Goal: Transaction & Acquisition: Purchase product/service

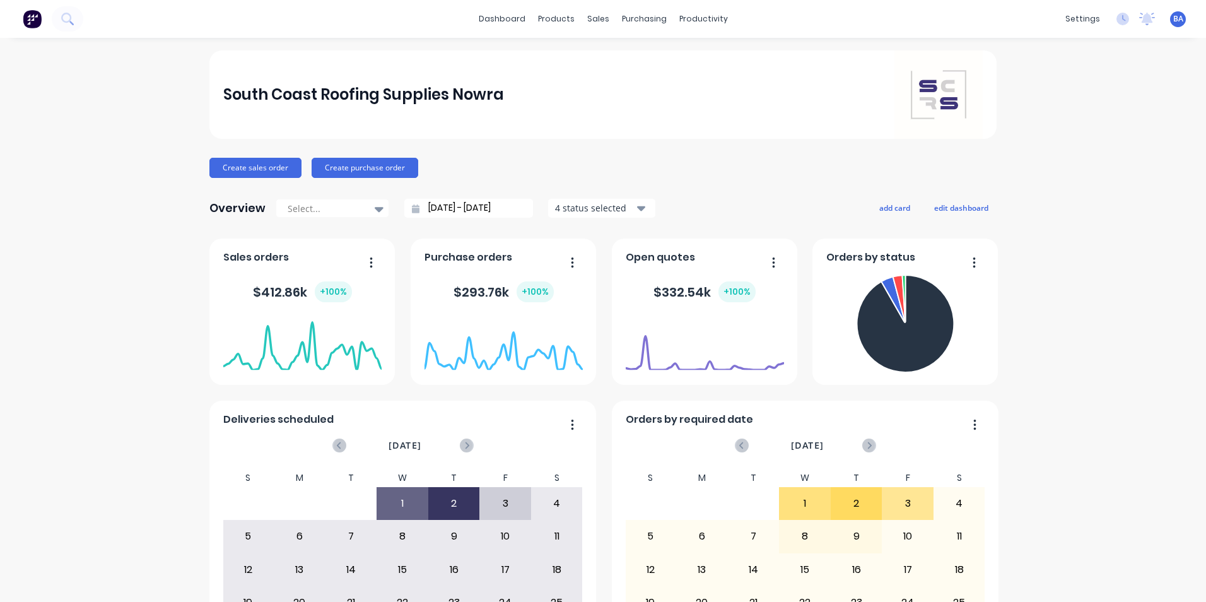
click at [1119, 262] on div "South Coast Roofing Supplies Nowra Create sales order Create purchase order Ove…" at bounding box center [603, 379] width 1206 height 659
click at [598, 80] on icon at bounding box center [597, 85] width 11 height 11
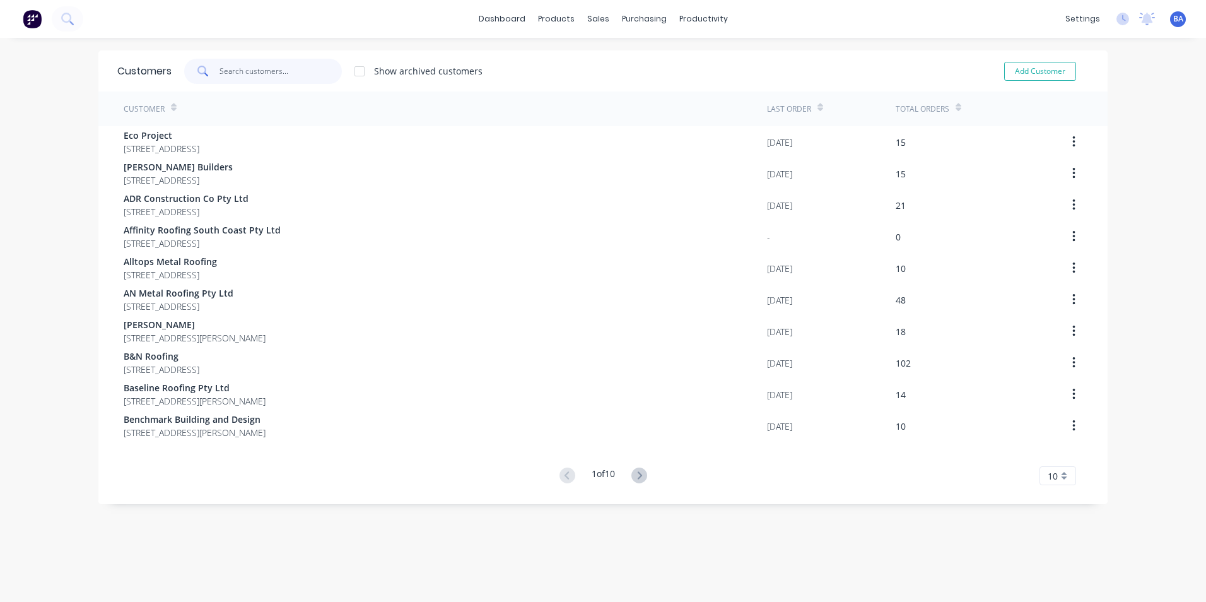
click at [281, 70] on input "text" at bounding box center [281, 71] width 123 height 25
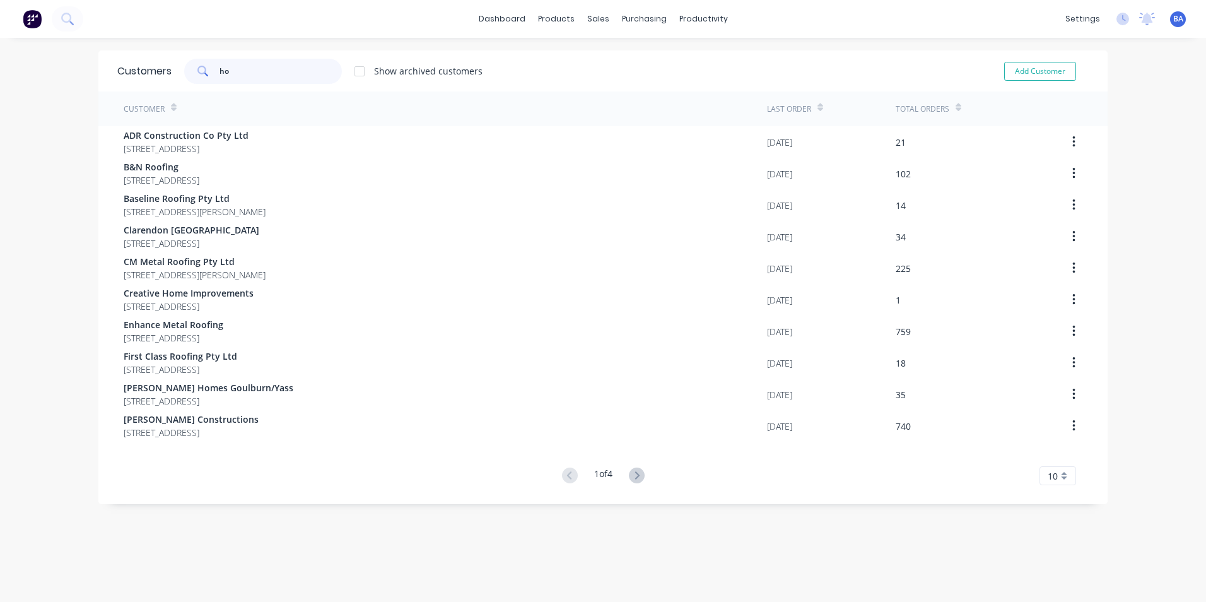
type input "h"
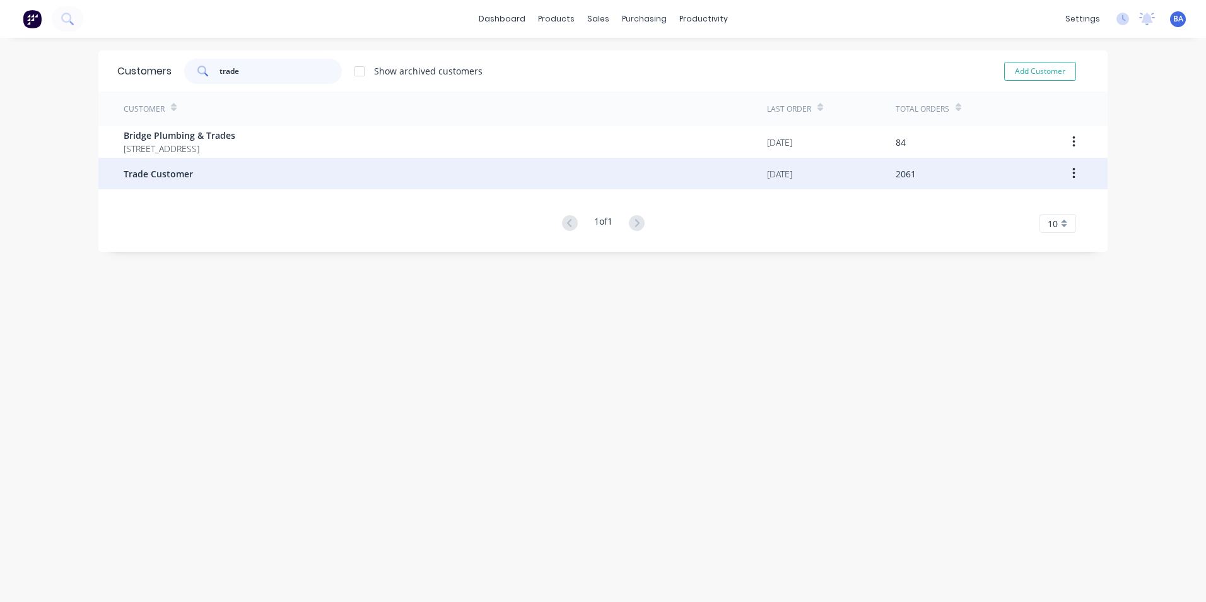
type input "trade"
click at [212, 178] on div "Trade Customer" at bounding box center [446, 174] width 644 height 32
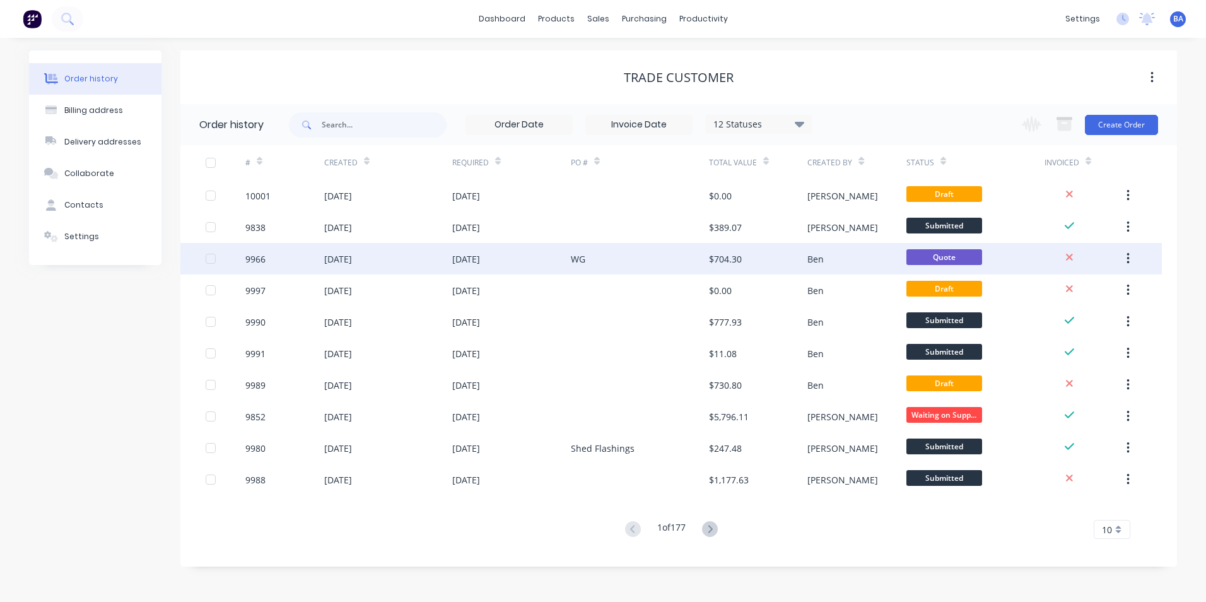
click at [322, 262] on div "9966" at bounding box center [284, 259] width 79 height 32
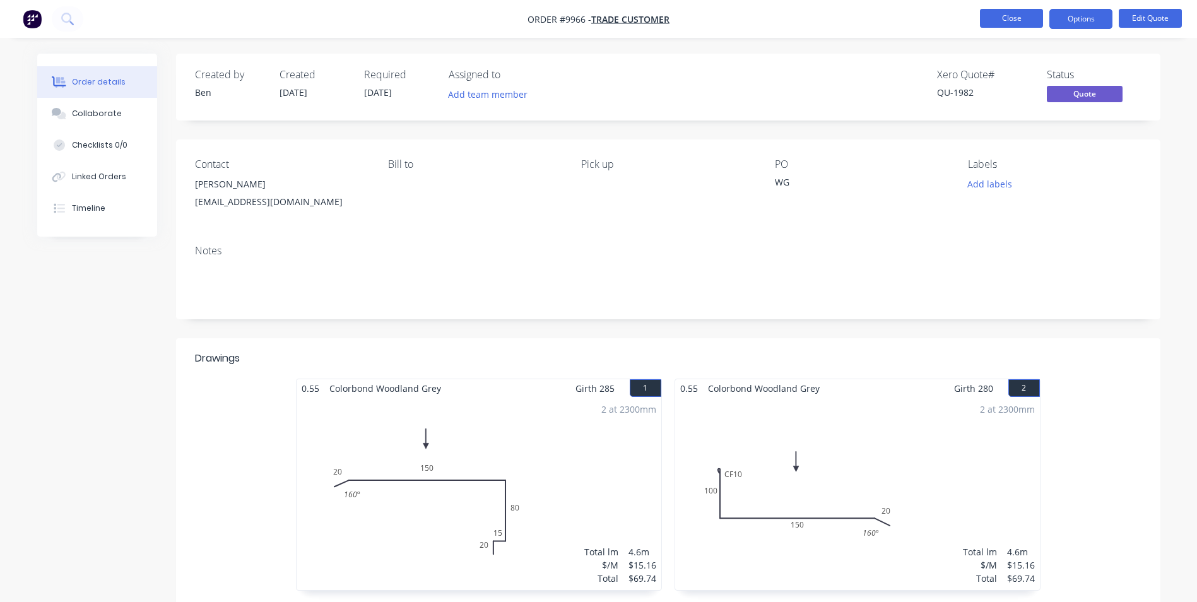
click at [1018, 16] on button "Close" at bounding box center [1011, 18] width 63 height 19
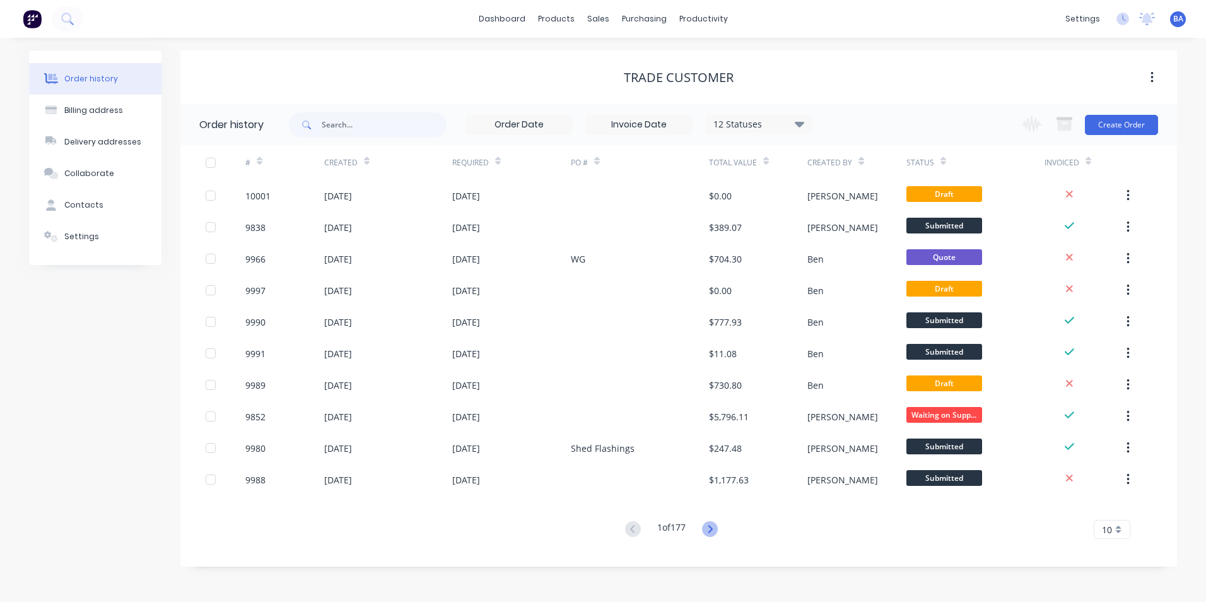
click at [709, 526] on icon at bounding box center [710, 529] width 16 height 16
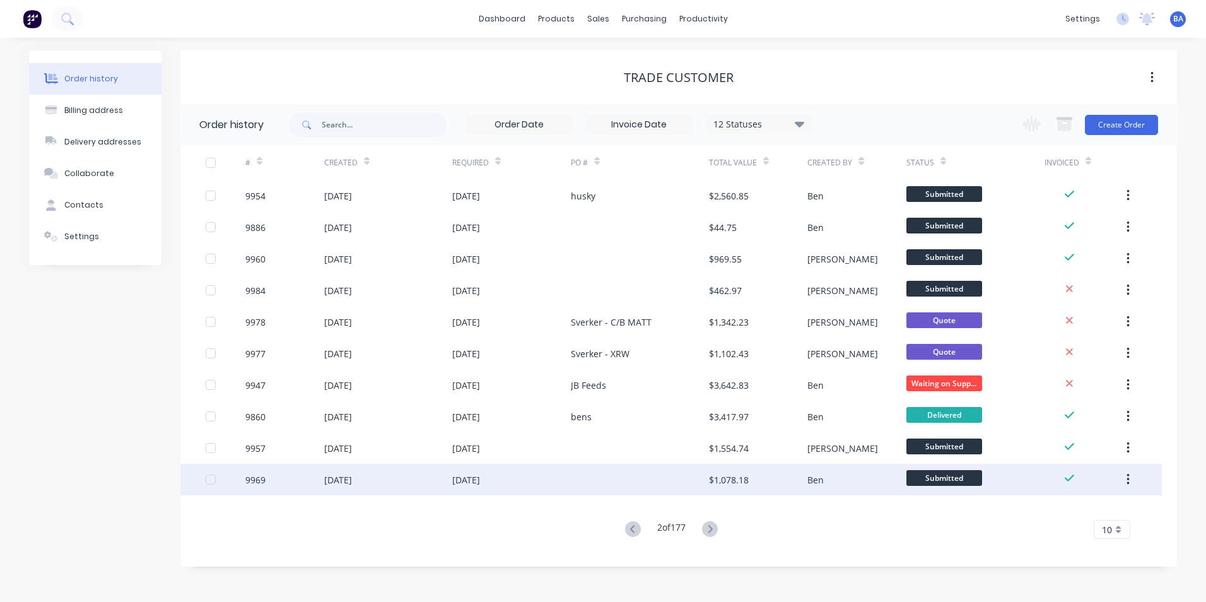
click at [622, 480] on div at bounding box center [640, 480] width 138 height 32
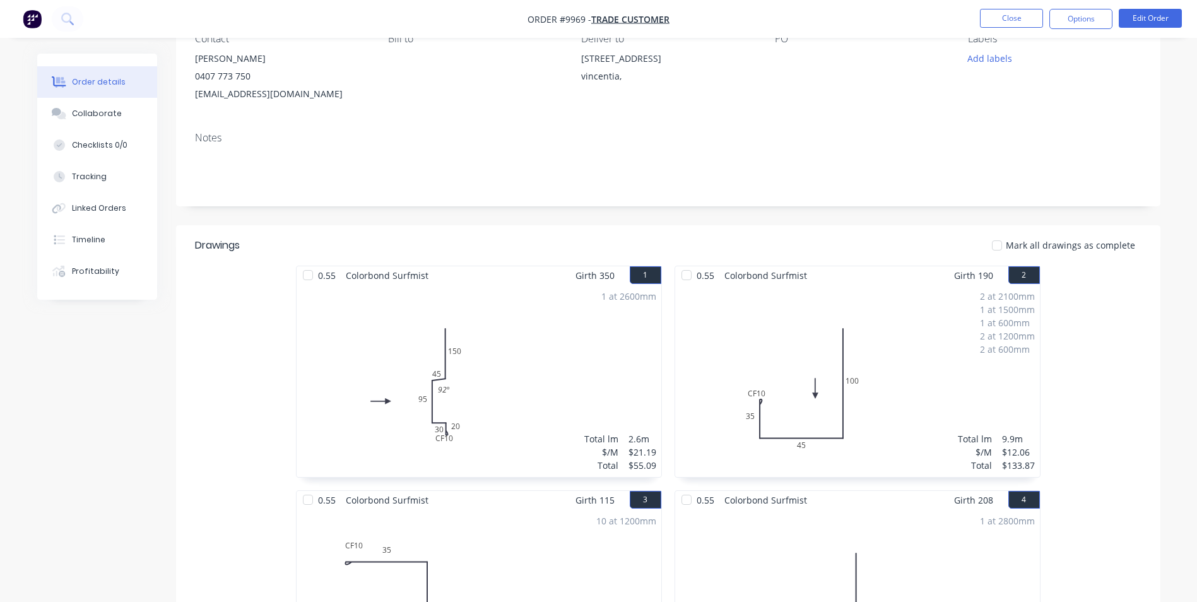
scroll to position [126, 0]
click at [96, 111] on div "Collaborate" at bounding box center [97, 113] width 50 height 11
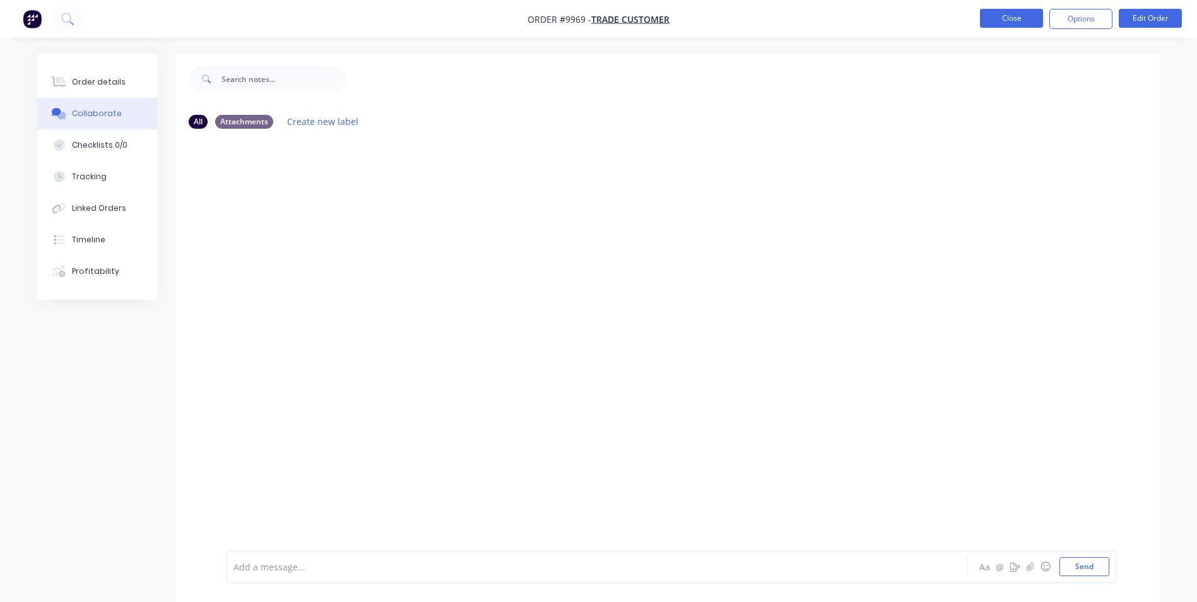
click at [1022, 18] on button "Close" at bounding box center [1011, 18] width 63 height 19
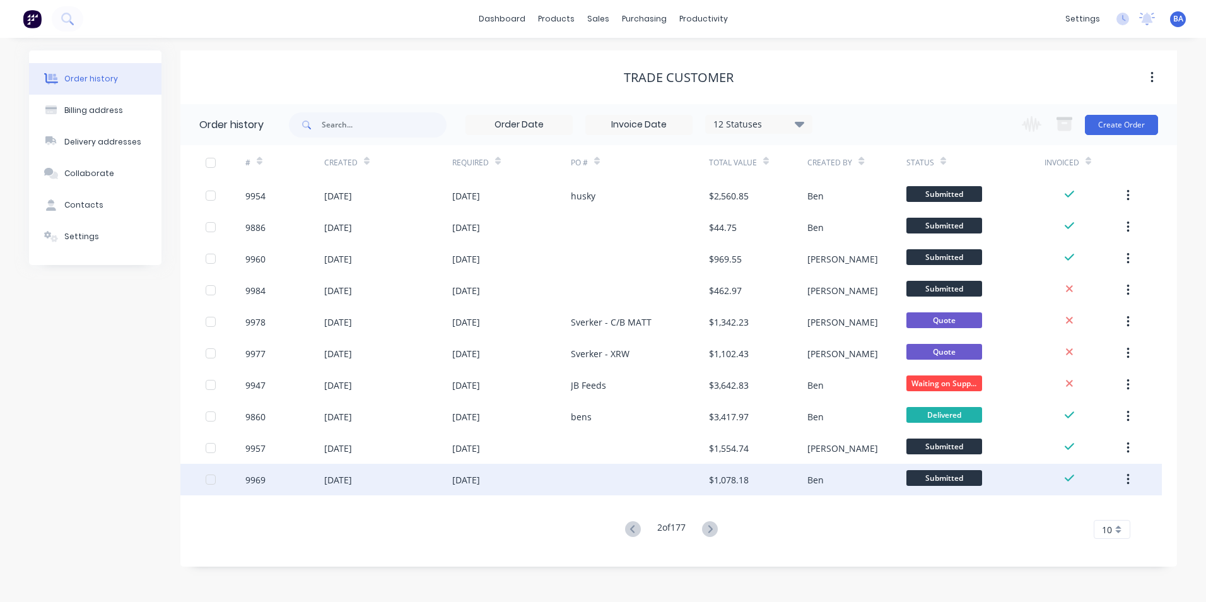
click at [560, 469] on div "[DATE]" at bounding box center [511, 480] width 119 height 32
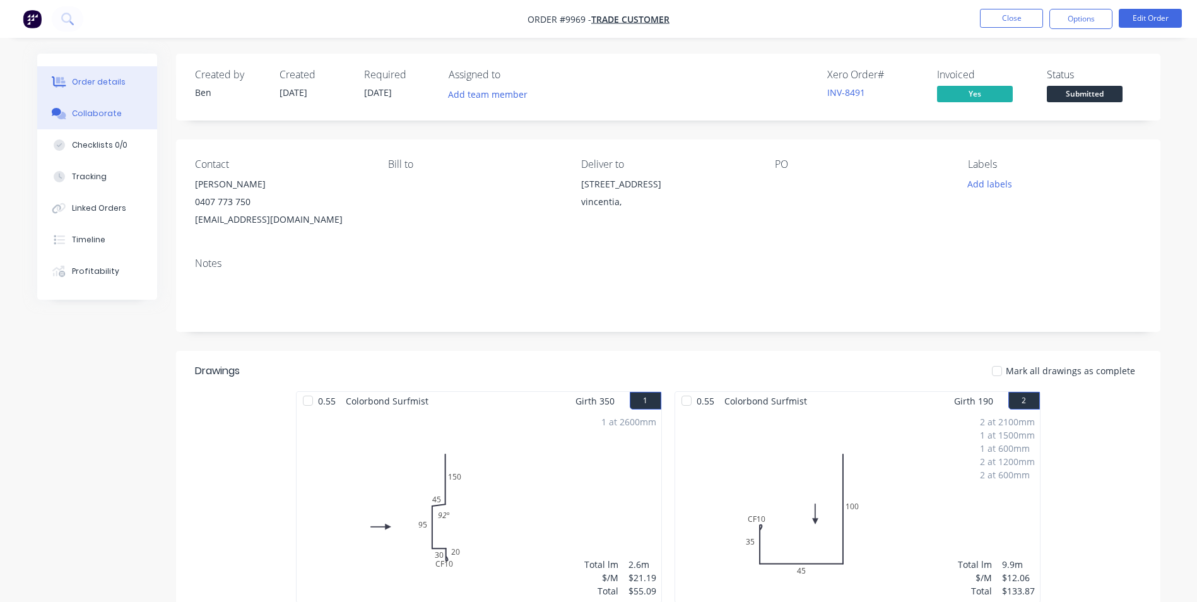
click at [115, 112] on div "Collaborate" at bounding box center [97, 113] width 50 height 11
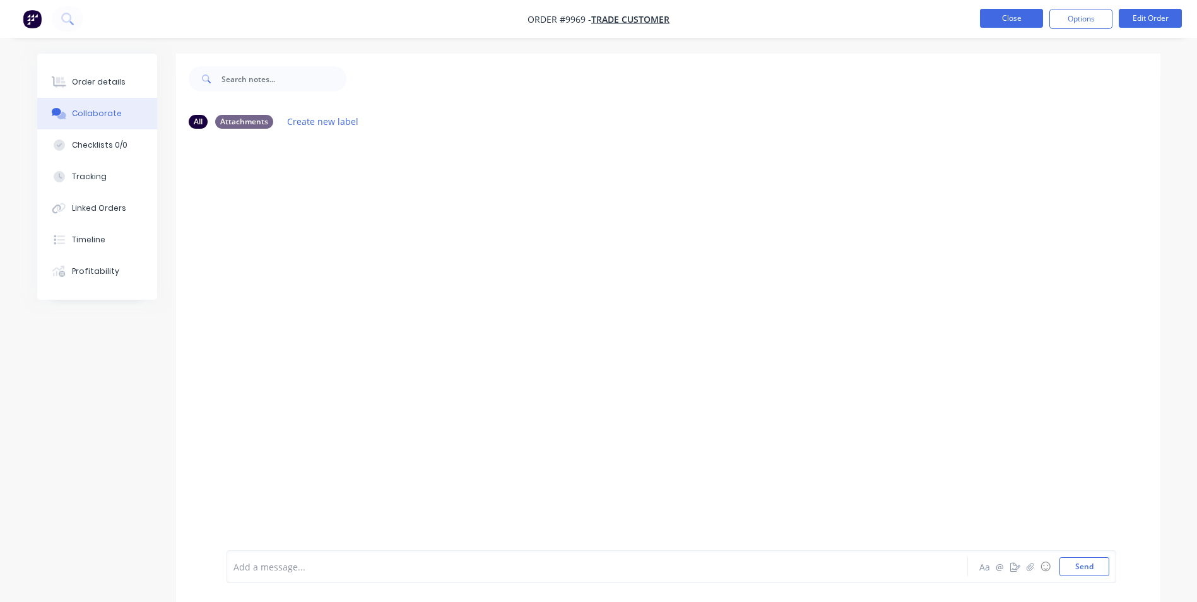
click at [998, 18] on button "Close" at bounding box center [1011, 18] width 63 height 19
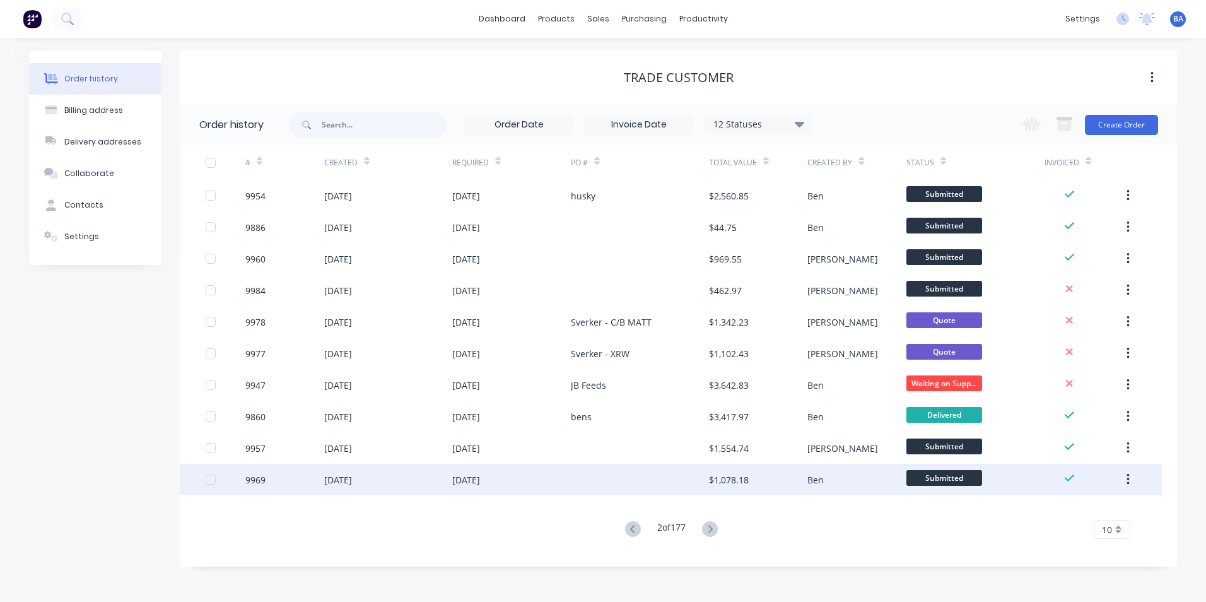
click at [542, 485] on div "[DATE]" at bounding box center [511, 480] width 119 height 32
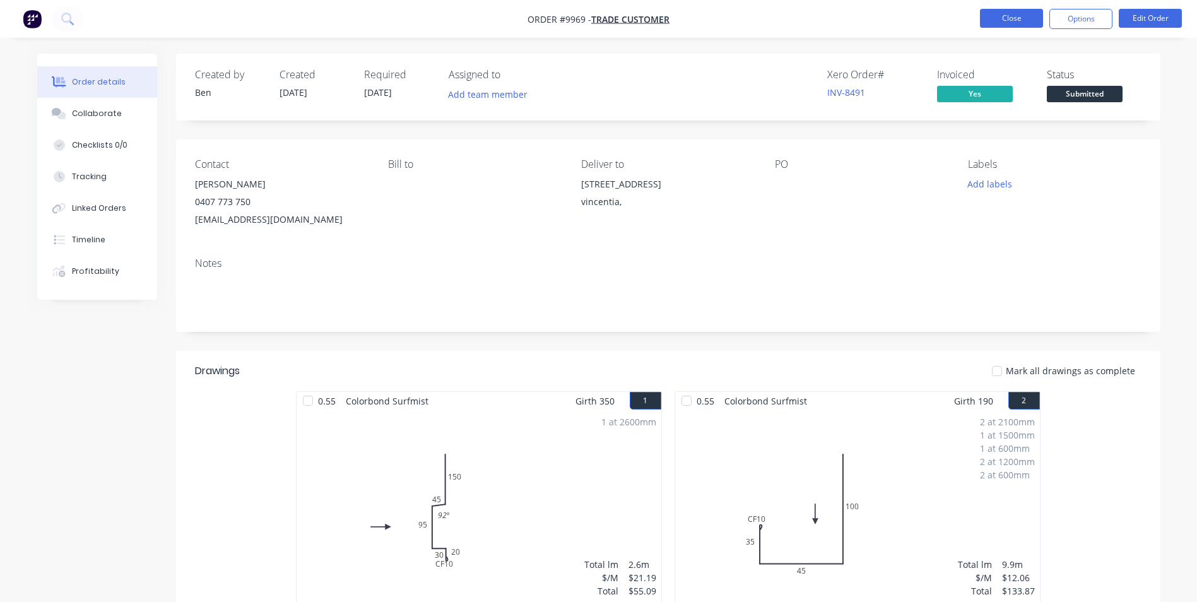
click at [993, 16] on button "Close" at bounding box center [1011, 18] width 63 height 19
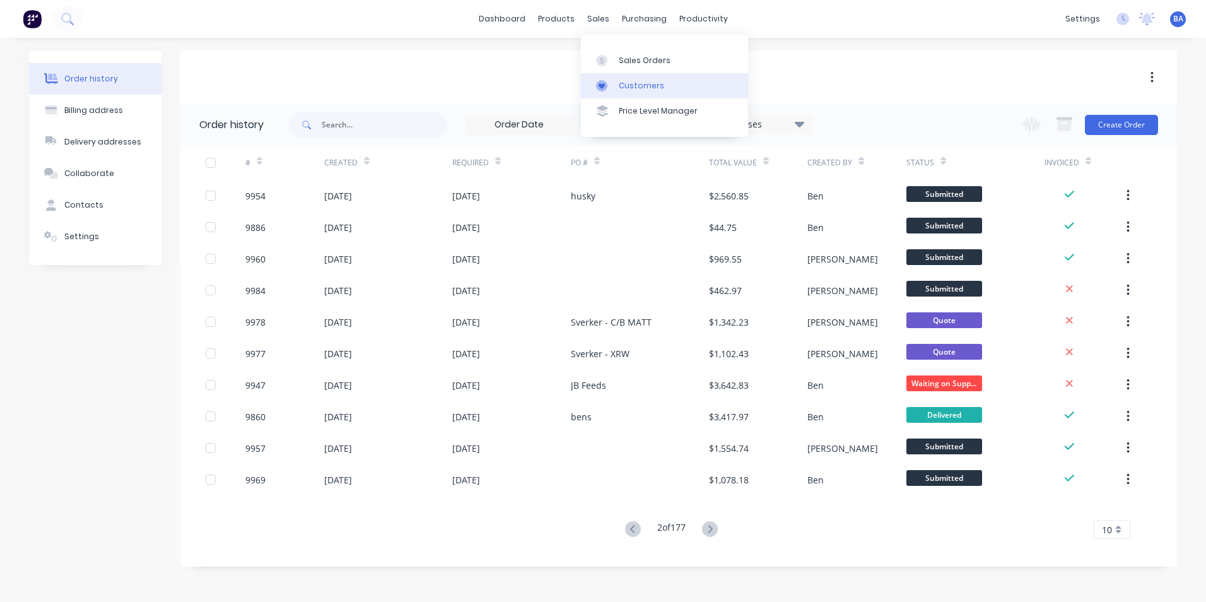
click at [594, 89] on link "Customers" at bounding box center [664, 85] width 167 height 25
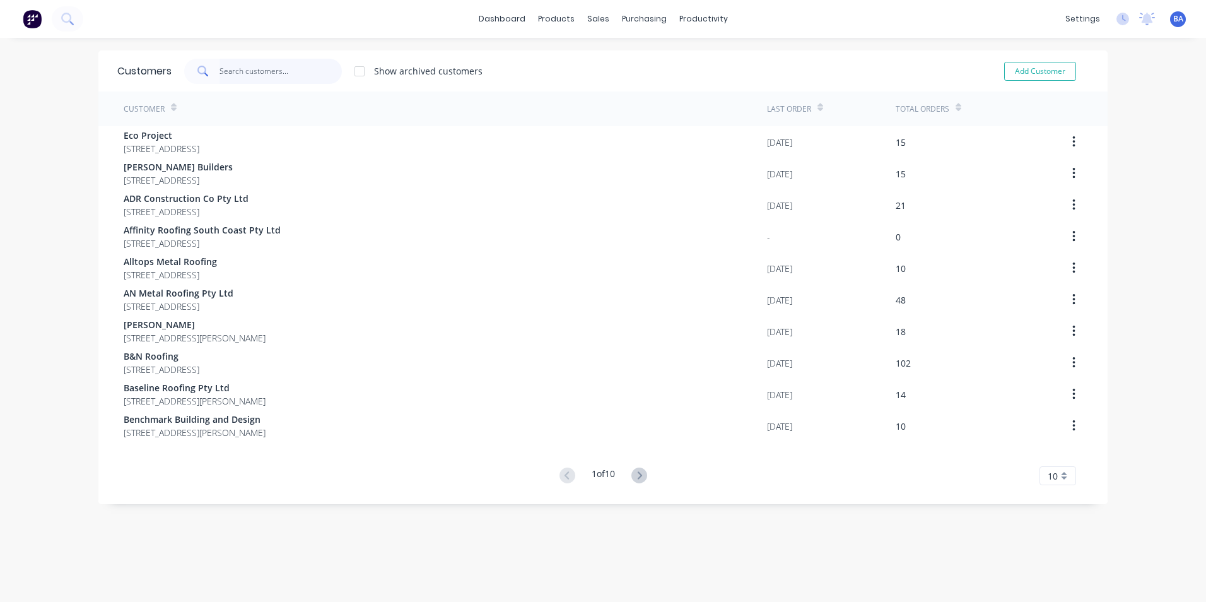
click at [297, 74] on input "text" at bounding box center [281, 71] width 123 height 25
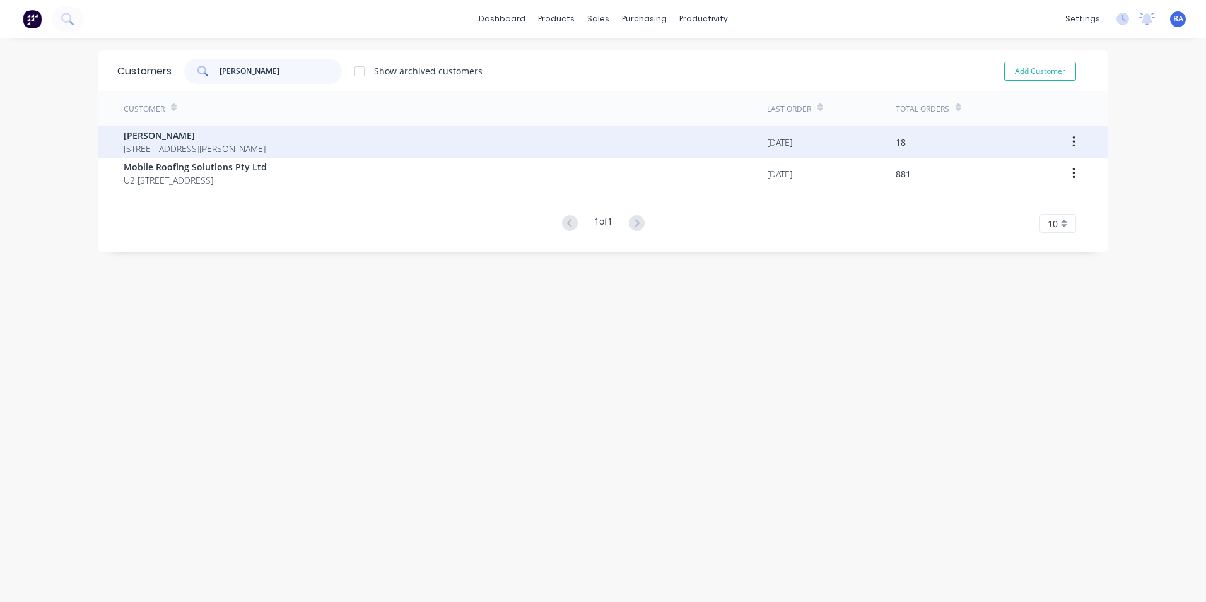
type input "[PERSON_NAME]"
click at [201, 143] on span "[STREET_ADDRESS][PERSON_NAME]" at bounding box center [195, 148] width 142 height 13
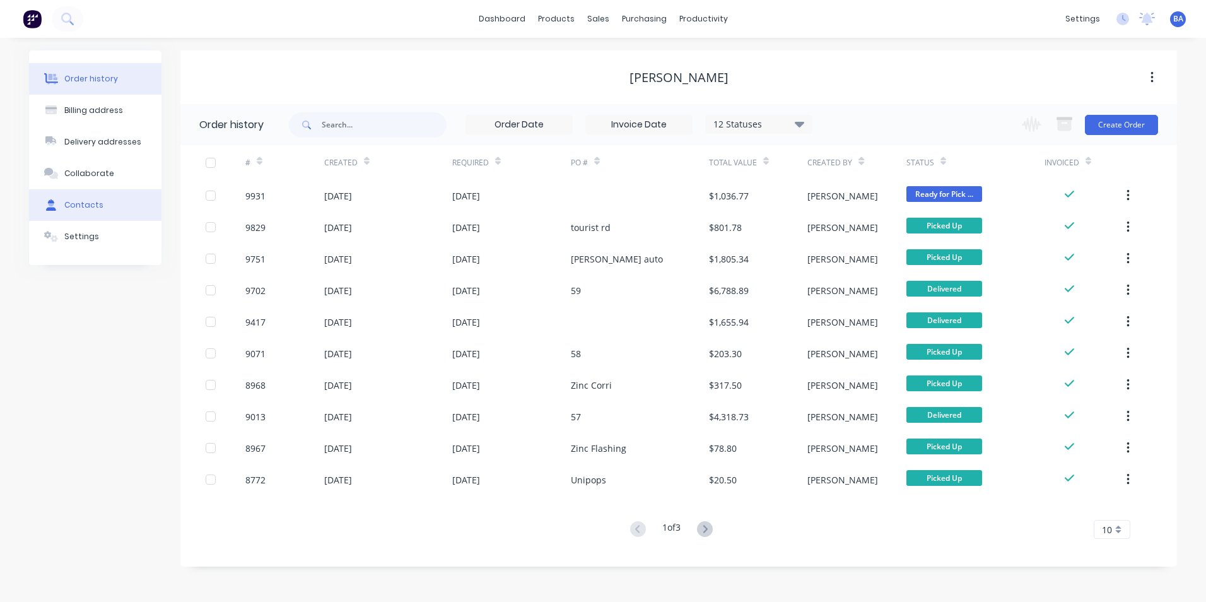
click at [117, 199] on button "Contacts" at bounding box center [95, 205] width 133 height 32
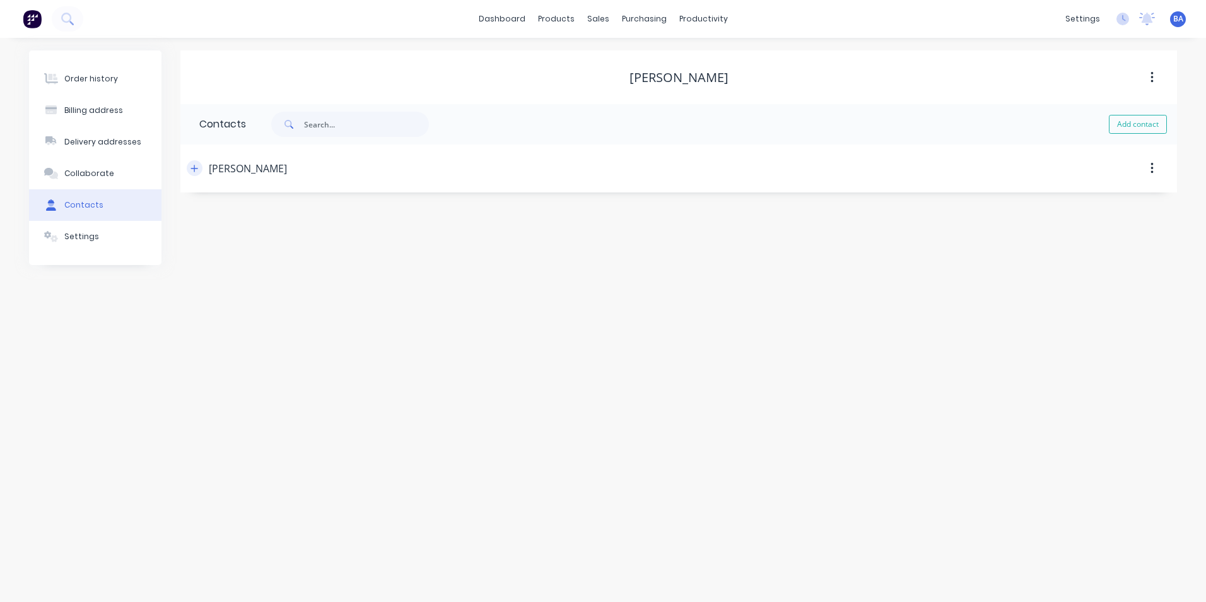
click at [194, 168] on icon "button" at bounding box center [194, 168] width 7 height 7
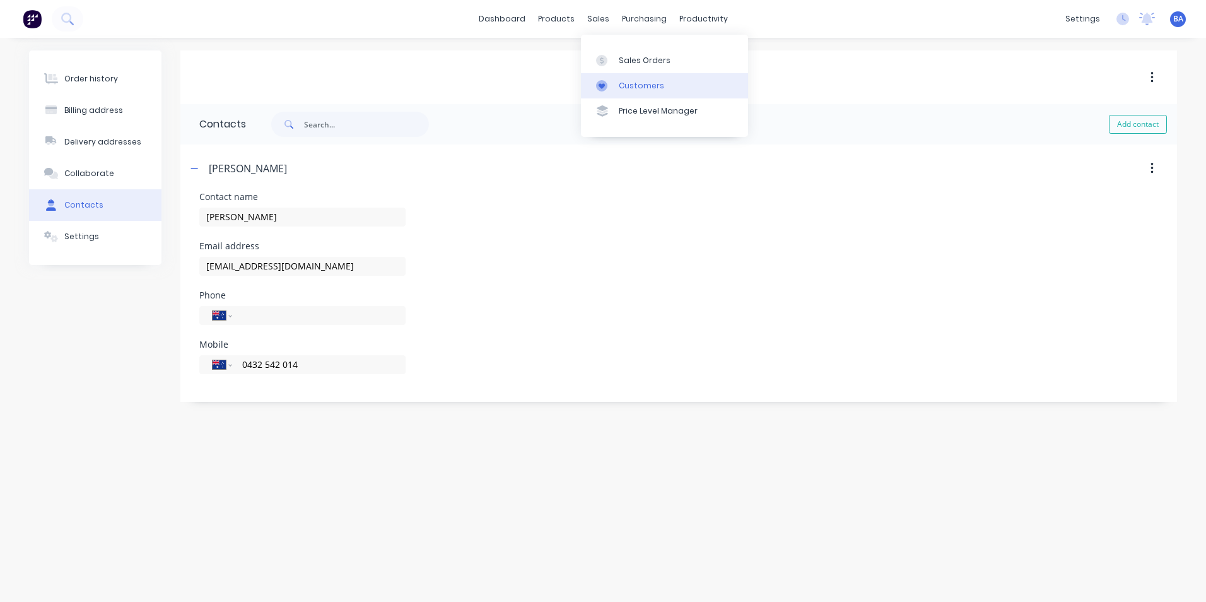
click at [612, 80] on div at bounding box center [605, 85] width 19 height 11
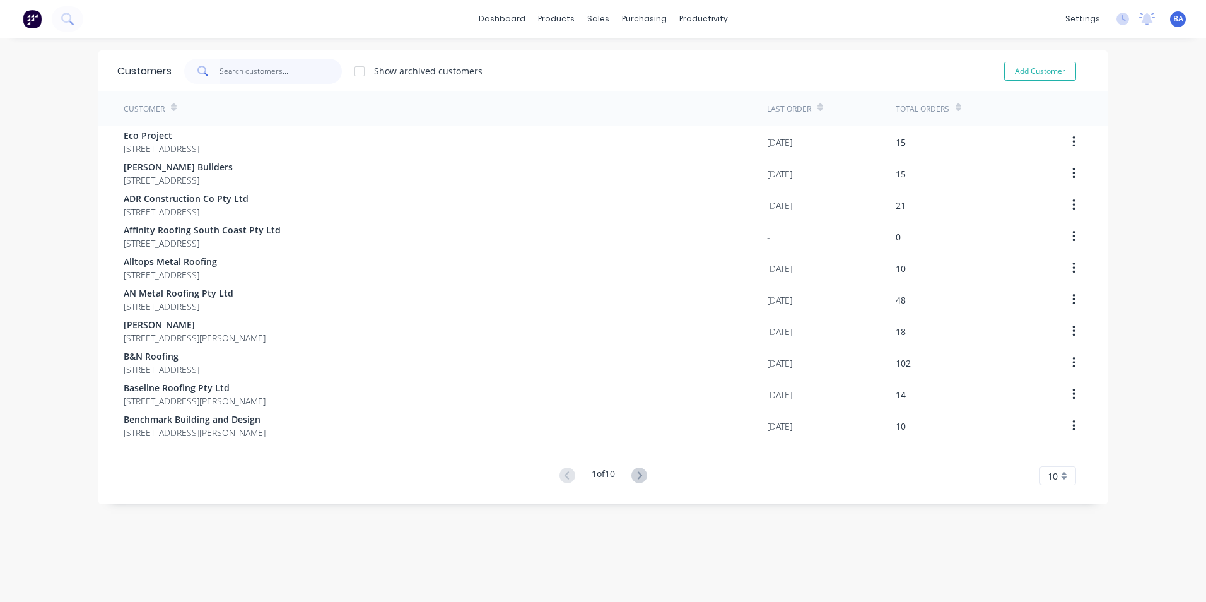
click at [301, 72] on input "text" at bounding box center [281, 71] width 123 height 25
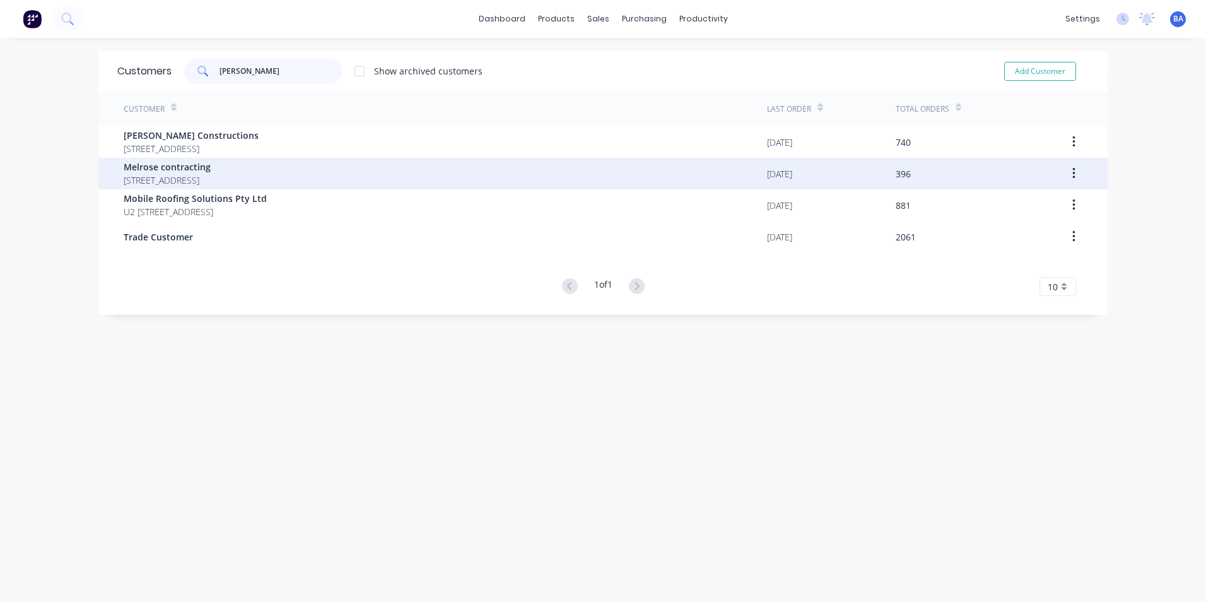
type input "[PERSON_NAME]"
click at [211, 169] on span "Melrose contracting" at bounding box center [167, 166] width 87 height 13
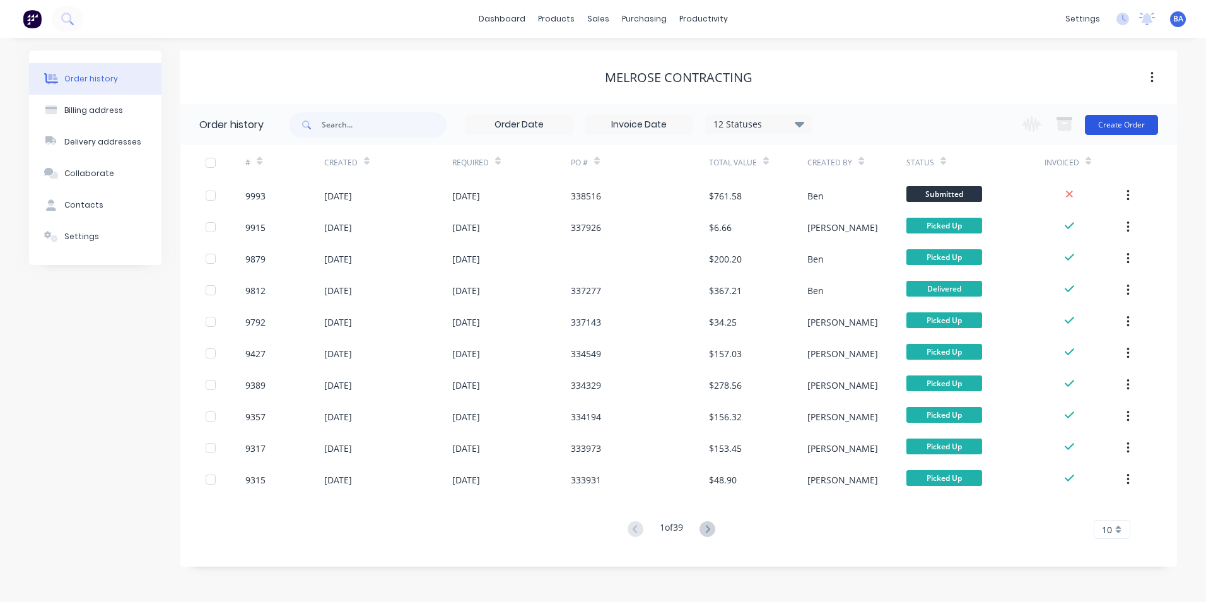
click at [1104, 120] on button "Create Order" at bounding box center [1121, 125] width 73 height 20
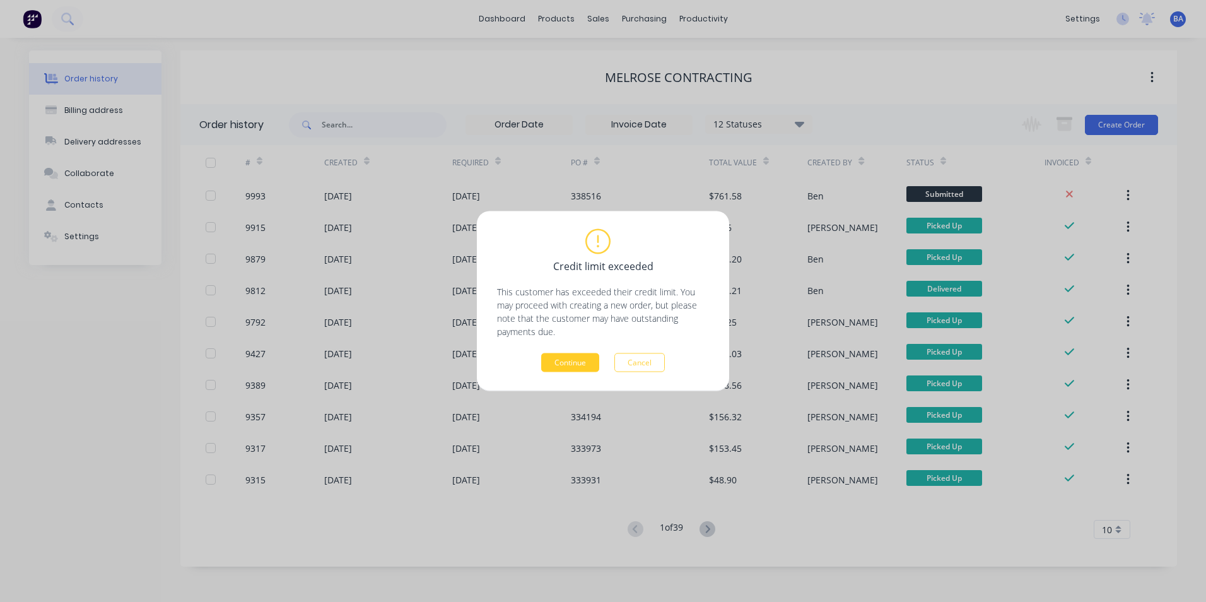
click at [564, 360] on button "Continue" at bounding box center [570, 362] width 58 height 19
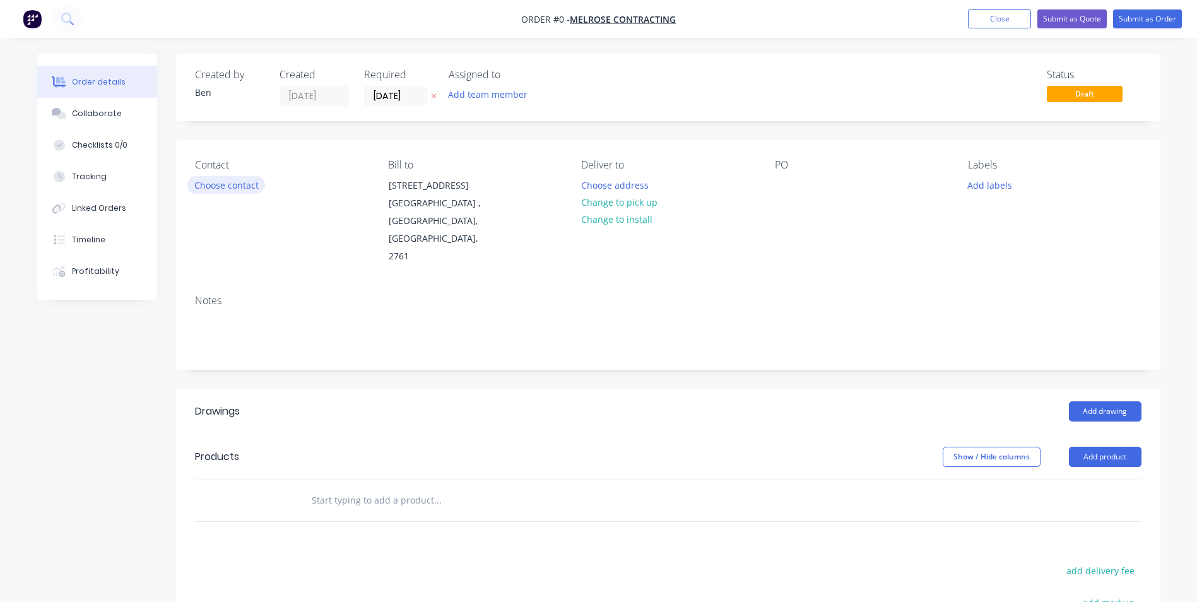
click at [247, 187] on button "Choose contact" at bounding box center [226, 184] width 78 height 17
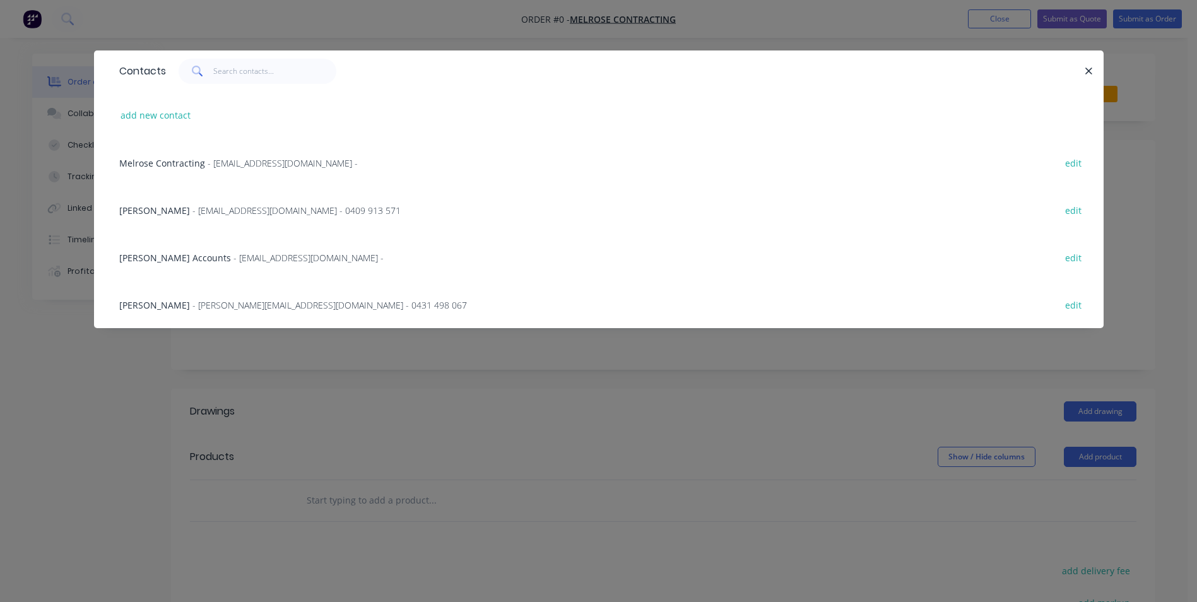
click at [139, 210] on span "[PERSON_NAME]" at bounding box center [154, 210] width 71 height 12
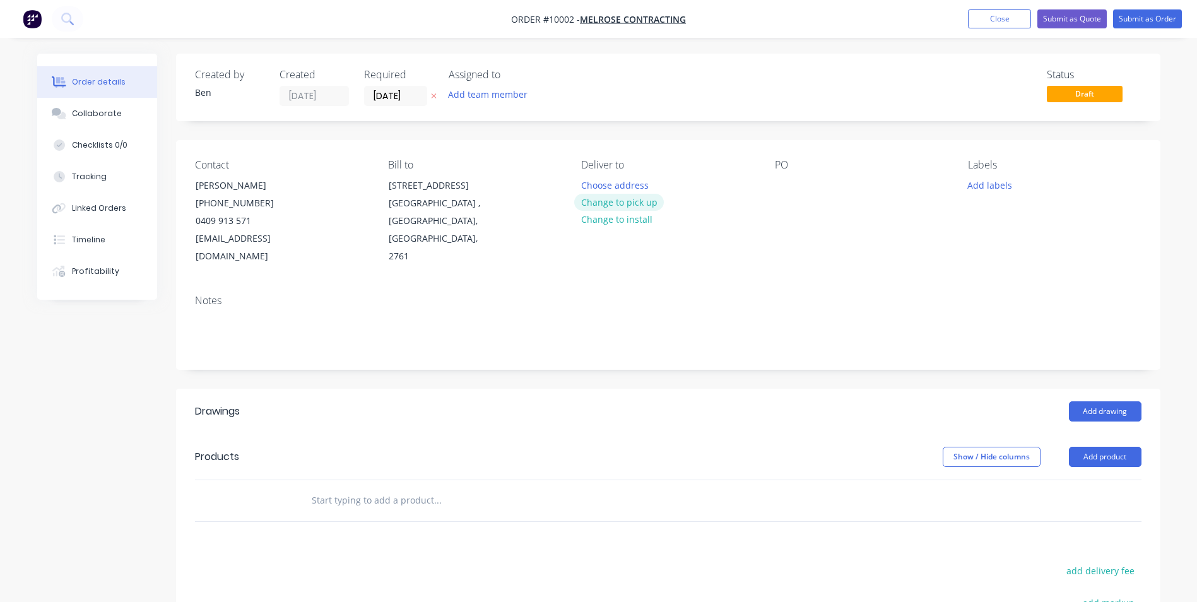
click at [610, 202] on button "Change to pick up" at bounding box center [619, 202] width 90 height 17
drag, startPoint x: 785, startPoint y: 187, endPoint x: 797, endPoint y: 182, distance: 13.0
click at [786, 187] on div at bounding box center [785, 185] width 20 height 18
click at [859, 404] on header "Drawings Add drawing" at bounding box center [668, 411] width 984 height 45
click at [1094, 401] on button "Add drawing" at bounding box center [1105, 411] width 73 height 20
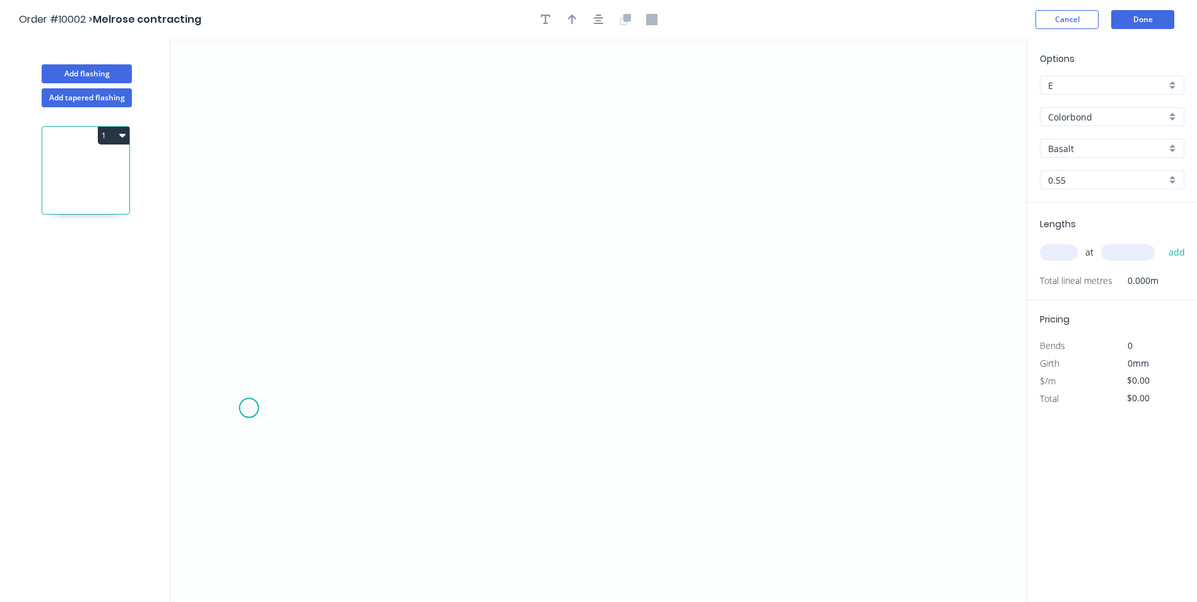
click at [249, 408] on icon "0" at bounding box center [598, 320] width 856 height 563
click at [269, 375] on icon at bounding box center [259, 390] width 20 height 33
click at [579, 289] on icon at bounding box center [423, 332] width 309 height 86
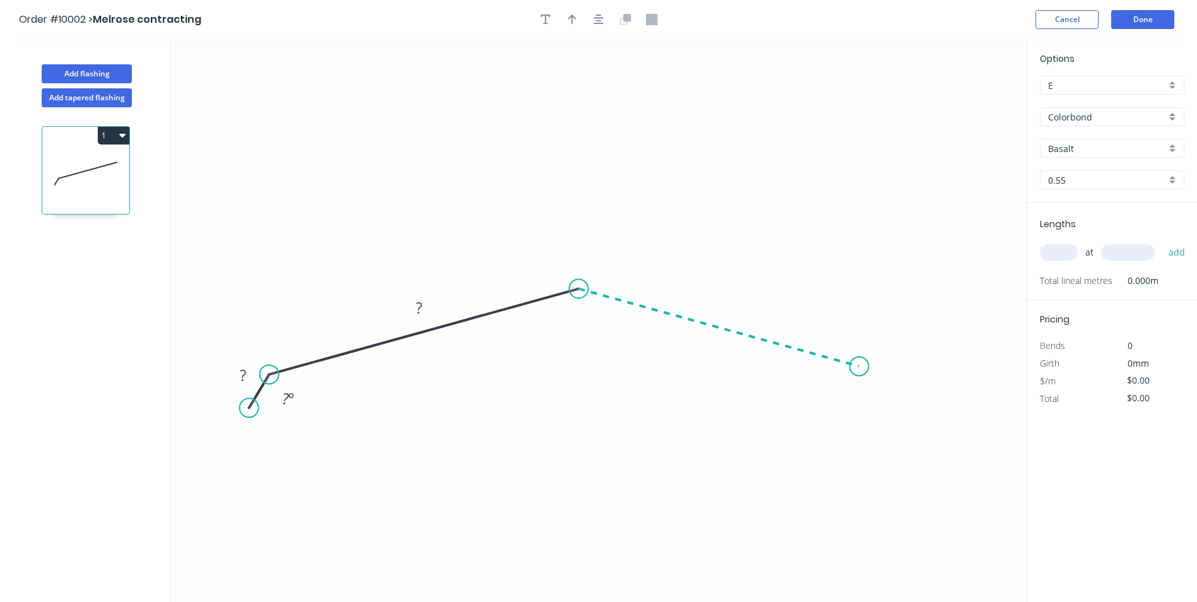
click at [859, 367] on icon "0 ? ? ? º" at bounding box center [598, 320] width 856 height 563
click at [887, 406] on icon "0 ? ? ? ? º ? º" at bounding box center [598, 320] width 856 height 563
click at [247, 382] on rect at bounding box center [242, 376] width 25 height 18
click at [688, 166] on icon "0 30 170 170 30 115 º 120 º 30 º" at bounding box center [598, 320] width 856 height 563
type input "$11.25"
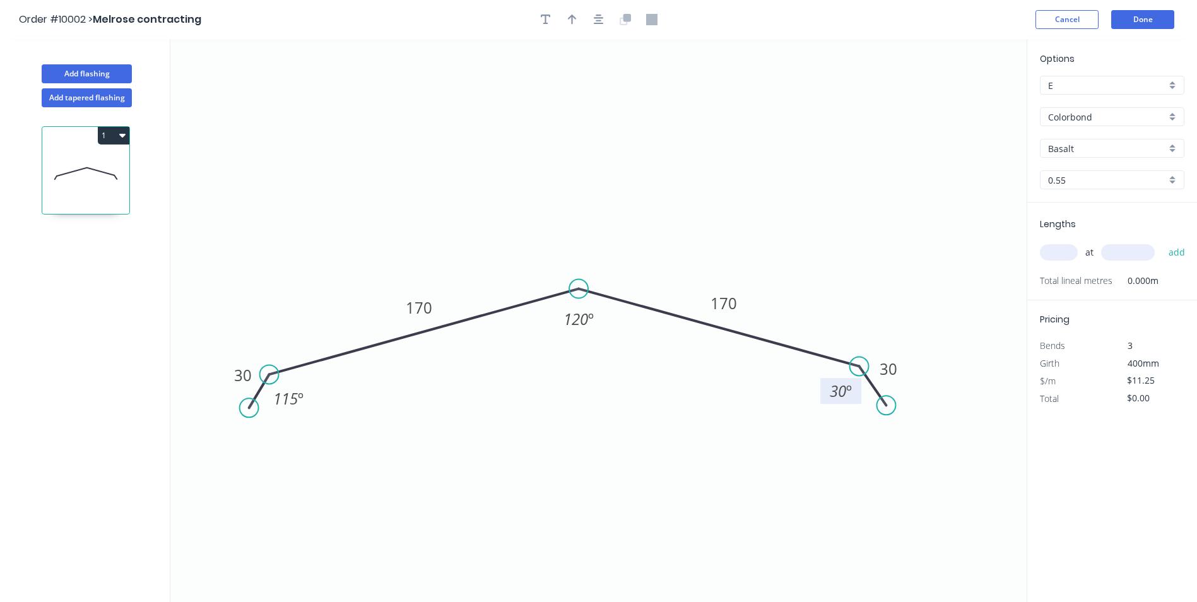
click at [849, 395] on tspan "º" at bounding box center [849, 390] width 6 height 21
click at [810, 209] on icon "0 30 170 170 30 115 º 120 º 115 º" at bounding box center [598, 320] width 856 height 563
click at [570, 21] on icon "button" at bounding box center [572, 19] width 9 height 11
drag, startPoint x: 961, startPoint y: 99, endPoint x: 584, endPoint y: 163, distance: 382.7
click at [584, 163] on icon at bounding box center [583, 148] width 11 height 40
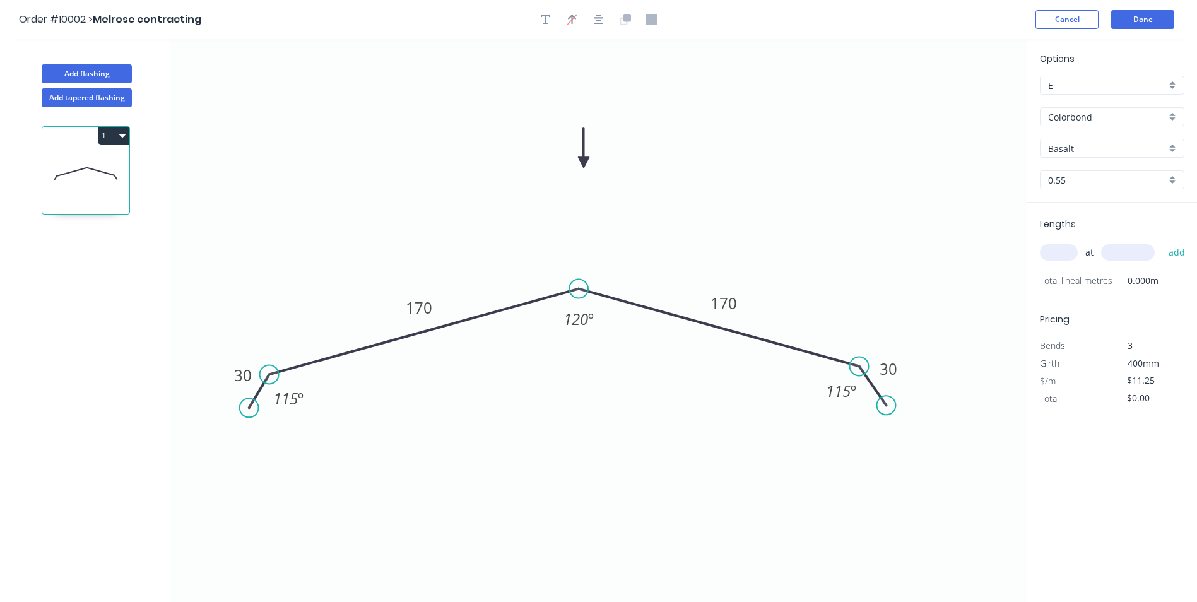
click at [1086, 151] on input "Basalt" at bounding box center [1107, 148] width 118 height 13
click at [1074, 279] on div "Woodland Grey" at bounding box center [1112, 280] width 143 height 22
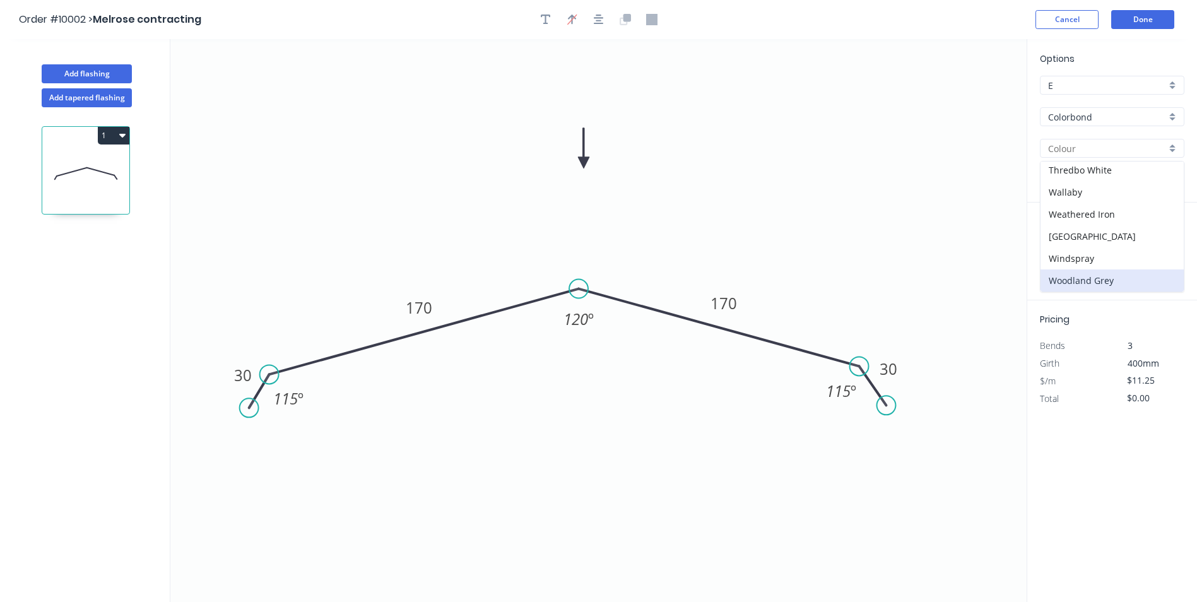
type input "Woodland Grey"
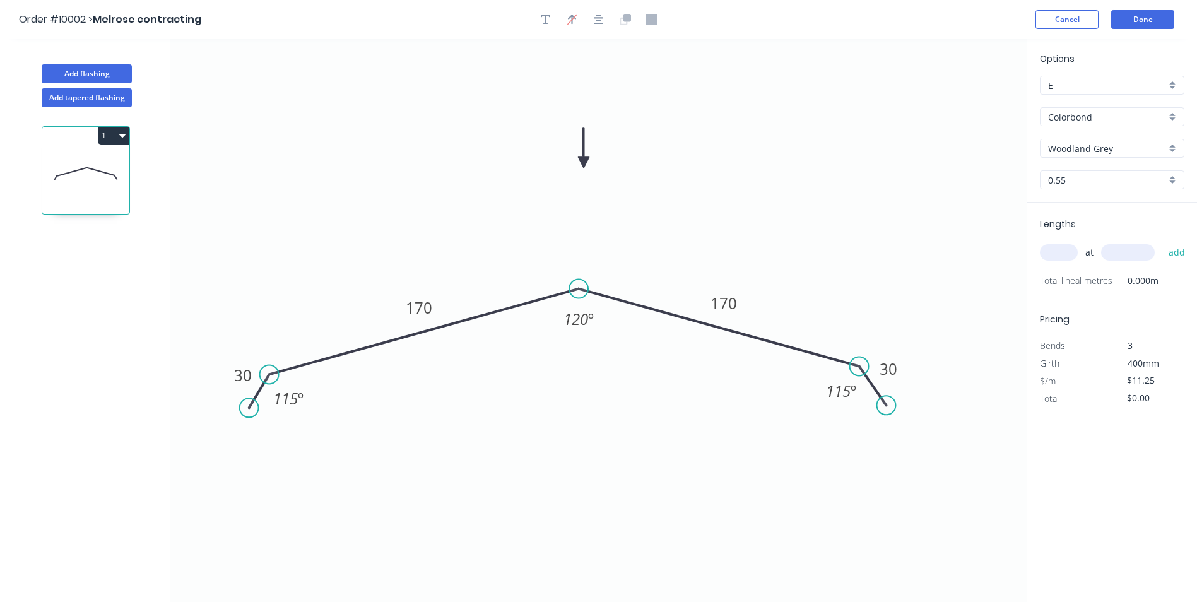
click at [1060, 252] on input "text" at bounding box center [1059, 252] width 38 height 16
type input "2"
type input "4500"
click at [1162, 242] on button "add" at bounding box center [1177, 252] width 30 height 21
type input "$101.25"
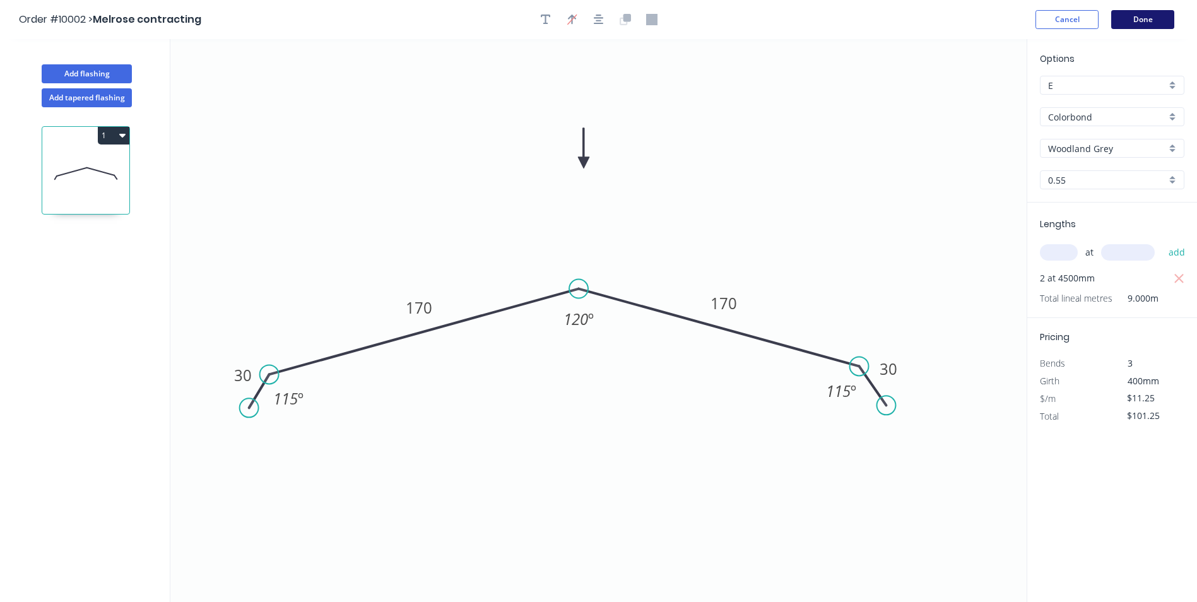
click at [1123, 13] on button "Done" at bounding box center [1142, 19] width 63 height 19
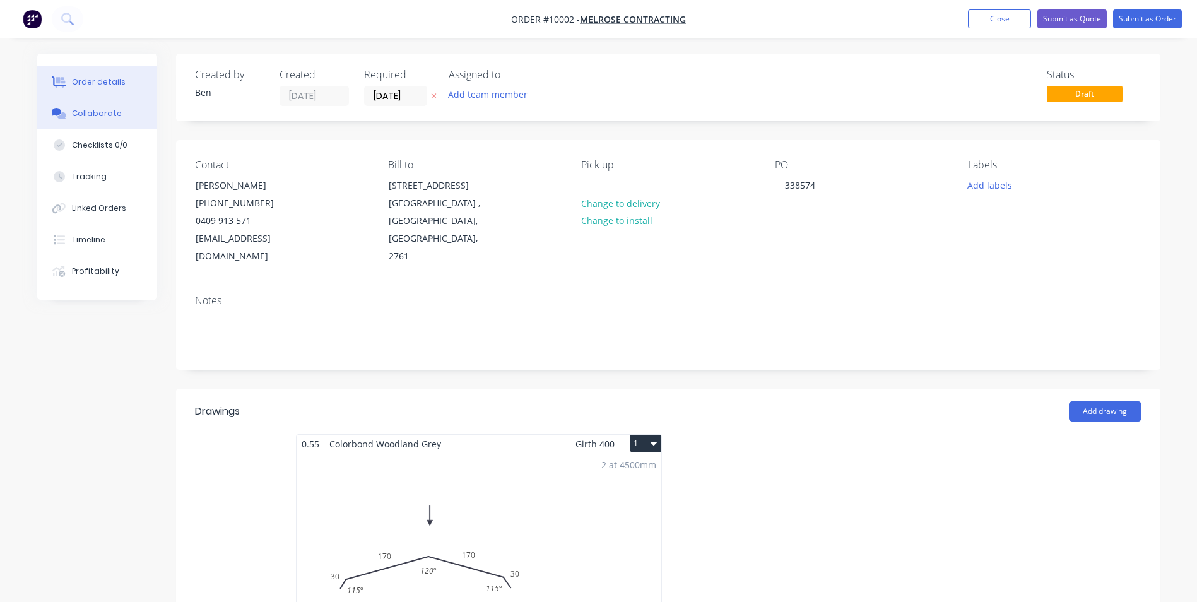
click at [109, 116] on div "Collaborate" at bounding box center [97, 113] width 50 height 11
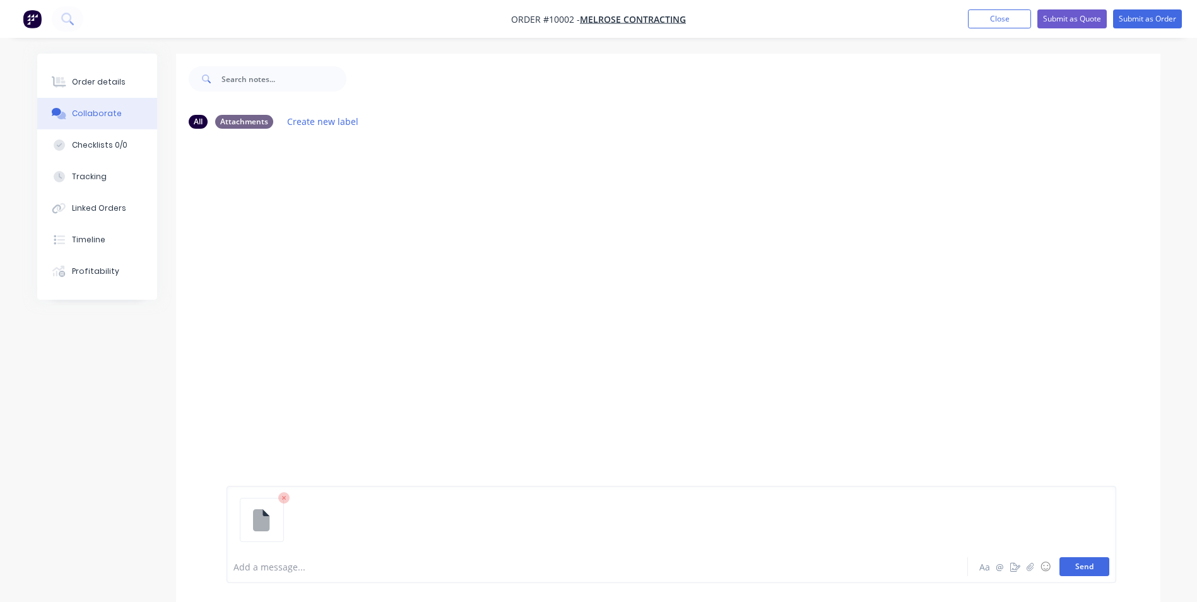
click at [1089, 565] on button "Send" at bounding box center [1084, 566] width 50 height 19
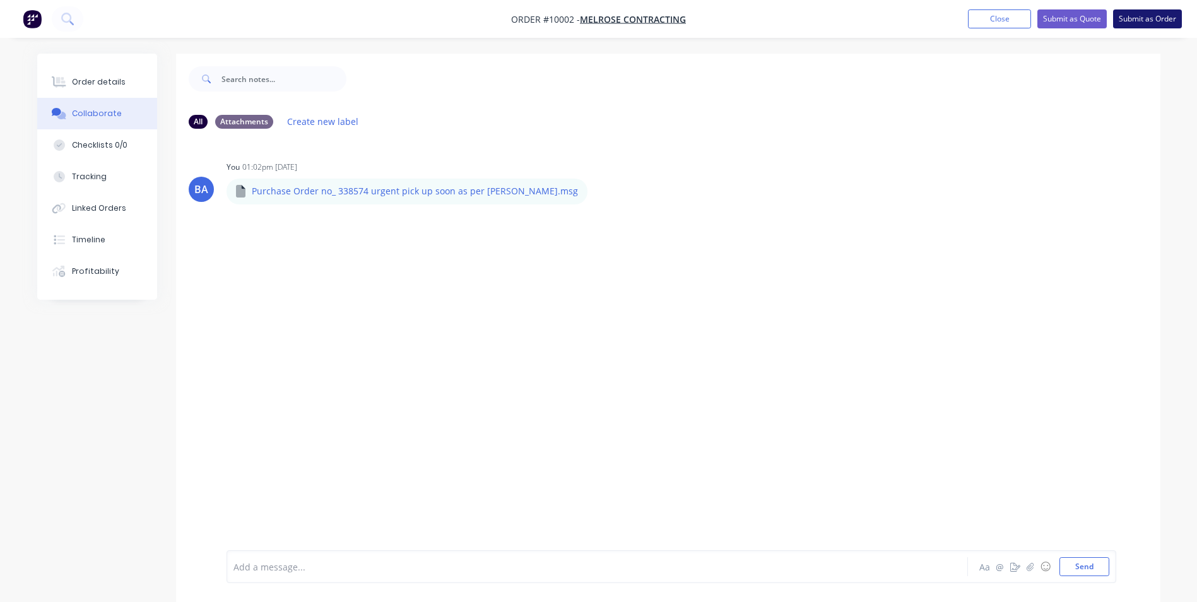
click at [1137, 13] on button "Submit as Order" at bounding box center [1147, 18] width 69 height 19
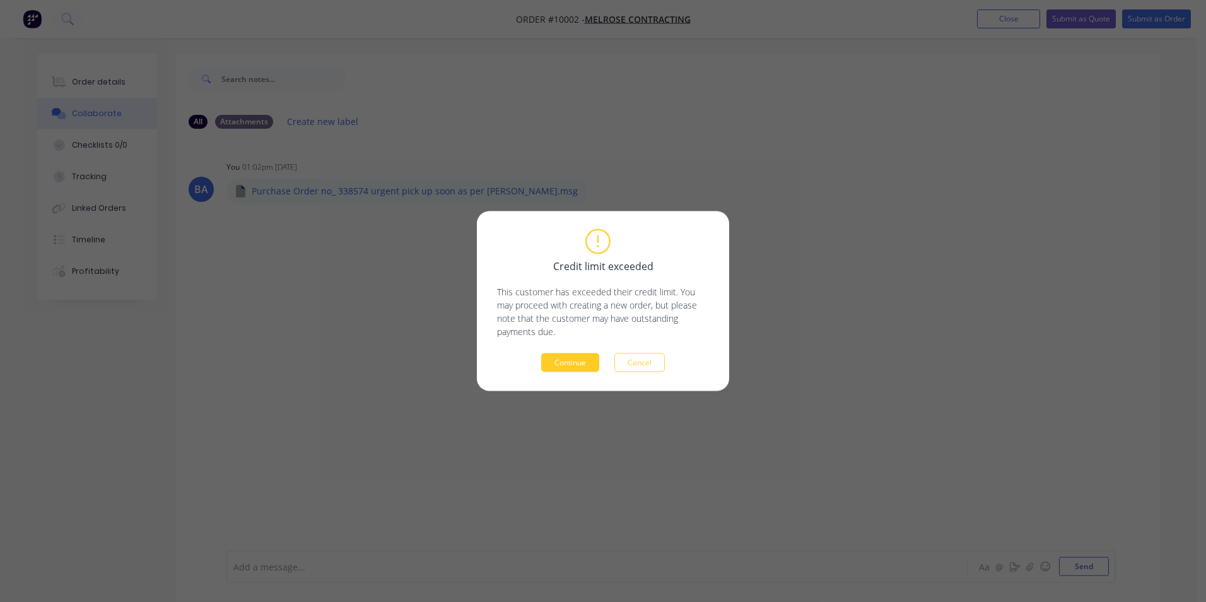
click at [565, 356] on button "Continue" at bounding box center [570, 362] width 58 height 19
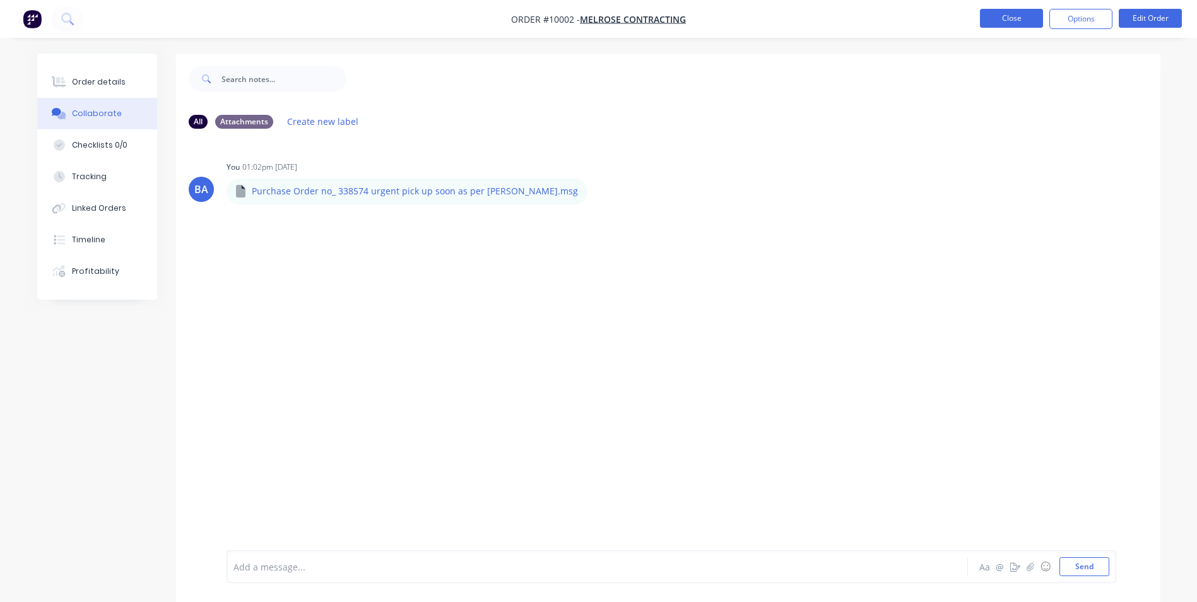
click at [1006, 19] on button "Close" at bounding box center [1011, 18] width 63 height 19
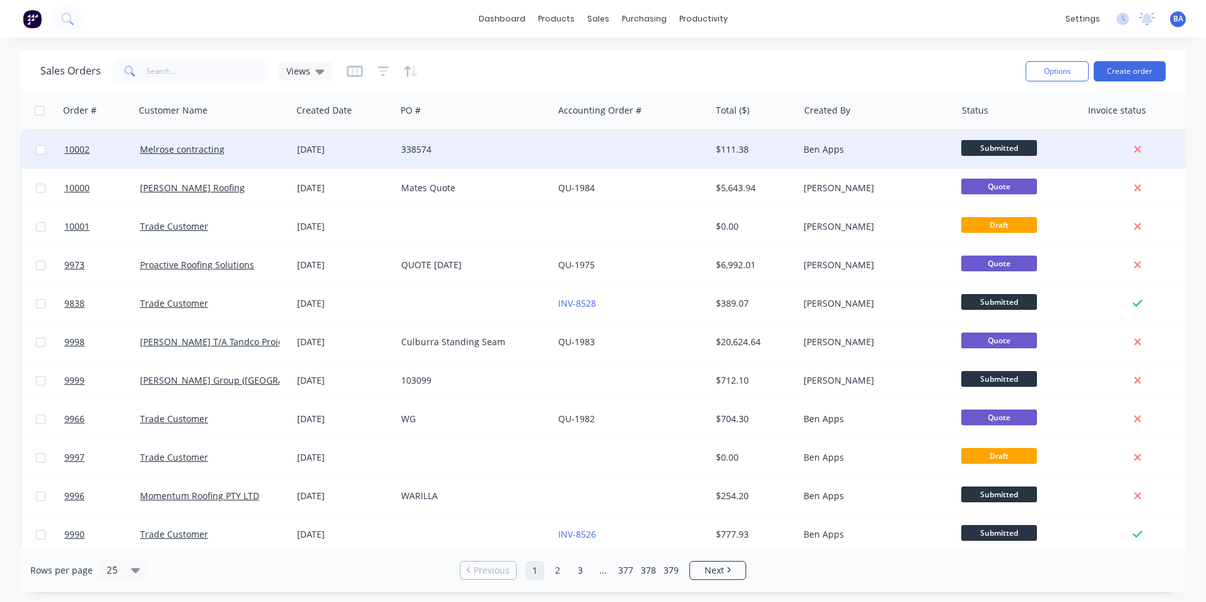
click at [512, 144] on div "338574" at bounding box center [471, 149] width 140 height 13
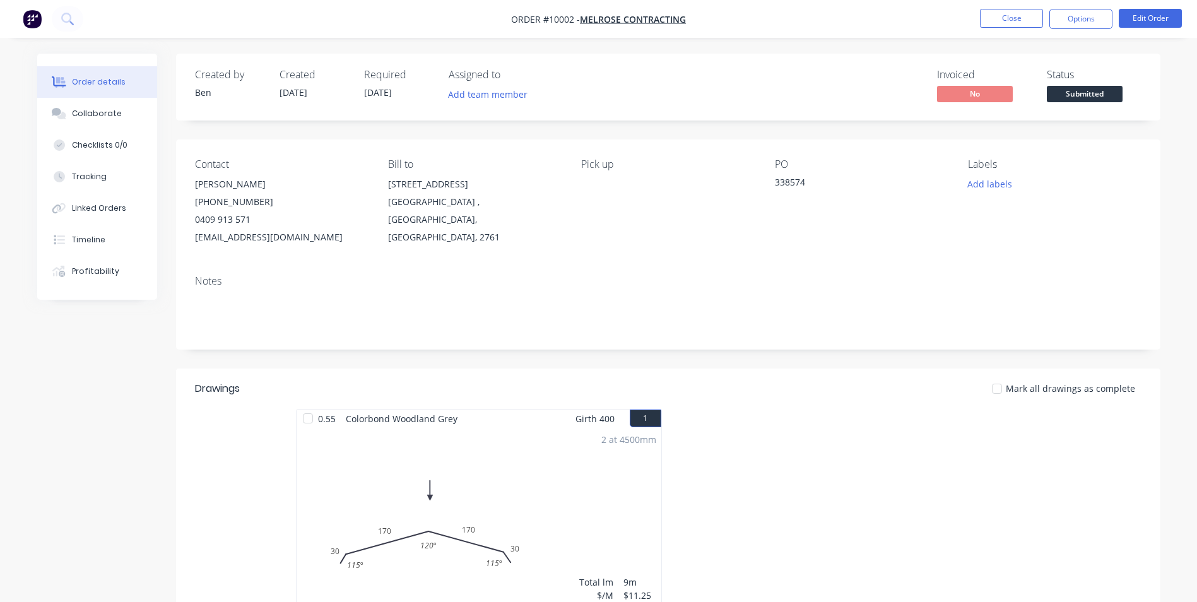
click at [1091, 93] on span "Submitted" at bounding box center [1085, 94] width 76 height 16
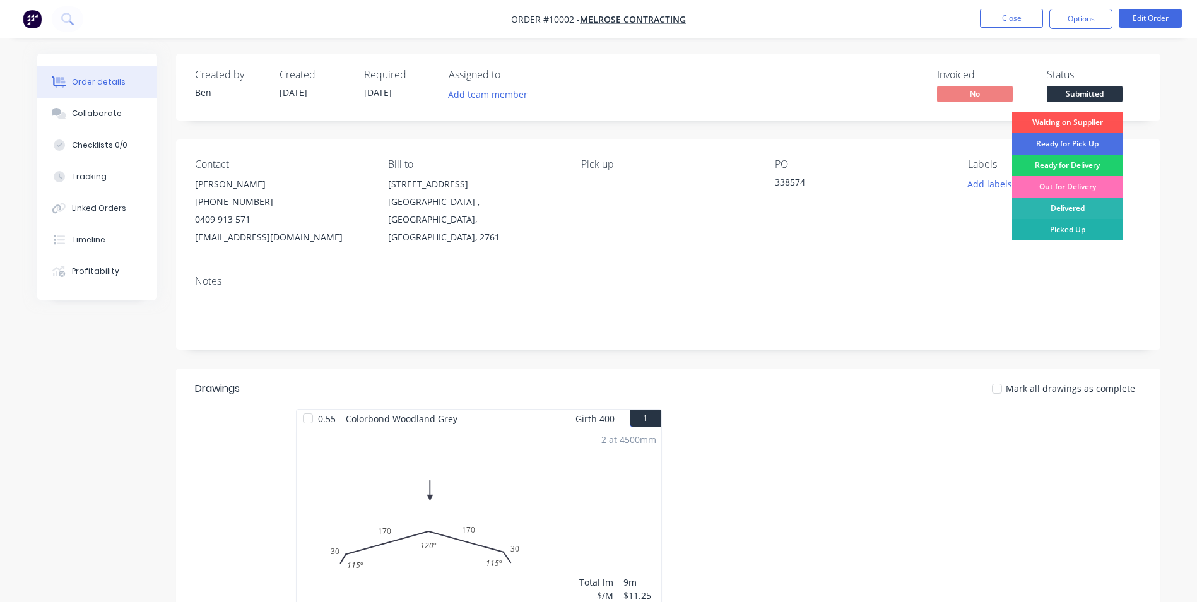
click at [1073, 225] on div "Picked Up" at bounding box center [1067, 229] width 110 height 21
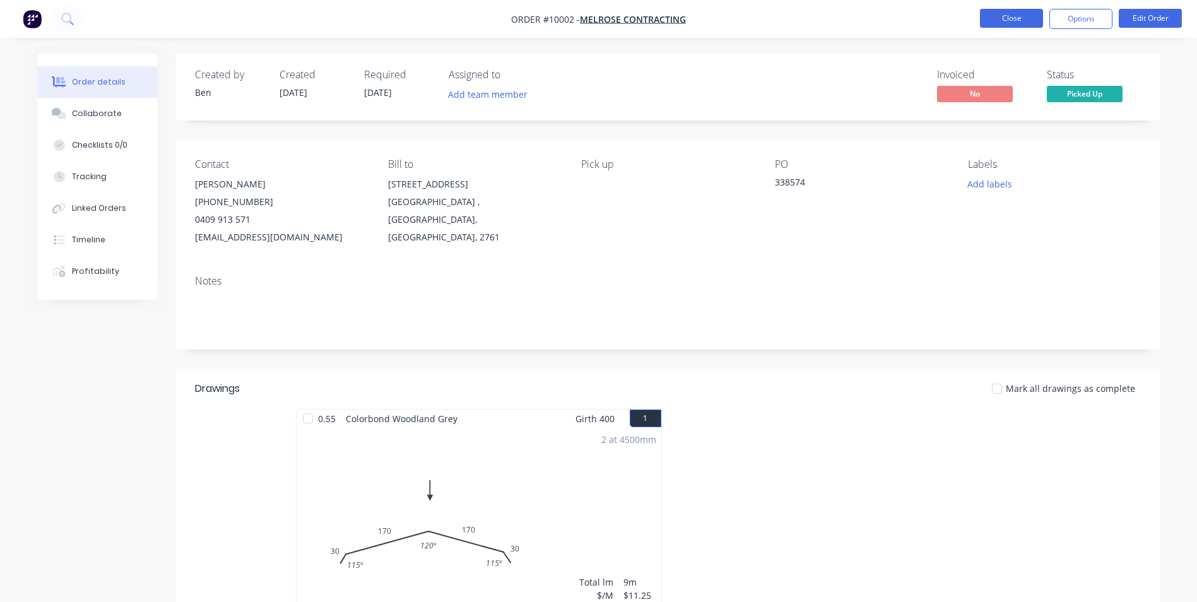
click at [1005, 20] on button "Close" at bounding box center [1011, 18] width 63 height 19
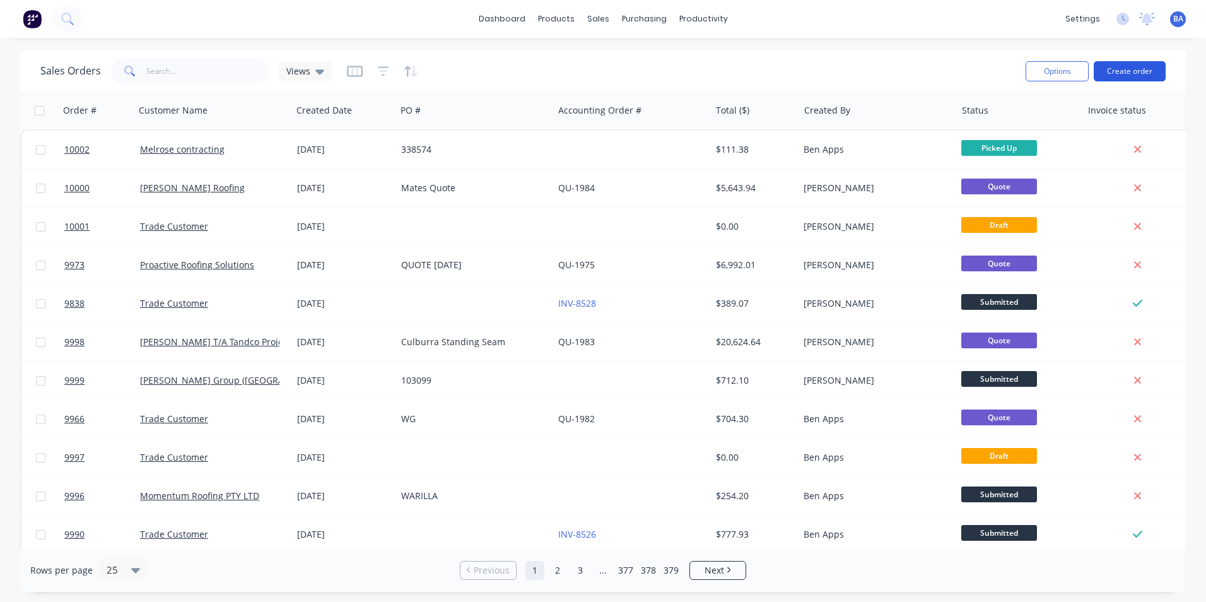
click at [1129, 66] on button "Create order" at bounding box center [1130, 71] width 72 height 20
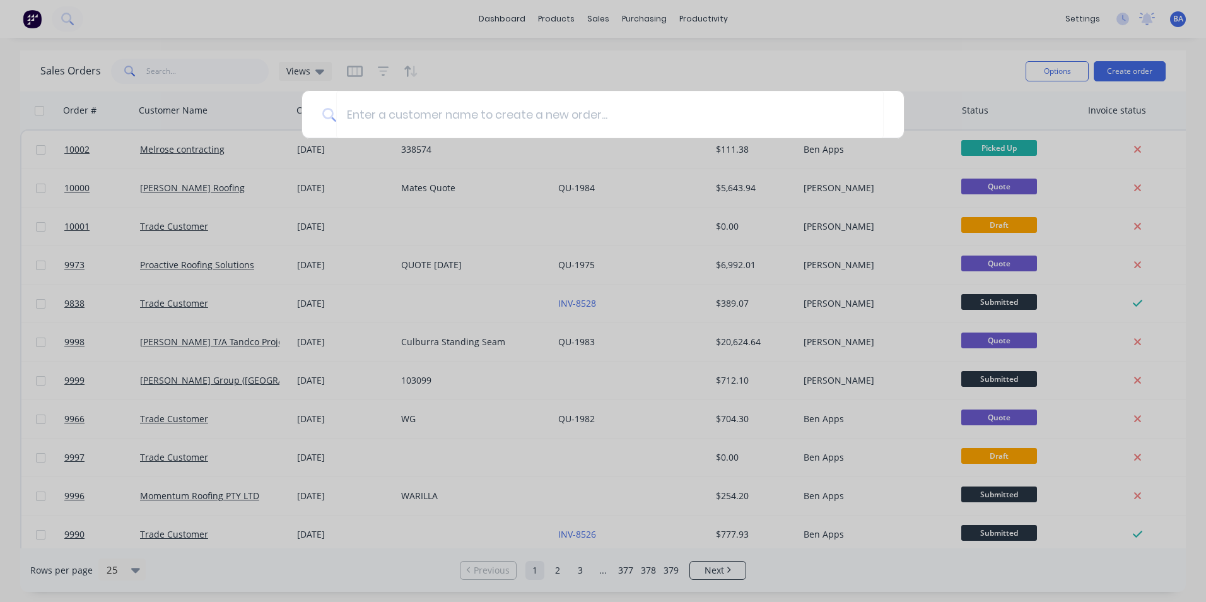
click at [331, 23] on div at bounding box center [603, 301] width 1206 height 602
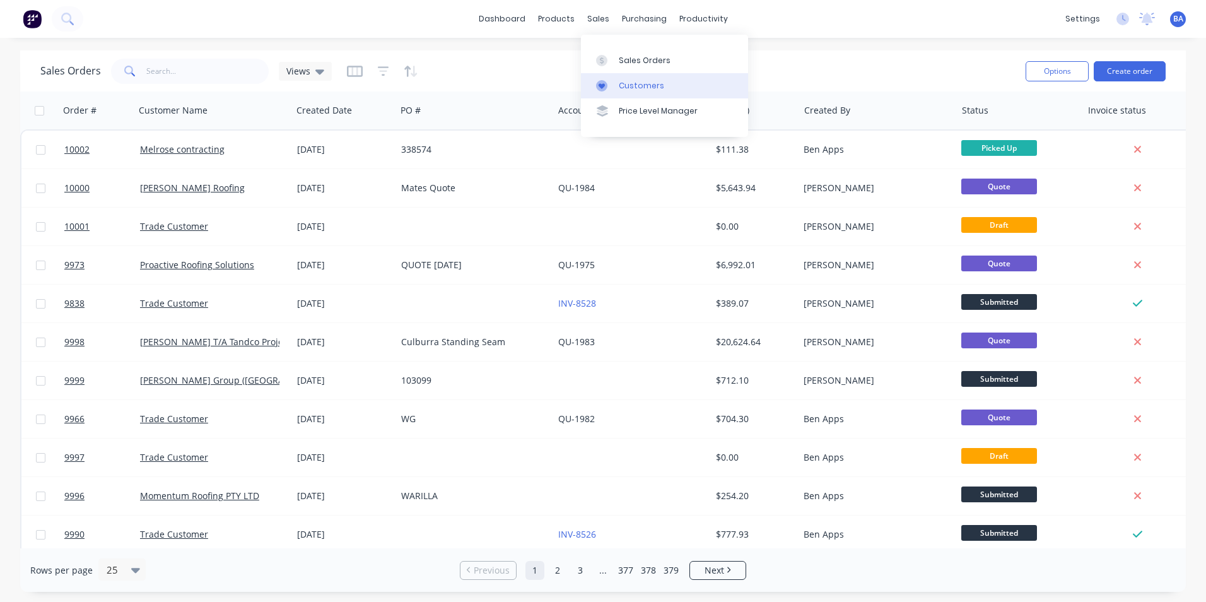
click at [603, 83] on icon at bounding box center [601, 85] width 11 height 11
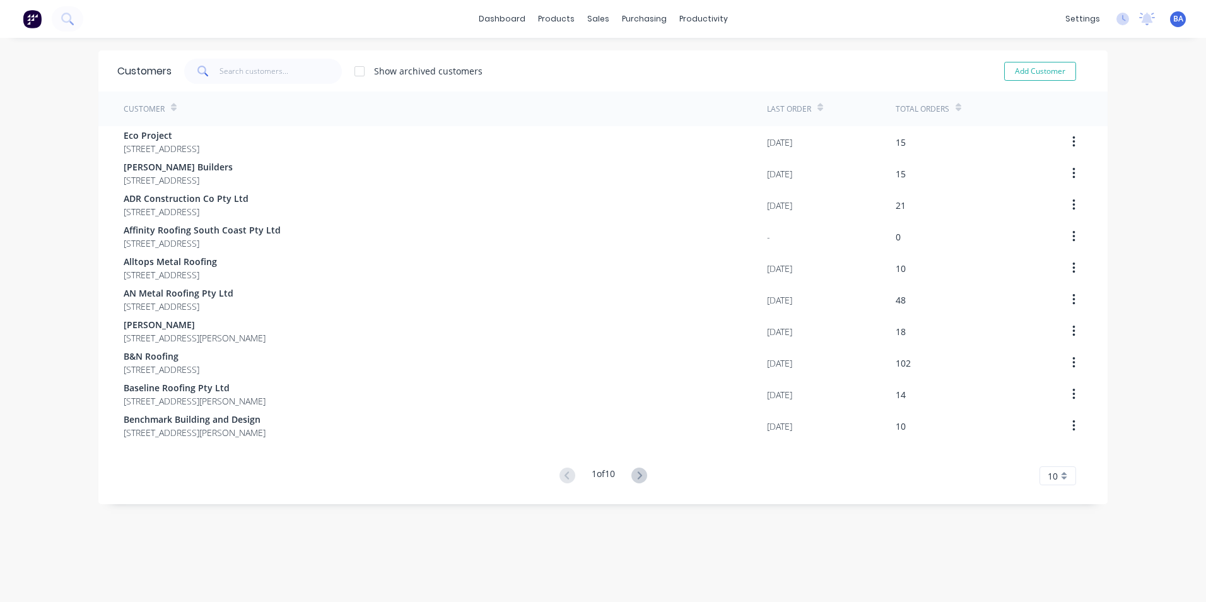
click at [207, 69] on span at bounding box center [201, 71] width 35 height 25
click at [256, 74] on input "text" at bounding box center [281, 71] width 123 height 25
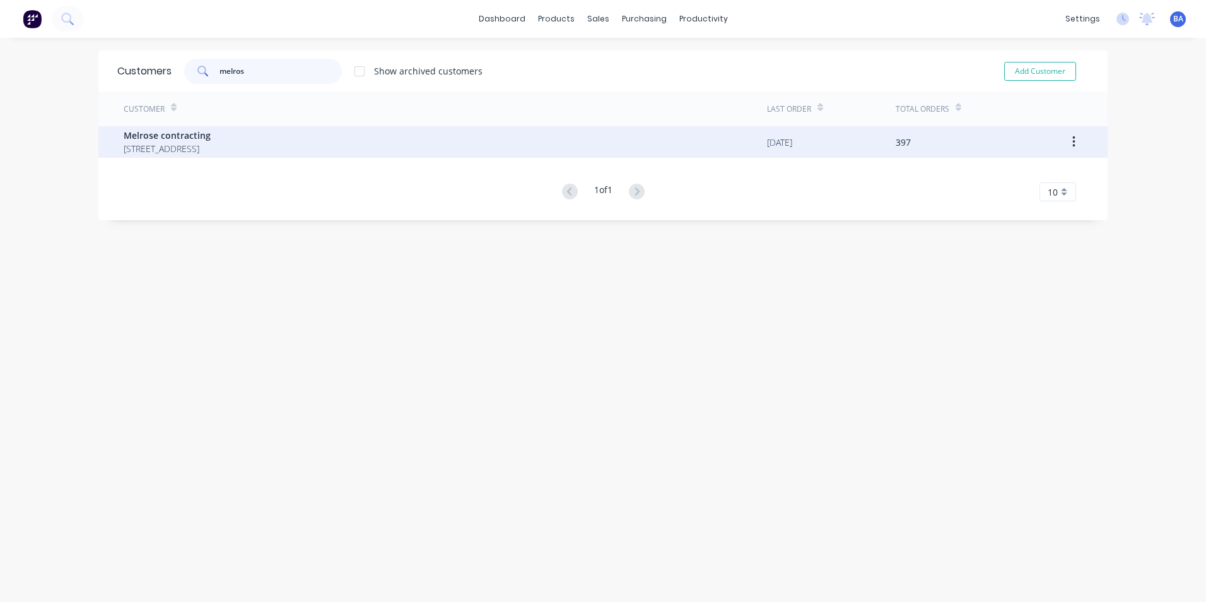
type input "melros"
click at [211, 132] on span "Melrose contracting" at bounding box center [167, 135] width 87 height 13
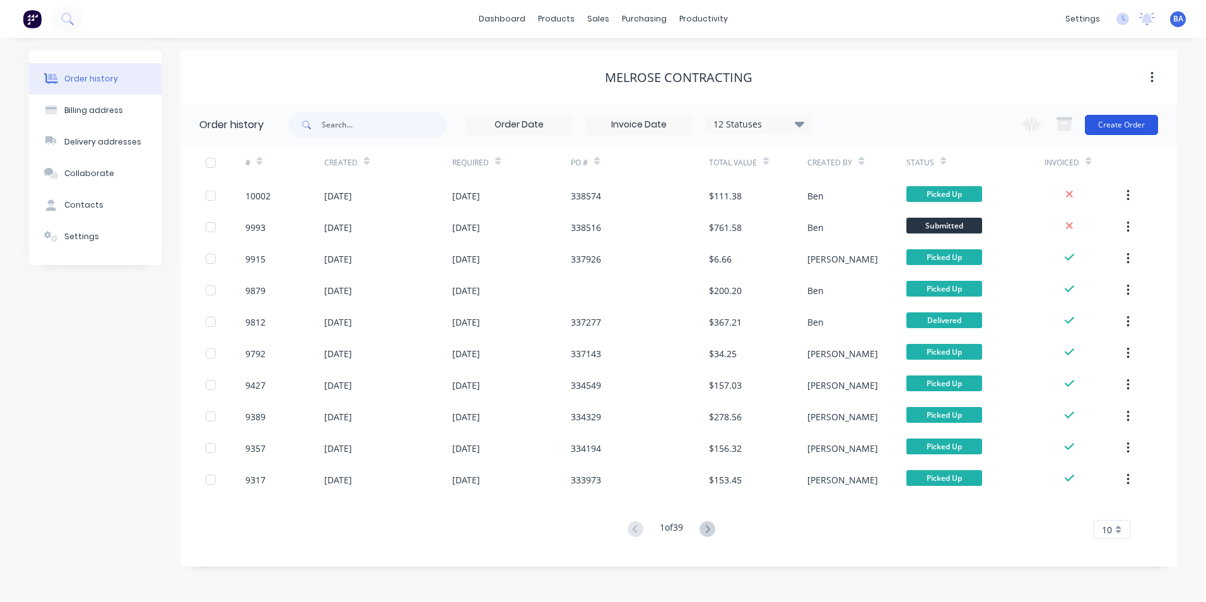
click at [1112, 119] on button "Create Order" at bounding box center [1121, 125] width 73 height 20
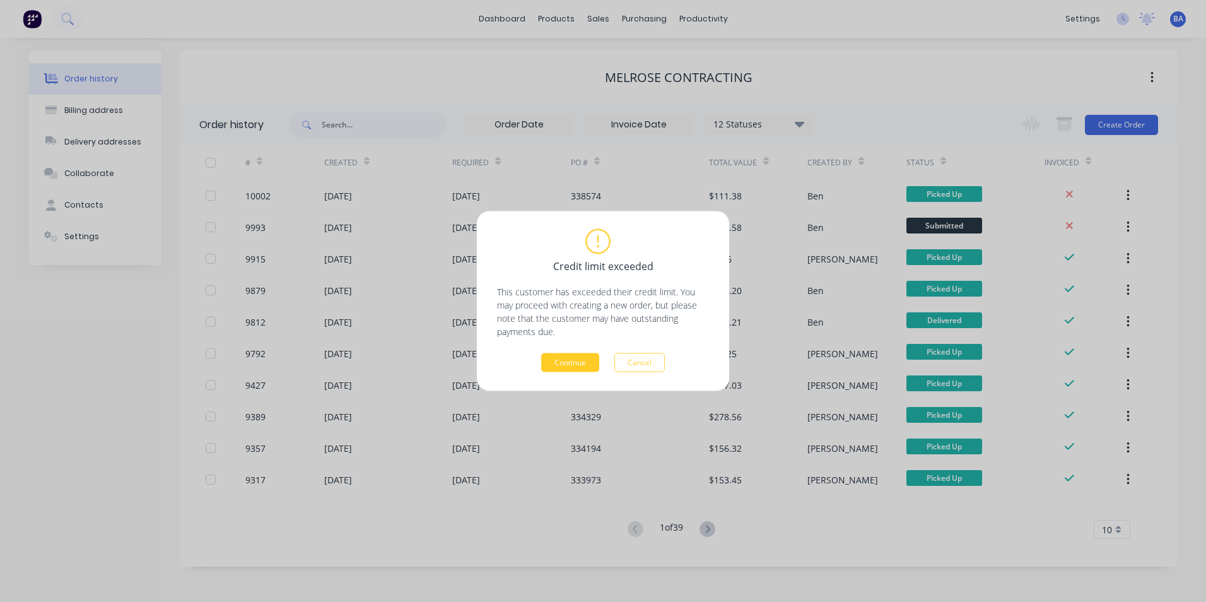
click at [583, 361] on button "Continue" at bounding box center [570, 362] width 58 height 19
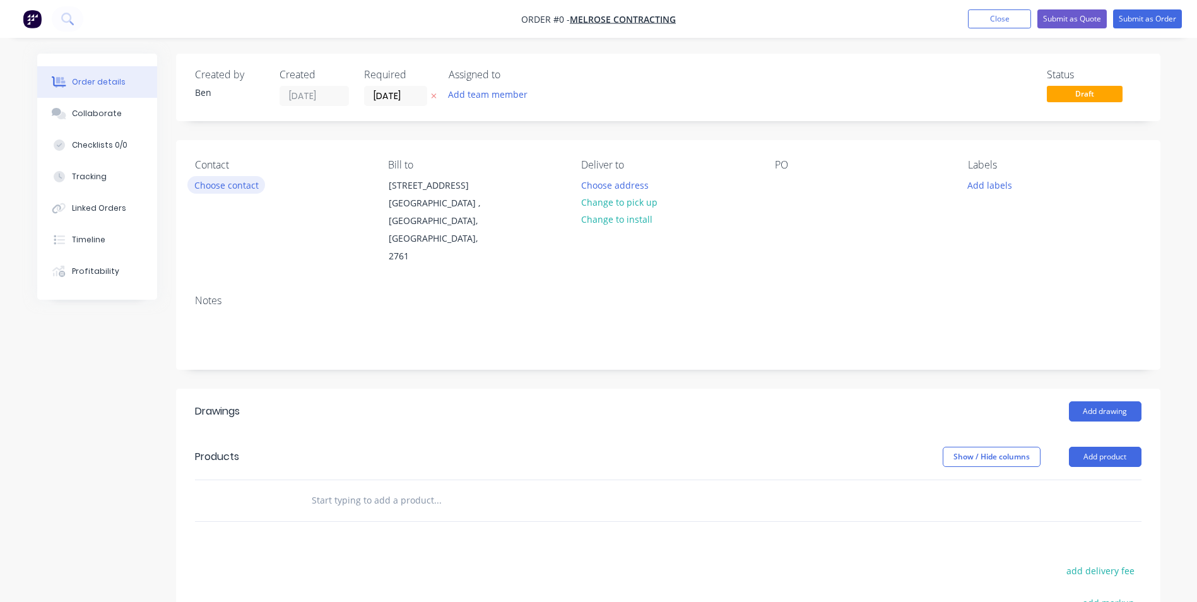
click at [214, 181] on button "Choose contact" at bounding box center [226, 184] width 78 height 17
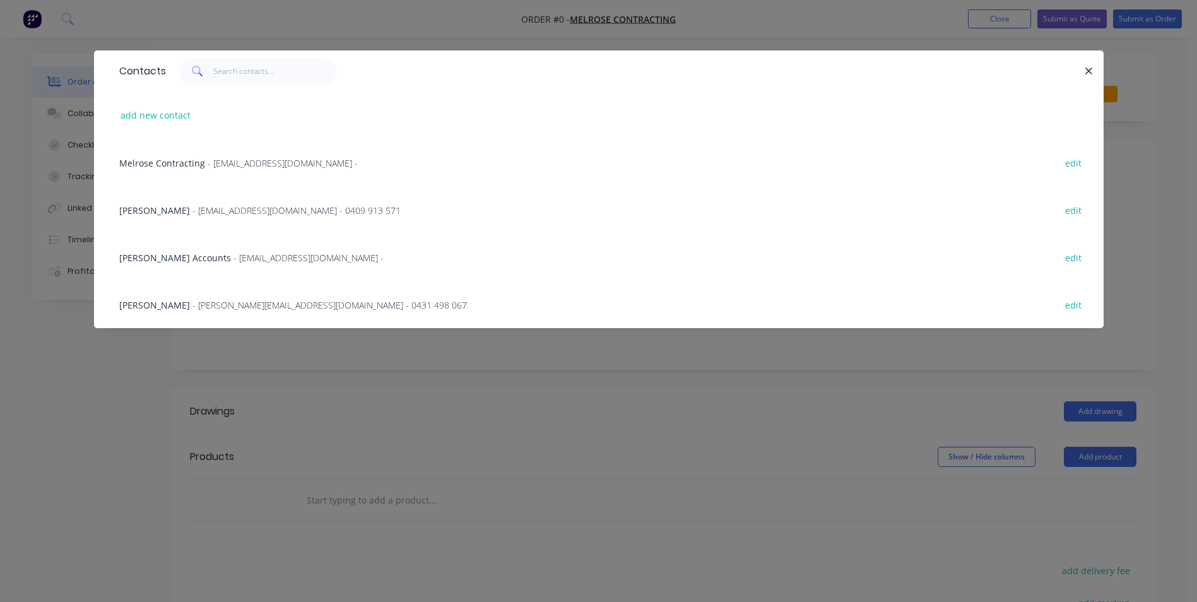
click at [192, 209] on span "- [EMAIL_ADDRESS][DOMAIN_NAME] - 0409 913 571" at bounding box center [296, 210] width 208 height 12
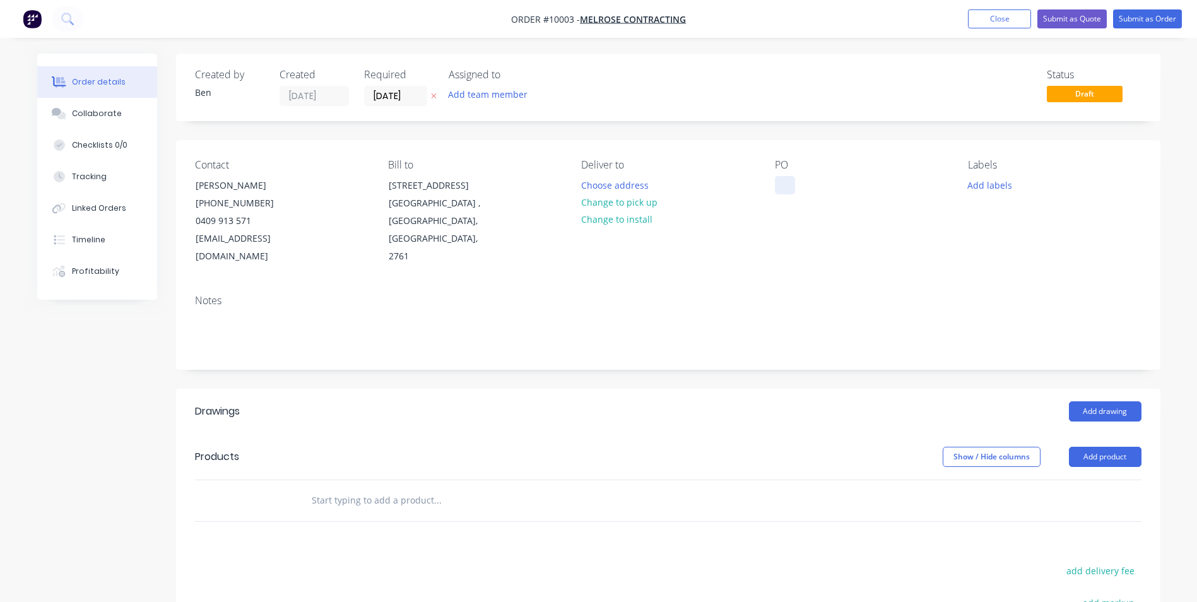
click at [786, 181] on div at bounding box center [785, 185] width 20 height 18
click at [929, 259] on div "Contact [PERSON_NAME] [PHONE_NUMBER] [EMAIL_ADDRESS][DOMAIN_NAME] Bill to [STRE…" at bounding box center [668, 212] width 984 height 144
click at [1098, 401] on button "Add drawing" at bounding box center [1105, 411] width 73 height 20
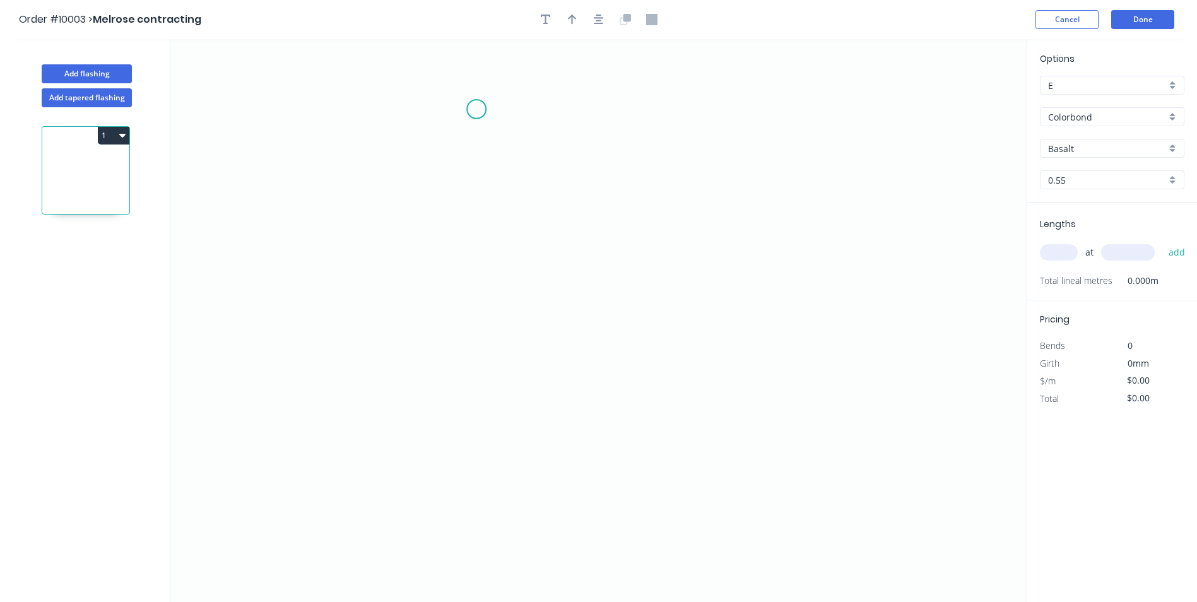
click at [476, 109] on icon "0" at bounding box center [598, 320] width 856 height 563
click at [469, 238] on icon "0" at bounding box center [598, 320] width 856 height 563
click at [579, 271] on icon "0 ?" at bounding box center [598, 320] width 856 height 563
click at [574, 353] on icon "0 ? ? ? º" at bounding box center [598, 320] width 856 height 563
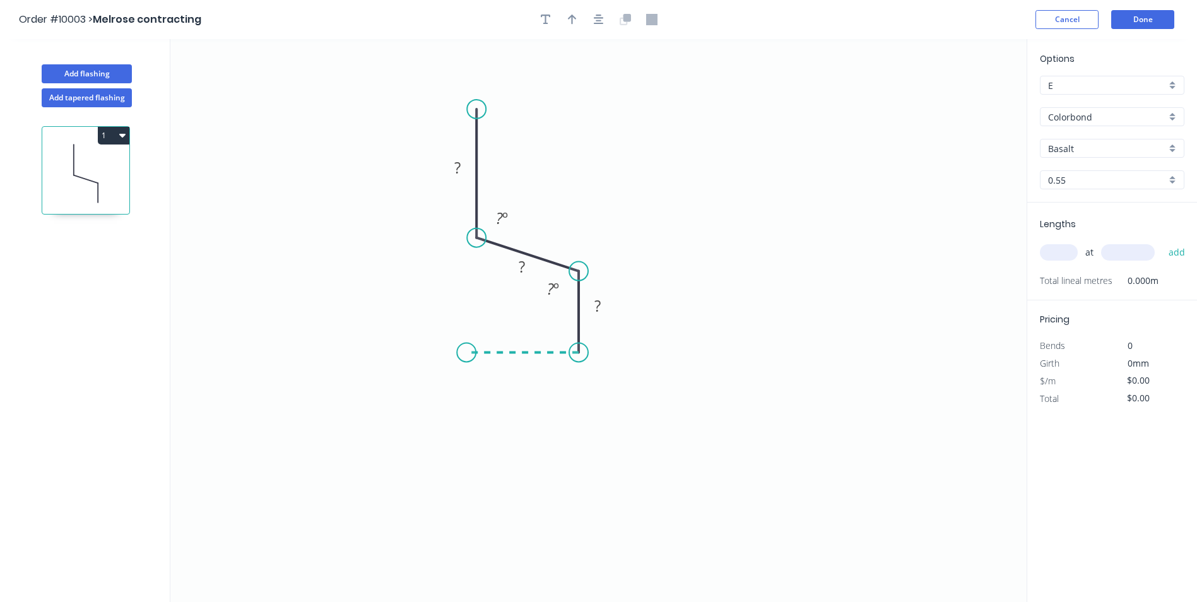
click at [466, 344] on icon "0 ? ? ? ? º ? º" at bounding box center [598, 320] width 856 height 563
click at [467, 372] on icon "0 ? ? ? ? ? º ? º" at bounding box center [598, 320] width 856 height 563
drag, startPoint x: 466, startPoint y: 370, endPoint x: 468, endPoint y: 387, distance: 17.1
click at [468, 387] on circle at bounding box center [466, 386] width 19 height 19
click at [479, 423] on div "Crush & Fold" at bounding box center [531, 429] width 127 height 26
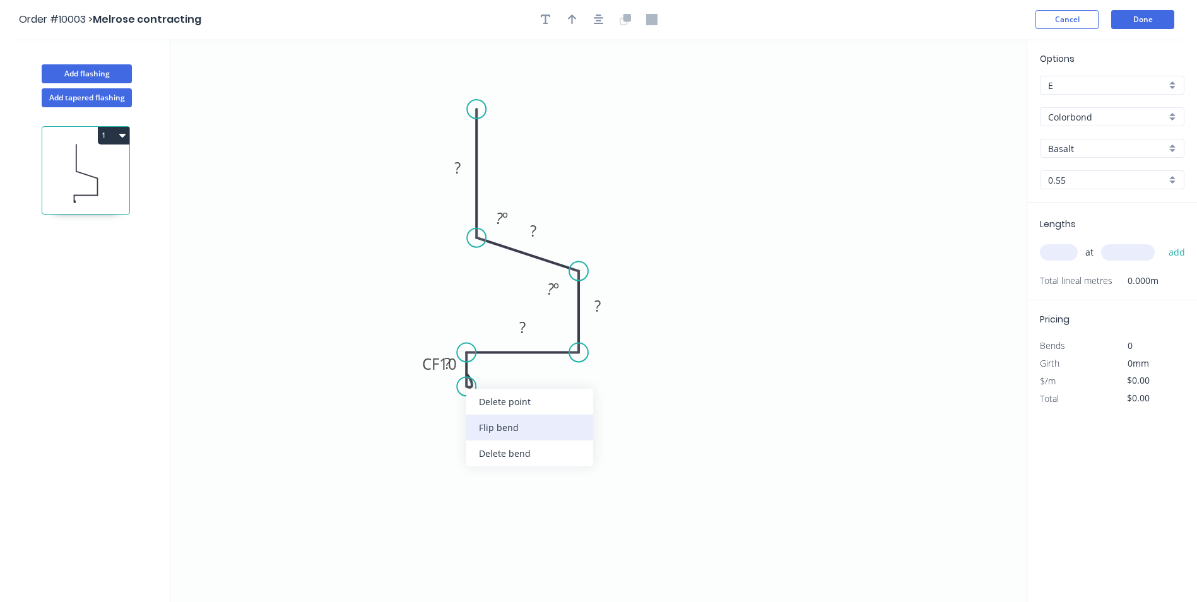
click at [478, 418] on div "Flip bend" at bounding box center [529, 428] width 127 height 26
click at [447, 357] on tspan "?" at bounding box center [447, 363] width 6 height 21
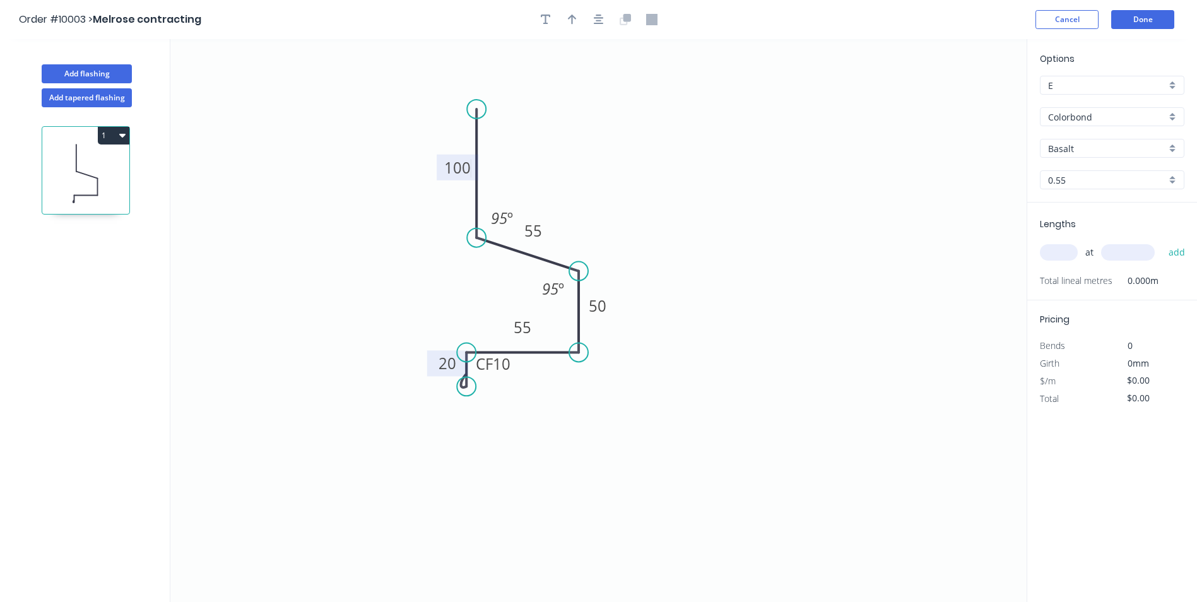
drag, startPoint x: 553, startPoint y: 143, endPoint x: 560, endPoint y: 136, distance: 9.8
click at [560, 138] on icon "0 CF 10 20 55 50 55 100 95 º 95 º" at bounding box center [598, 320] width 856 height 563
type input "$12.08"
click at [570, 18] on icon "button" at bounding box center [572, 19] width 9 height 11
click at [960, 100] on icon at bounding box center [962, 88] width 11 height 40
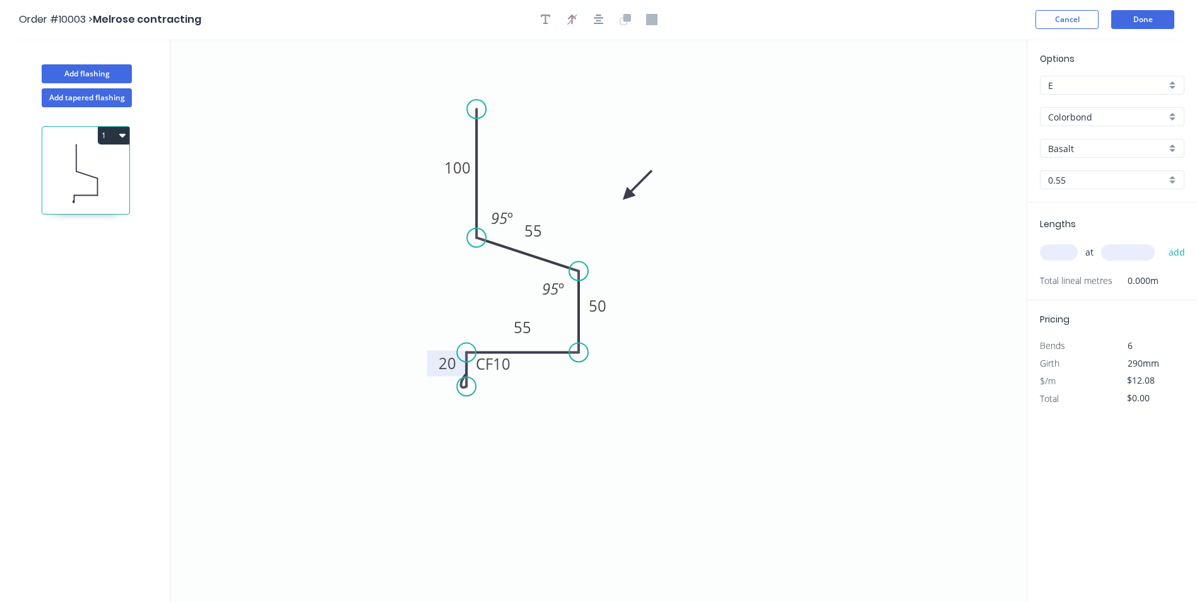
drag, startPoint x: 963, startPoint y: 100, endPoint x: 627, endPoint y: 196, distance: 349.1
click at [627, 196] on icon at bounding box center [637, 185] width 37 height 37
click at [1087, 148] on input "Basalt" at bounding box center [1107, 148] width 118 height 13
click at [1086, 204] on div "[PERSON_NAME]" at bounding box center [1112, 208] width 143 height 22
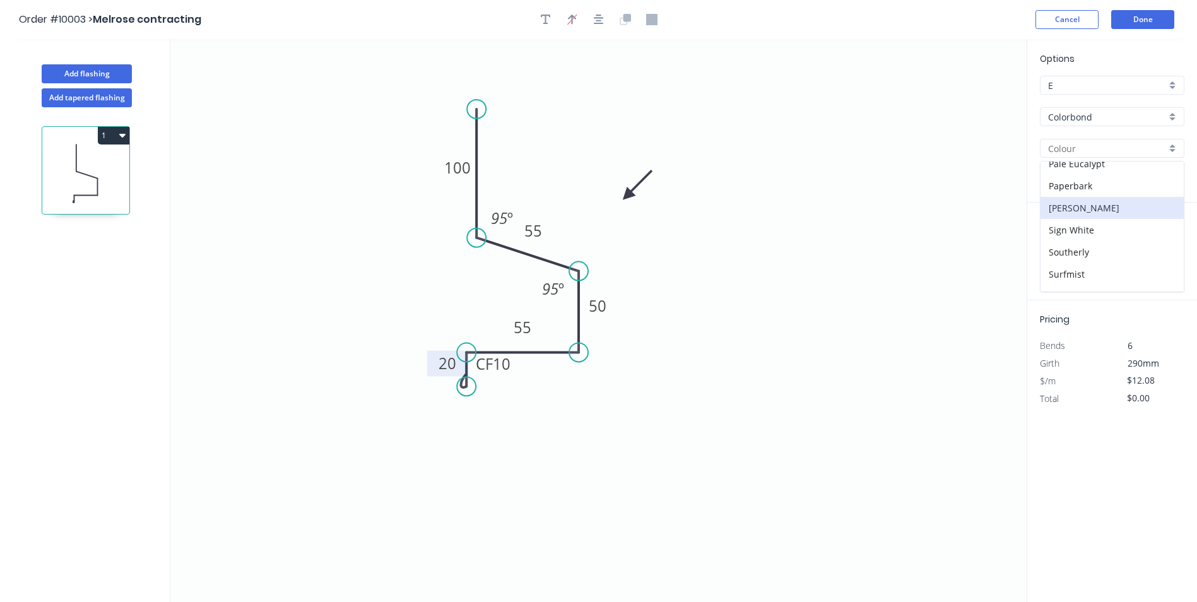
type input "[PERSON_NAME]"
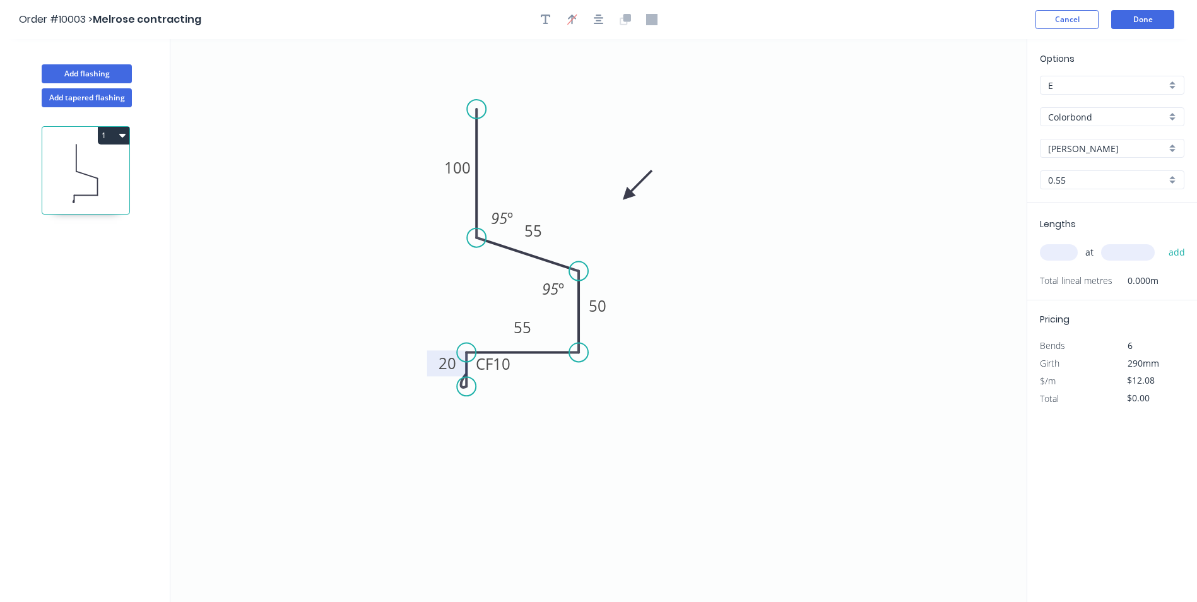
click at [1057, 249] on input "text" at bounding box center [1059, 252] width 38 height 16
type input "1"
type input "300"
click at [1136, 250] on input "300" at bounding box center [1128, 252] width 54 height 16
type input "3000"
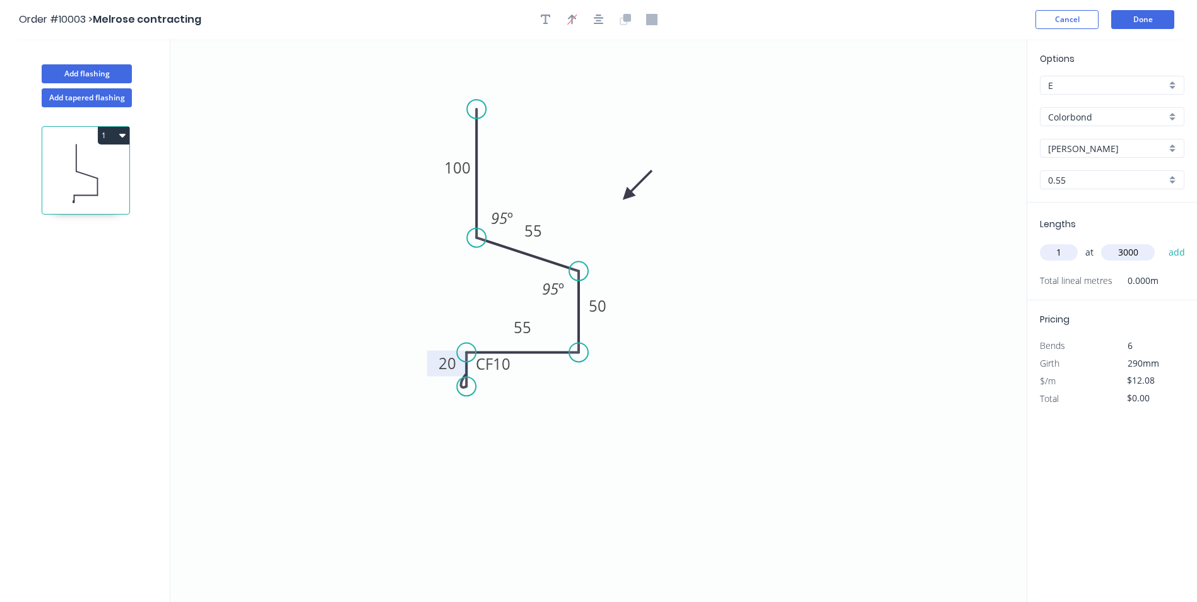
click at [1162, 242] on button "add" at bounding box center [1177, 252] width 30 height 21
type input "$36.24"
type input "1"
type input "2000"
click at [1162, 242] on button "add" at bounding box center [1177, 252] width 30 height 21
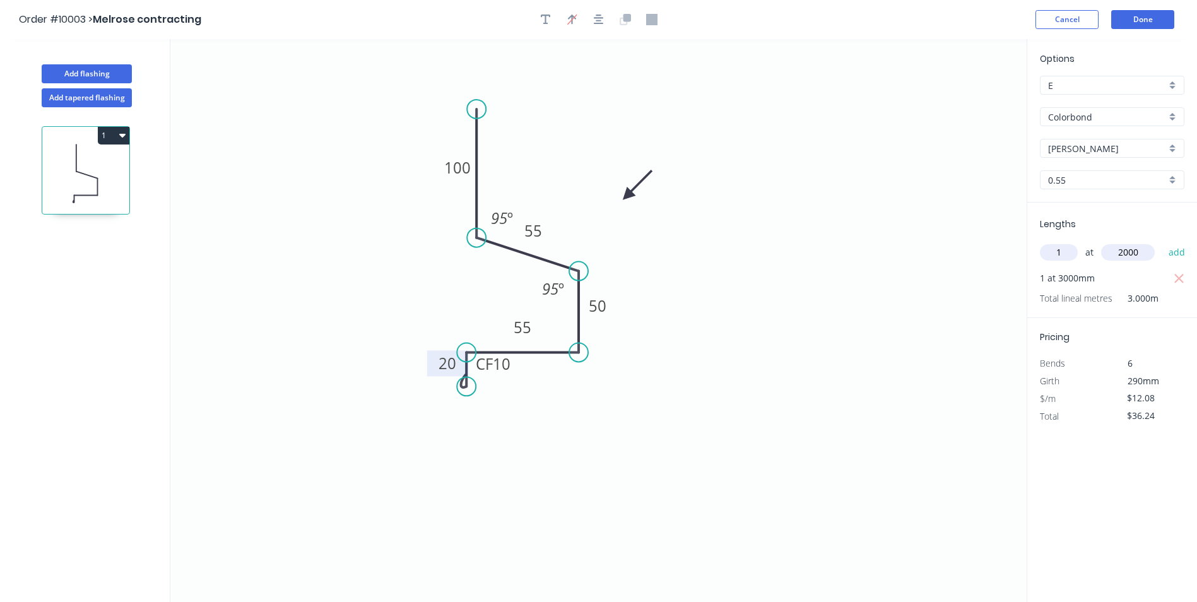
type input "$60.40"
click at [1133, 18] on button "Done" at bounding box center [1142, 19] width 63 height 19
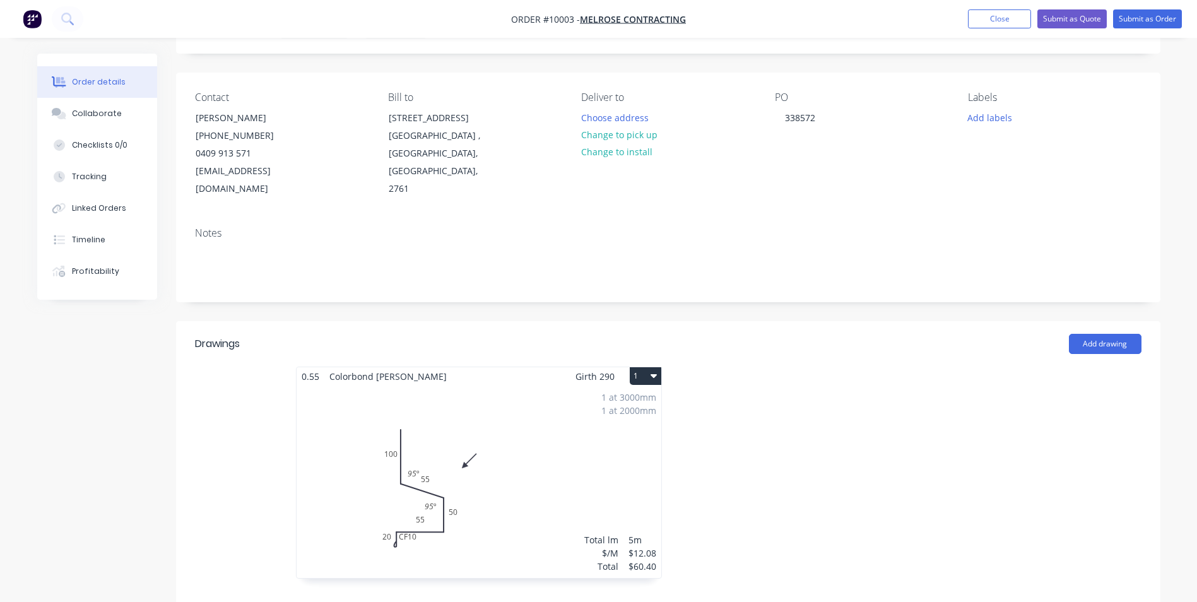
scroll to position [189, 0]
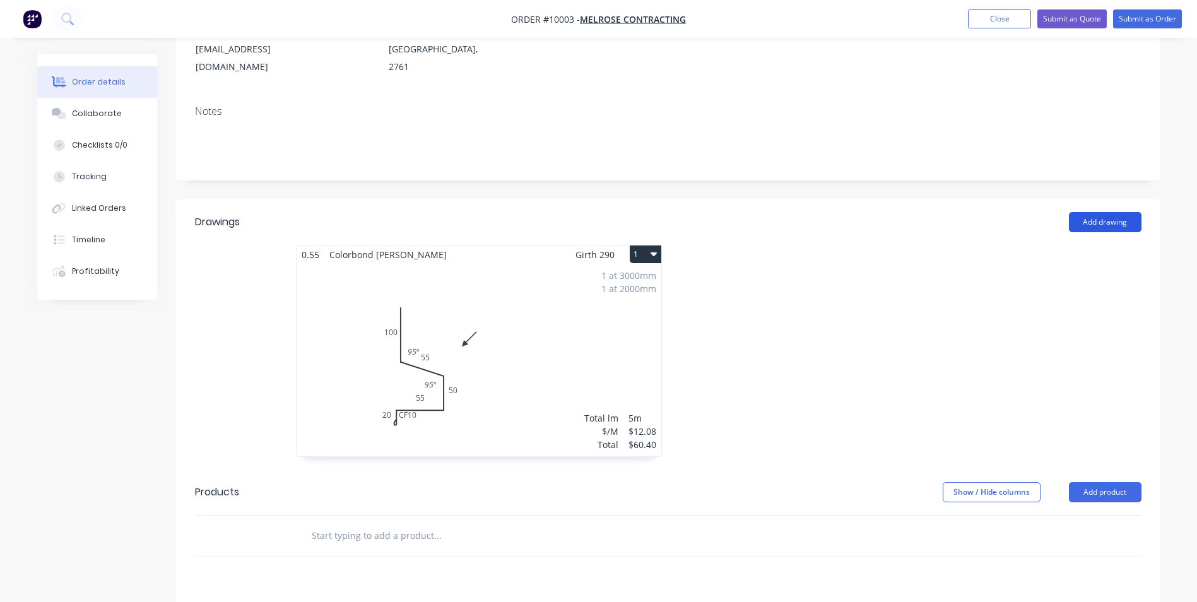
click at [1097, 212] on button "Add drawing" at bounding box center [1105, 222] width 73 height 20
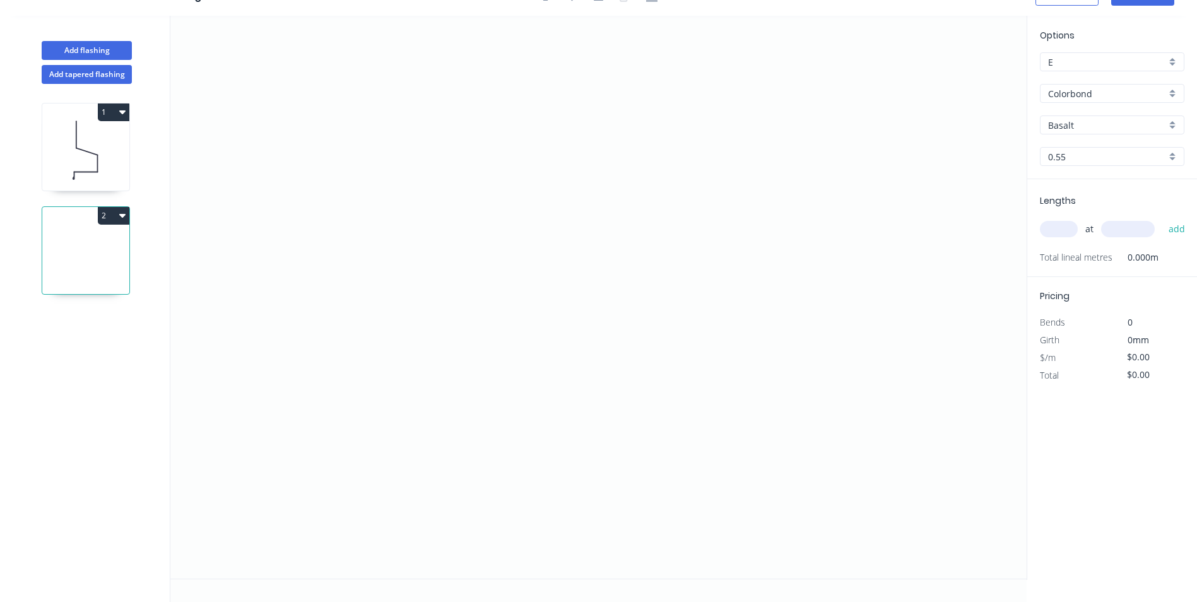
click at [123, 111] on icon "button" at bounding box center [122, 112] width 6 height 4
click at [92, 142] on div "Duplicate" at bounding box center [69, 143] width 97 height 18
type input "[PERSON_NAME]"
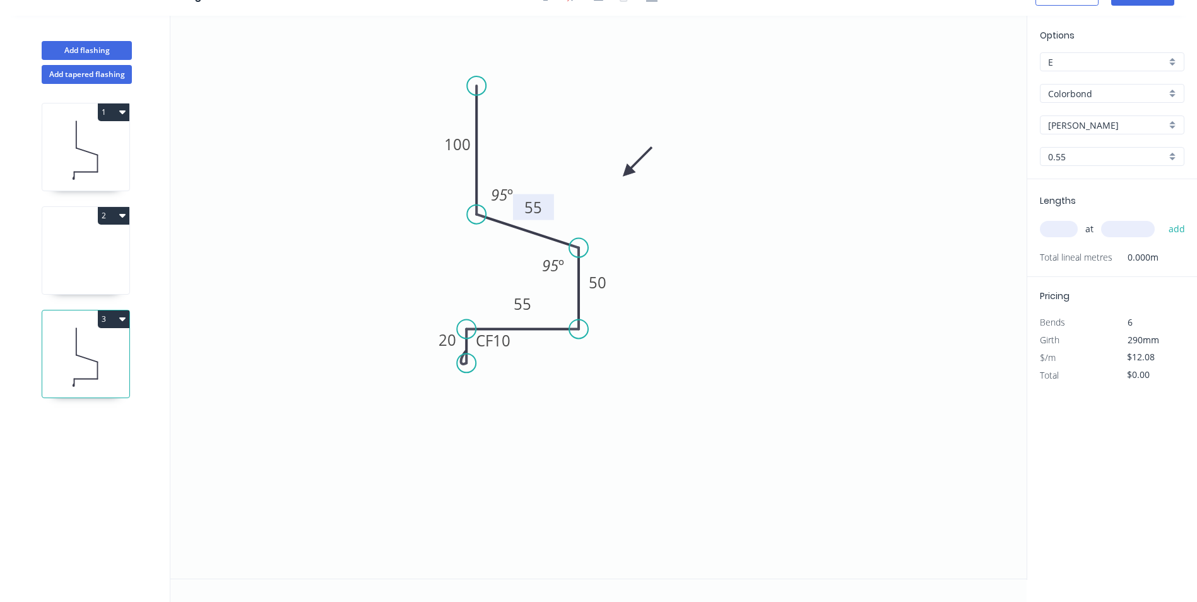
click at [543, 211] on rect at bounding box center [533, 208] width 25 height 18
click at [679, 264] on icon "0 CF 10 20 55 50 85 100 95 º 95 º" at bounding box center [598, 297] width 856 height 563
type input "$14.17"
click at [529, 302] on tspan "55" at bounding box center [523, 303] width 18 height 21
click at [711, 206] on icon "0 CF 10 20 85 50 85 100 95 º 95 º" at bounding box center [598, 297] width 856 height 563
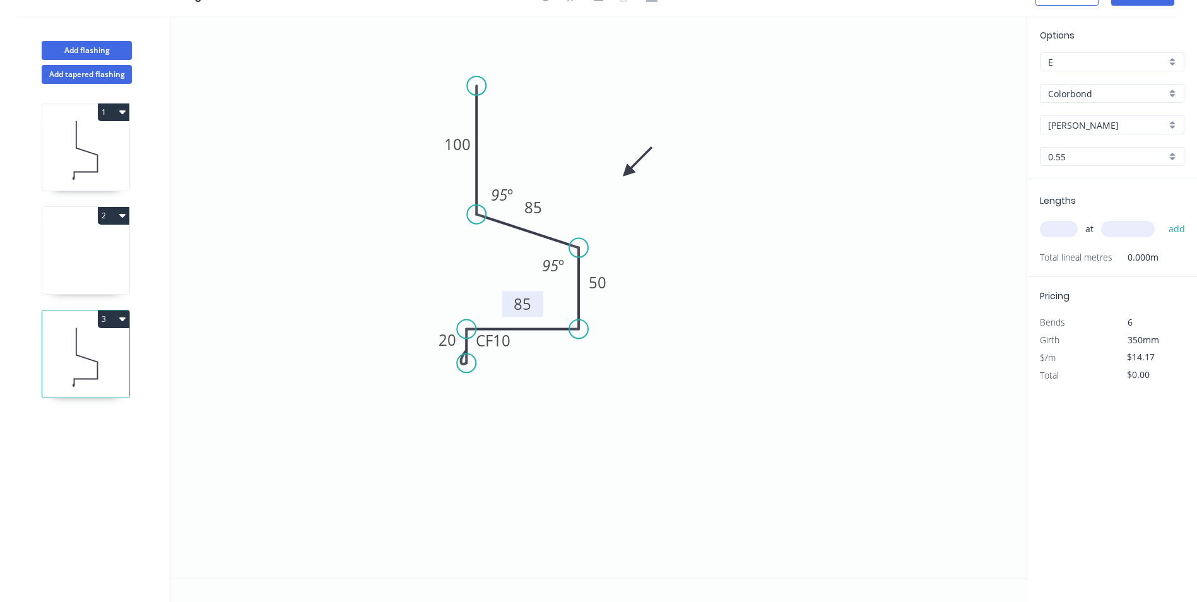
click at [1056, 227] on input "text" at bounding box center [1059, 229] width 38 height 16
type input "1"
type input "3000"
click at [1162, 218] on button "add" at bounding box center [1177, 228] width 30 height 21
type input "$42.51"
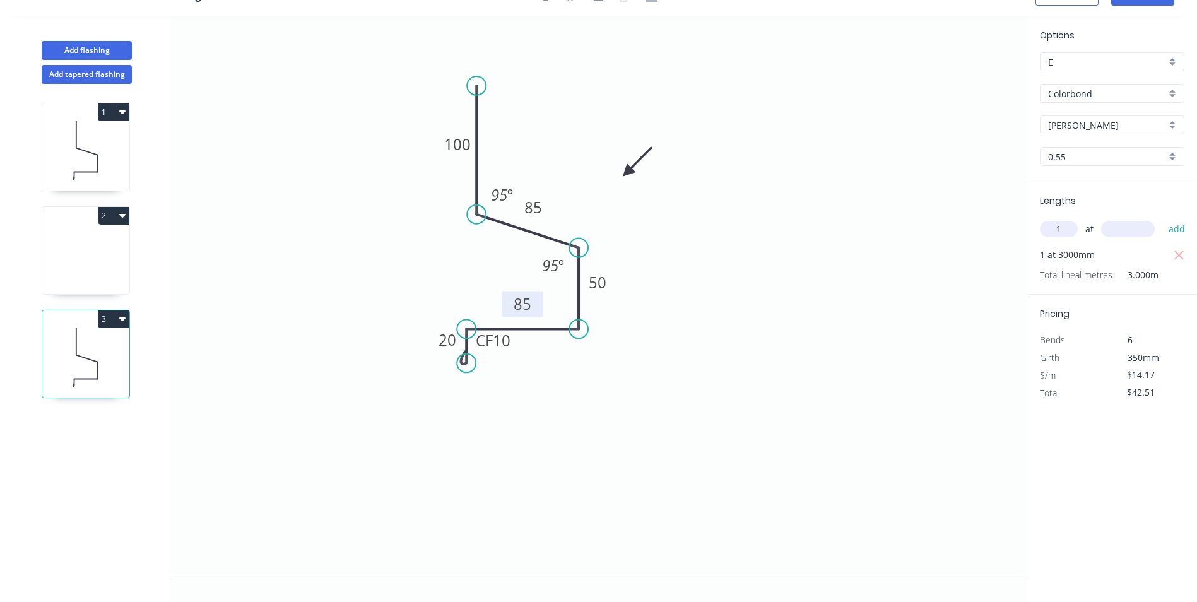
type input "1"
type input "2000"
click at [1162, 218] on button "add" at bounding box center [1177, 228] width 30 height 21
type input "$70.85"
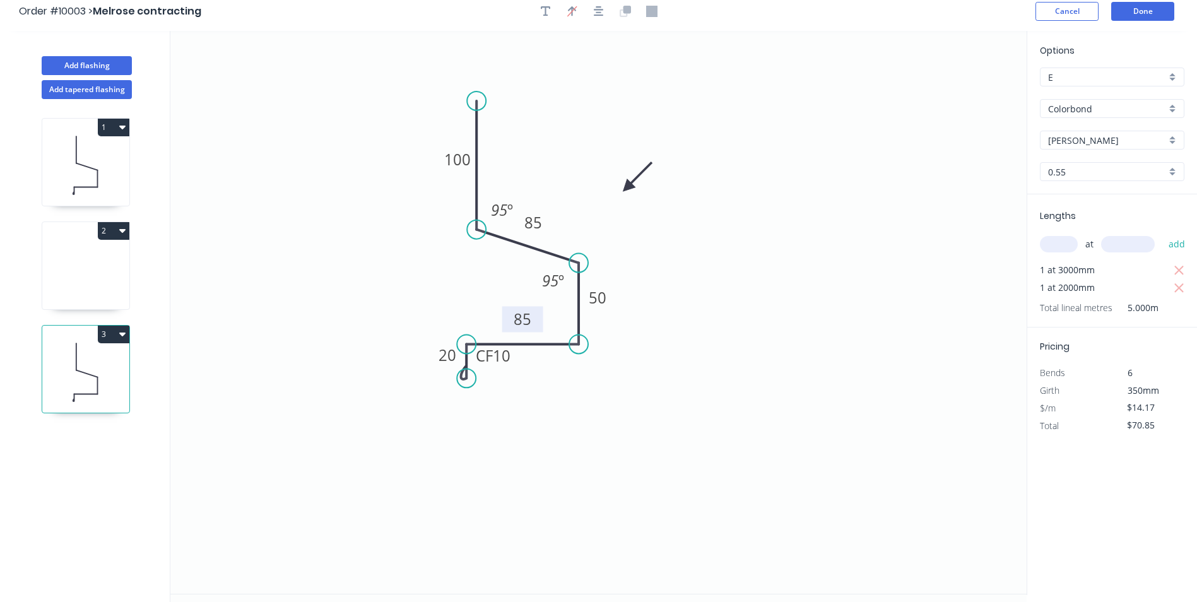
scroll to position [0, 0]
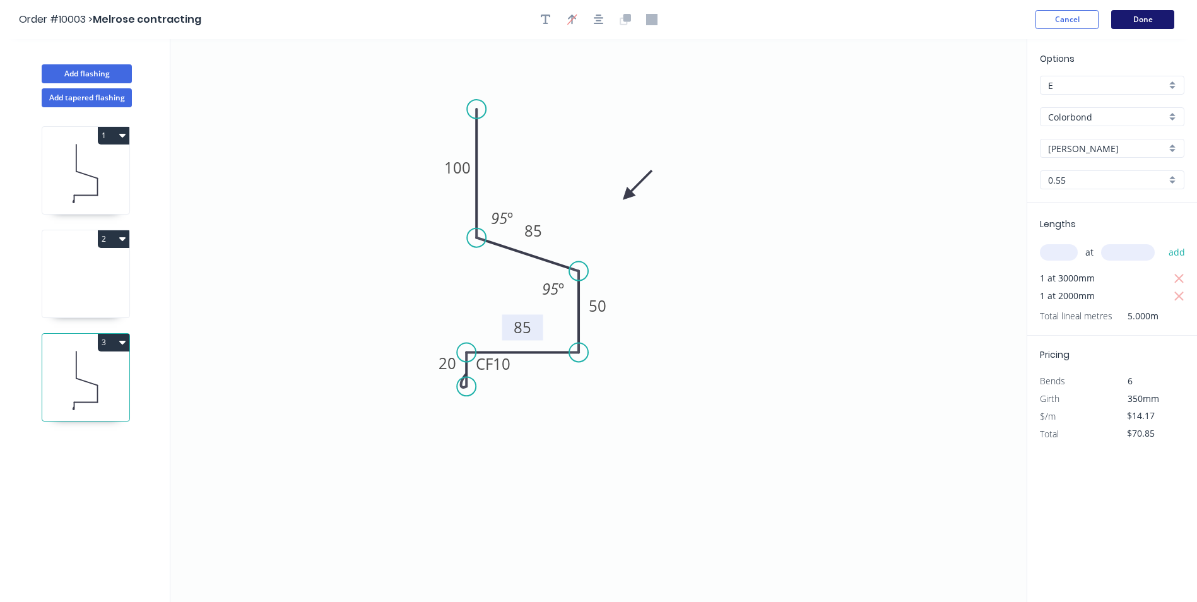
click at [1138, 19] on button "Done" at bounding box center [1142, 19] width 63 height 19
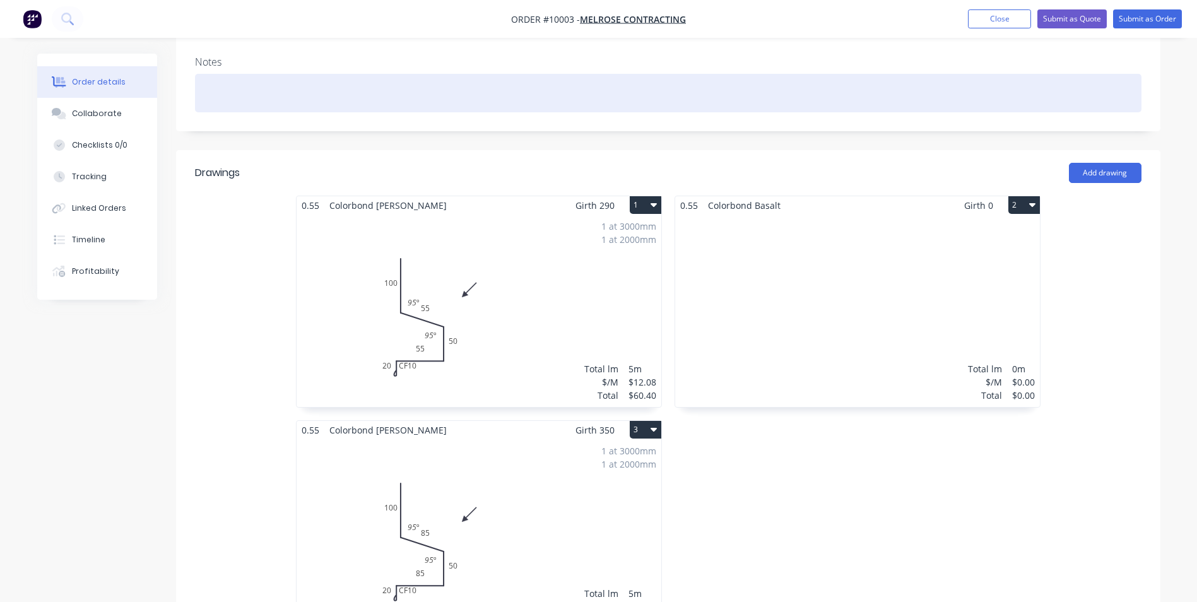
scroll to position [252, 0]
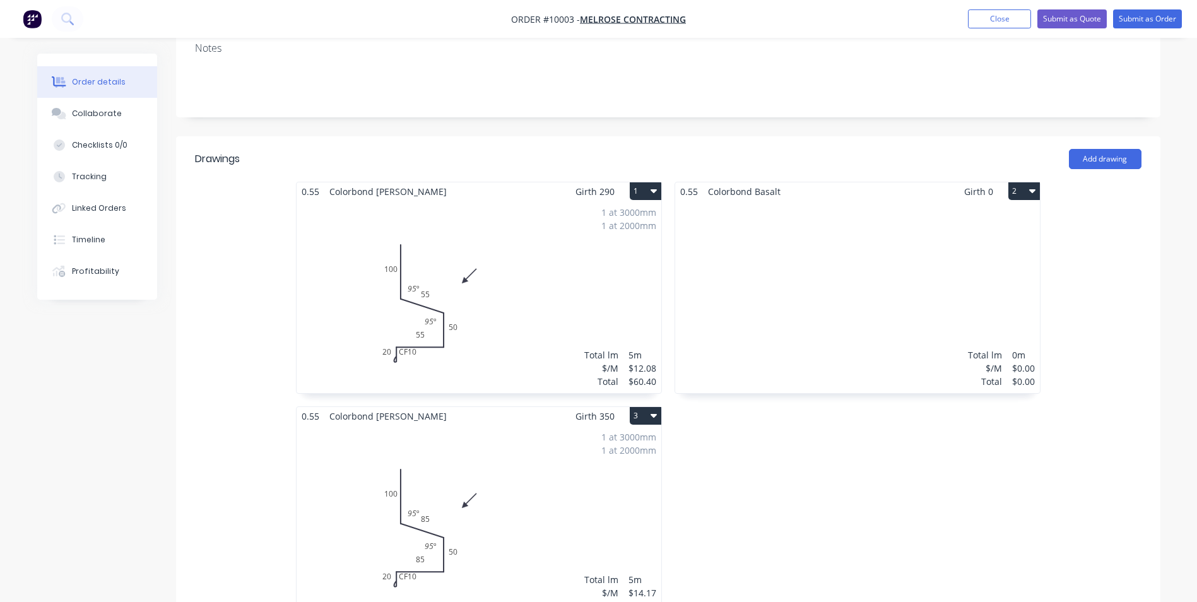
click at [1032, 186] on icon "button" at bounding box center [1032, 191] width 6 height 10
click at [957, 263] on div "Delete" at bounding box center [979, 272] width 97 height 18
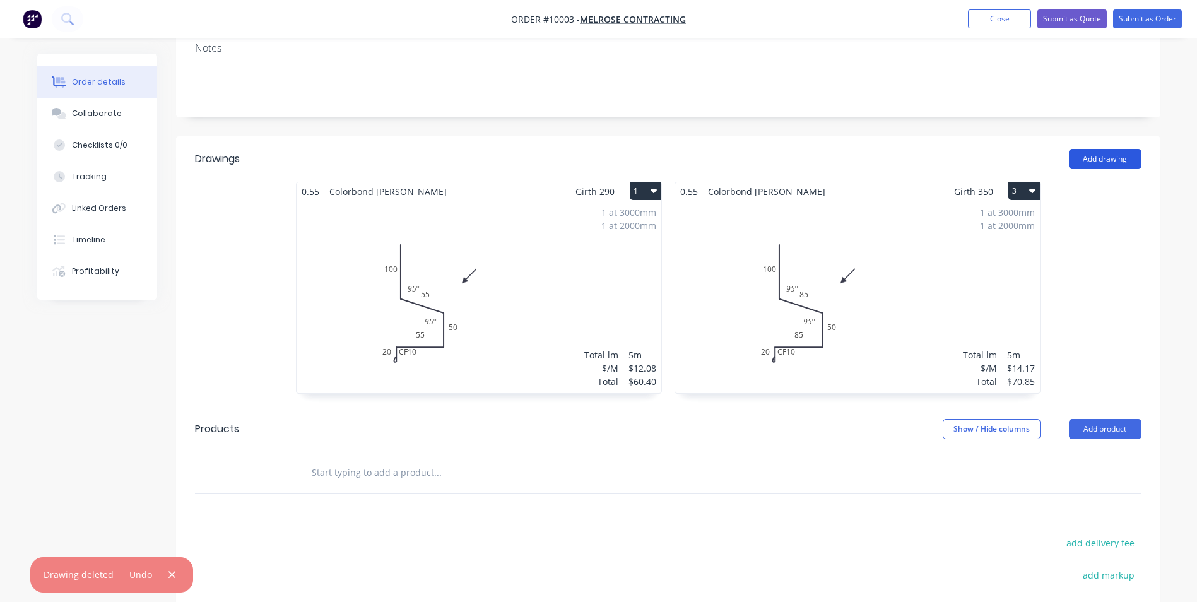
click at [1100, 149] on button "Add drawing" at bounding box center [1105, 159] width 73 height 20
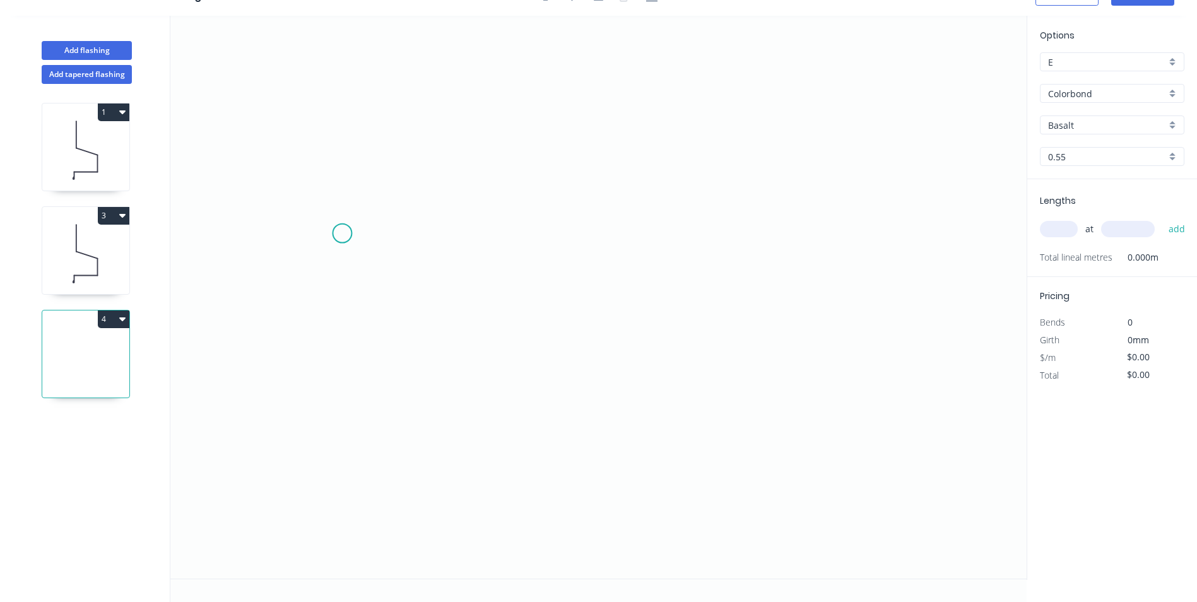
click at [343, 233] on icon "0" at bounding box center [598, 297] width 856 height 563
click at [636, 231] on icon "0" at bounding box center [598, 297] width 856 height 563
click at [625, 425] on icon "0 ?" at bounding box center [598, 297] width 856 height 563
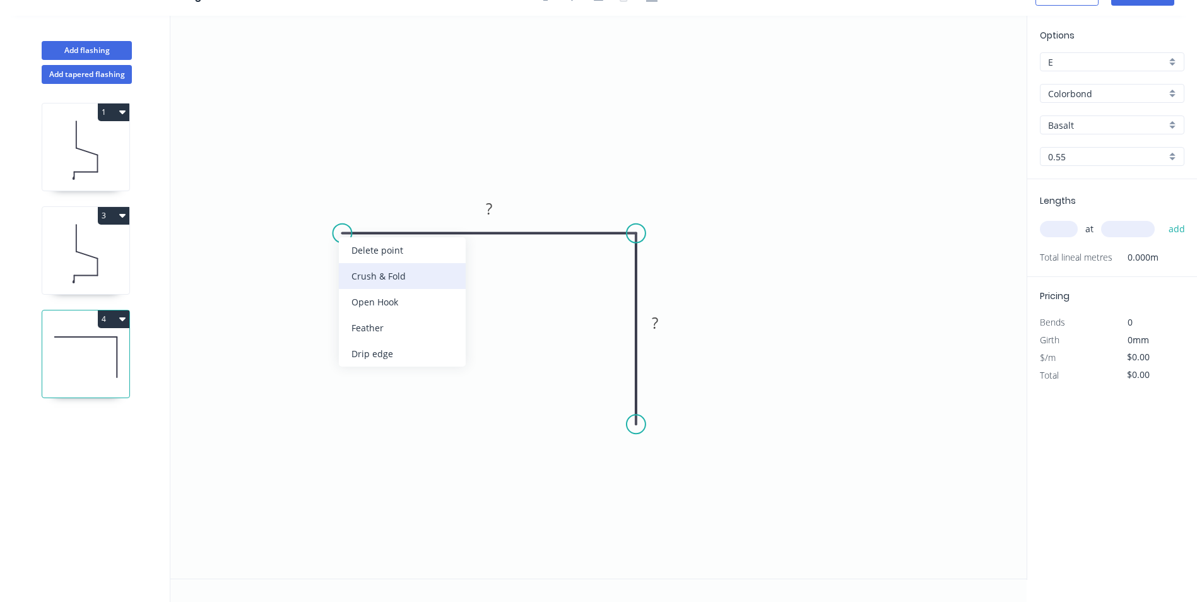
click at [357, 271] on div "Crush & Fold" at bounding box center [402, 276] width 127 height 26
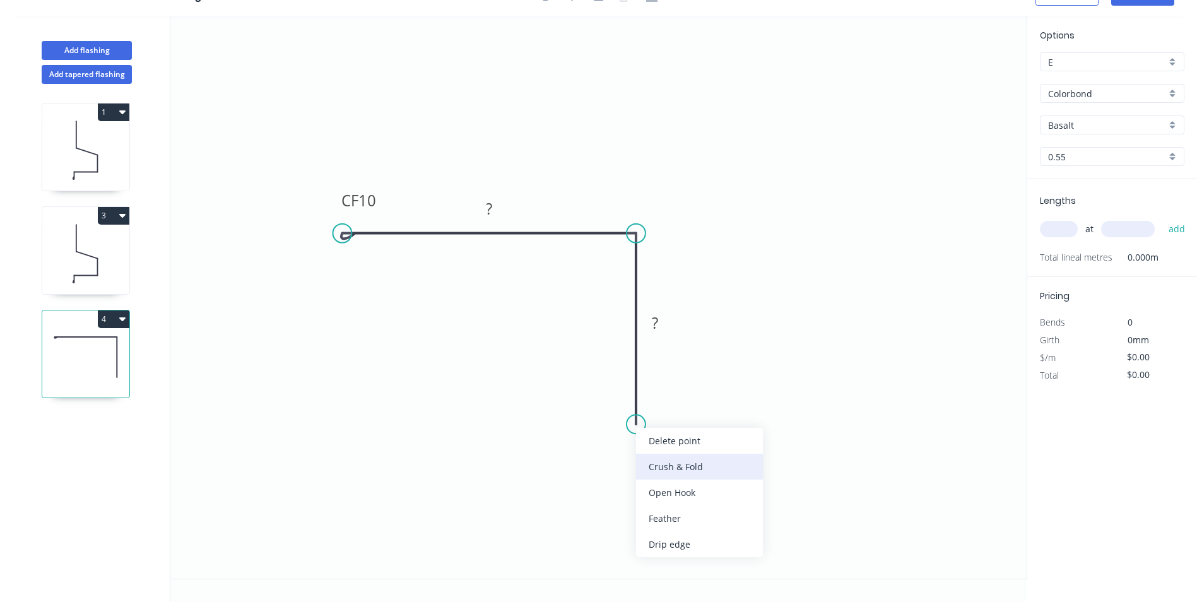
click at [640, 459] on div "Crush & Fold" at bounding box center [699, 467] width 127 height 26
click at [649, 454] on div "Flip bend" at bounding box center [699, 463] width 127 height 26
click at [654, 318] on tspan "?" at bounding box center [655, 322] width 6 height 21
drag, startPoint x: 676, startPoint y: 191, endPoint x: 704, endPoint y: 189, distance: 28.5
click at [704, 189] on icon "0 CF 10 150 CF 10 ?" at bounding box center [598, 297] width 856 height 563
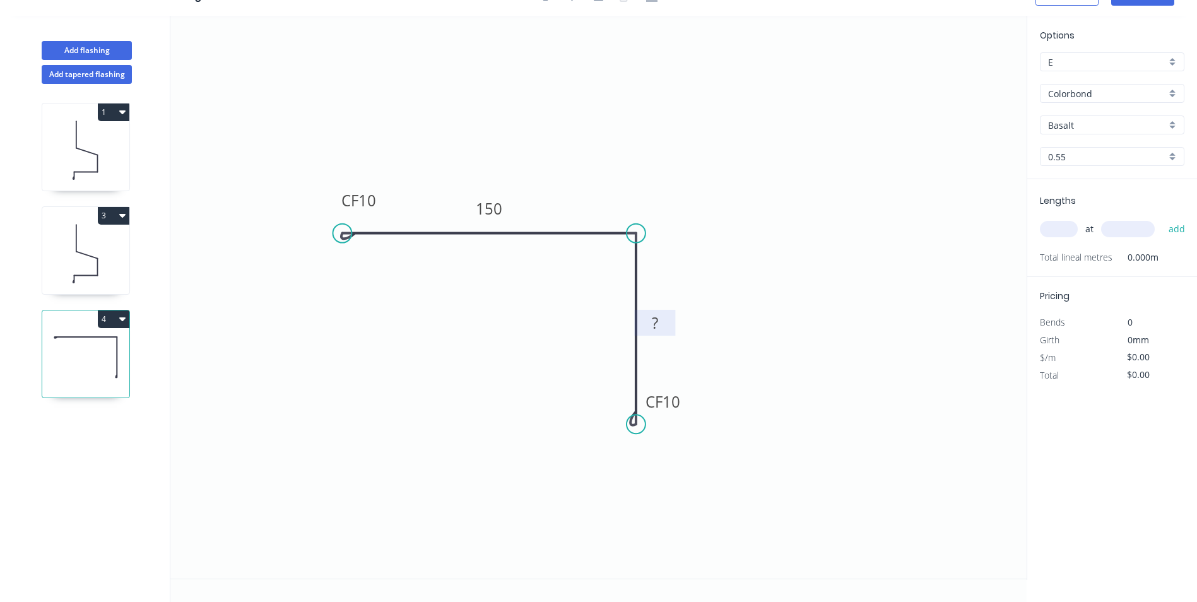
click at [659, 327] on rect at bounding box center [654, 324] width 25 height 18
click at [758, 128] on icon "0 CF 10 150 CF 10 55" at bounding box center [598, 297] width 856 height 563
type input "$9.87"
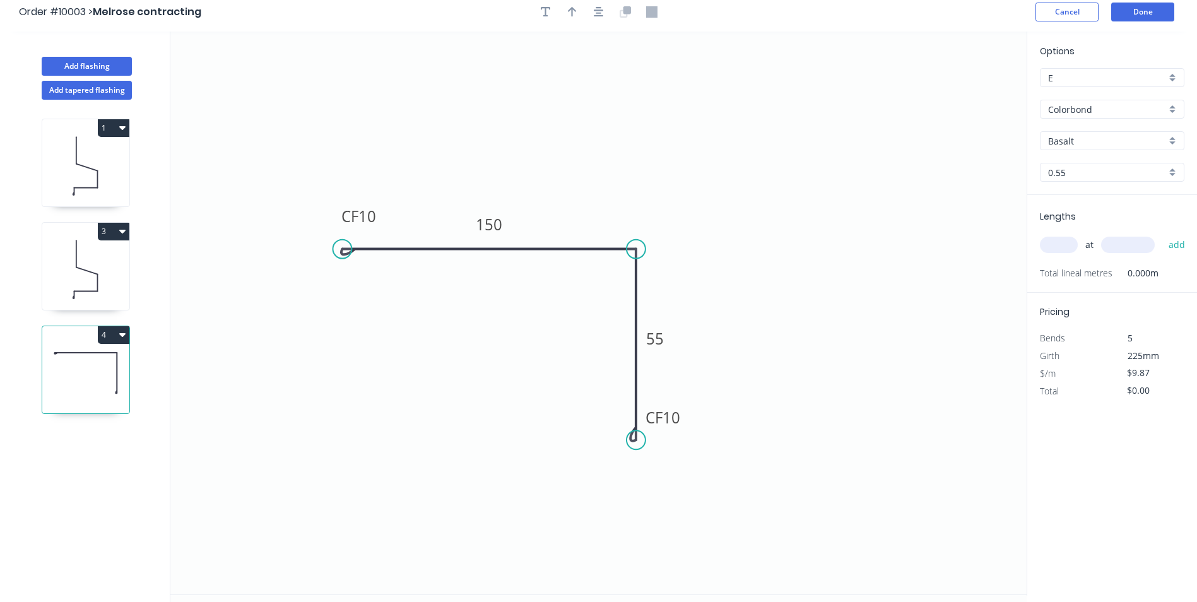
scroll to position [0, 0]
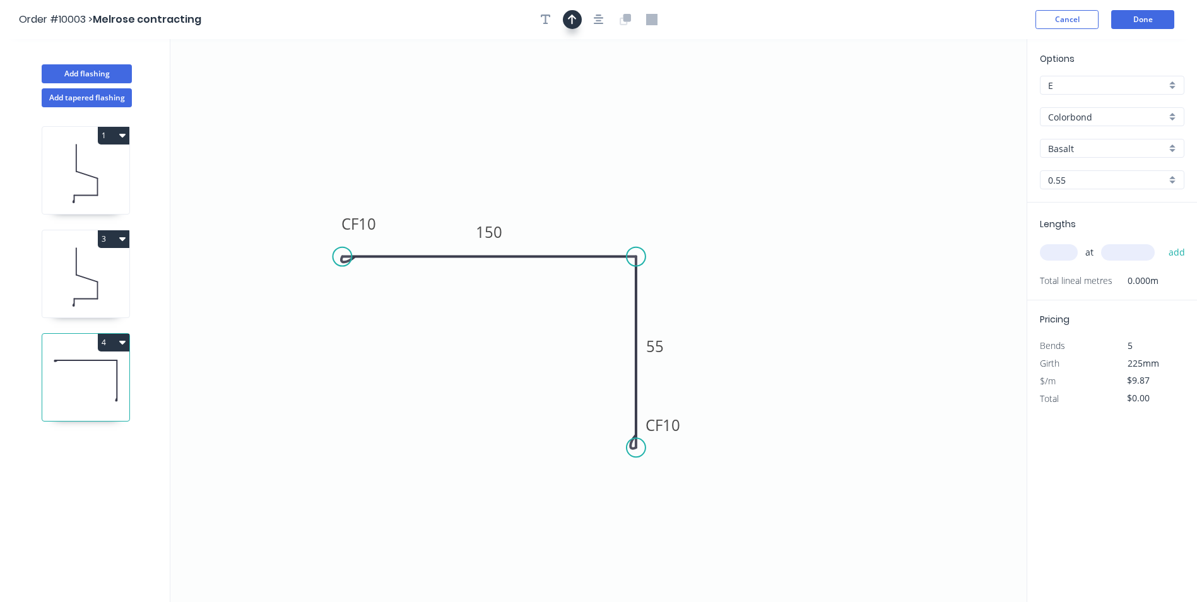
click at [574, 21] on icon "button" at bounding box center [572, 19] width 9 height 11
click at [964, 98] on icon at bounding box center [962, 88] width 11 height 40
drag, startPoint x: 964, startPoint y: 98, endPoint x: 722, endPoint y: 188, distance: 258.3
click at [722, 188] on icon at bounding box center [732, 178] width 37 height 37
click at [1098, 147] on input "Basalt" at bounding box center [1107, 148] width 118 height 13
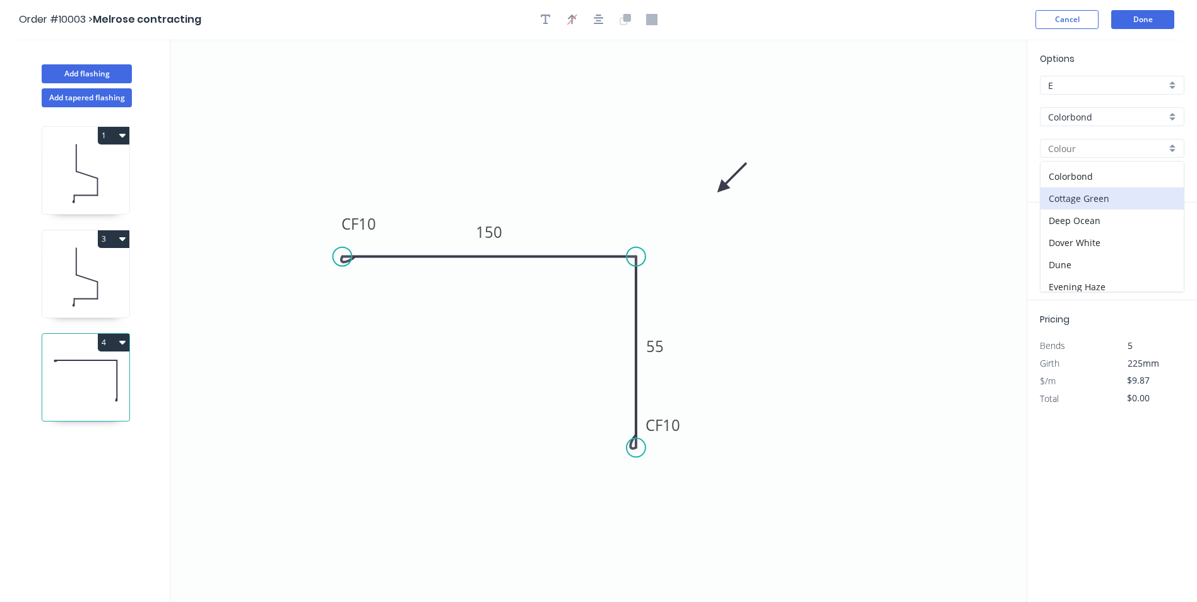
scroll to position [379, 0]
click at [1097, 229] on div "Surfmist" at bounding box center [1112, 236] width 143 height 22
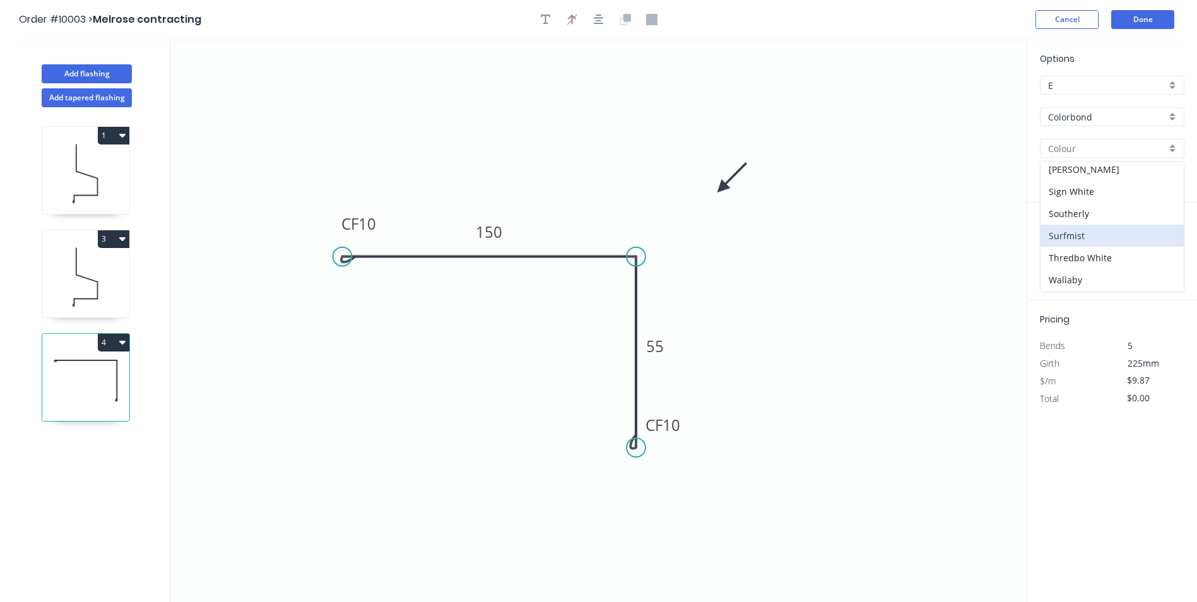
type input "Surfmist"
click at [1059, 249] on input "text" at bounding box center [1059, 252] width 38 height 16
type input "1"
type input "1600"
click at [1162, 242] on button "add" at bounding box center [1177, 252] width 30 height 21
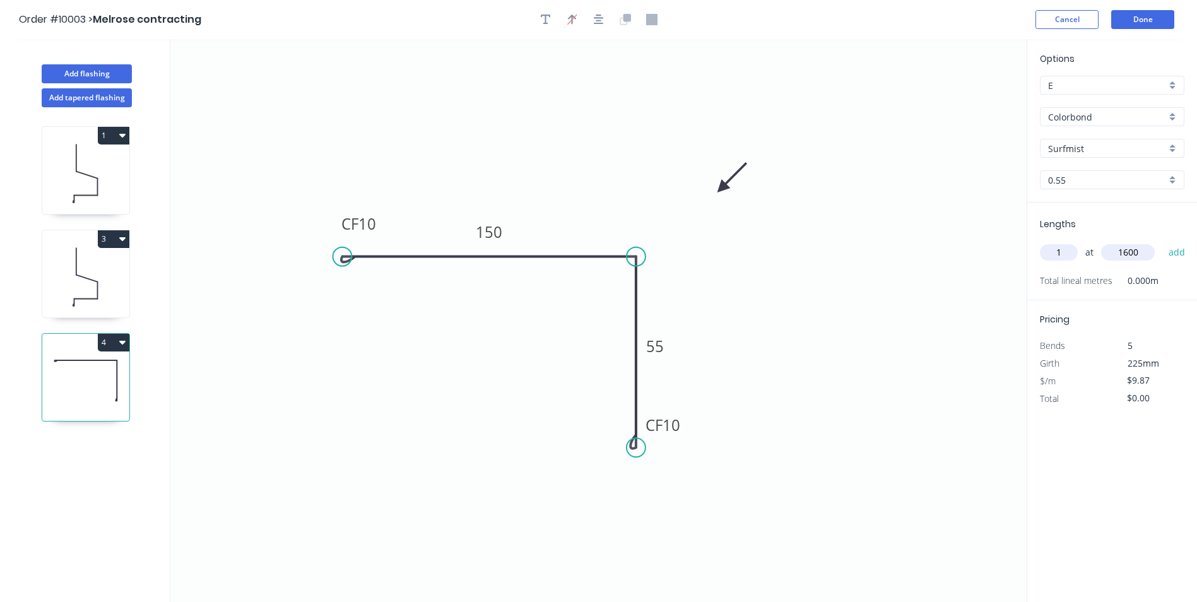
type input "$15.79"
drag, startPoint x: 634, startPoint y: 447, endPoint x: 651, endPoint y: 448, distance: 17.0
click at [651, 448] on circle at bounding box center [650, 446] width 19 height 19
click at [616, 280] on tspan "º" at bounding box center [618, 278] width 6 height 21
click at [546, 123] on icon "0 CF 10 150 CF 10 55 93 º" at bounding box center [598, 320] width 856 height 563
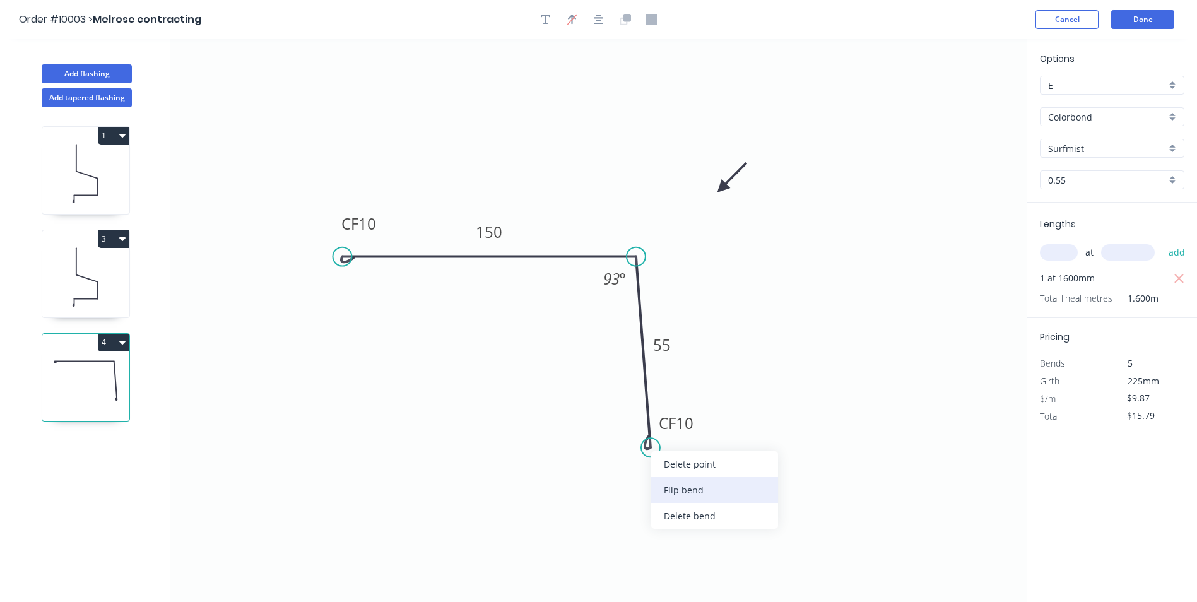
click at [717, 487] on div "Flip bend" at bounding box center [714, 490] width 127 height 26
click at [669, 512] on div "Delete bend" at bounding box center [715, 516] width 127 height 26
type input "$7.90"
type input "$12.64"
click at [650, 446] on circle at bounding box center [650, 447] width 19 height 19
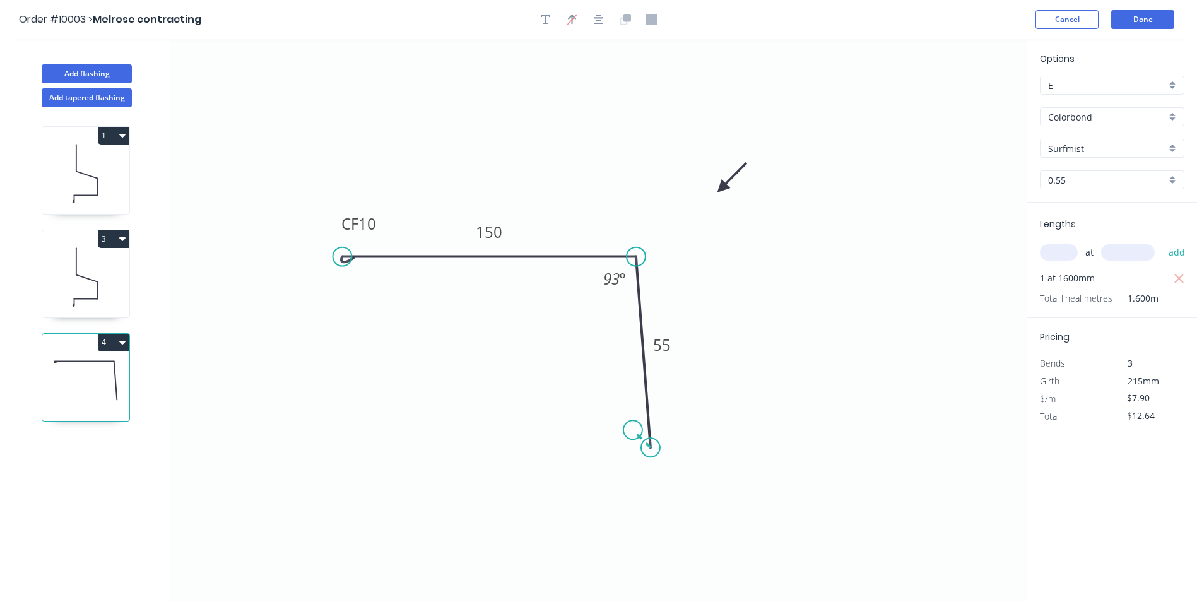
click at [633, 427] on icon "0 CF 10 150 55 93 º" at bounding box center [598, 320] width 856 height 563
type input "$8.89"
type input "$14.22"
type input "$0.00"
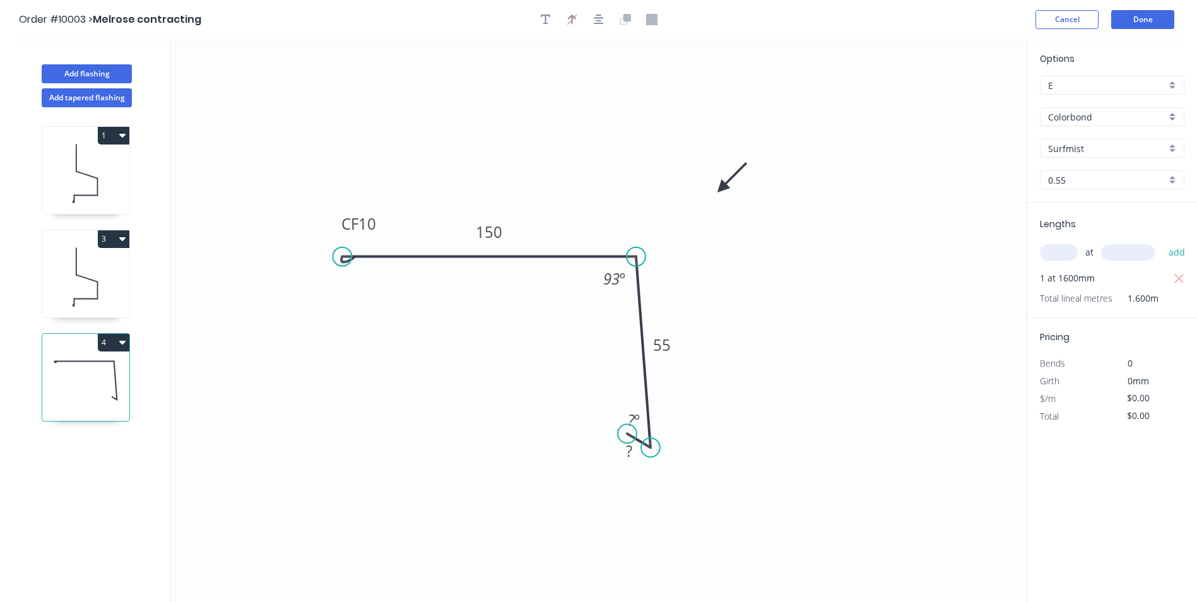
drag, startPoint x: 624, startPoint y: 428, endPoint x: 627, endPoint y: 434, distance: 7.1
click at [627, 434] on circle at bounding box center [627, 433] width 19 height 19
click at [663, 456] on div "Hide angle" at bounding box center [696, 462] width 127 height 26
click at [630, 454] on tspan "?" at bounding box center [629, 450] width 6 height 21
click at [728, 339] on icon "0 CF 10 150 55 10 93 º" at bounding box center [598, 320] width 856 height 563
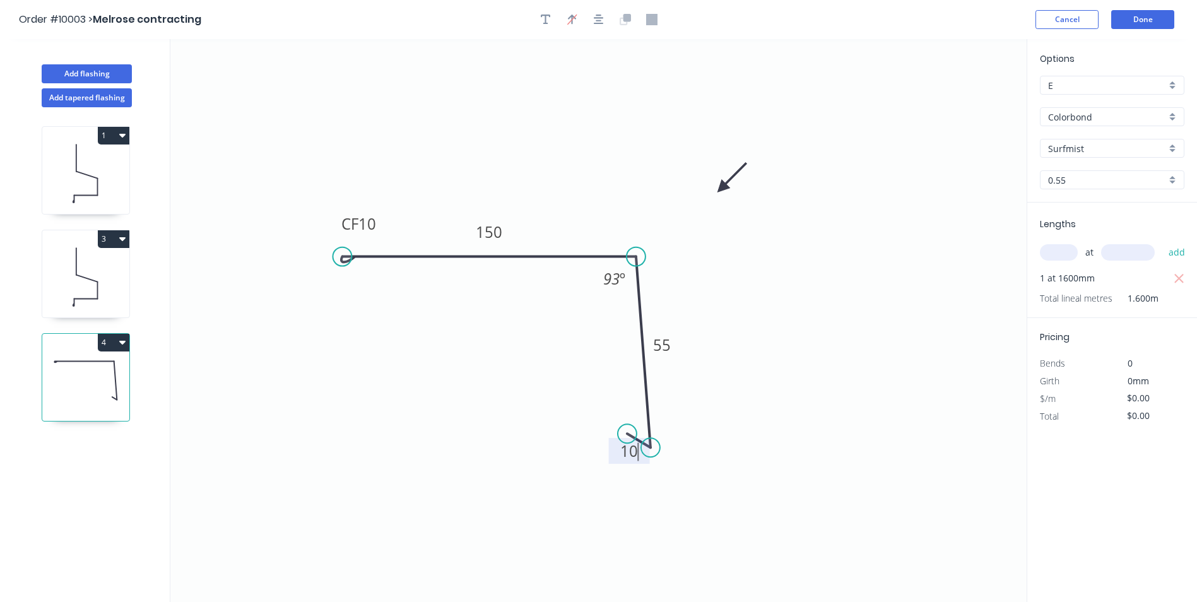
type input "$8.89"
type input "$14.22"
drag, startPoint x: 646, startPoint y: 463, endPoint x: 652, endPoint y: 476, distance: 15.5
click at [652, 476] on rect at bounding box center [636, 465] width 41 height 26
click at [1099, 148] on input "Surfmist" at bounding box center [1107, 148] width 118 height 13
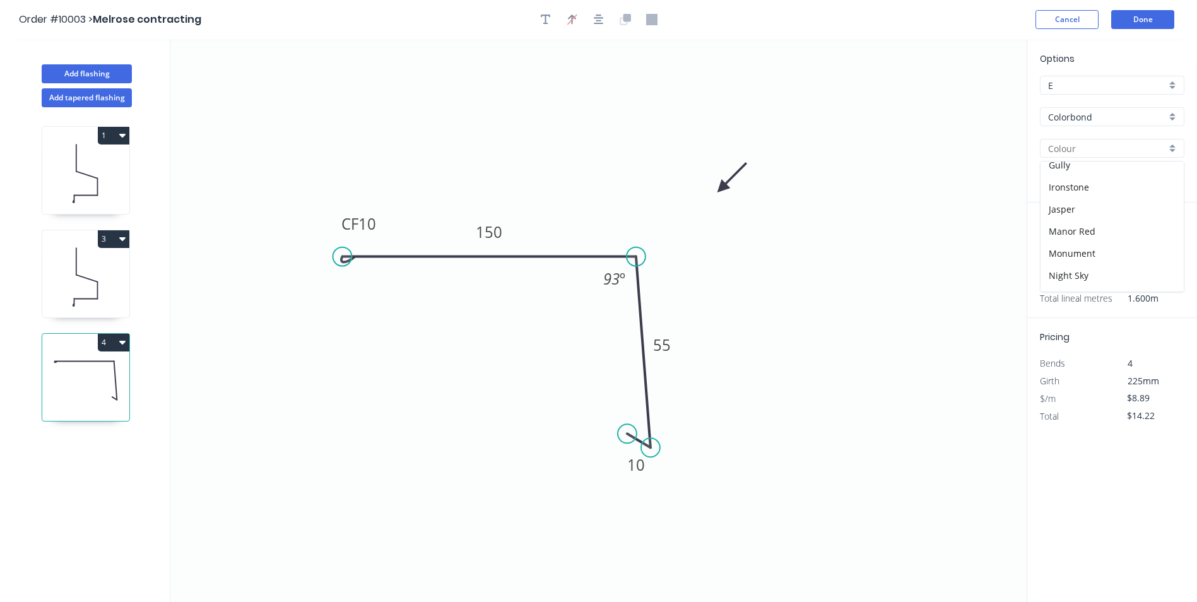
scroll to position [316, 0]
click at [1095, 230] on div "[PERSON_NAME]" at bounding box center [1112, 232] width 143 height 22
type input "[PERSON_NAME]"
click at [1133, 20] on button "Done" at bounding box center [1142, 19] width 63 height 19
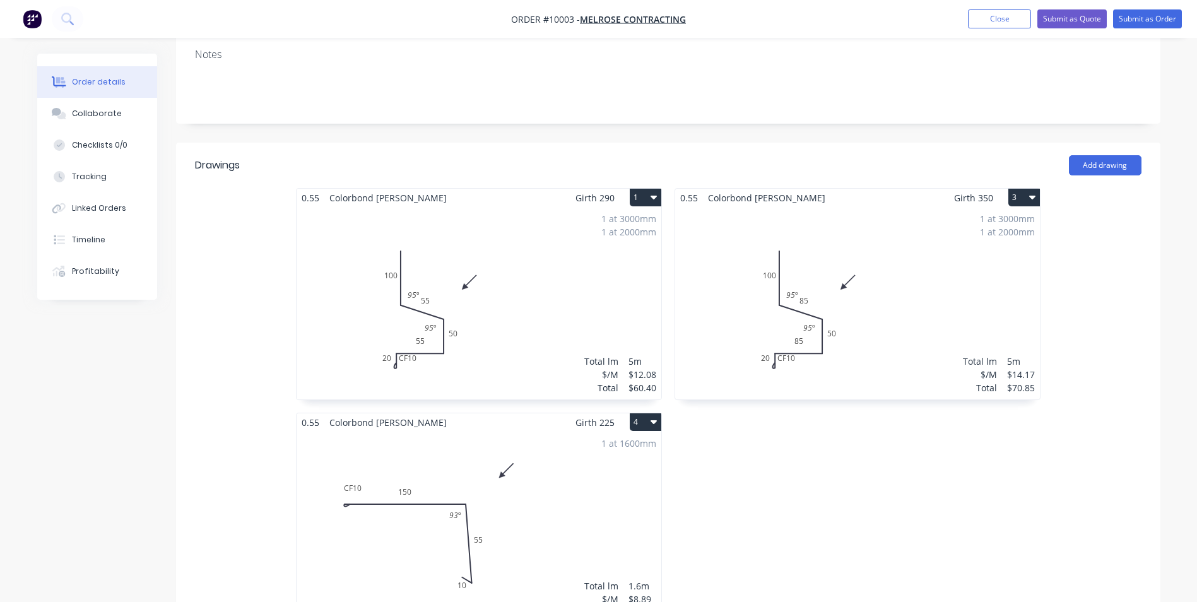
scroll to position [252, 0]
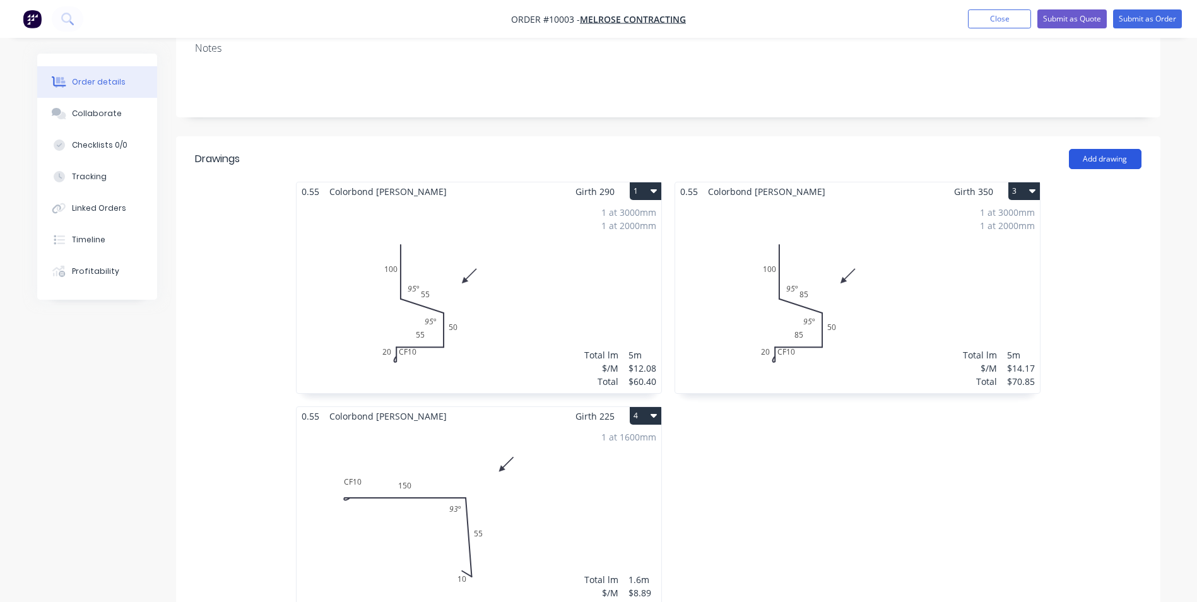
click at [1116, 149] on button "Add drawing" at bounding box center [1105, 159] width 73 height 20
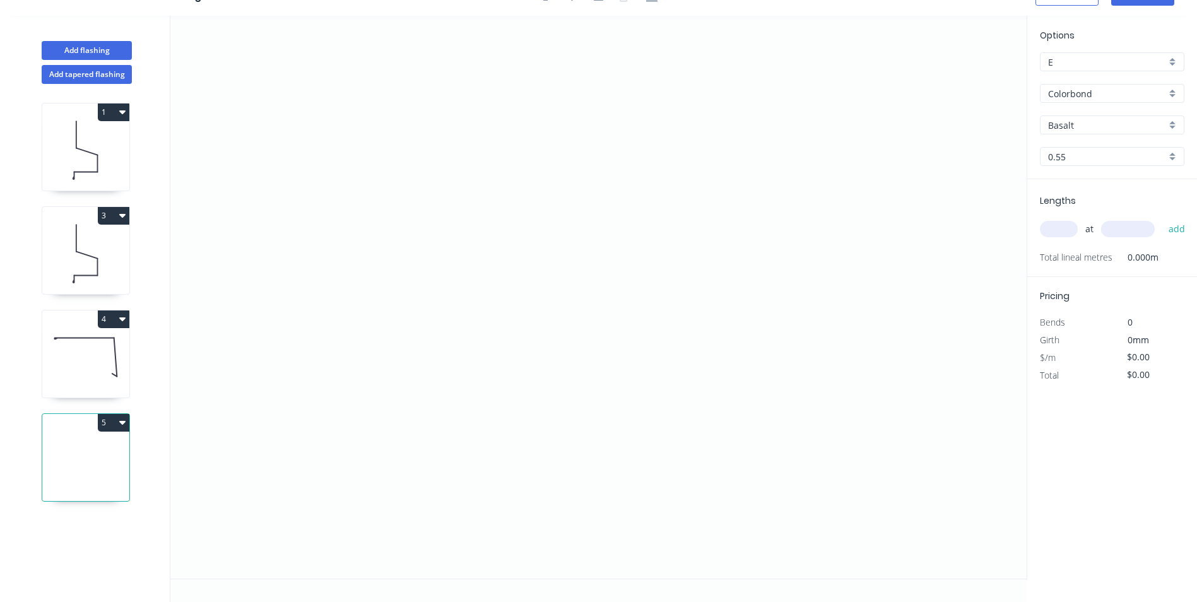
scroll to position [23, 0]
click at [118, 317] on button "4" at bounding box center [114, 319] width 32 height 18
click at [95, 348] on div "Duplicate" at bounding box center [69, 350] width 97 height 18
type input "[PERSON_NAME]"
type input "$8.89"
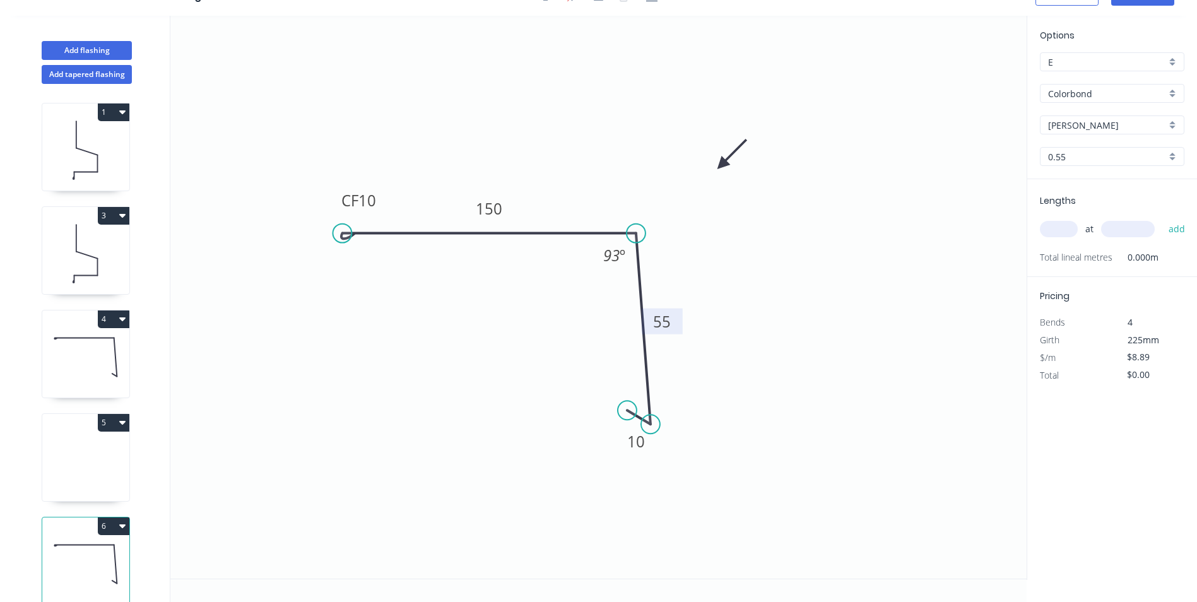
click at [674, 320] on rect at bounding box center [661, 323] width 25 height 18
click at [647, 156] on icon "0 CF 10 150 60 10 93 º" at bounding box center [598, 297] width 856 height 563
click at [1061, 228] on input "text" at bounding box center [1059, 229] width 38 height 16
type input "1"
type input "1600"
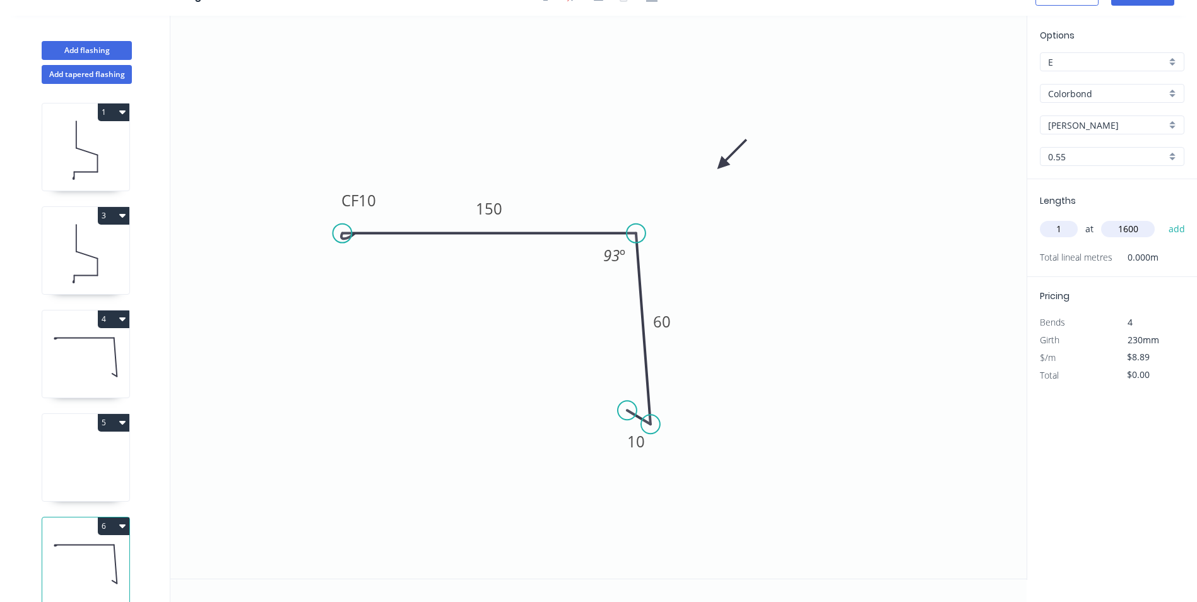
click at [1162, 218] on button "add" at bounding box center [1177, 228] width 30 height 21
type input "$14.22"
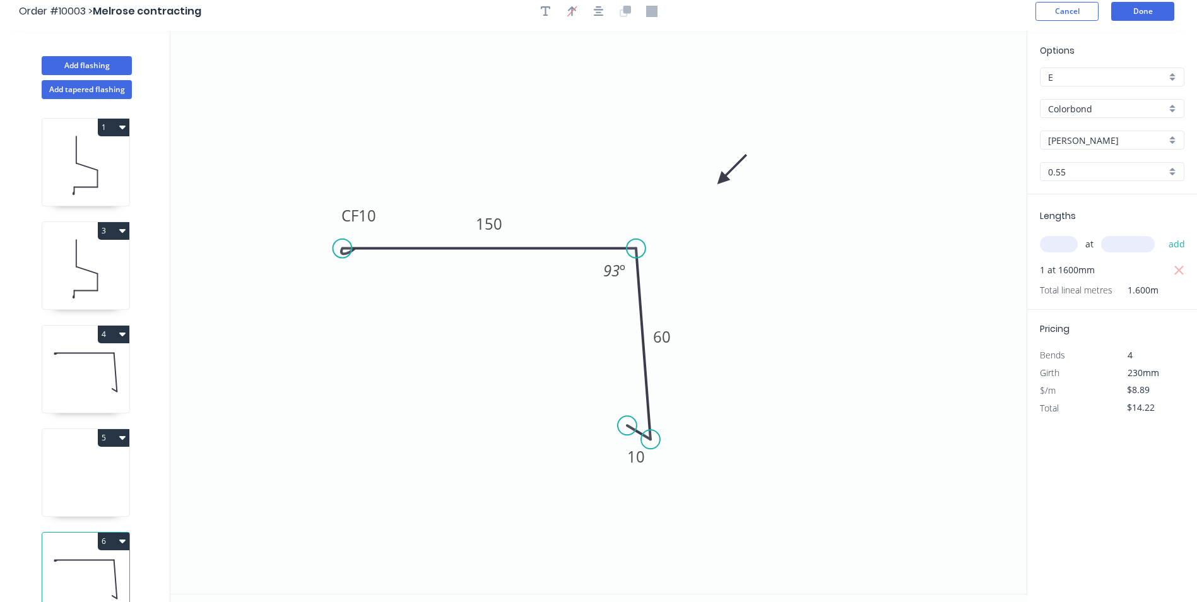
scroll to position [0, 0]
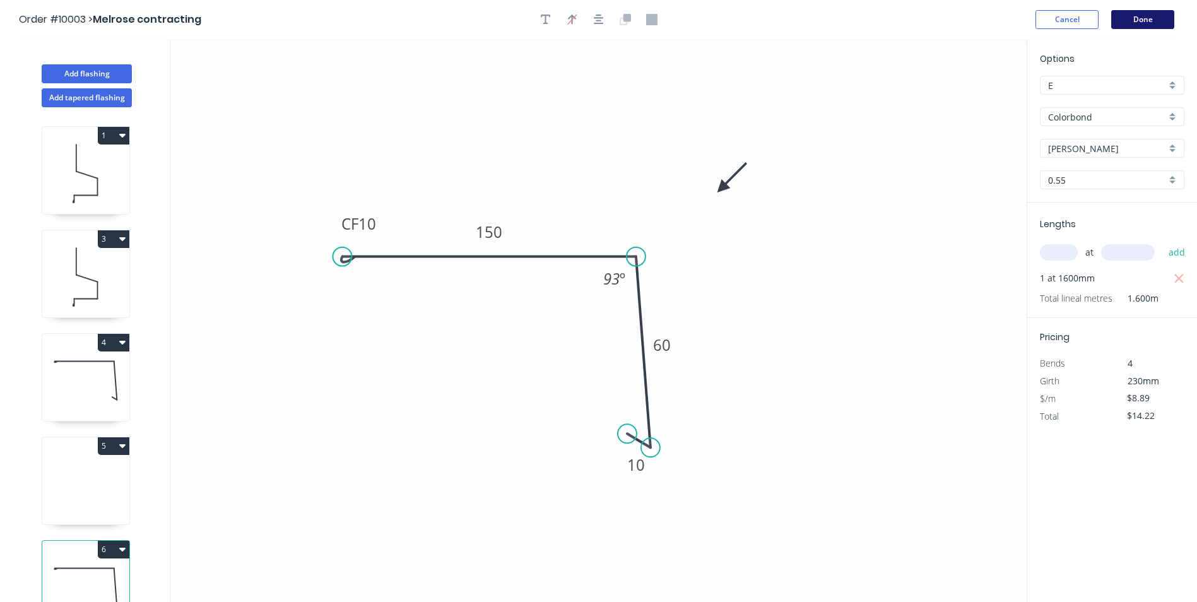
click at [1155, 18] on button "Done" at bounding box center [1142, 19] width 63 height 19
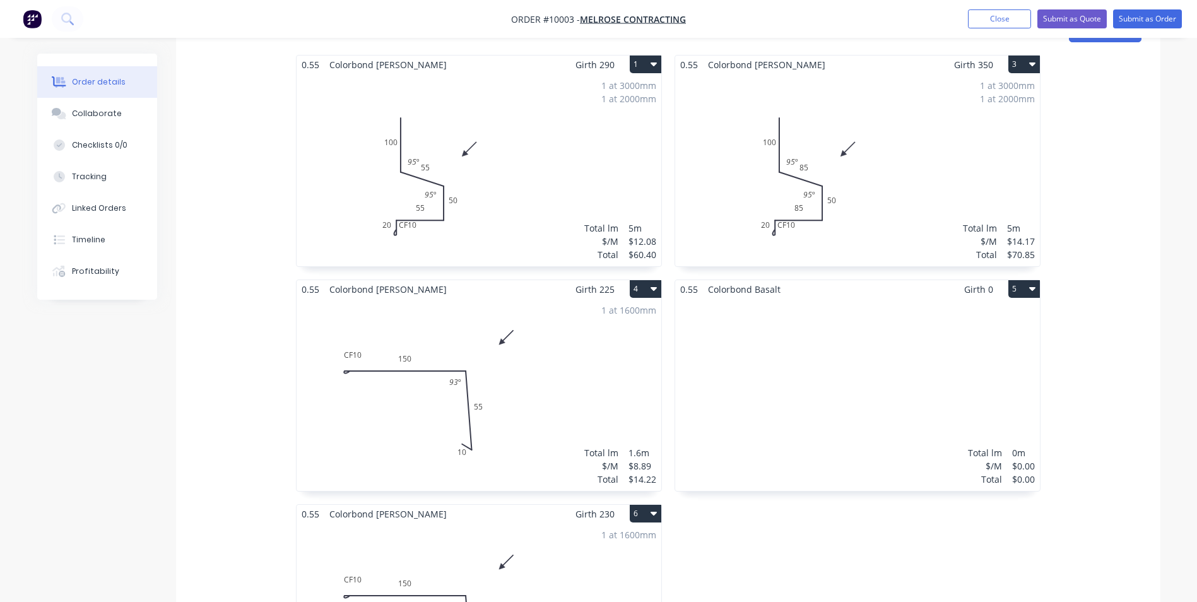
scroll to position [505, 0]
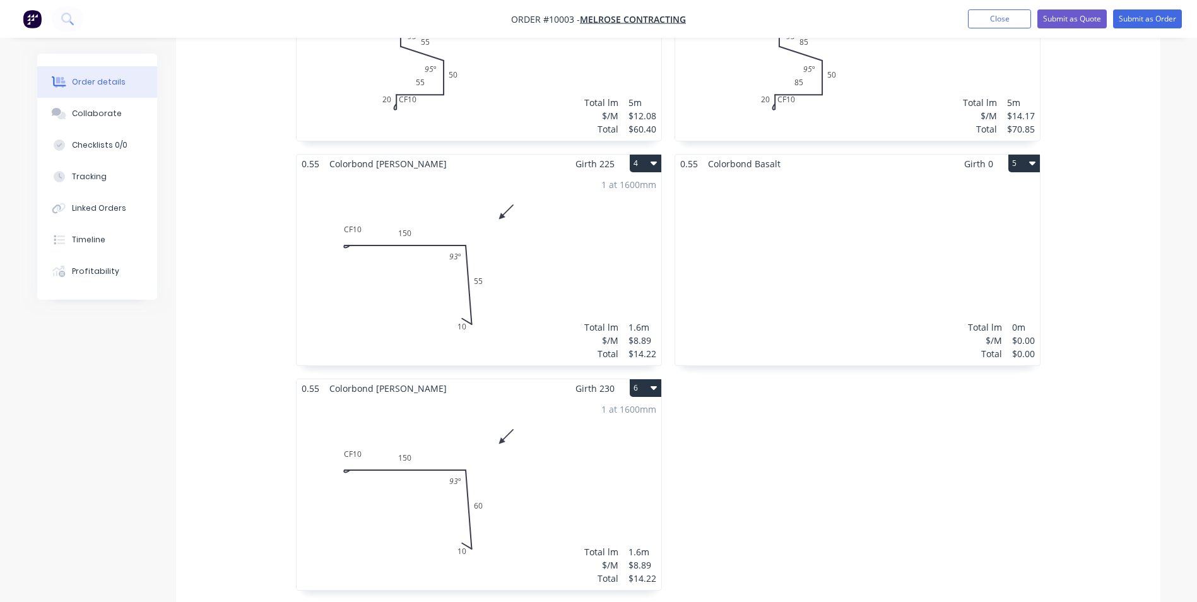
click at [1030, 158] on icon "button" at bounding box center [1032, 163] width 6 height 10
click at [963, 235] on div "Delete" at bounding box center [979, 244] width 97 height 18
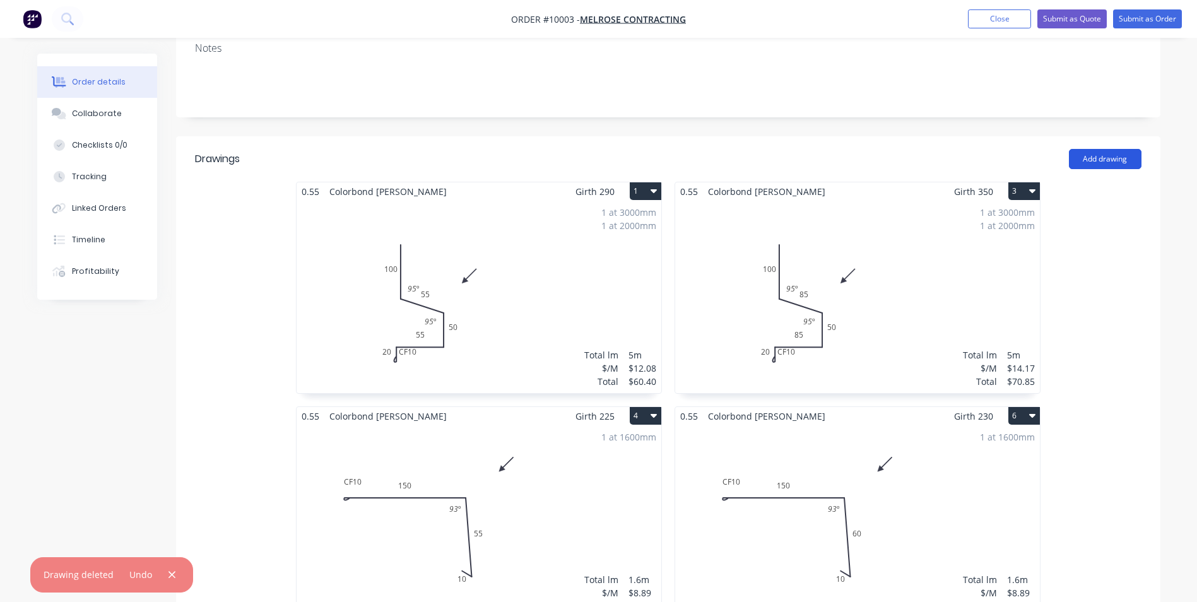
click at [1119, 149] on button "Add drawing" at bounding box center [1105, 159] width 73 height 20
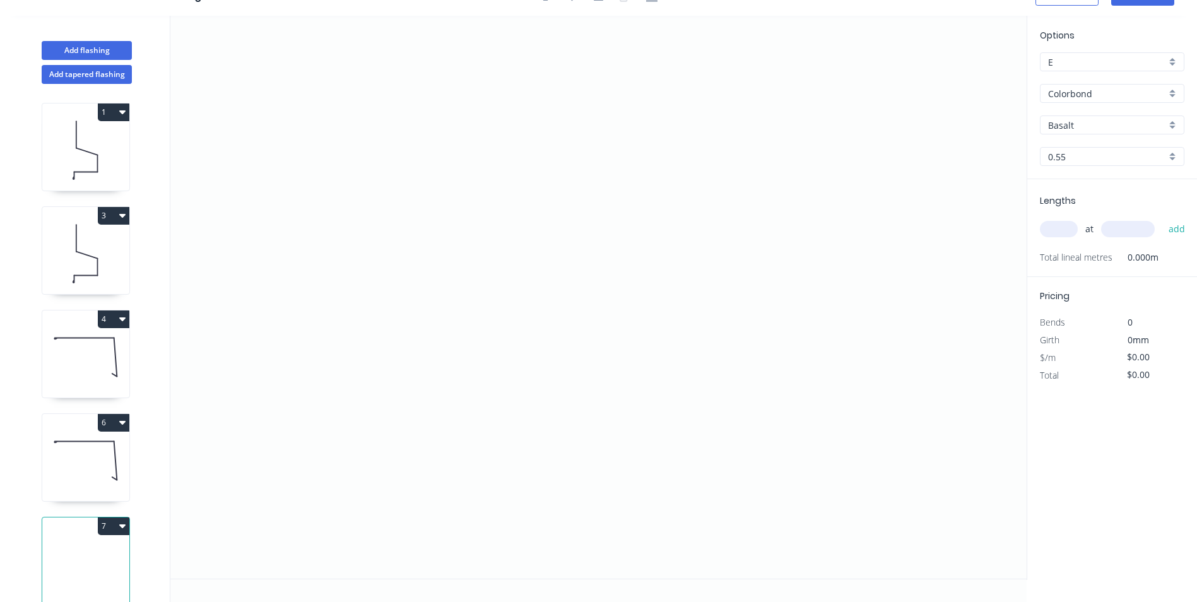
scroll to position [23, 0]
click at [472, 146] on icon "0" at bounding box center [598, 297] width 856 height 563
click at [550, 150] on icon "0" at bounding box center [598, 297] width 856 height 563
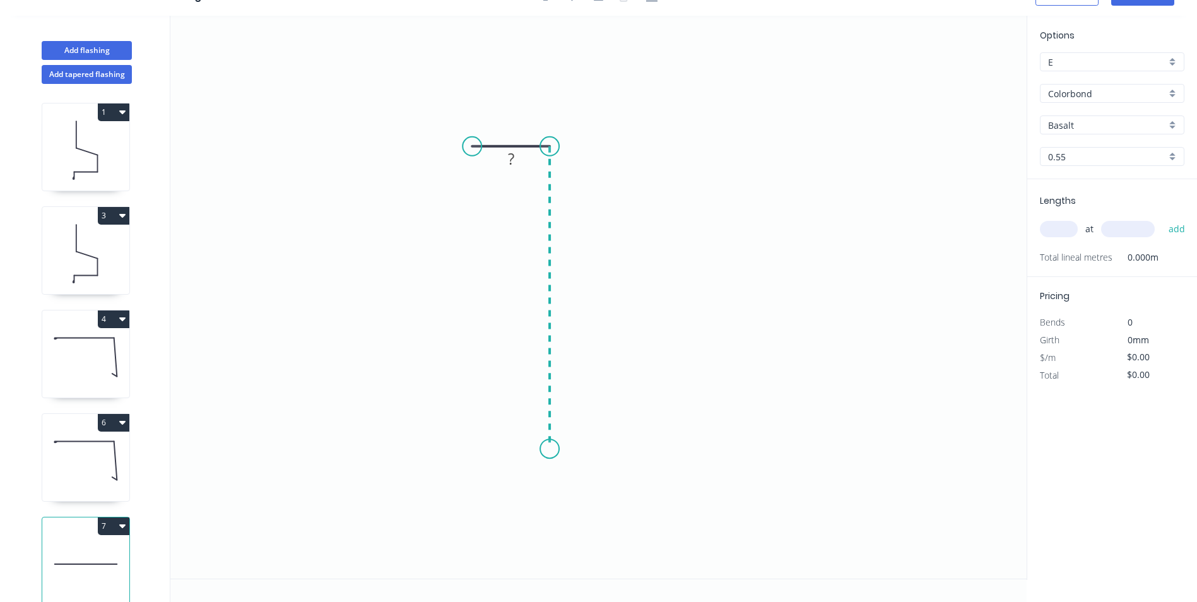
click at [542, 449] on icon "0 ?" at bounding box center [598, 297] width 856 height 563
drag, startPoint x: 526, startPoint y: 493, endPoint x: 457, endPoint y: 470, distance: 72.6
click at [526, 493] on icon "0 ? ?" at bounding box center [598, 297] width 856 height 563
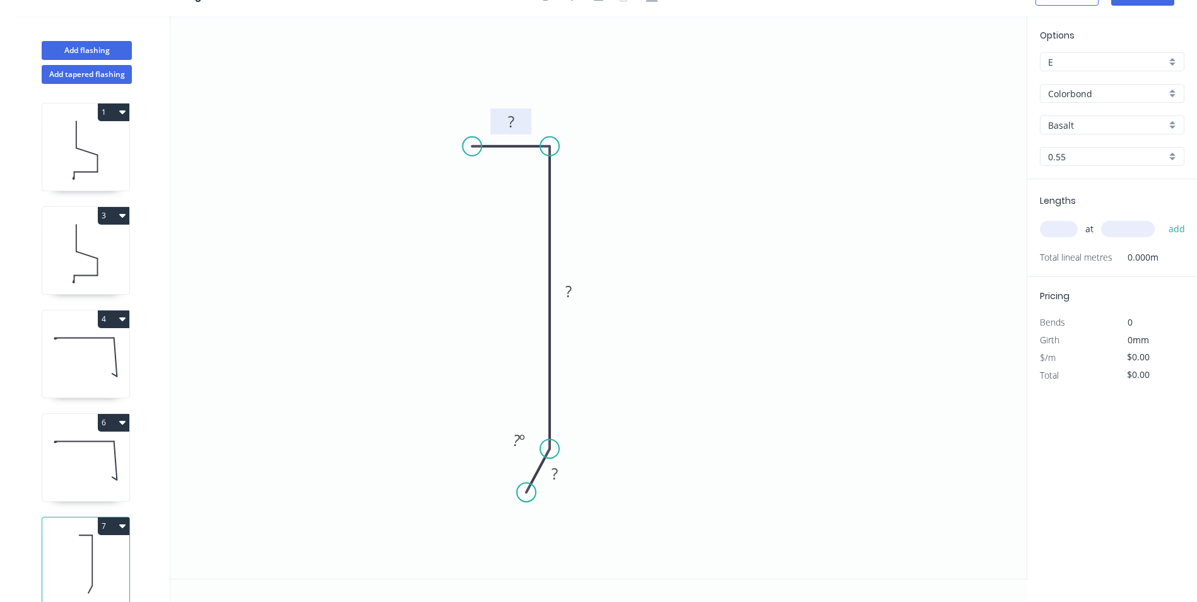
click at [519, 119] on rect at bounding box center [510, 123] width 25 height 18
click at [548, 38] on icon "0 15 50 10 160 º" at bounding box center [598, 297] width 856 height 563
type input "$4.02"
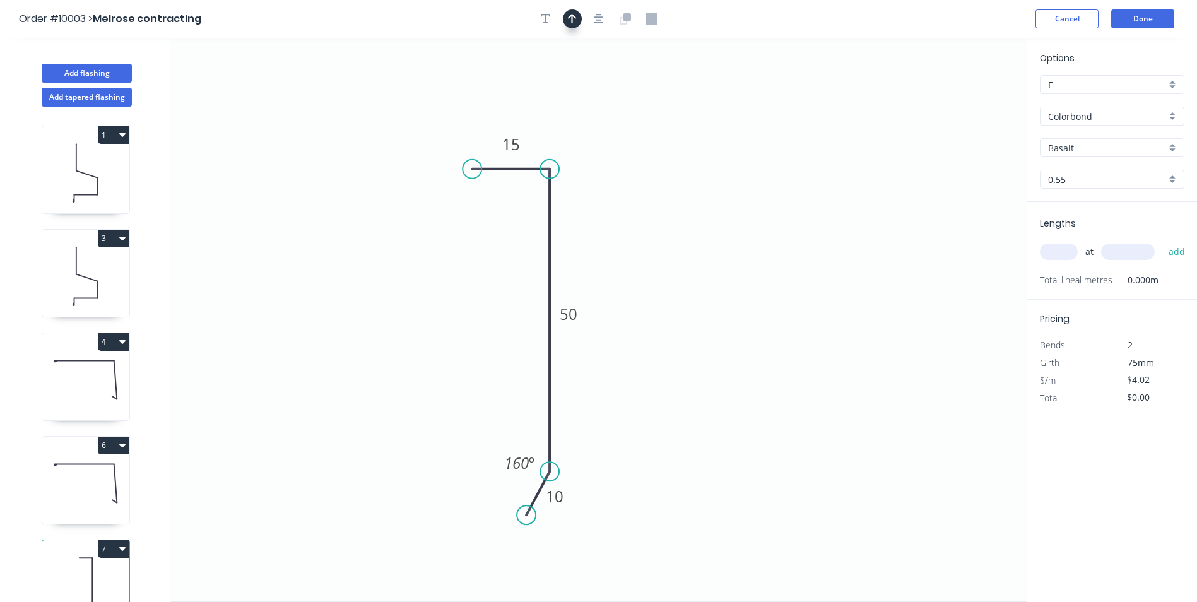
scroll to position [0, 0]
click at [569, 21] on icon "button" at bounding box center [572, 19] width 9 height 11
click at [962, 100] on icon at bounding box center [962, 88] width 11 height 40
click at [963, 100] on icon at bounding box center [973, 92] width 37 height 37
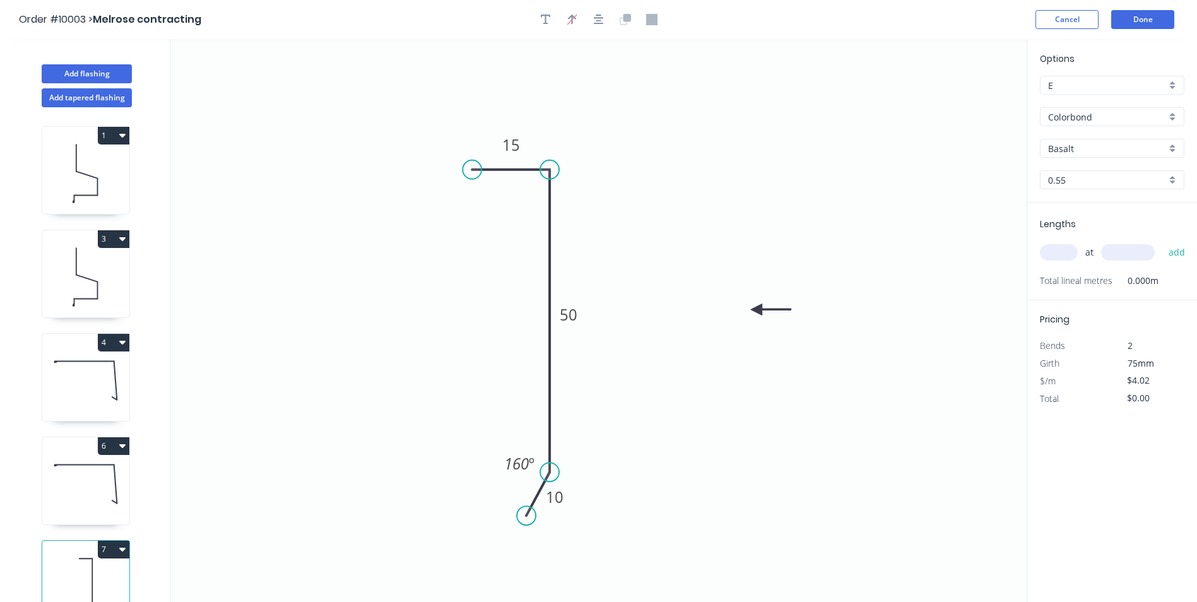
drag, startPoint x: 964, startPoint y: 100, endPoint x: 756, endPoint y: 306, distance: 292.3
click at [756, 307] on icon at bounding box center [771, 309] width 40 height 11
click at [1098, 145] on input "Basalt" at bounding box center [1107, 148] width 118 height 13
click at [1098, 201] on div "Monument" at bounding box center [1112, 207] width 143 height 22
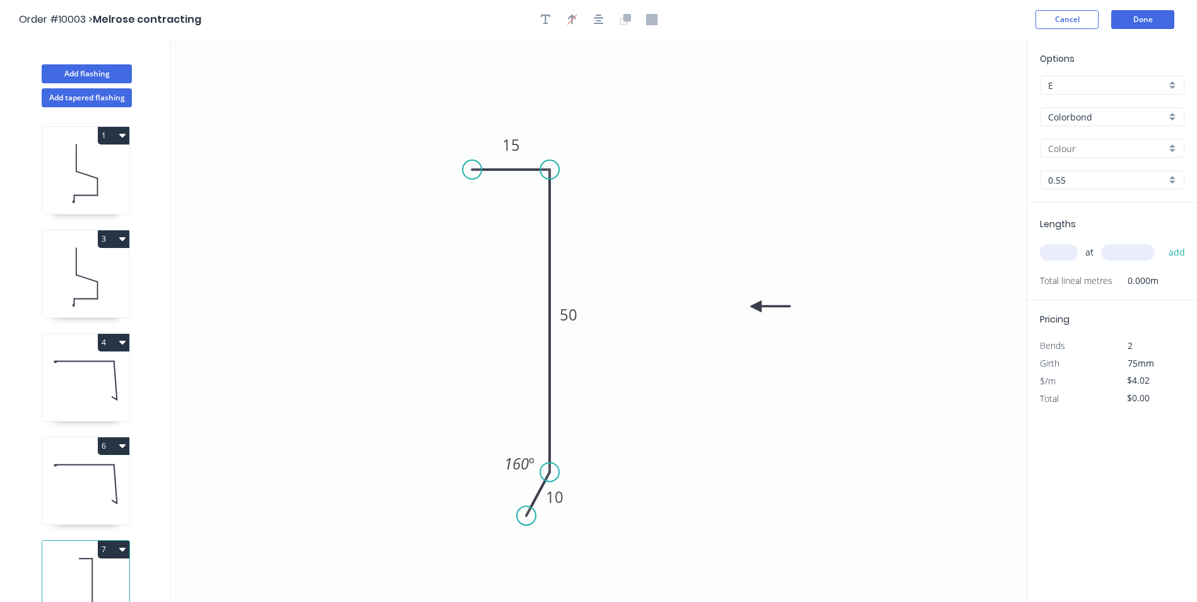
type input "Monument"
click at [1054, 251] on input "text" at bounding box center [1059, 252] width 38 height 16
type input "3"
type input "3500"
click at [1162, 242] on button "add" at bounding box center [1177, 252] width 30 height 21
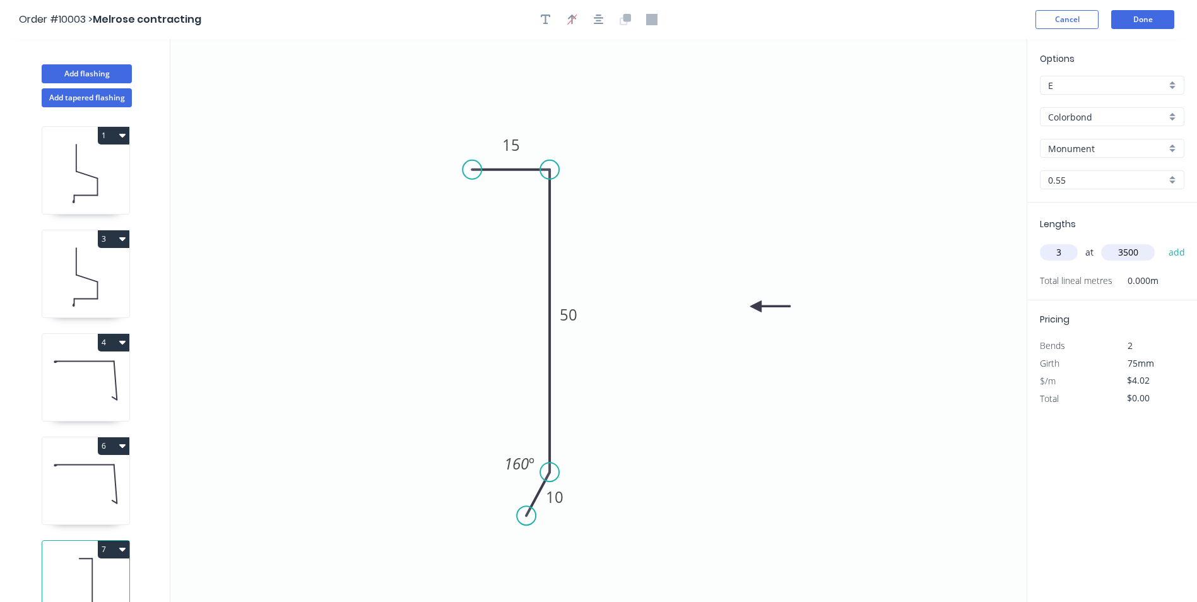
type input "$42.21"
click at [1145, 17] on button "Done" at bounding box center [1142, 19] width 63 height 19
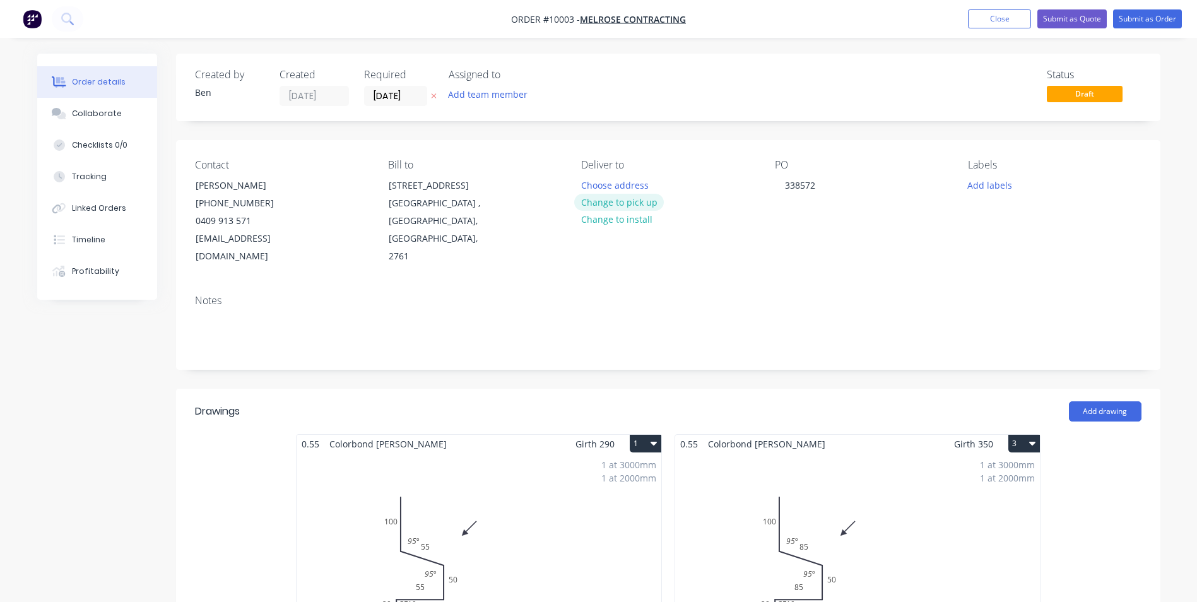
click at [632, 201] on button "Change to pick up" at bounding box center [619, 202] width 90 height 17
click at [1133, 18] on button "Submit as Order" at bounding box center [1147, 18] width 69 height 19
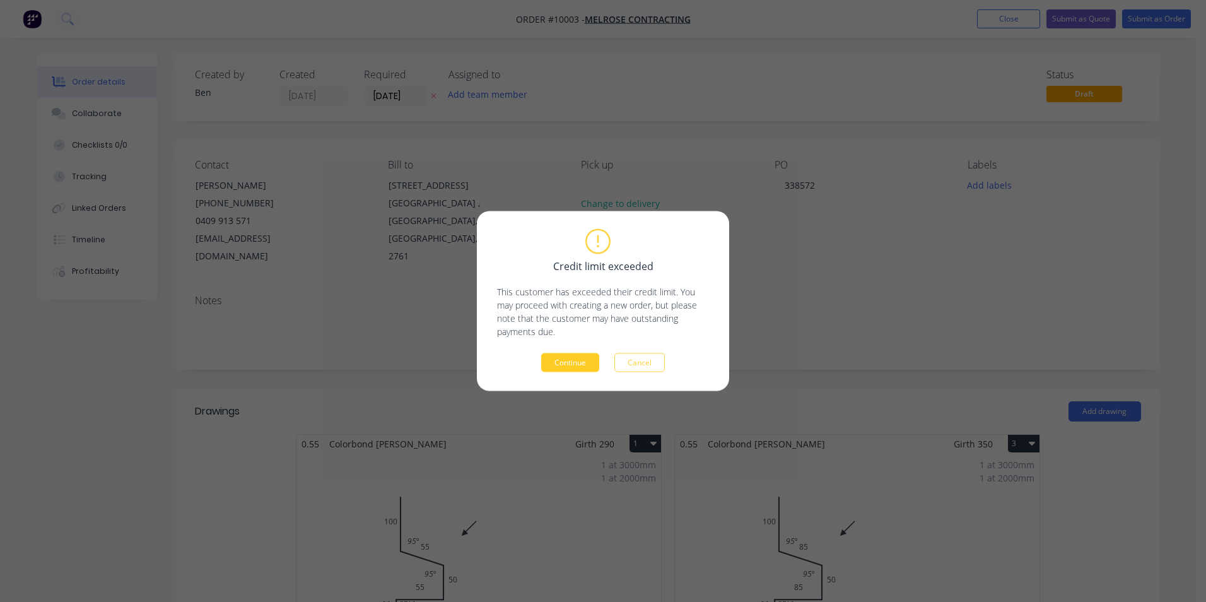
click at [569, 356] on button "Continue" at bounding box center [570, 362] width 58 height 19
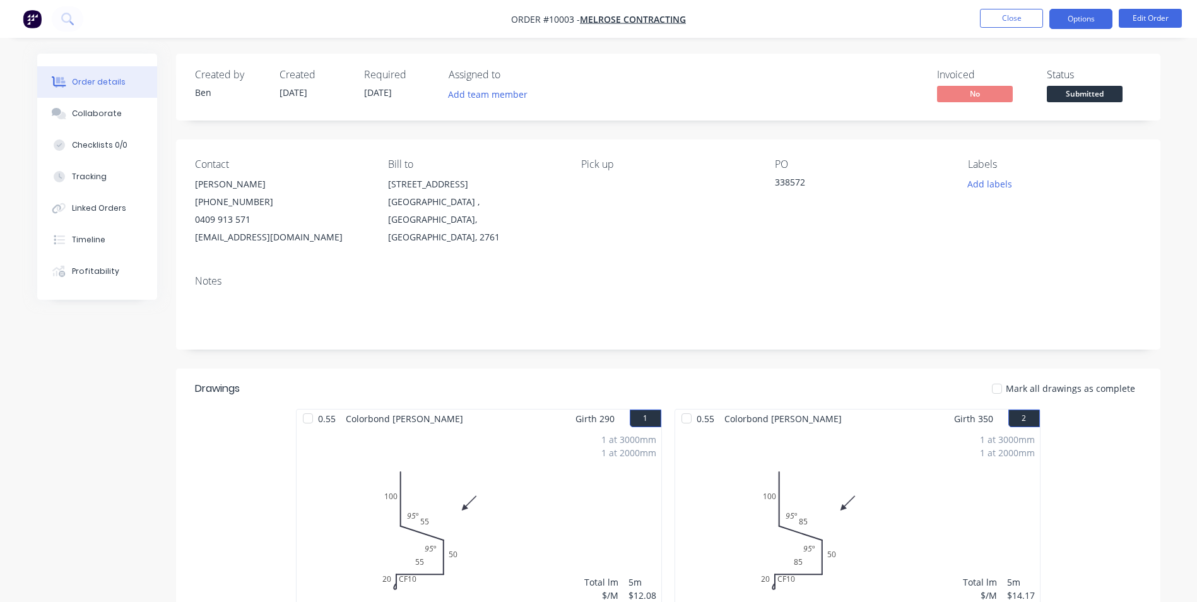
click at [1082, 21] on button "Options" at bounding box center [1080, 19] width 63 height 20
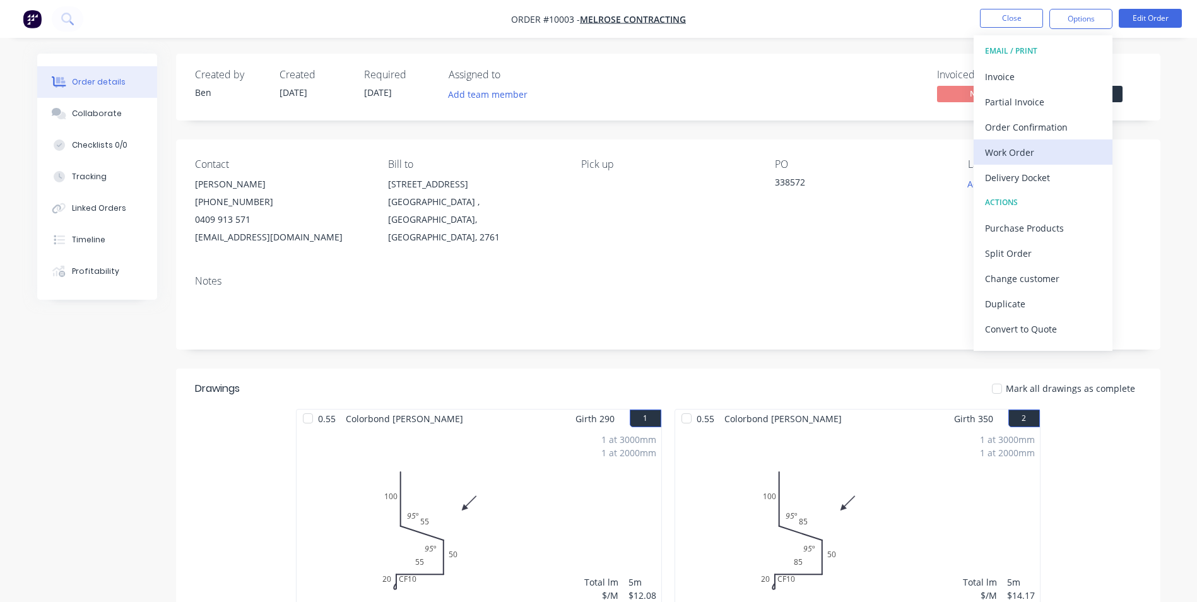
click at [1009, 147] on div "Work Order" at bounding box center [1043, 152] width 116 height 18
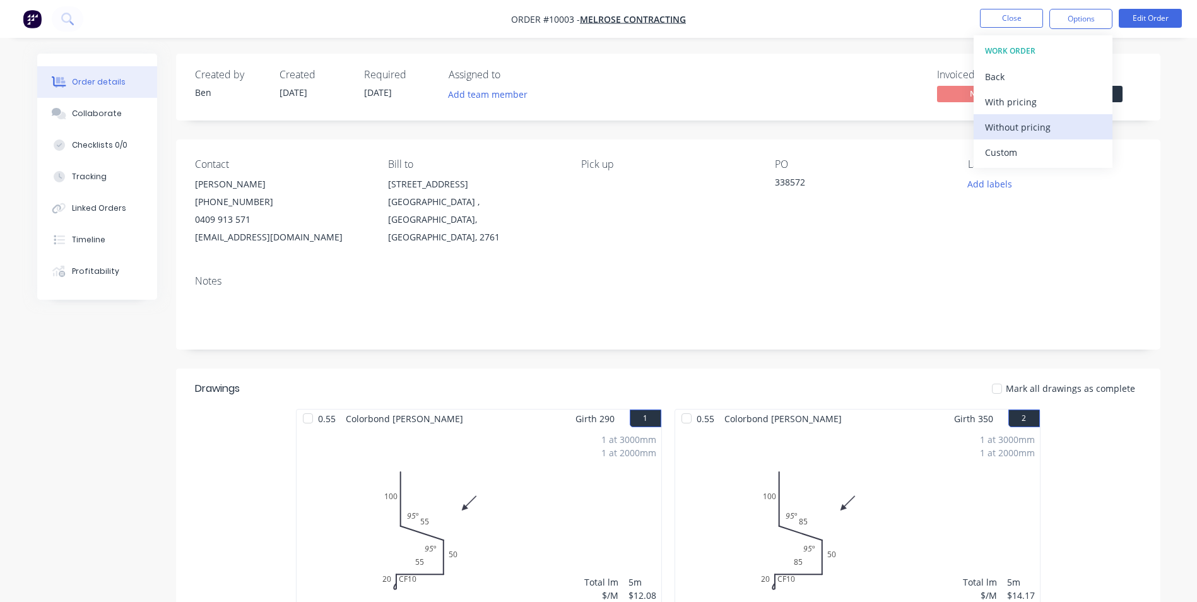
click at [1019, 128] on div "Without pricing" at bounding box center [1043, 127] width 116 height 18
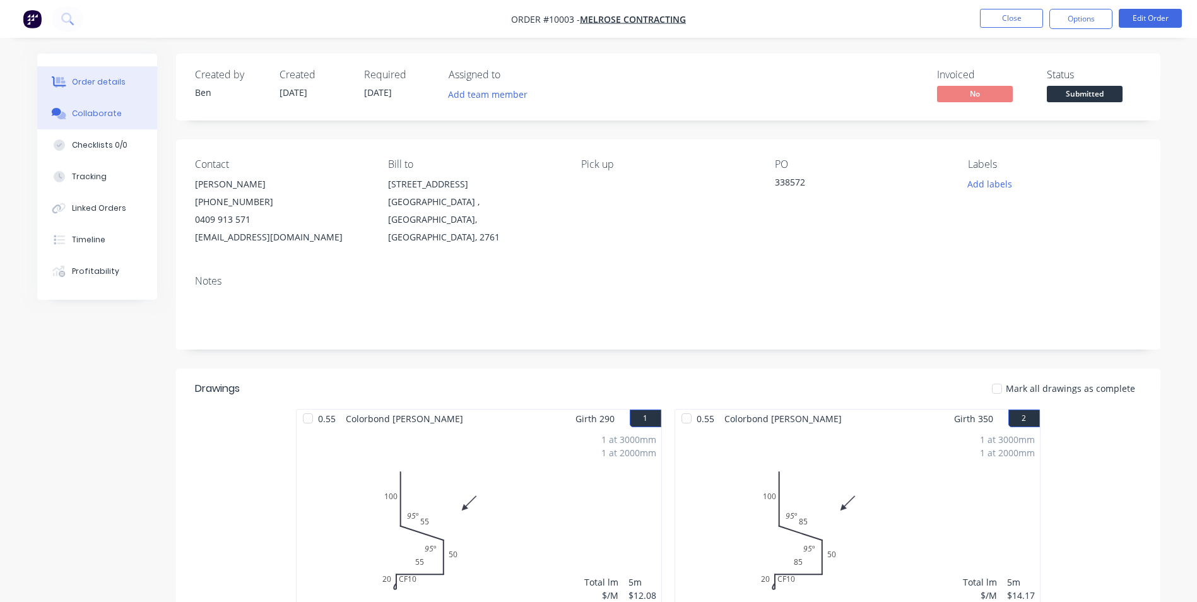
click at [114, 118] on div "Collaborate" at bounding box center [97, 113] width 50 height 11
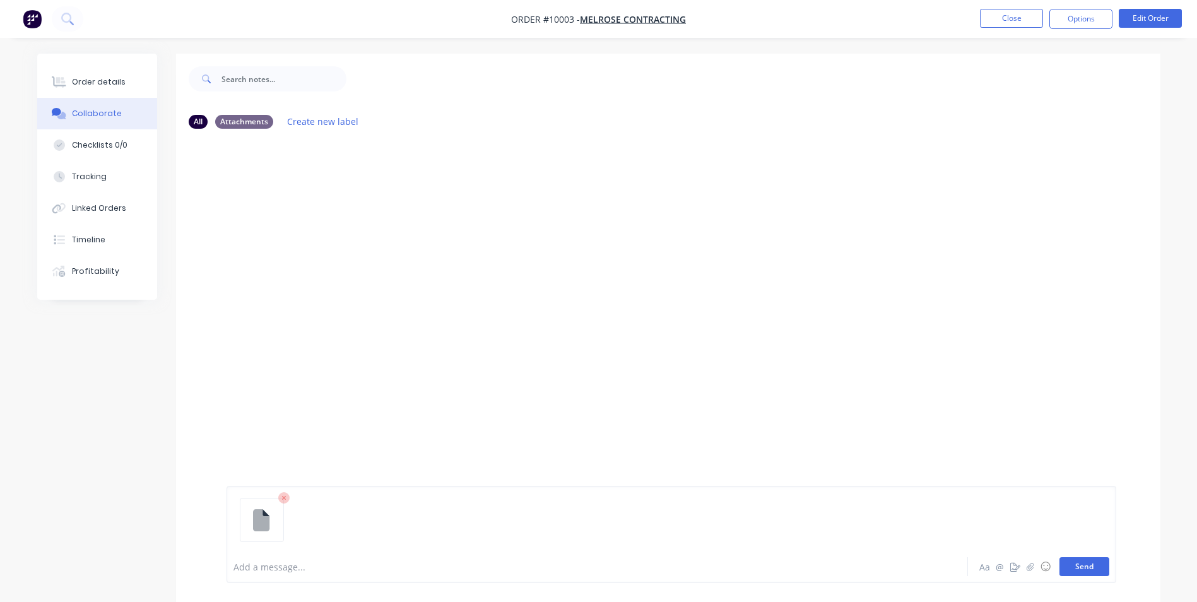
click at [1073, 562] on button "Send" at bounding box center [1084, 566] width 50 height 19
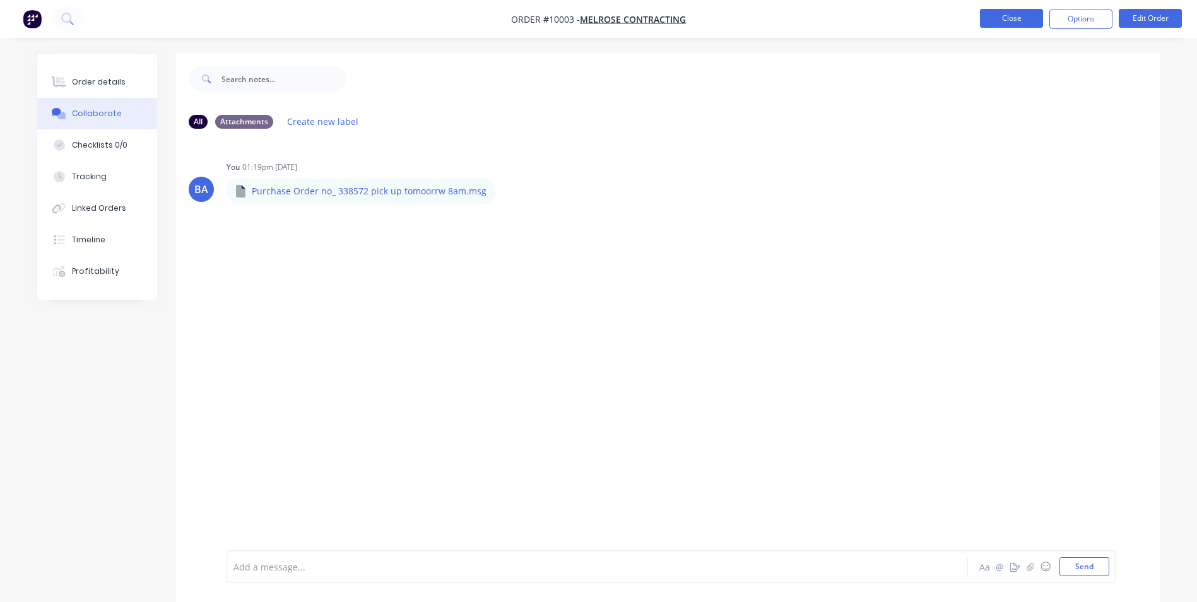
click at [989, 14] on button "Close" at bounding box center [1011, 18] width 63 height 19
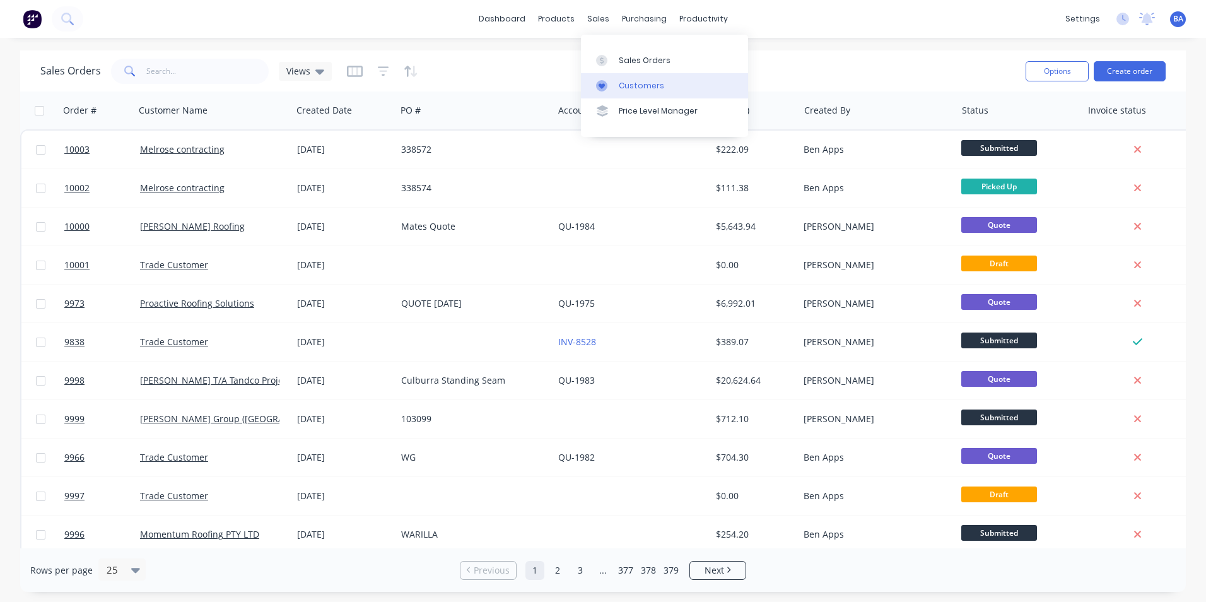
click at [603, 89] on icon at bounding box center [601, 85] width 11 height 11
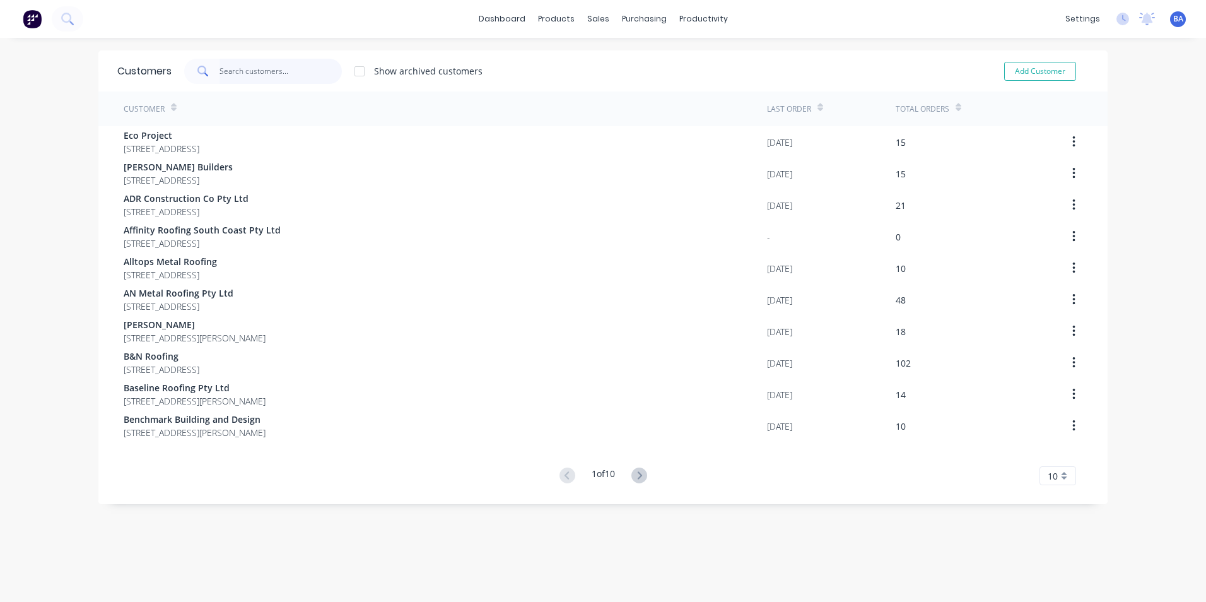
click at [270, 66] on input "text" at bounding box center [281, 71] width 123 height 25
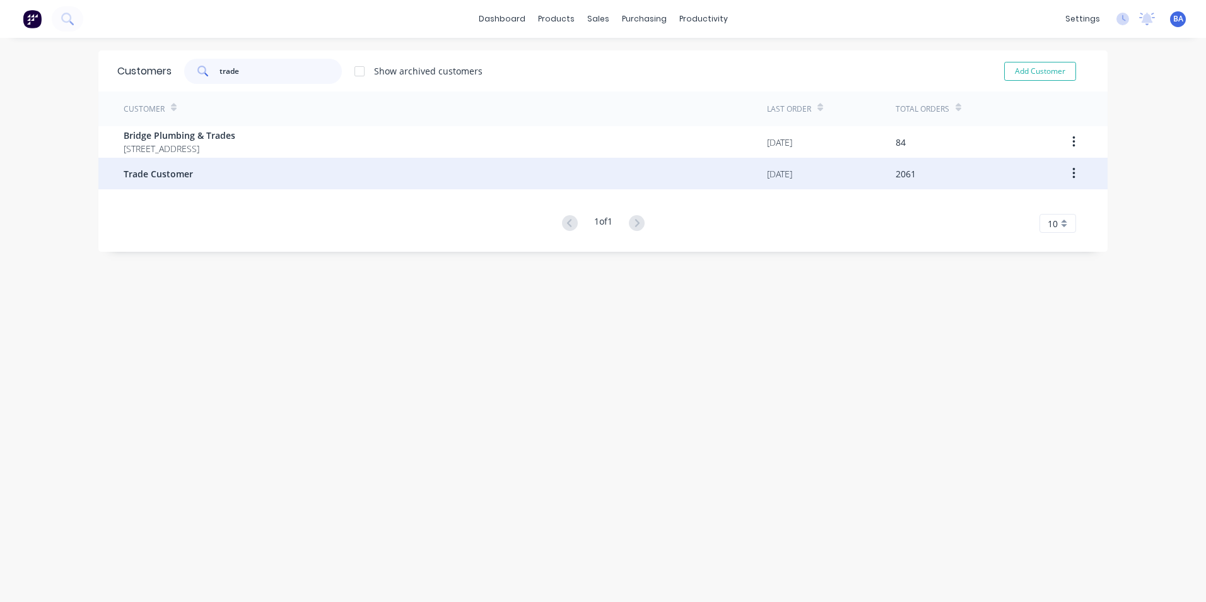
type input "trade"
click at [170, 167] on span "Trade Customer" at bounding box center [158, 173] width 69 height 13
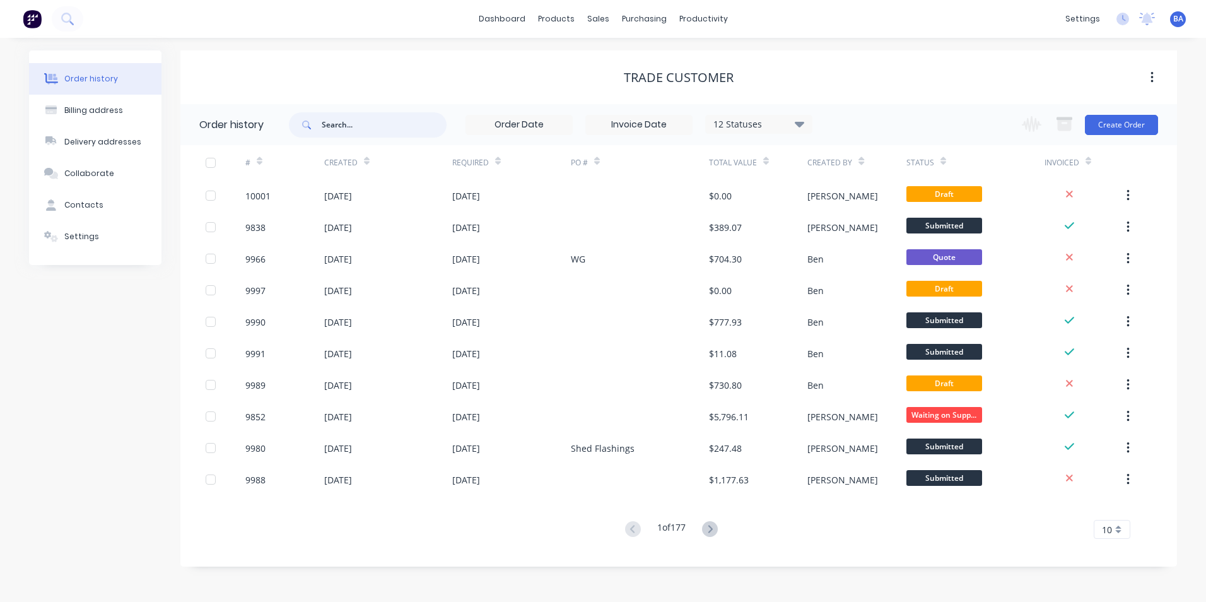
click at [326, 124] on input "text" at bounding box center [384, 124] width 125 height 25
type input "[PERSON_NAME]"
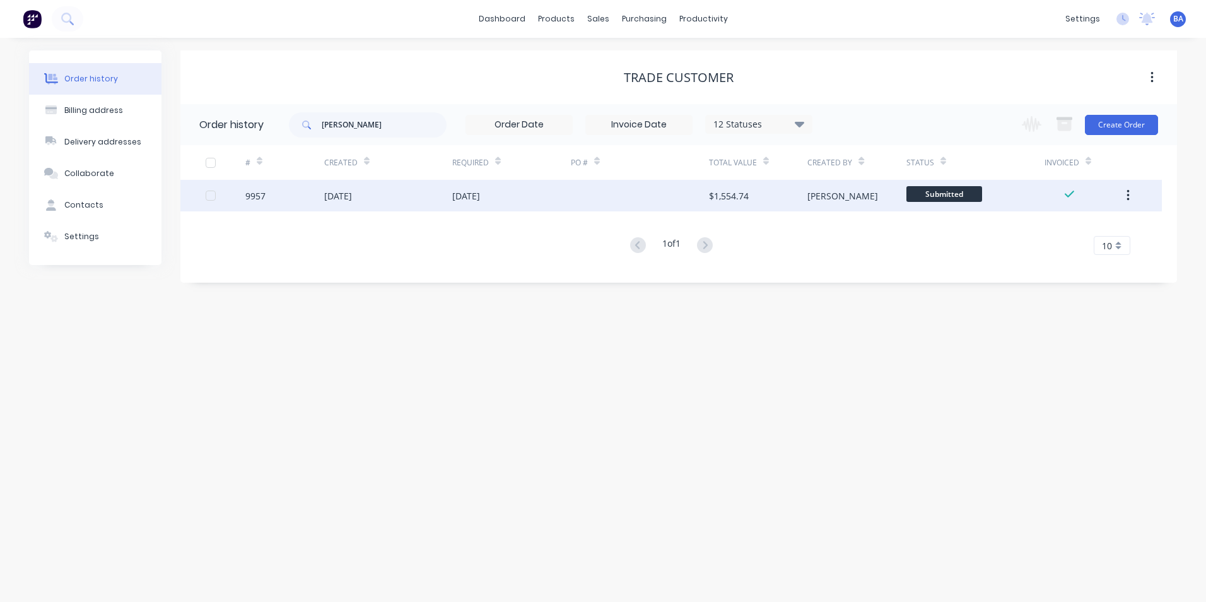
click at [413, 192] on div "[DATE]" at bounding box center [388, 196] width 128 height 32
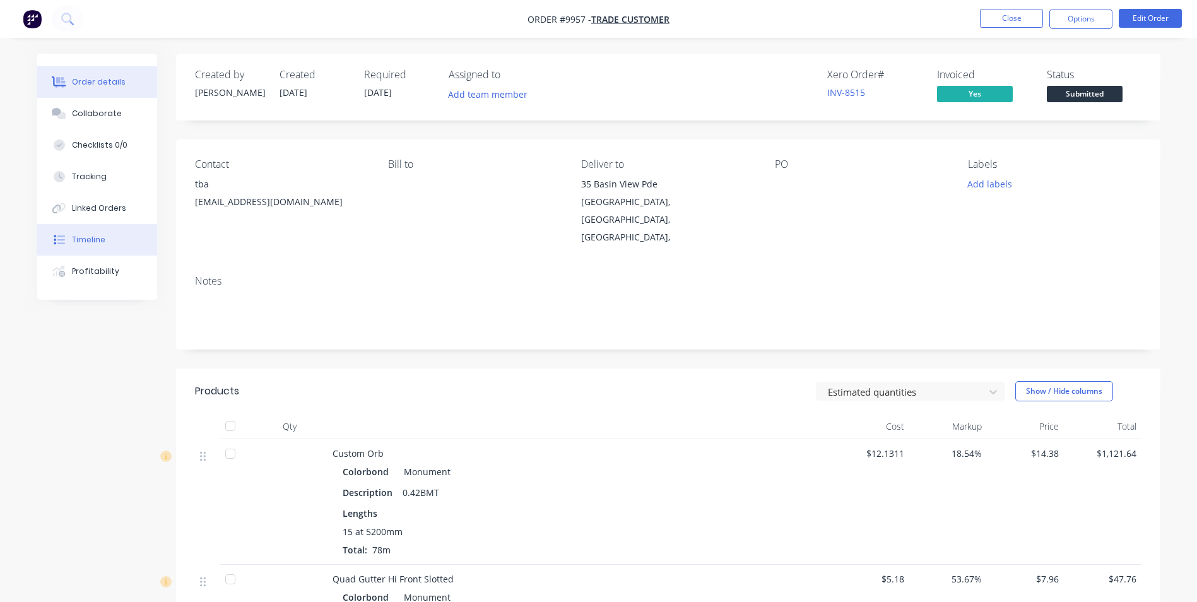
click at [93, 241] on div "Timeline" at bounding box center [88, 239] width 33 height 11
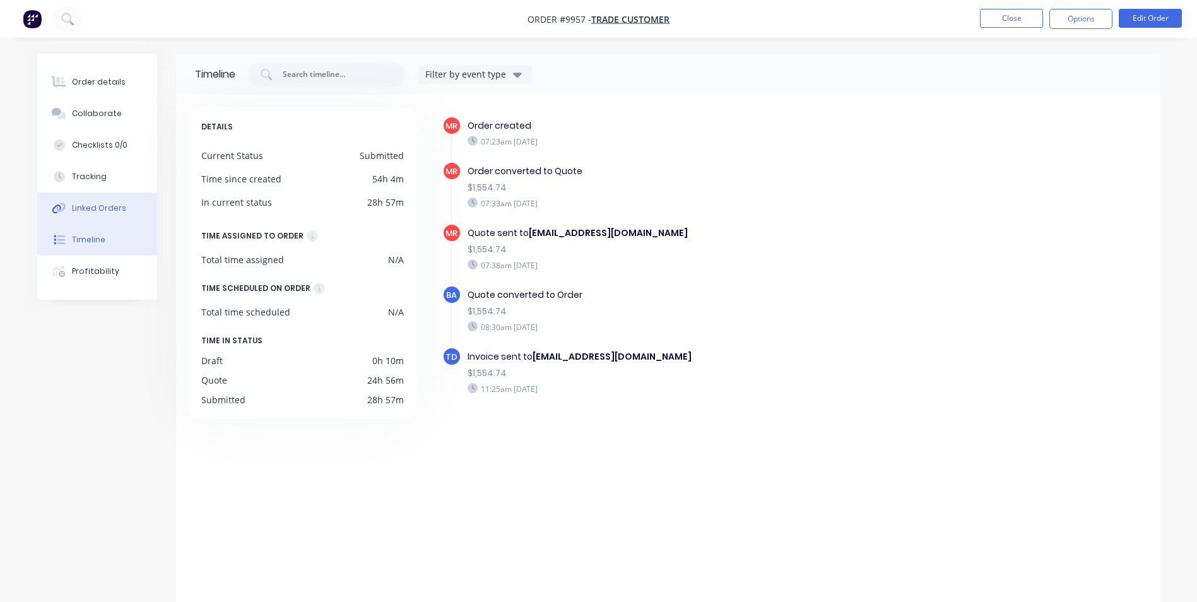
click at [107, 201] on button "Linked Orders" at bounding box center [97, 208] width 120 height 32
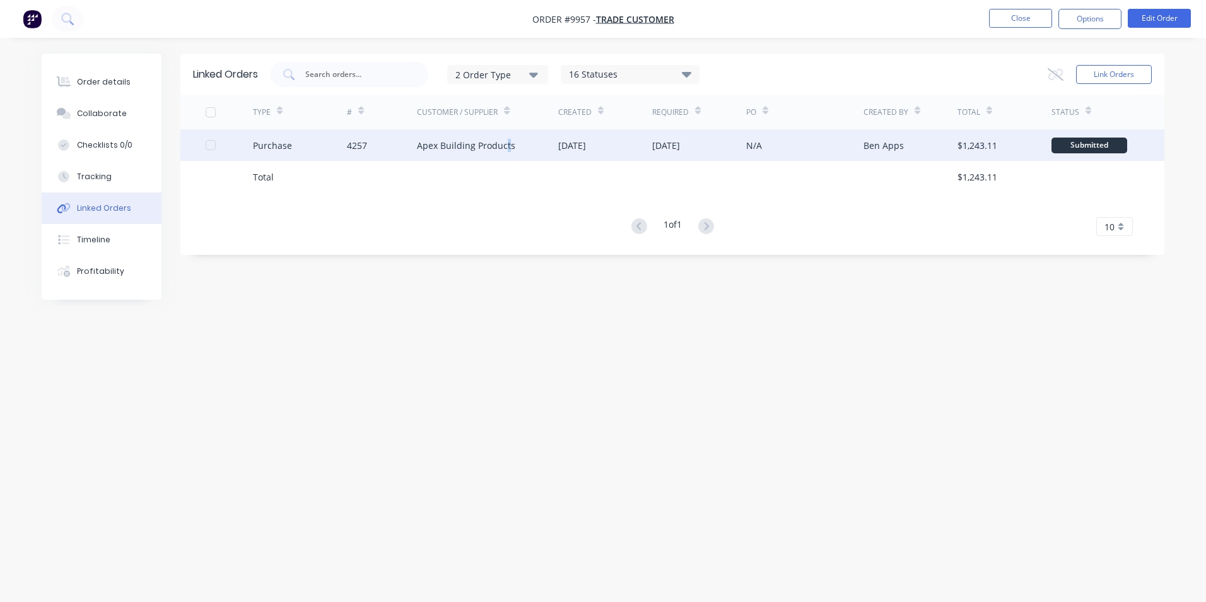
click at [507, 143] on div "Apex Building Products" at bounding box center [466, 145] width 98 height 13
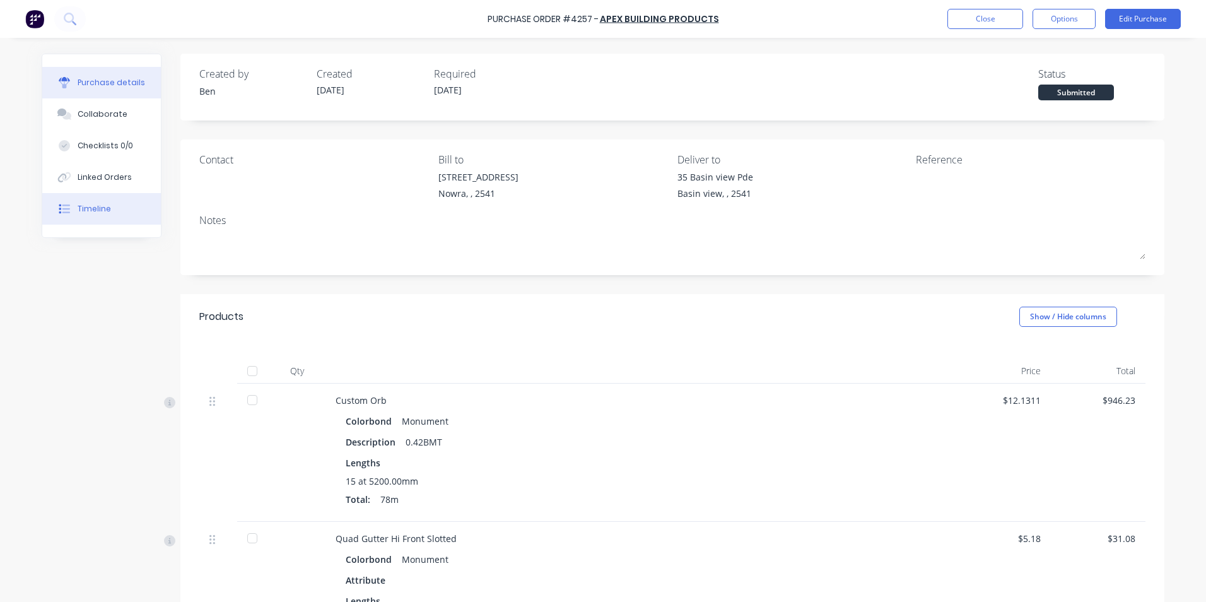
click at [90, 203] on button "Timeline" at bounding box center [101, 209] width 119 height 32
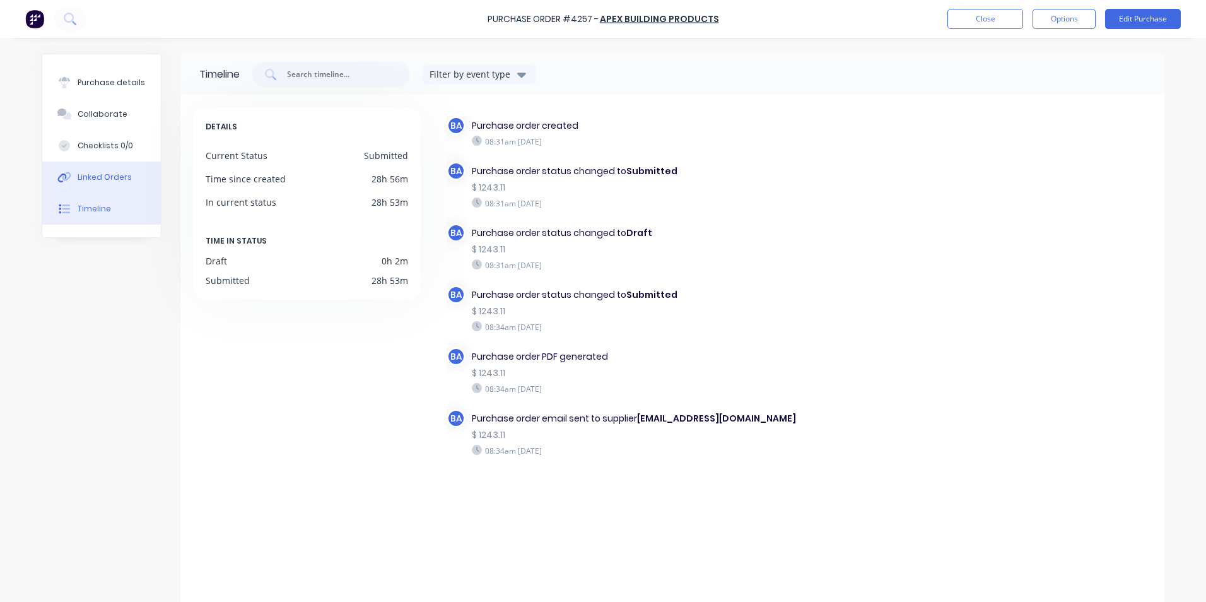
click at [125, 175] on button "Linked Orders" at bounding box center [101, 178] width 119 height 32
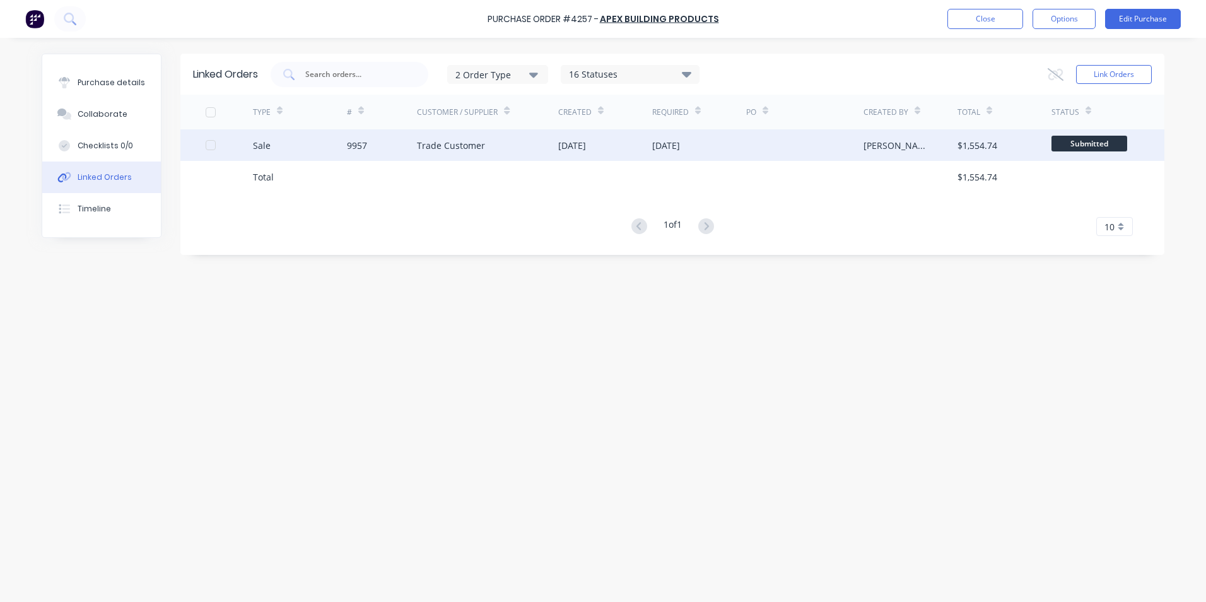
click at [387, 147] on div "9957" at bounding box center [382, 145] width 71 height 32
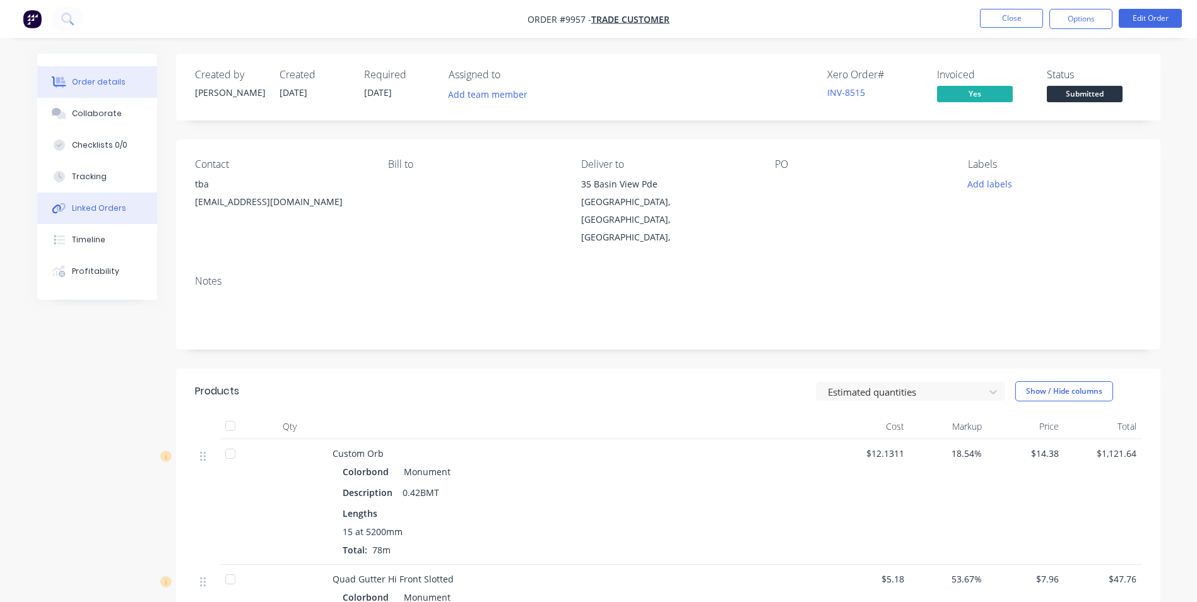
click at [98, 203] on div "Linked Orders" at bounding box center [99, 208] width 54 height 11
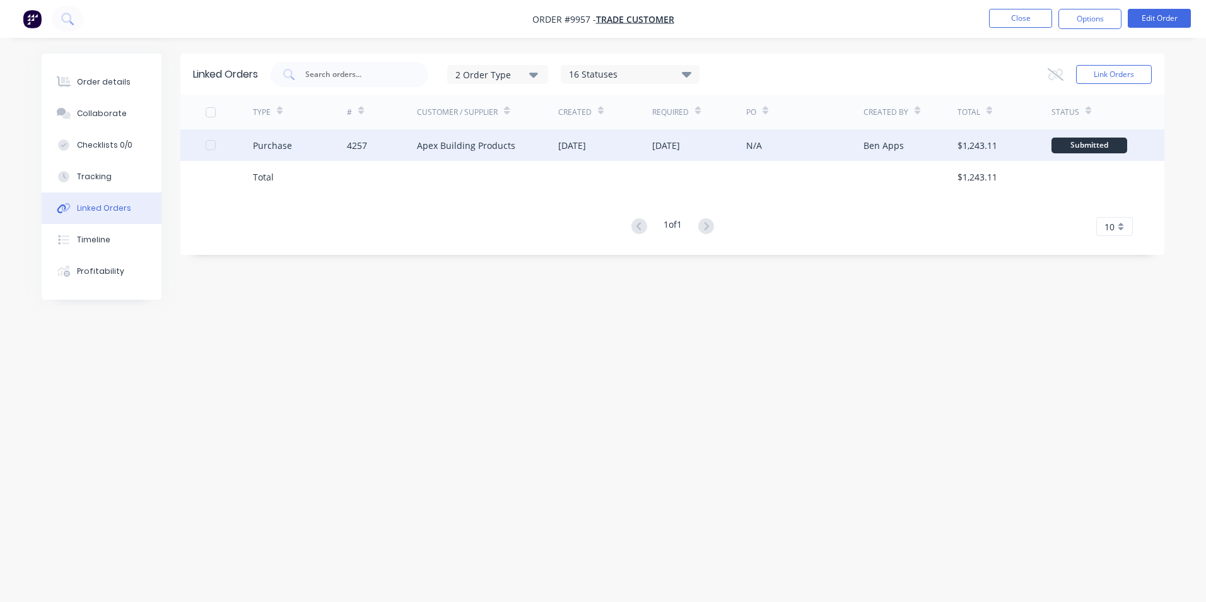
click at [535, 145] on div "Apex Building Products" at bounding box center [487, 145] width 141 height 32
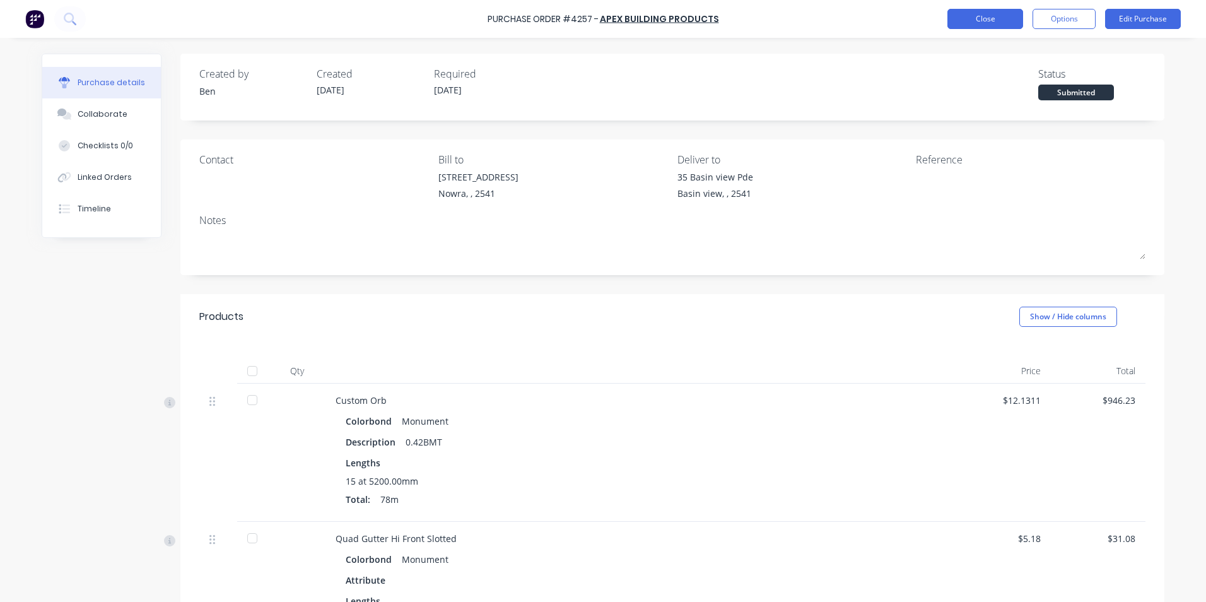
click at [974, 18] on button "Close" at bounding box center [986, 19] width 76 height 20
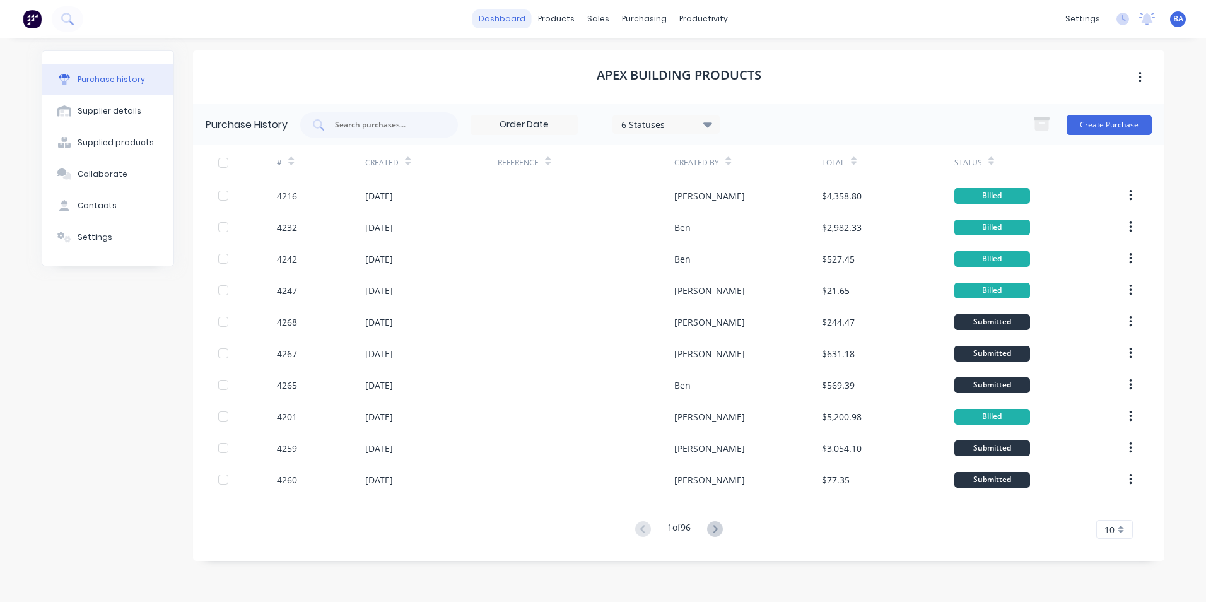
click at [510, 18] on link "dashboard" at bounding box center [502, 18] width 59 height 19
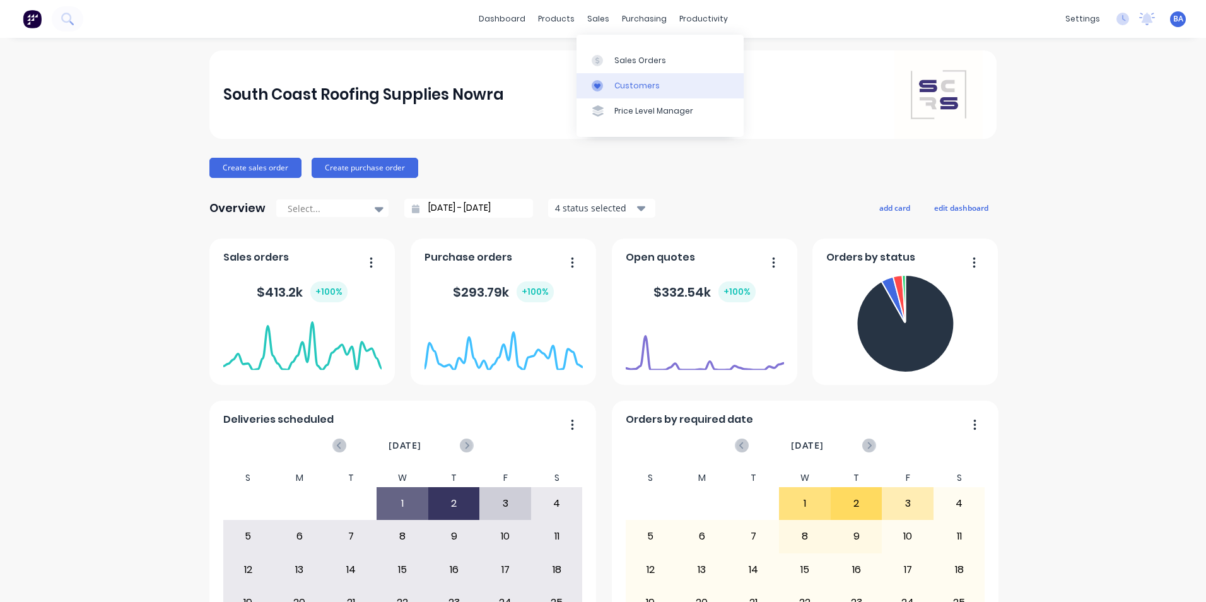
click at [603, 84] on div at bounding box center [601, 85] width 19 height 11
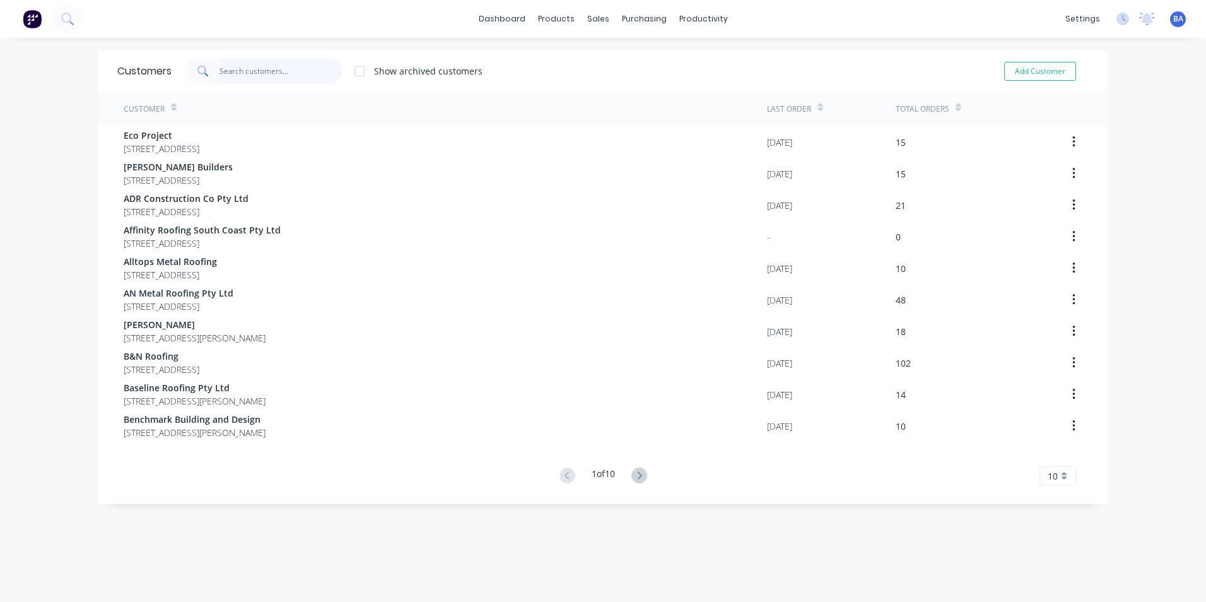
click at [311, 73] on input "text" at bounding box center [281, 71] width 123 height 25
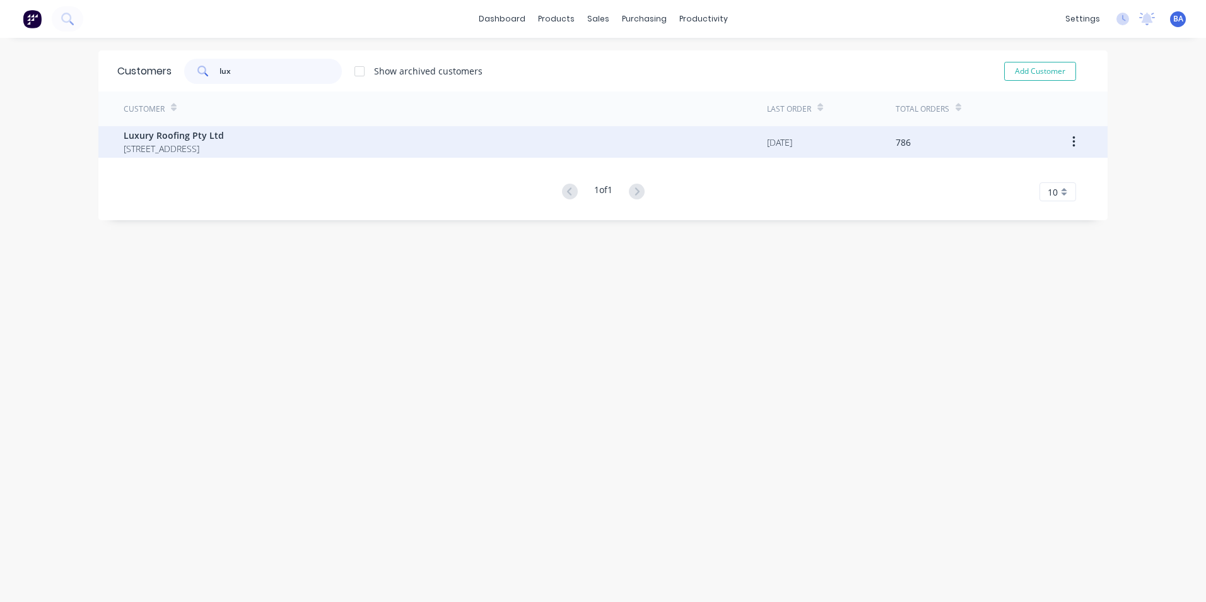
type input "lux"
click at [224, 140] on span "Luxury Roofing Pty Ltd" at bounding box center [174, 135] width 100 height 13
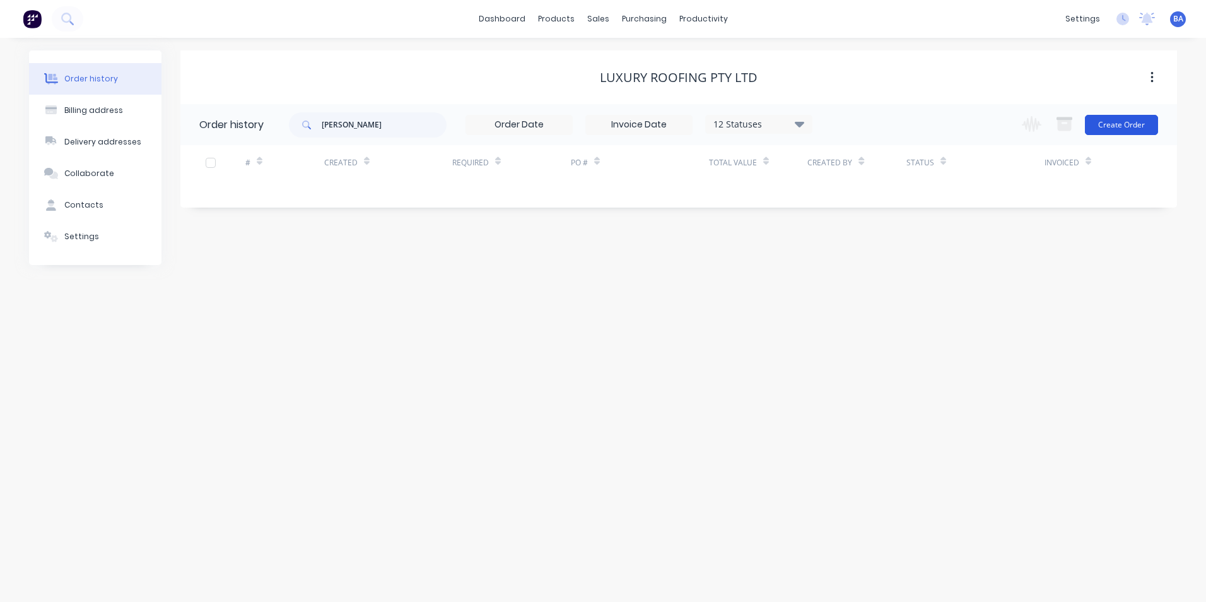
click at [1126, 121] on button "Create Order" at bounding box center [1121, 125] width 73 height 20
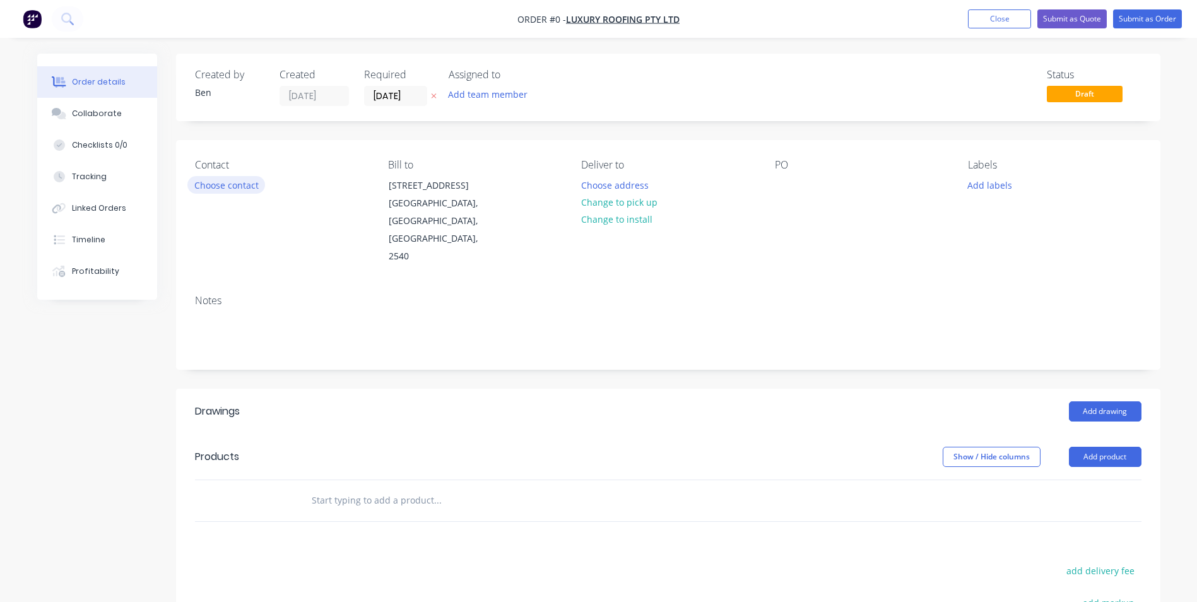
click at [231, 183] on button "Choose contact" at bounding box center [226, 184] width 78 height 17
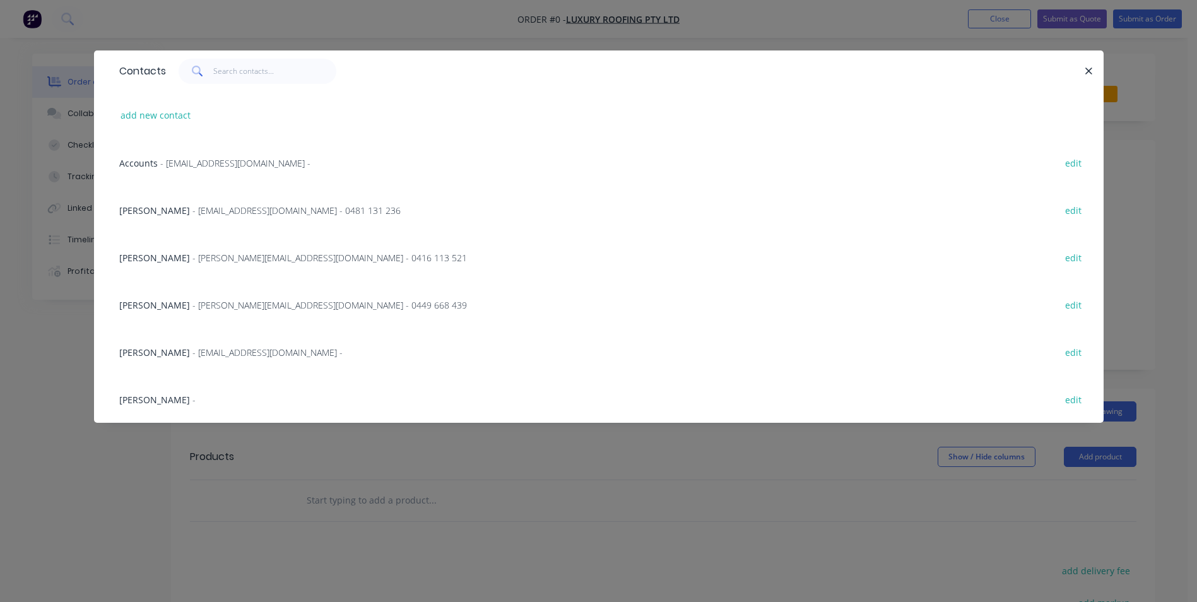
click at [192, 210] on span "- [EMAIL_ADDRESS][DOMAIN_NAME] - 0481 131 236" at bounding box center [296, 210] width 208 height 12
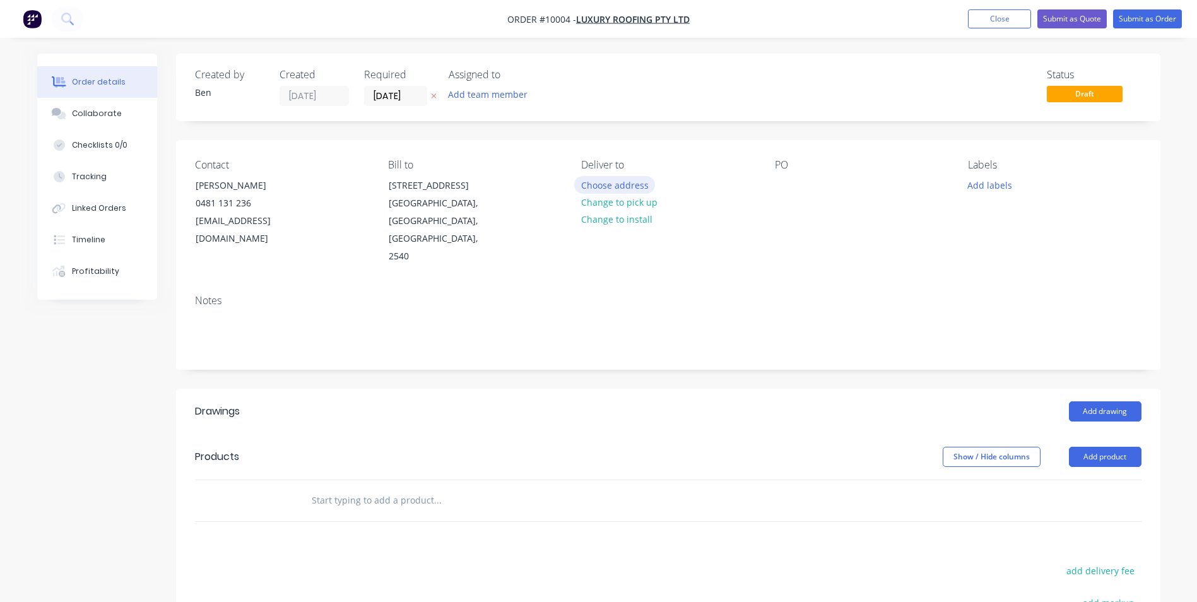
click at [632, 184] on button "Choose address" at bounding box center [614, 184] width 81 height 17
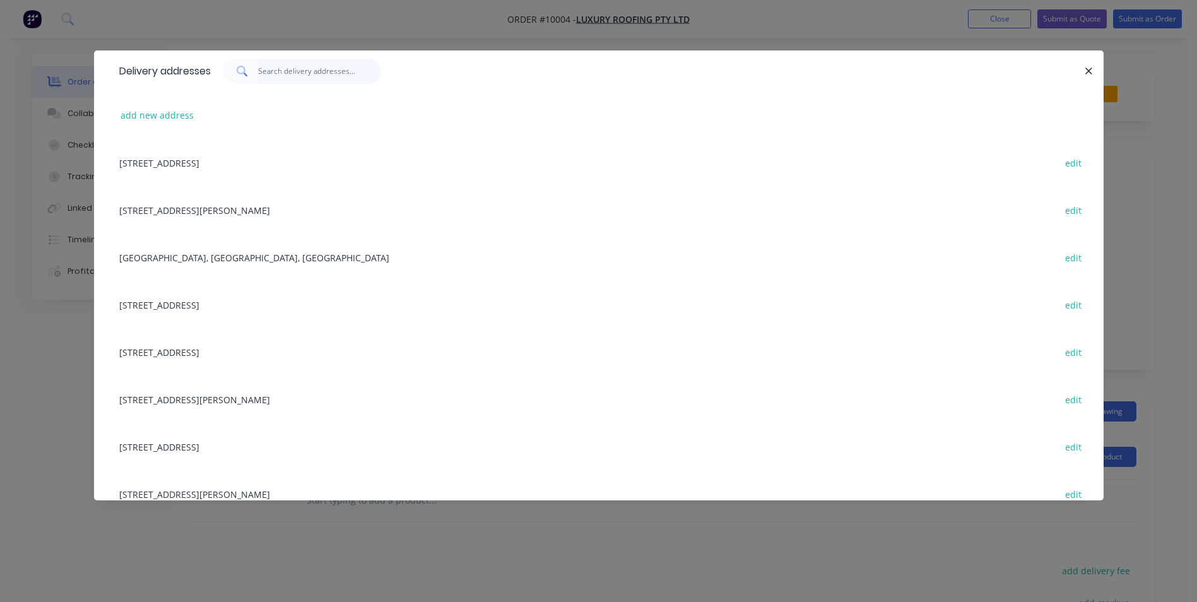
click at [261, 66] on input "text" at bounding box center [319, 71] width 123 height 25
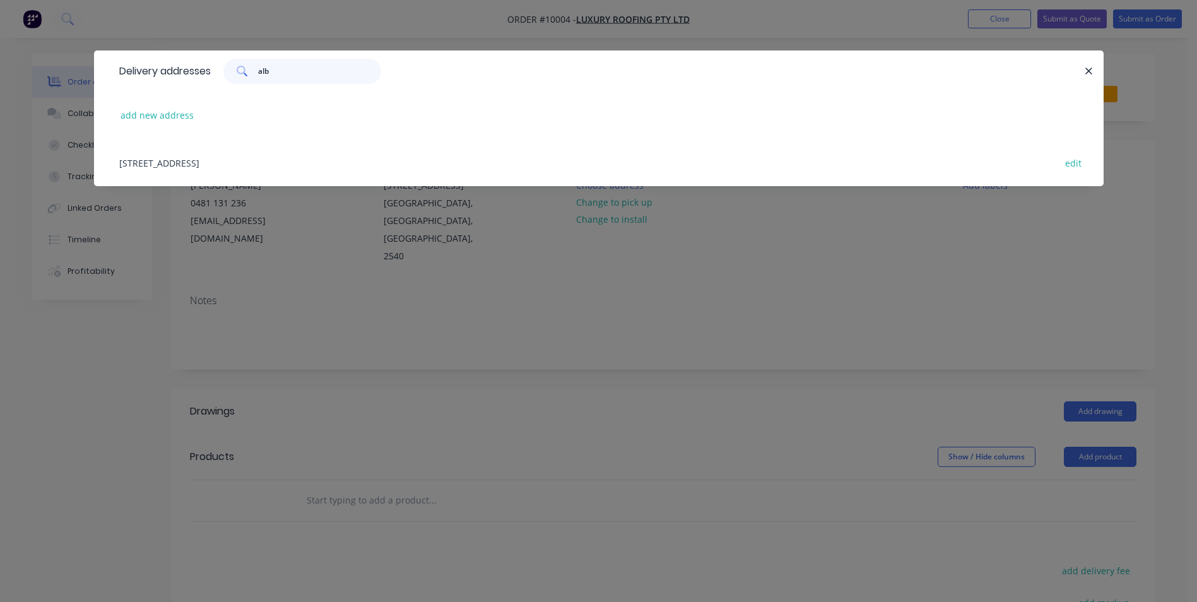
type input "alb"
click at [266, 162] on div "[STREET_ADDRESS] edit" at bounding box center [599, 162] width 972 height 47
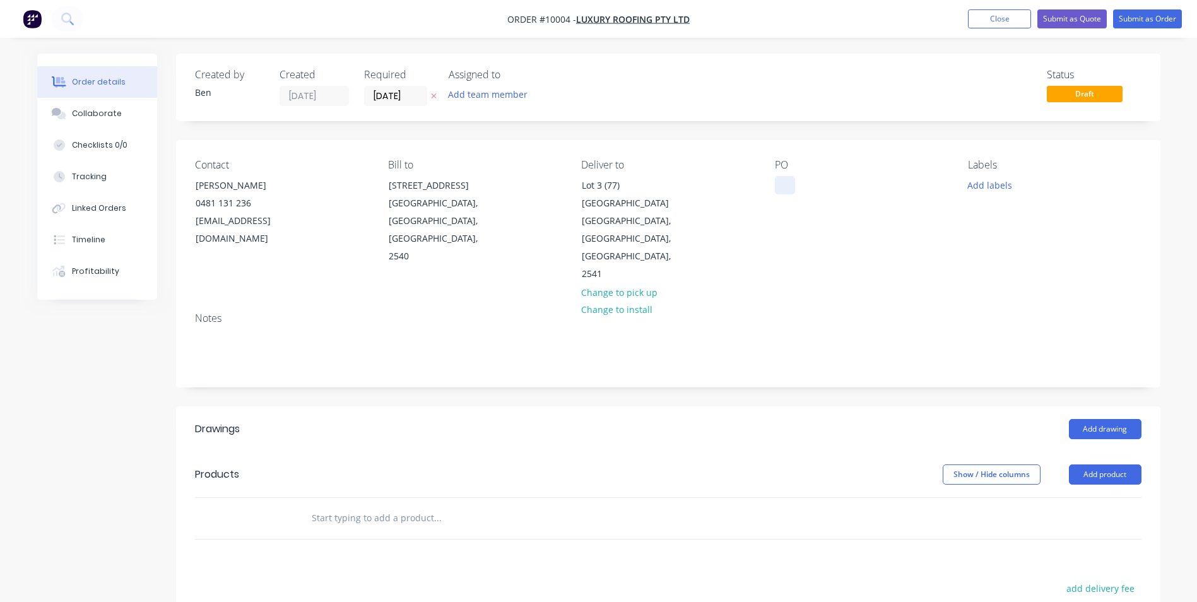
click at [780, 182] on div at bounding box center [785, 185] width 20 height 18
click at [880, 199] on div "PO [PERSON_NAME]" at bounding box center [861, 221] width 173 height 124
click at [1100, 464] on button "Add product" at bounding box center [1105, 474] width 73 height 20
click at [1091, 497] on div "Product catalogue" at bounding box center [1081, 506] width 97 height 18
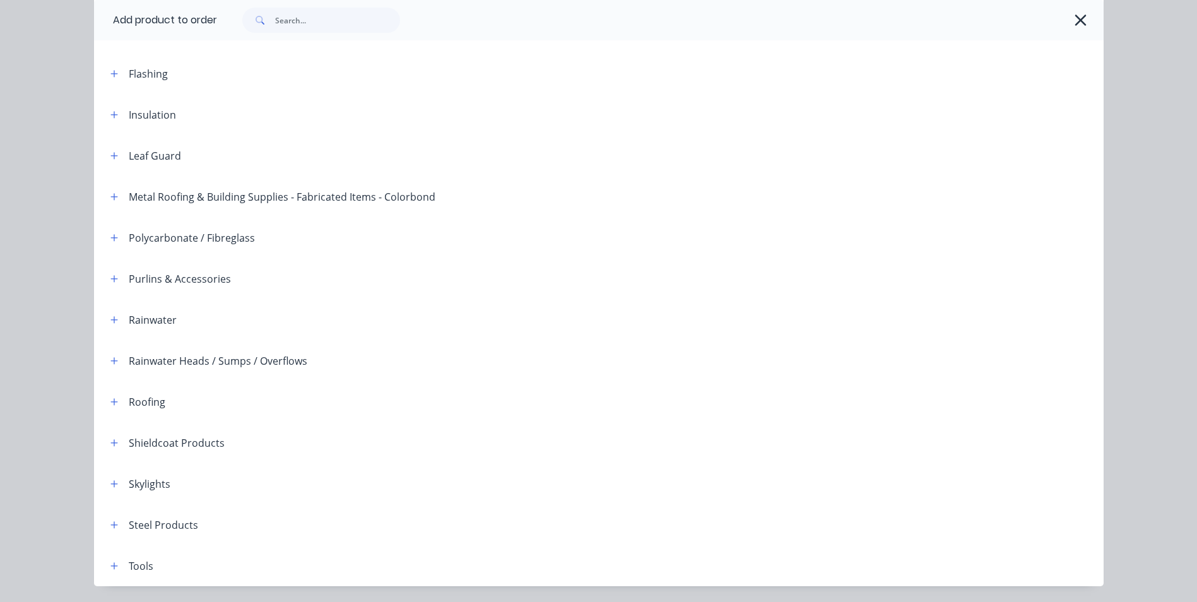
scroll to position [252, 0]
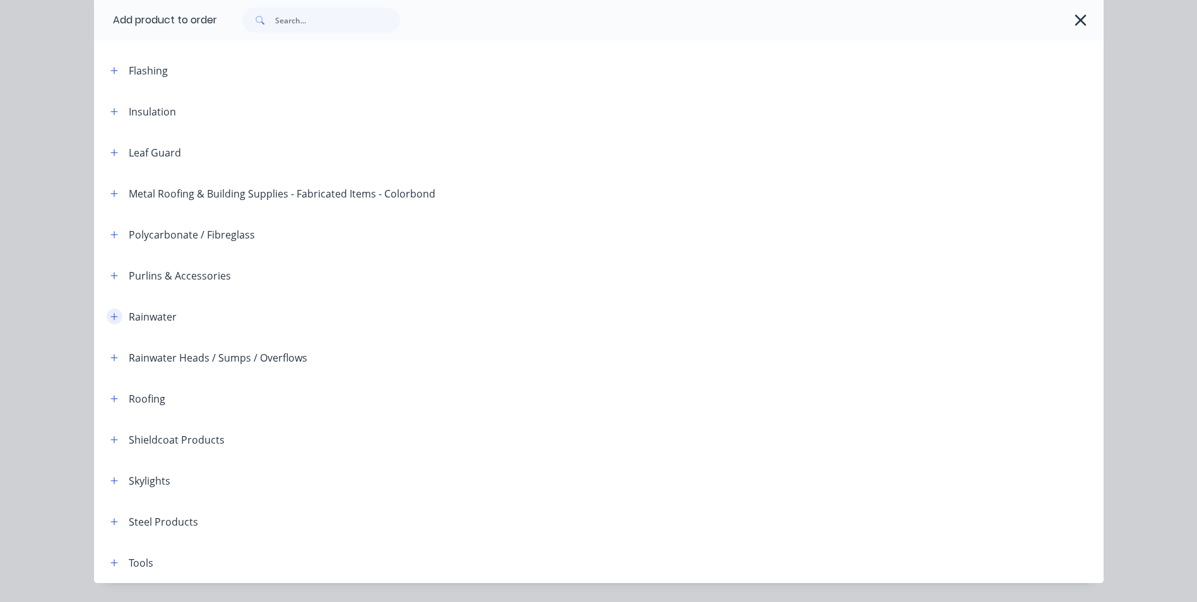
click at [110, 314] on icon "button" at bounding box center [113, 316] width 7 height 7
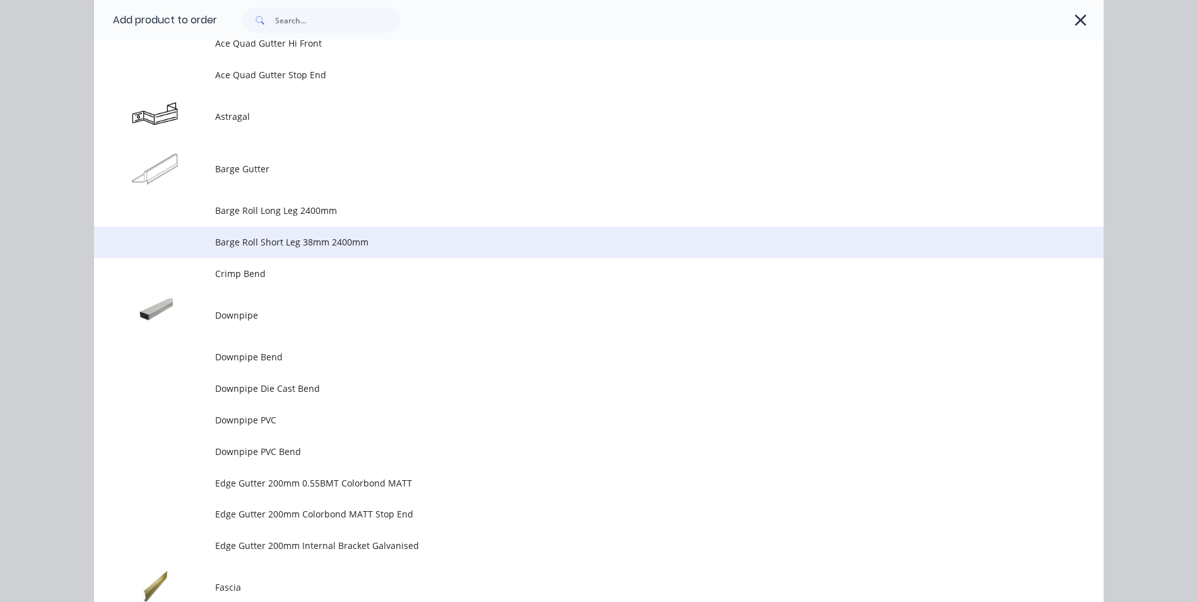
scroll to position [1388, 0]
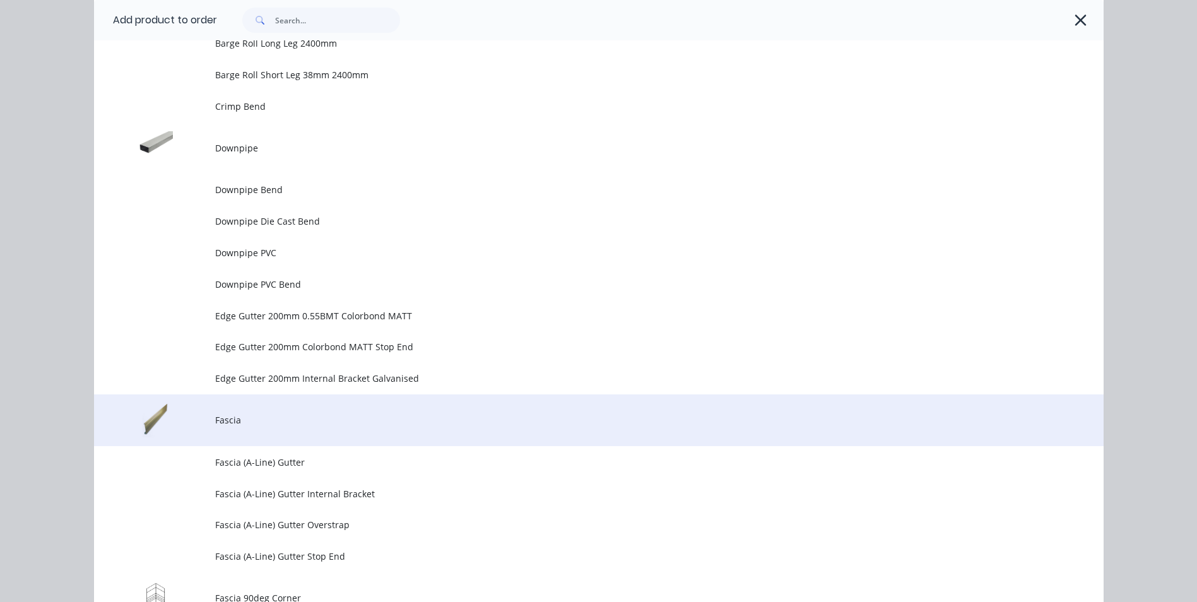
click at [239, 420] on span "Fascia" at bounding box center [570, 419] width 711 height 13
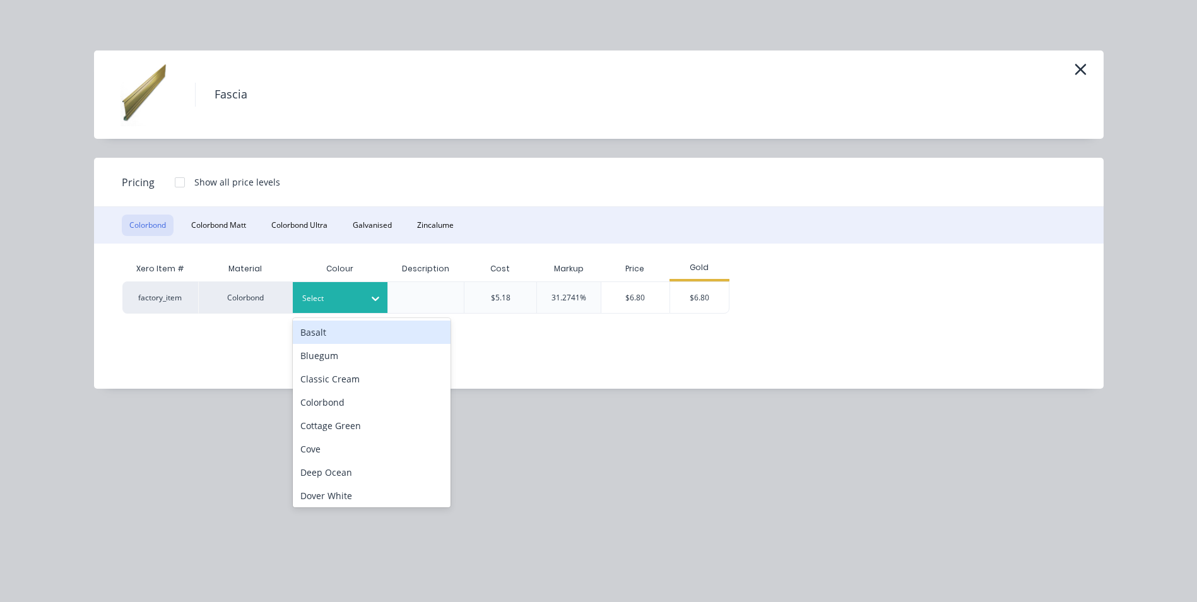
click at [376, 296] on icon at bounding box center [375, 298] width 13 height 13
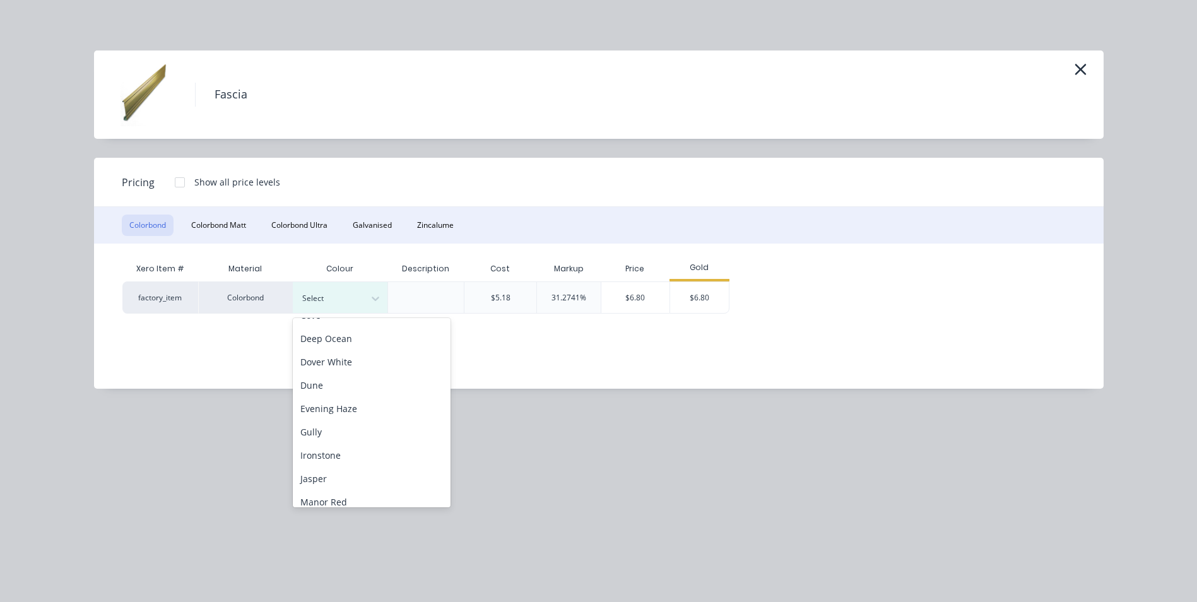
scroll to position [379, 0]
click at [357, 371] on div "[PERSON_NAME]" at bounding box center [372, 373] width 158 height 23
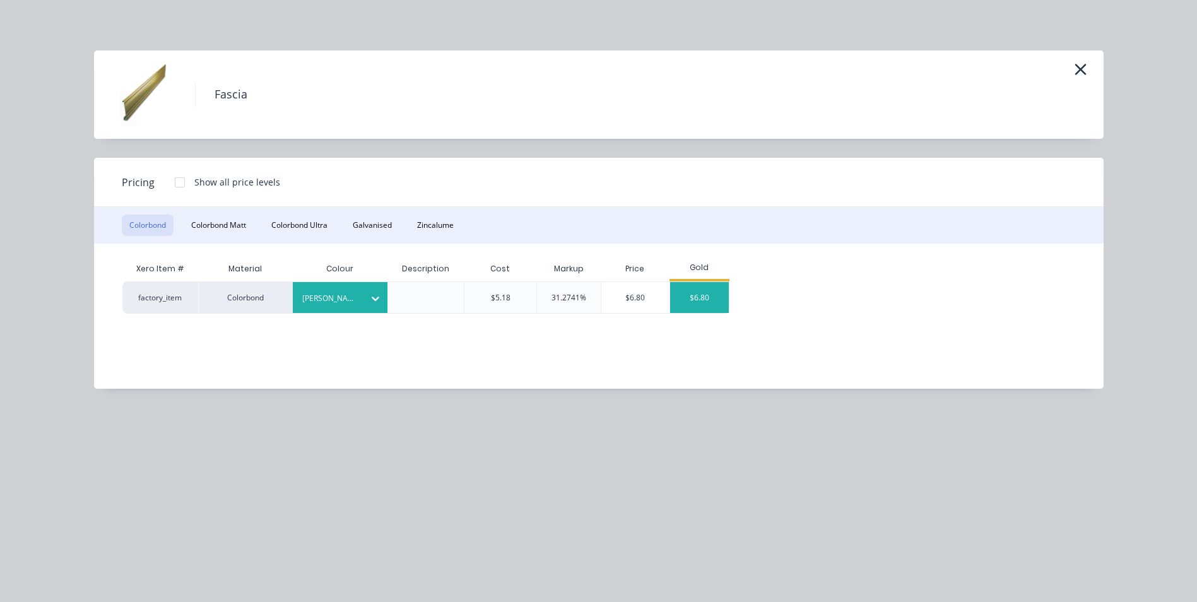
click at [708, 293] on div "$6.80" at bounding box center [699, 297] width 59 height 31
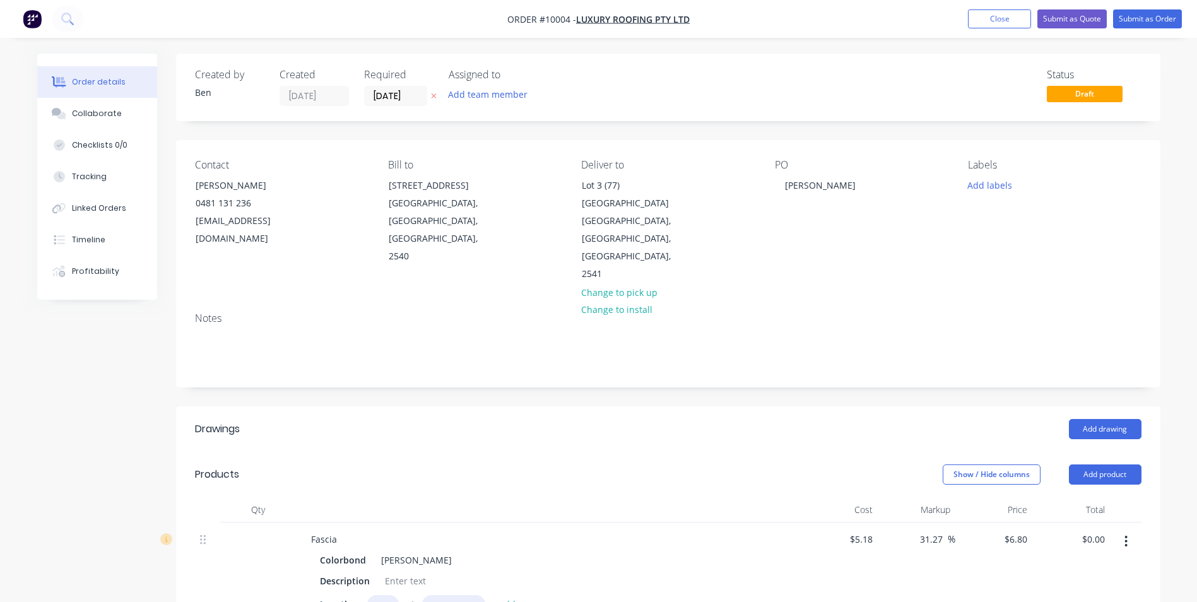
scroll to position [316, 0]
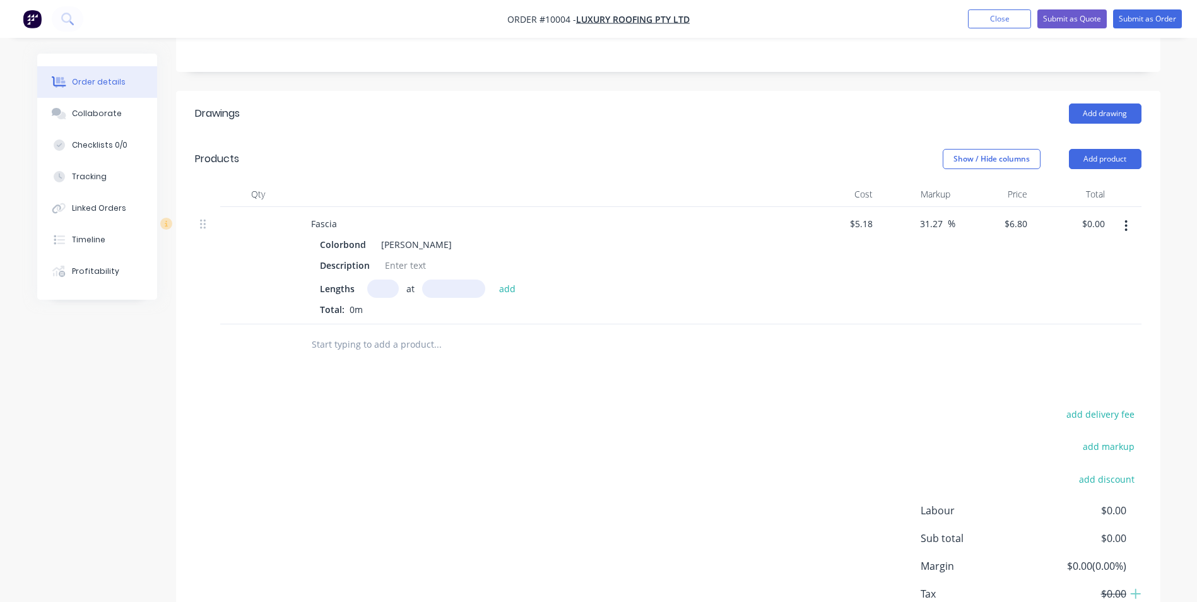
click at [375, 280] on input "text" at bounding box center [383, 289] width 32 height 18
type input "6"
type input "1000"
click at [493, 280] on button "add" at bounding box center [508, 288] width 30 height 17
type input "$40.80"
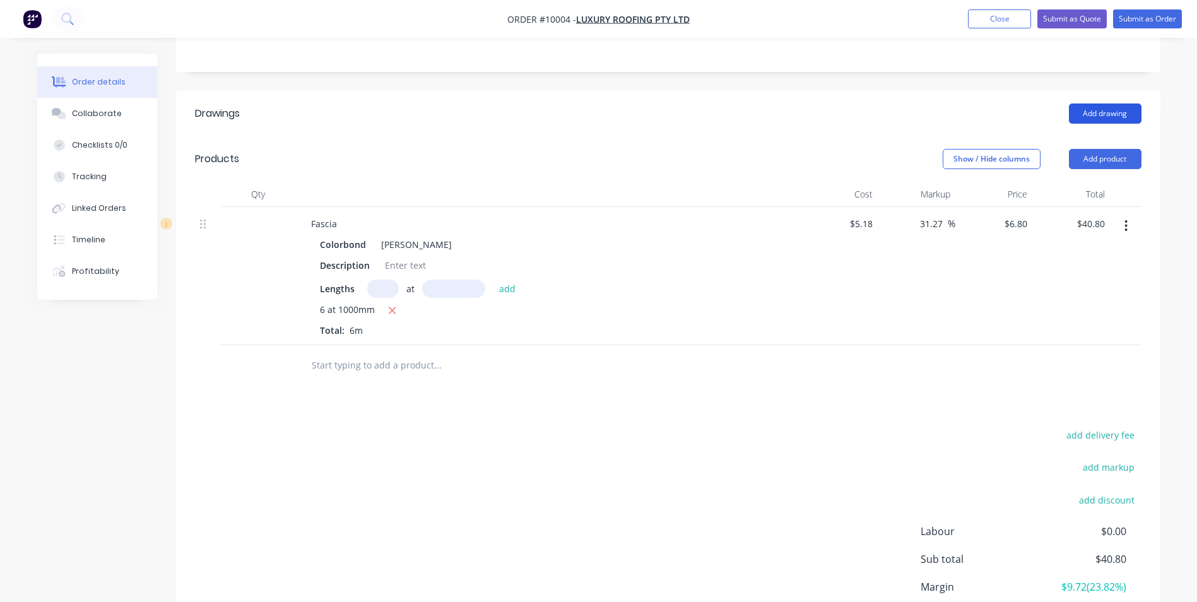
click at [1105, 103] on button "Add drawing" at bounding box center [1105, 113] width 73 height 20
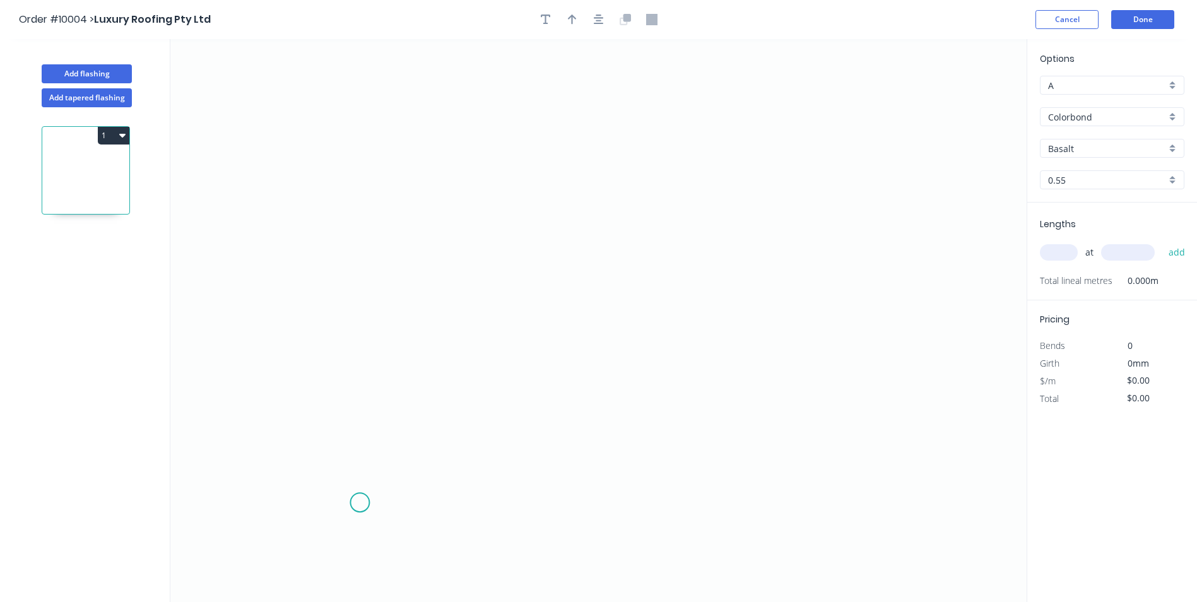
click at [360, 503] on icon "0" at bounding box center [598, 320] width 856 height 563
click at [340, 522] on icon "0" at bounding box center [598, 320] width 856 height 563
click at [341, 258] on icon "0 ?" at bounding box center [598, 320] width 856 height 563
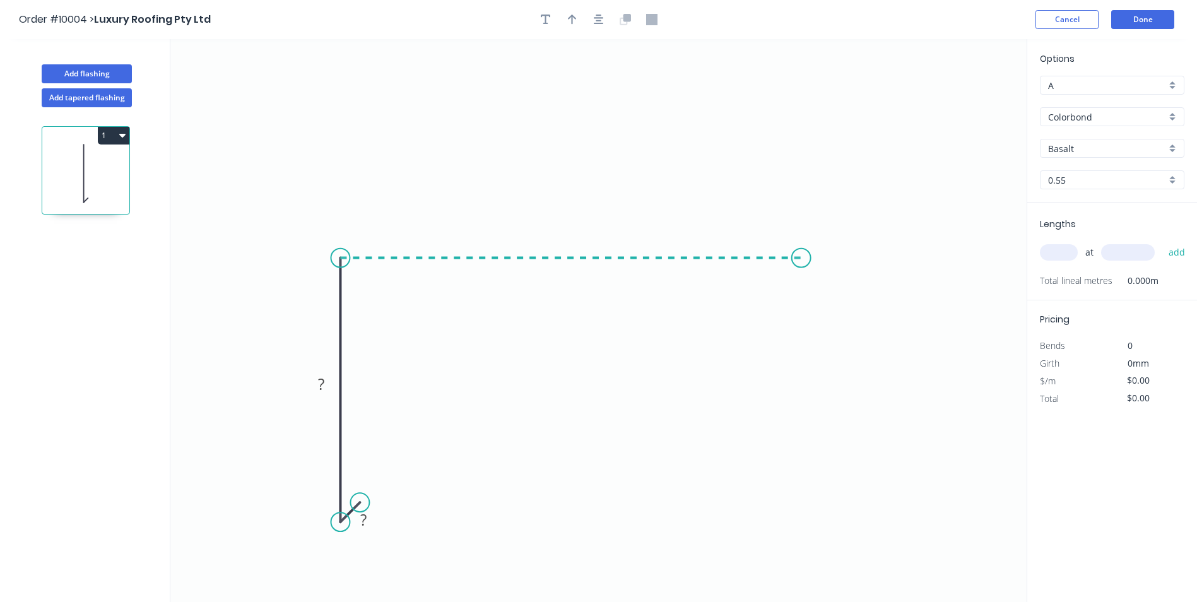
click at [801, 259] on icon "0 ? ?" at bounding box center [598, 320] width 856 height 563
click at [835, 273] on icon "0 ? ? ?" at bounding box center [598, 320] width 856 height 563
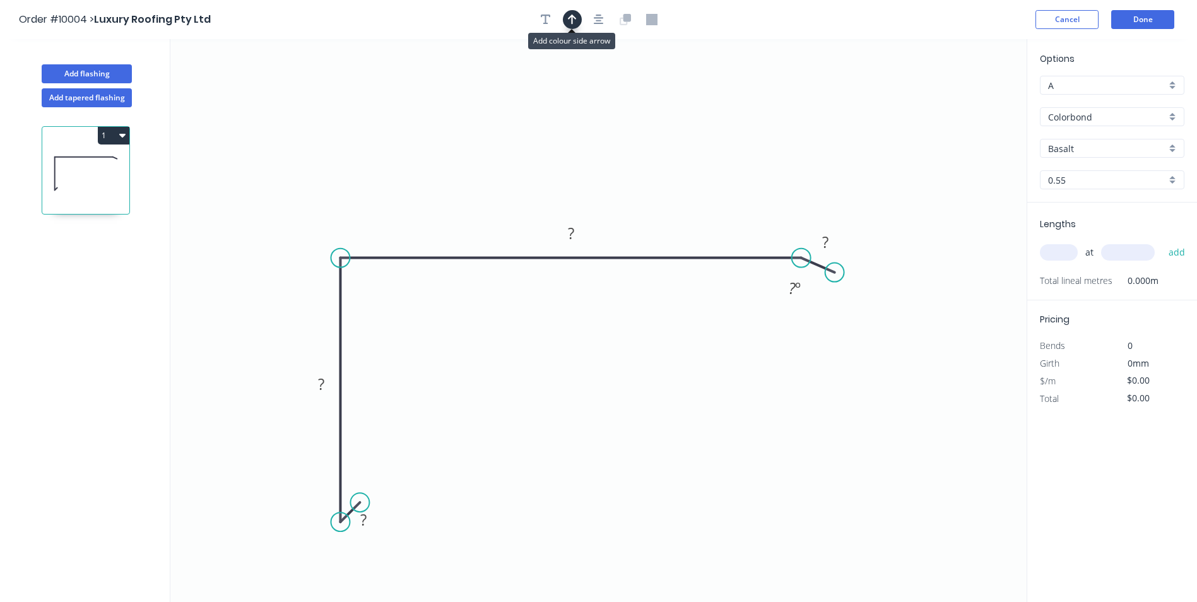
click at [575, 18] on icon "button" at bounding box center [572, 20] width 9 height 10
drag, startPoint x: 962, startPoint y: 97, endPoint x: 584, endPoint y: 115, distance: 378.4
click at [584, 115] on icon at bounding box center [584, 100] width 11 height 40
click at [367, 523] on tspan "?" at bounding box center [363, 519] width 6 height 21
click at [426, 483] on icon "0 10 90 180 20 160 º" at bounding box center [598, 320] width 856 height 563
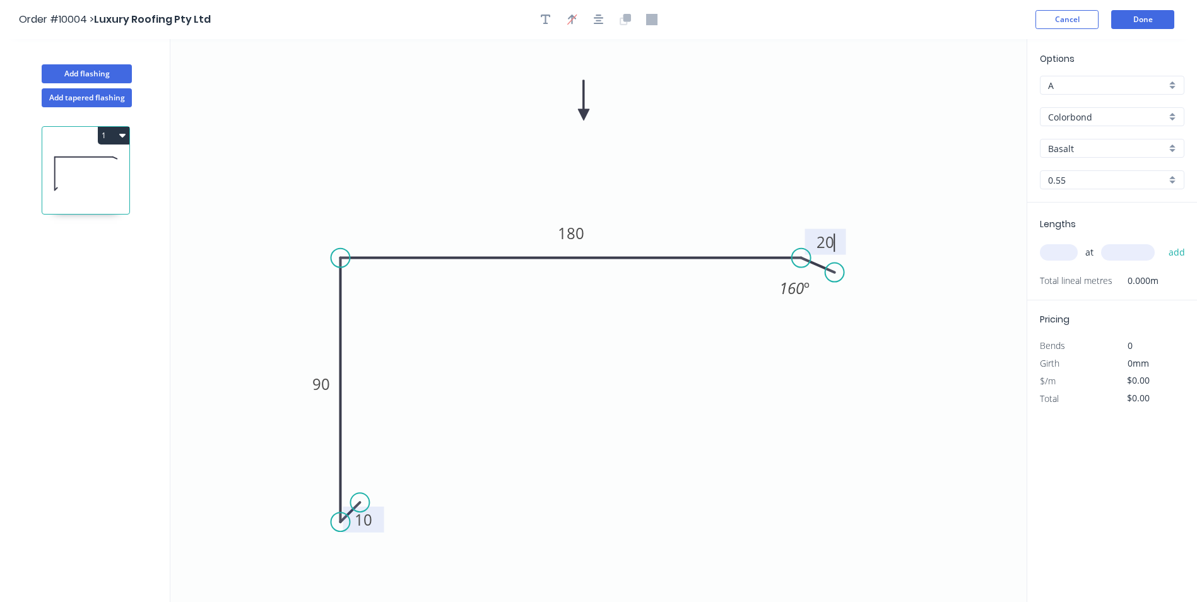
type input "$10.14"
click at [1085, 145] on input "Basalt" at bounding box center [1107, 148] width 118 height 13
click at [1092, 170] on div "[PERSON_NAME]" at bounding box center [1112, 169] width 143 height 22
type input "[PERSON_NAME]"
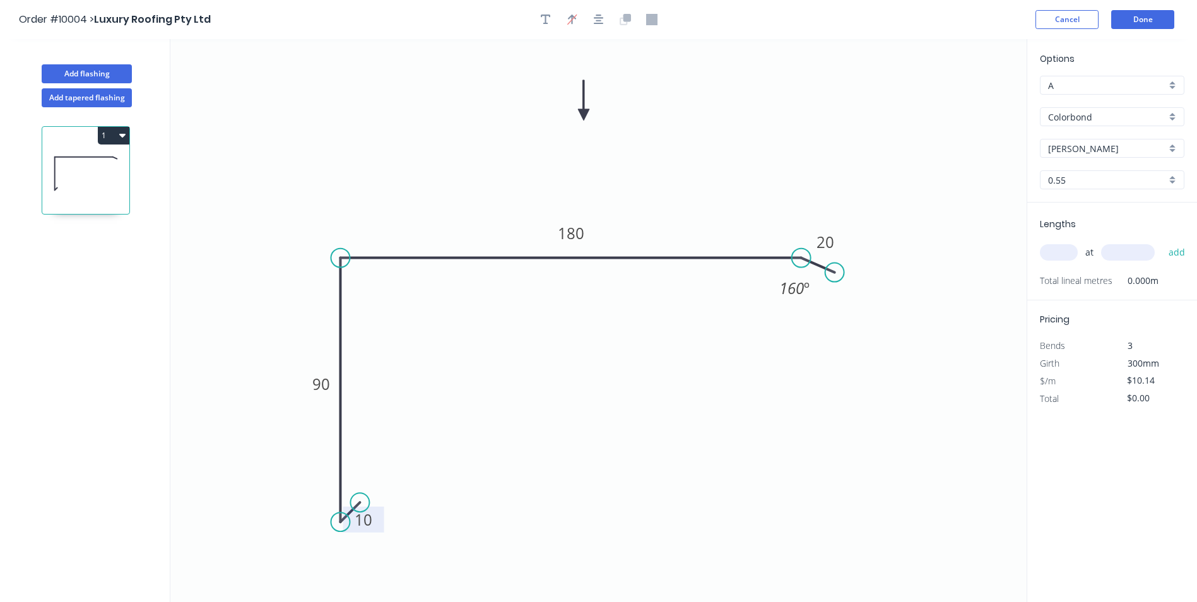
click at [1061, 251] on input "text" at bounding box center [1059, 252] width 38 height 16
type input "2"
type input "3200"
click at [1162, 242] on button "add" at bounding box center [1177, 252] width 30 height 21
type input "$64.90"
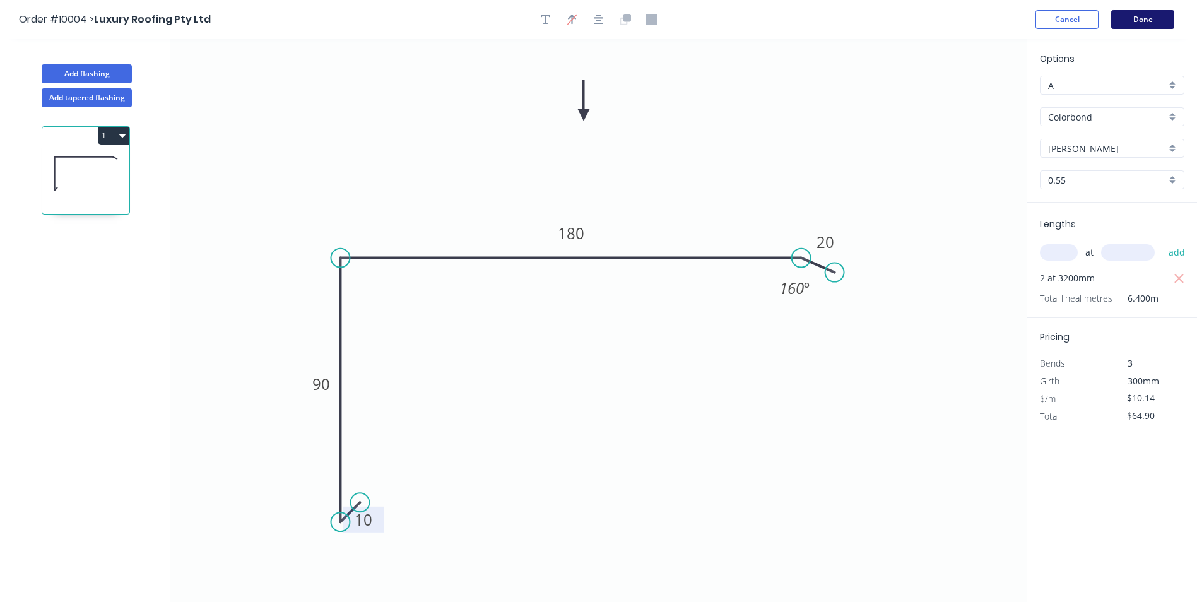
click at [1143, 16] on button "Done" at bounding box center [1142, 19] width 63 height 19
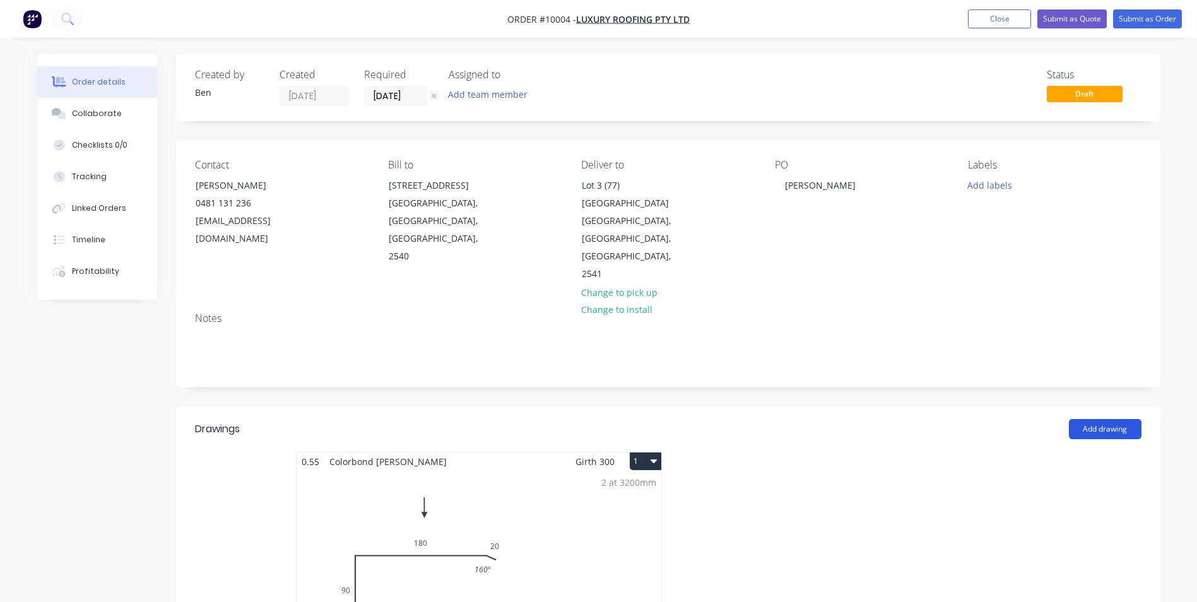
click at [1105, 419] on button "Add drawing" at bounding box center [1105, 429] width 73 height 20
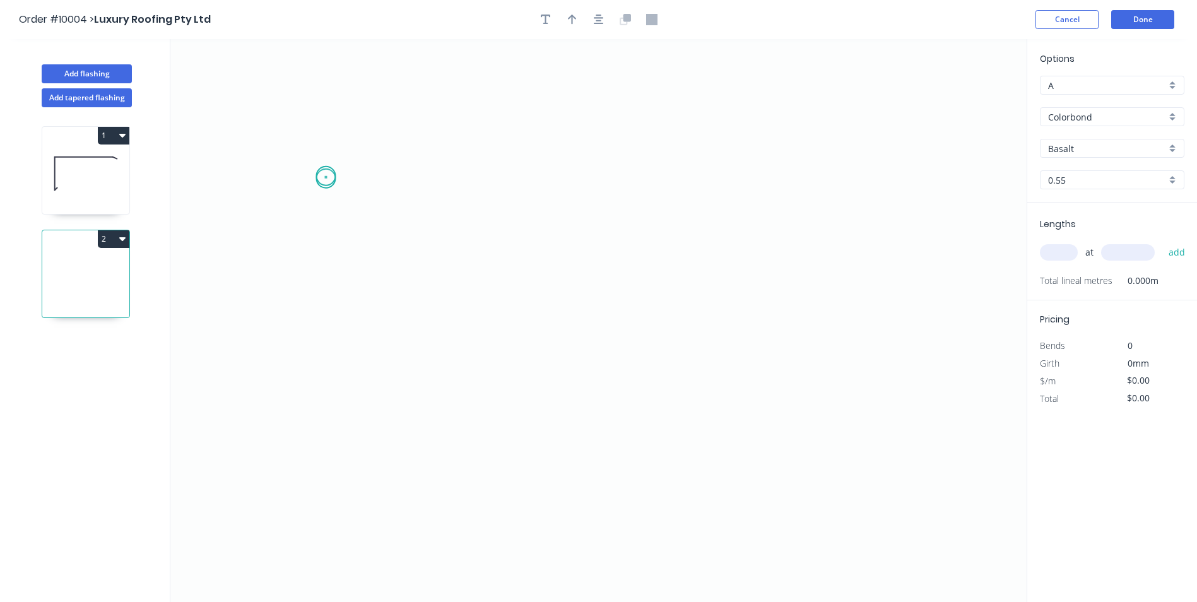
click at [326, 179] on icon "0" at bounding box center [598, 320] width 856 height 563
drag, startPoint x: 320, startPoint y: 384, endPoint x: 342, endPoint y: 382, distance: 22.2
click at [322, 384] on icon "0" at bounding box center [598, 320] width 856 height 563
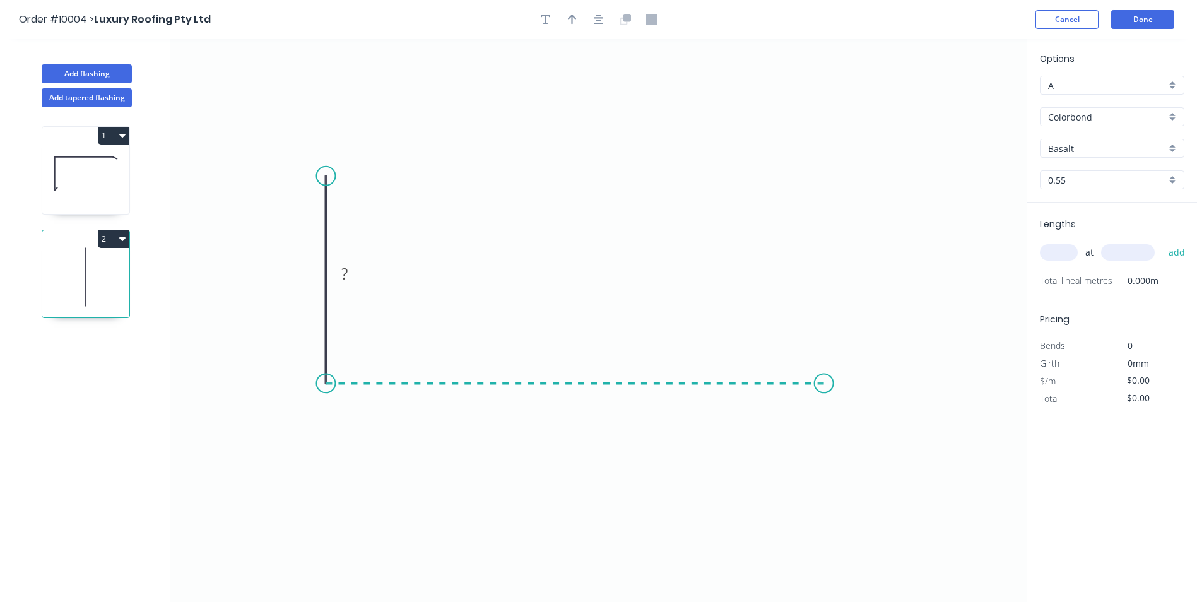
click at [824, 387] on icon "0 ?" at bounding box center [598, 320] width 856 height 563
click at [858, 399] on icon "0 ? ?" at bounding box center [598, 320] width 856 height 563
click at [304, 274] on g "?" at bounding box center [307, 273] width 25 height 21
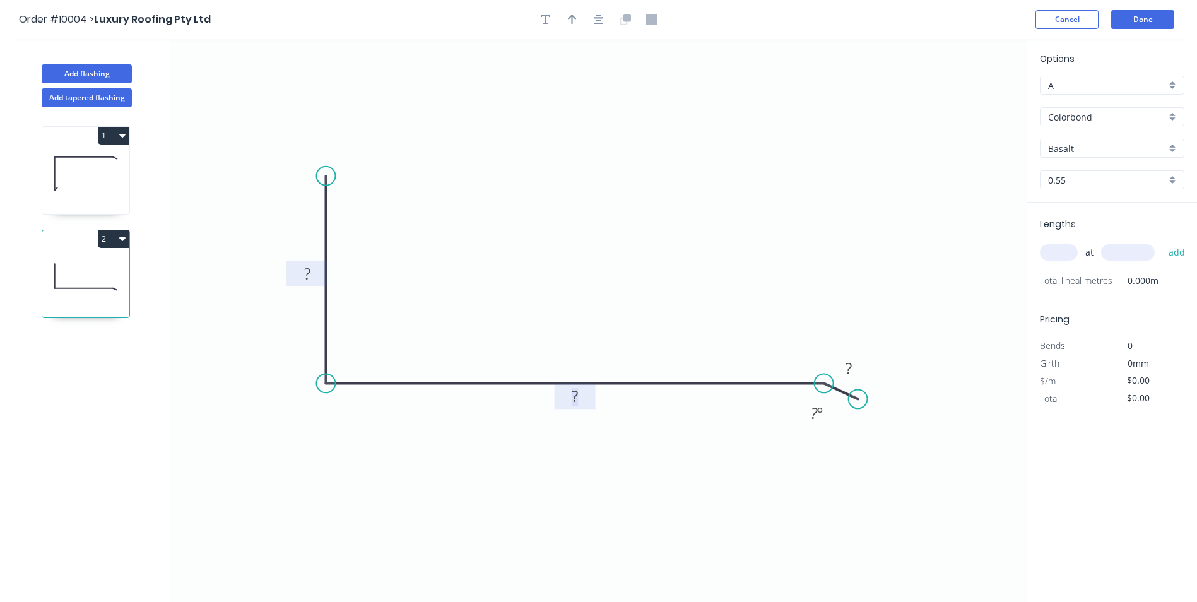
click at [297, 271] on rect at bounding box center [307, 275] width 25 height 18
click at [297, 150] on icon "0 80 100 20 160 º" at bounding box center [598, 320] width 856 height 563
type input "$6.77"
click at [573, 23] on icon "button" at bounding box center [572, 19] width 9 height 11
drag, startPoint x: 964, startPoint y: 98, endPoint x: 598, endPoint y: 227, distance: 388.0
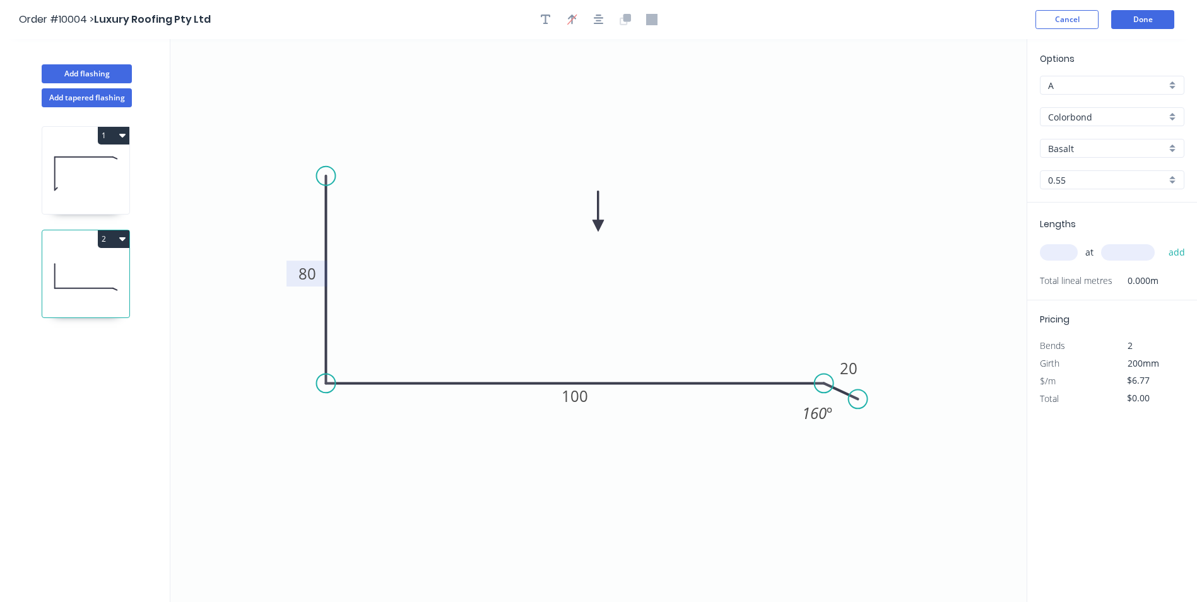
click at [598, 227] on icon at bounding box center [598, 211] width 11 height 40
click at [1119, 150] on input "Basalt" at bounding box center [1107, 148] width 118 height 13
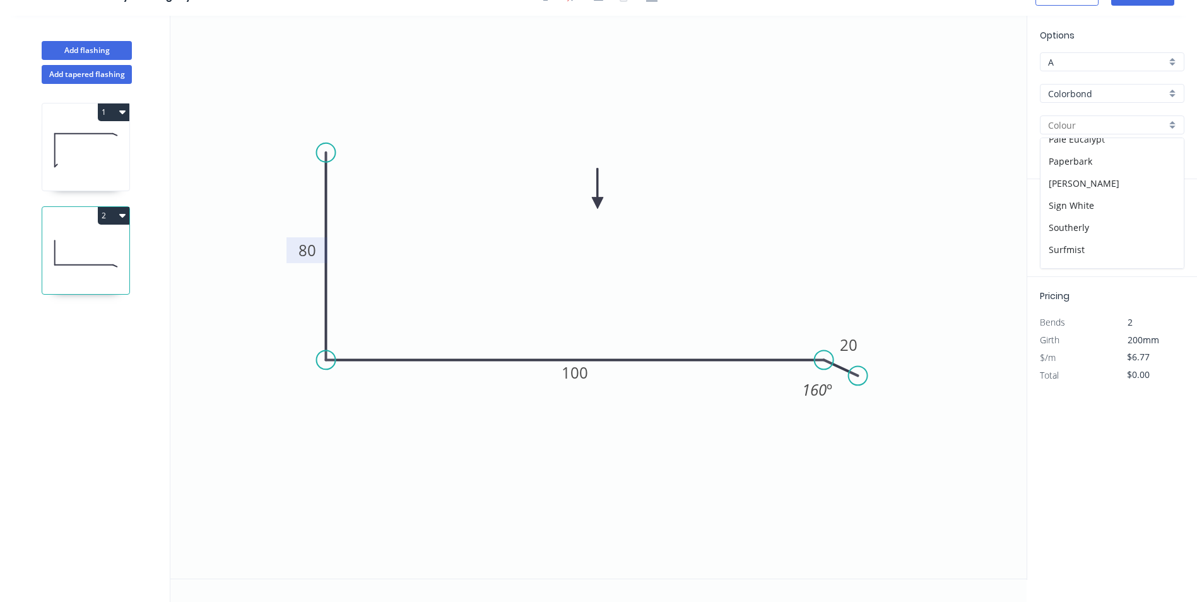
scroll to position [340, 0]
click at [1112, 179] on div "[PERSON_NAME]" at bounding box center [1112, 185] width 143 height 22
type input "[PERSON_NAME]"
click at [1061, 230] on input "text" at bounding box center [1059, 229] width 38 height 16
type input "1"
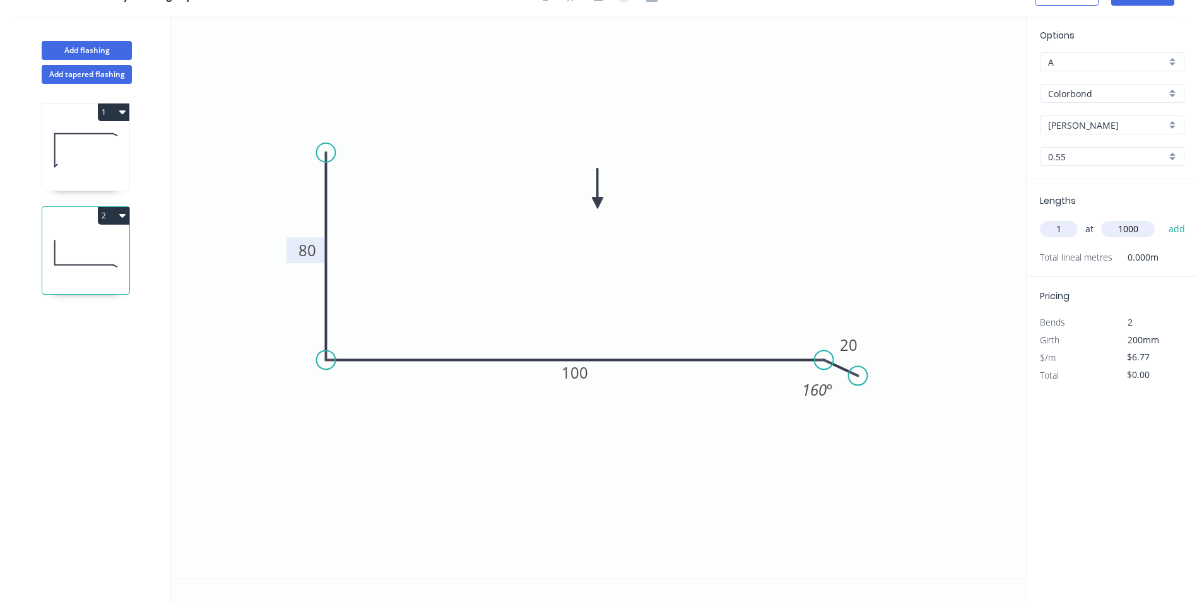
type input "1000"
click at [1162, 218] on button "add" at bounding box center [1177, 228] width 30 height 21
type input "$6.77"
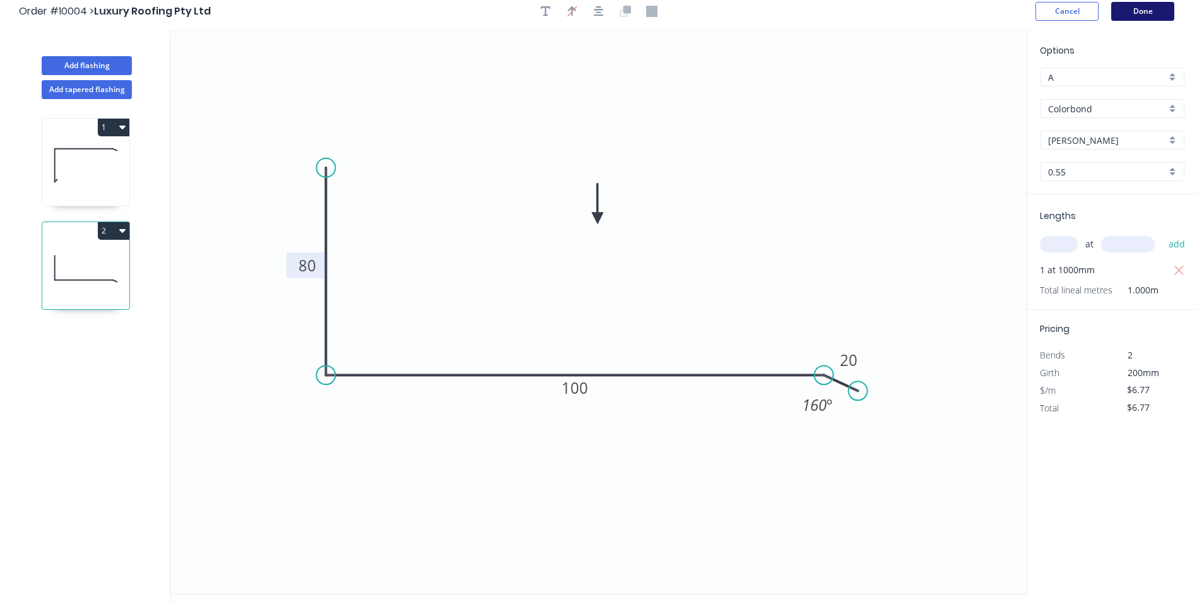
scroll to position [0, 0]
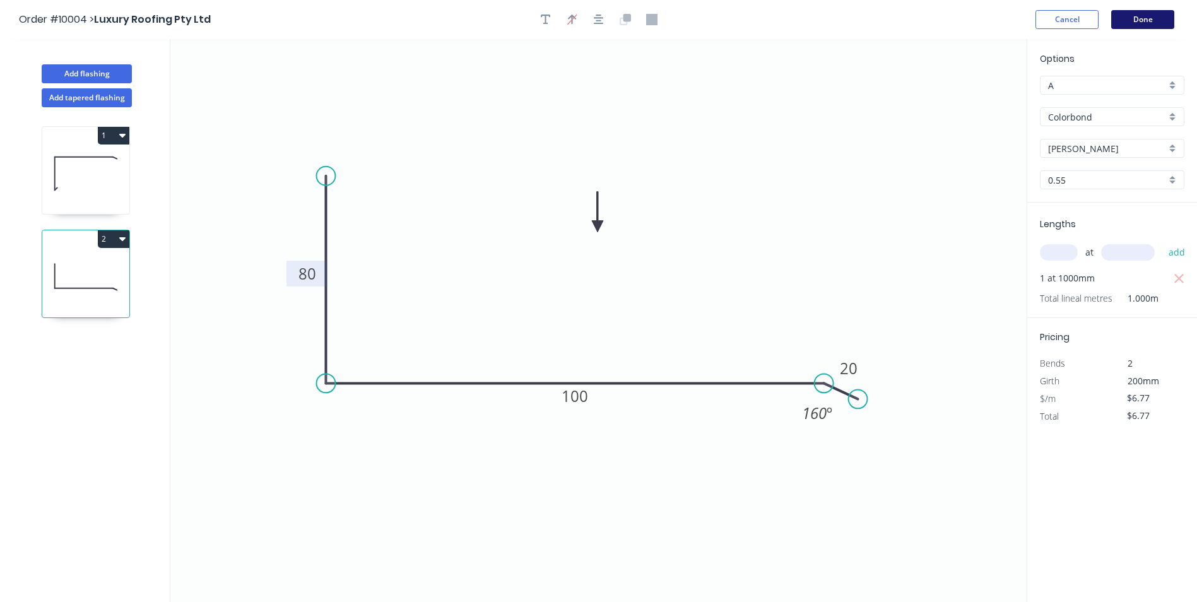
click at [1153, 19] on button "Done" at bounding box center [1142, 19] width 63 height 19
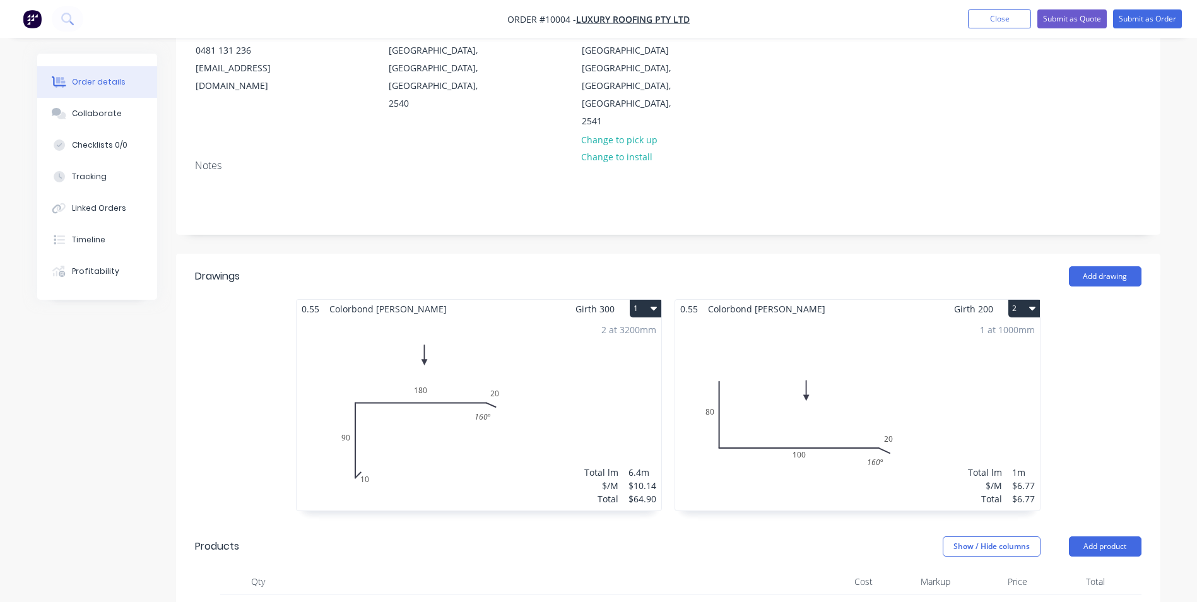
scroll to position [316, 0]
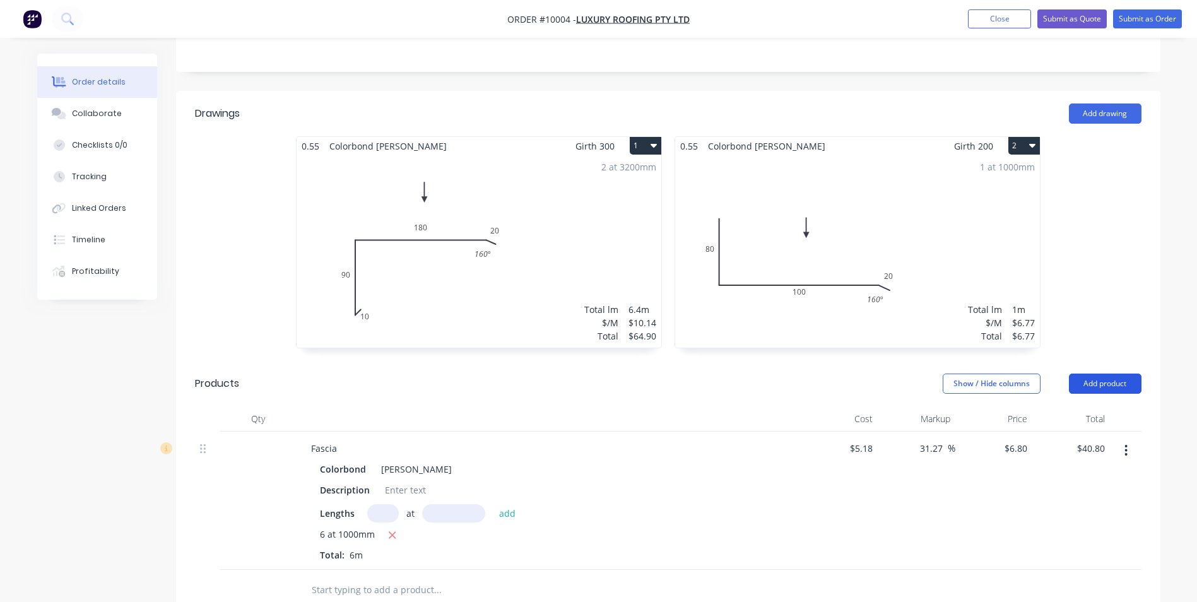
click at [1103, 374] on button "Add product" at bounding box center [1105, 384] width 73 height 20
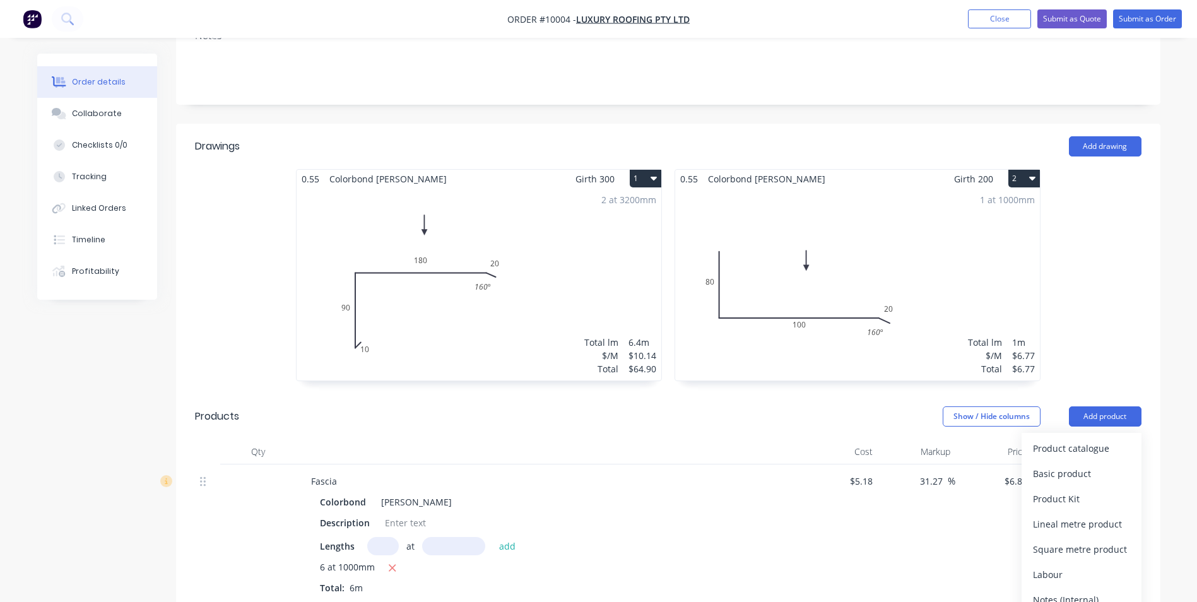
scroll to position [252, 0]
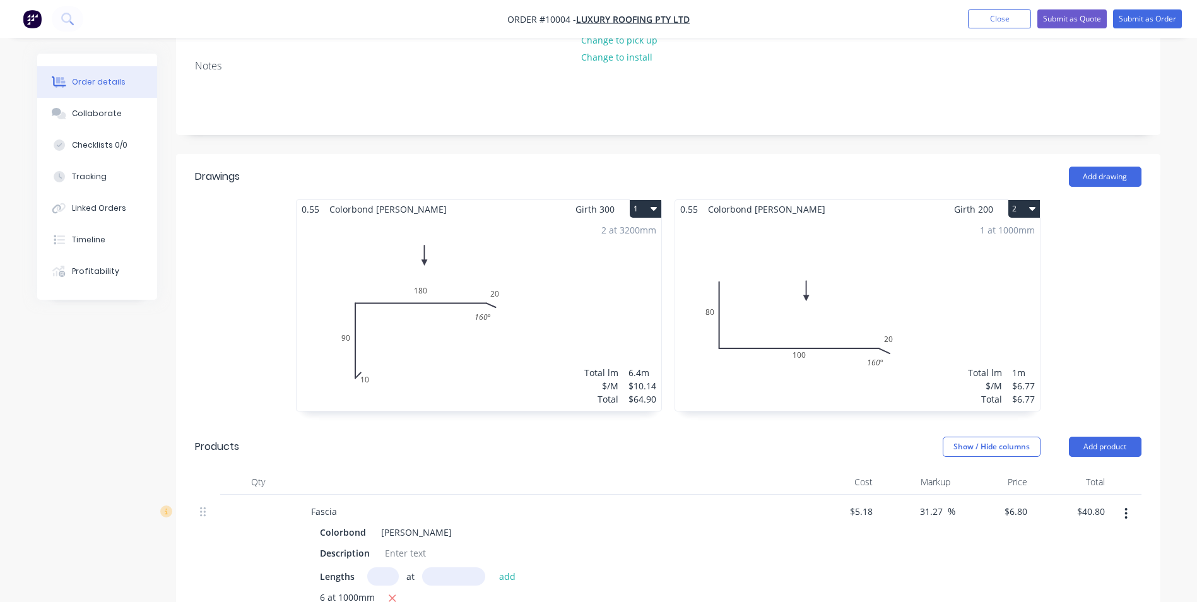
click at [1104, 315] on div "0.55 Colorbond Shale Grey Girth 300 1 0 10 90 180 20 160 º 0 10 90 180 20 160 º…" at bounding box center [668, 311] width 984 height 225
click at [1095, 167] on button "Add drawing" at bounding box center [1105, 177] width 73 height 20
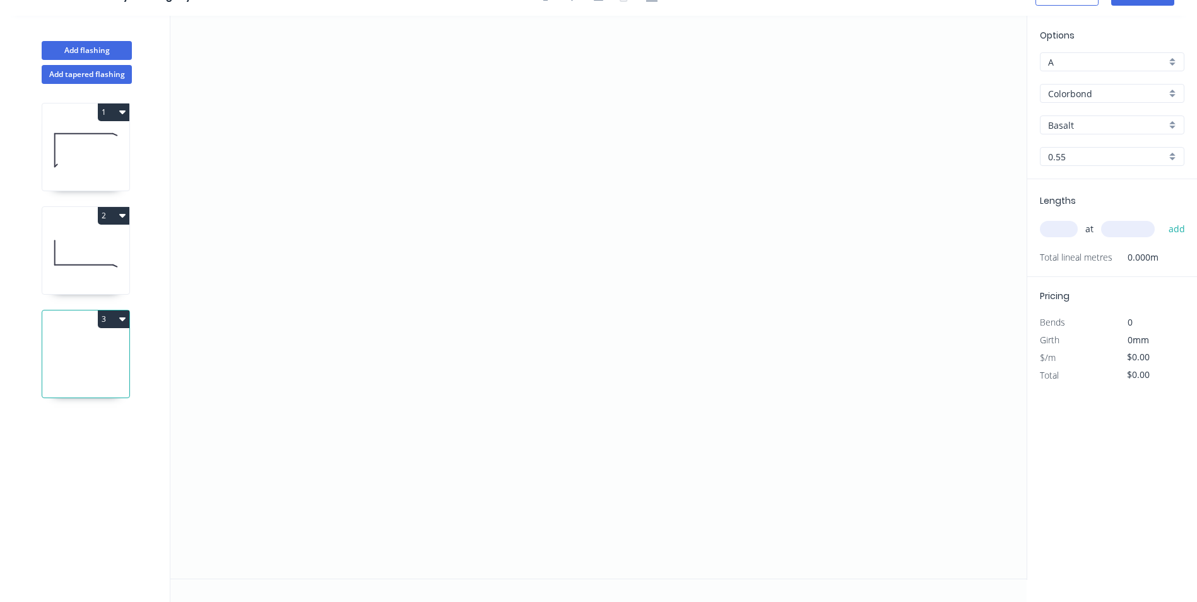
scroll to position [23, 0]
click at [1070, 123] on input "Basalt" at bounding box center [1107, 125] width 118 height 13
click at [1075, 202] on div "[PERSON_NAME]" at bounding box center [1112, 209] width 143 height 22
type input "[PERSON_NAME]"
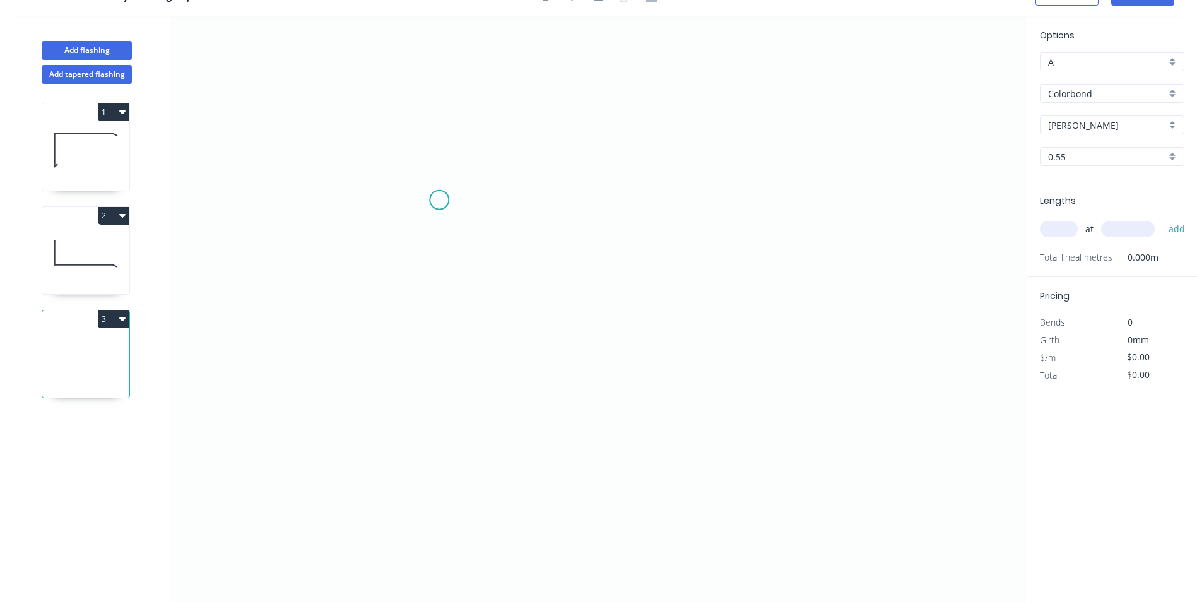
click at [440, 200] on icon "0" at bounding box center [598, 297] width 856 height 563
click at [479, 200] on icon at bounding box center [459, 200] width 39 height 0
click at [467, 457] on icon "0 ?" at bounding box center [598, 297] width 856 height 563
click at [456, 497] on icon "0 ? ?" at bounding box center [598, 297] width 856 height 563
click at [458, 168] on tspan "?" at bounding box center [459, 175] width 6 height 21
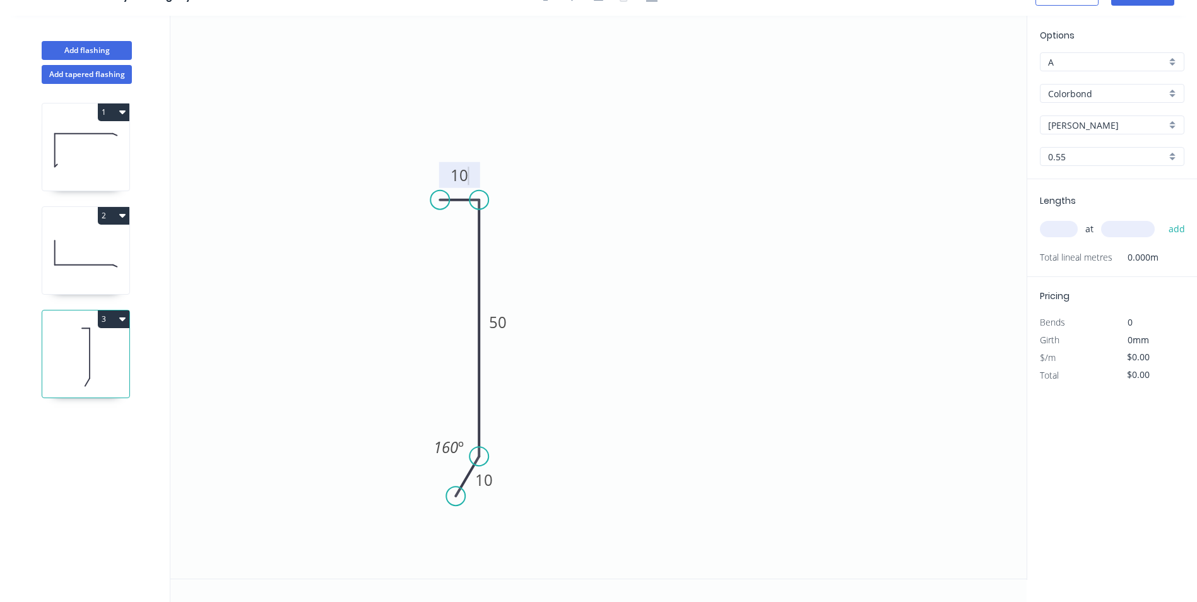
click at [497, 32] on icon "0 10 50 10 160 º" at bounding box center [598, 297] width 856 height 563
type input "$4.46"
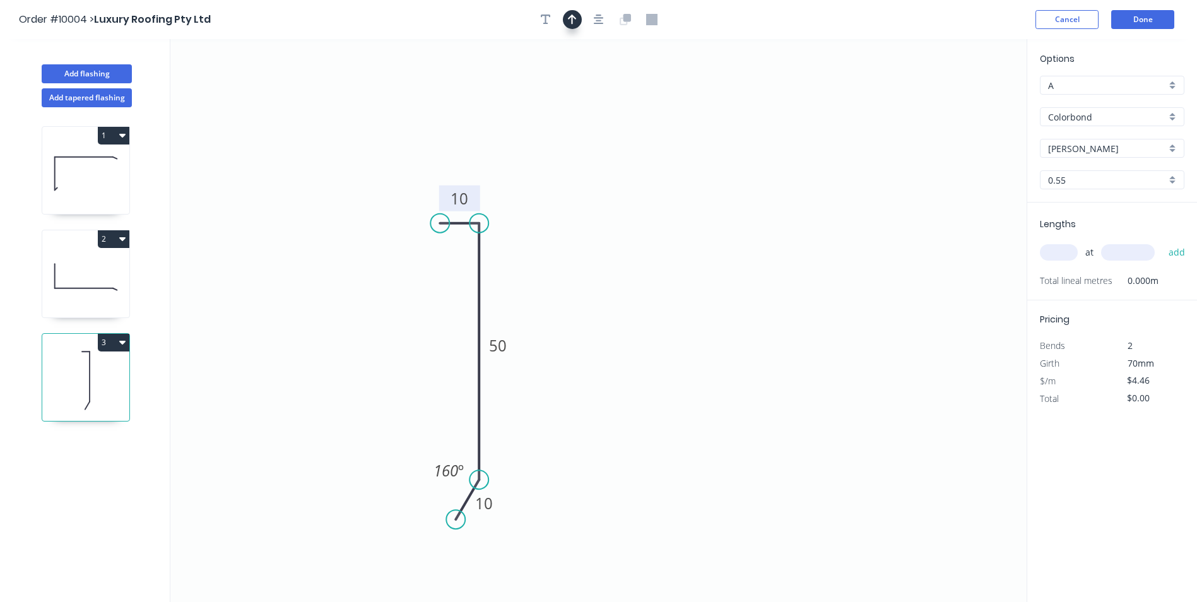
click at [573, 22] on icon "button" at bounding box center [572, 19] width 9 height 11
click at [963, 100] on icon at bounding box center [962, 86] width 11 height 40
click at [963, 100] on icon at bounding box center [973, 90] width 37 height 37
drag, startPoint x: 964, startPoint y: 98, endPoint x: 640, endPoint y: 357, distance: 414.0
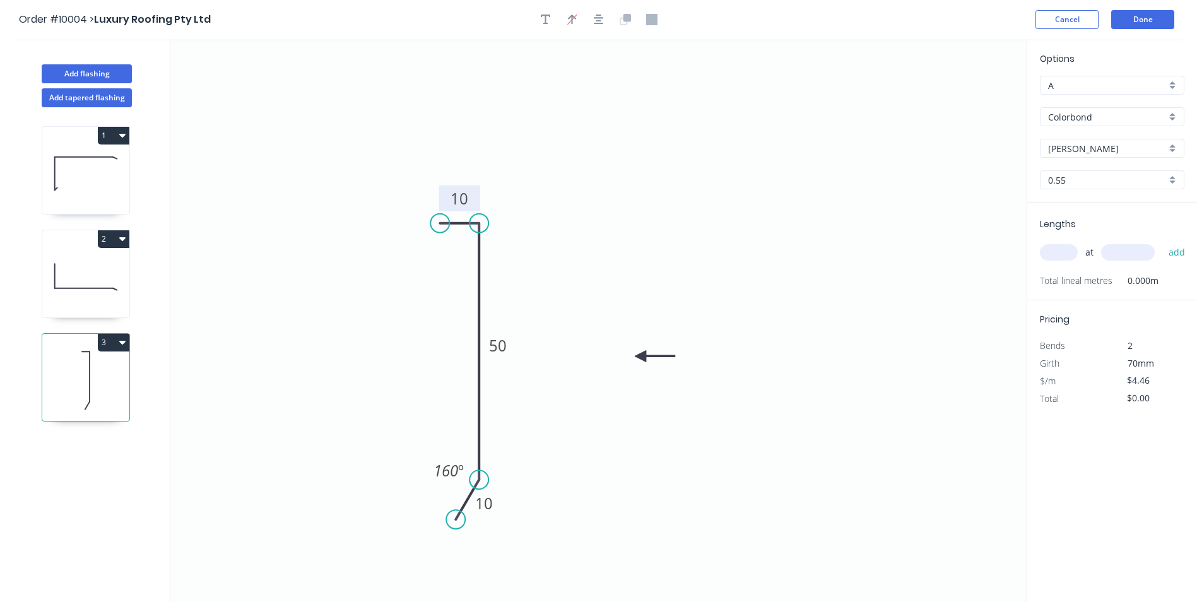
click at [640, 357] on icon at bounding box center [655, 355] width 40 height 11
click at [1051, 252] on input "text" at bounding box center [1059, 252] width 38 height 16
type input "1"
type input "1200"
click at [1162, 242] on button "add" at bounding box center [1177, 252] width 30 height 21
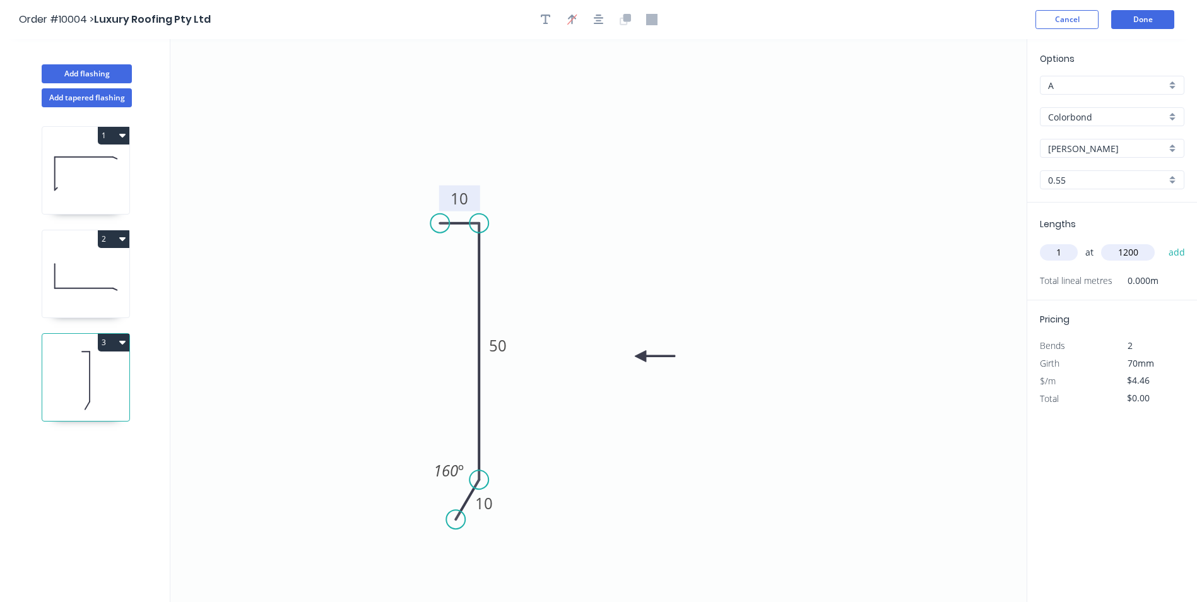
type input "$5.35"
click at [1136, 14] on button "Done" at bounding box center [1142, 19] width 63 height 19
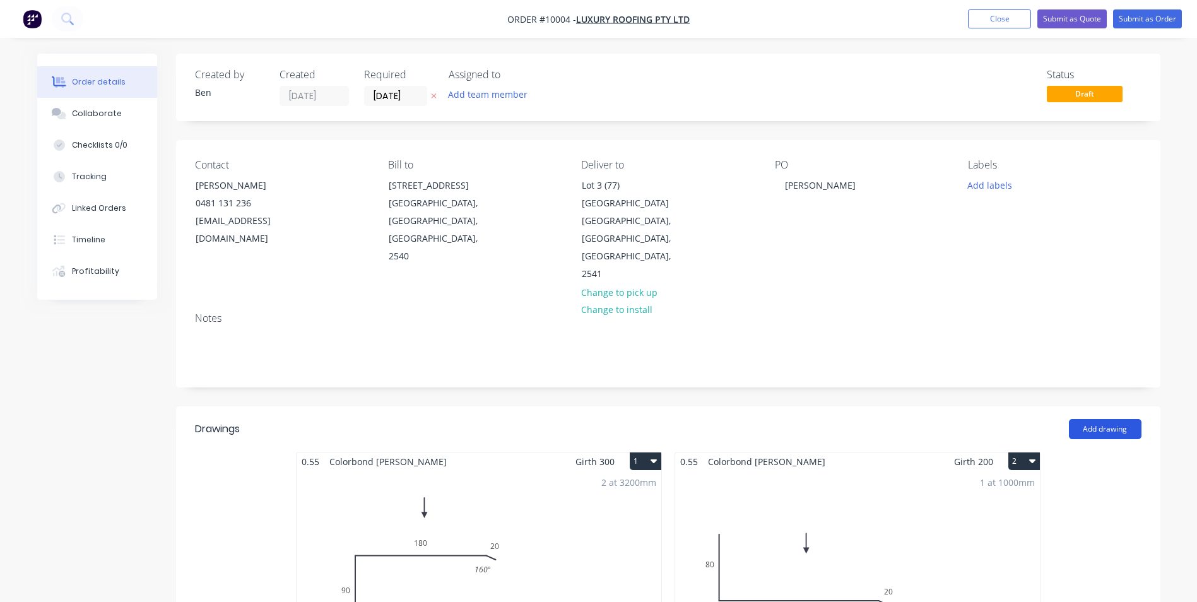
click at [1100, 419] on button "Add drawing" at bounding box center [1105, 429] width 73 height 20
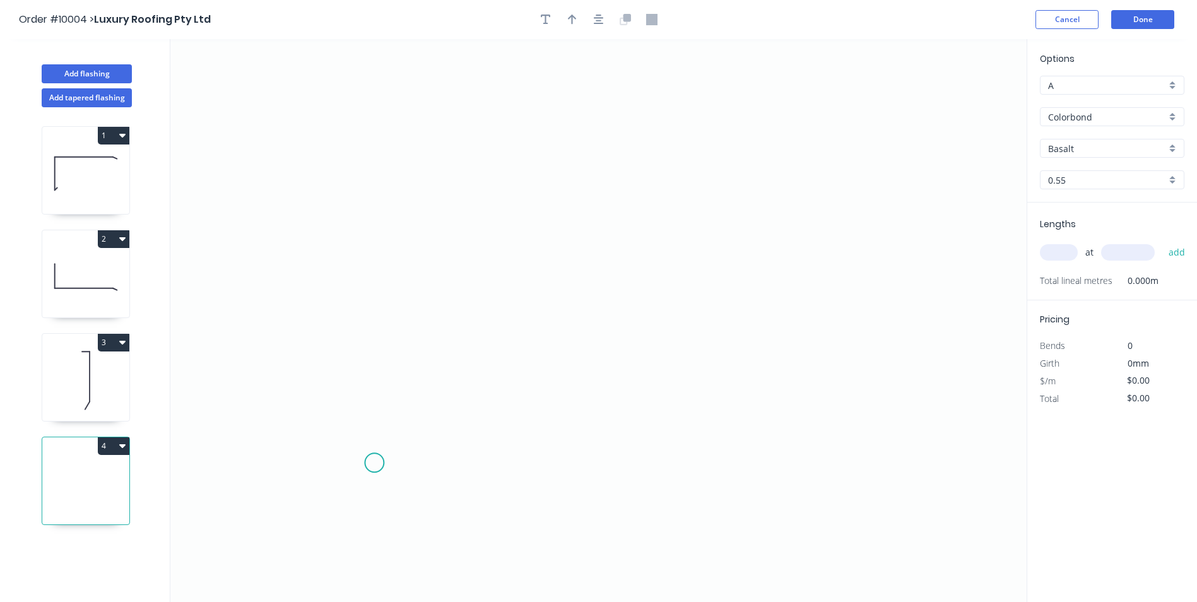
click at [374, 464] on icon "0" at bounding box center [598, 320] width 856 height 563
click at [356, 485] on icon "0" at bounding box center [598, 320] width 856 height 563
click at [350, 244] on icon "0 ?" at bounding box center [598, 320] width 856 height 563
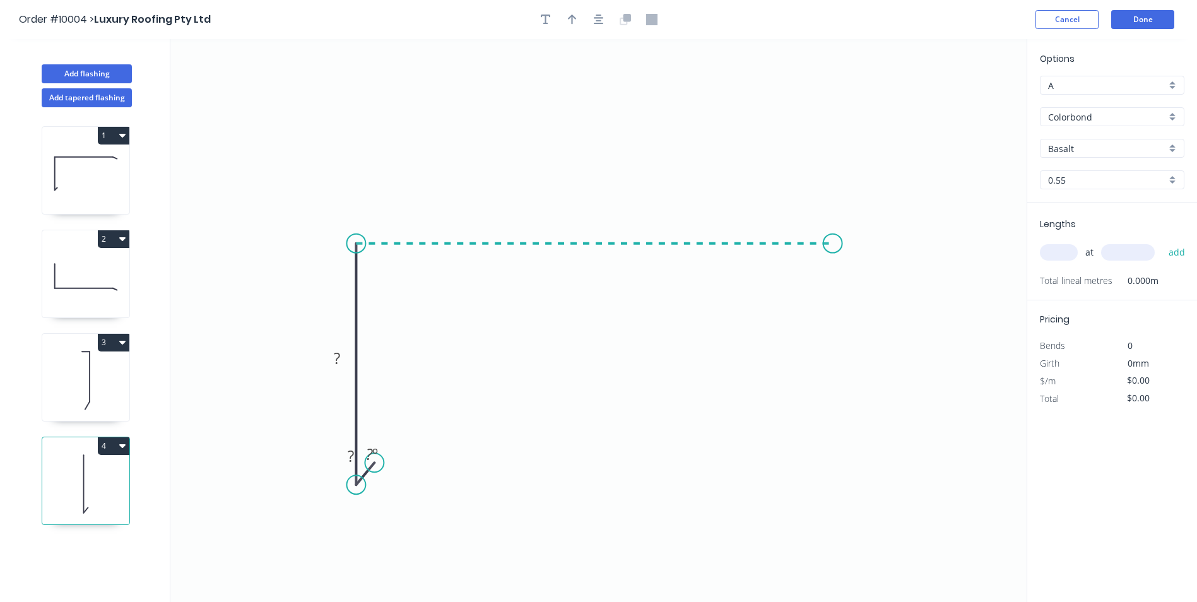
click at [833, 256] on icon "0 ? ? ? º" at bounding box center [598, 320] width 856 height 563
click at [868, 262] on icon "0 ? ? ? ? º" at bounding box center [598, 320] width 856 height 563
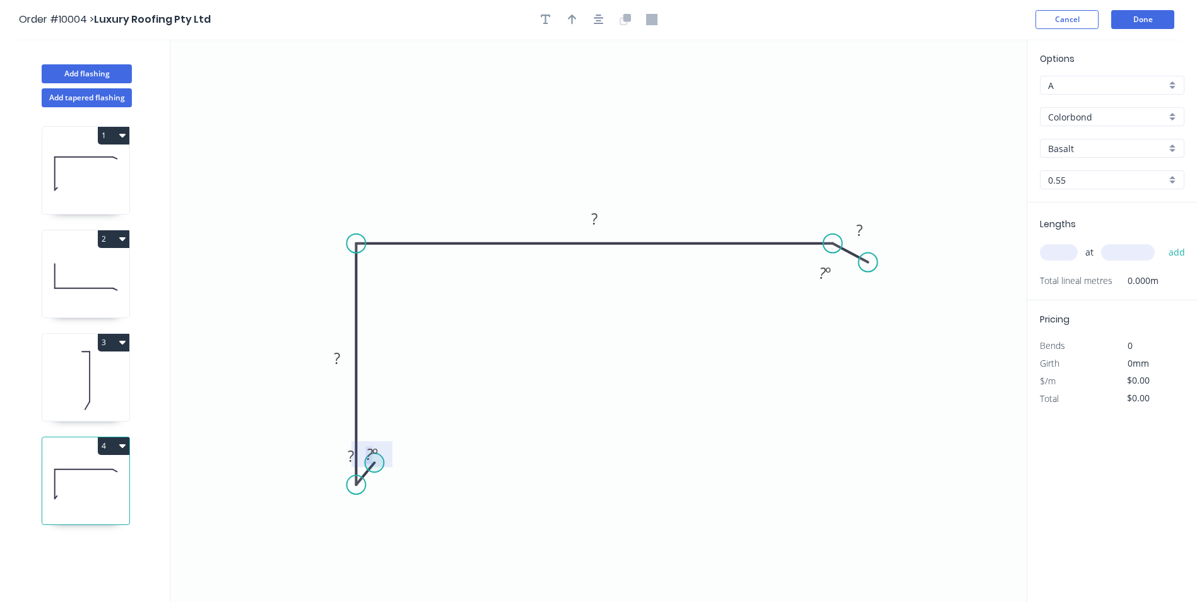
drag, startPoint x: 372, startPoint y: 464, endPoint x: 374, endPoint y: 473, distance: 9.0
click at [374, 473] on icon "0 ? ? ? ? ? º ? º" at bounding box center [598, 320] width 856 height 563
click at [372, 463] on rect at bounding box center [369, 450] width 41 height 26
click at [392, 489] on div "Delete point" at bounding box center [438, 481] width 127 height 26
drag, startPoint x: 371, startPoint y: 463, endPoint x: 374, endPoint y: 439, distance: 23.6
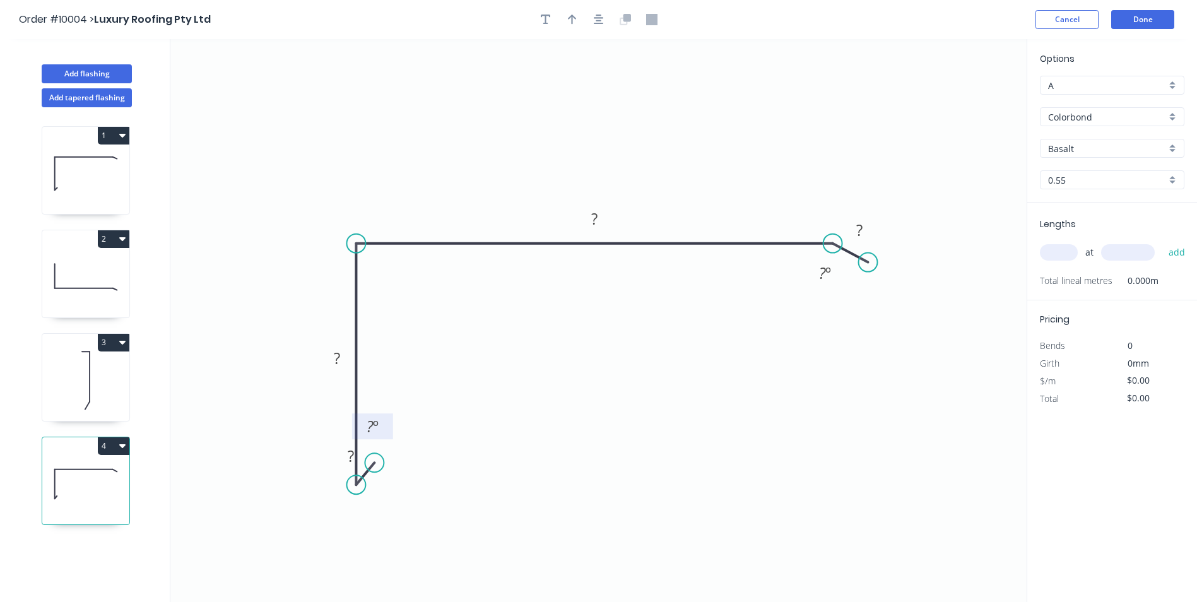
click at [374, 439] on rect at bounding box center [372, 426] width 41 height 26
click at [406, 468] on div "Hide angle" at bounding box center [438, 471] width 127 height 26
click at [375, 468] on circle at bounding box center [374, 465] width 19 height 19
click at [382, 492] on rect at bounding box center [379, 484] width 25 height 18
click at [546, 409] on icon "0 10 140 160 20 160 º" at bounding box center [598, 320] width 856 height 563
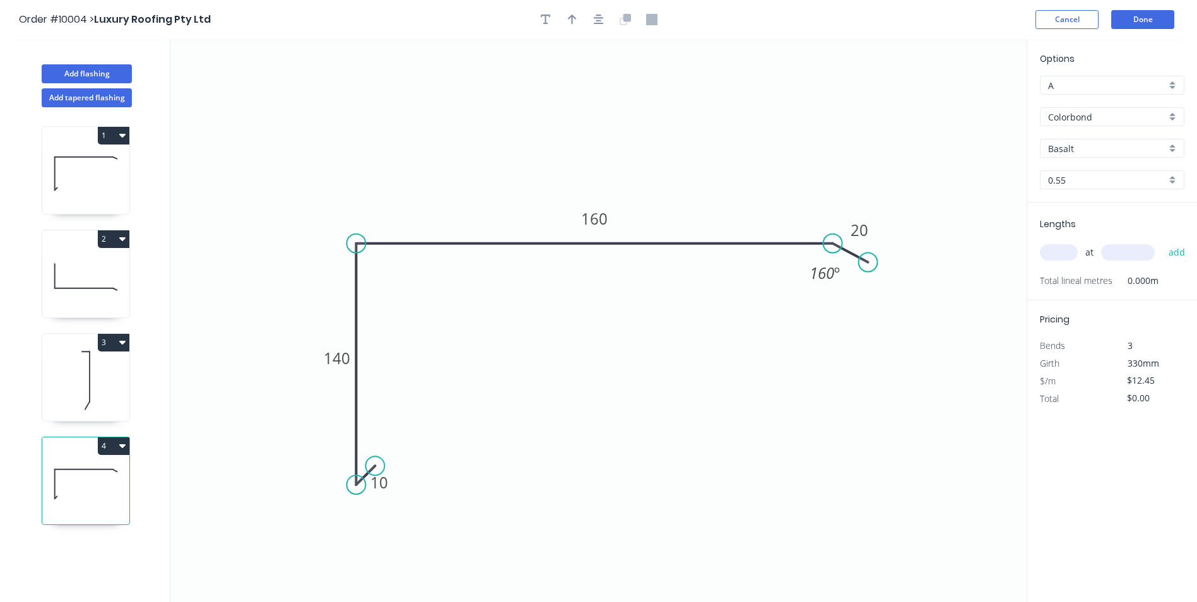
type input "$12.45"
drag, startPoint x: 393, startPoint y: 488, endPoint x: 407, endPoint y: 466, distance: 26.1
click at [393, 502] on rect at bounding box center [379, 496] width 41 height 26
click at [570, 21] on icon "button" at bounding box center [572, 19] width 9 height 11
drag, startPoint x: 962, startPoint y: 98, endPoint x: 591, endPoint y: 144, distance: 373.3
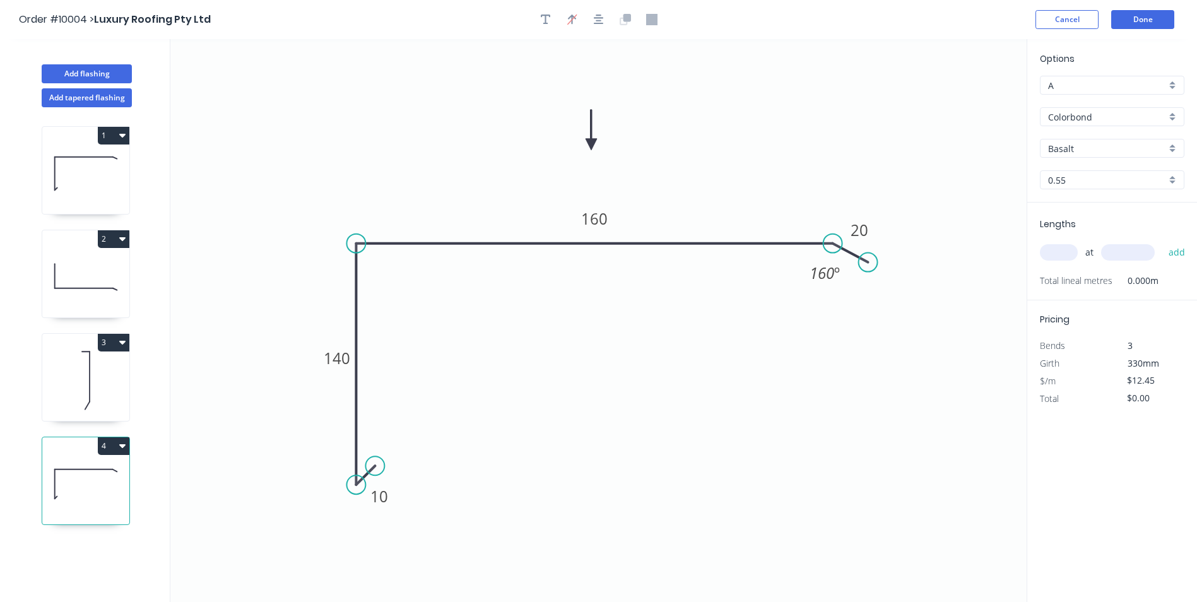
click at [591, 144] on icon at bounding box center [591, 130] width 11 height 40
click at [1099, 146] on input "Basalt" at bounding box center [1107, 148] width 118 height 13
click at [1087, 172] on div "[PERSON_NAME]" at bounding box center [1112, 169] width 143 height 22
type input "[PERSON_NAME]"
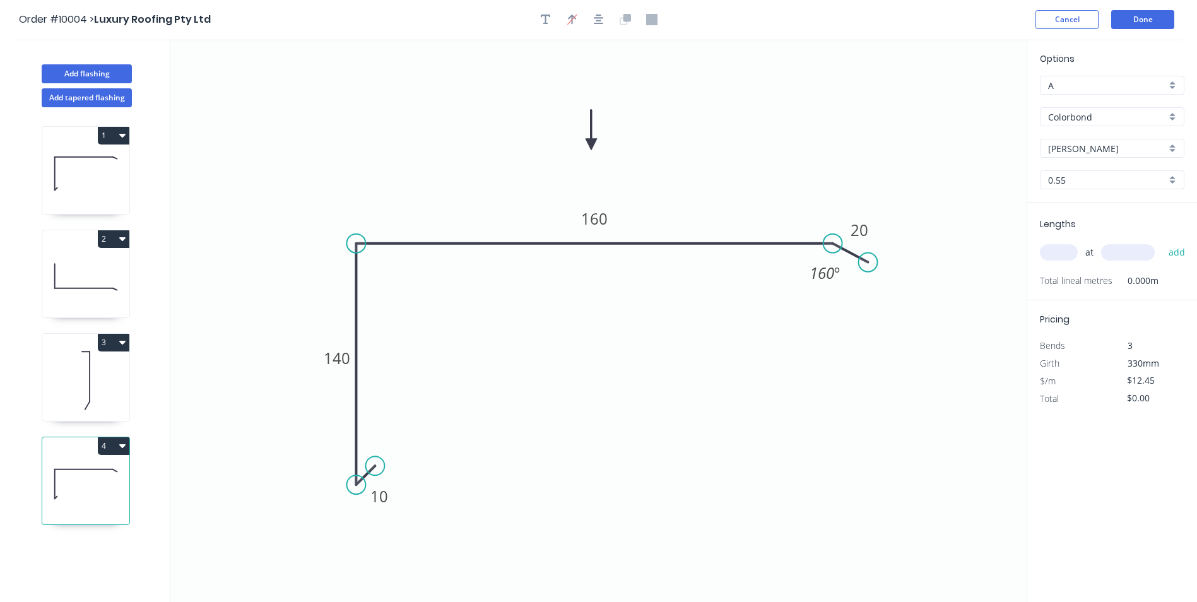
click at [1063, 254] on input "text" at bounding box center [1059, 252] width 38 height 16
type input "1"
type input "2200"
click at [1162, 242] on button "add" at bounding box center [1177, 252] width 30 height 21
type input "$27.39"
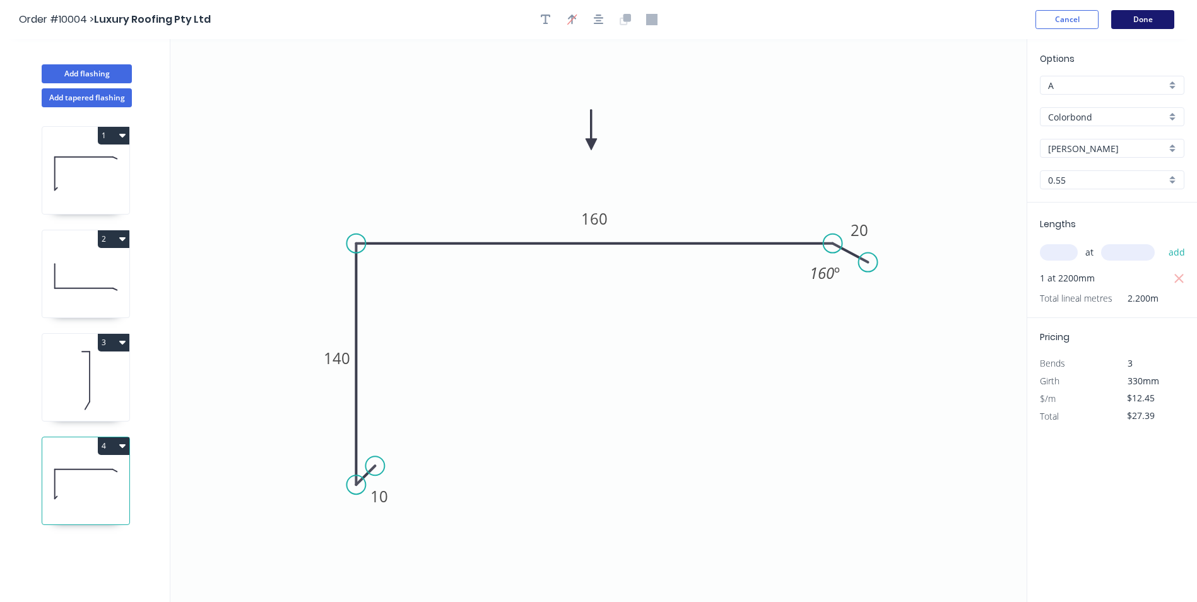
click at [1135, 19] on button "Done" at bounding box center [1142, 19] width 63 height 19
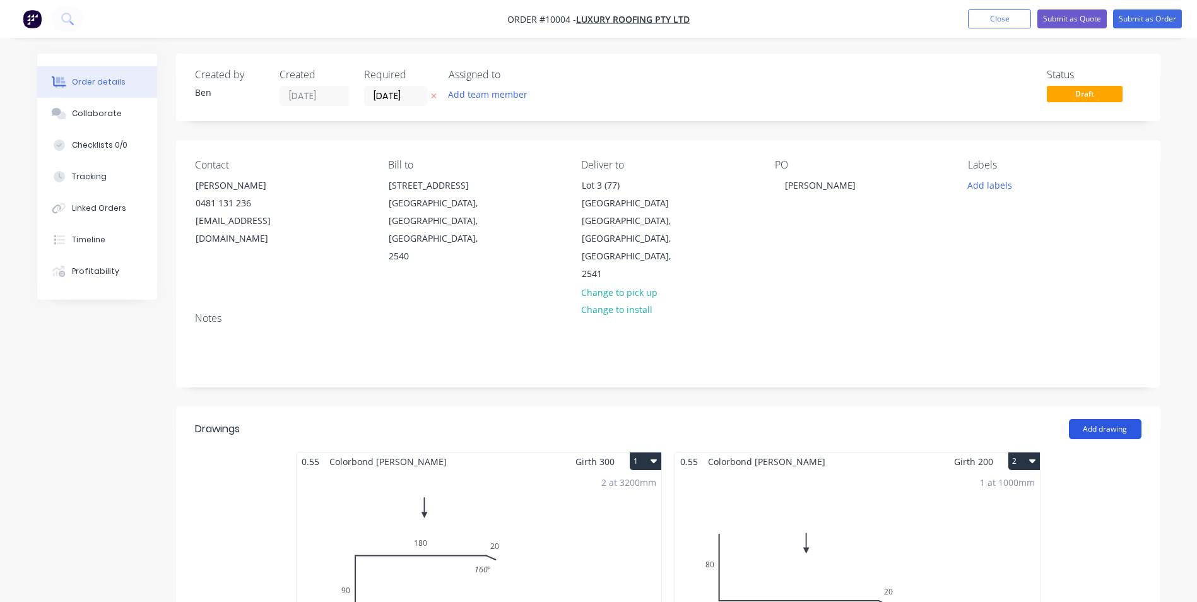
click at [1106, 419] on button "Add drawing" at bounding box center [1105, 429] width 73 height 20
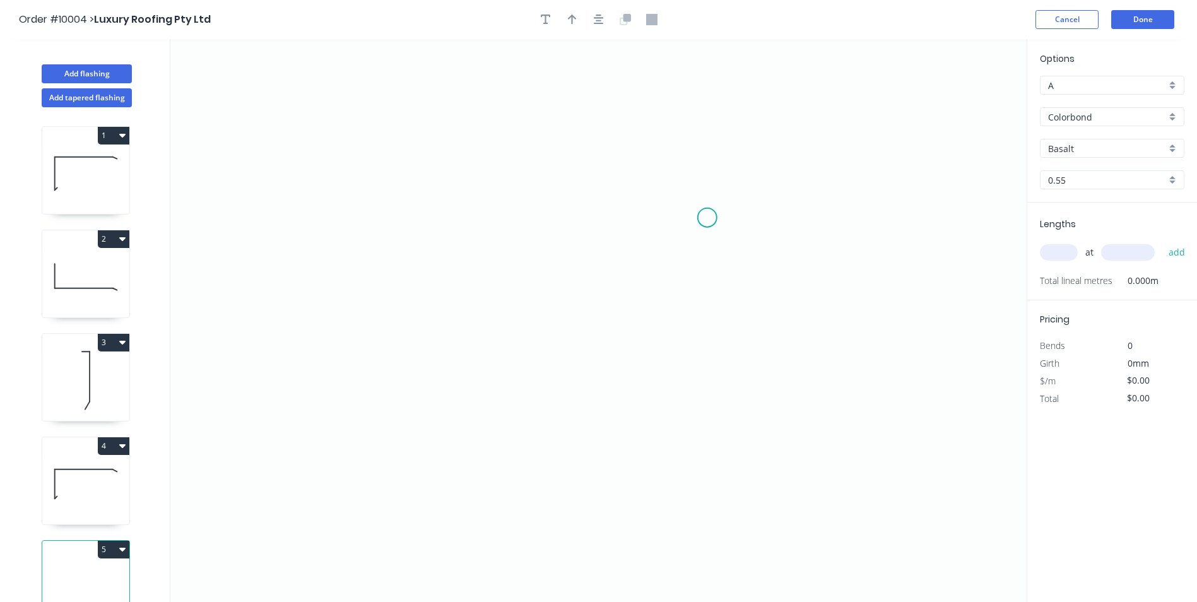
click at [707, 217] on icon "0" at bounding box center [598, 320] width 856 height 563
click at [468, 216] on icon "0" at bounding box center [598, 320] width 856 height 563
click at [464, 419] on icon "0 ?" at bounding box center [598, 320] width 856 height 563
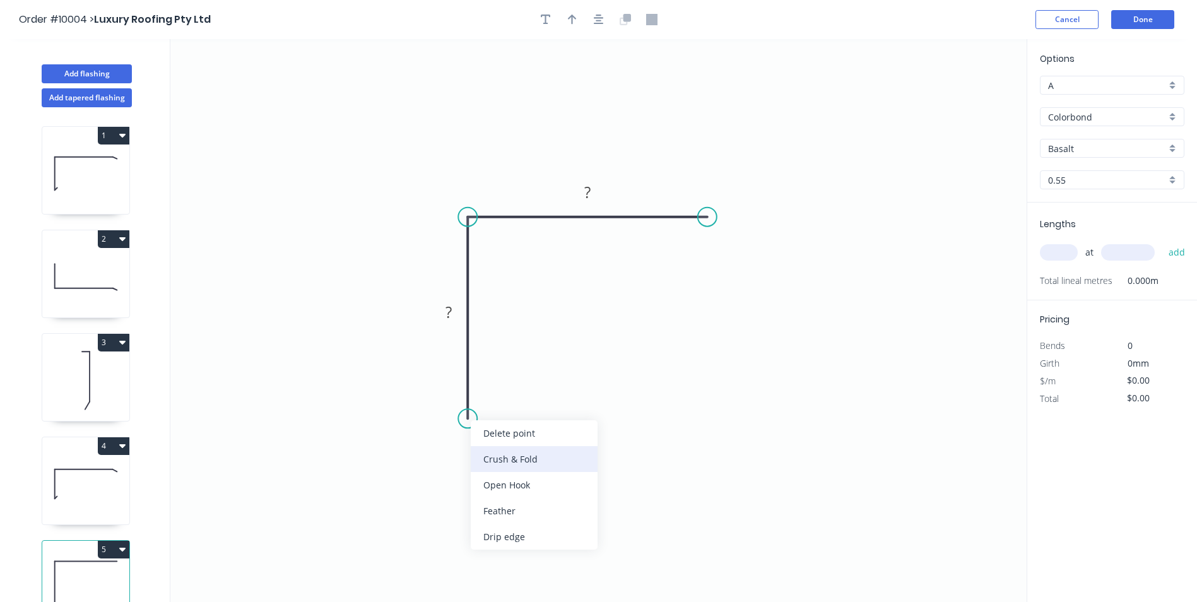
click at [485, 454] on div "Crush & Fold" at bounding box center [534, 459] width 127 height 26
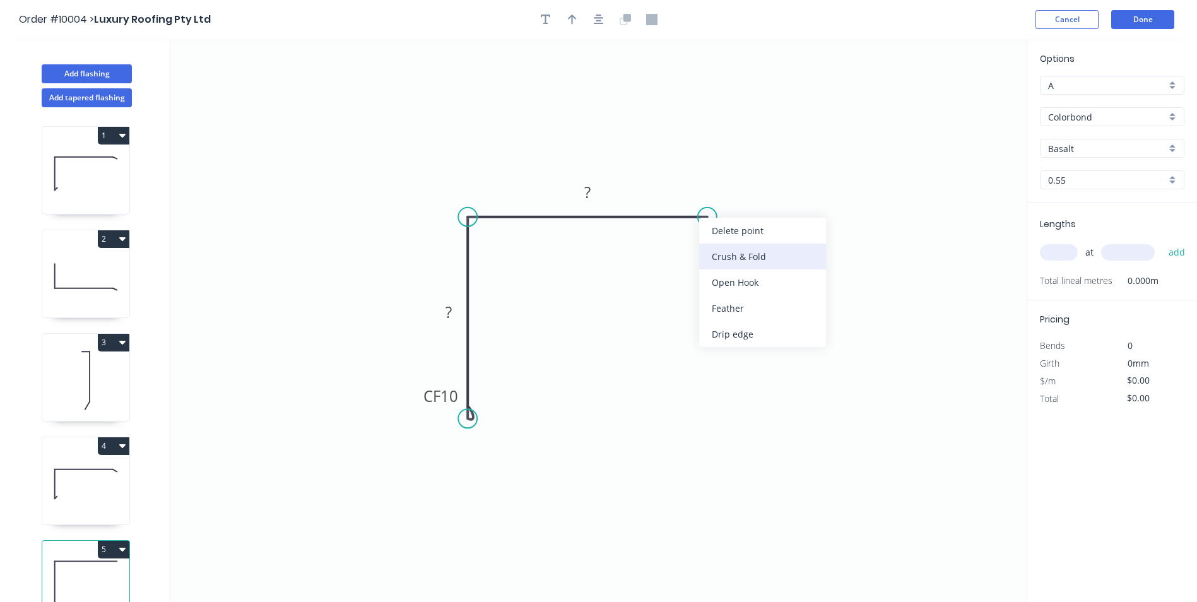
click at [717, 258] on div "Crush & Fold" at bounding box center [762, 257] width 127 height 26
click at [716, 256] on div "Flip bend" at bounding box center [768, 256] width 127 height 26
click at [450, 310] on tspan "?" at bounding box center [448, 312] width 6 height 21
click at [409, 219] on icon "0 CF 10 50 CF 10 50" at bounding box center [598, 320] width 856 height 563
type input "$8.87"
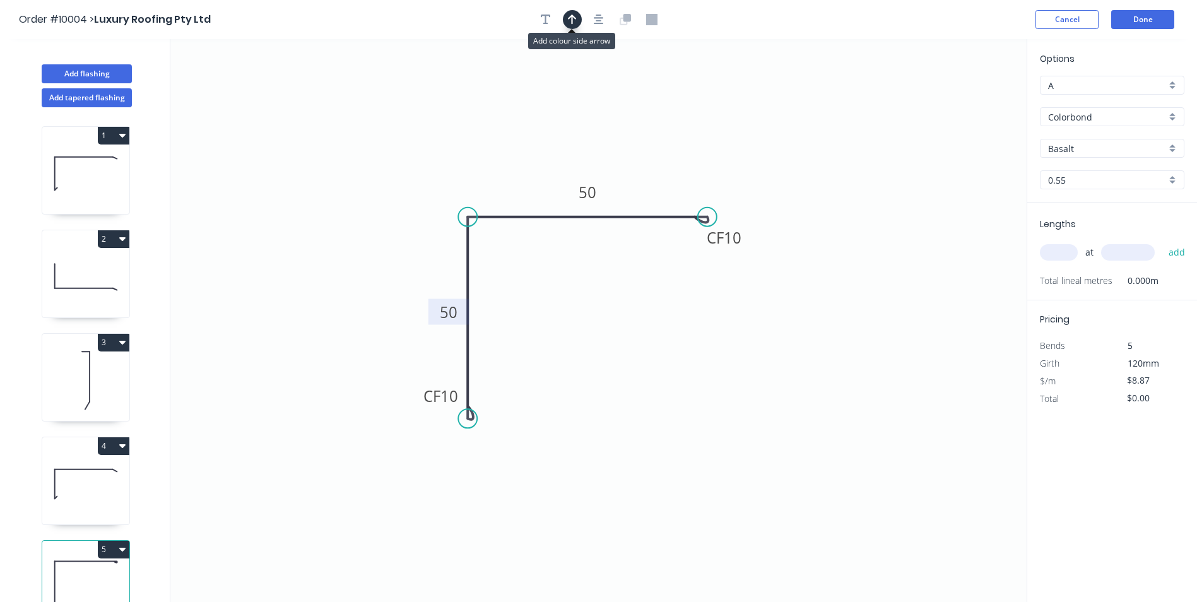
click at [576, 25] on button "button" at bounding box center [572, 19] width 19 height 19
drag, startPoint x: 965, startPoint y: 98, endPoint x: 336, endPoint y: 147, distance: 631.0
click at [336, 147] on icon at bounding box center [335, 132] width 11 height 40
click at [336, 146] on icon at bounding box center [346, 137] width 37 height 37
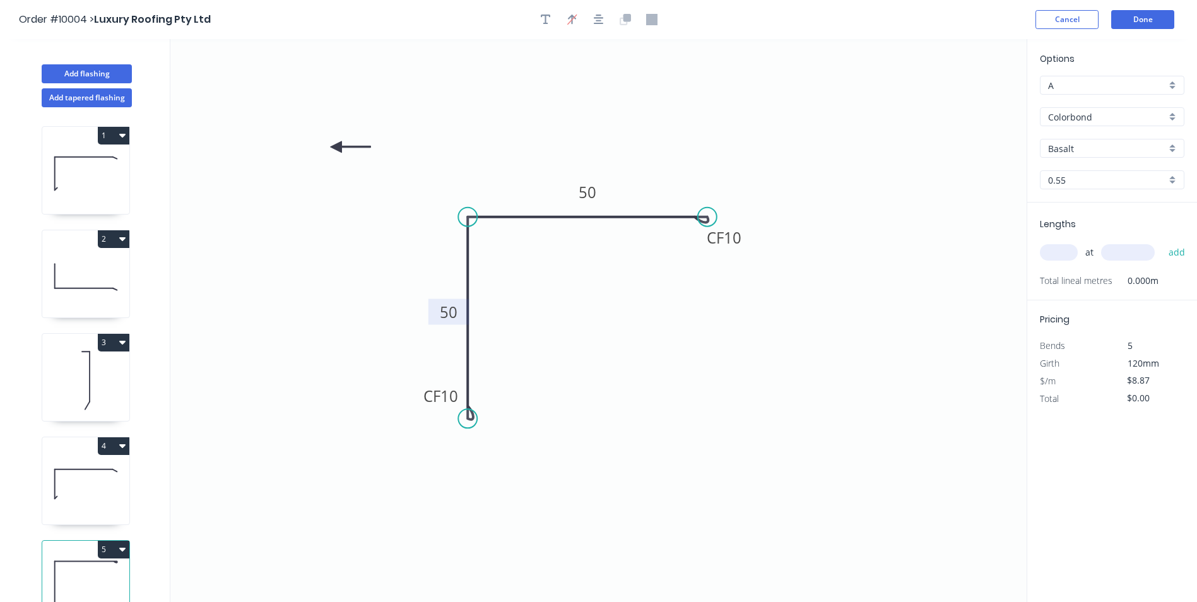
click at [336, 144] on icon at bounding box center [350, 146] width 40 height 11
click at [336, 144] on icon at bounding box center [335, 161] width 11 height 40
click at [336, 144] on icon at bounding box center [325, 157] width 37 height 37
click at [336, 144] on icon at bounding box center [322, 146] width 40 height 11
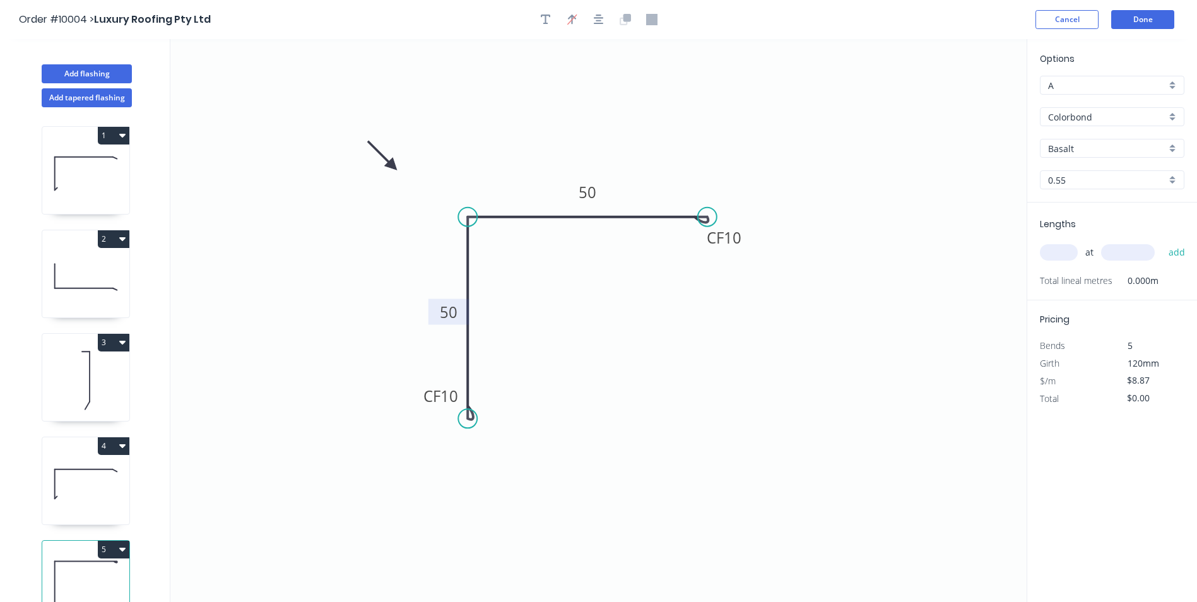
drag, startPoint x: 335, startPoint y: 144, endPoint x: 392, endPoint y: 167, distance: 61.5
click at [392, 167] on icon at bounding box center [382, 156] width 37 height 37
click at [1081, 151] on input "Basalt" at bounding box center [1107, 148] width 118 height 13
click at [1076, 230] on div "[PERSON_NAME]" at bounding box center [1112, 232] width 143 height 22
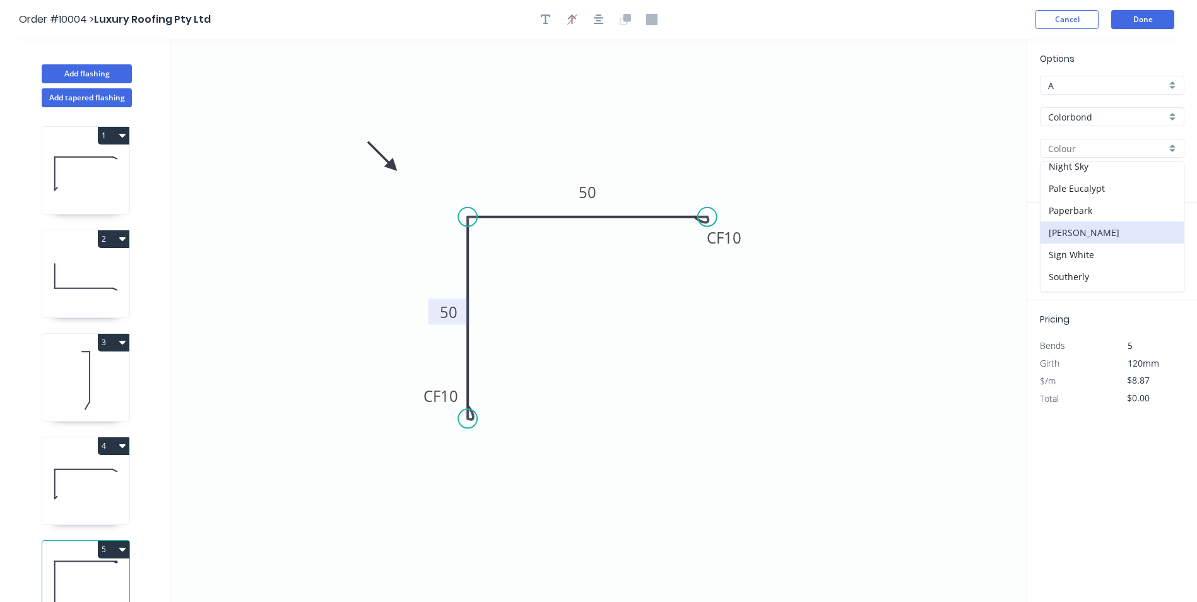
type input "[PERSON_NAME]"
click at [1065, 255] on input "text" at bounding box center [1059, 252] width 38 height 16
type input "2"
type input "1000"
click at [1162, 242] on button "add" at bounding box center [1177, 252] width 30 height 21
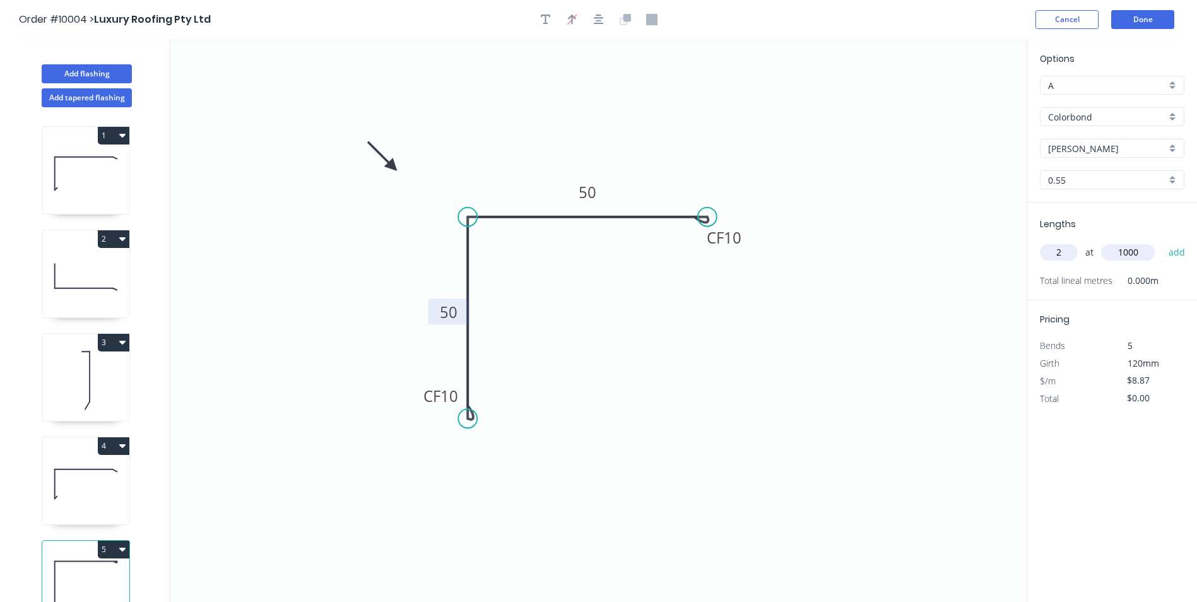
type input "$17.74"
click at [1136, 17] on button "Done" at bounding box center [1142, 19] width 63 height 19
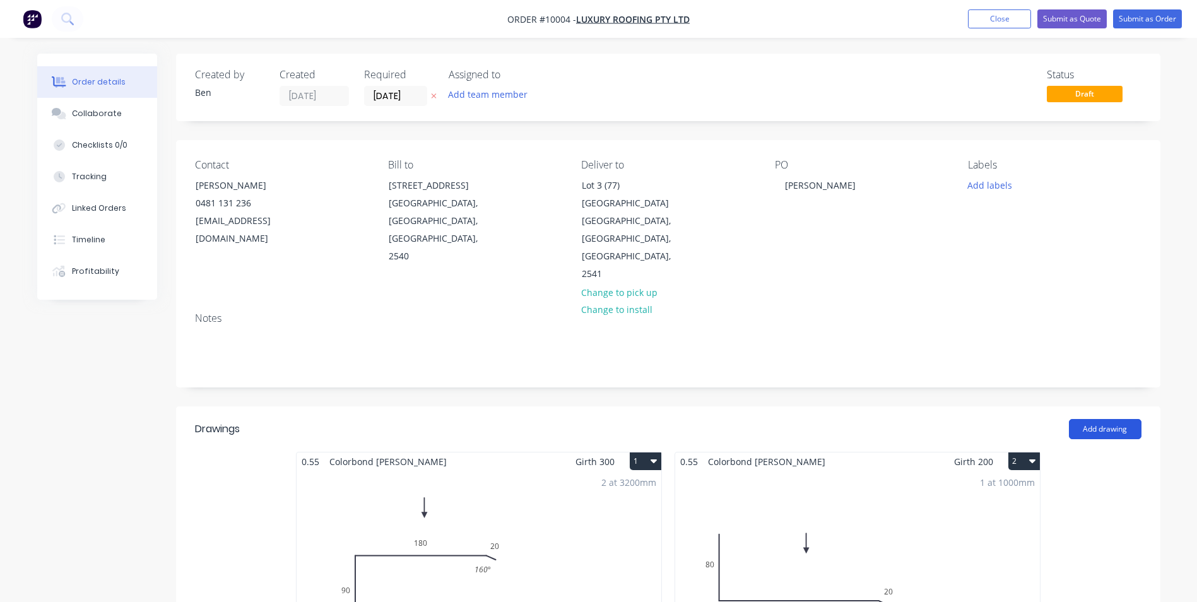
click at [1086, 419] on button "Add drawing" at bounding box center [1105, 429] width 73 height 20
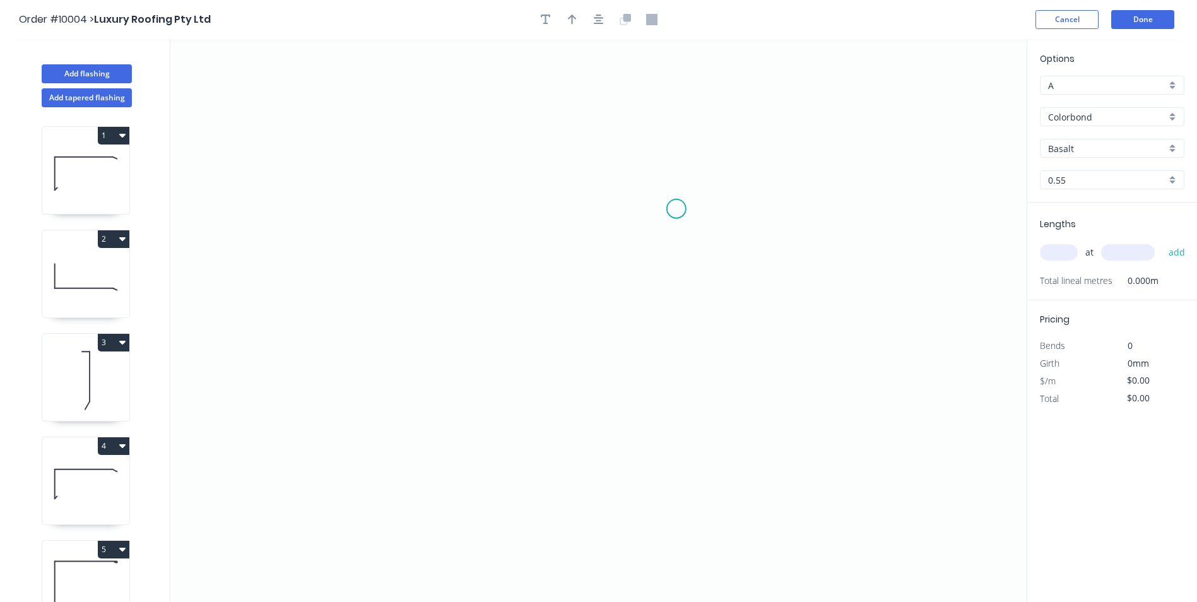
click at [676, 208] on icon "0" at bounding box center [598, 320] width 856 height 563
click at [579, 213] on icon "0" at bounding box center [598, 320] width 856 height 563
click at [583, 506] on icon "0 ?" at bounding box center [598, 320] width 856 height 563
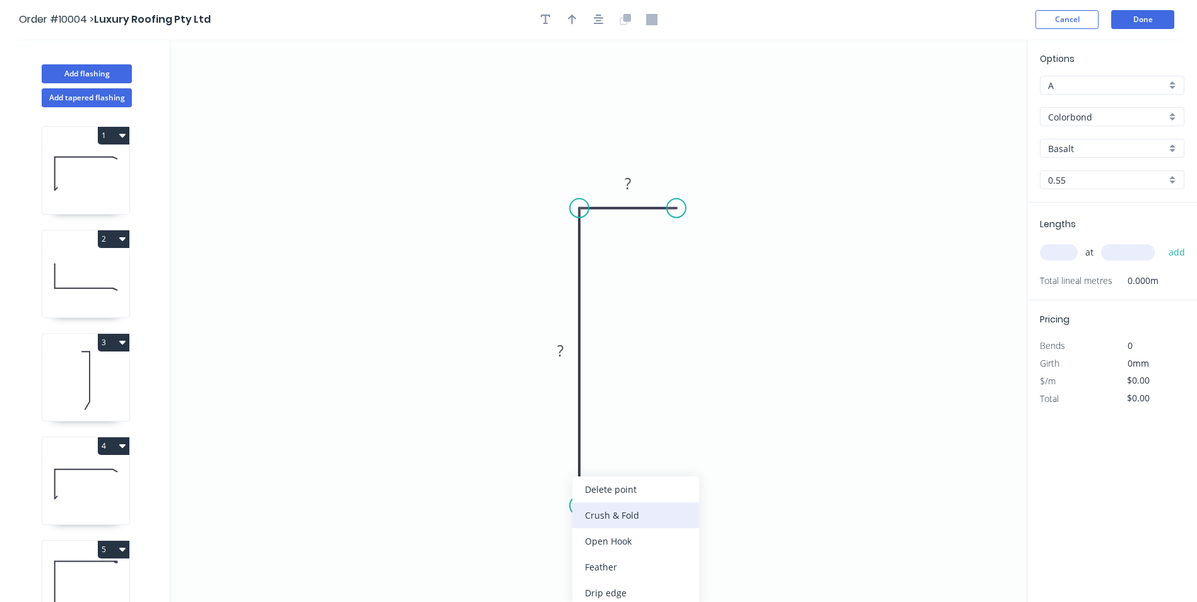
click at [586, 516] on div "Crush & Fold" at bounding box center [635, 515] width 127 height 26
click at [557, 353] on tspan "?" at bounding box center [560, 350] width 6 height 21
click at [493, 256] on icon "0 CF 10 80 30" at bounding box center [598, 320] width 856 height 563
type input "$6.69"
click at [574, 23] on icon "button" at bounding box center [572, 19] width 9 height 11
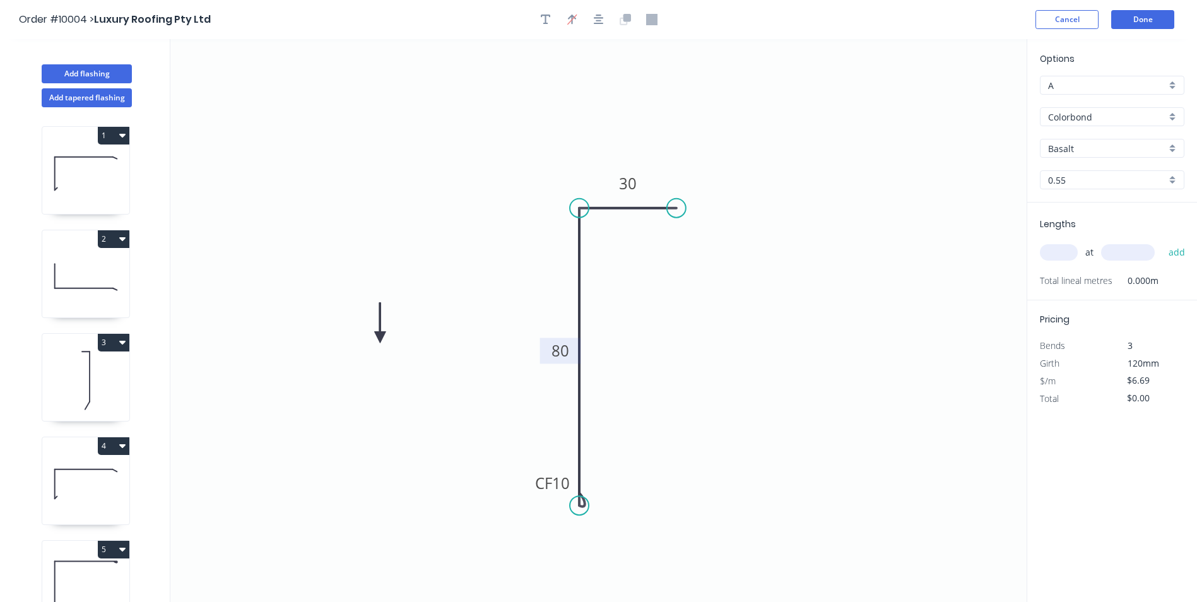
drag, startPoint x: 961, startPoint y: 97, endPoint x: 380, endPoint y: 338, distance: 629.4
click at [380, 338] on icon at bounding box center [379, 323] width 11 height 40
click at [380, 338] on icon at bounding box center [379, 324] width 11 height 40
click at [380, 338] on icon at bounding box center [390, 327] width 37 height 37
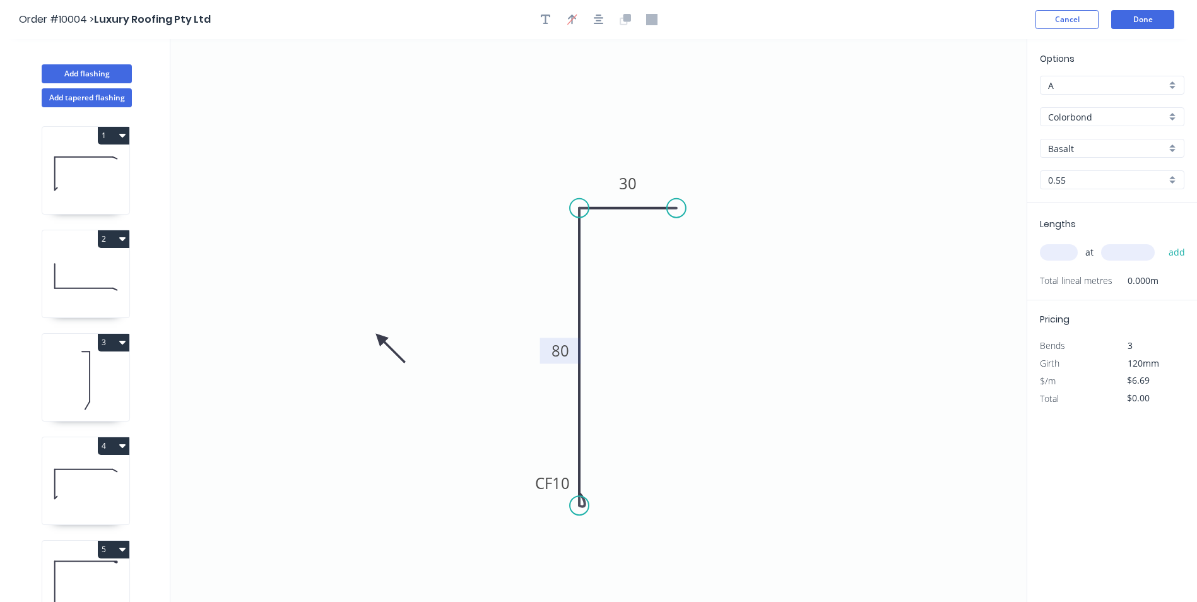
click at [380, 338] on icon at bounding box center [390, 348] width 37 height 37
click at [380, 338] on icon at bounding box center [379, 352] width 11 height 40
click at [380, 338] on icon at bounding box center [369, 348] width 37 height 37
click at [1087, 150] on input "Basalt" at bounding box center [1107, 148] width 118 height 13
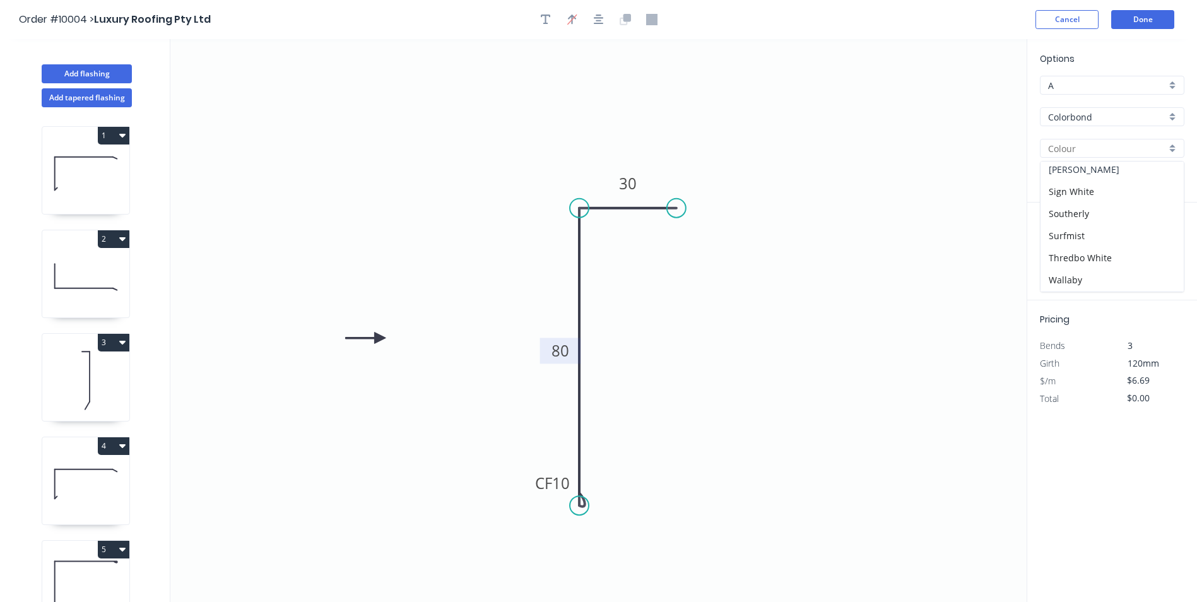
click at [1087, 170] on div "[PERSON_NAME]" at bounding box center [1112, 169] width 143 height 22
type input "[PERSON_NAME]"
click at [1056, 252] on input "text" at bounding box center [1059, 252] width 38 height 16
type input "1"
type input "1000"
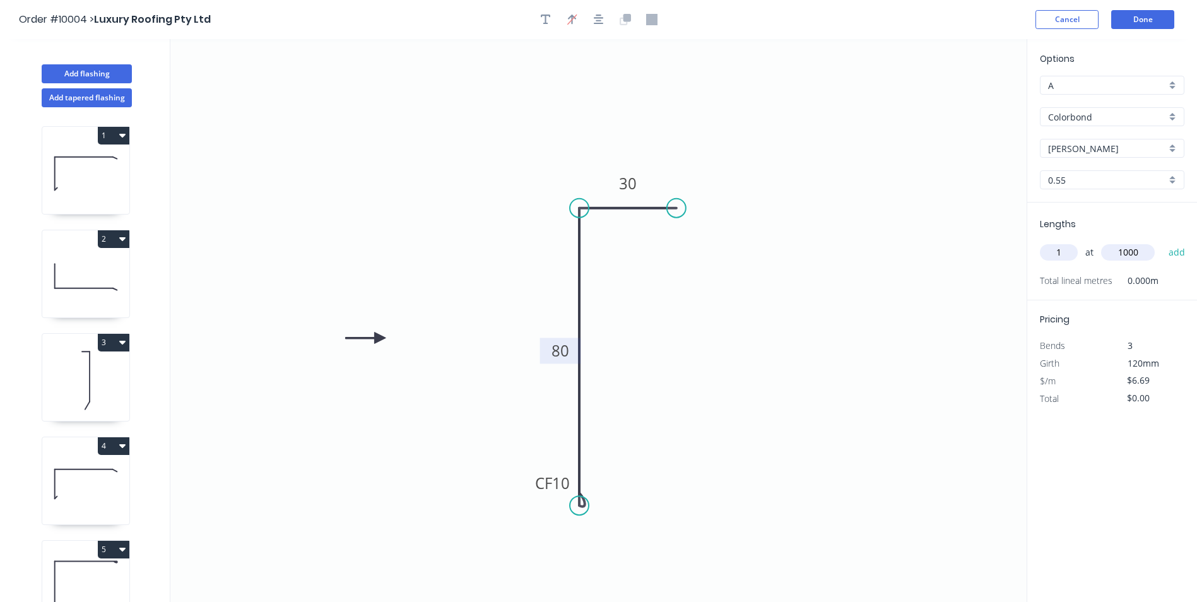
click at [1162, 242] on button "add" at bounding box center [1177, 252] width 30 height 21
type input "$6.69"
click at [1144, 14] on button "Done" at bounding box center [1142, 19] width 63 height 19
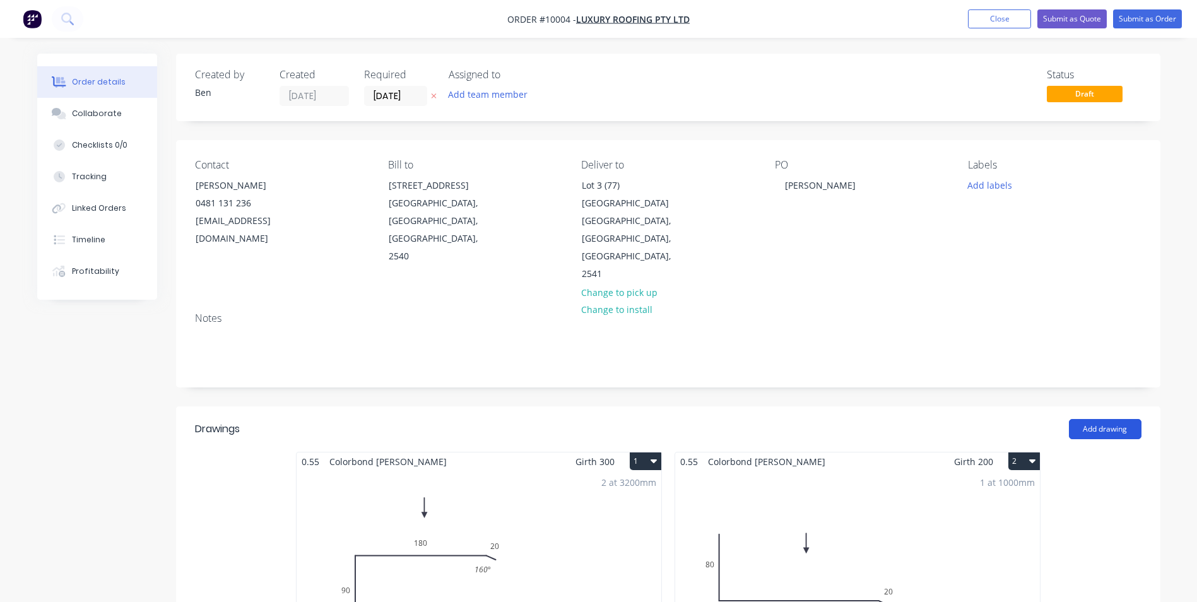
click at [1091, 419] on button "Add drawing" at bounding box center [1105, 429] width 73 height 20
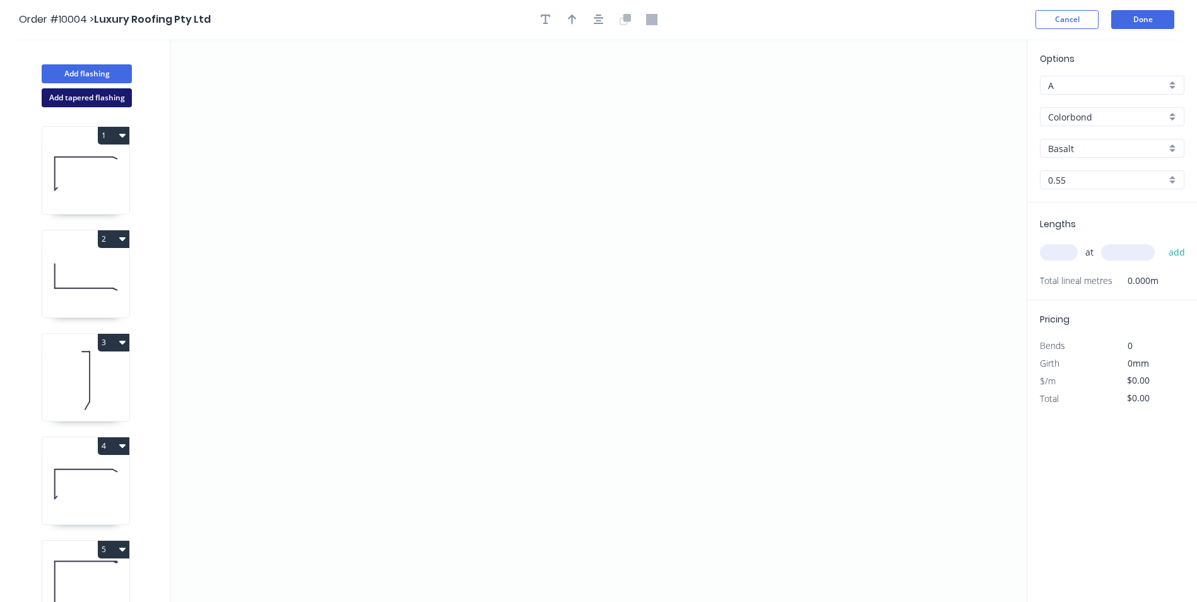
click at [86, 94] on button "Add tapered flashing" at bounding box center [87, 97] width 90 height 19
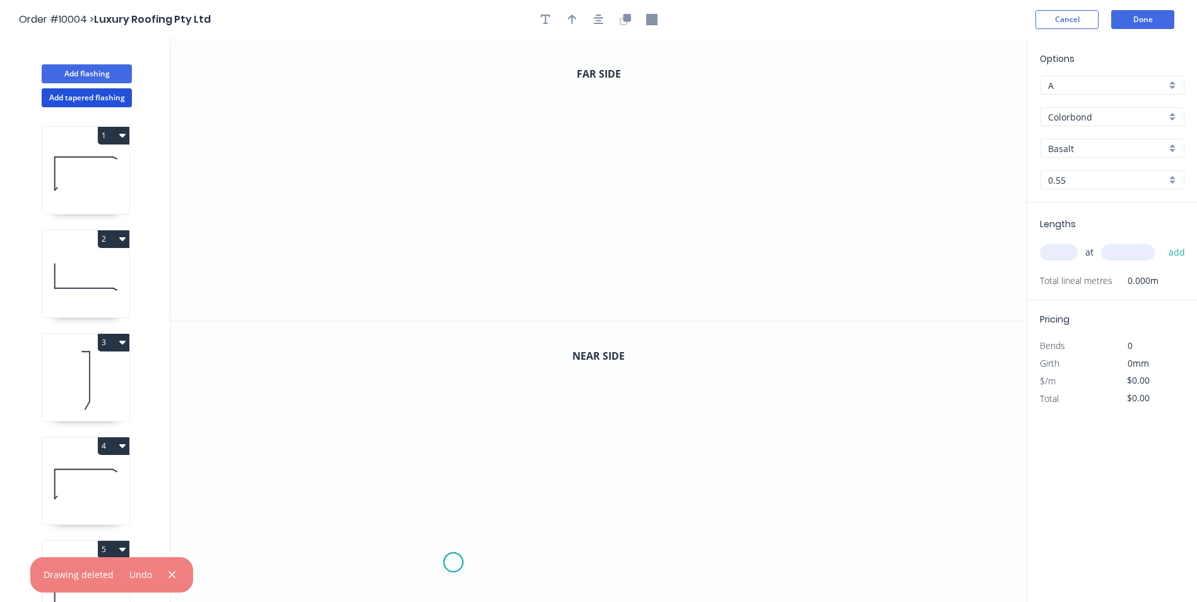
click at [454, 562] on icon "0" at bounding box center [598, 462] width 856 height 282
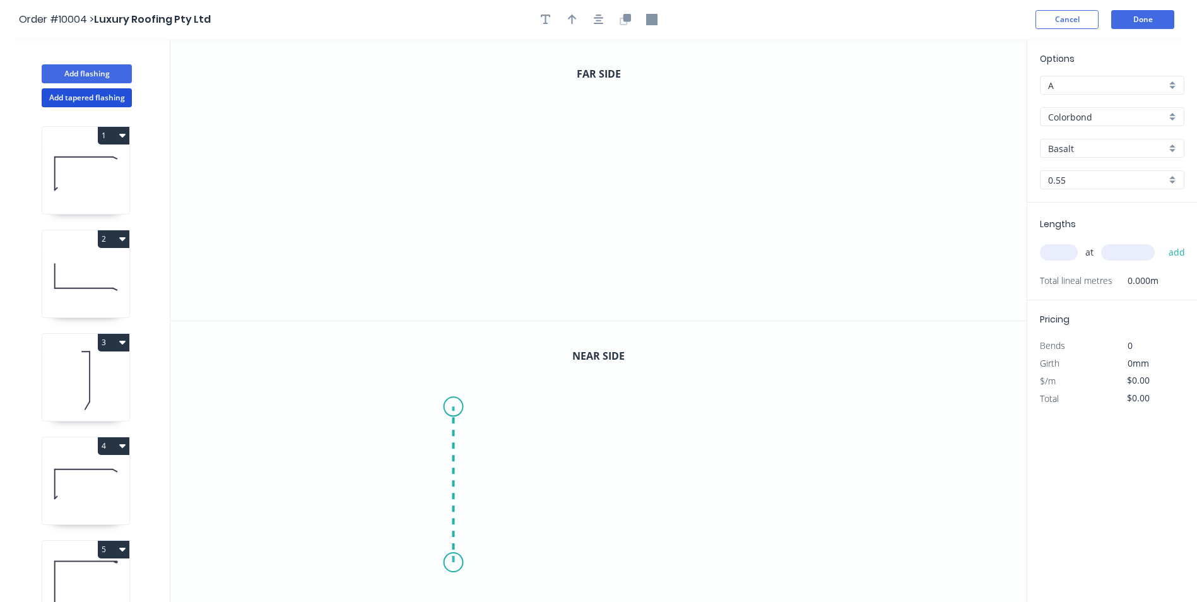
click at [449, 406] on icon "0" at bounding box center [598, 462] width 856 height 282
click at [695, 402] on icon "0 ?" at bounding box center [598, 462] width 856 height 282
click at [684, 583] on icon "0 ? ?" at bounding box center [598, 462] width 856 height 282
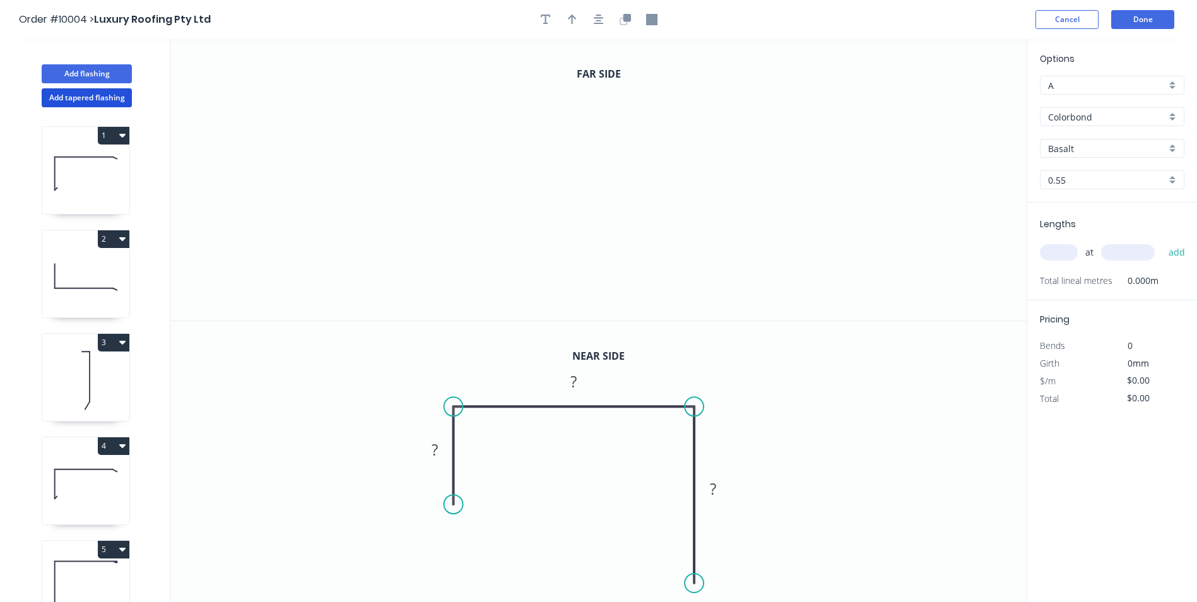
drag, startPoint x: 452, startPoint y: 560, endPoint x: 452, endPoint y: 504, distance: 56.2
click at [452, 504] on circle at bounding box center [453, 504] width 19 height 19
click at [454, 206] on icon "0" at bounding box center [598, 179] width 856 height 281
click at [453, 117] on icon "0" at bounding box center [598, 179] width 856 height 281
click at [711, 116] on icon "0 ?" at bounding box center [598, 179] width 856 height 281
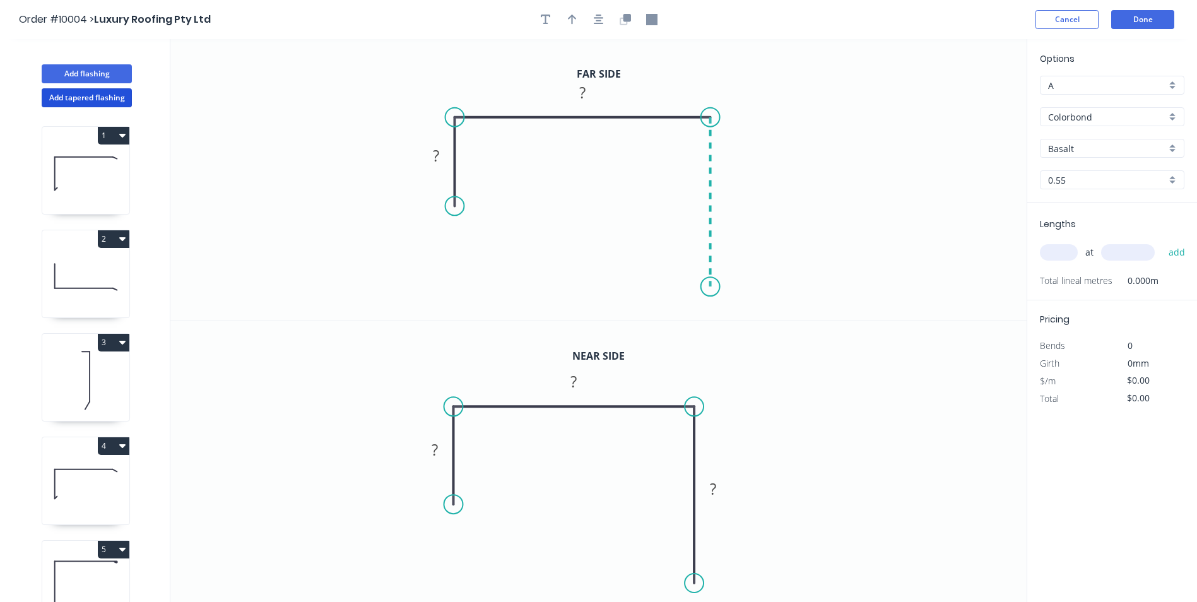
click at [709, 287] on icon "0 ? ?" at bounding box center [598, 179] width 856 height 281
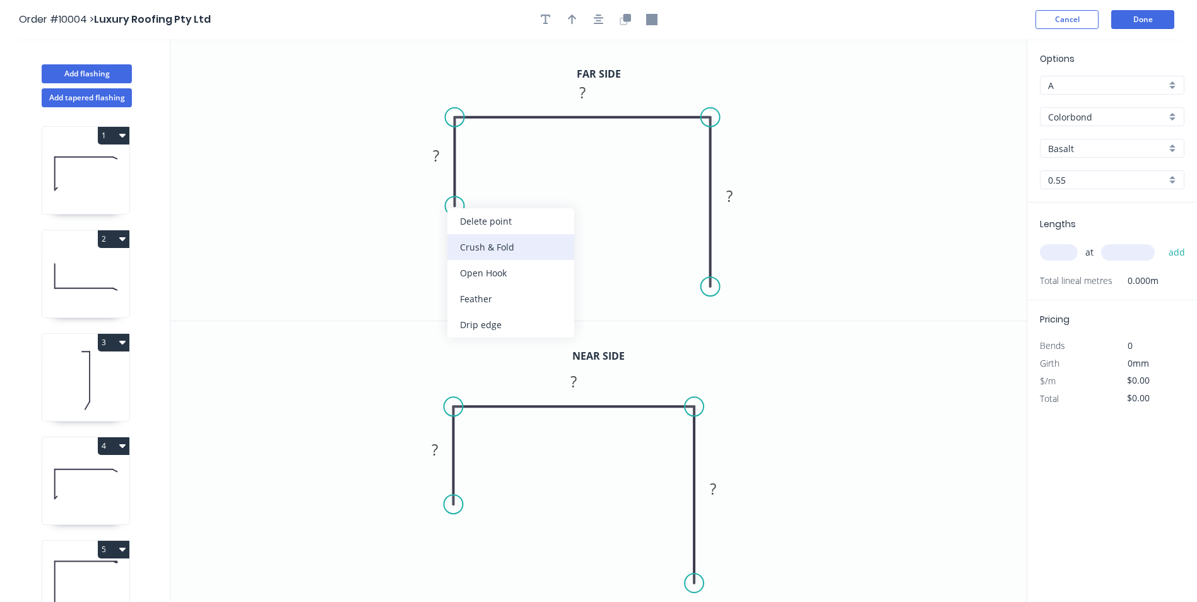
click at [465, 242] on div "Crush & Fold" at bounding box center [510, 247] width 127 height 26
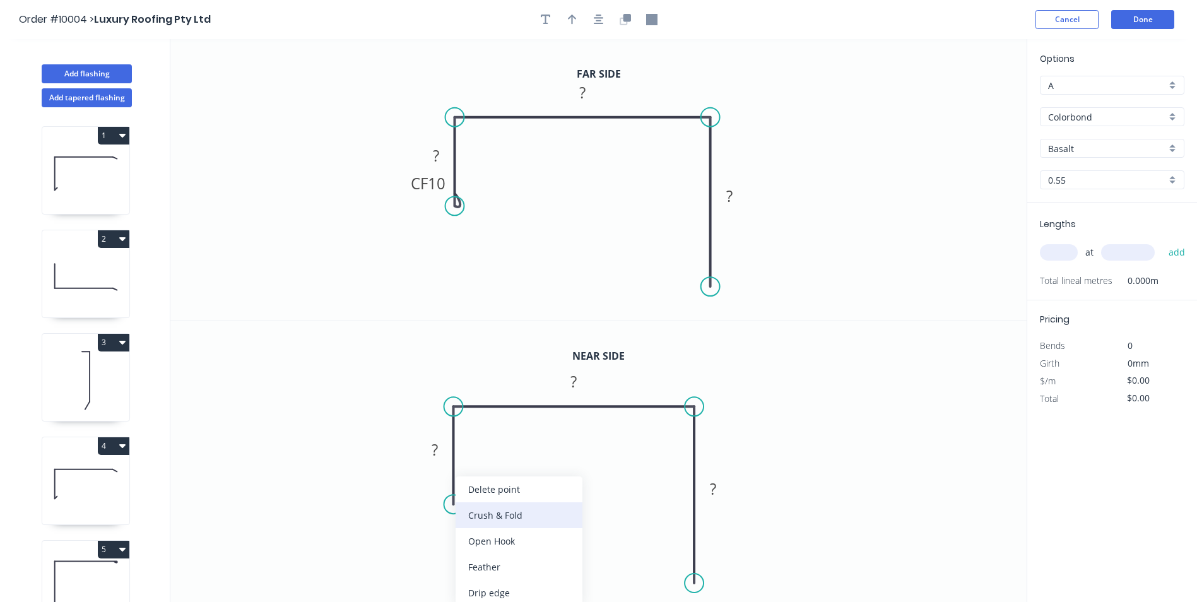
click at [466, 514] on div "Crush & Fold" at bounding box center [519, 515] width 127 height 26
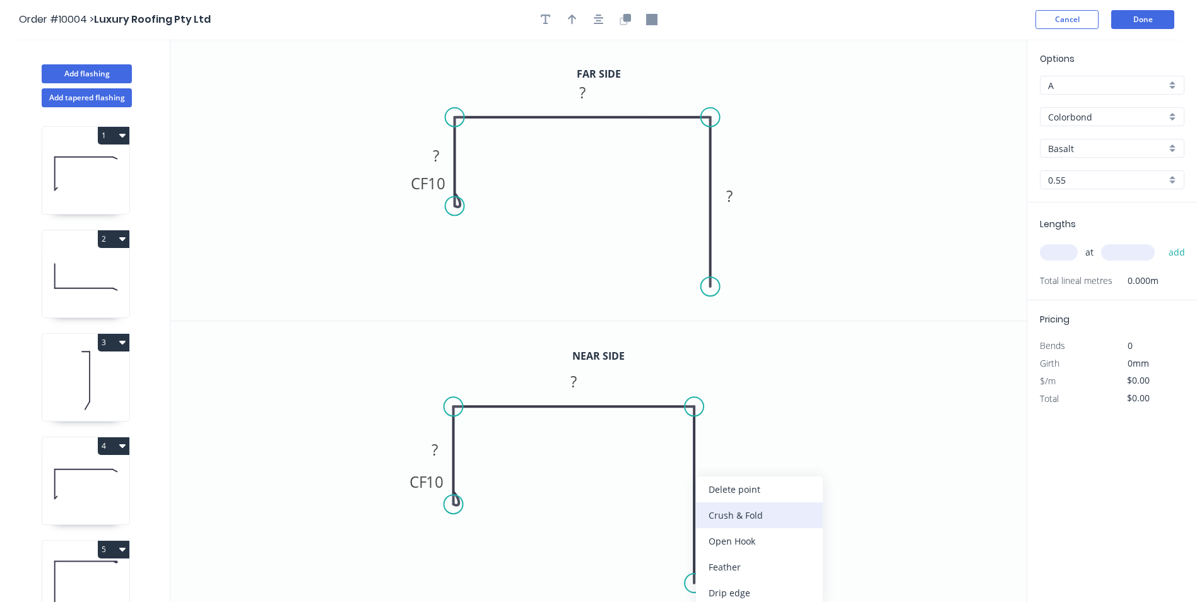
click at [726, 514] on div "Crush & Fold" at bounding box center [759, 515] width 127 height 26
click at [710, 565] on div "Flip bend" at bounding box center [755, 567] width 127 height 26
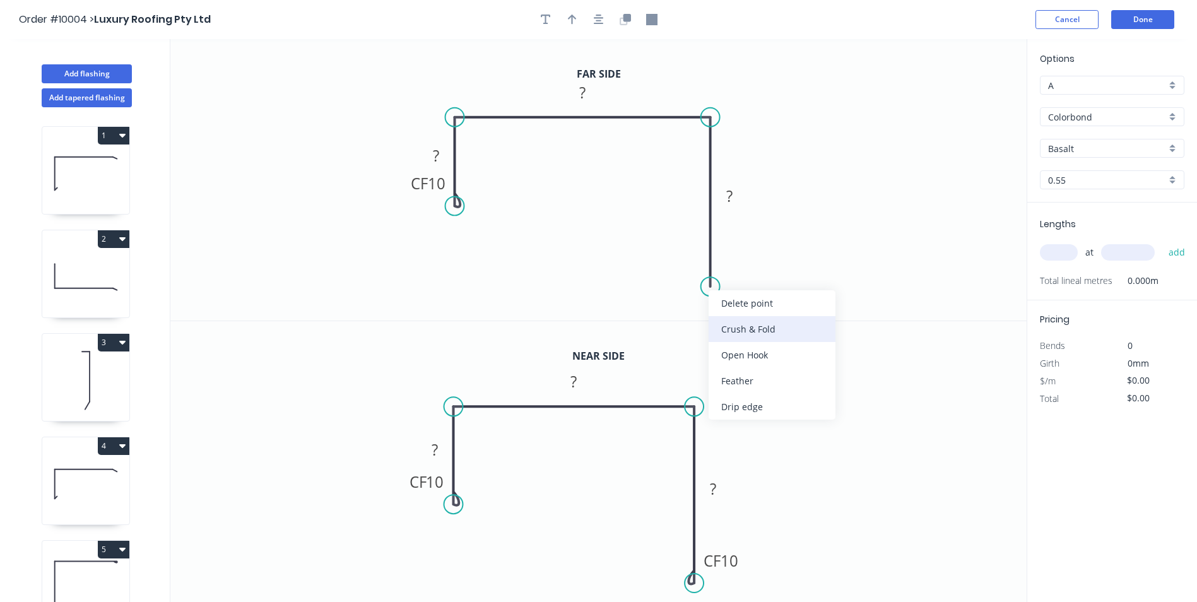
click at [726, 332] on div "Crush & Fold" at bounding box center [772, 329] width 127 height 26
click at [716, 319] on div "Flip bend" at bounding box center [774, 325] width 127 height 26
click at [712, 490] on tspan "?" at bounding box center [714, 488] width 6 height 21
click at [772, 361] on icon "0 CF 10 80 230 CF 10 350" at bounding box center [598, 462] width 856 height 282
click at [734, 196] on rect at bounding box center [729, 197] width 25 height 18
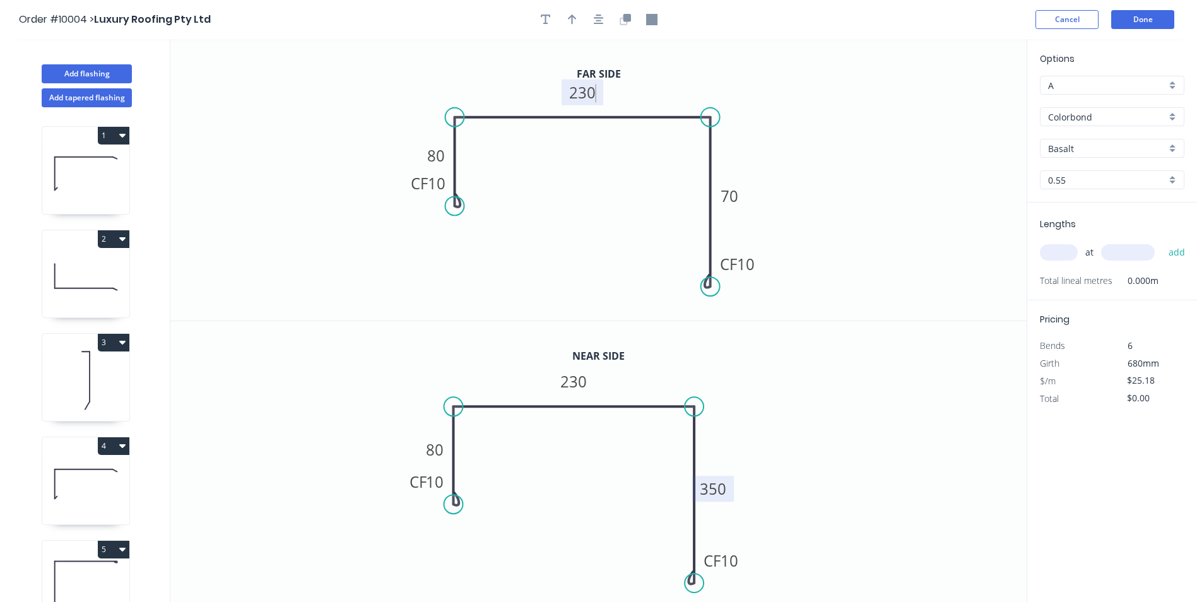
click at [809, 88] on icon "0 CF 10 80 230 CF 10 70" at bounding box center [598, 179] width 856 height 281
type input "$24.18"
click at [1108, 146] on input "Basalt" at bounding box center [1107, 148] width 118 height 13
click at [1100, 170] on div "[PERSON_NAME]" at bounding box center [1112, 169] width 143 height 22
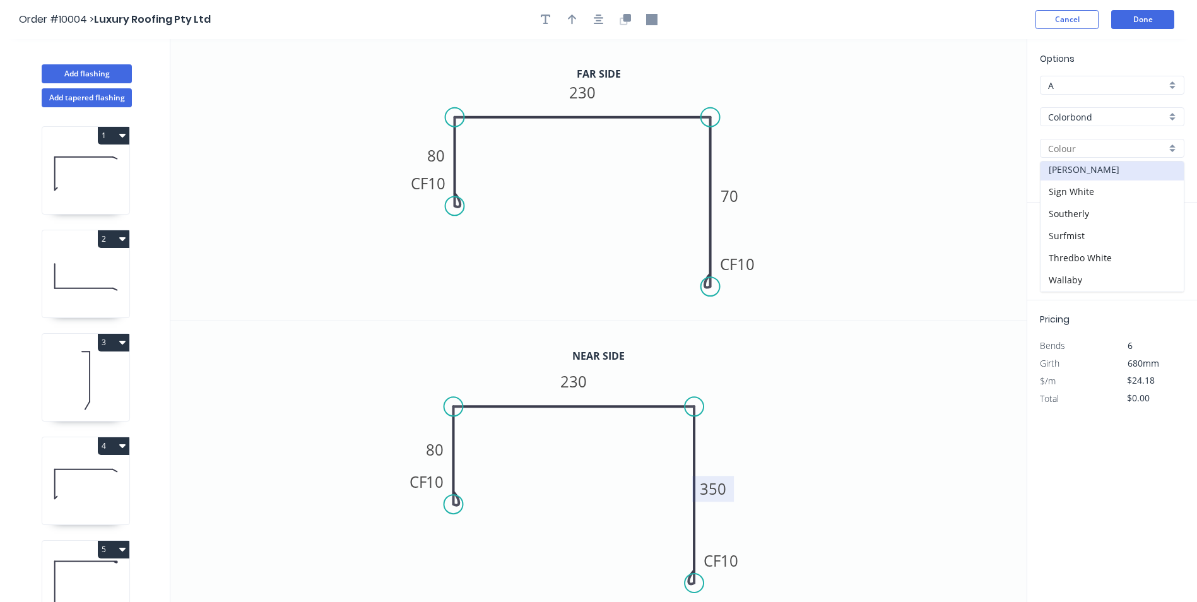
type input "[PERSON_NAME]"
click at [1056, 252] on input "text" at bounding box center [1059, 252] width 38 height 16
type input "1"
click at [974, 292] on icon "0 CF 10 80 230 CF 10 70" at bounding box center [598, 179] width 856 height 281
click at [989, 125] on icon "0 CF 10 80 230 CF 10 70" at bounding box center [598, 179] width 856 height 281
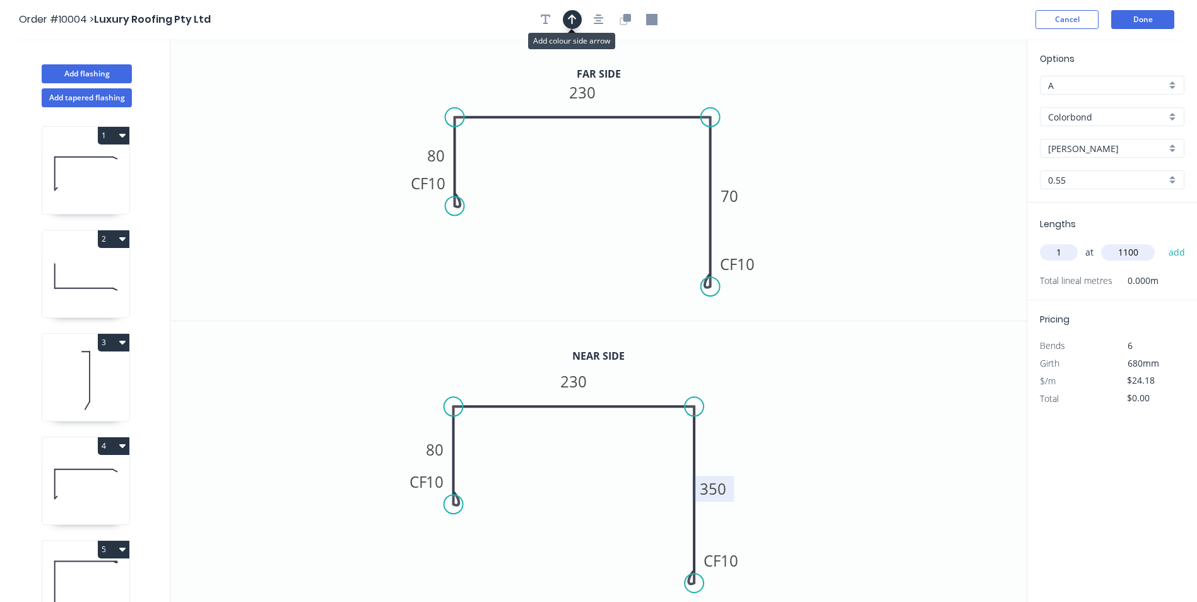
type input "1100"
click at [565, 20] on button "button" at bounding box center [572, 19] width 19 height 19
drag, startPoint x: 960, startPoint y: 98, endPoint x: 648, endPoint y: 76, distance: 313.2
click at [648, 76] on icon at bounding box center [647, 61] width 11 height 40
click at [1139, 20] on button "Done" at bounding box center [1142, 19] width 63 height 19
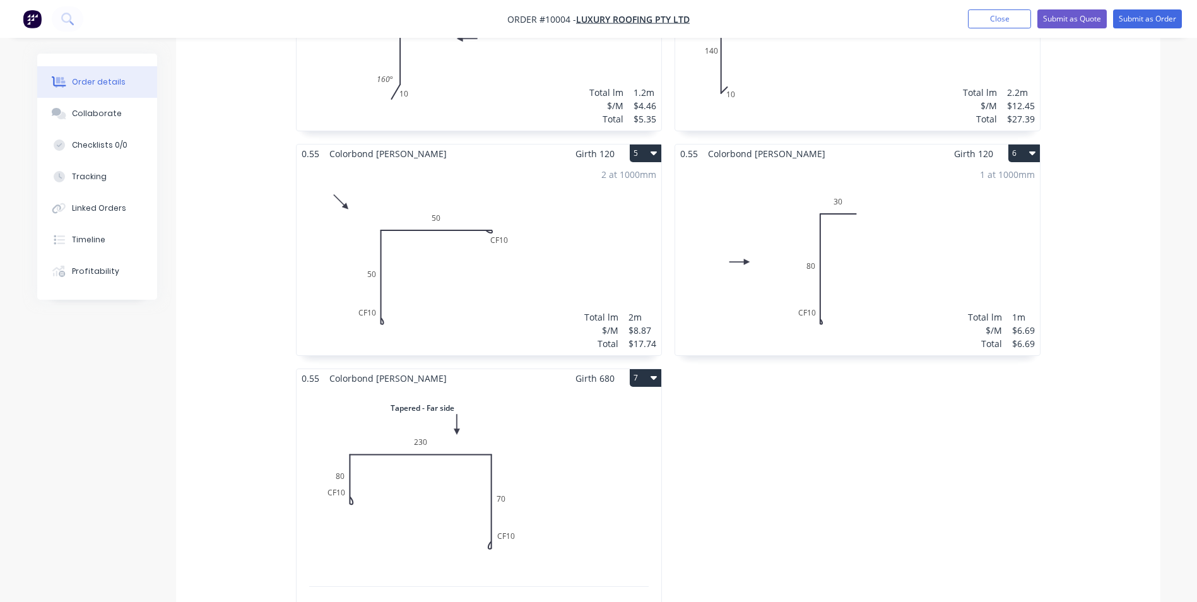
scroll to position [1073, 0]
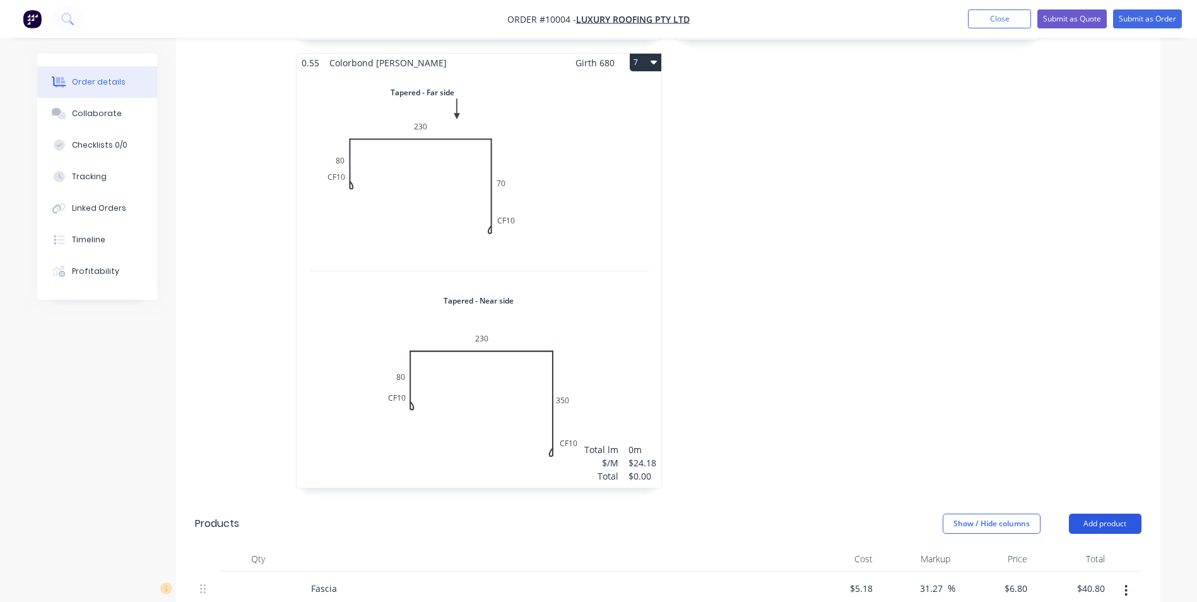
click at [1097, 514] on button "Add product" at bounding box center [1105, 524] width 73 height 20
click at [1082, 546] on div "Product catalogue" at bounding box center [1081, 555] width 97 height 18
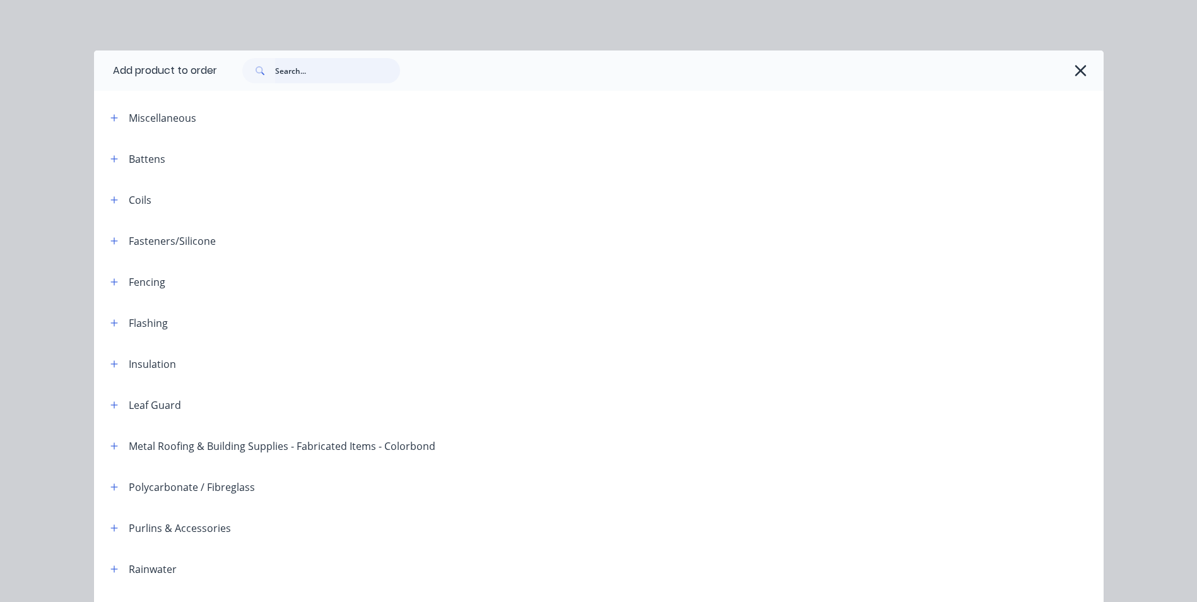
click at [288, 73] on input "text" at bounding box center [337, 70] width 125 height 25
type input "fre"
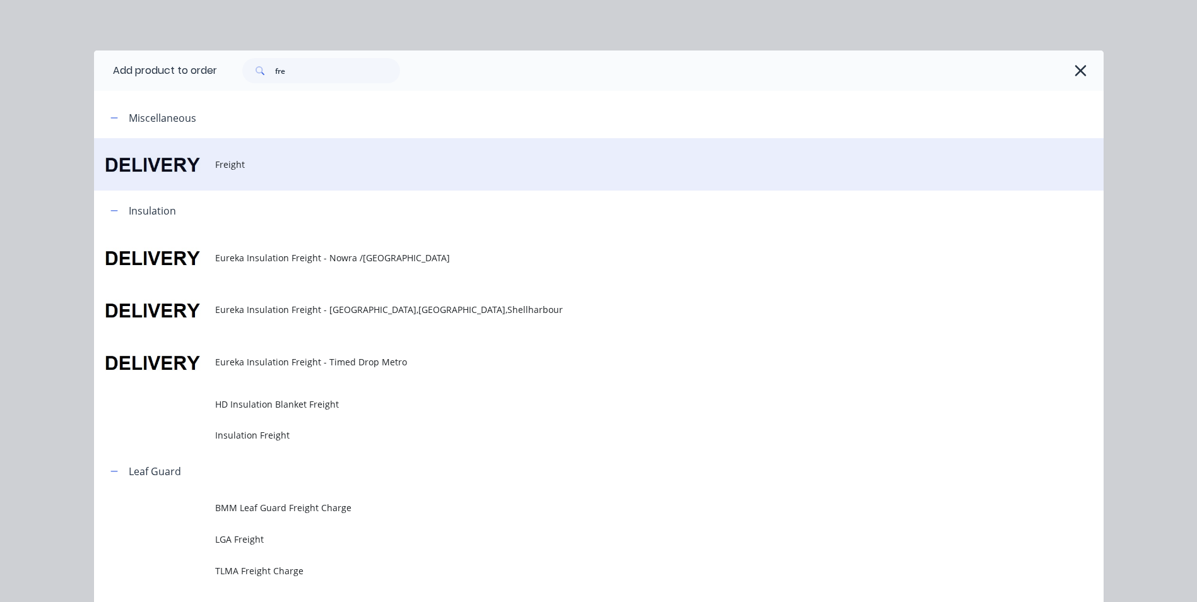
click at [221, 167] on span "Freight" at bounding box center [570, 164] width 711 height 13
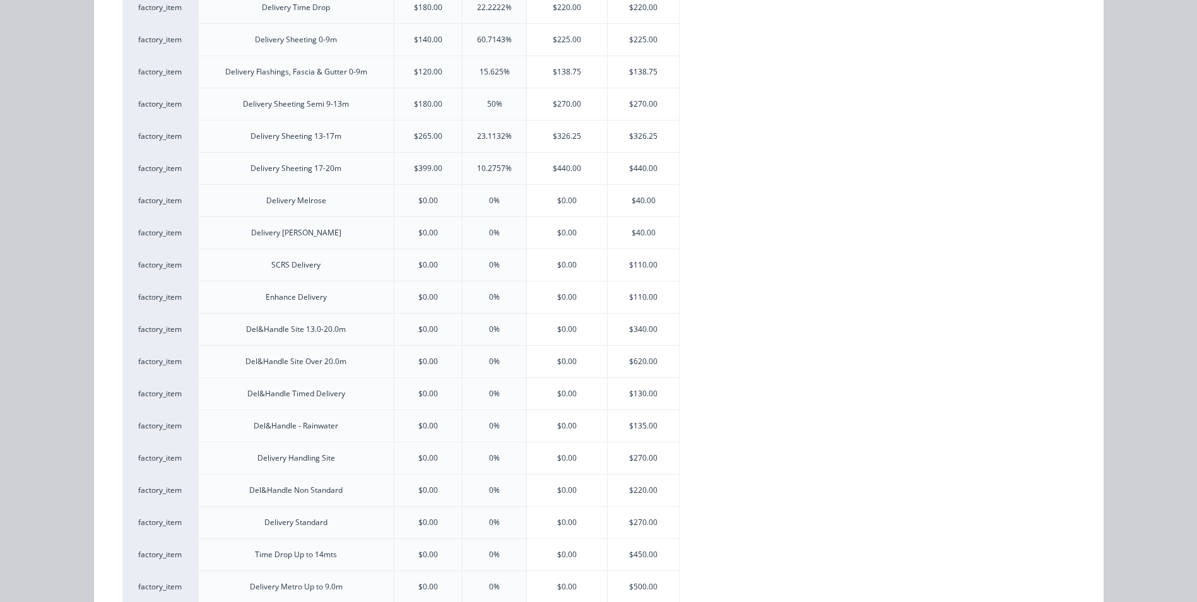
scroll to position [252, 0]
click at [643, 260] on div "$110.00" at bounding box center [643, 267] width 71 height 32
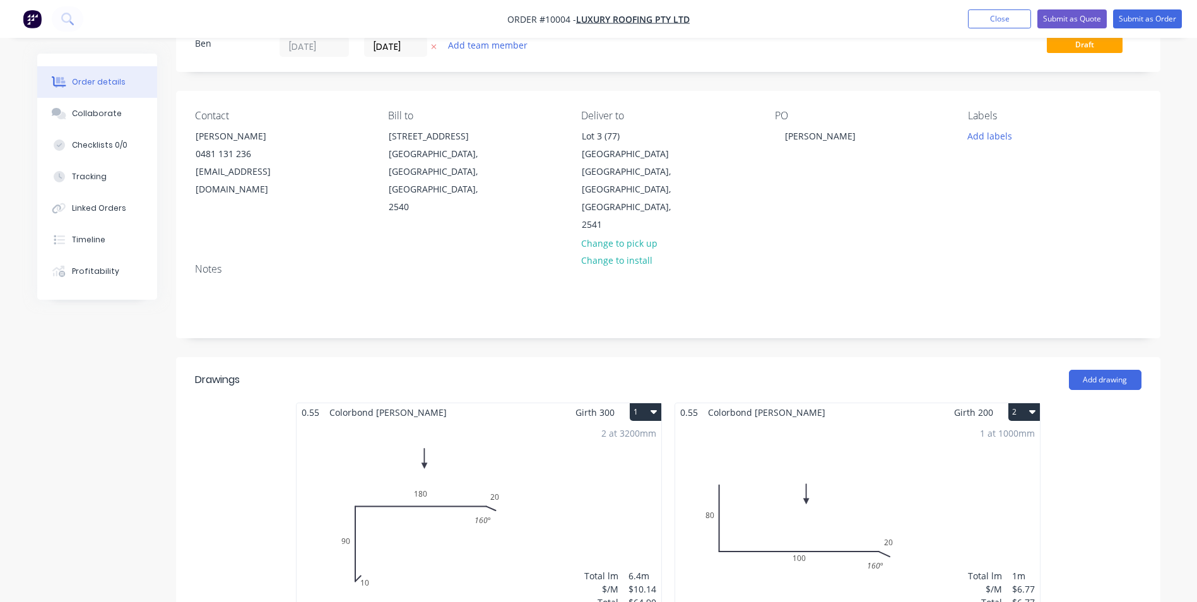
scroll to position [0, 0]
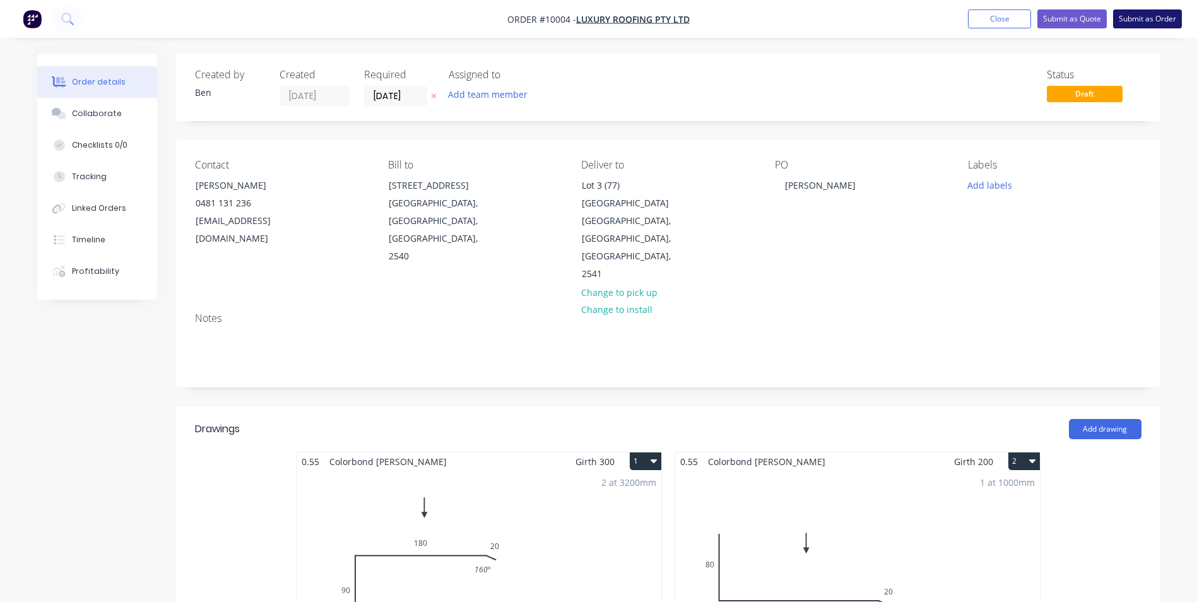
click at [1133, 18] on button "Submit as Order" at bounding box center [1147, 18] width 69 height 19
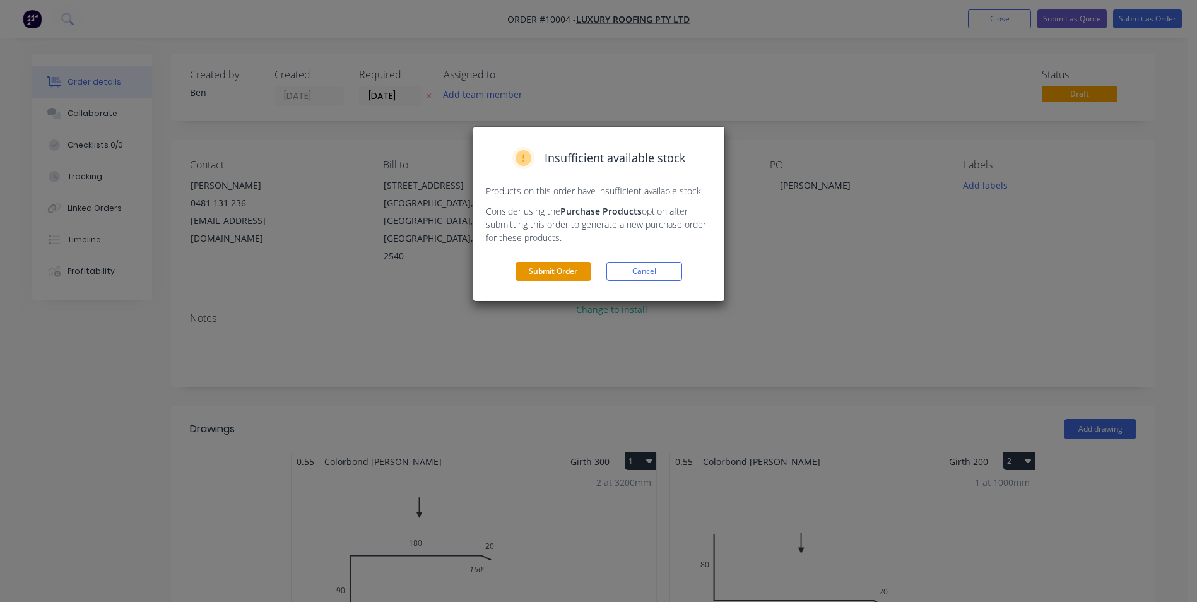
click at [562, 269] on button "Submit Order" at bounding box center [554, 271] width 76 height 19
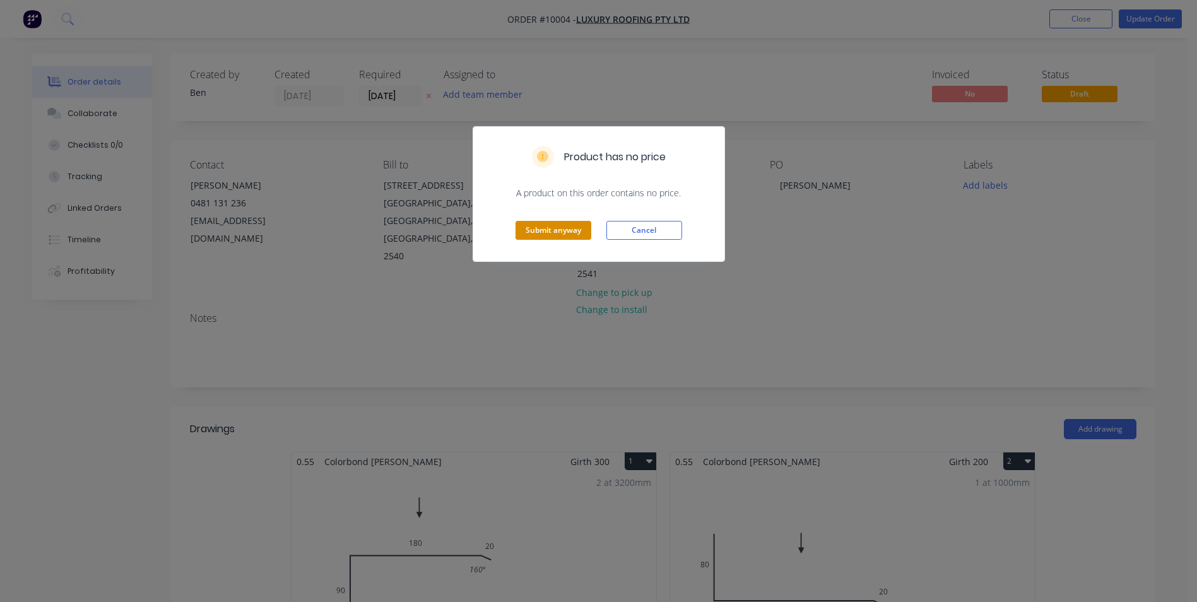
click at [543, 228] on button "Submit anyway" at bounding box center [554, 230] width 76 height 19
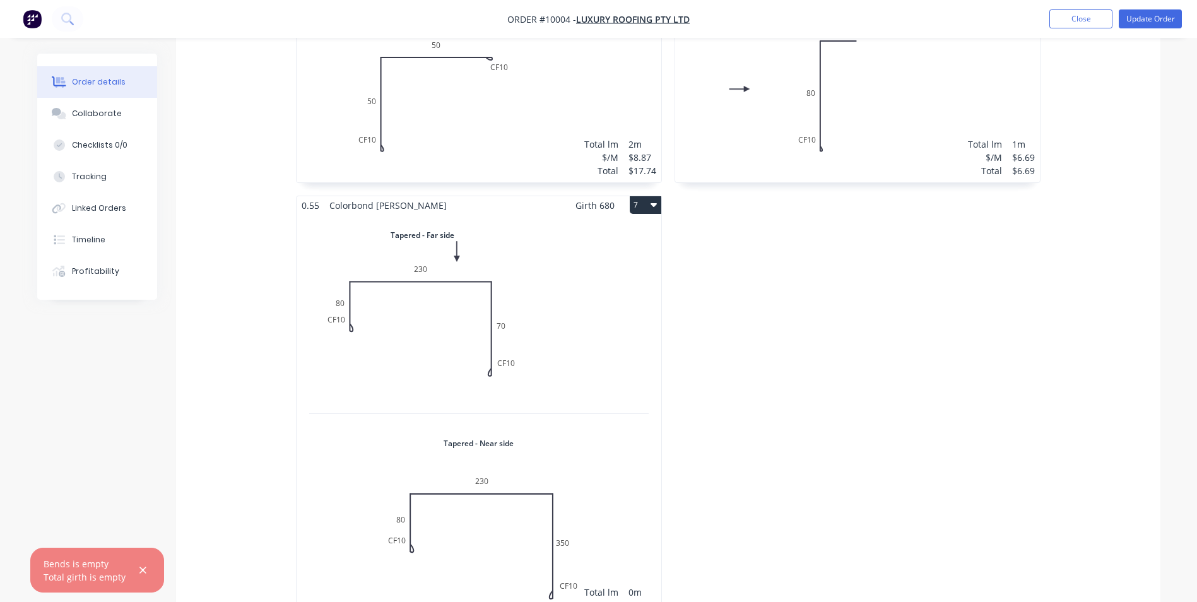
scroll to position [1010, 0]
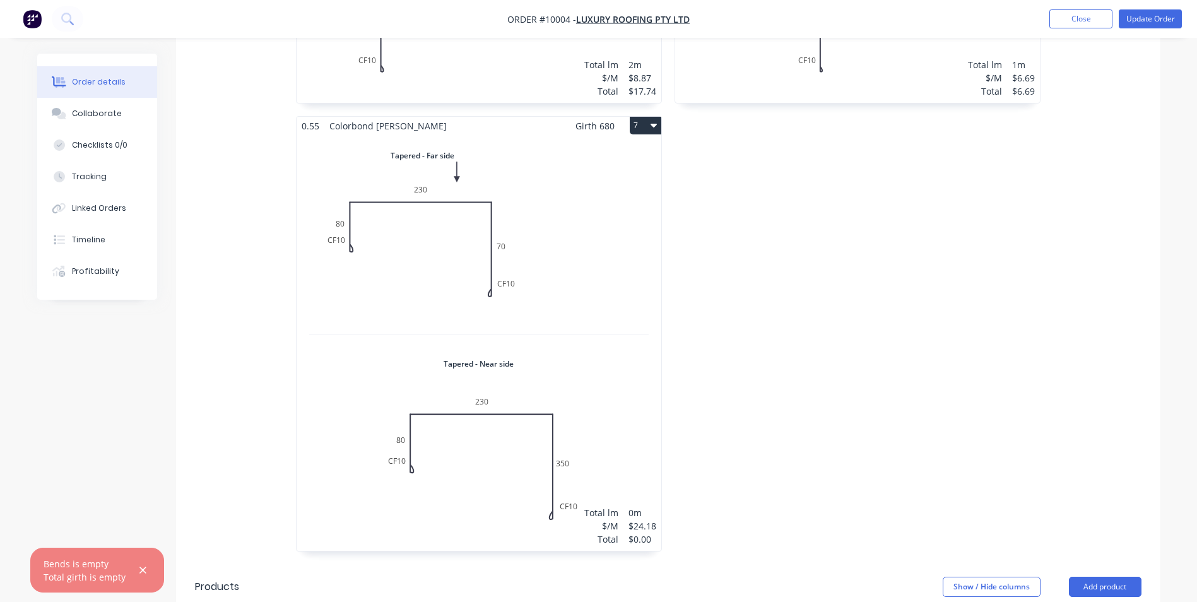
click at [543, 189] on div "Total lm $/M Total 0m $24.18 $0.00" at bounding box center [479, 343] width 365 height 416
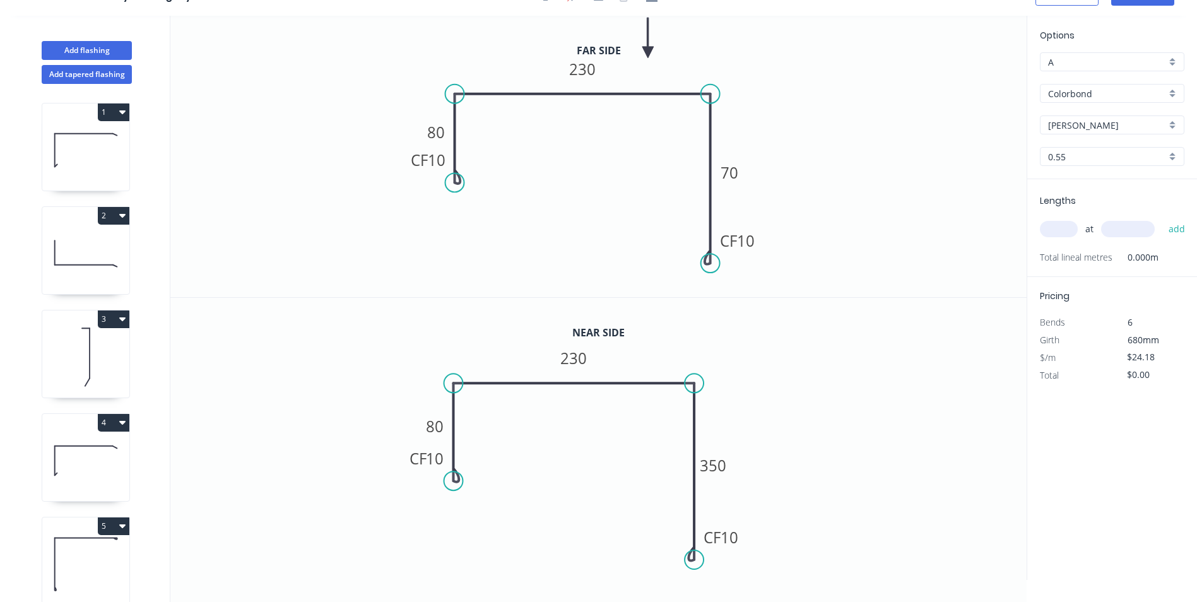
scroll to position [23, 0]
click at [1053, 230] on input "text" at bounding box center [1059, 229] width 38 height 16
type input "1"
type input "1100"
click at [1162, 218] on button "add" at bounding box center [1177, 228] width 30 height 21
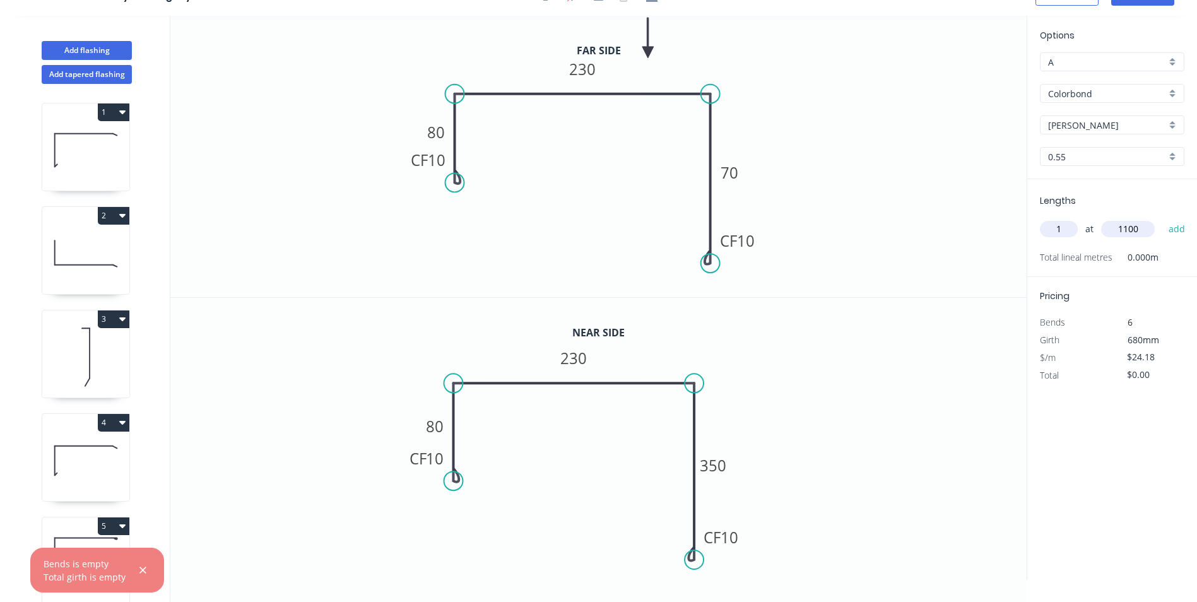
type input "$26.60"
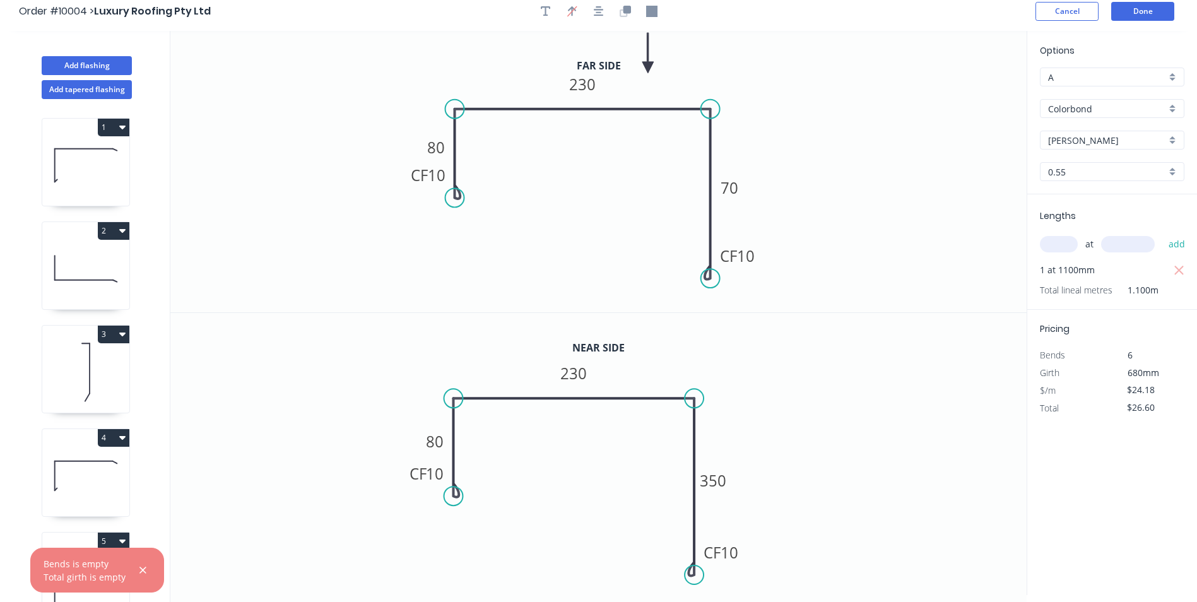
scroll to position [0, 0]
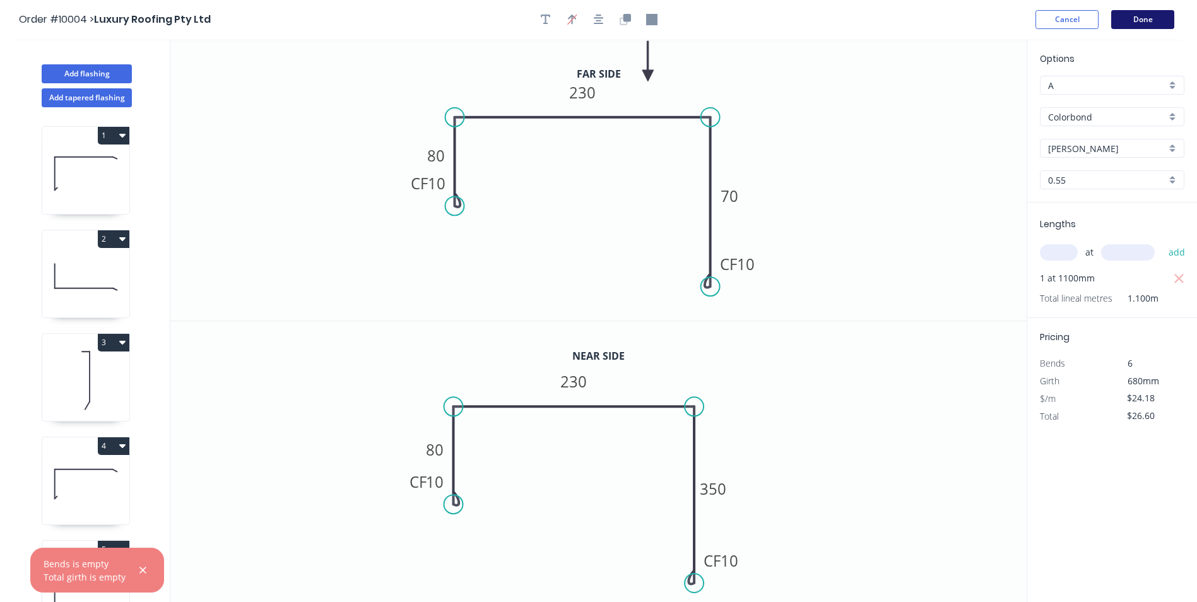
click at [1129, 17] on button "Done" at bounding box center [1142, 19] width 63 height 19
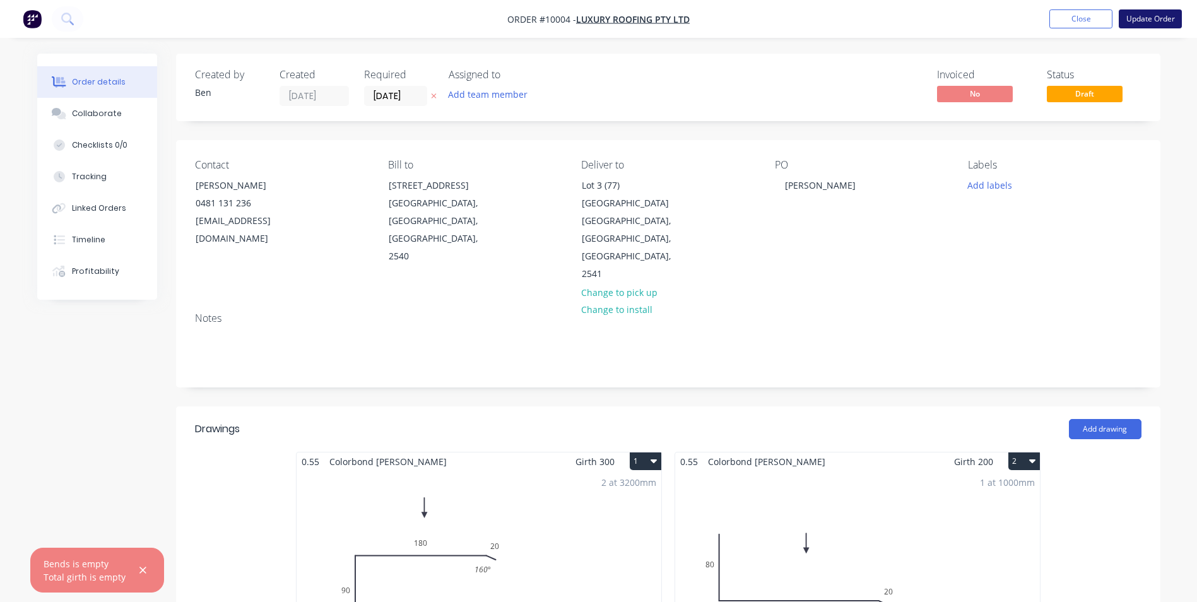
click at [1157, 18] on button "Update Order" at bounding box center [1150, 18] width 63 height 19
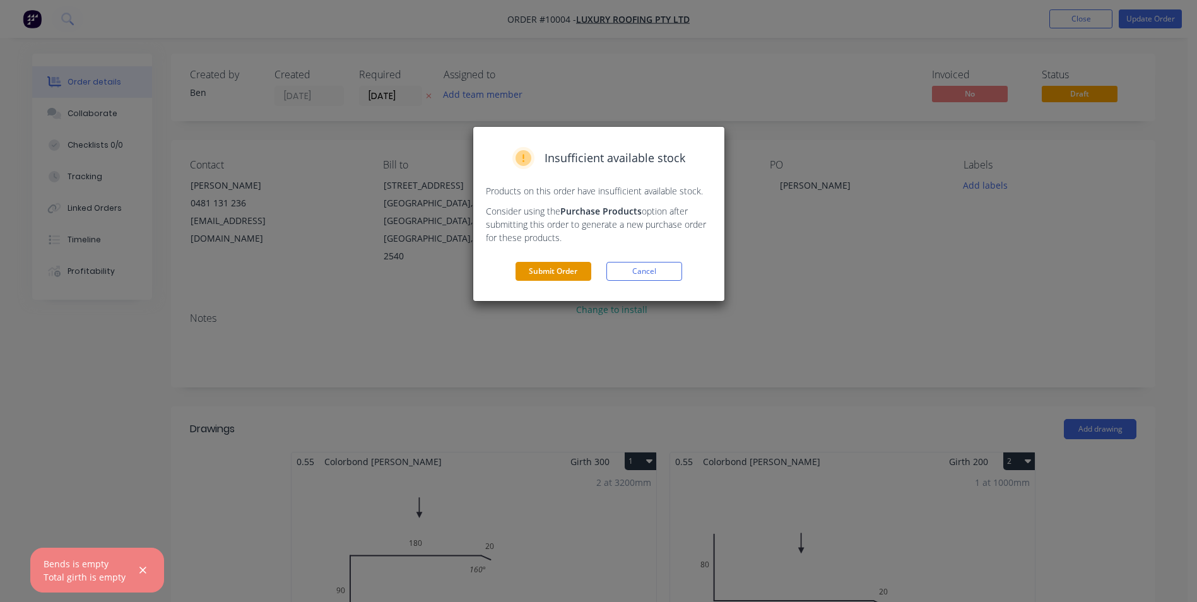
click at [565, 263] on button "Submit Order" at bounding box center [554, 271] width 76 height 19
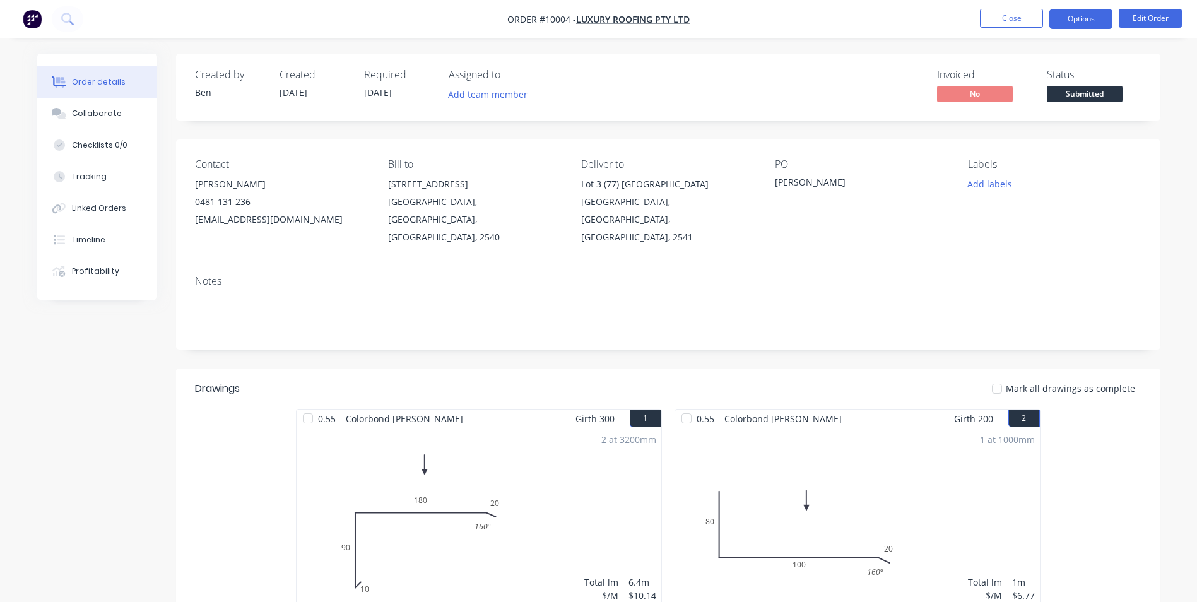
click at [1071, 22] on button "Options" at bounding box center [1080, 19] width 63 height 20
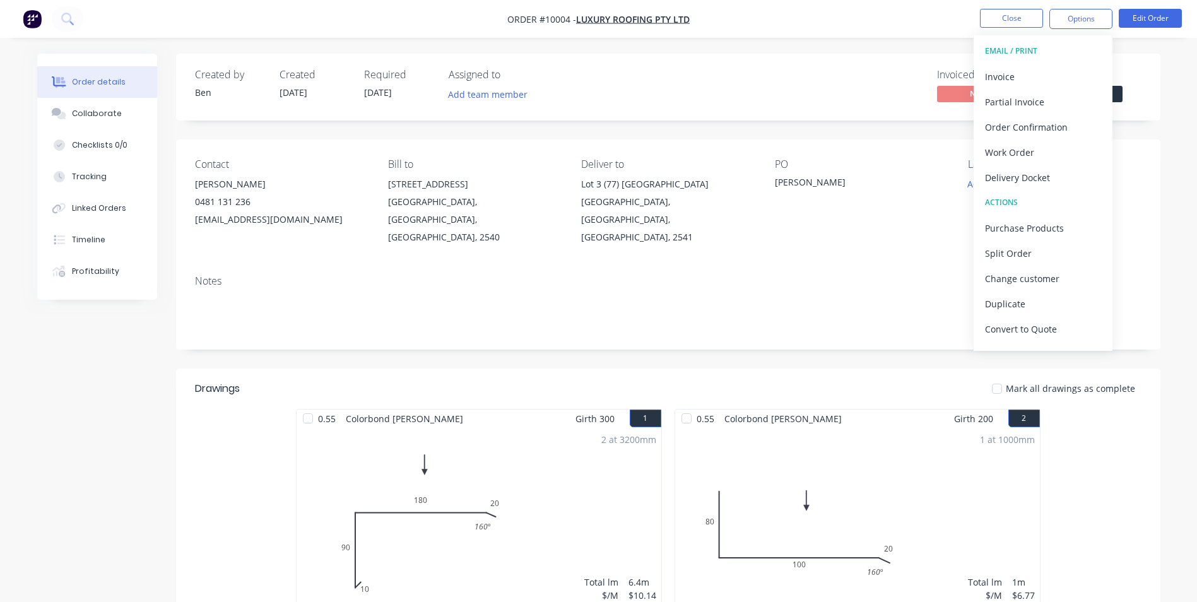
click at [817, 78] on div "Invoiced No Status Submitted" at bounding box center [858, 87] width 567 height 37
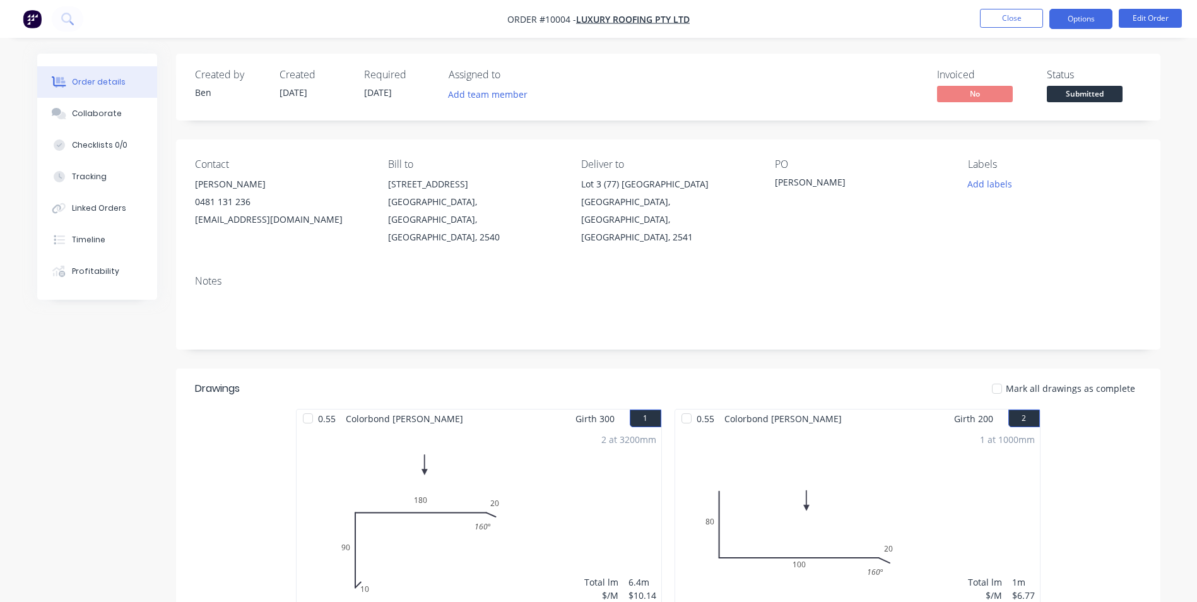
click at [1076, 20] on button "Options" at bounding box center [1080, 19] width 63 height 20
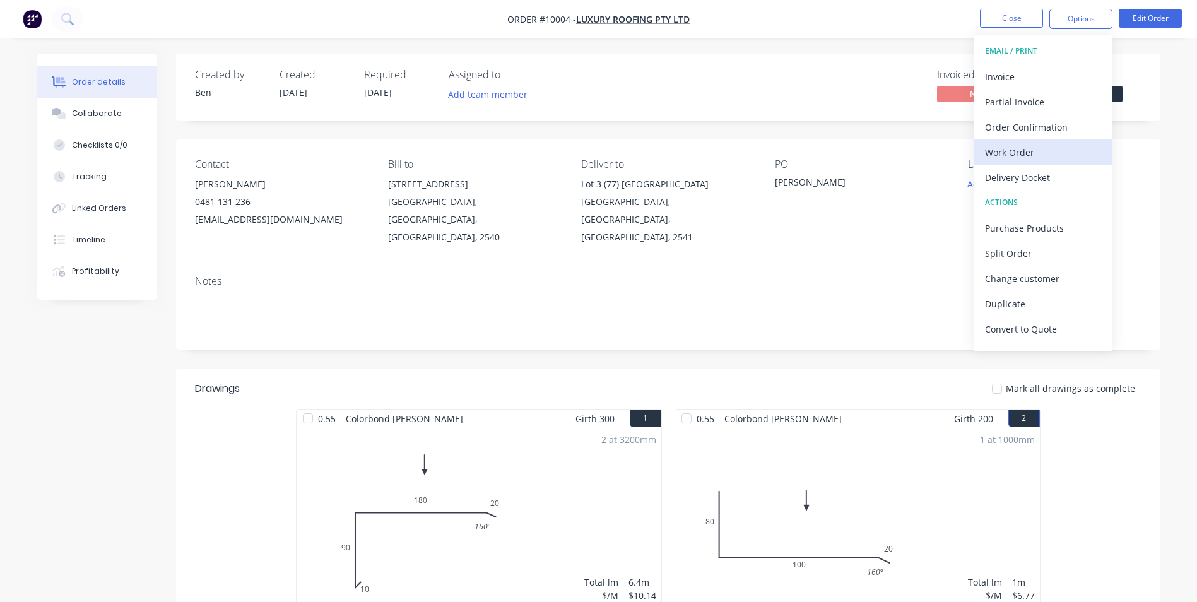
click at [1034, 148] on div "Work Order" at bounding box center [1043, 152] width 116 height 18
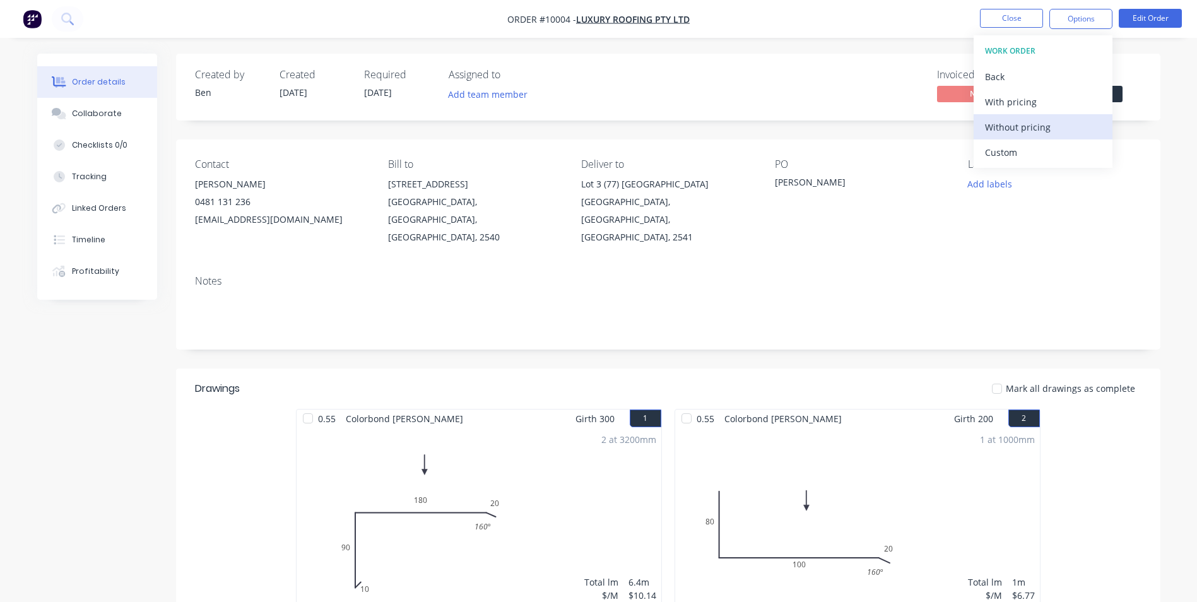
click at [1030, 127] on div "Without pricing" at bounding box center [1043, 127] width 116 height 18
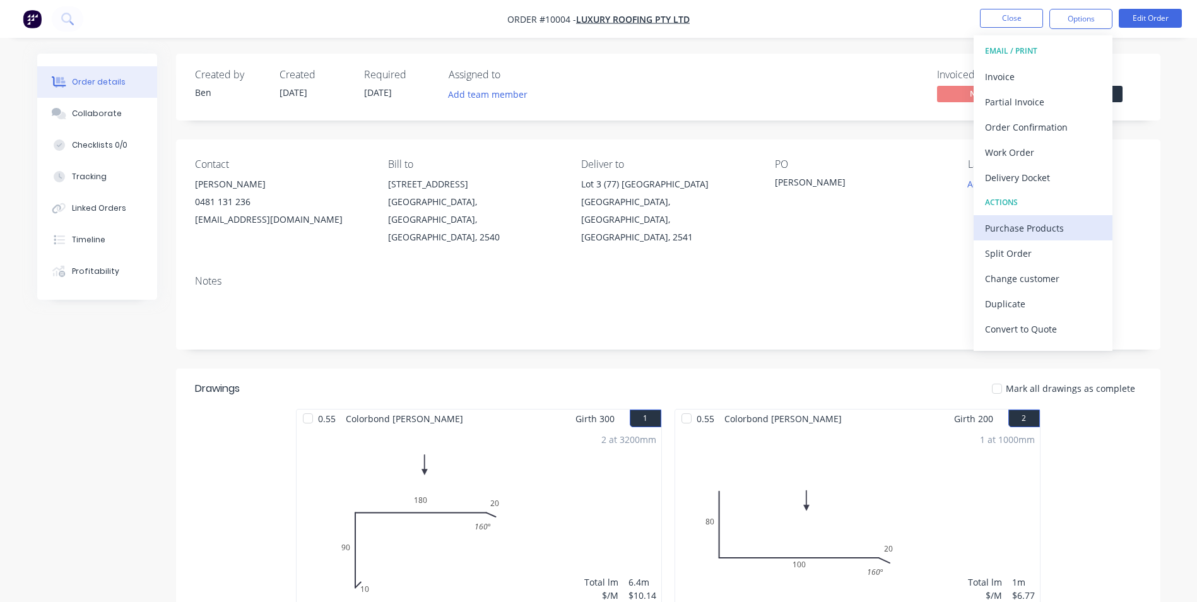
click at [1025, 228] on div "Purchase Products" at bounding box center [1043, 228] width 116 height 18
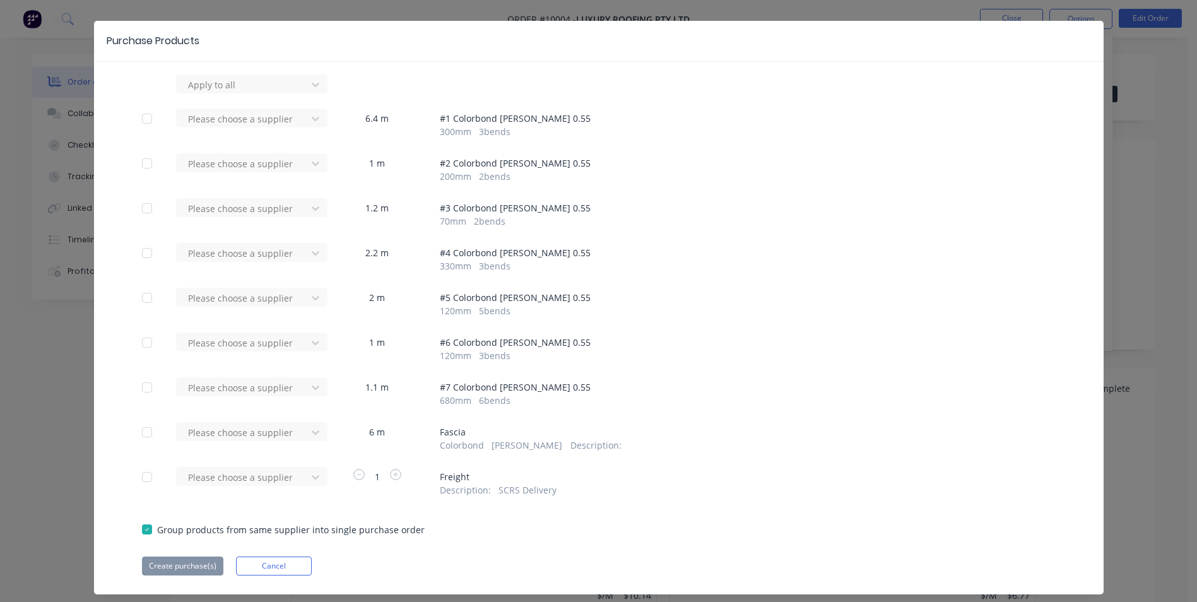
scroll to position [59, 0]
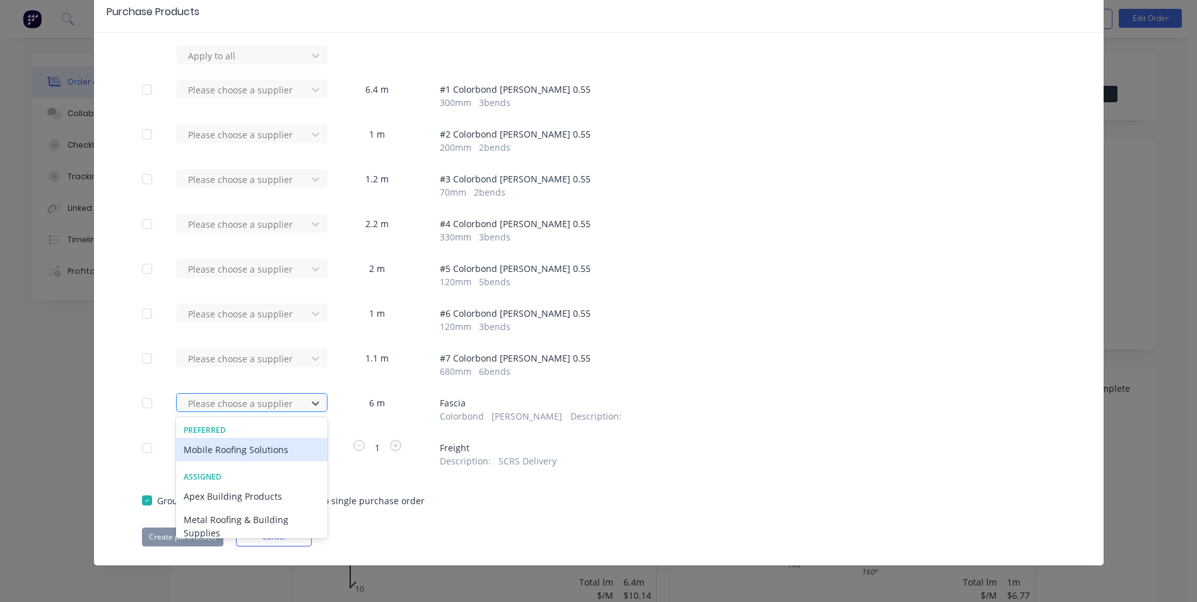
click at [215, 403] on div at bounding box center [244, 404] width 114 height 16
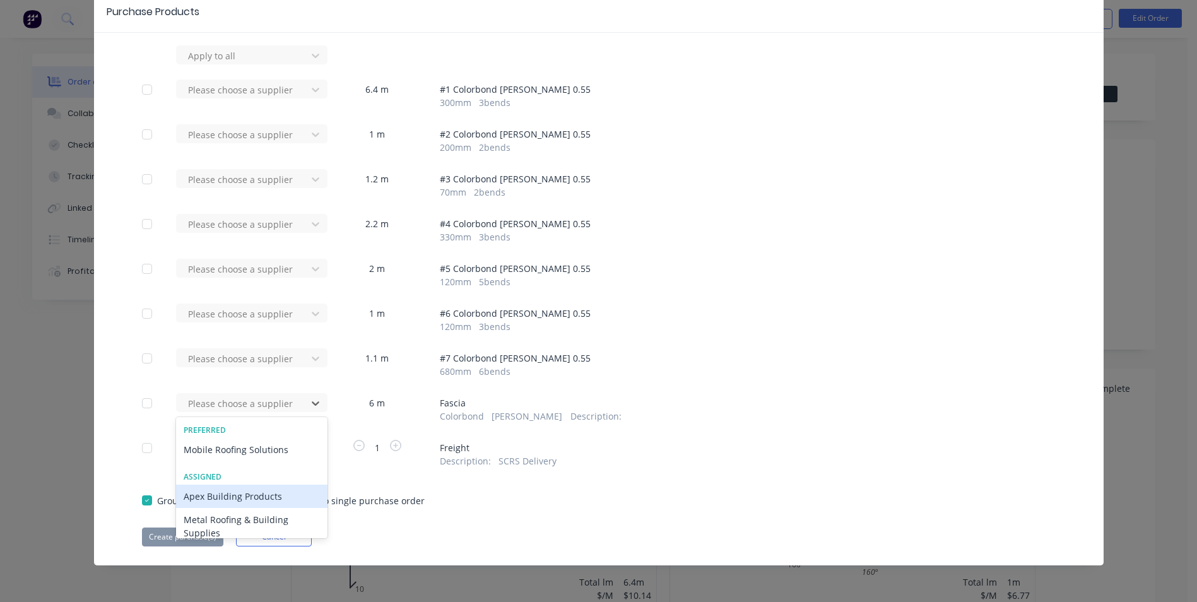
click at [237, 496] on div "Apex Building Products" at bounding box center [251, 496] width 151 height 23
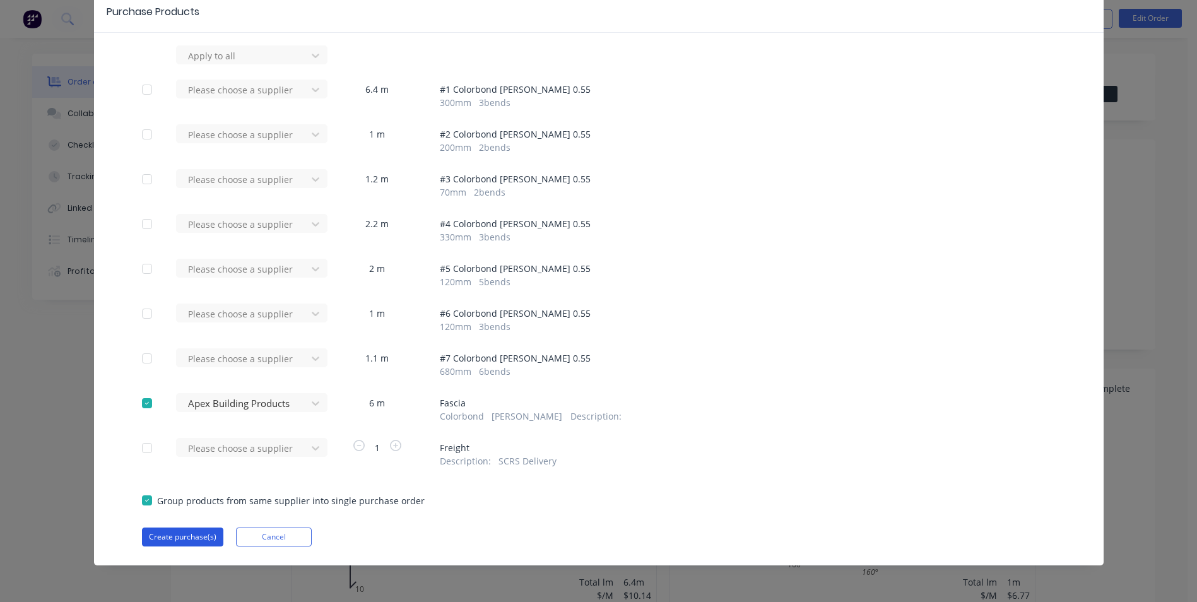
click at [179, 536] on button "Create purchase(s)" at bounding box center [182, 537] width 81 height 19
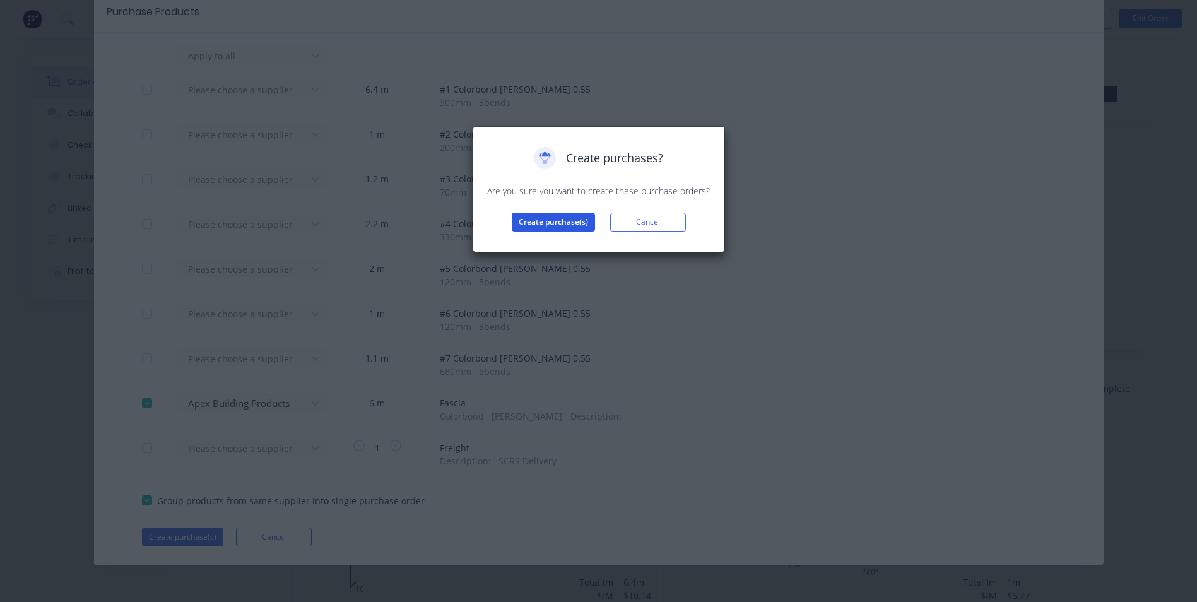
click at [537, 218] on button "Create purchase(s)" at bounding box center [553, 222] width 83 height 19
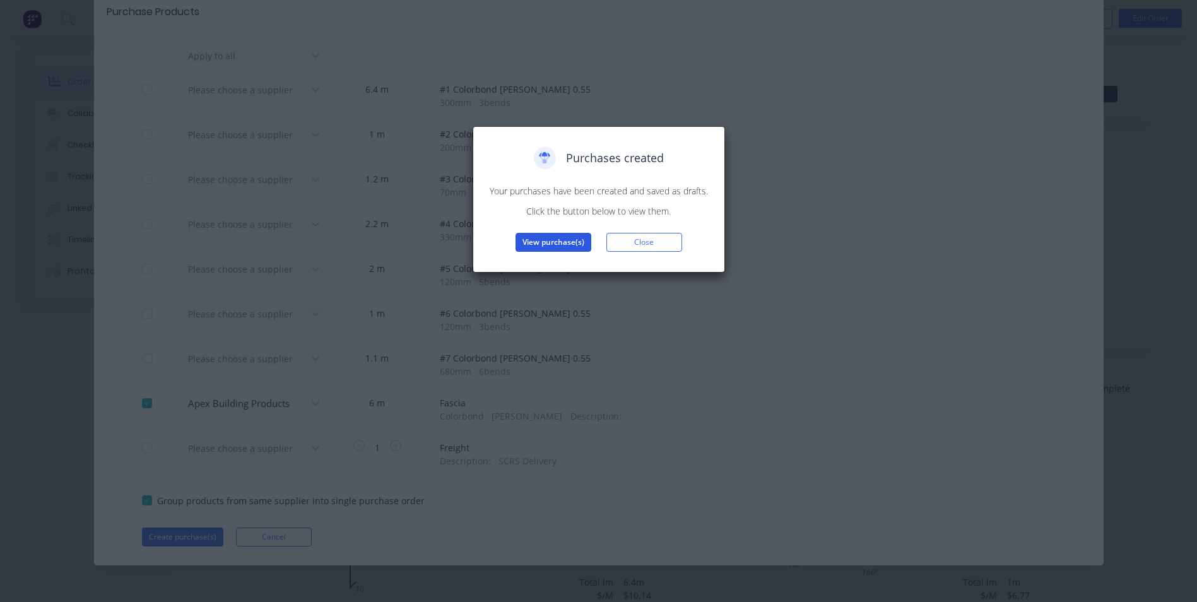
click at [546, 239] on button "View purchase(s)" at bounding box center [554, 242] width 76 height 19
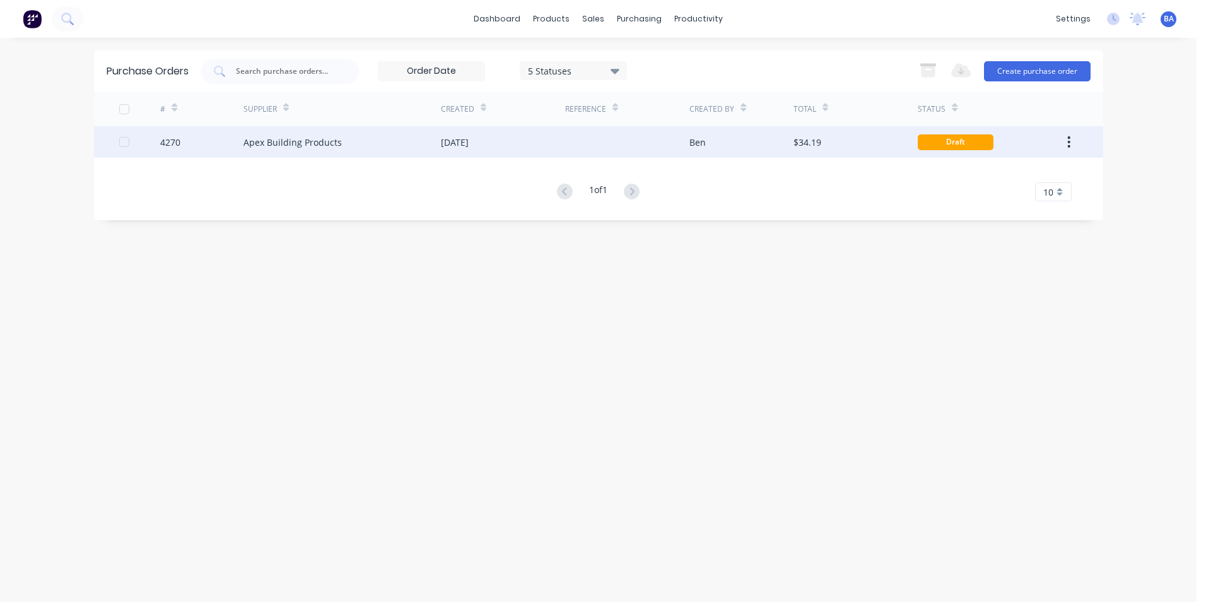
click at [617, 153] on div at bounding box center [627, 142] width 124 height 32
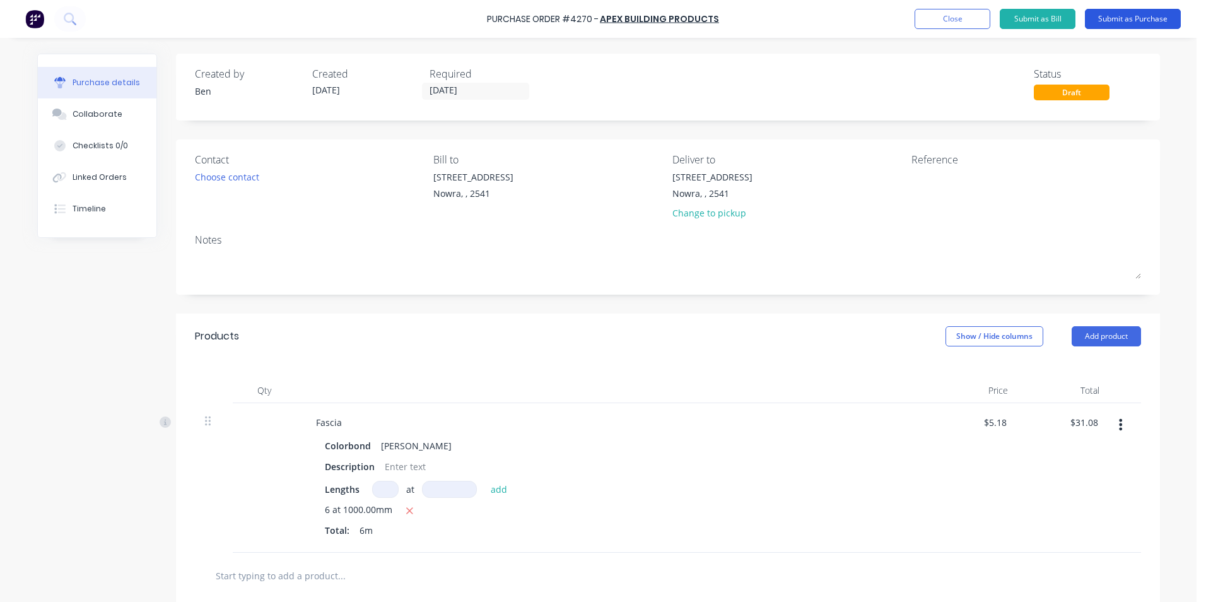
click at [1108, 17] on button "Submit as Purchase" at bounding box center [1133, 19] width 96 height 20
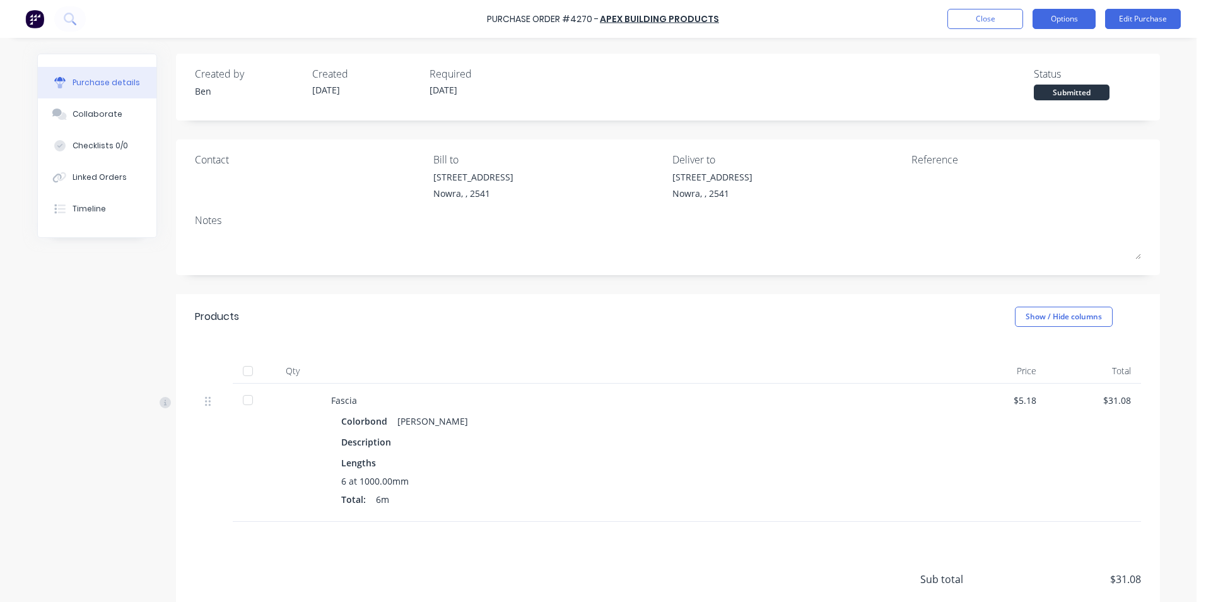
click at [1052, 21] on button "Options" at bounding box center [1064, 19] width 63 height 20
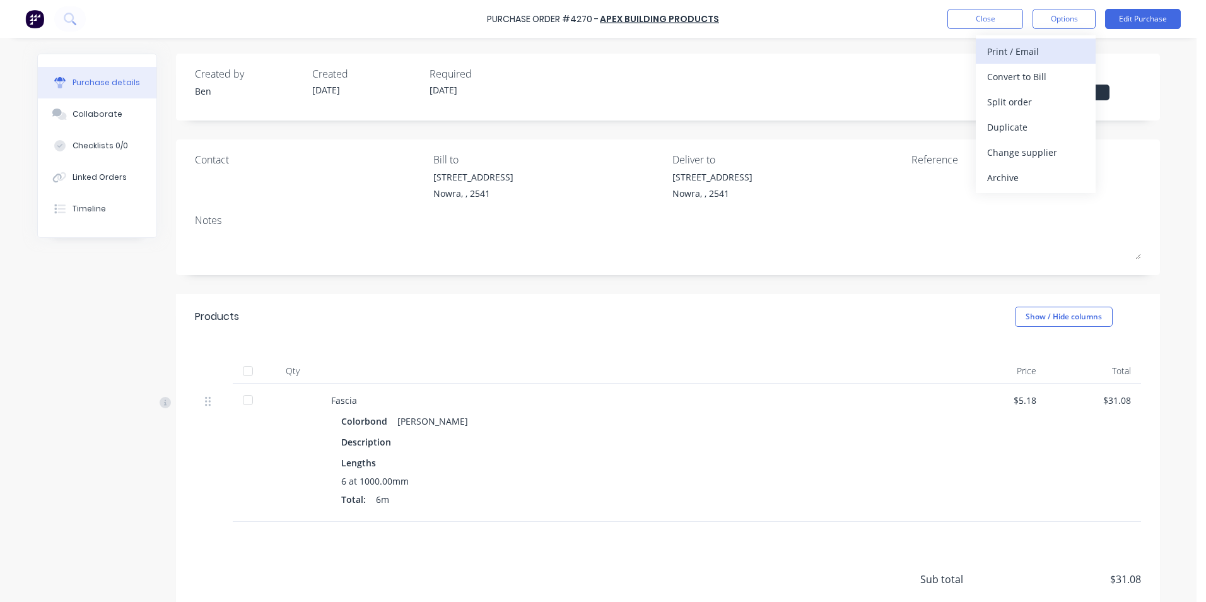
click at [1041, 57] on div "Print / Email" at bounding box center [1036, 51] width 97 height 18
click at [1031, 77] on div "With pricing" at bounding box center [1036, 77] width 97 height 18
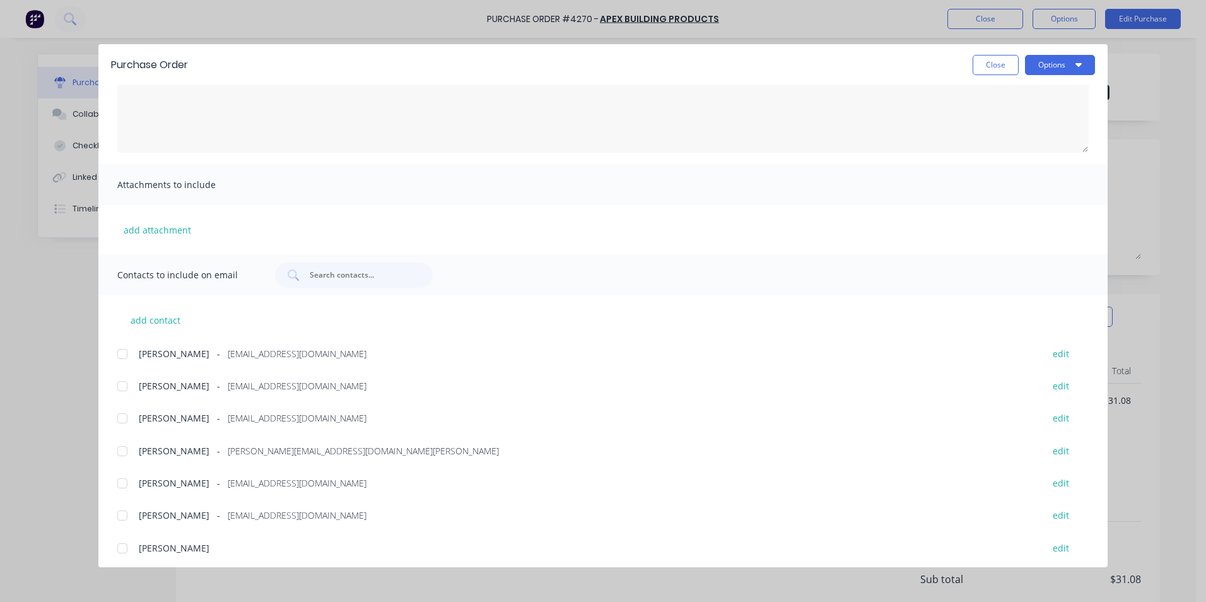
scroll to position [213, 0]
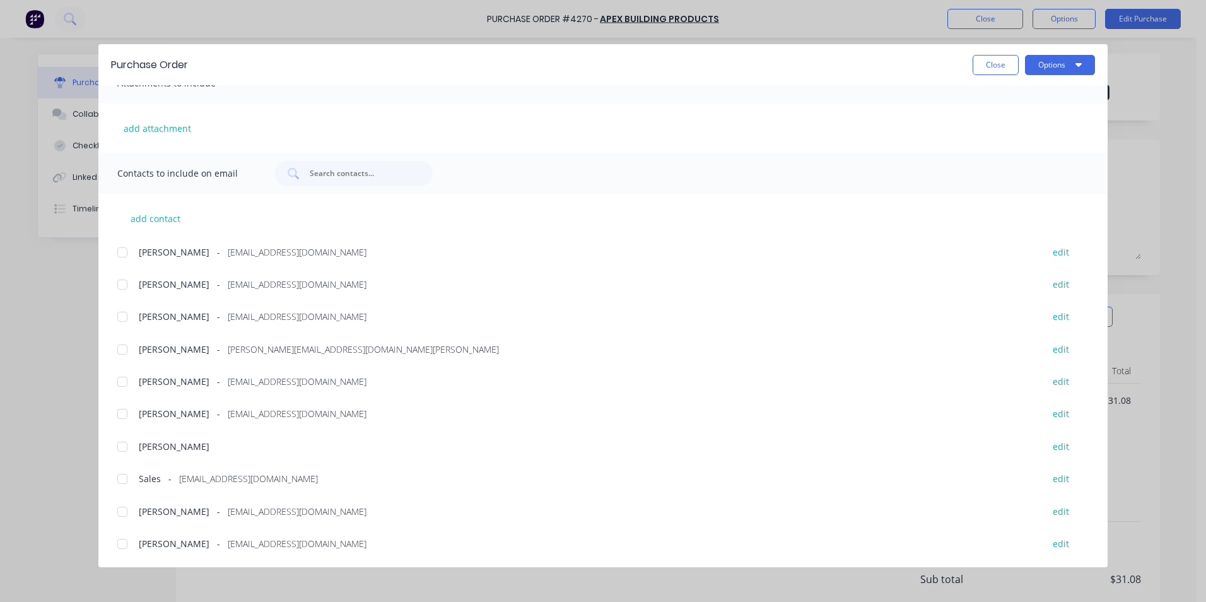
click at [122, 478] on div at bounding box center [122, 478] width 25 height 25
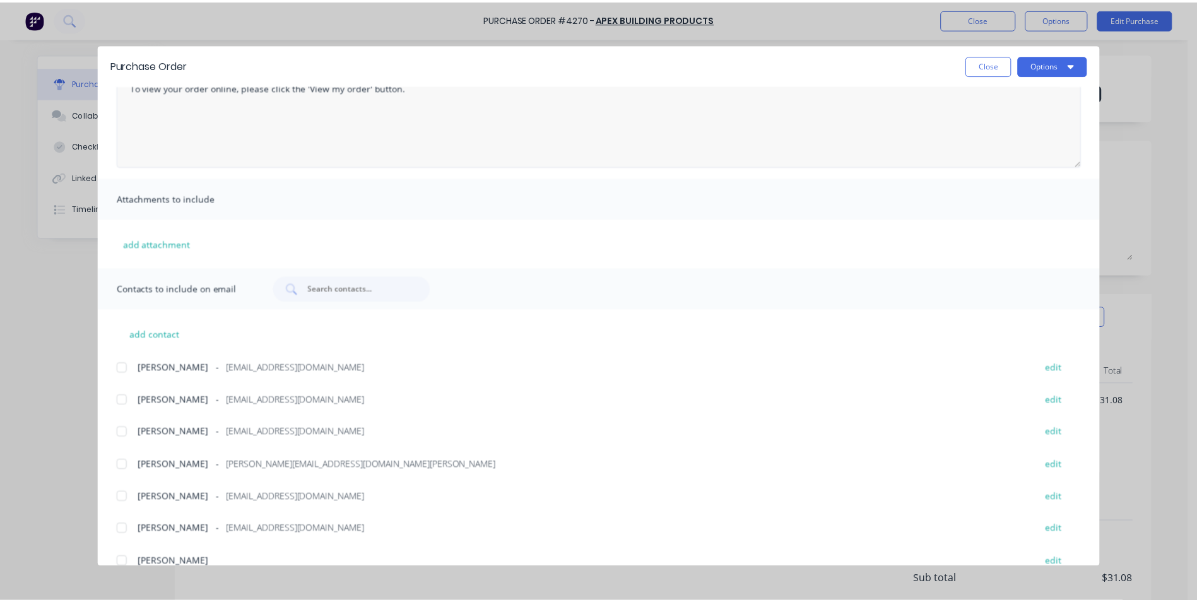
scroll to position [0, 0]
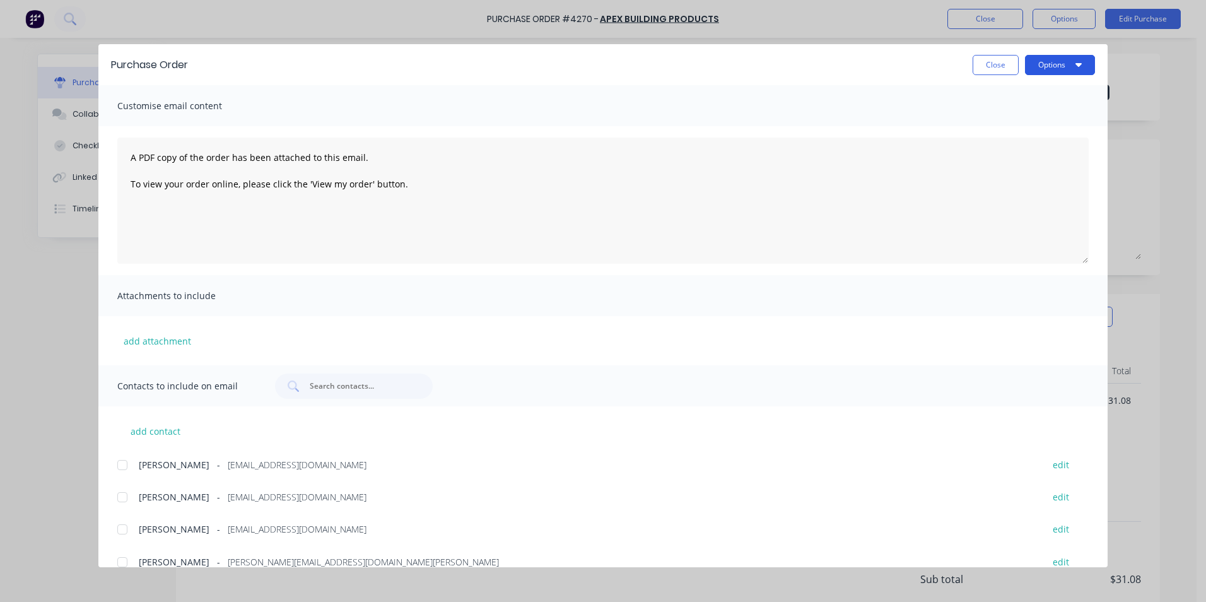
click at [1087, 61] on button "Options" at bounding box center [1060, 65] width 70 height 20
click at [1030, 144] on div "Email" at bounding box center [1035, 147] width 97 height 18
click at [988, 71] on button "Close" at bounding box center [996, 65] width 46 height 20
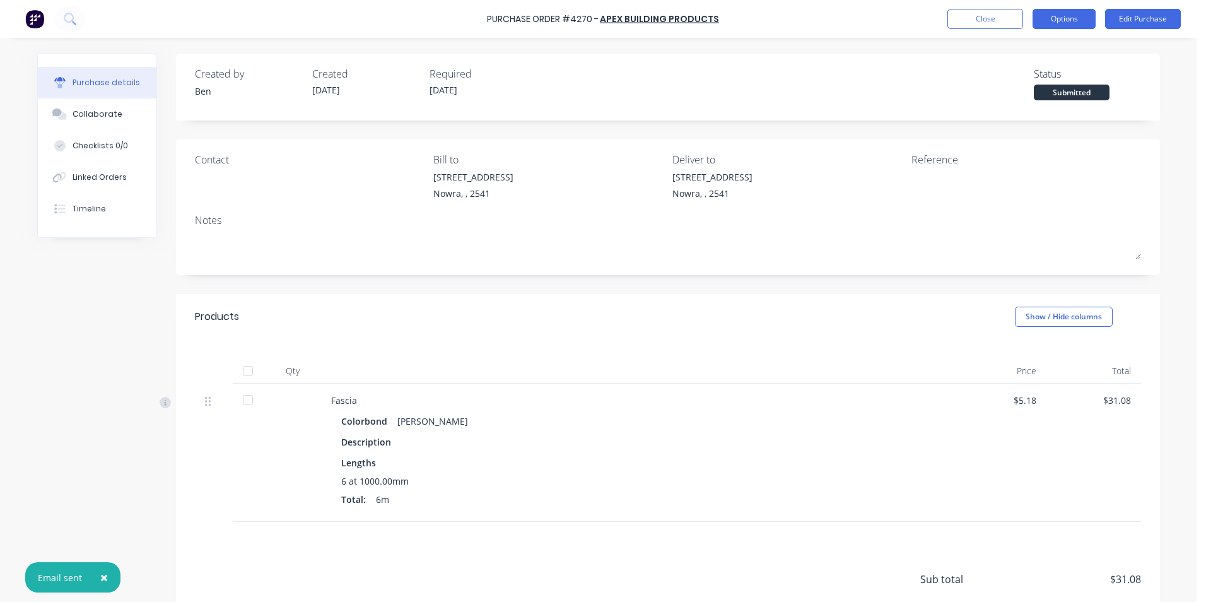
click at [1060, 18] on button "Options" at bounding box center [1064, 19] width 63 height 20
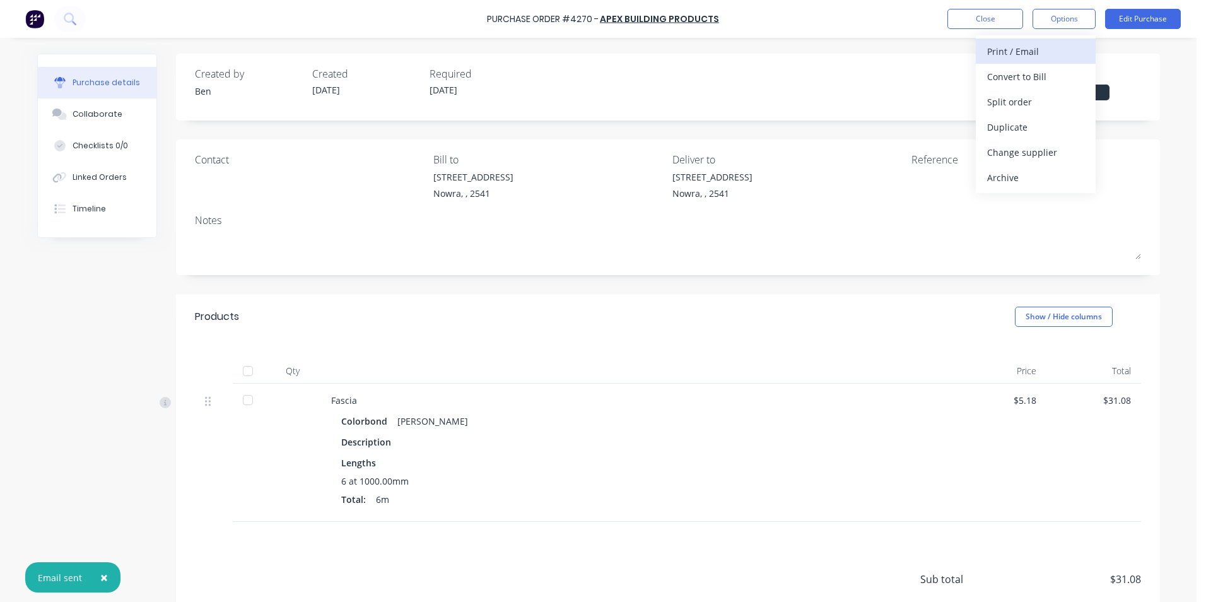
click at [1009, 52] on div "Print / Email" at bounding box center [1036, 51] width 97 height 18
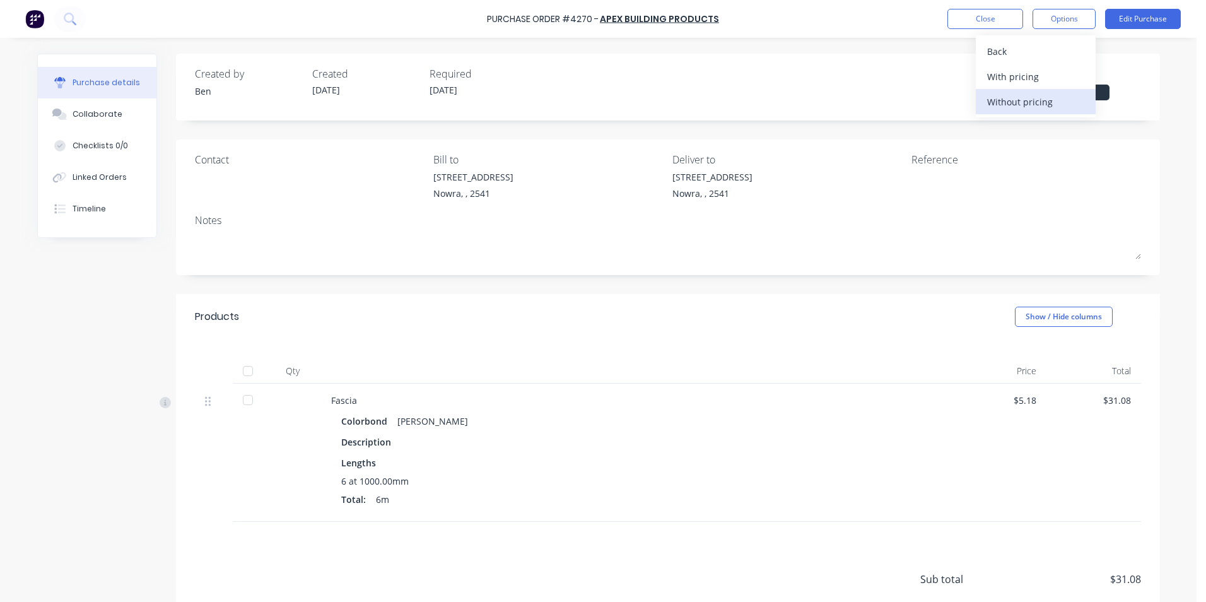
click at [1024, 103] on div "Without pricing" at bounding box center [1036, 102] width 97 height 18
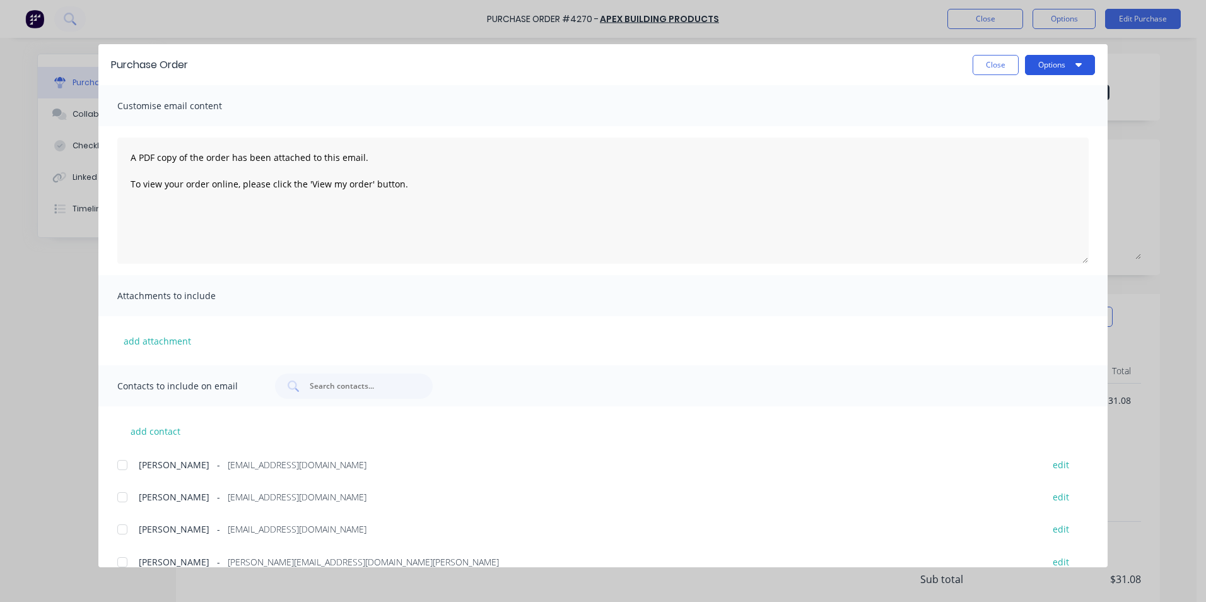
click at [1079, 62] on icon "button" at bounding box center [1079, 64] width 6 height 10
click at [1015, 131] on div "Print" at bounding box center [1035, 122] width 97 height 18
click at [988, 61] on button "Close" at bounding box center [996, 65] width 46 height 20
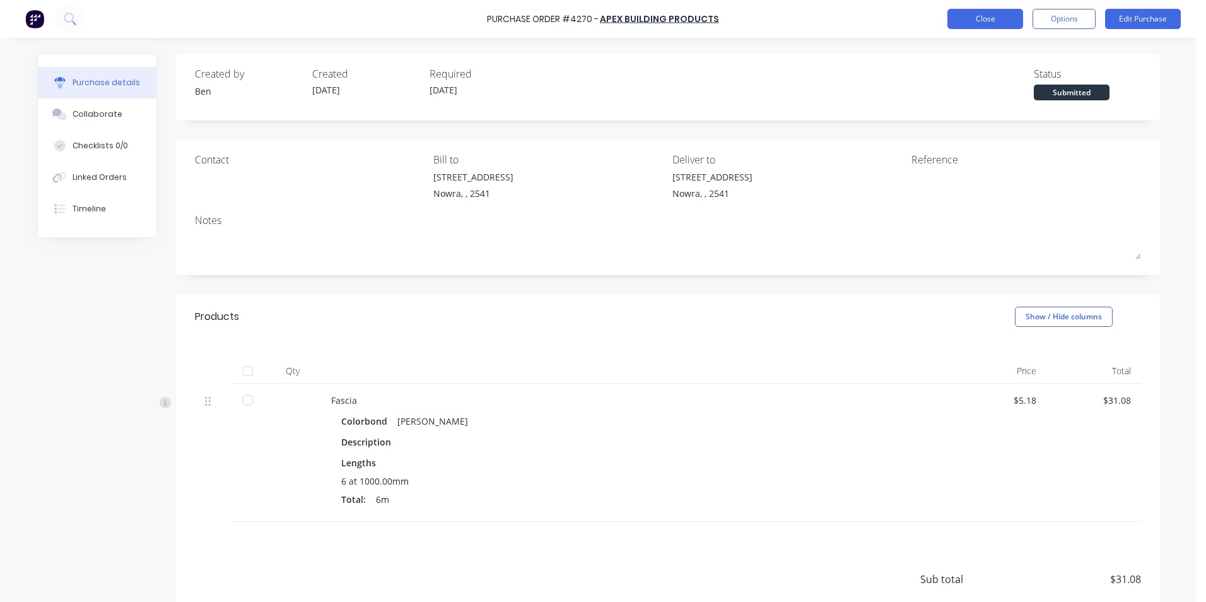
click at [989, 10] on button "Close" at bounding box center [986, 19] width 76 height 20
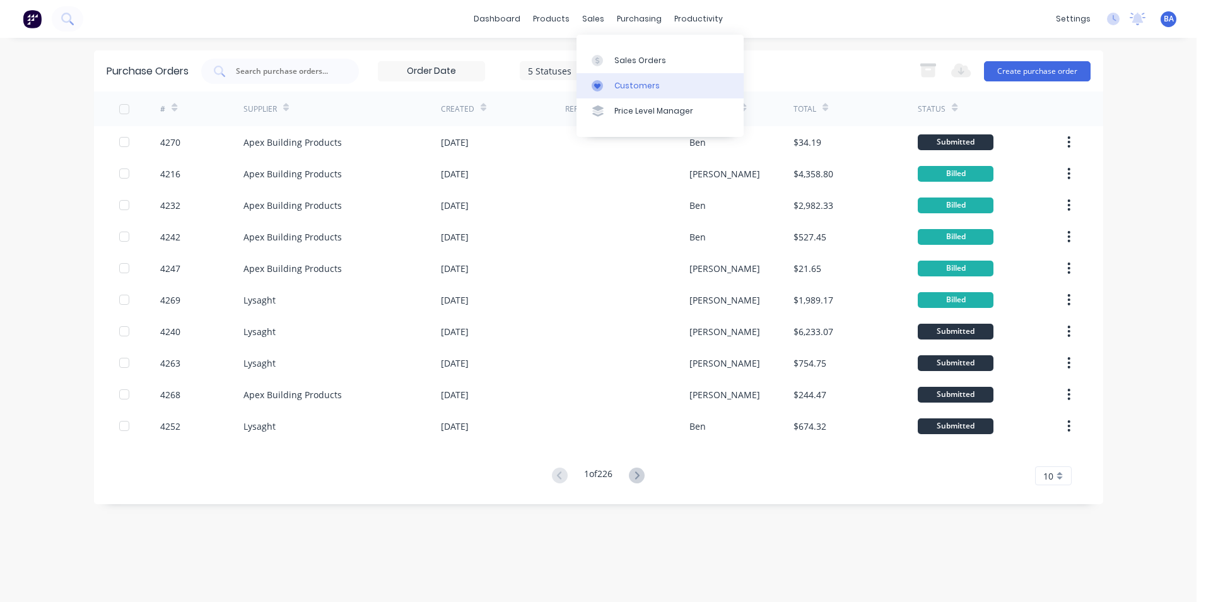
click at [598, 85] on icon at bounding box center [597, 86] width 6 height 6
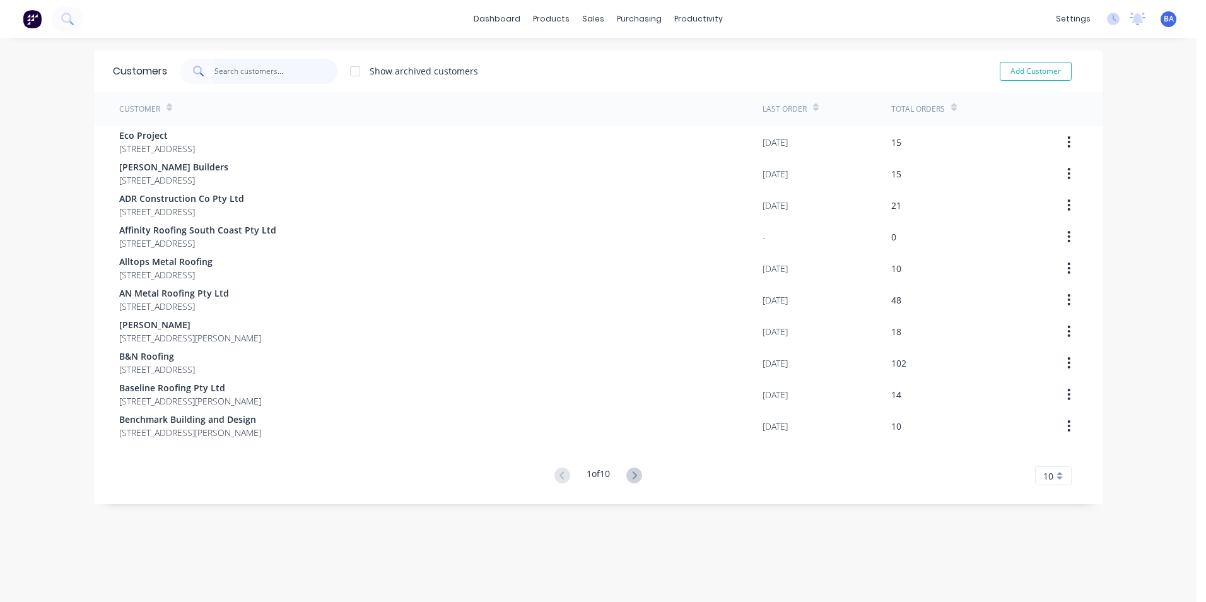
click at [308, 67] on input "text" at bounding box center [276, 71] width 123 height 25
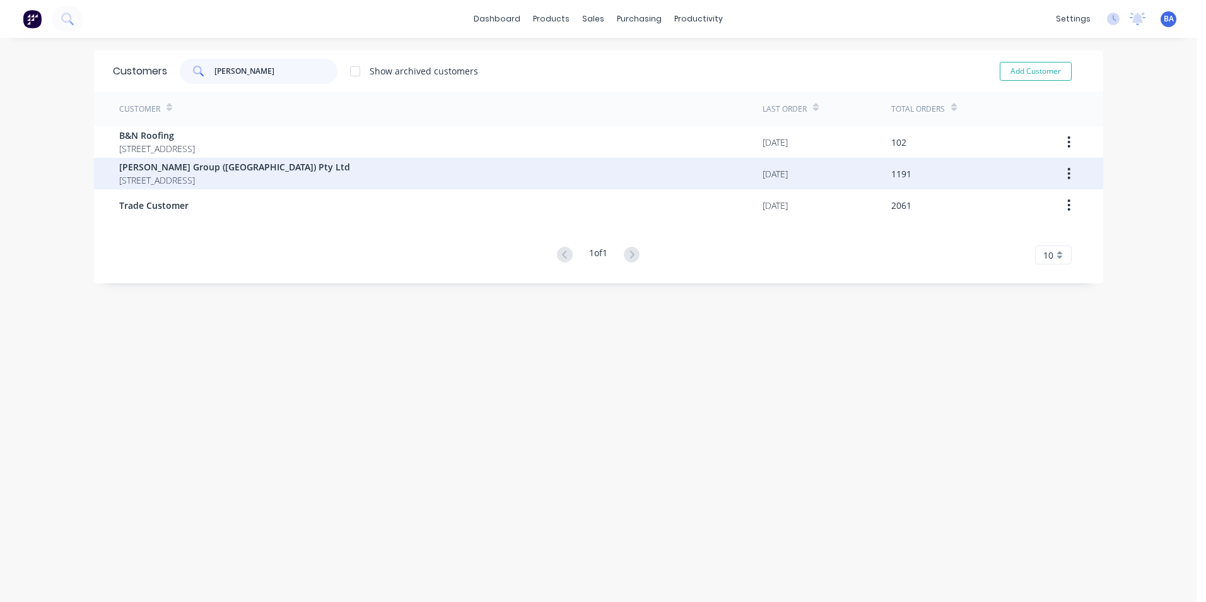
type input "[PERSON_NAME]"
click at [300, 171] on span "[PERSON_NAME] Group ([GEOGRAPHIC_DATA]) Pty Ltd" at bounding box center [234, 166] width 231 height 13
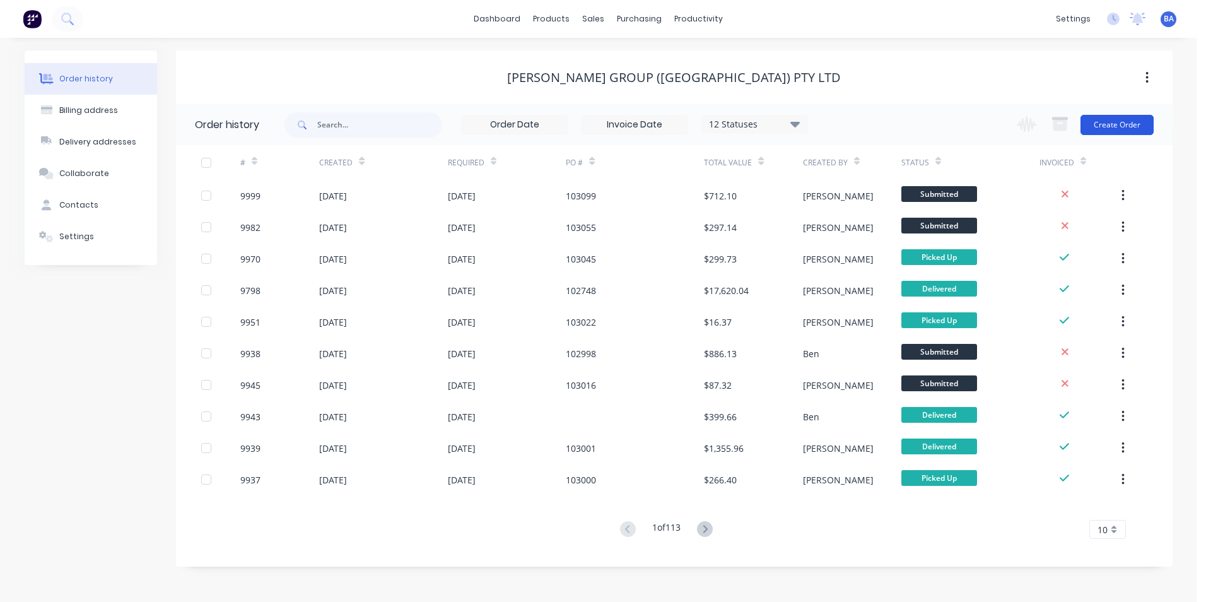
click at [1095, 125] on button "Create Order" at bounding box center [1117, 125] width 73 height 20
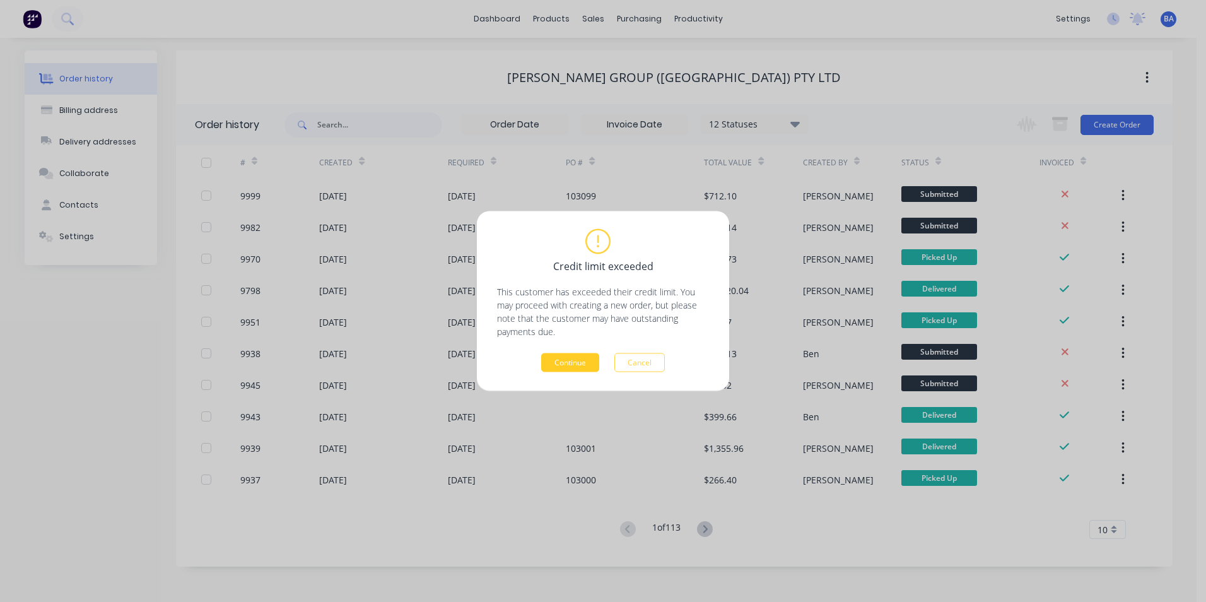
click at [575, 357] on button "Continue" at bounding box center [570, 362] width 58 height 19
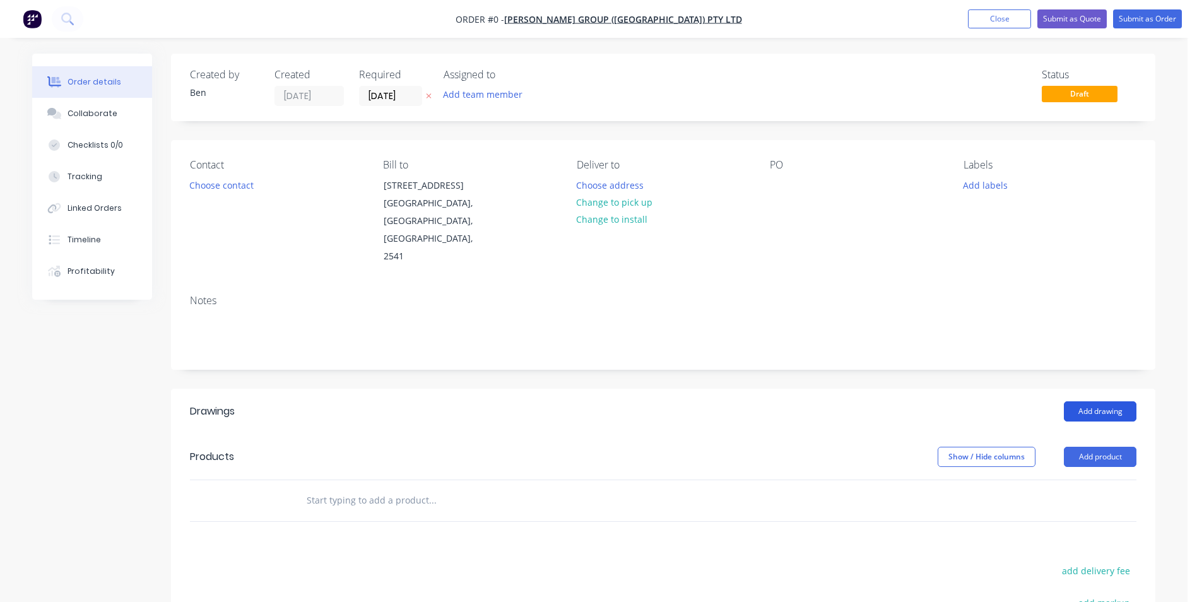
click at [1081, 401] on button "Add drawing" at bounding box center [1100, 411] width 73 height 20
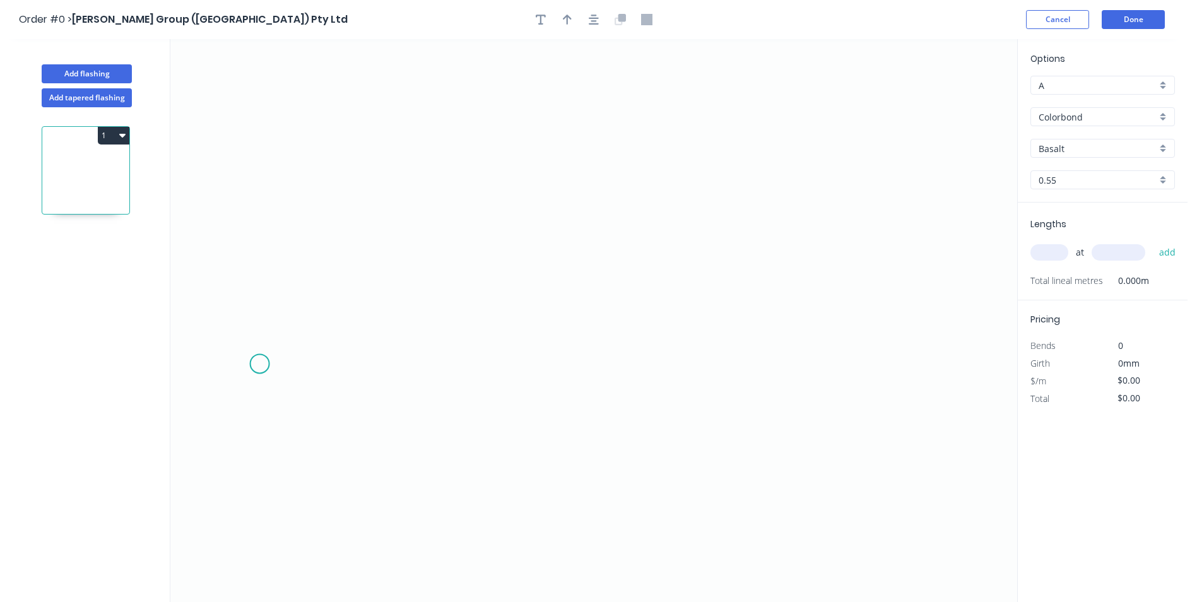
click at [259, 364] on icon "0" at bounding box center [593, 320] width 847 height 563
click at [294, 334] on icon "0" at bounding box center [593, 320] width 847 height 563
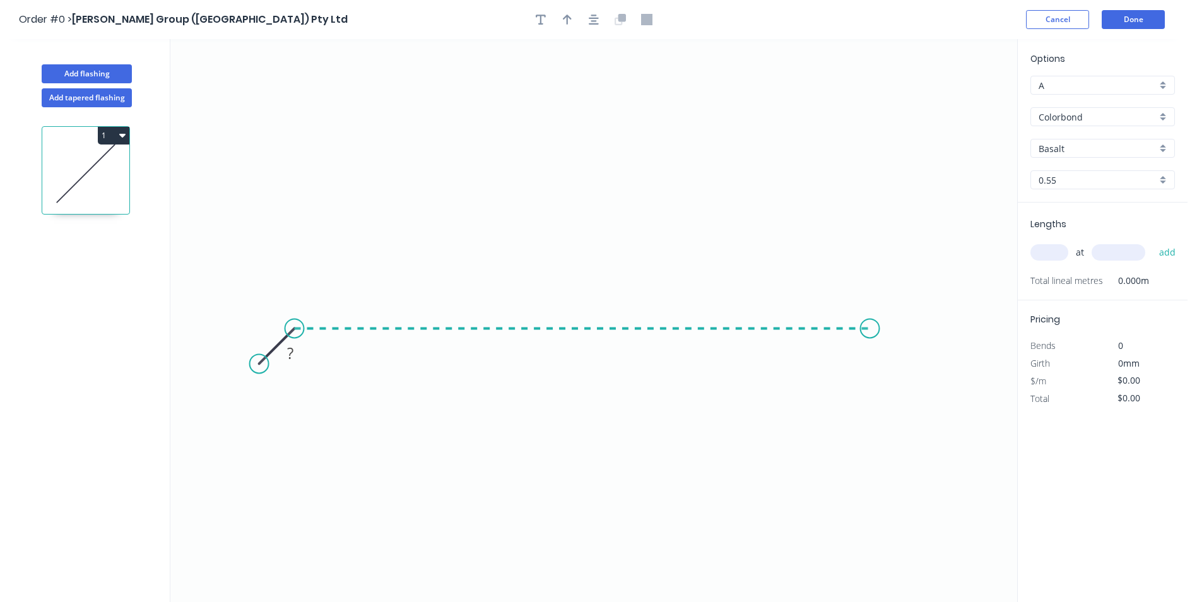
click at [870, 331] on icon "0 ?" at bounding box center [593, 320] width 847 height 563
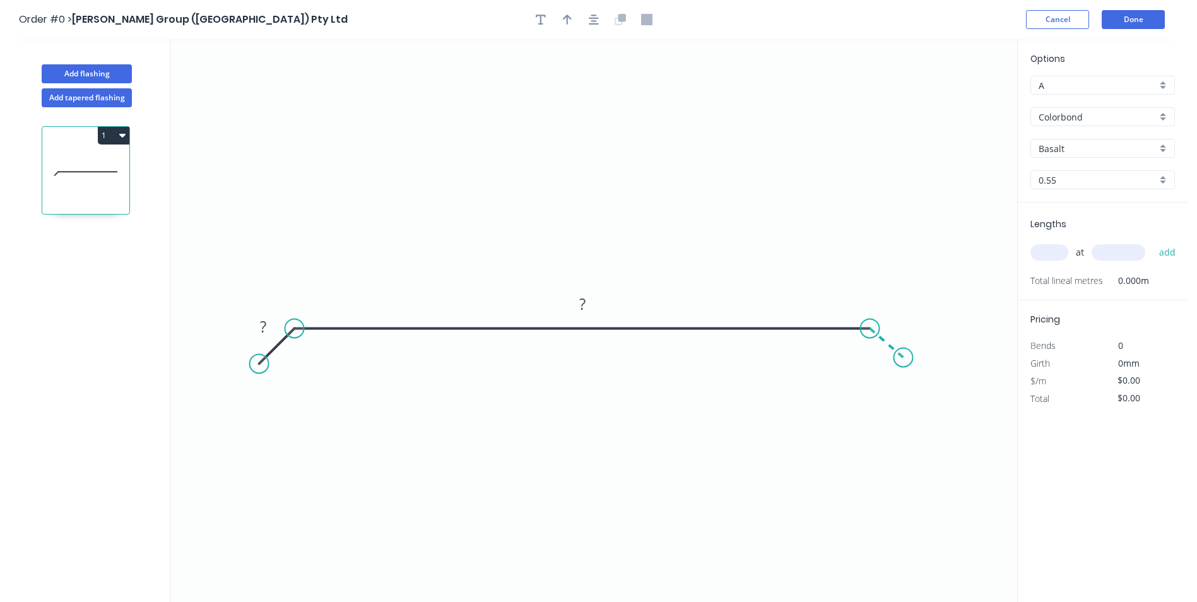
click at [904, 358] on icon "0 ? ?" at bounding box center [593, 320] width 847 height 563
click at [259, 327] on rect at bounding box center [263, 328] width 25 height 18
click at [302, 233] on icon "0 15 915 15 160 º" at bounding box center [593, 320] width 847 height 563
type input "$24.41"
click at [567, 22] on icon "button" at bounding box center [567, 20] width 9 height 10
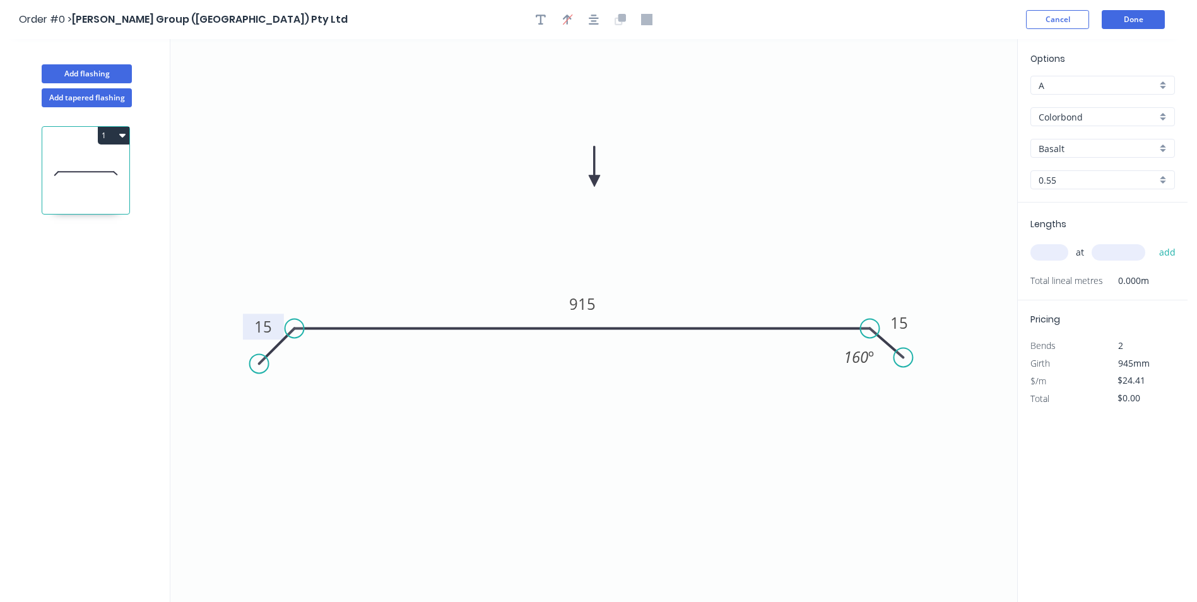
drag, startPoint x: 954, startPoint y: 95, endPoint x: 594, endPoint y: 181, distance: 369.8
click at [594, 181] on icon at bounding box center [594, 166] width 11 height 40
click at [1074, 146] on input "Basalt" at bounding box center [1098, 148] width 118 height 13
click at [1068, 232] on div "Surfmist" at bounding box center [1102, 236] width 143 height 22
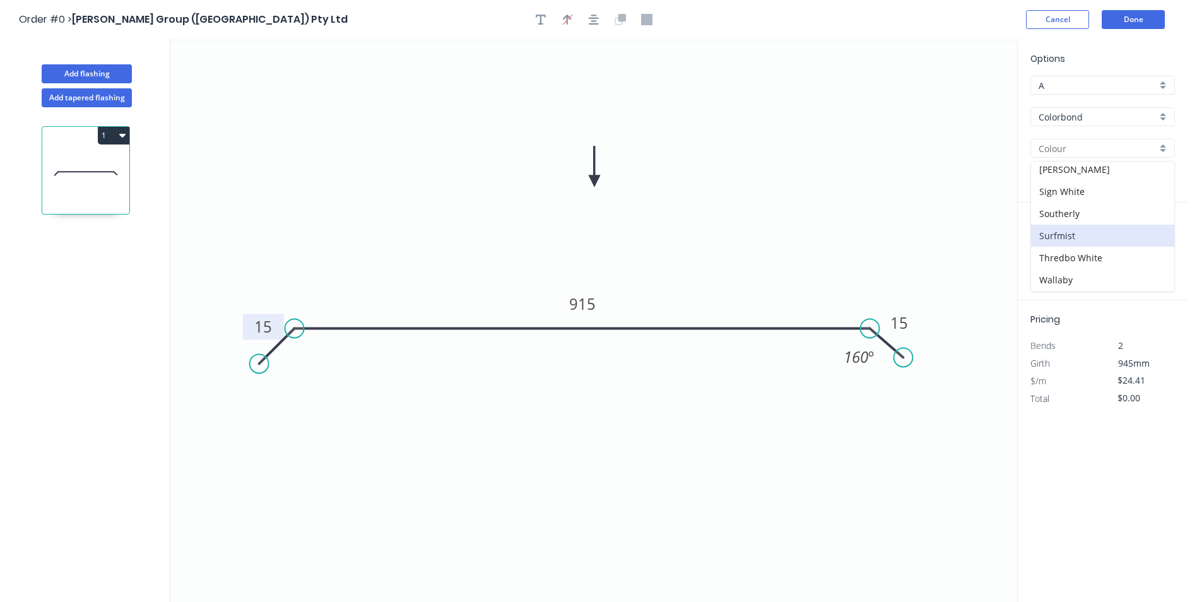
type input "Surfmist"
click at [1046, 247] on input "text" at bounding box center [1049, 252] width 38 height 16
type input "16"
type input "1600"
click at [1153, 242] on button "add" at bounding box center [1168, 252] width 30 height 21
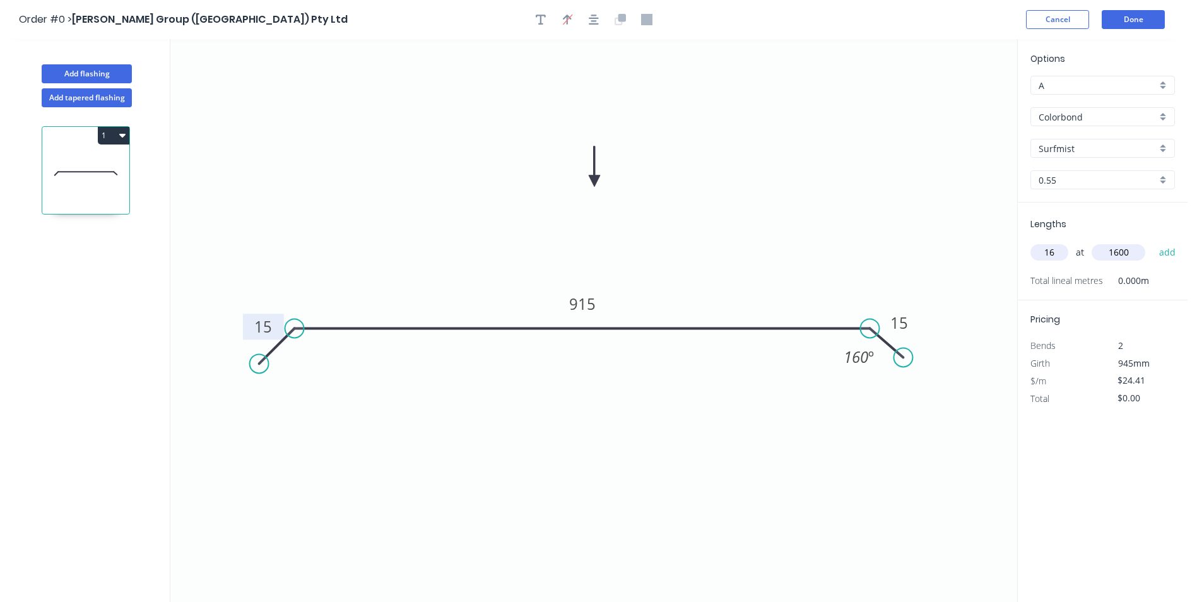
type input "$624.90"
click at [1129, 18] on button "Done" at bounding box center [1133, 19] width 63 height 19
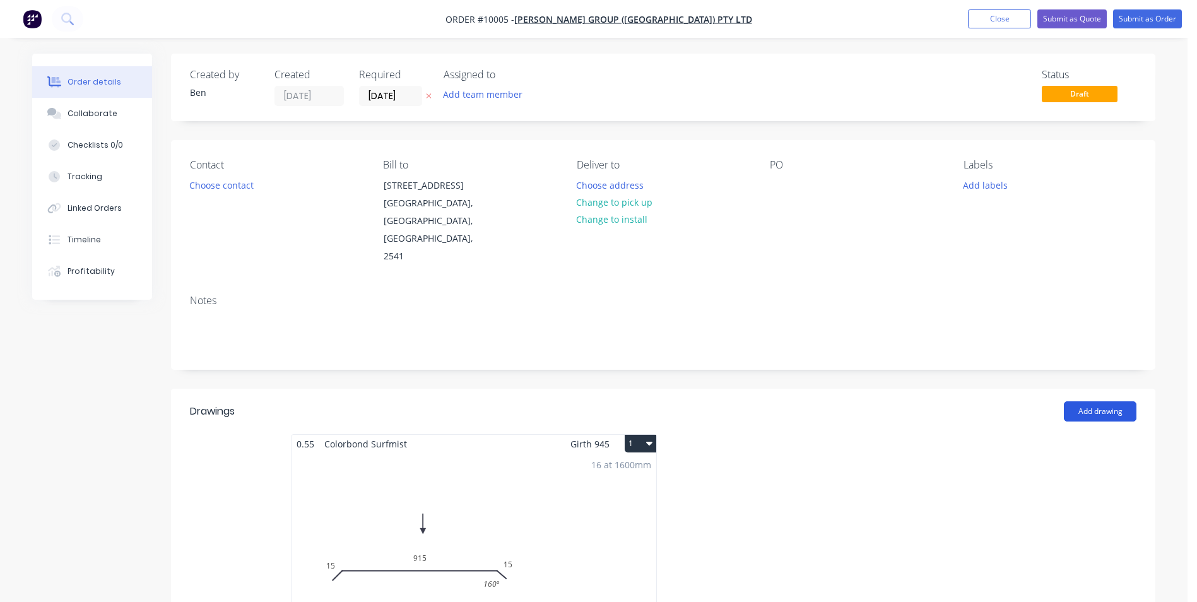
click at [1102, 401] on button "Add drawing" at bounding box center [1100, 411] width 73 height 20
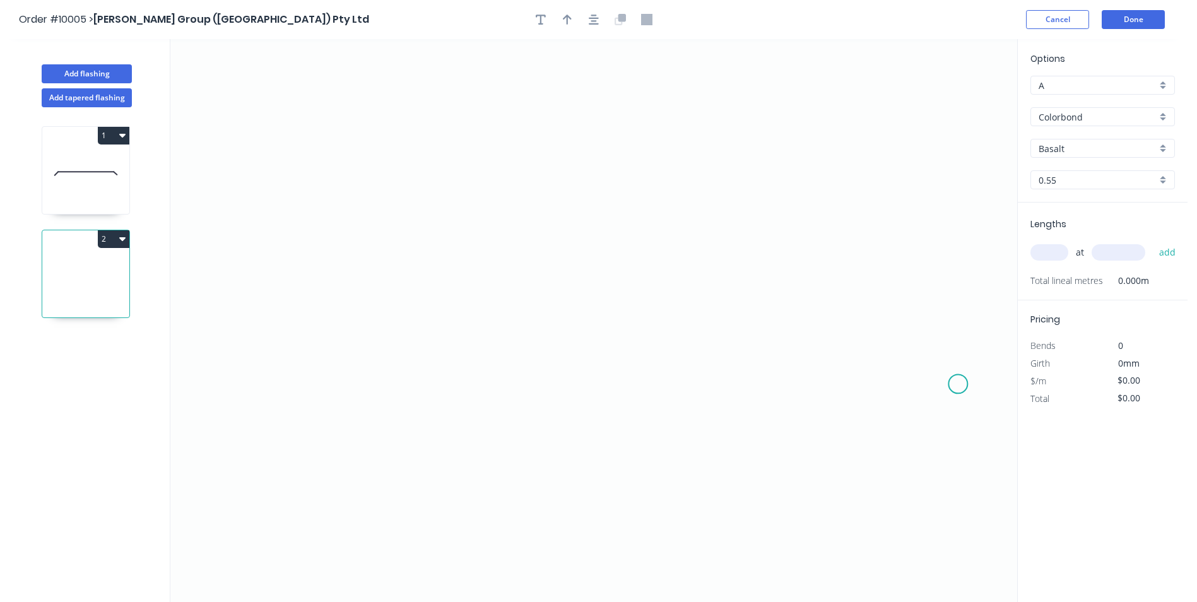
scroll to position [23, 0]
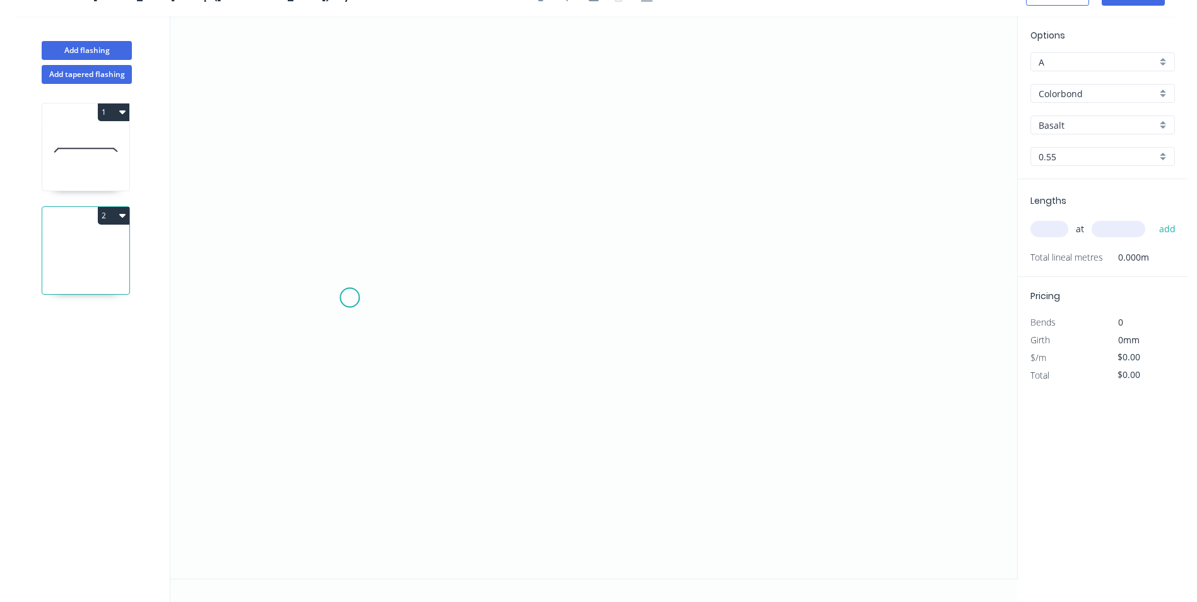
click at [343, 297] on icon "0" at bounding box center [593, 297] width 847 height 563
click at [747, 293] on icon "0" at bounding box center [593, 297] width 847 height 563
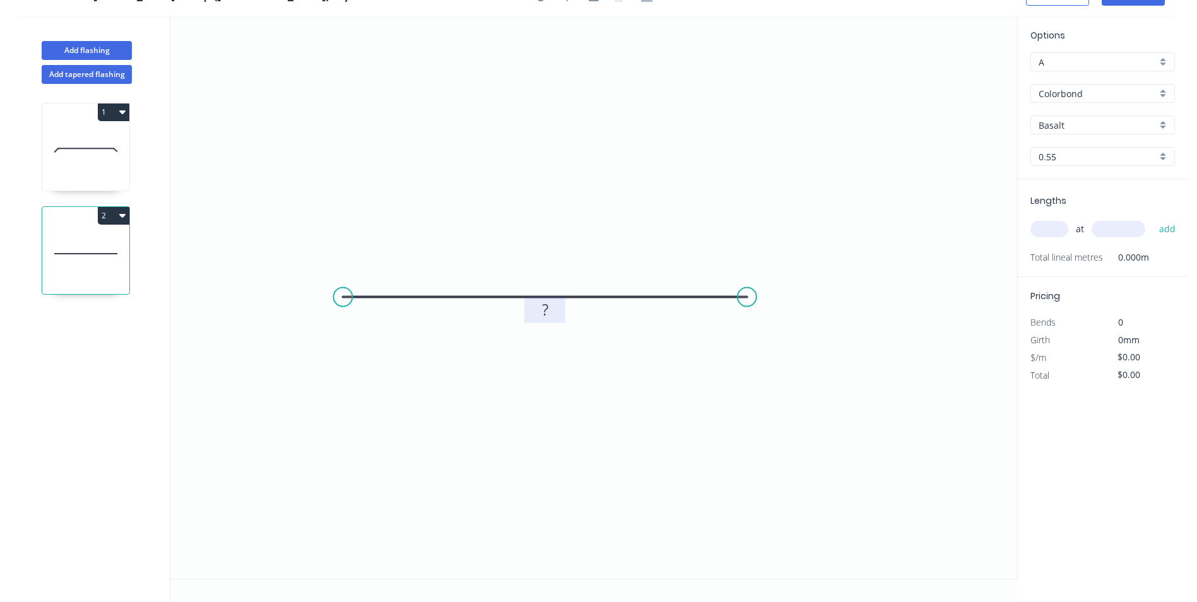
click at [553, 317] on rect at bounding box center [545, 311] width 25 height 18
click at [618, 209] on icon "0 730" at bounding box center [593, 297] width 847 height 563
type input "$17.76"
click at [1047, 232] on input "text" at bounding box center [1049, 229] width 38 height 16
type input "1"
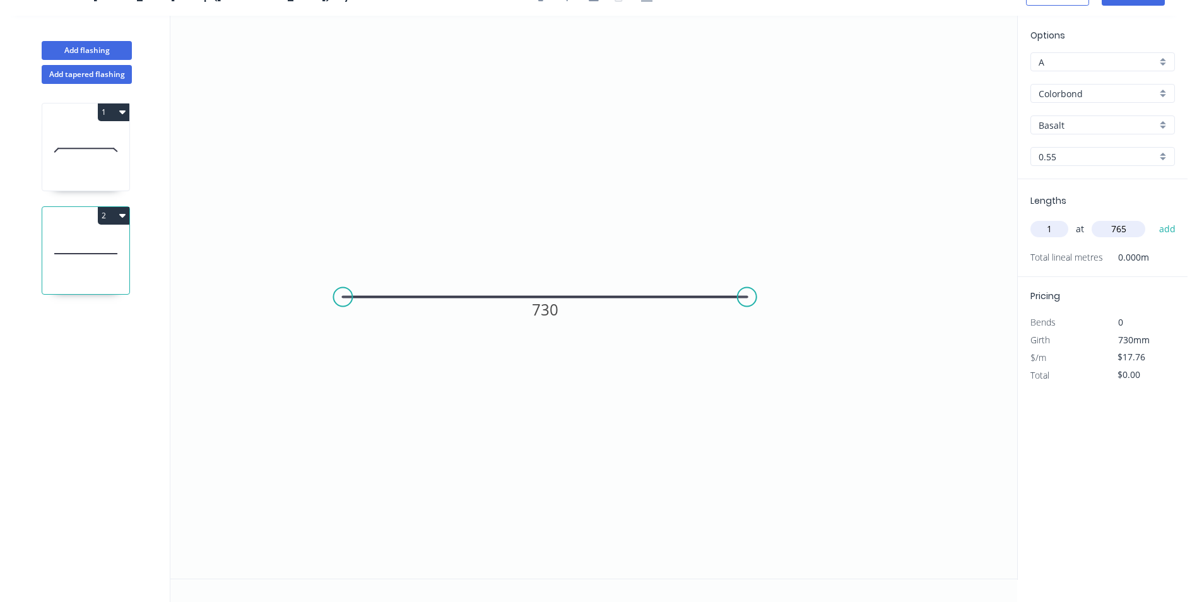
click at [642, 107] on icon "0 730" at bounding box center [593, 297] width 847 height 563
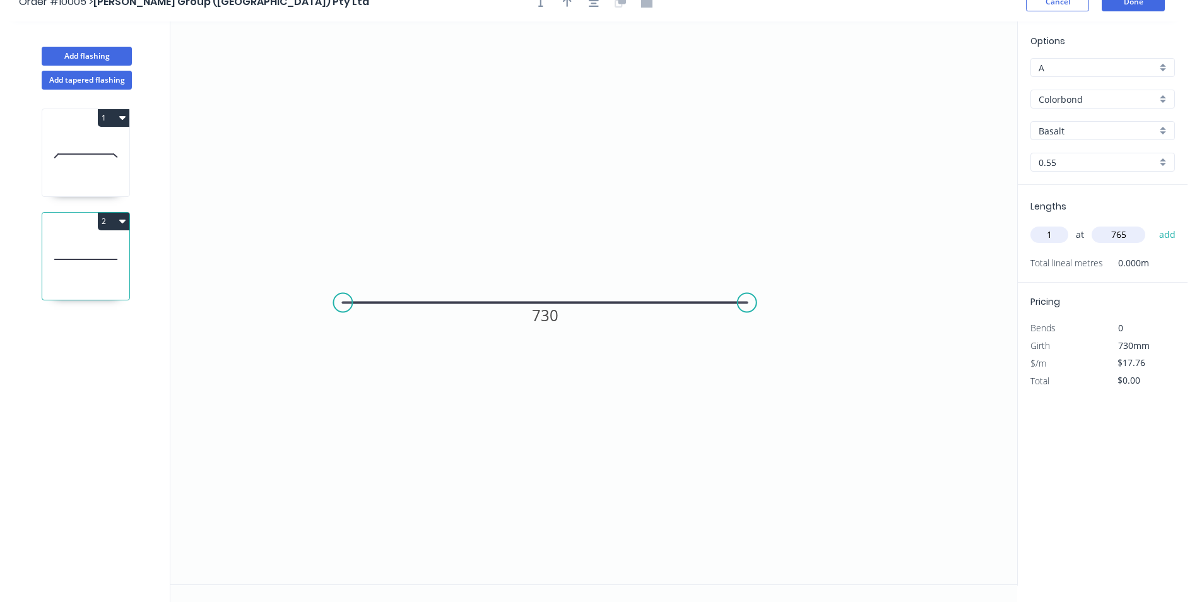
scroll to position [0, 0]
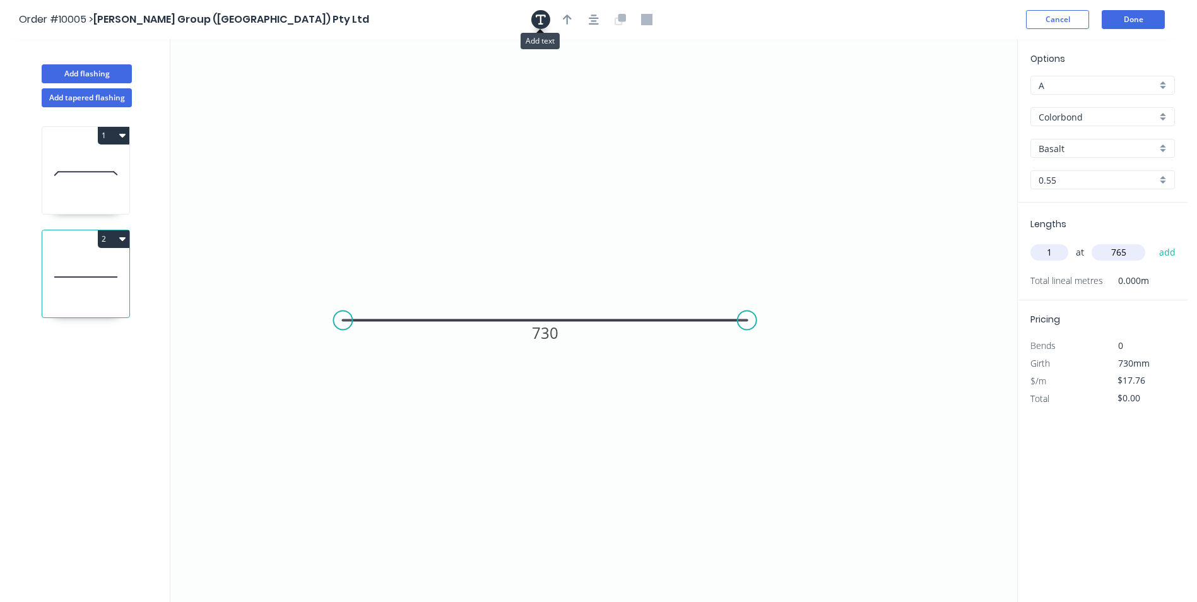
type input "765"
click at [541, 18] on icon "button" at bounding box center [541, 20] width 10 height 10
drag, startPoint x: 286, startPoint y: 83, endPoint x: 575, endPoint y: 180, distance: 304.1
click at [575, 180] on textarea at bounding box center [540, 185] width 102 height 47
click at [679, 157] on icon "see picture sump 730" at bounding box center [593, 320] width 847 height 563
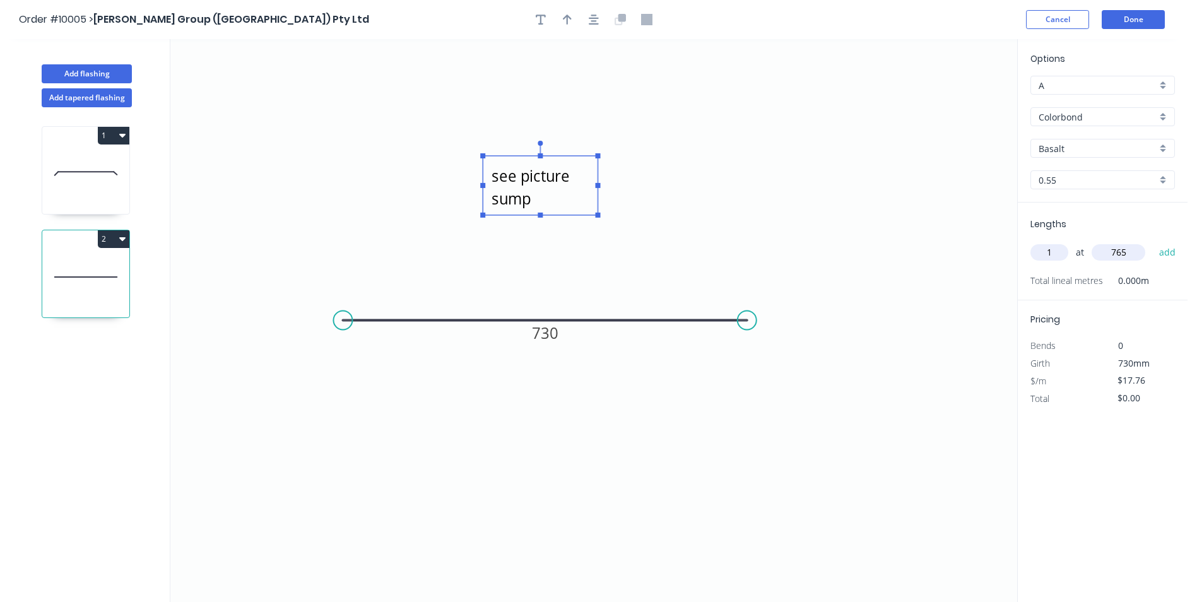
type textarea "see picture sump"
click at [1067, 146] on input "Basalt" at bounding box center [1098, 148] width 118 height 13
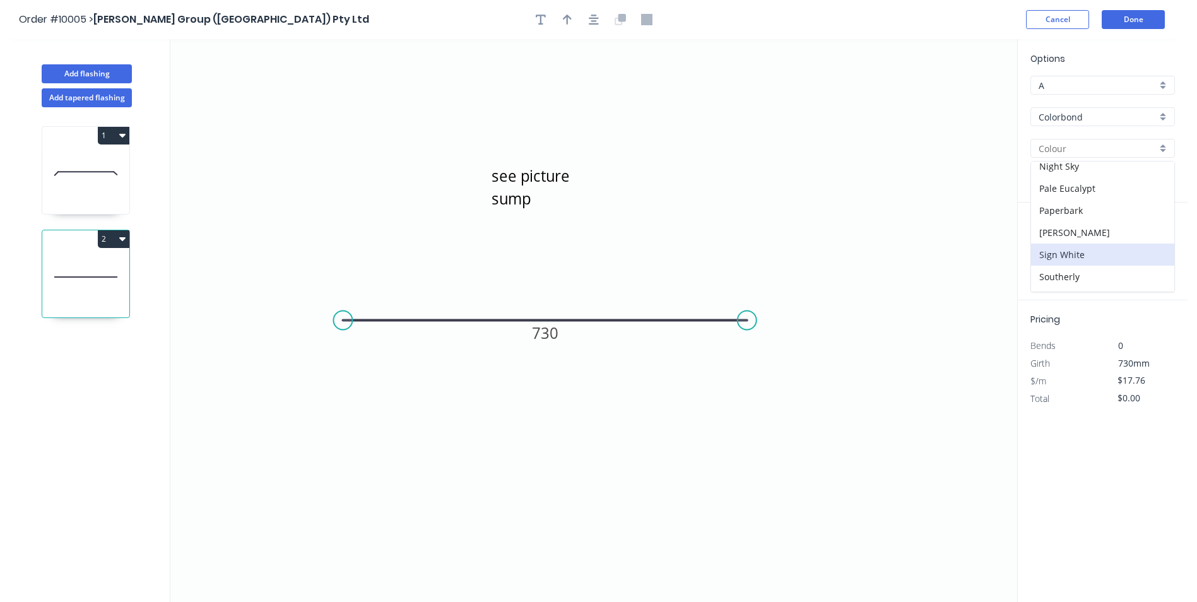
scroll to position [379, 0]
click at [1084, 233] on div "Surfmist" at bounding box center [1102, 236] width 143 height 22
type input "Surfmist"
click at [1141, 20] on button "Done" at bounding box center [1133, 19] width 63 height 19
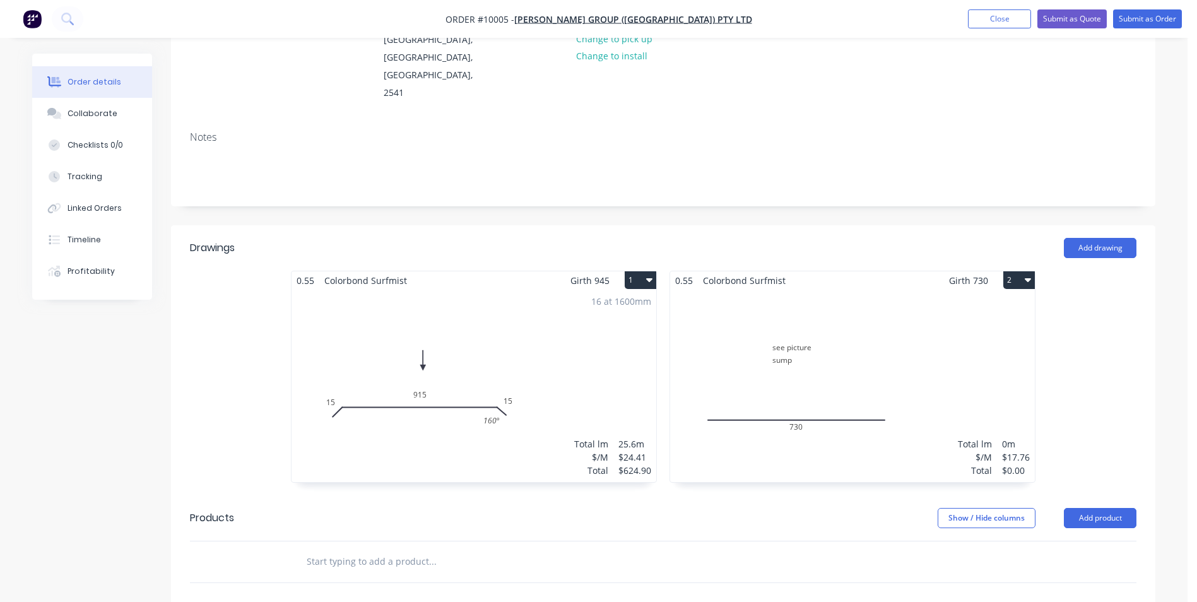
scroll to position [379, 0]
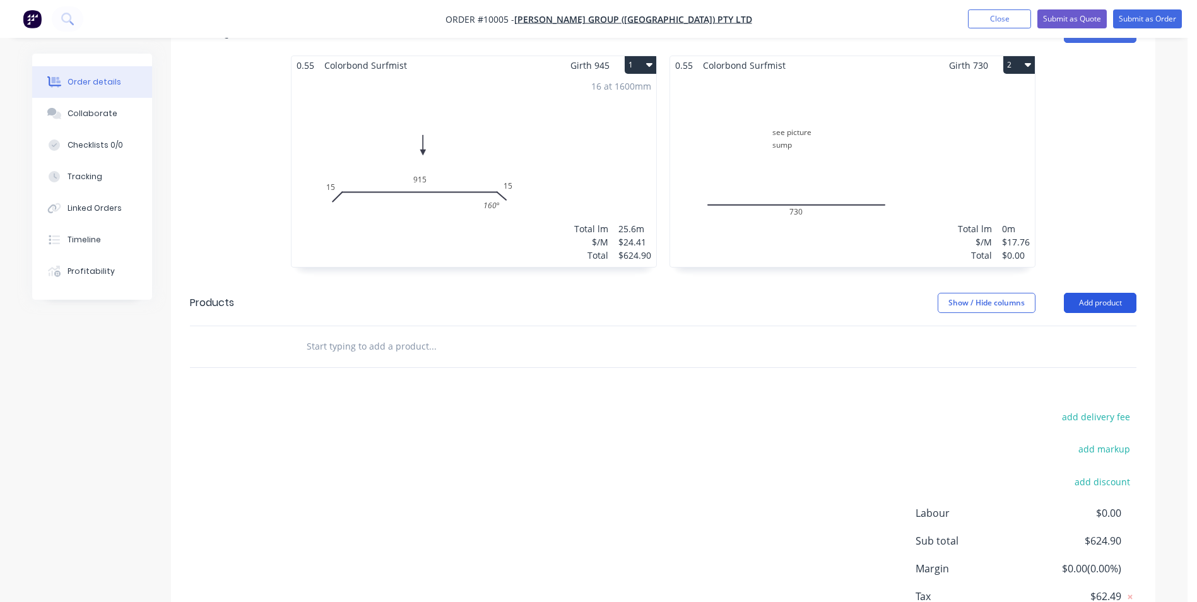
click at [1095, 293] on button "Add product" at bounding box center [1100, 303] width 73 height 20
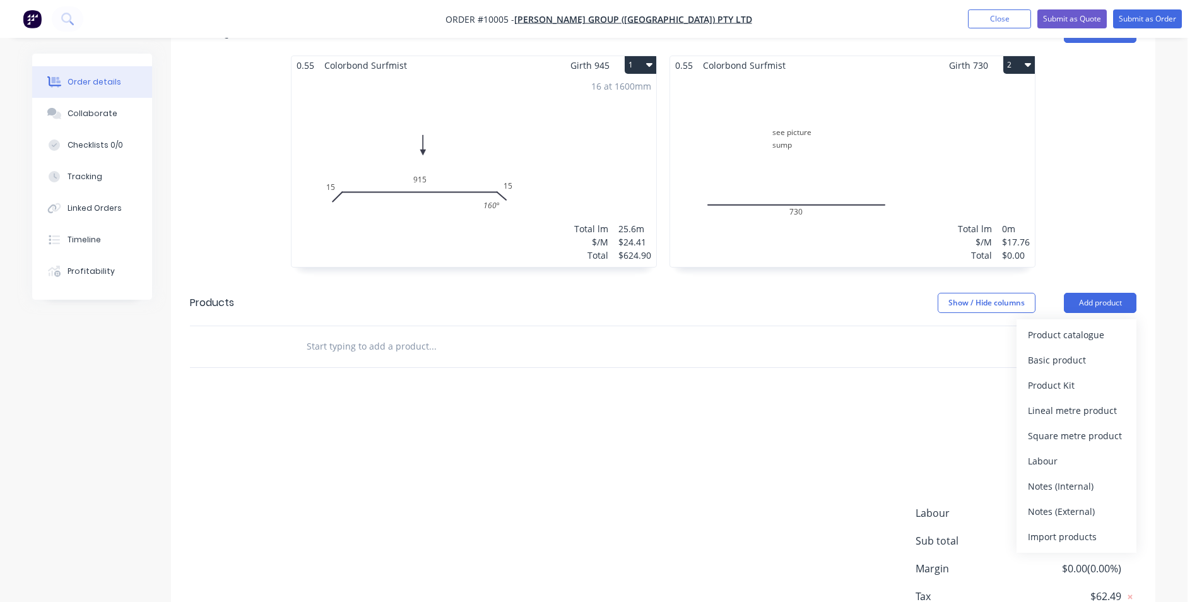
click at [748, 408] on div "add delivery fee add markup add discount Labour $0.00 Sub total $624.90 Margin …" at bounding box center [663, 530] width 947 height 244
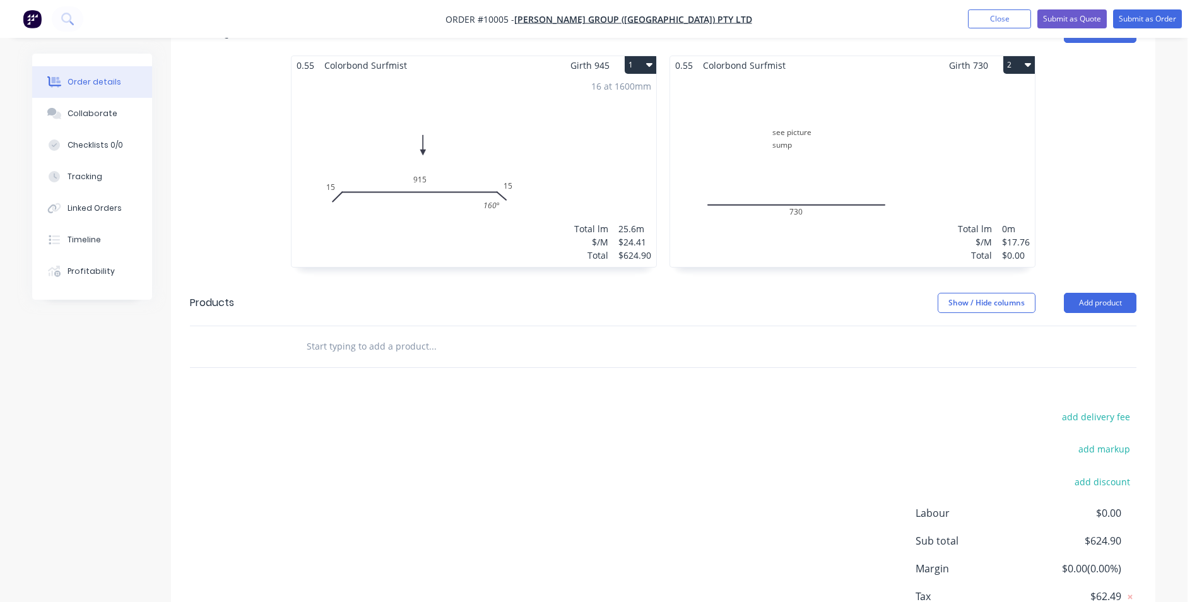
click at [388, 334] on input "text" at bounding box center [432, 346] width 252 height 25
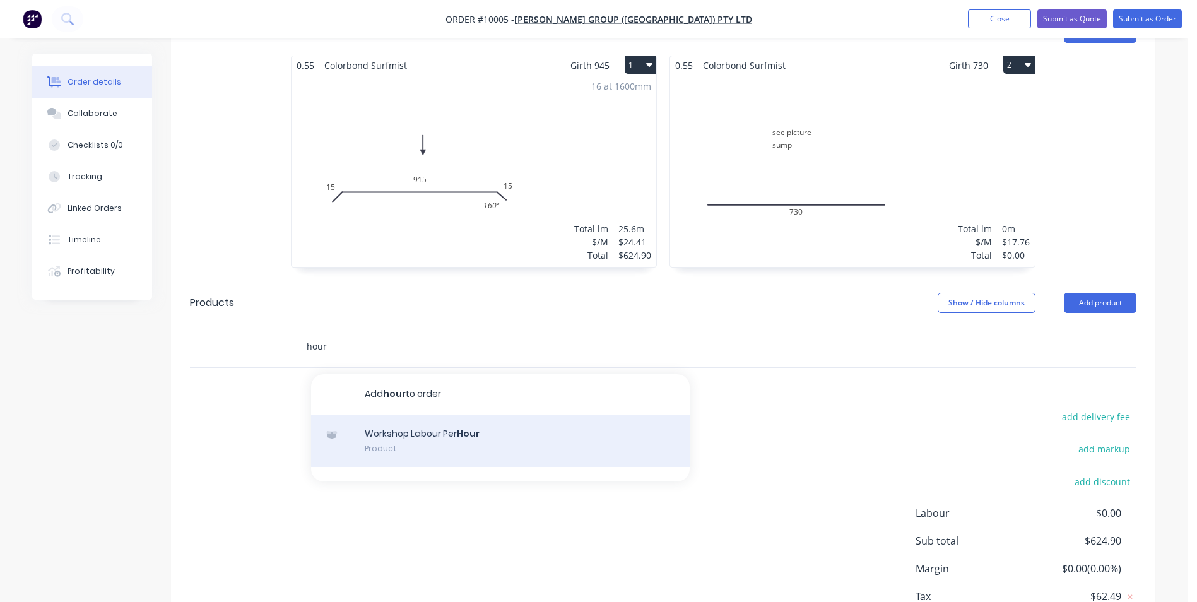
type input "hour"
click at [384, 415] on div "Workshop Labour Per Hour Product" at bounding box center [500, 441] width 379 height 53
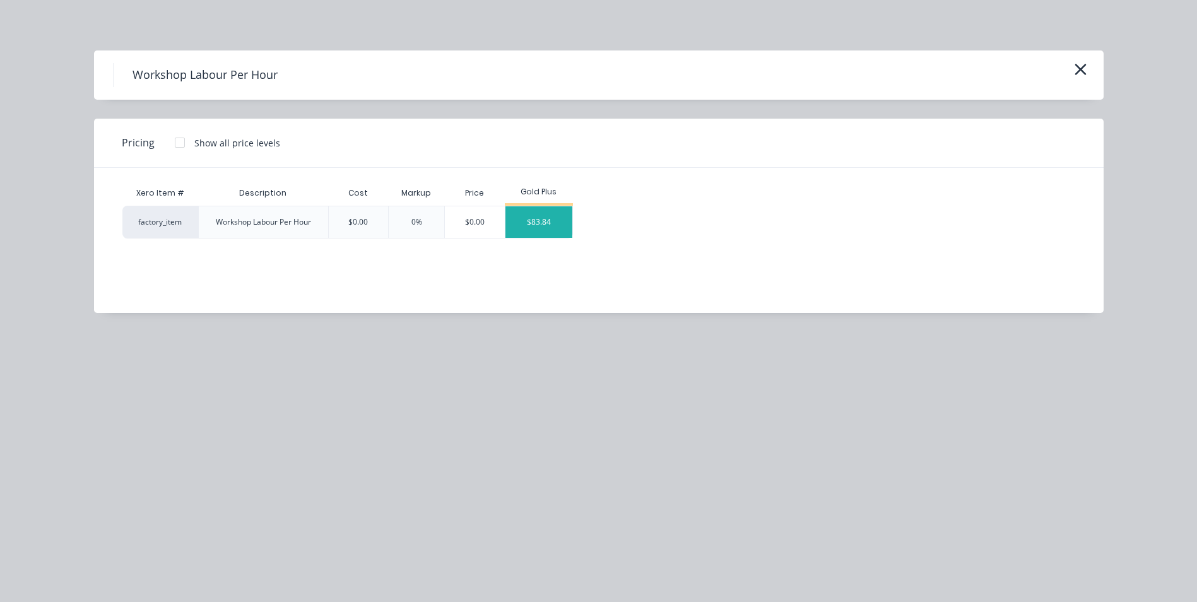
click at [543, 221] on div "$83.84" at bounding box center [539, 222] width 68 height 32
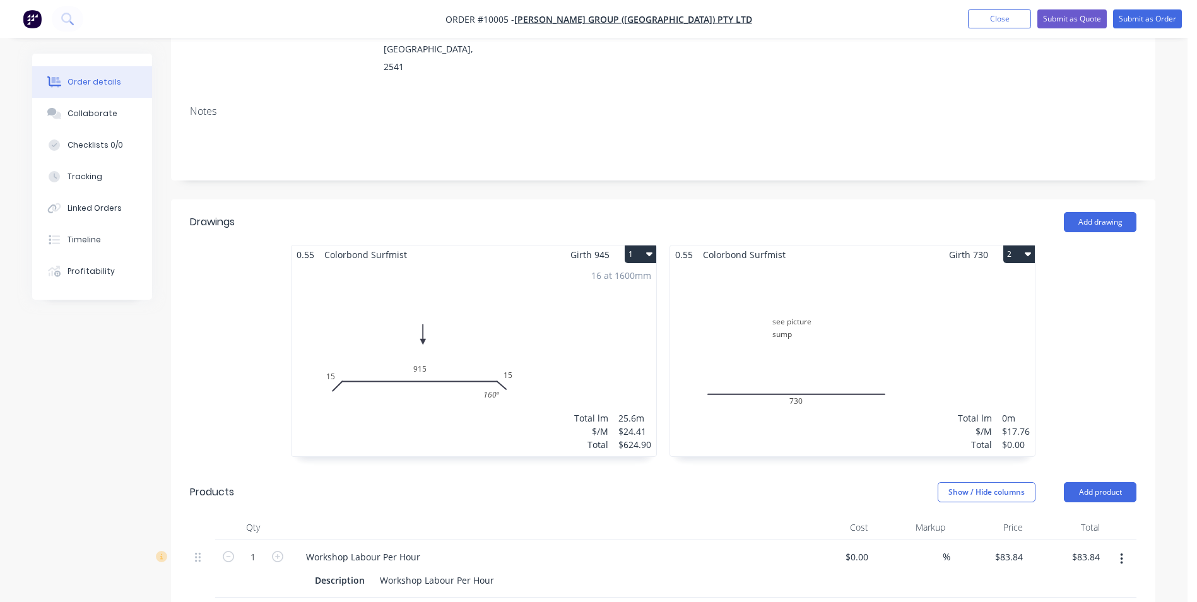
scroll to position [505, 0]
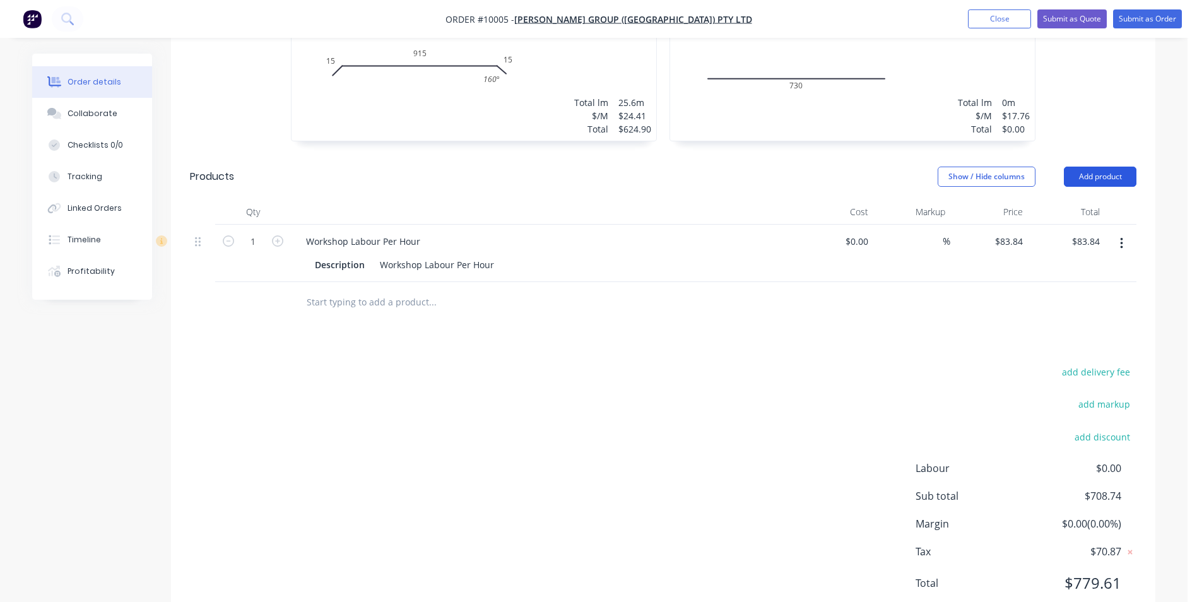
click at [1100, 167] on button "Add product" at bounding box center [1100, 177] width 73 height 20
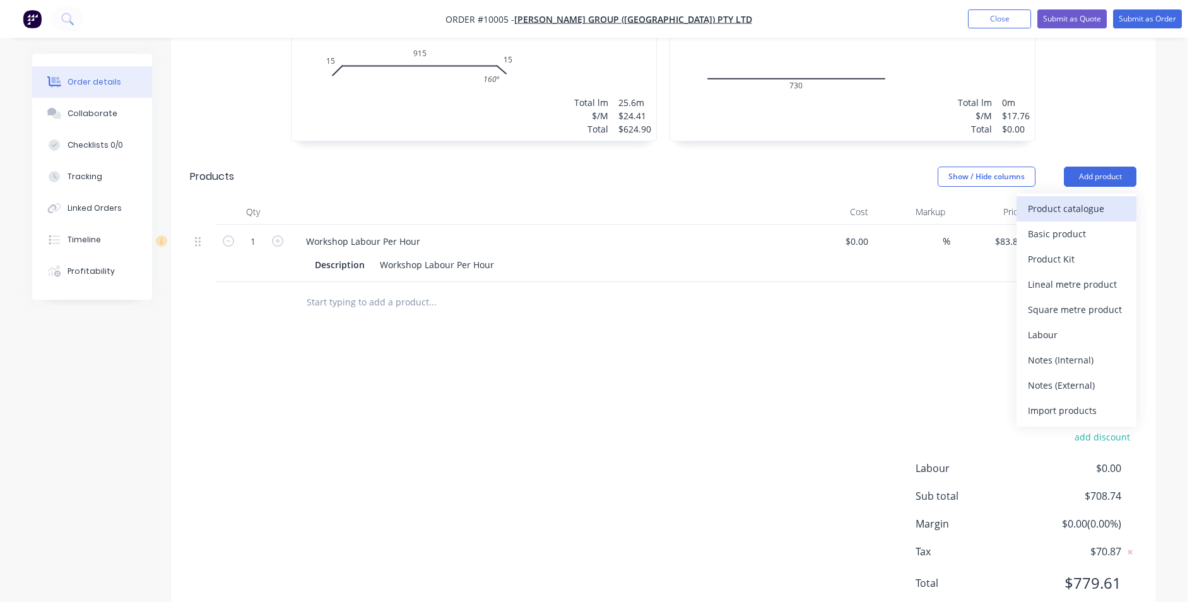
click at [1064, 199] on div "Product catalogue" at bounding box center [1076, 208] width 97 height 18
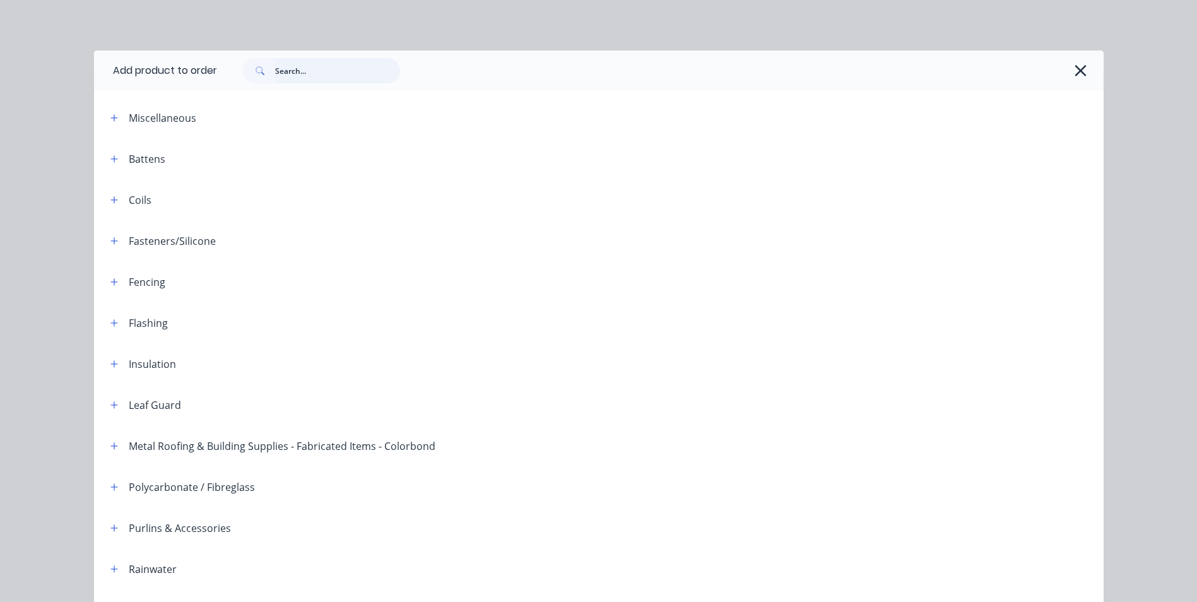
click at [301, 68] on input "text" at bounding box center [337, 70] width 125 height 25
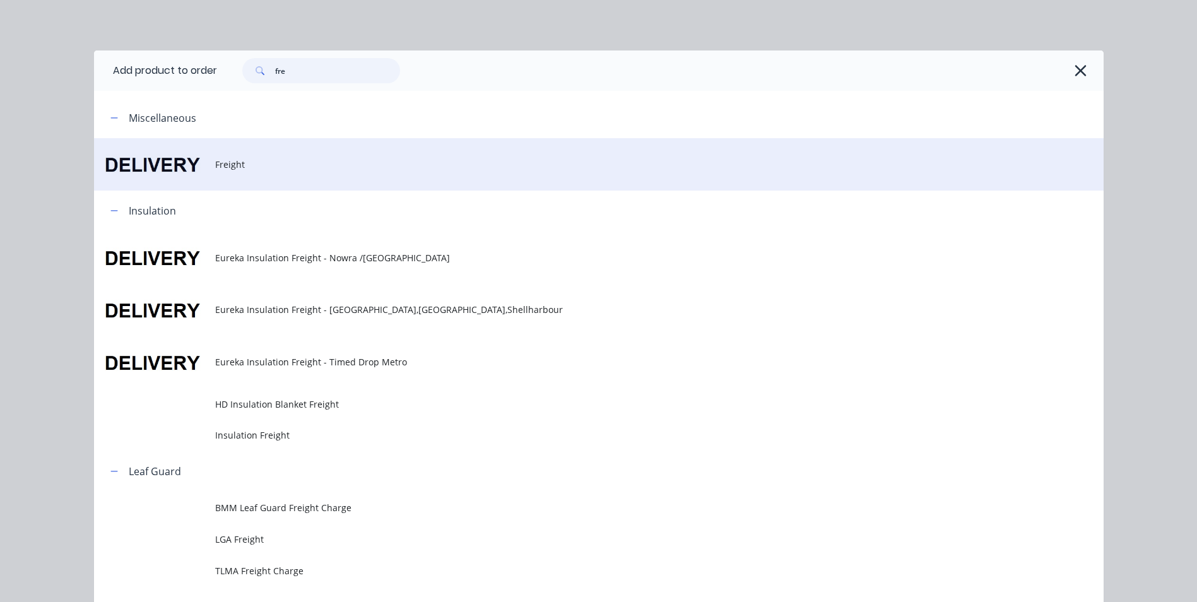
type input "fre"
click at [228, 168] on span "Freight" at bounding box center [570, 164] width 711 height 13
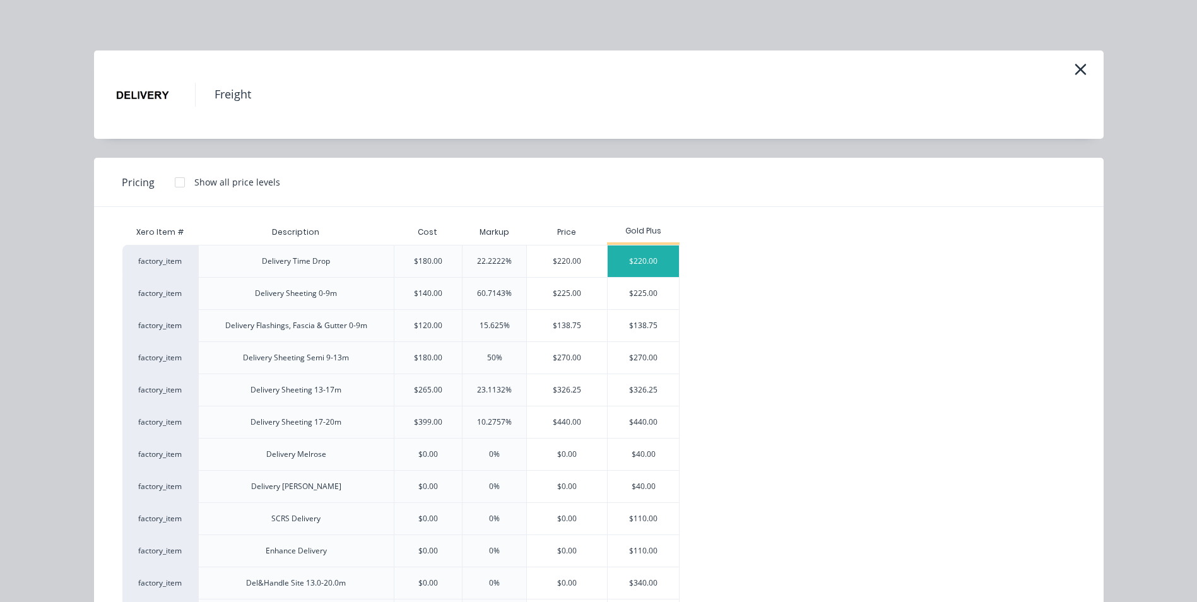
click at [631, 260] on div "$220.00" at bounding box center [643, 261] width 71 height 32
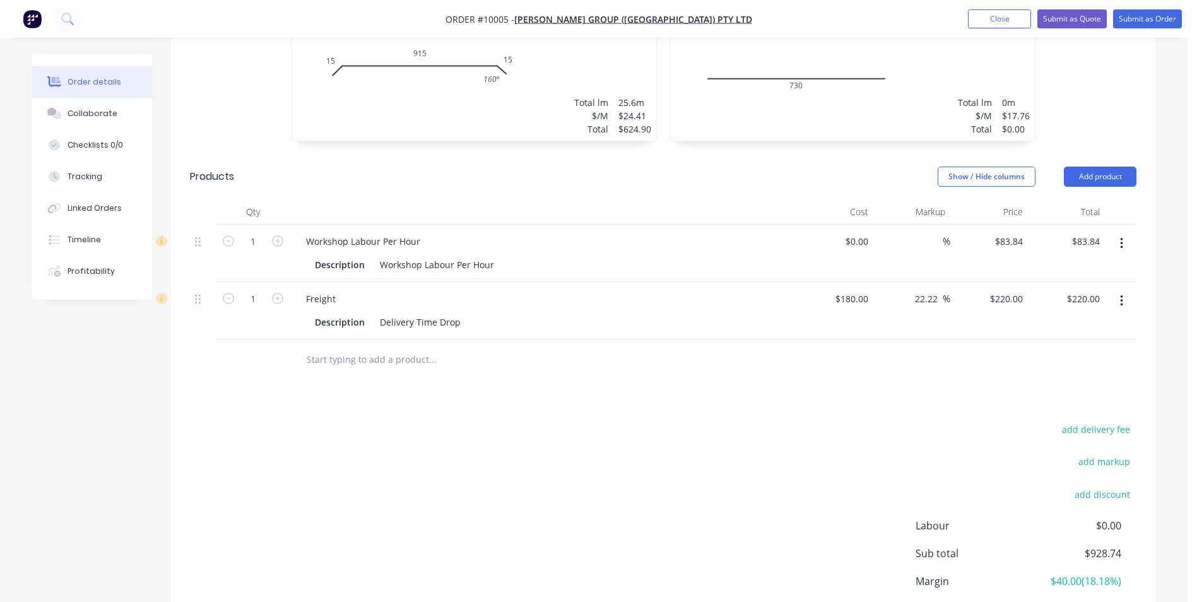
scroll to position [0, 0]
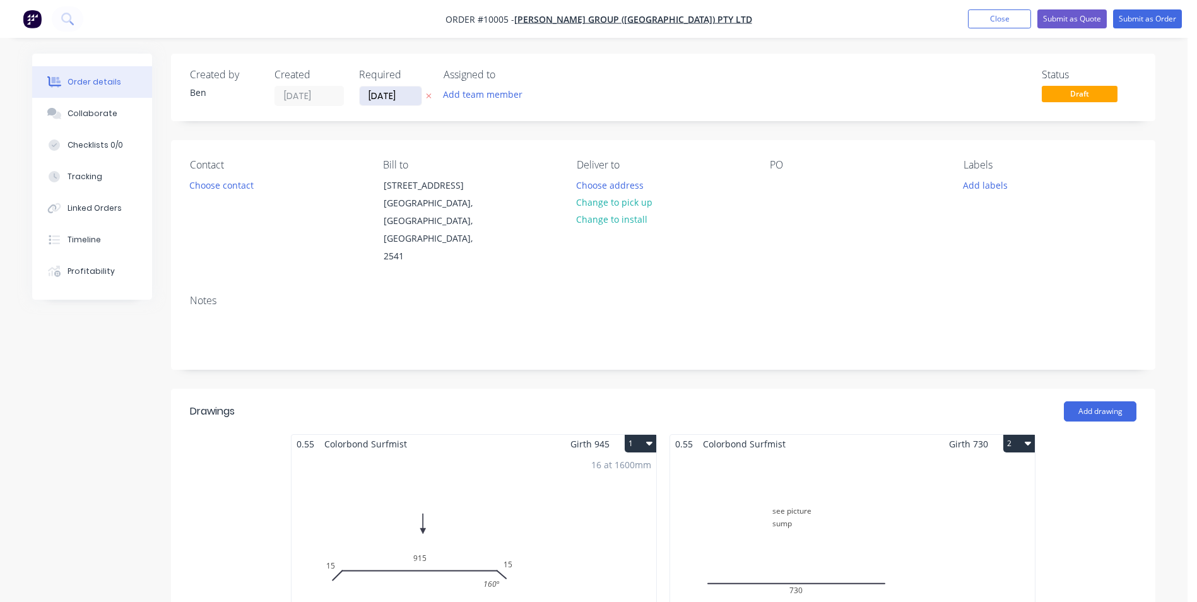
click at [411, 95] on input "[DATE]" at bounding box center [391, 95] width 62 height 19
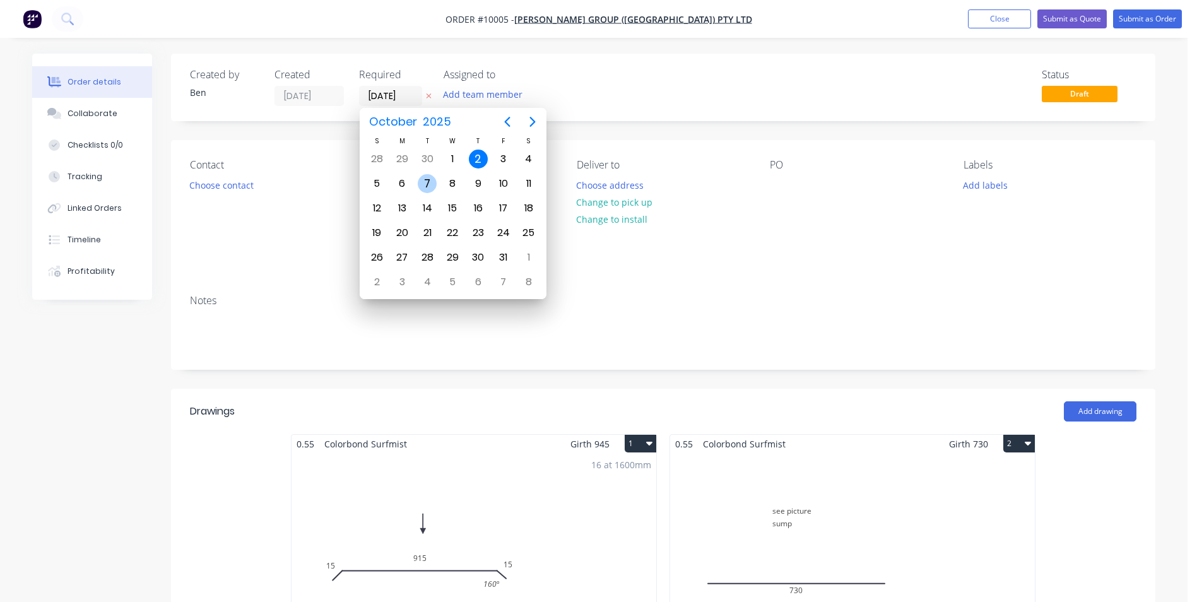
click at [426, 179] on div "7" at bounding box center [427, 183] width 19 height 19
type input "[DATE]"
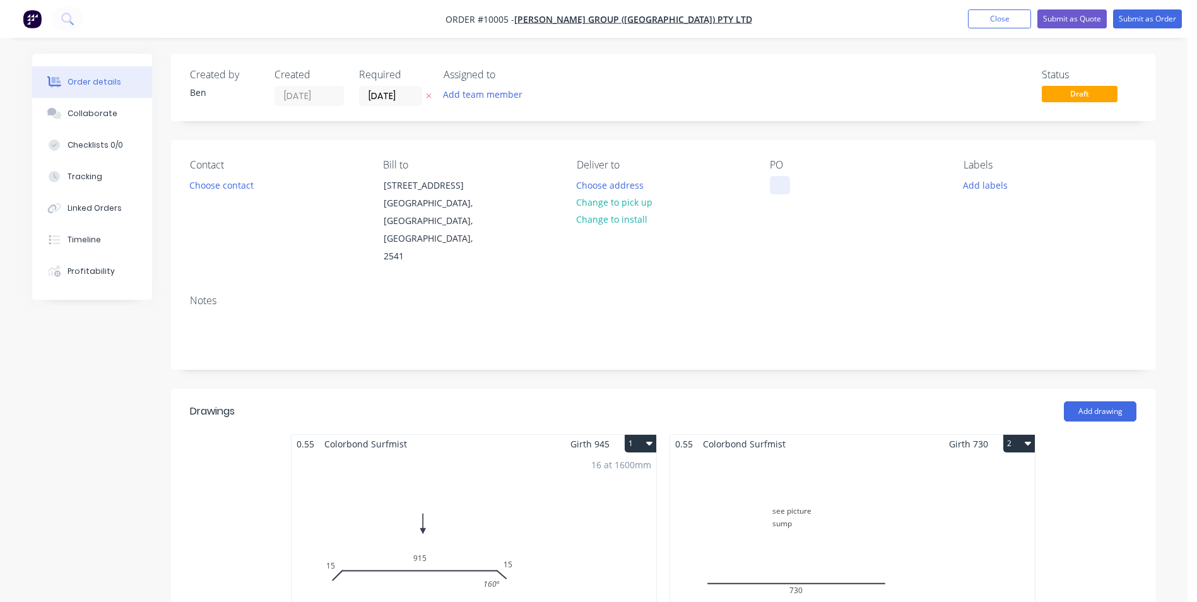
click at [782, 179] on div at bounding box center [780, 185] width 20 height 18
click at [780, 180] on div at bounding box center [780, 185] width 20 height 18
click at [740, 237] on div "Contact Choose contact [PERSON_NAME] to [STREET_ADDRESS] Deliver to Choose addr…" at bounding box center [663, 212] width 984 height 144
click at [625, 184] on button "Choose address" at bounding box center [610, 184] width 81 height 17
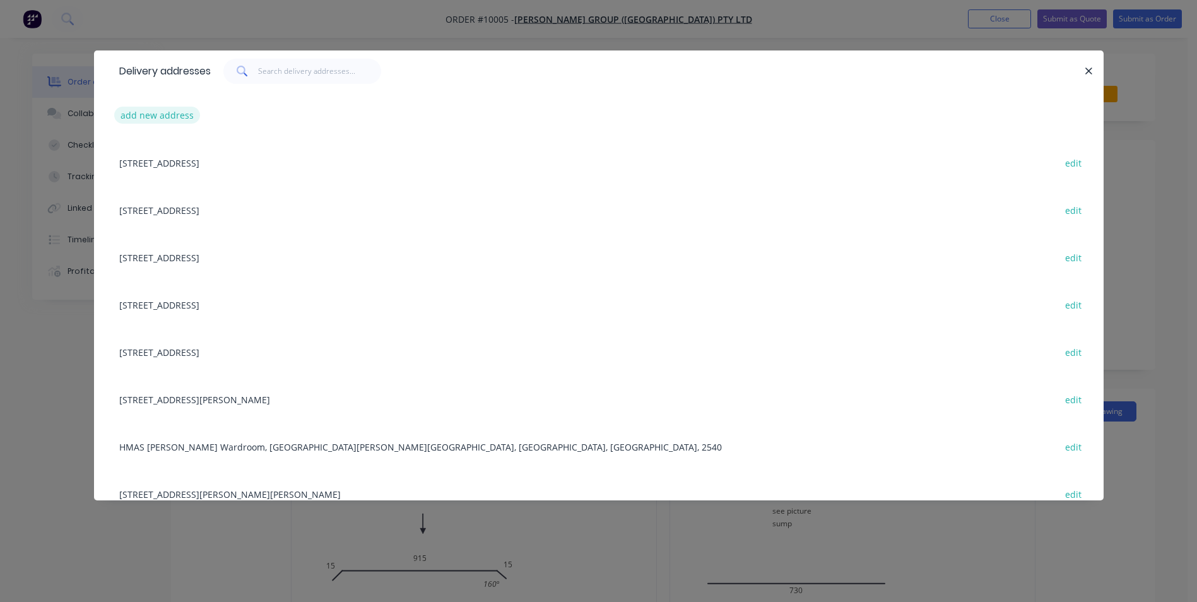
click at [184, 115] on button "add new address" at bounding box center [157, 115] width 86 height 17
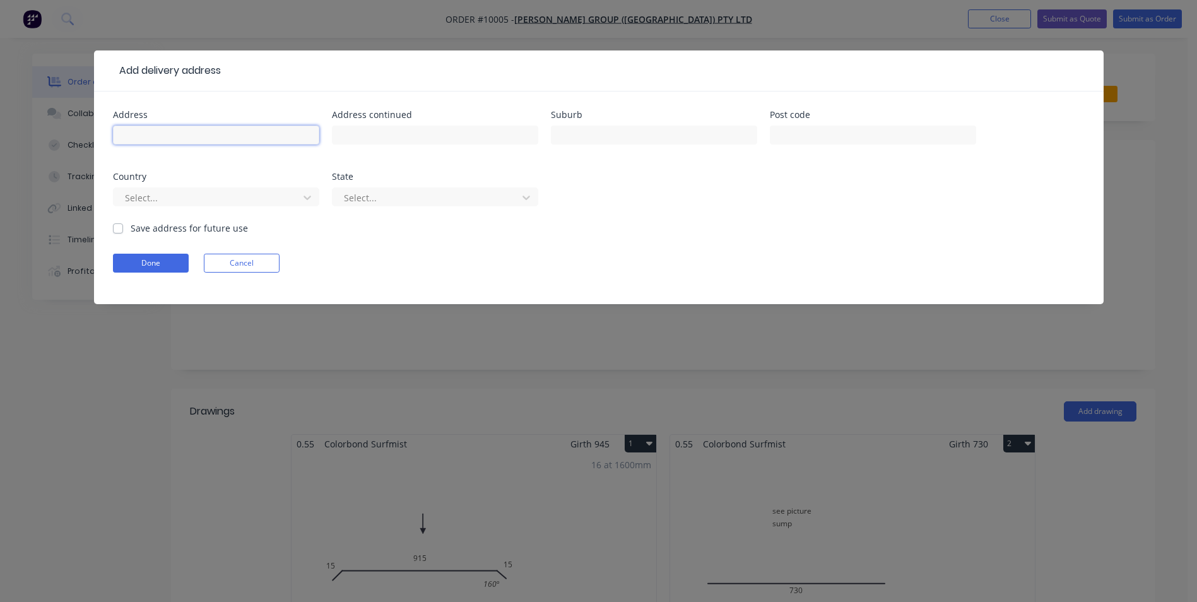
click at [192, 134] on input "text" at bounding box center [216, 135] width 206 height 19
click at [228, 138] on input "[PERSON_NAME] sport & Rec 660" at bounding box center [216, 135] width 206 height 19
type input "[PERSON_NAME] sport & Rec [STREET_ADDRESS]"
click at [577, 139] on input "text" at bounding box center [654, 135] width 206 height 19
type input "[PERSON_NAME]"
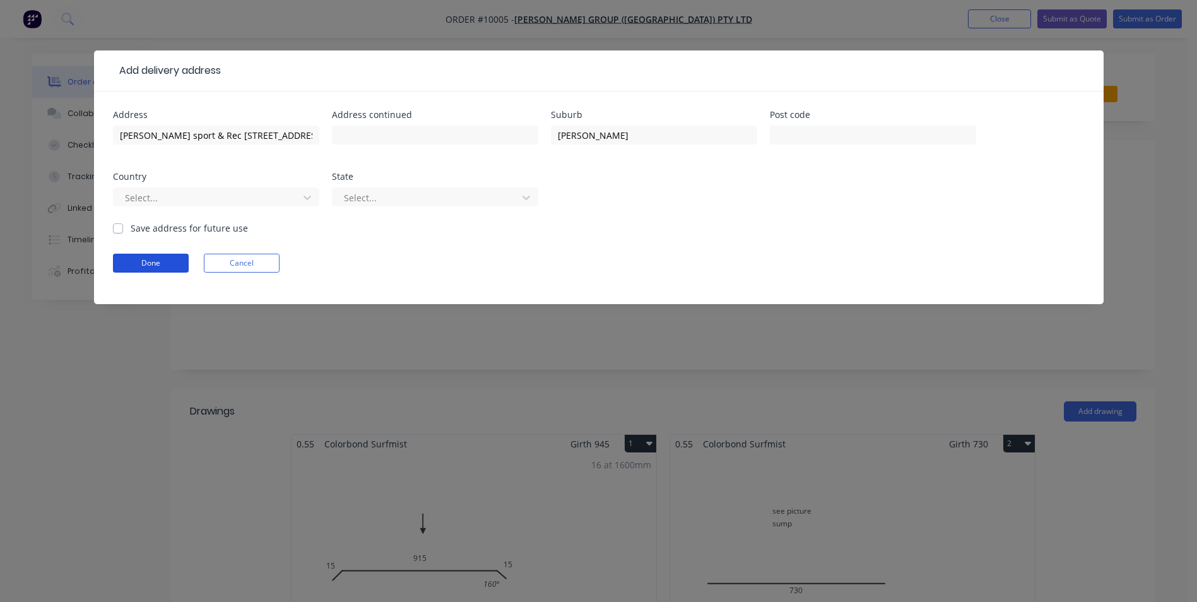
click at [145, 260] on button "Done" at bounding box center [151, 263] width 76 height 19
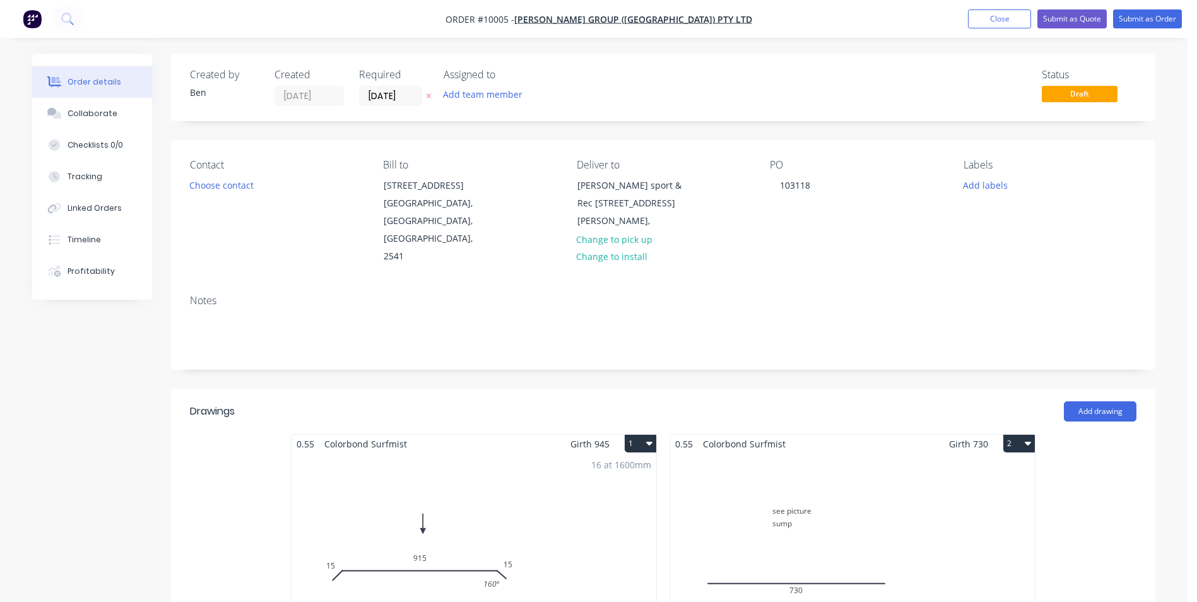
scroll to position [379, 0]
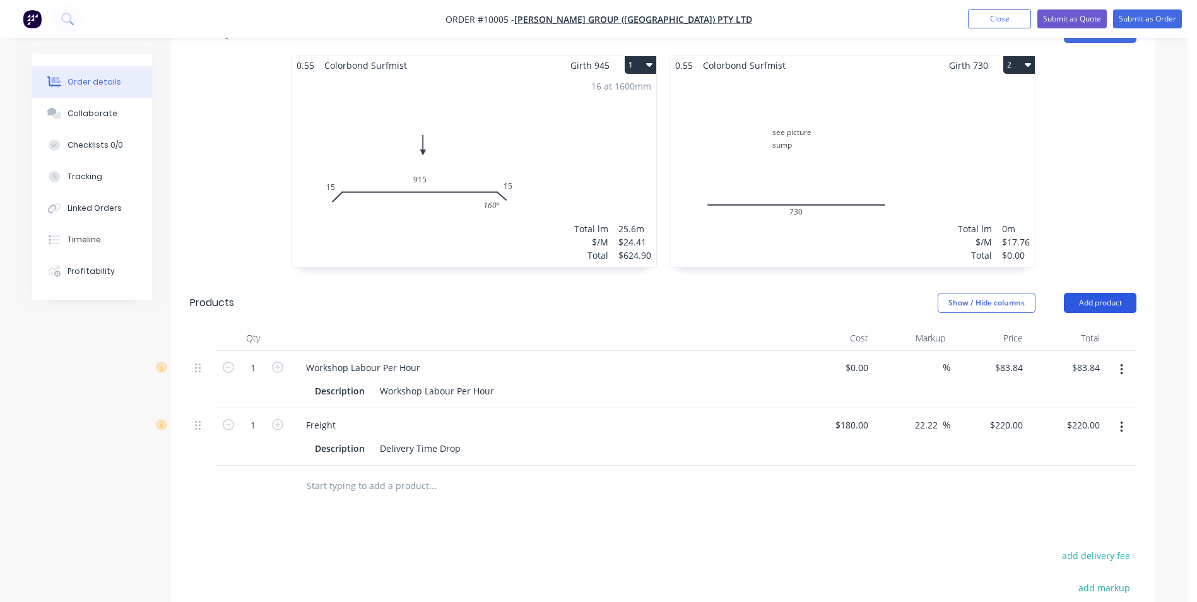
click at [1078, 293] on button "Add product" at bounding box center [1100, 303] width 73 height 20
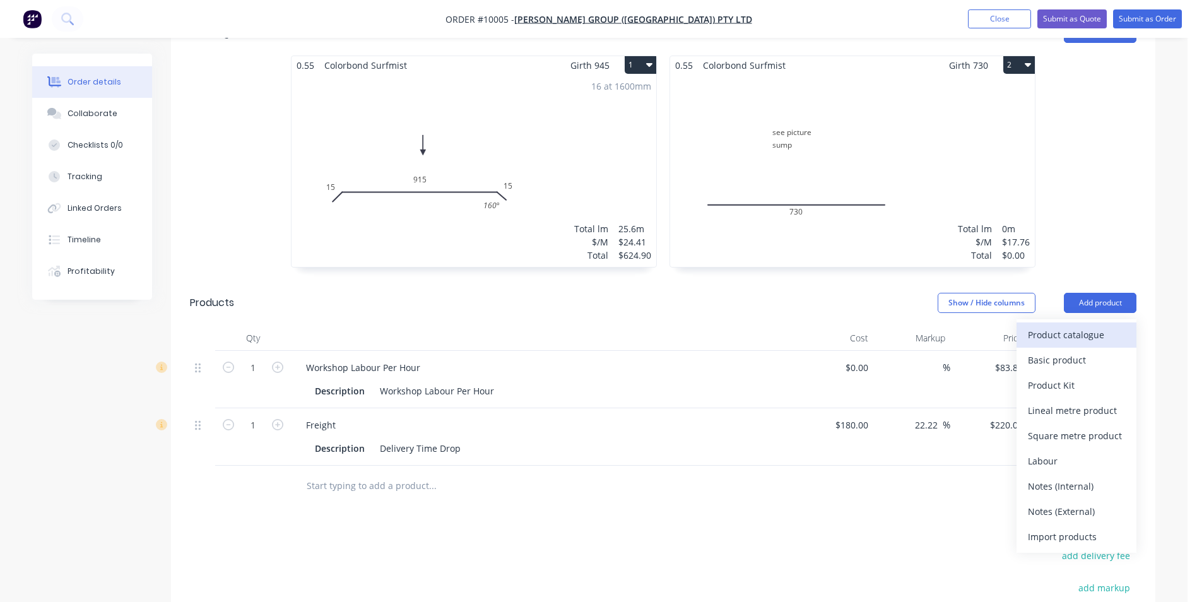
click at [1065, 326] on div "Product catalogue" at bounding box center [1076, 335] width 97 height 18
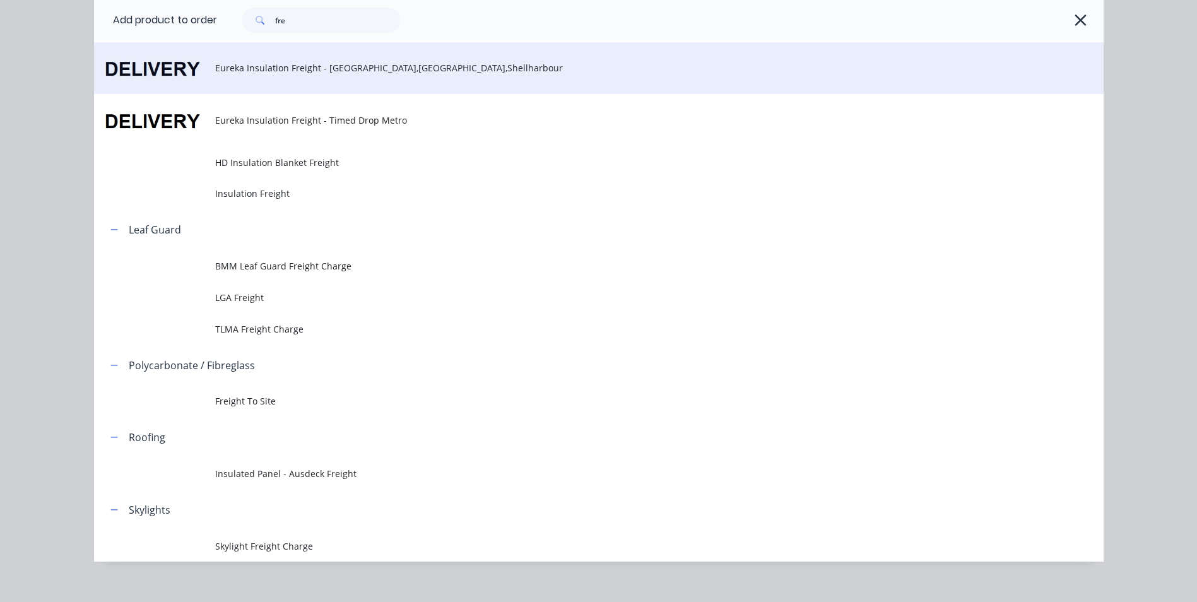
scroll to position [0, 0]
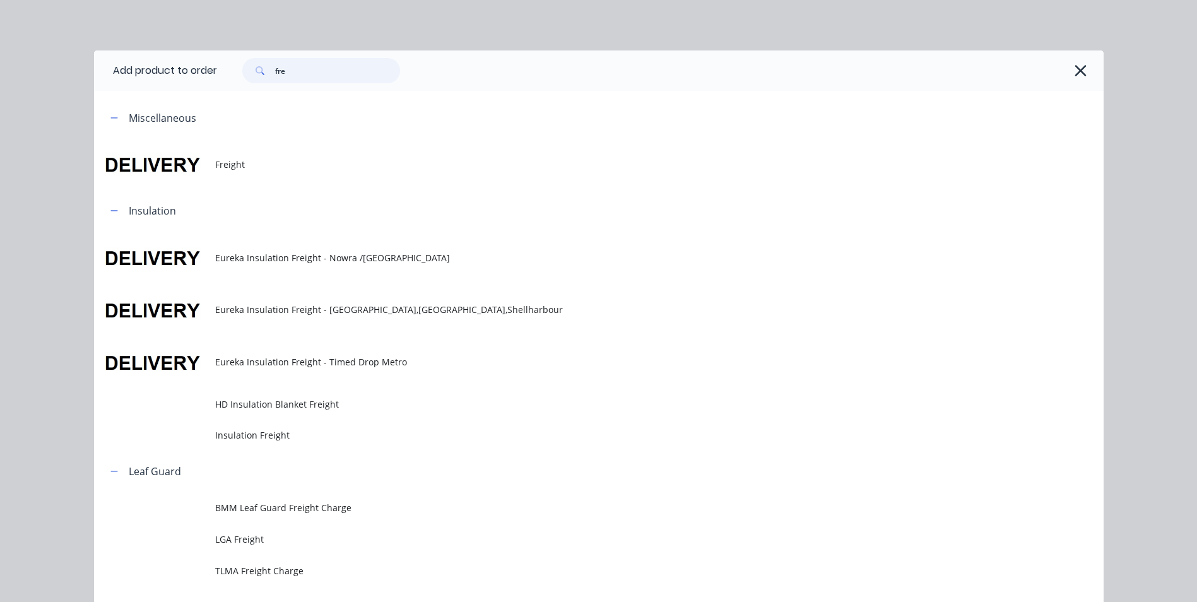
click at [296, 76] on input "fre" at bounding box center [337, 70] width 125 height 25
type input "f"
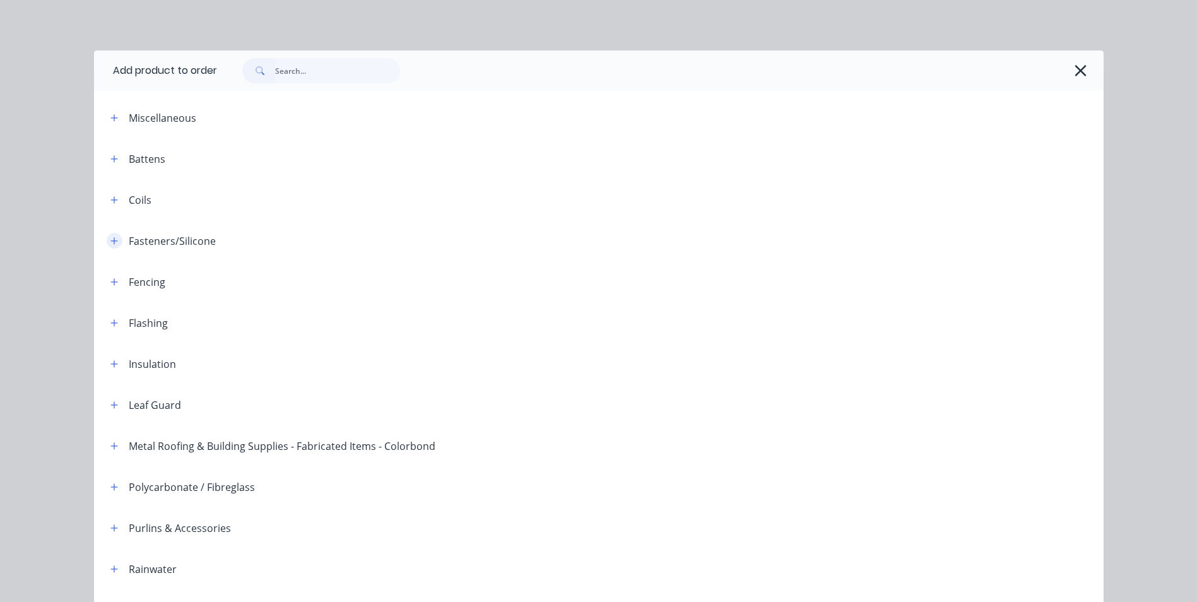
click at [114, 238] on button "button" at bounding box center [115, 241] width 16 height 16
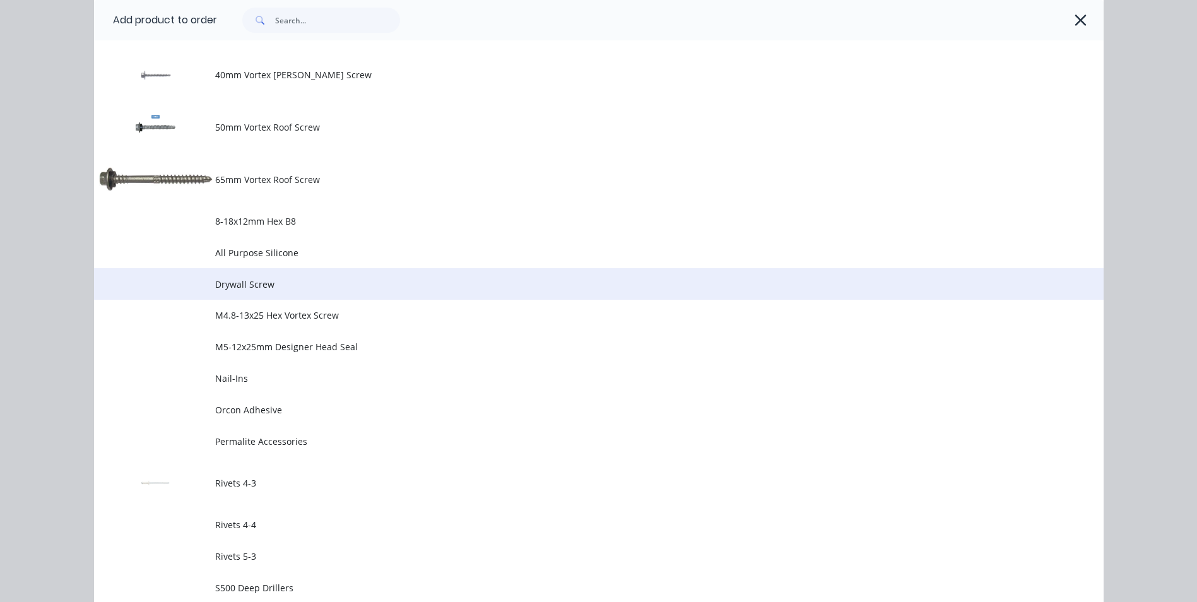
scroll to position [820, 0]
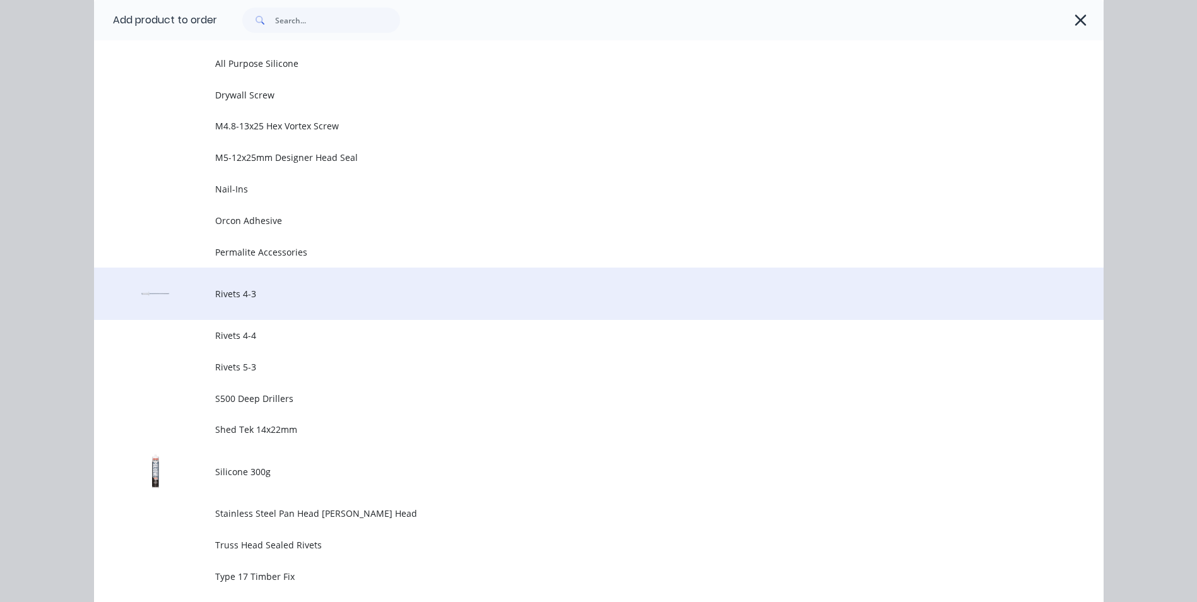
click at [233, 300] on span "Rivets 4-3" at bounding box center [570, 293] width 711 height 13
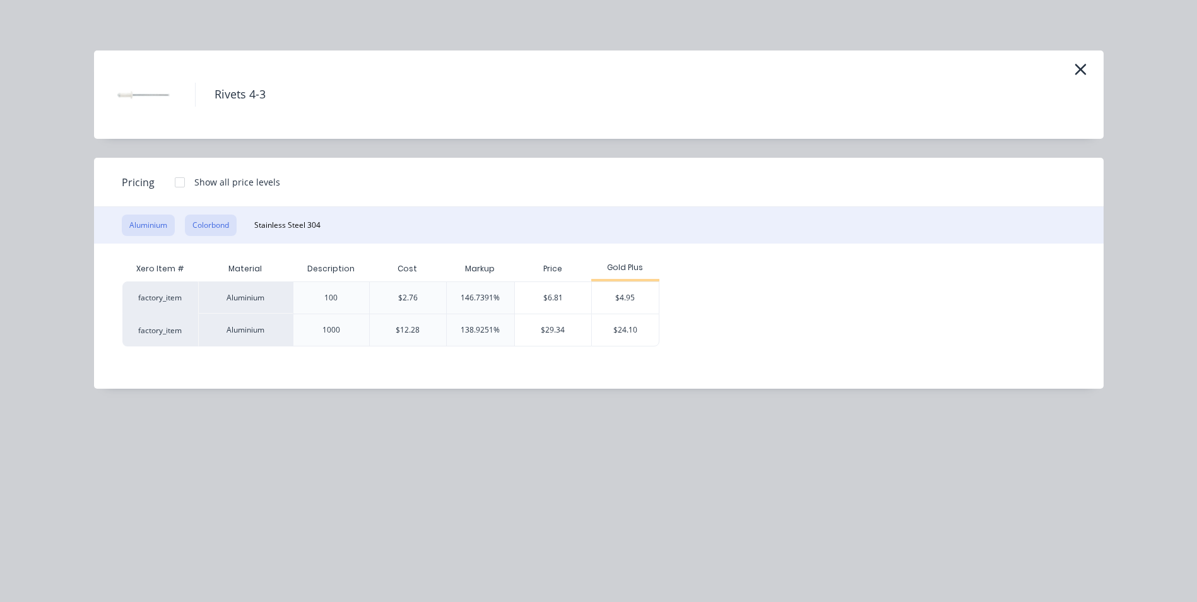
click at [218, 227] on button "Colorbond" at bounding box center [211, 225] width 52 height 21
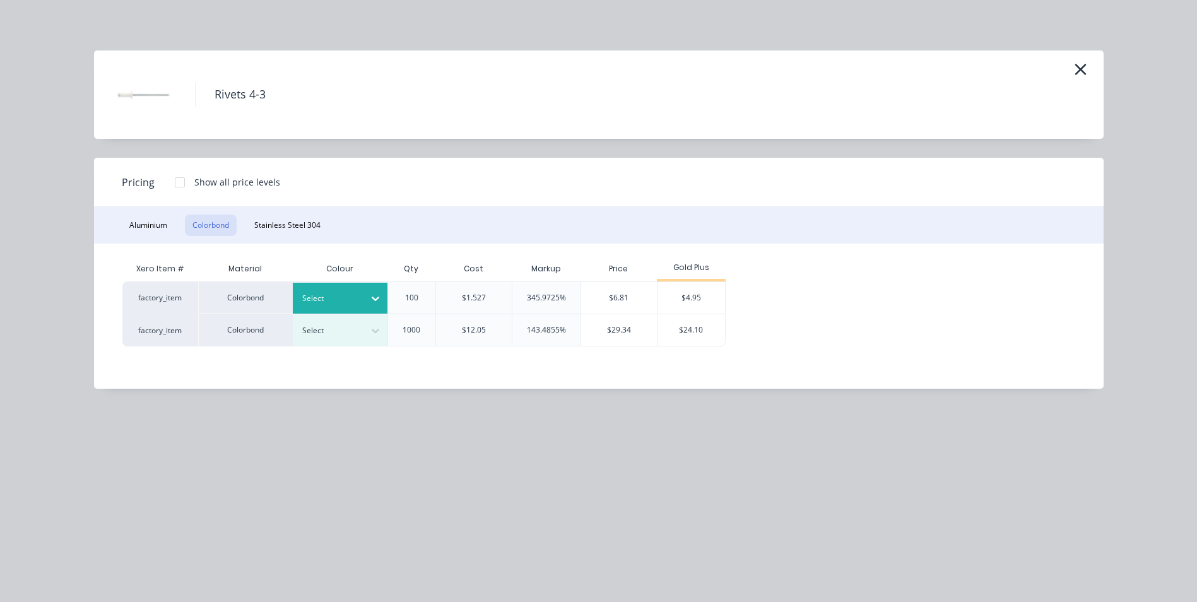
click at [375, 302] on icon at bounding box center [375, 298] width 13 height 13
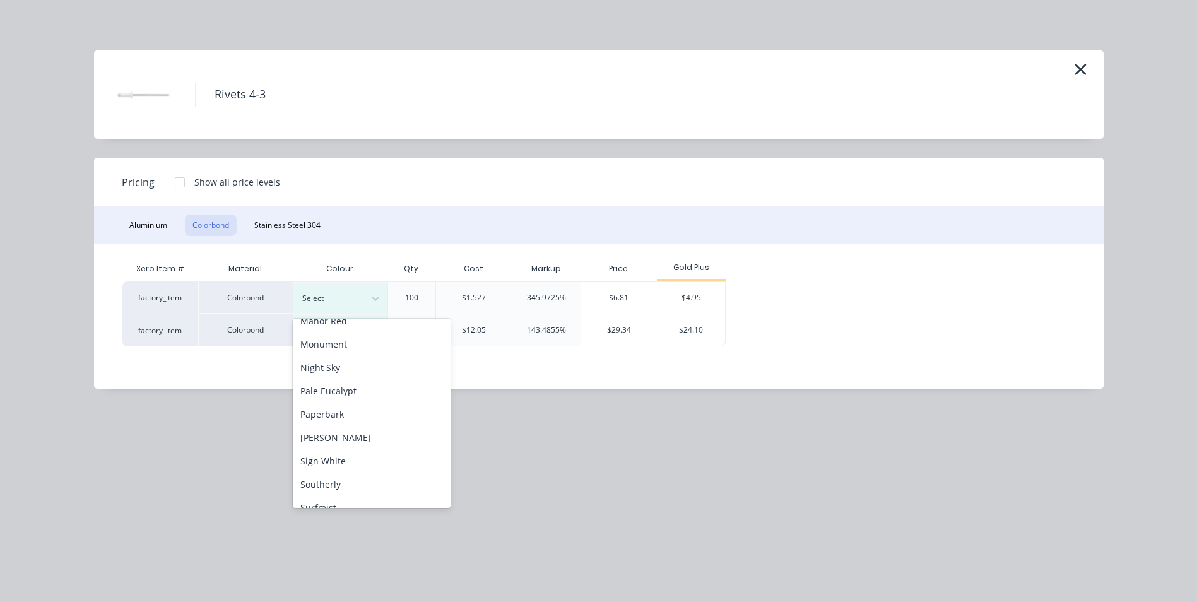
scroll to position [379, 0]
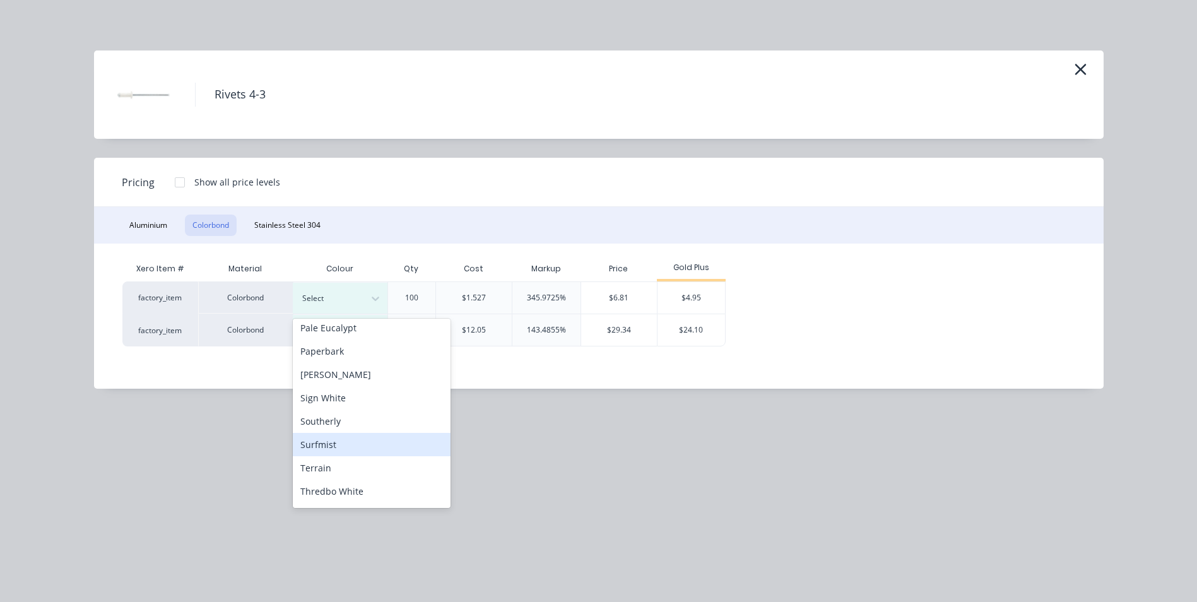
click at [339, 442] on div "Surfmist" at bounding box center [372, 444] width 158 height 23
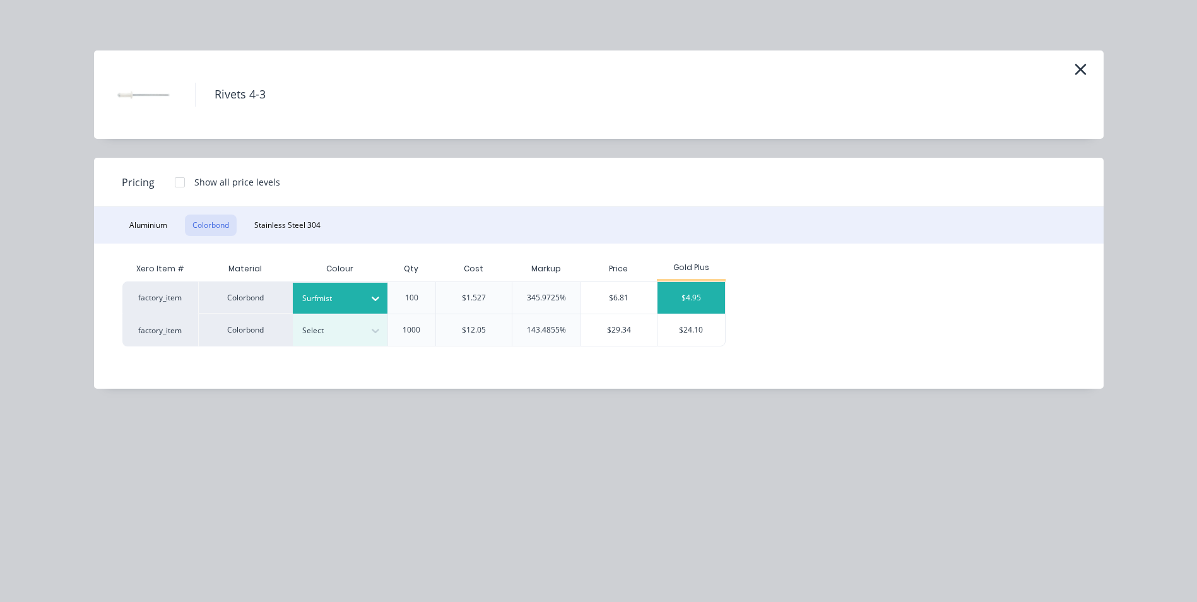
click at [701, 297] on div "$4.95" at bounding box center [692, 298] width 68 height 32
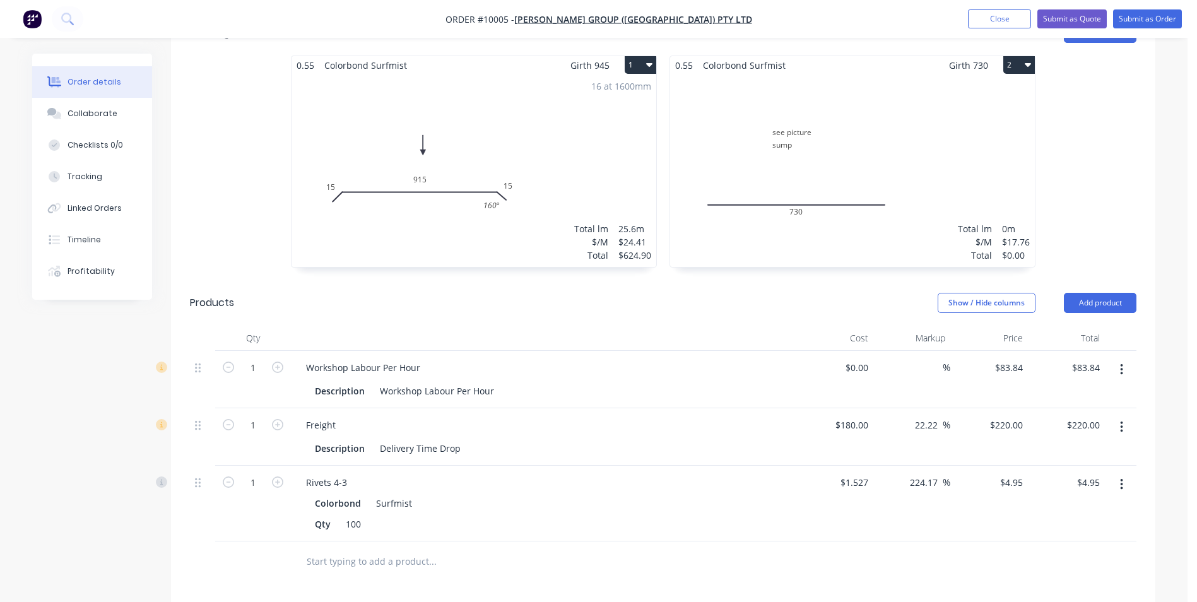
click at [1120, 478] on icon "button" at bounding box center [1121, 485] width 3 height 14
click at [1034, 584] on div "Delete" at bounding box center [1076, 593] width 97 height 18
click at [1090, 293] on button "Add product" at bounding box center [1100, 303] width 73 height 20
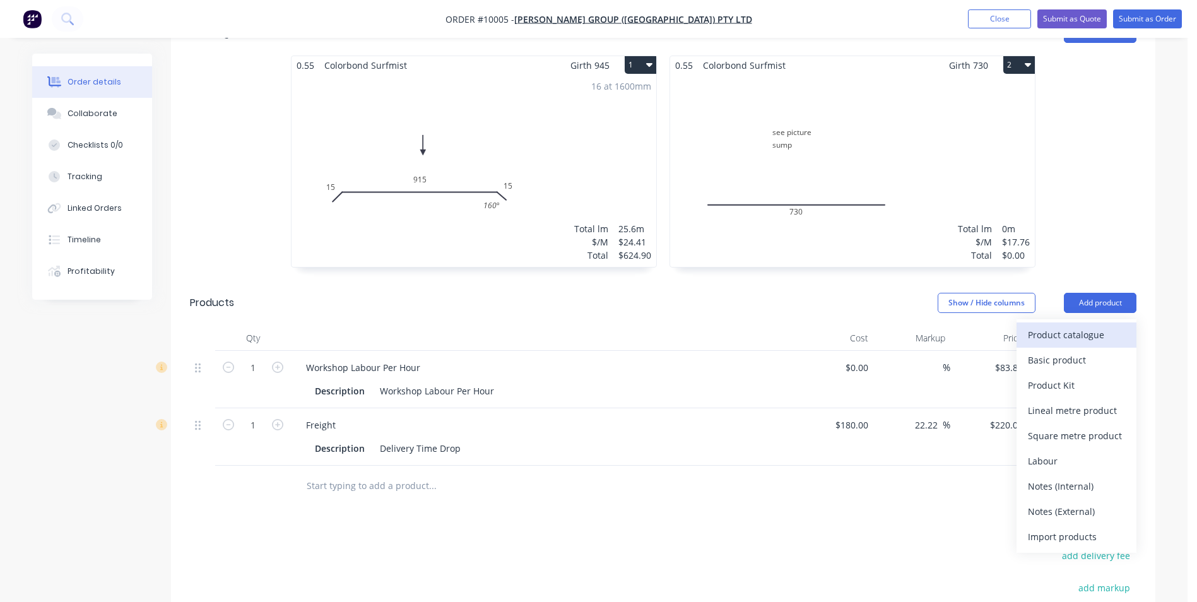
click at [1070, 326] on div "Product catalogue" at bounding box center [1076, 335] width 97 height 18
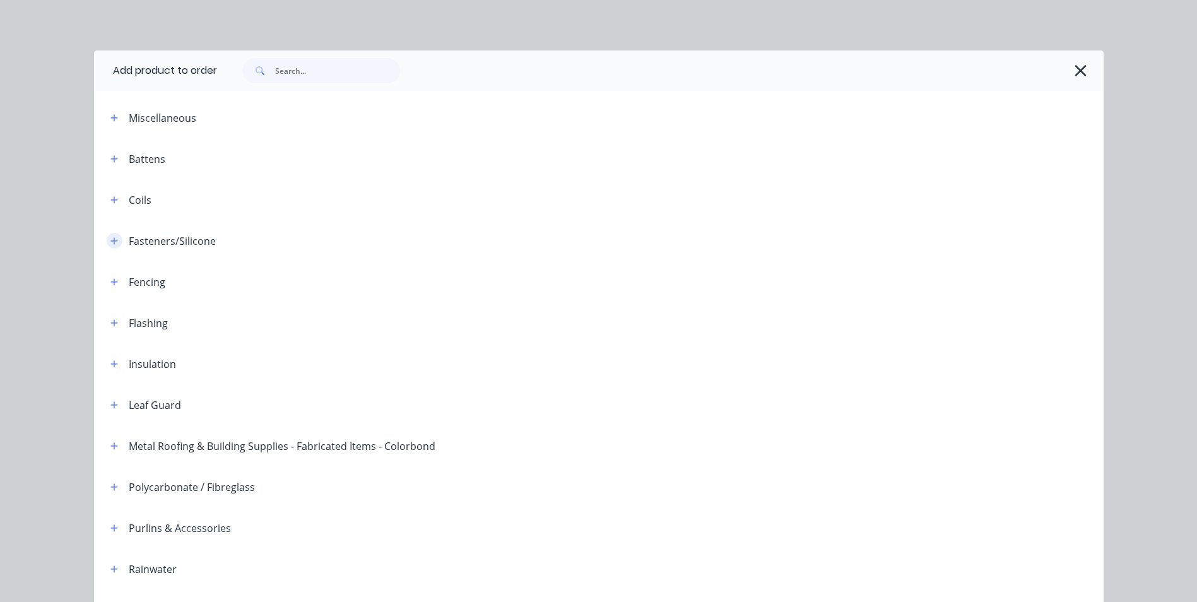
click at [110, 237] on icon "button" at bounding box center [114, 241] width 8 height 9
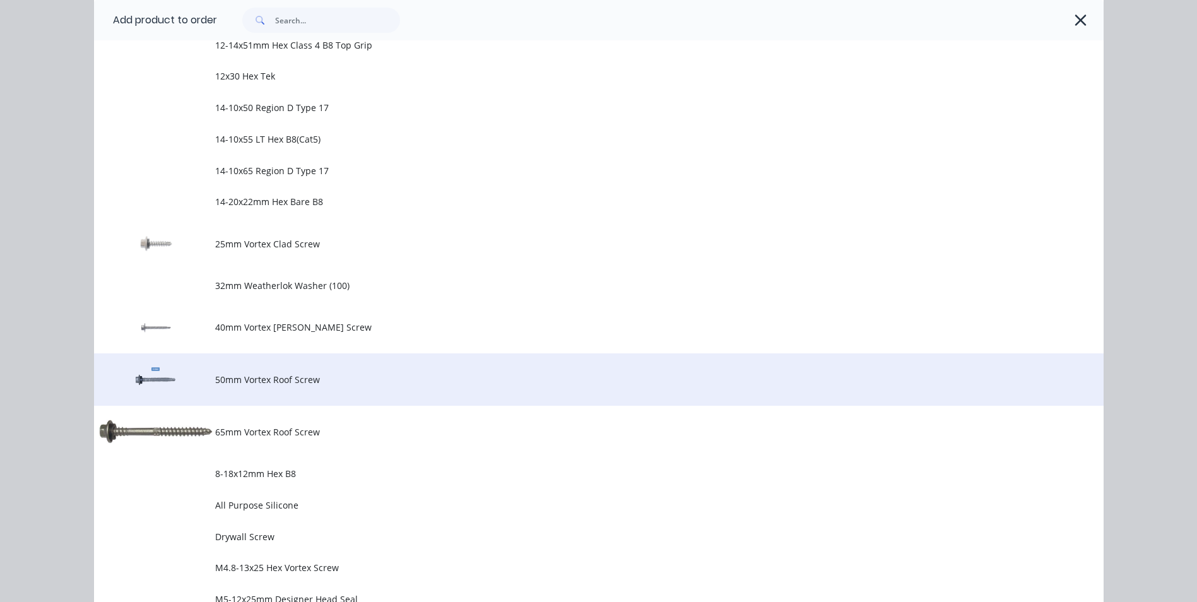
scroll to position [694, 0]
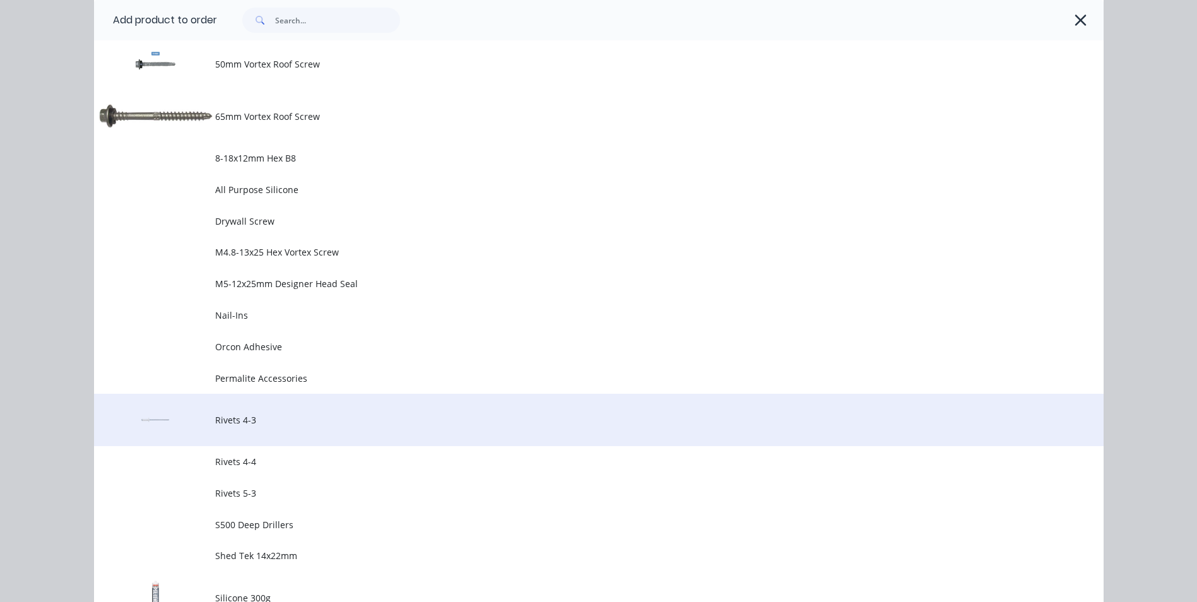
click at [266, 418] on span "Rivets 4-3" at bounding box center [570, 419] width 711 height 13
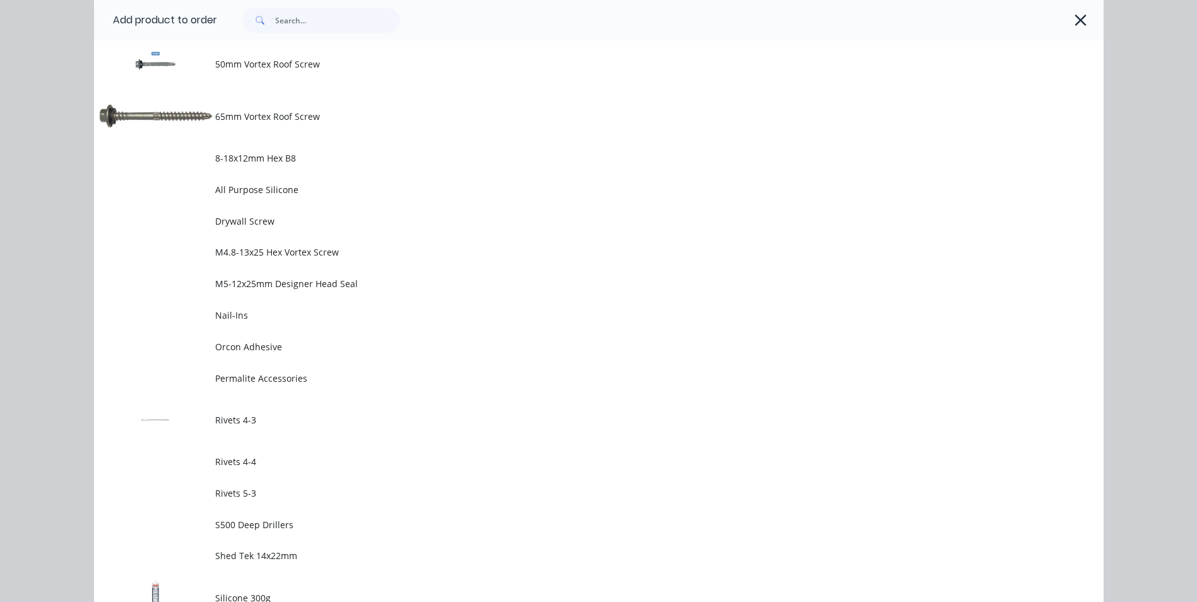
scroll to position [0, 0]
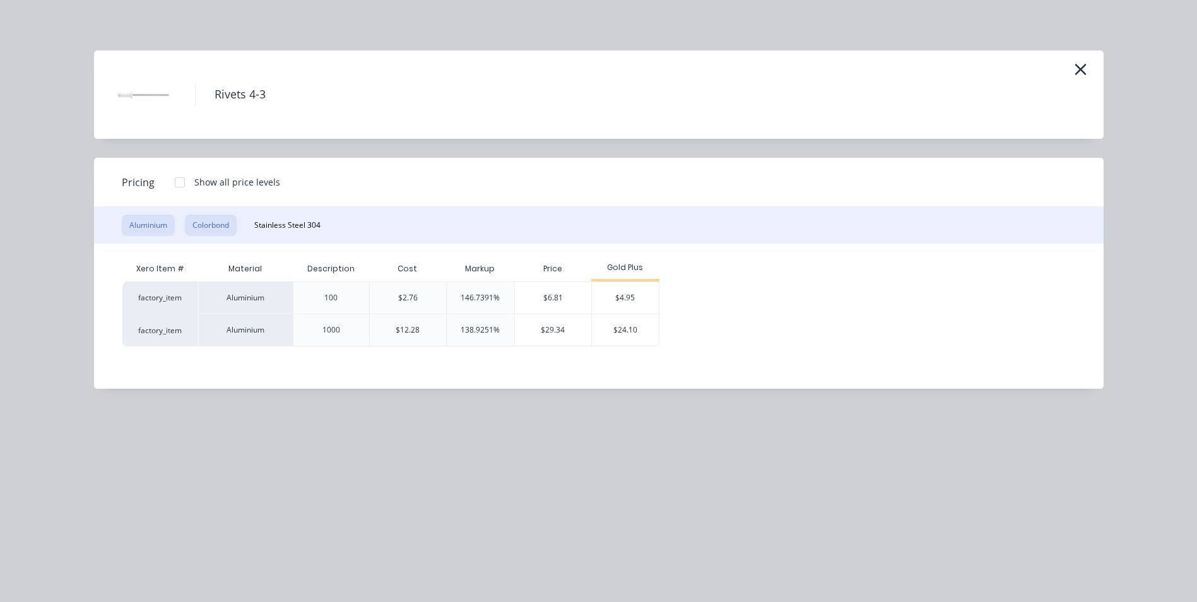
click at [204, 224] on button "Colorbond" at bounding box center [211, 225] width 52 height 21
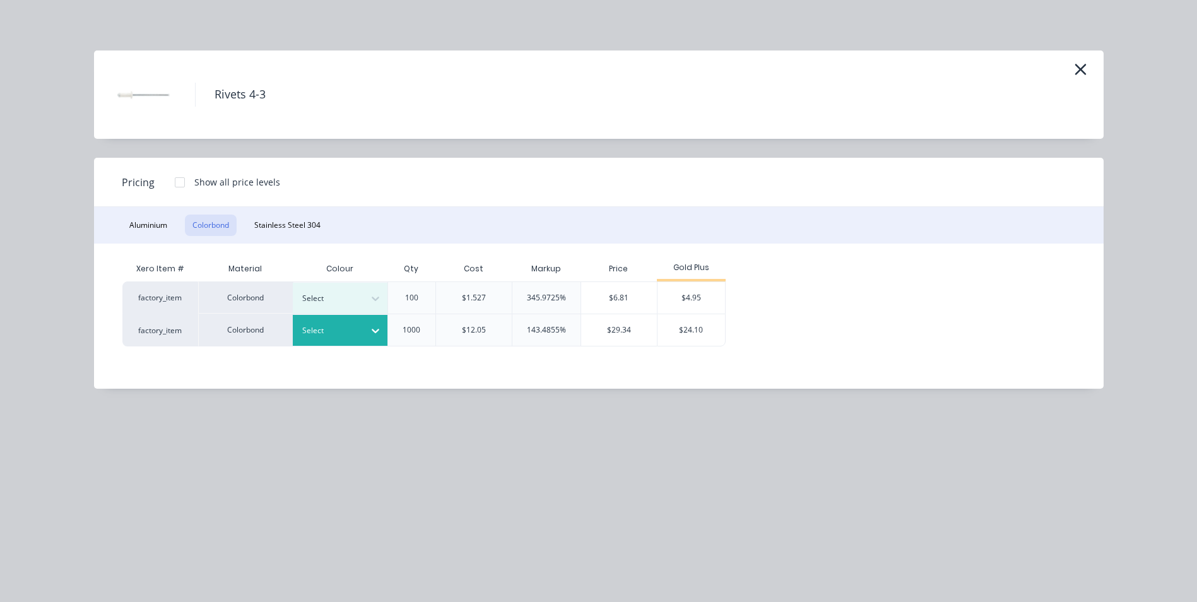
click at [372, 331] on icon at bounding box center [376, 331] width 8 height 4
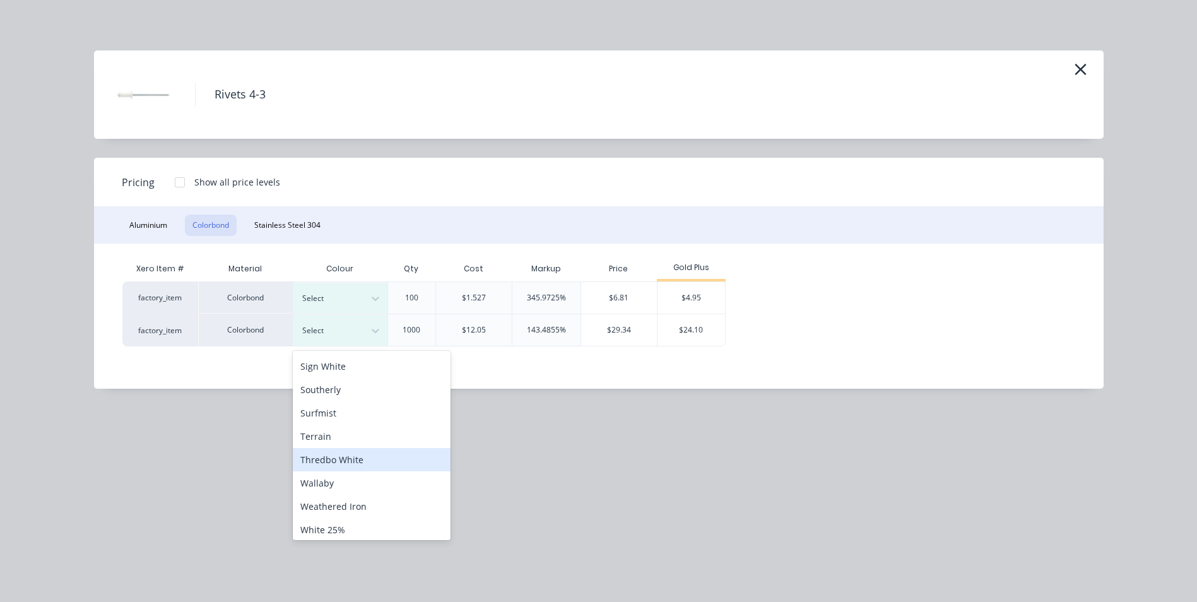
scroll to position [442, 0]
click at [351, 404] on div "Surfmist" at bounding box center [372, 413] width 158 height 23
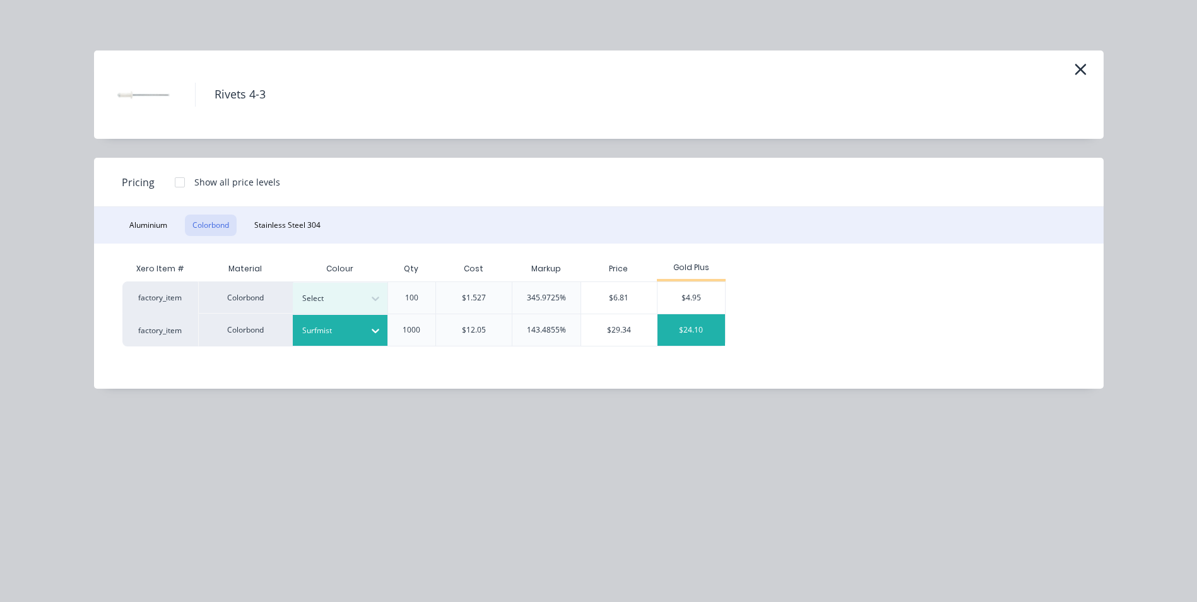
click at [683, 325] on div "$24.10" at bounding box center [692, 330] width 68 height 32
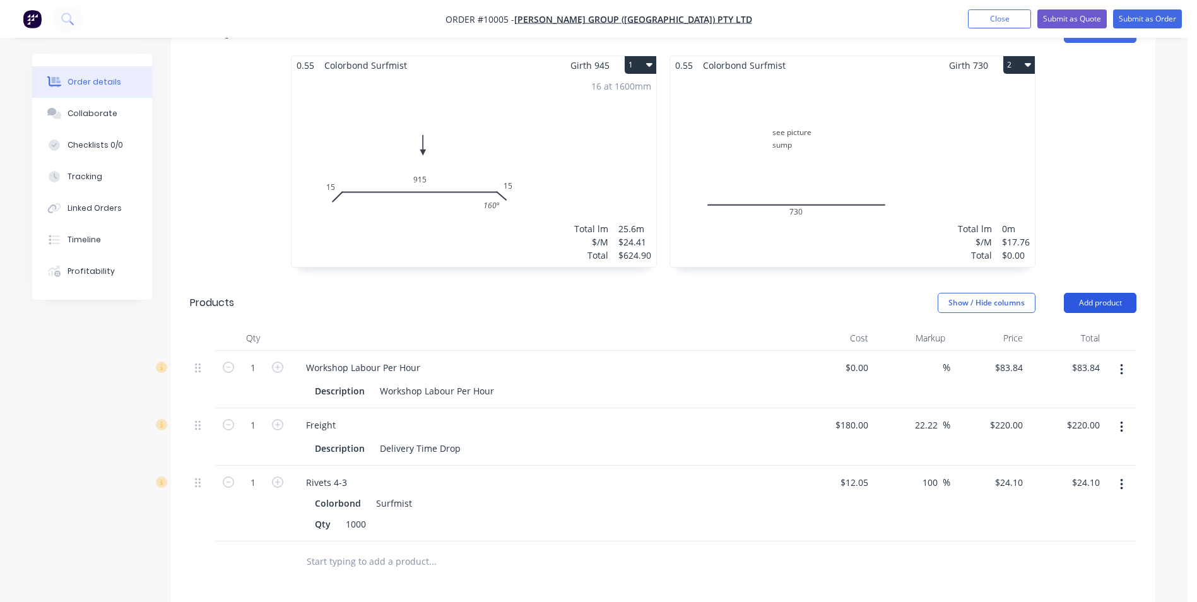
click at [1113, 293] on button "Add product" at bounding box center [1100, 303] width 73 height 20
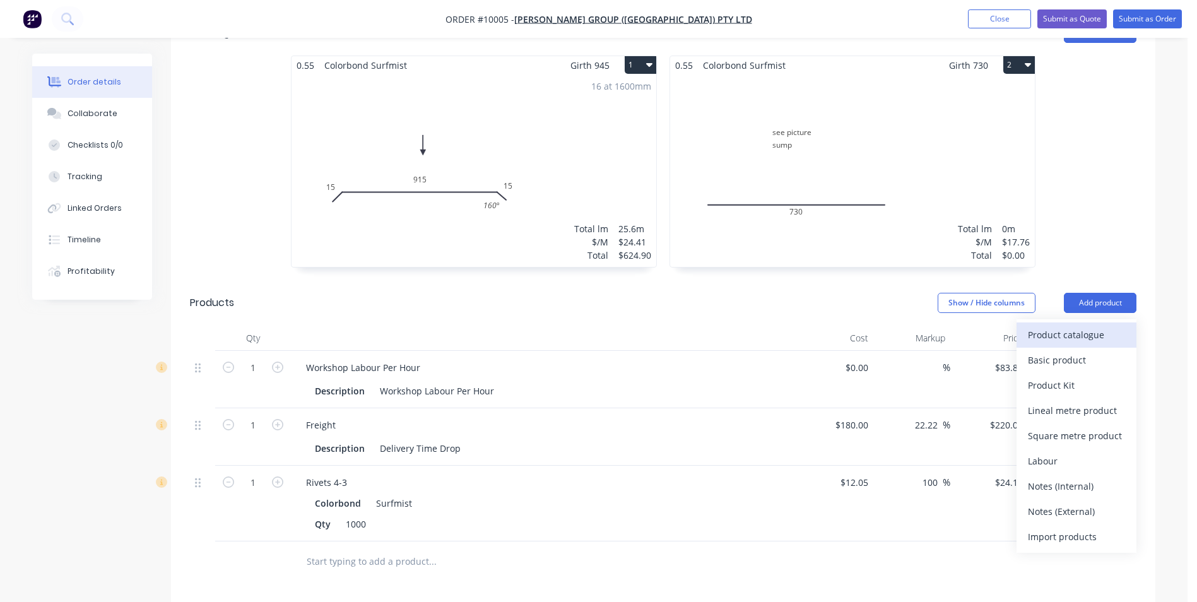
click at [1084, 326] on div "Product catalogue" at bounding box center [1076, 335] width 97 height 18
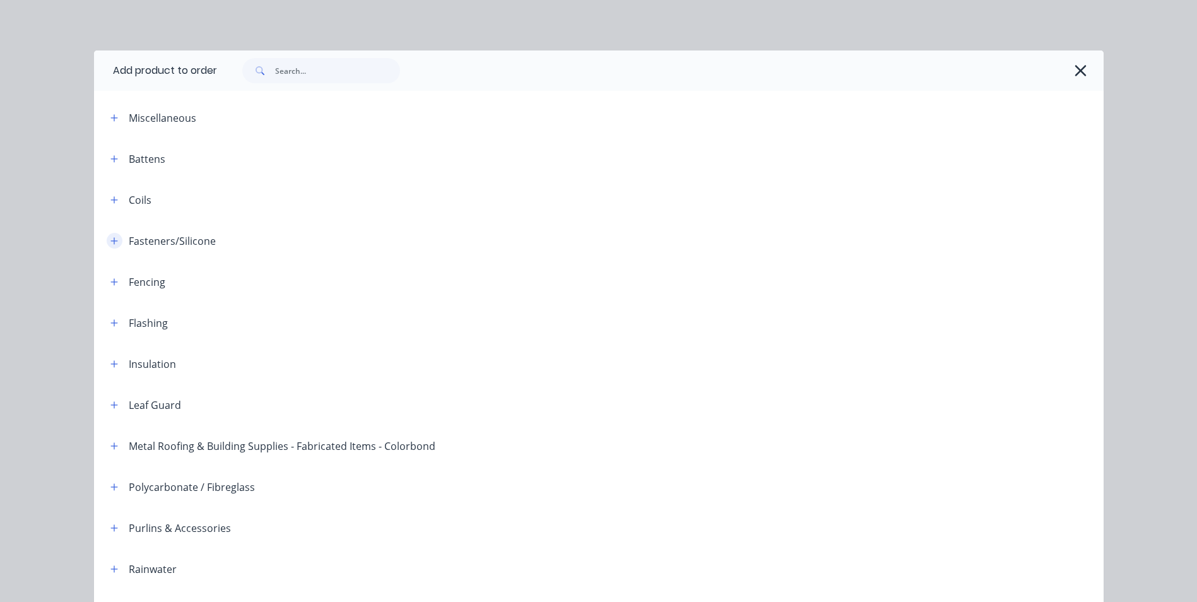
click at [111, 239] on icon "button" at bounding box center [114, 241] width 8 height 9
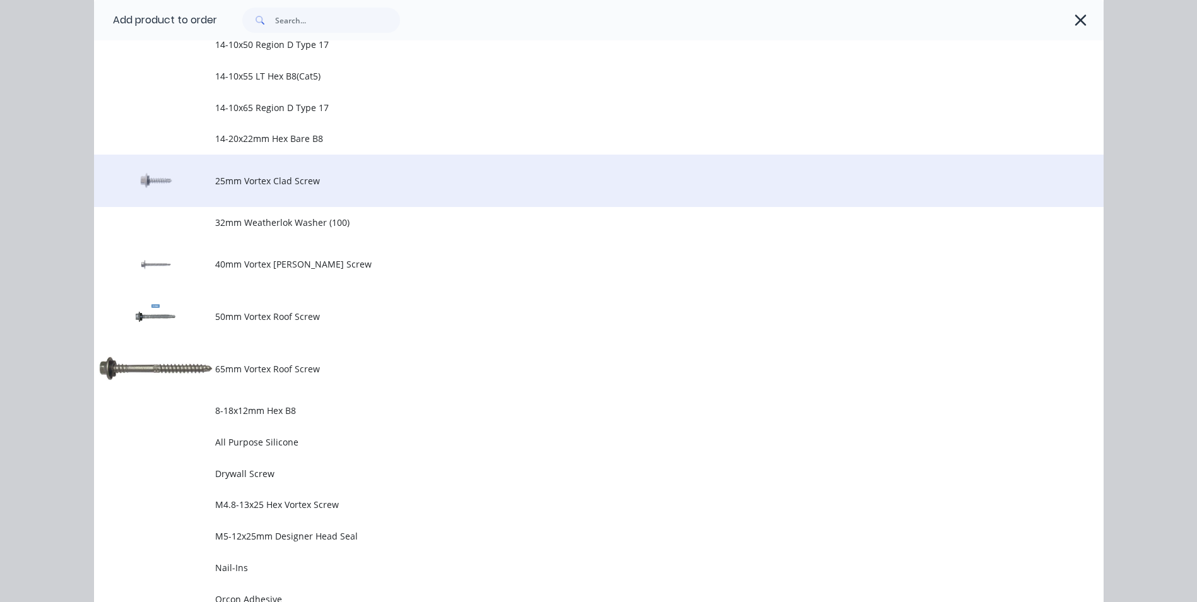
click at [263, 186] on span "25mm Vortex Clad Screw" at bounding box center [570, 180] width 711 height 13
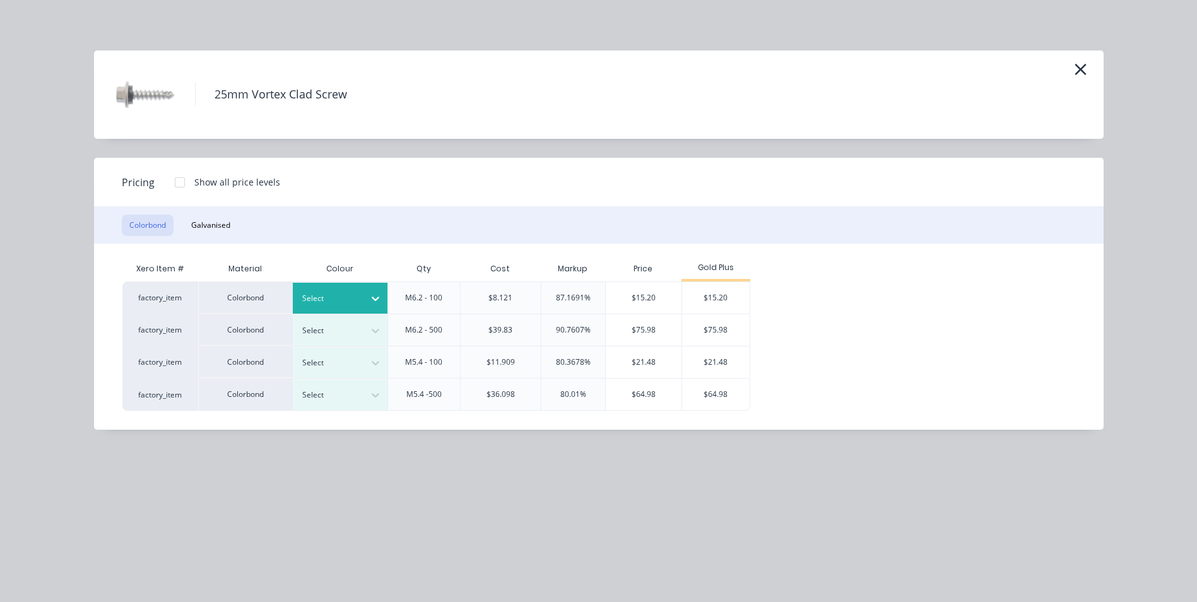
click at [382, 296] on div at bounding box center [375, 298] width 23 height 20
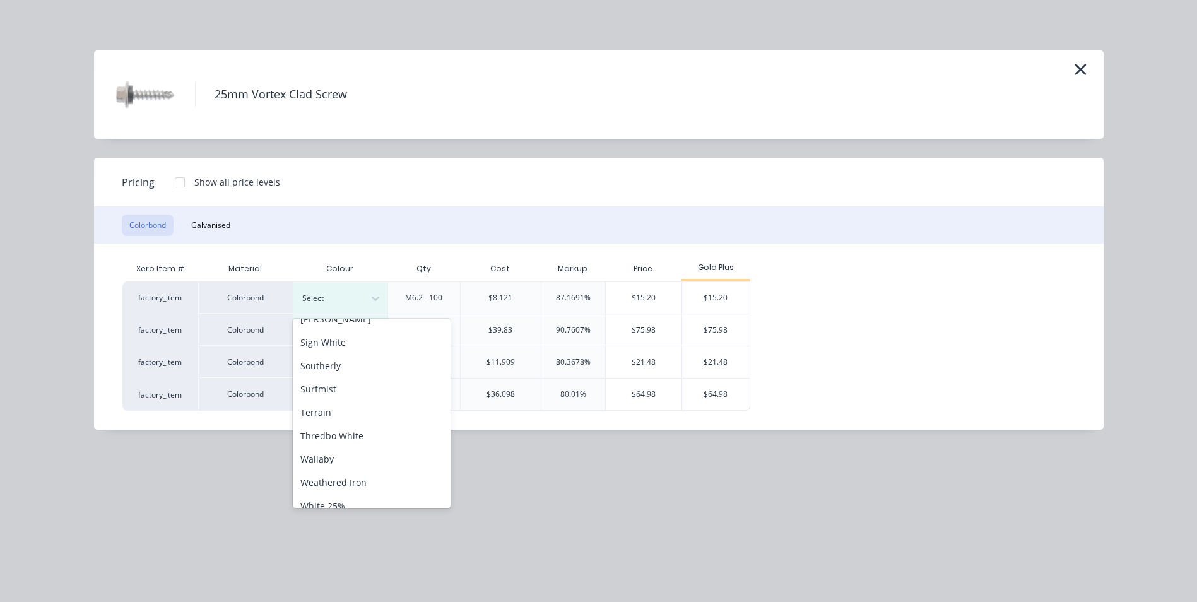
scroll to position [442, 0]
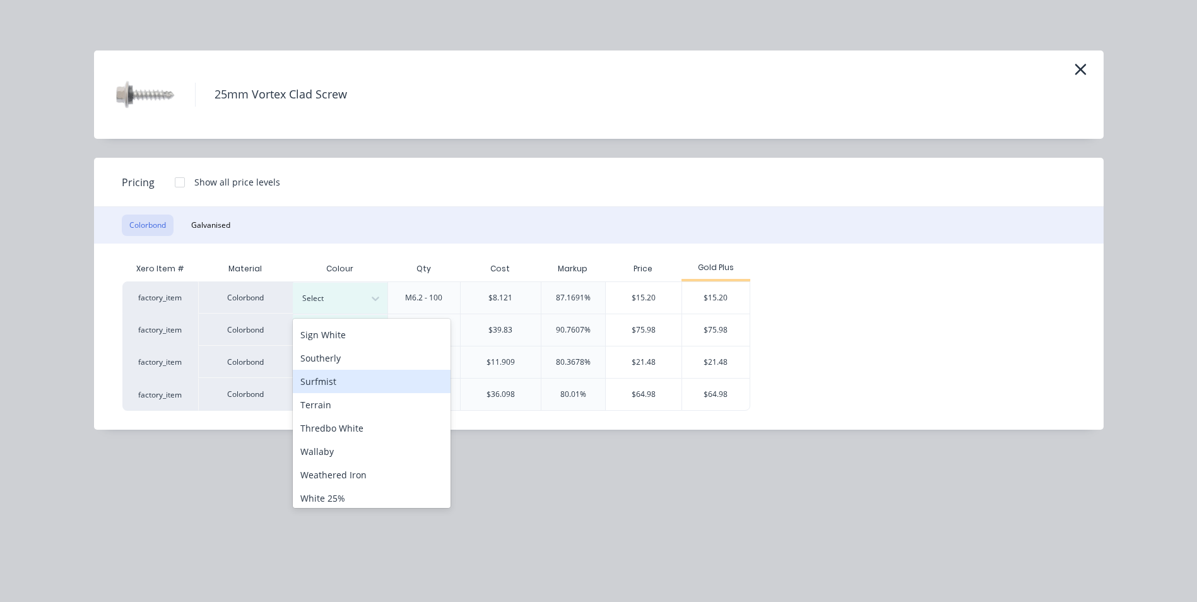
click at [346, 384] on div "Surfmist" at bounding box center [372, 381] width 158 height 23
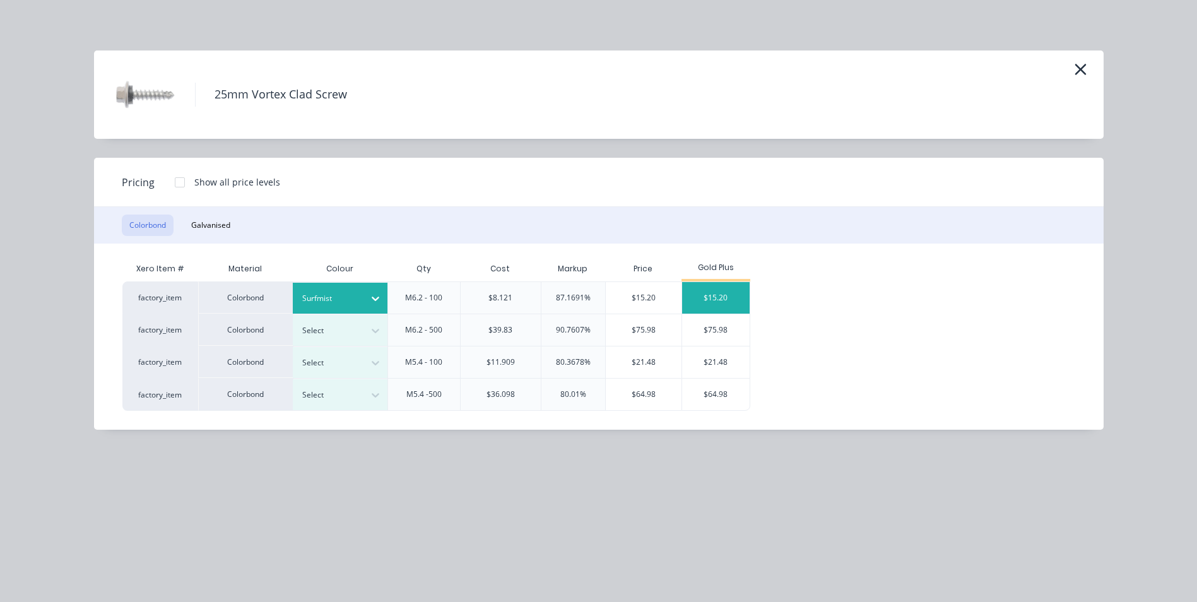
click at [712, 283] on div "$15.20" at bounding box center [716, 298] width 68 height 32
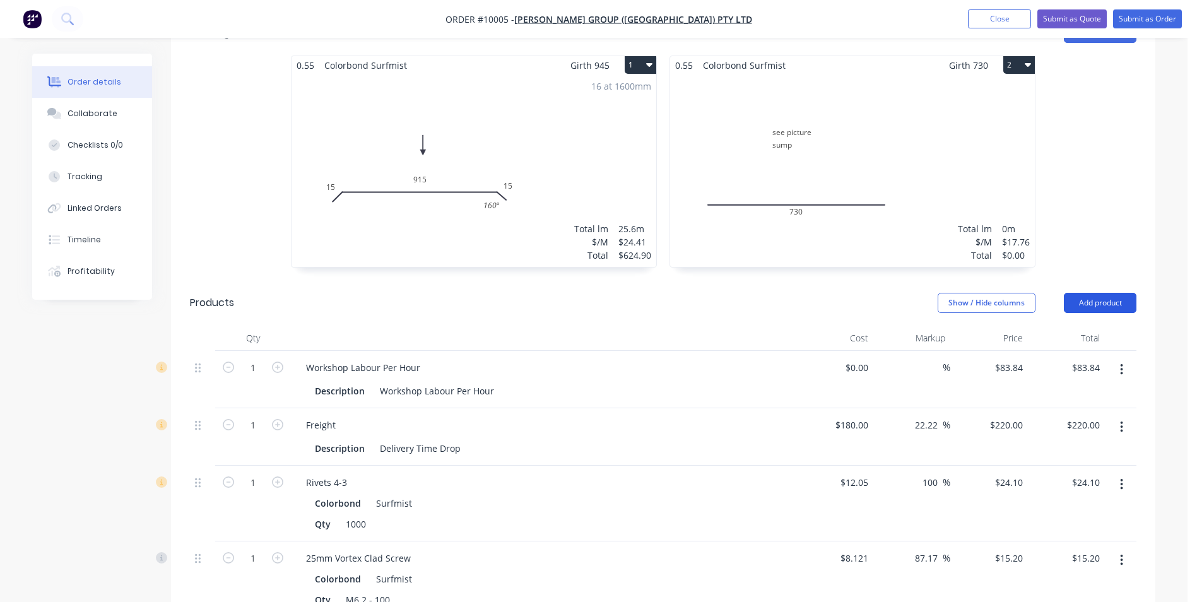
click at [1088, 293] on button "Add product" at bounding box center [1100, 303] width 73 height 20
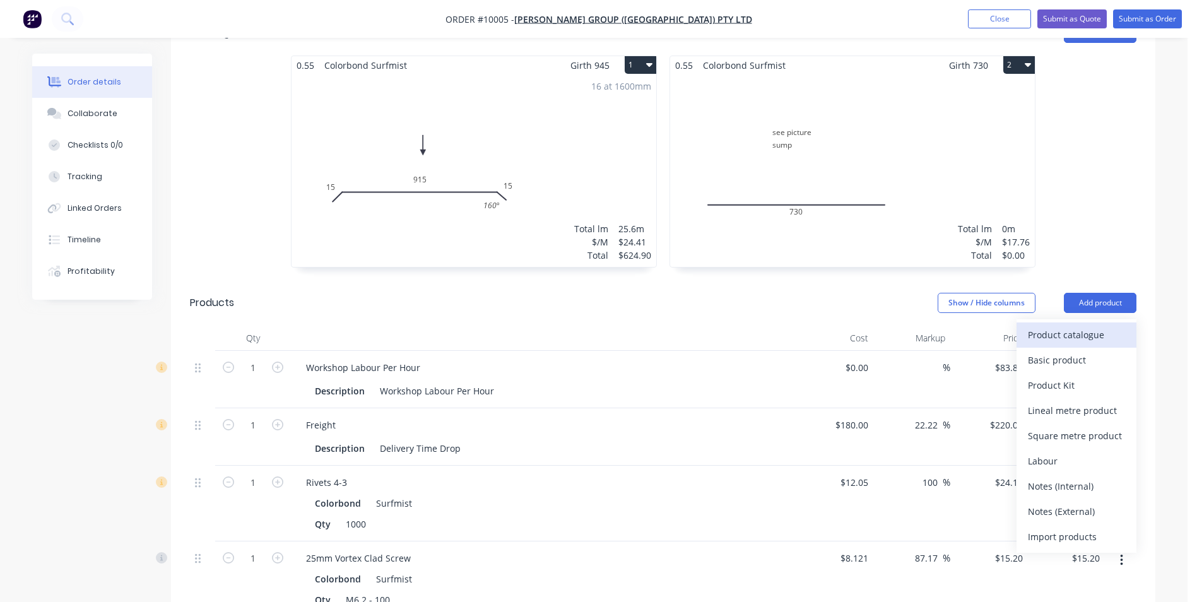
click at [1082, 326] on div "Product catalogue" at bounding box center [1076, 335] width 97 height 18
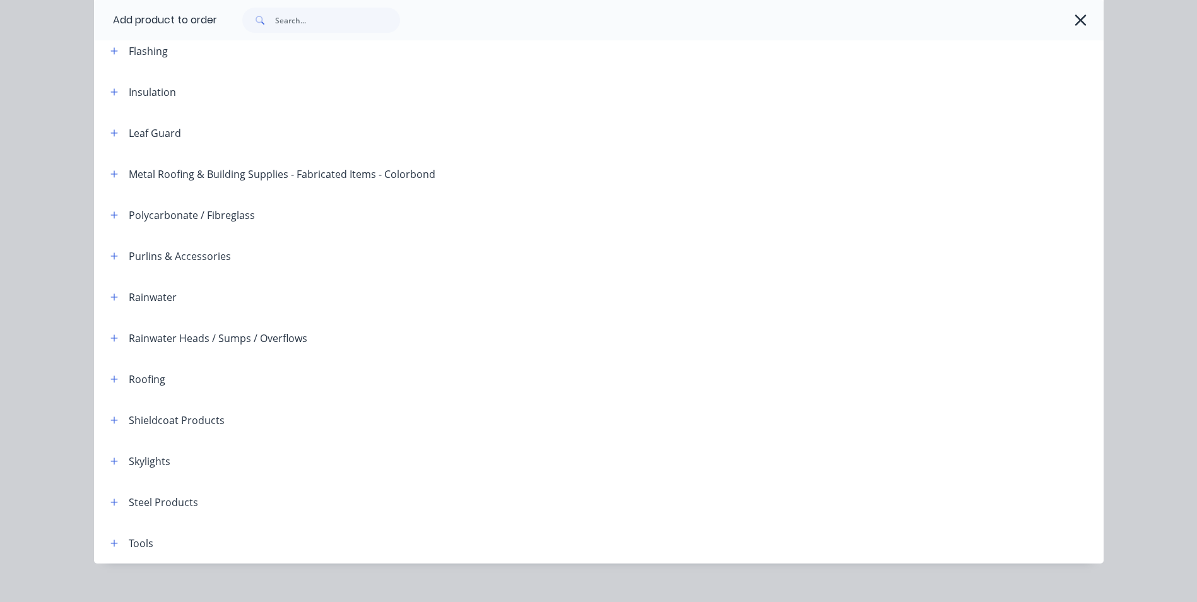
scroll to position [289, 0]
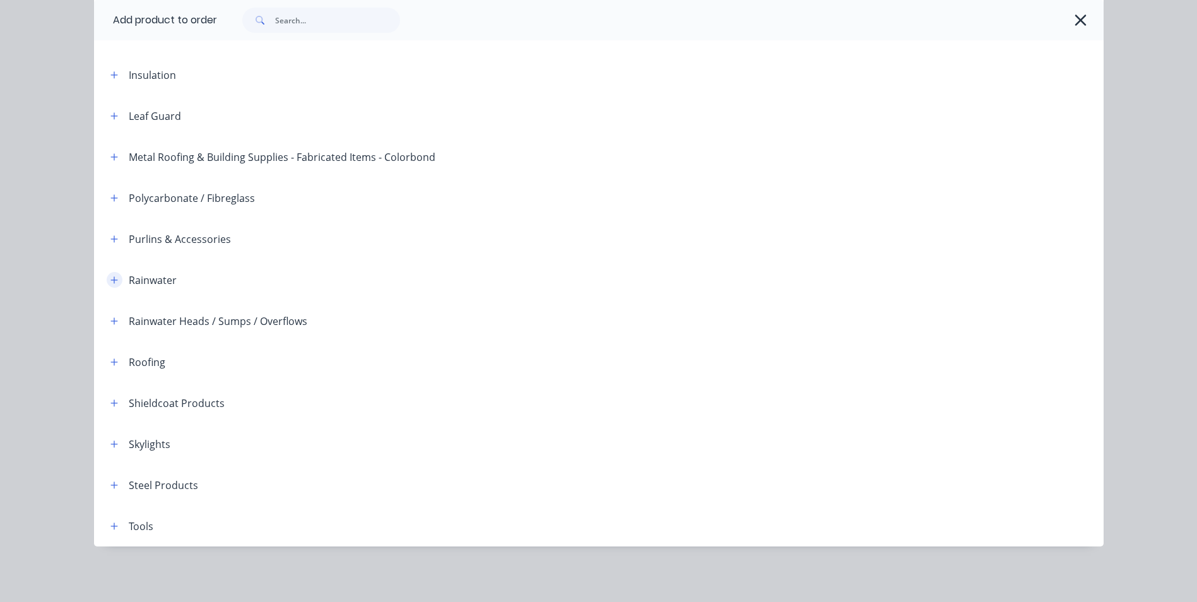
click at [107, 274] on button "button" at bounding box center [115, 280] width 16 height 16
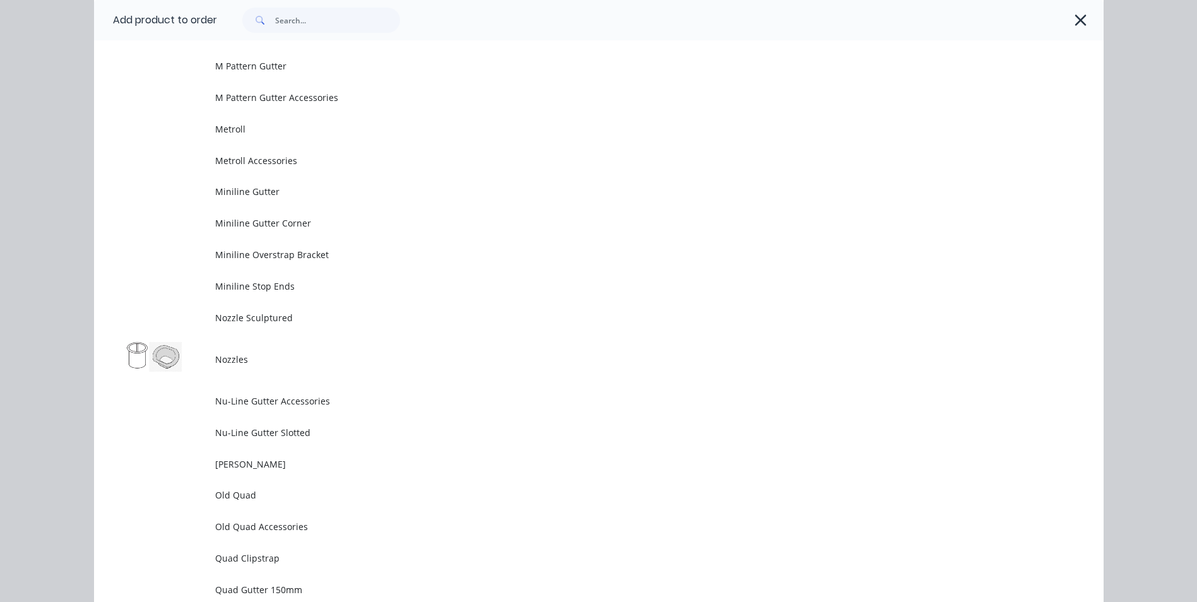
scroll to position [2813, 0]
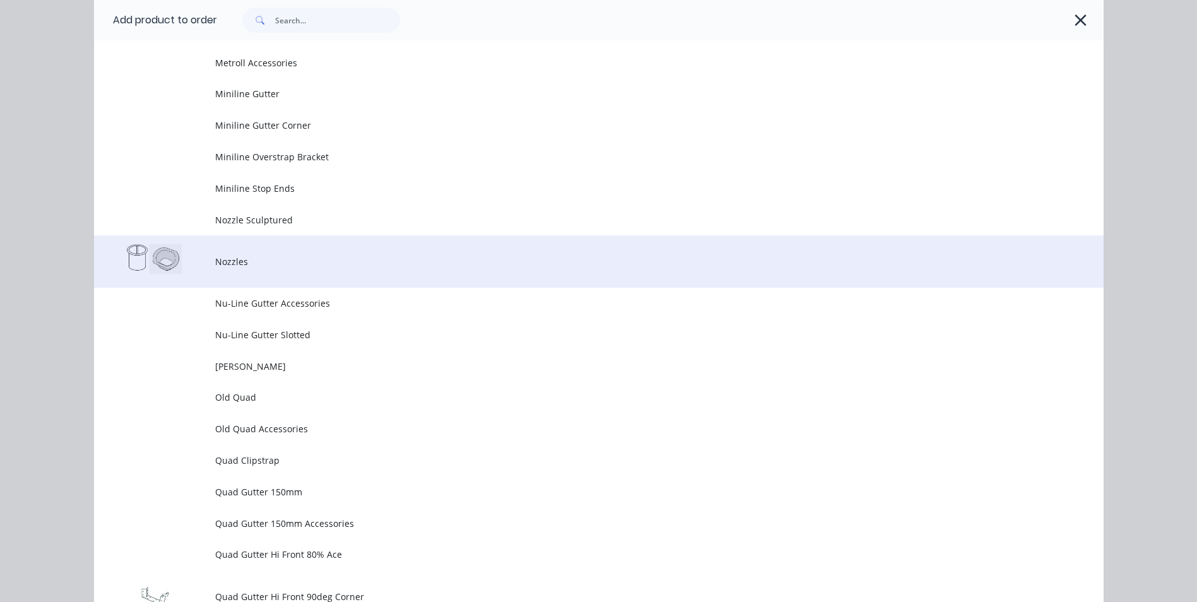
click at [220, 267] on span "Nozzles" at bounding box center [570, 261] width 711 height 13
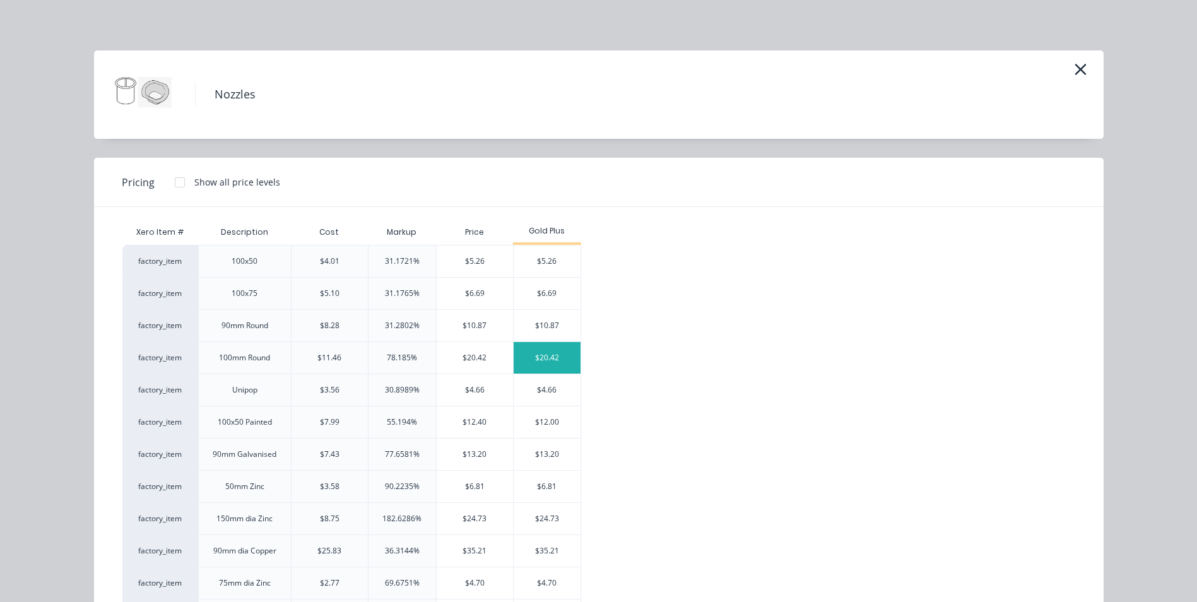
click at [541, 344] on div "$20.42" at bounding box center [548, 358] width 68 height 32
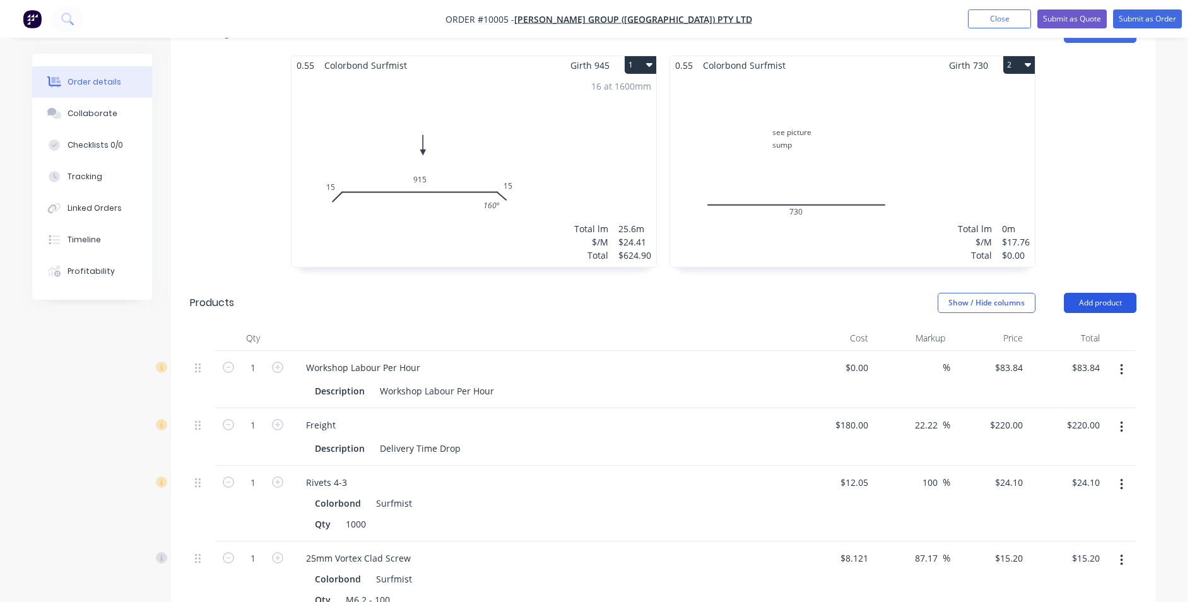
click at [1106, 293] on button "Add product" at bounding box center [1100, 303] width 73 height 20
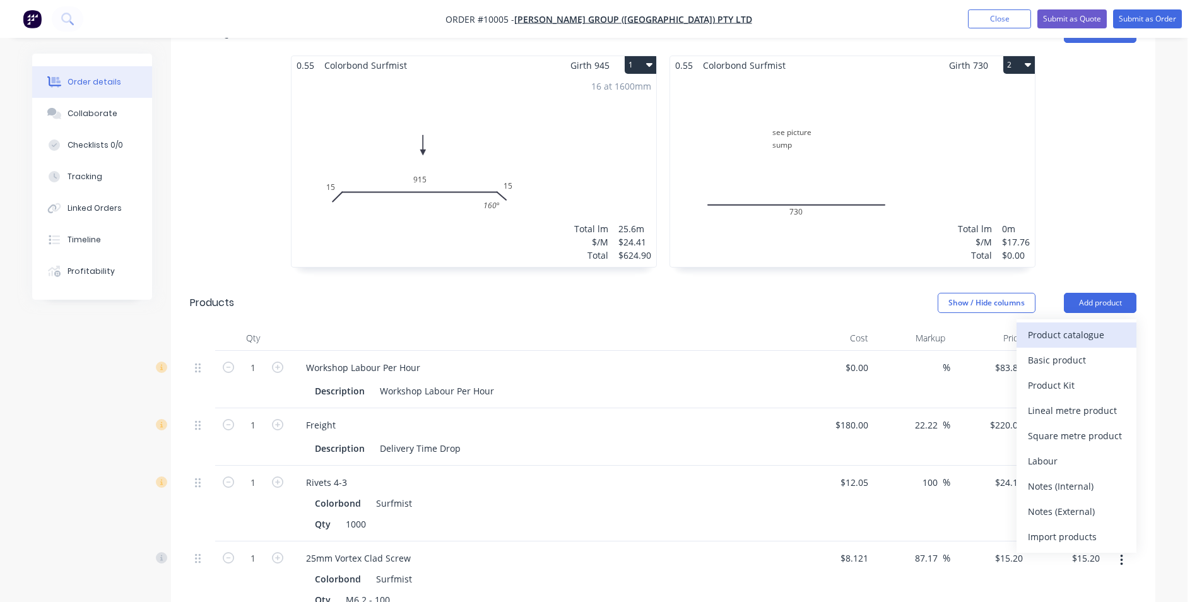
click at [1073, 326] on div "Product catalogue" at bounding box center [1076, 335] width 97 height 18
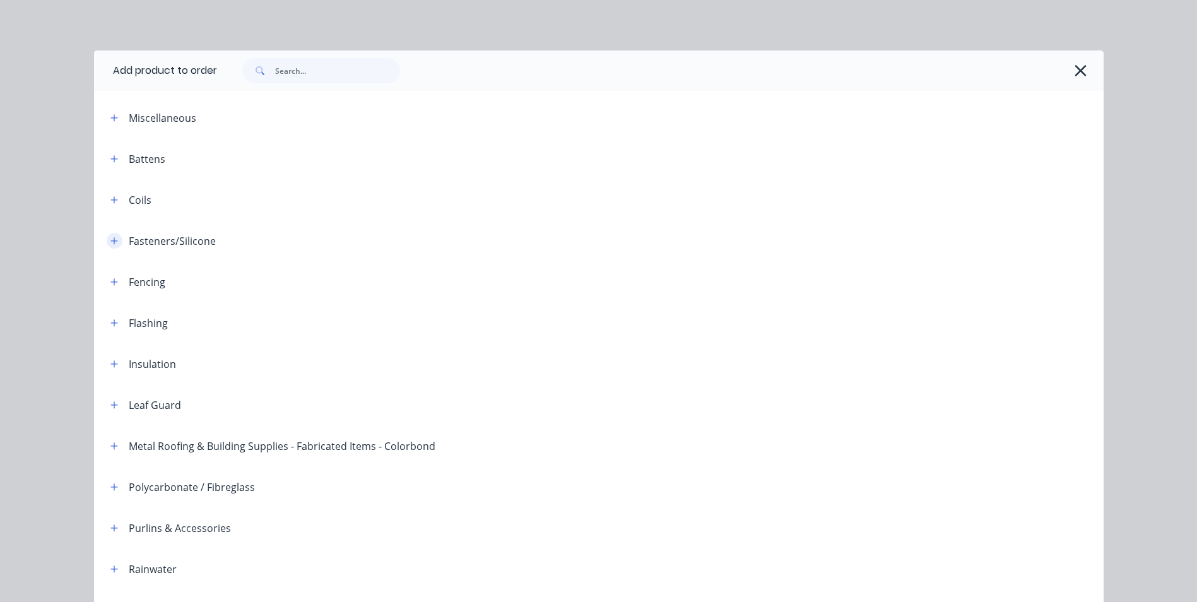
click at [110, 239] on icon "button" at bounding box center [113, 240] width 7 height 7
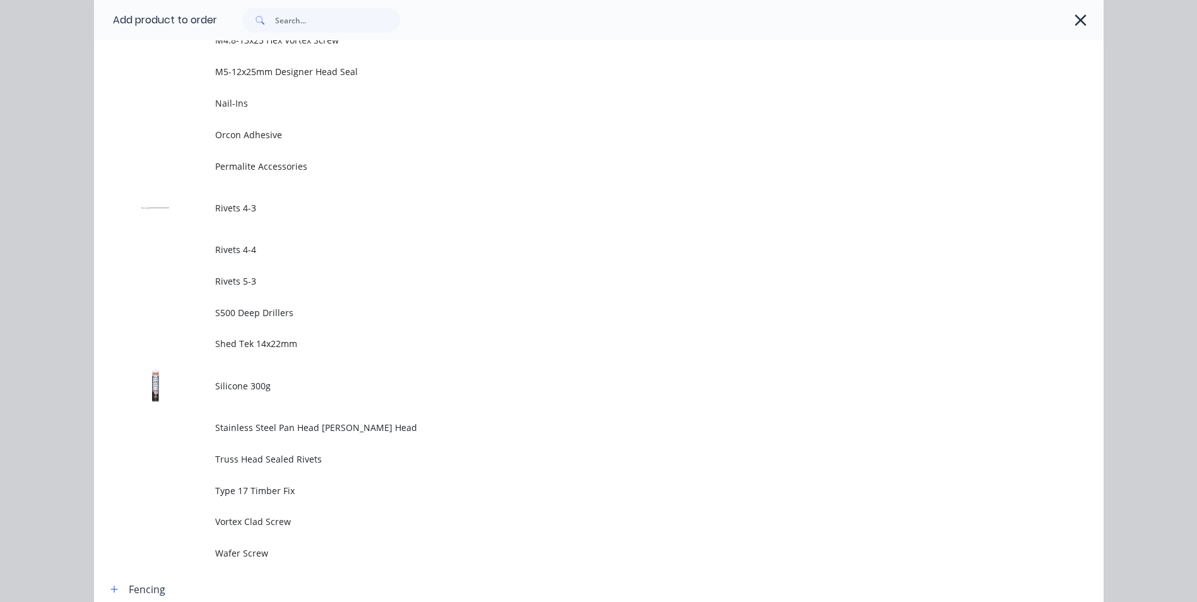
scroll to position [1136, 0]
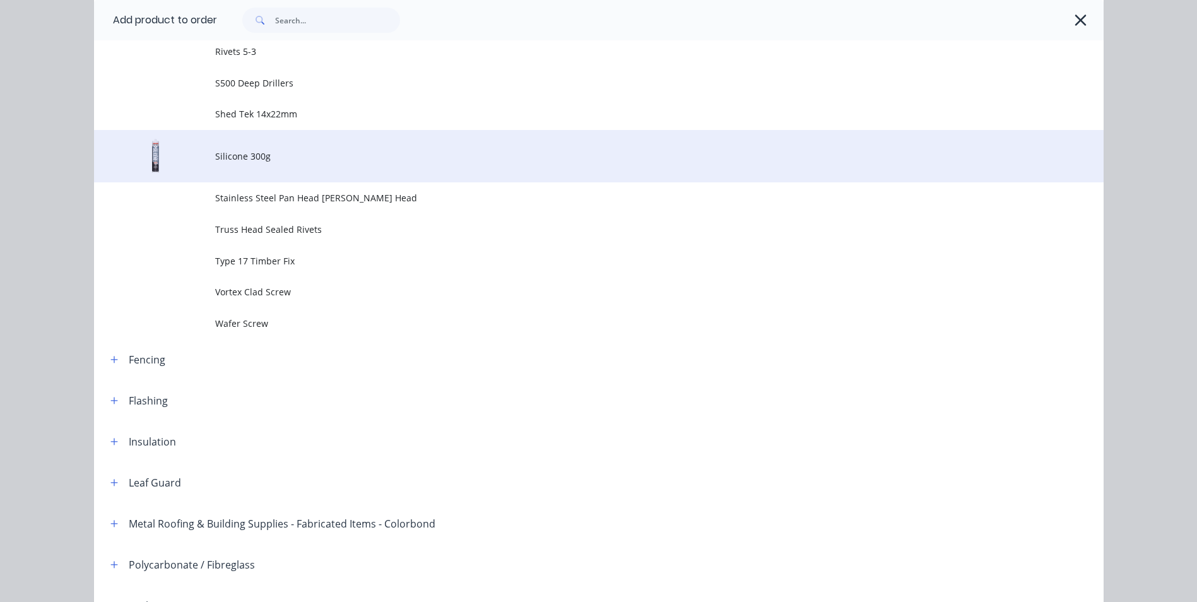
click at [256, 155] on span "Silicone 300g" at bounding box center [570, 156] width 711 height 13
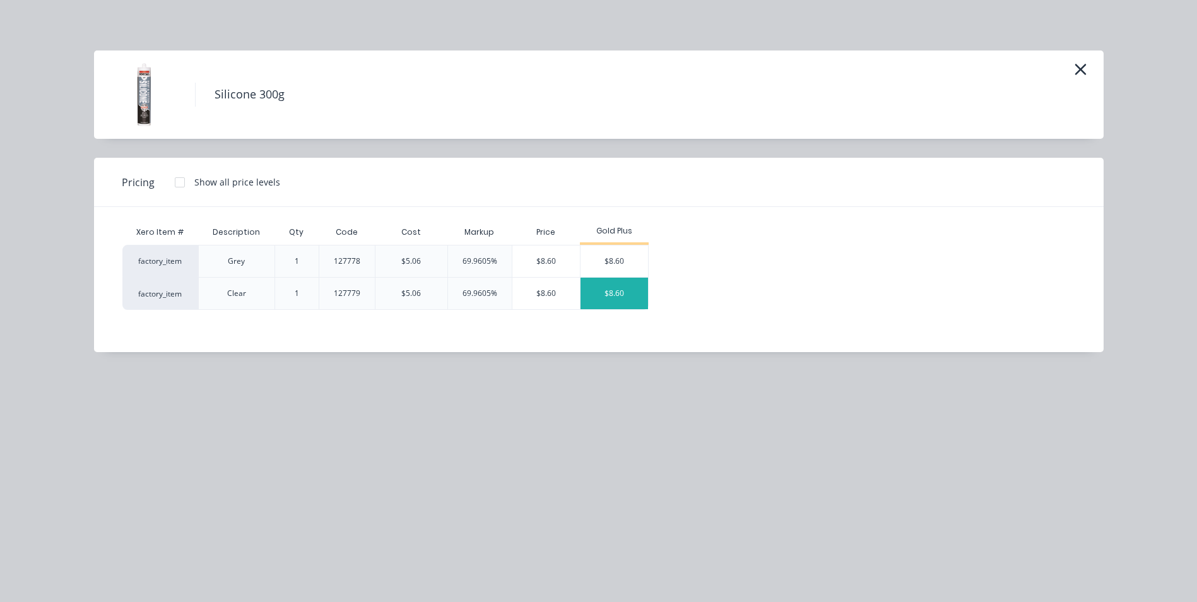
click at [617, 288] on div "$8.60" at bounding box center [615, 294] width 68 height 32
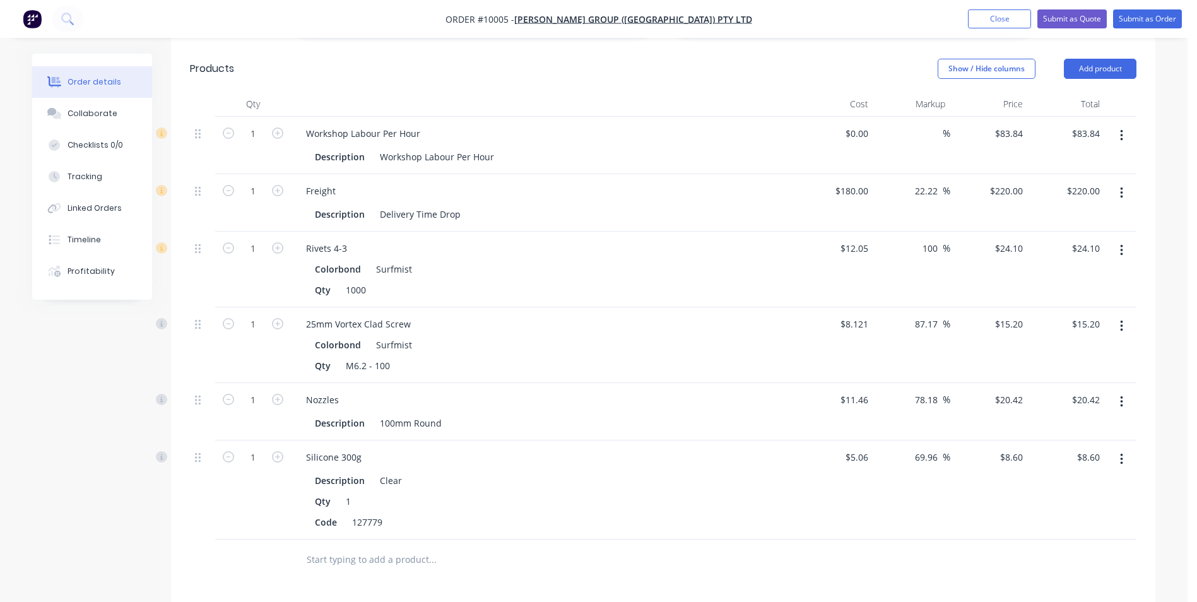
scroll to position [878, 0]
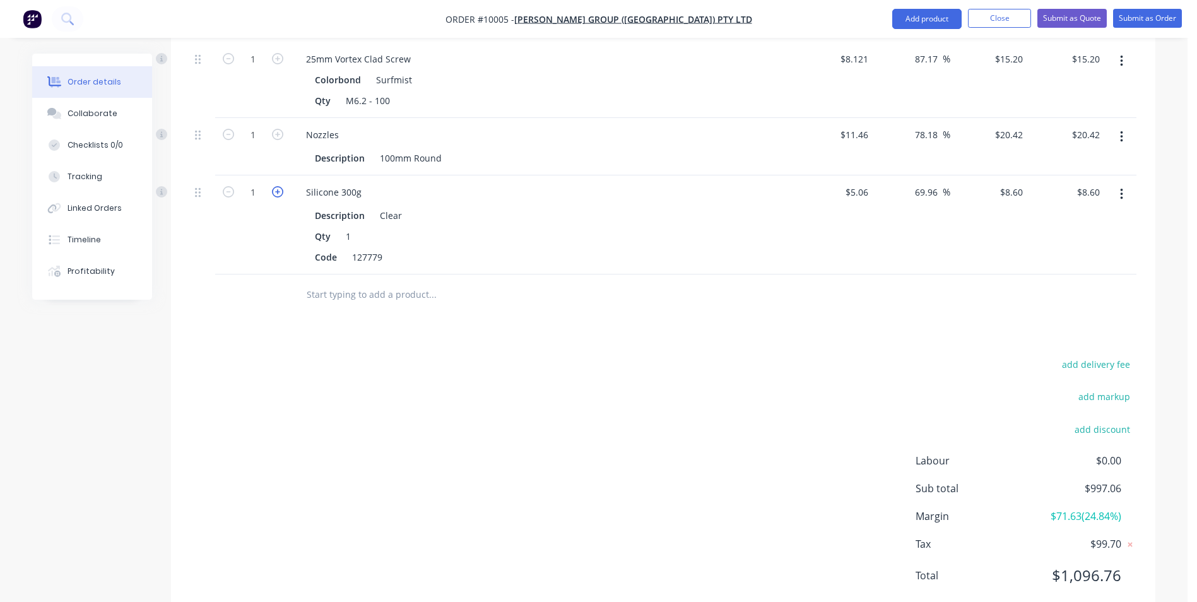
click at [276, 186] on icon "button" at bounding box center [277, 191] width 11 height 11
type input "2"
type input "$17.20"
click at [276, 186] on icon "button" at bounding box center [277, 191] width 11 height 11
type input "3"
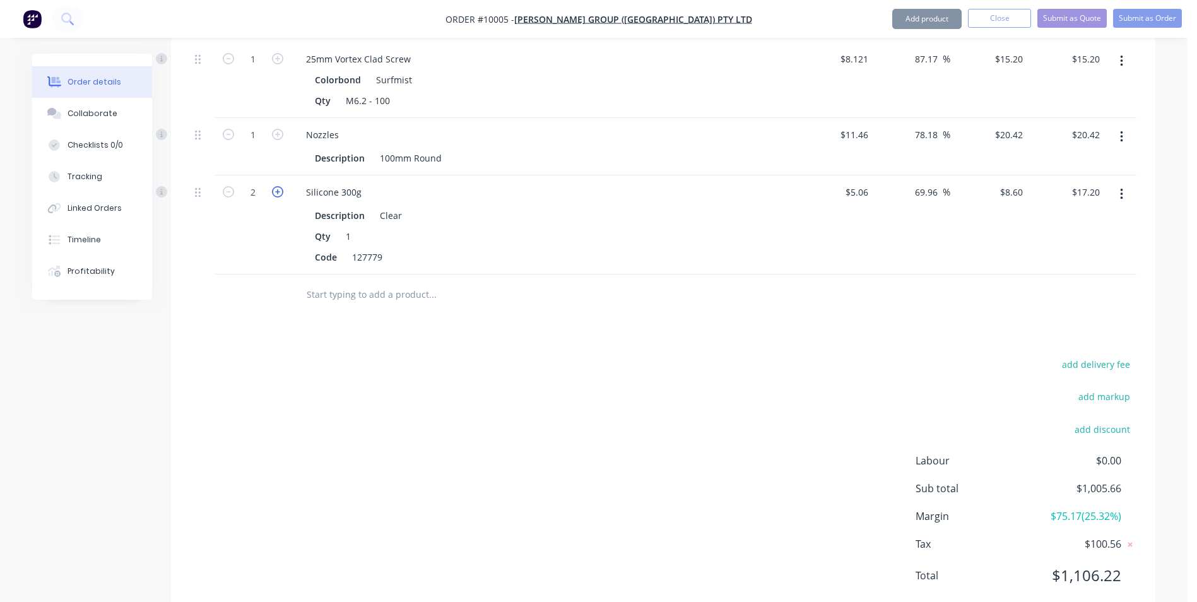
type input "$25.80"
click at [276, 186] on icon "button" at bounding box center [277, 191] width 11 height 11
type input "4"
type input "$34.40"
click at [276, 186] on icon "button" at bounding box center [277, 191] width 11 height 11
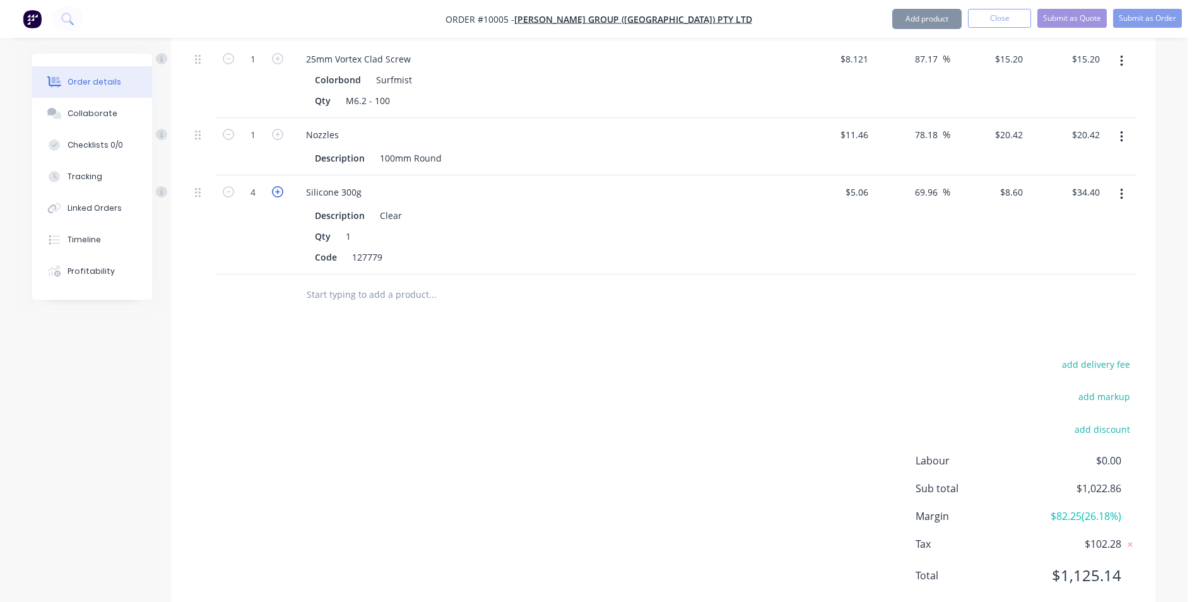
type input "5"
type input "$43.00"
click at [276, 186] on icon "button" at bounding box center [277, 191] width 11 height 11
type input "6"
type input "$51.60"
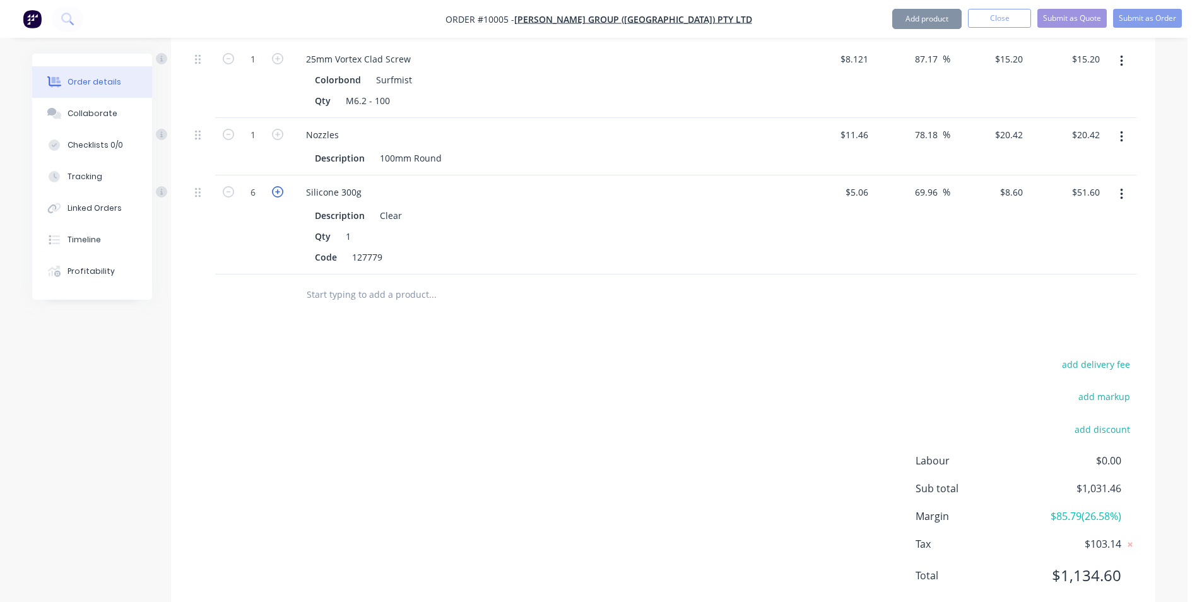
click at [276, 186] on icon "button" at bounding box center [277, 191] width 11 height 11
type input "7"
type input "$60.20"
click at [276, 186] on icon "button" at bounding box center [277, 191] width 11 height 11
type input "8"
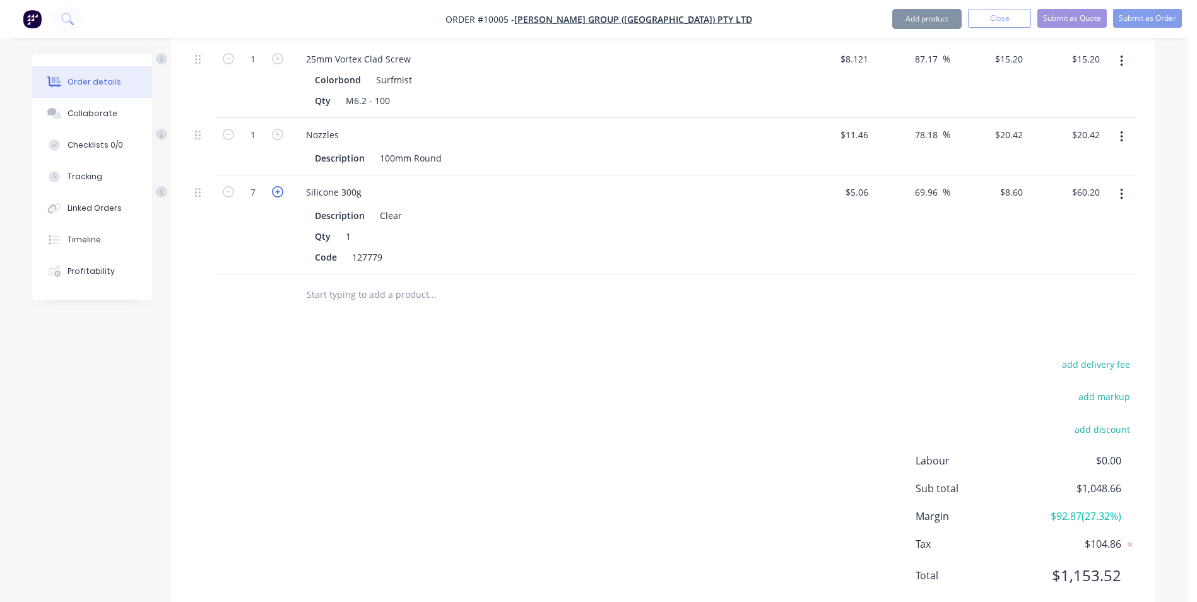
type input "$68.80"
click at [276, 186] on icon "button" at bounding box center [277, 191] width 11 height 11
type input "9"
type input "$77.40"
click at [276, 186] on icon "button" at bounding box center [277, 191] width 11 height 11
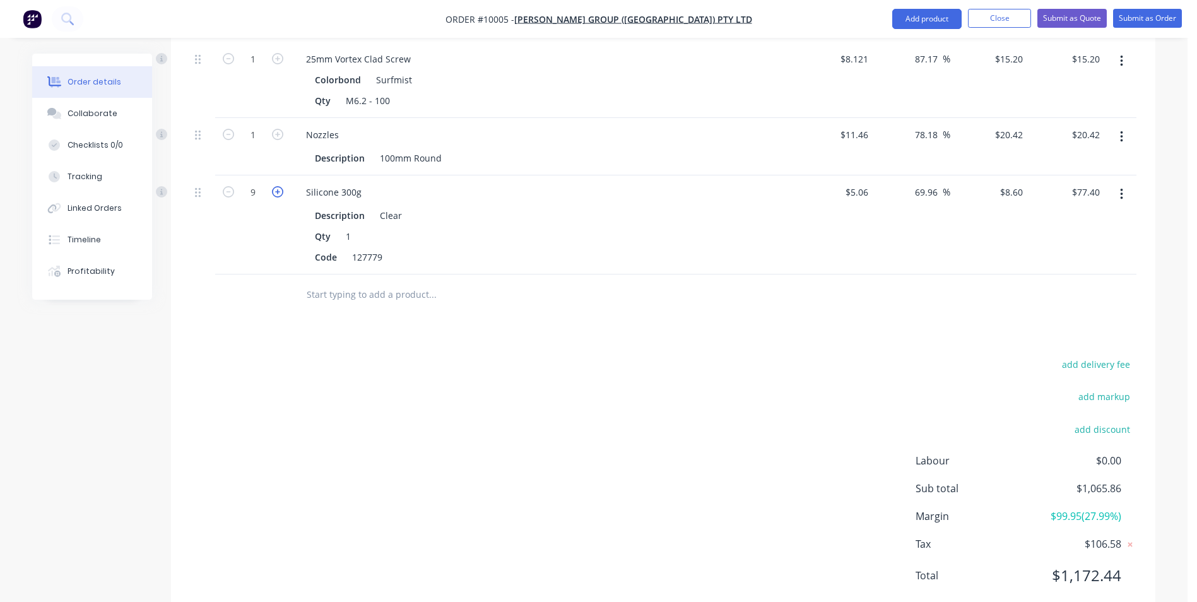
type input "10"
type input "$86.00"
click at [276, 186] on icon "button" at bounding box center [277, 191] width 11 height 11
type input "11"
type input "$94.60"
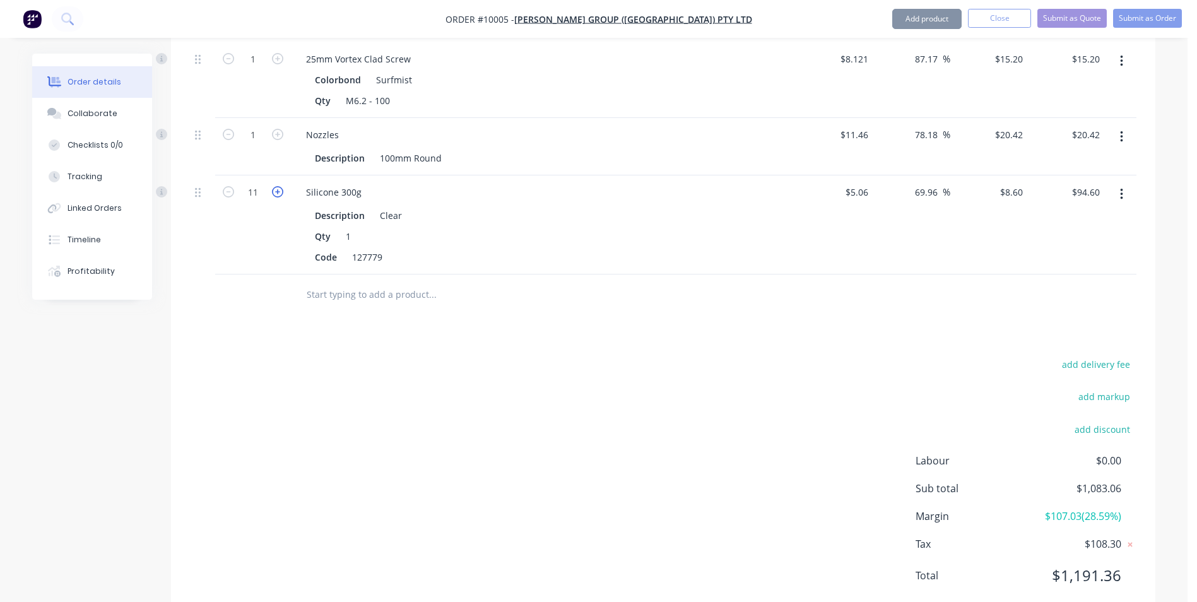
click at [276, 186] on icon "button" at bounding box center [277, 191] width 11 height 11
type input "12"
type input "$103.20"
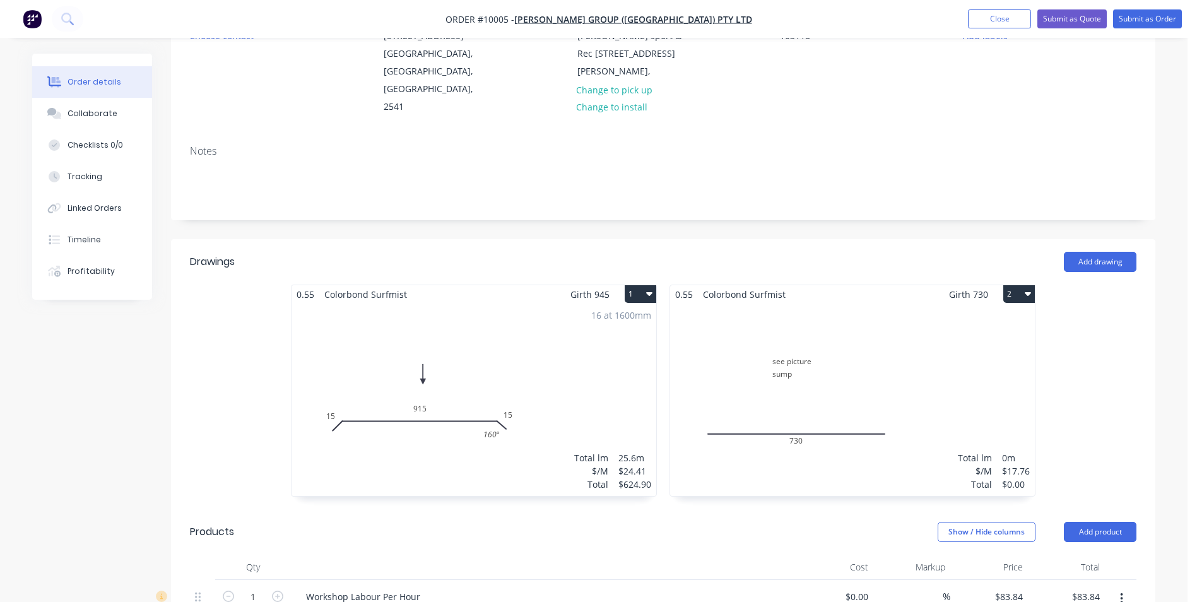
scroll to position [0, 0]
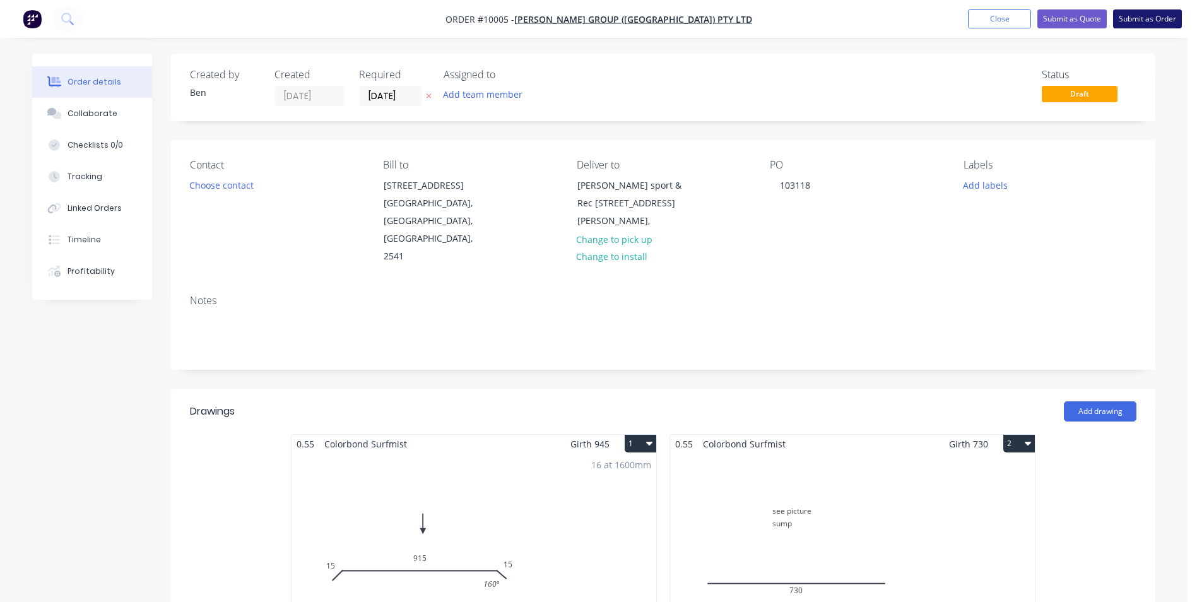
click at [1157, 15] on button "Submit as Order" at bounding box center [1147, 18] width 69 height 19
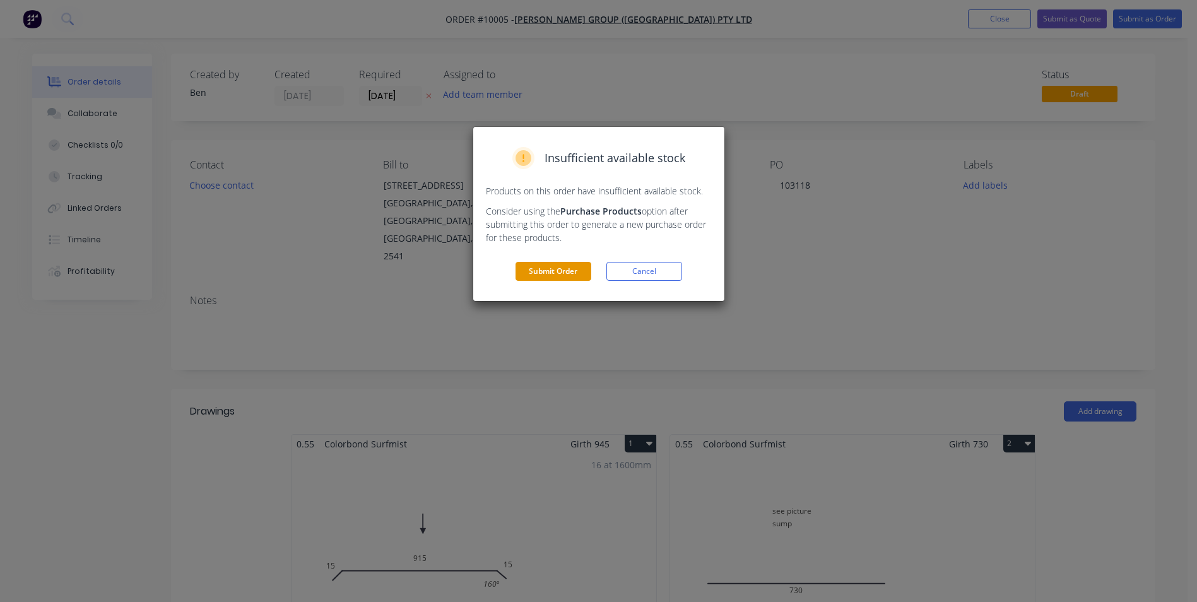
click at [553, 268] on button "Submit Order" at bounding box center [554, 271] width 76 height 19
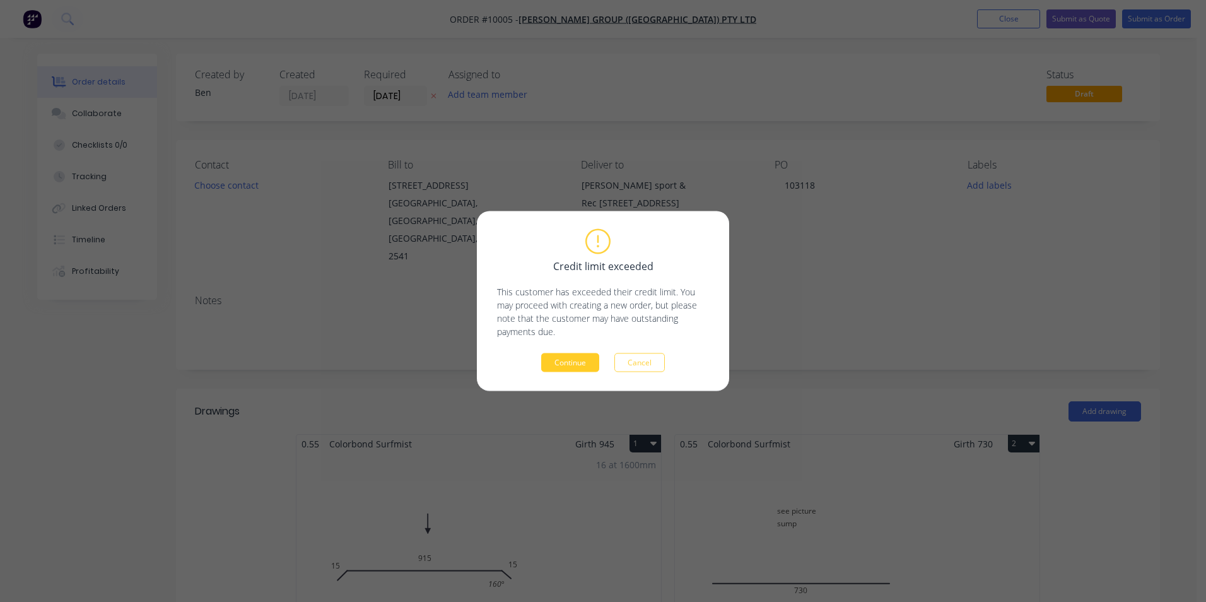
click at [559, 357] on button "Continue" at bounding box center [570, 362] width 58 height 19
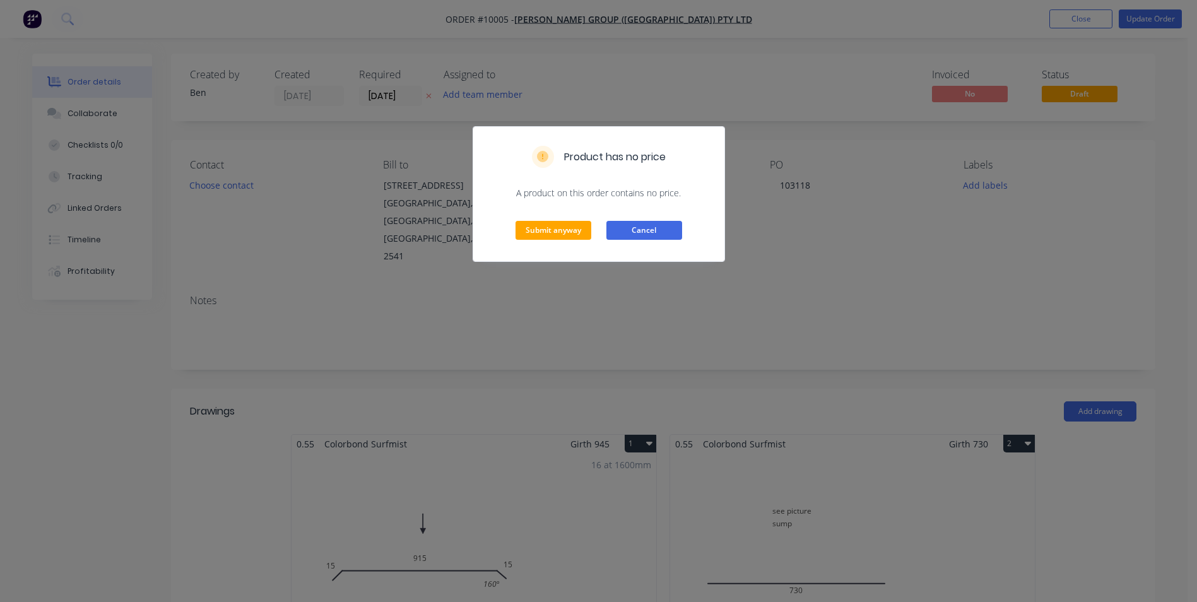
click at [647, 223] on button "Cancel" at bounding box center [644, 230] width 76 height 19
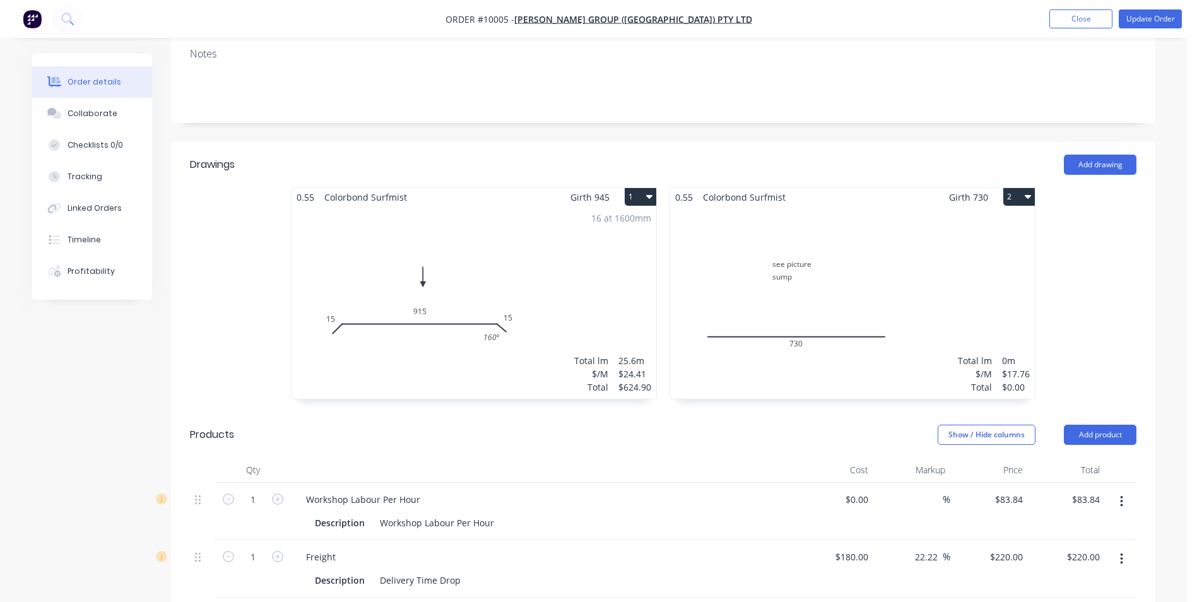
scroll to position [442, 0]
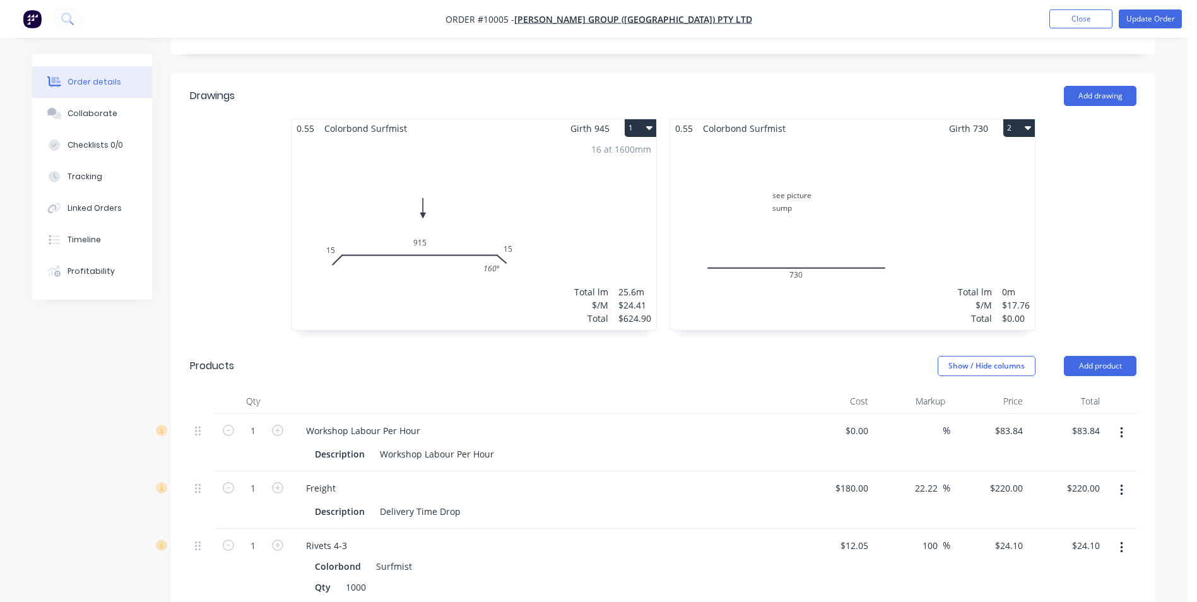
click at [829, 165] on div "Total lm $/M Total 0m $17.76 $0.00" at bounding box center [852, 234] width 365 height 192
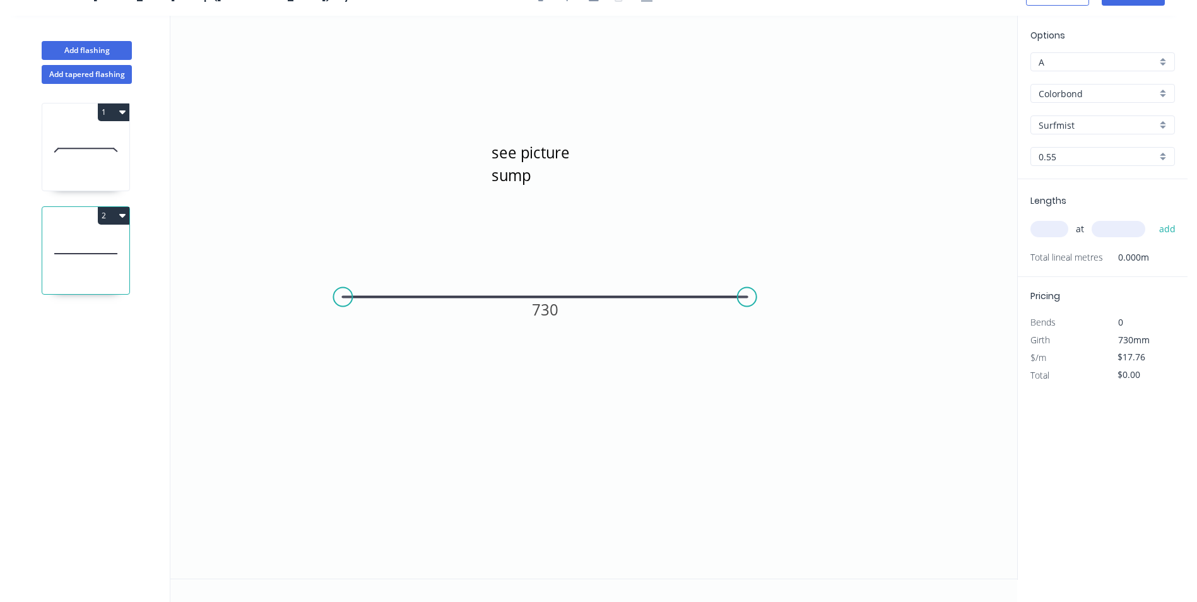
scroll to position [23, 0]
click at [1054, 228] on input "text" at bounding box center [1049, 229] width 38 height 16
type input "1"
type input "765"
click at [1153, 218] on button "add" at bounding box center [1168, 228] width 30 height 21
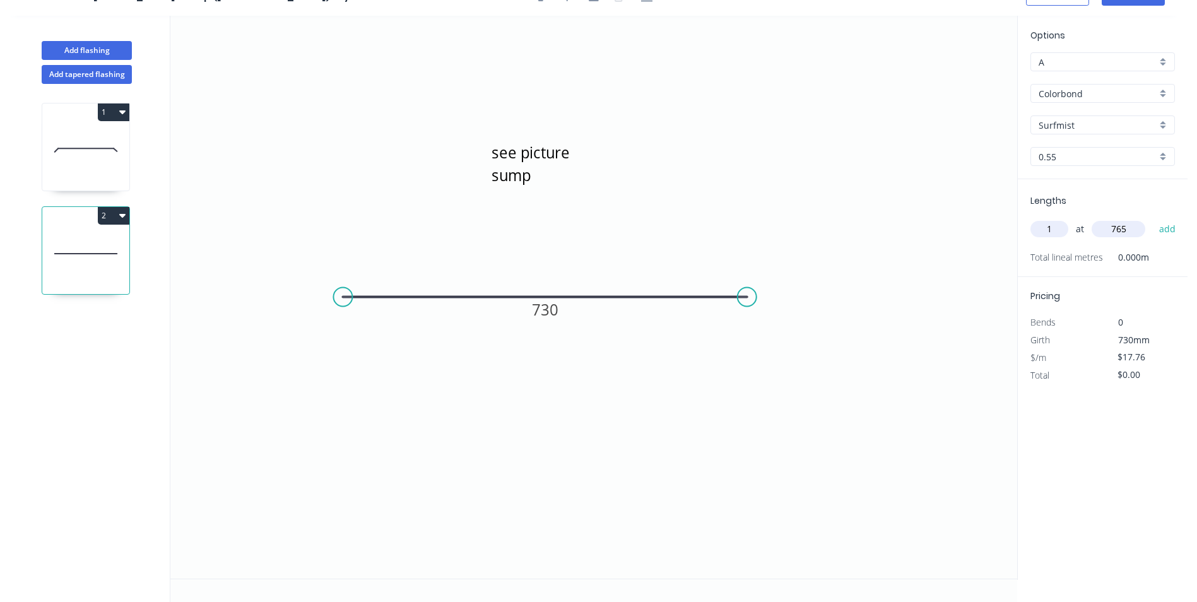
type input "$17.76"
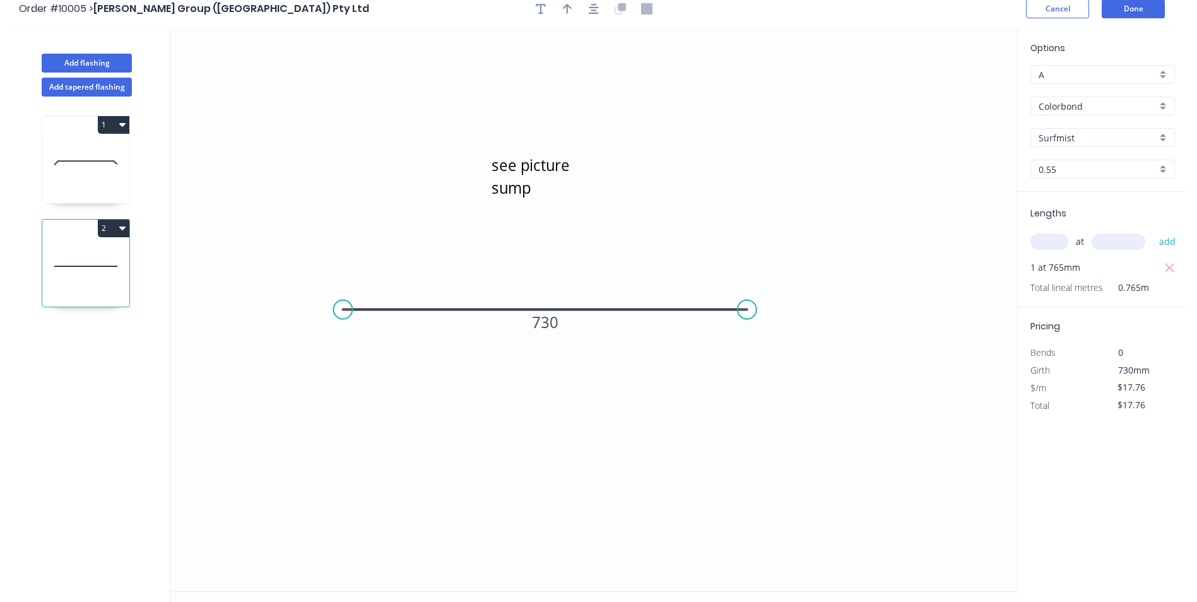
scroll to position [0, 0]
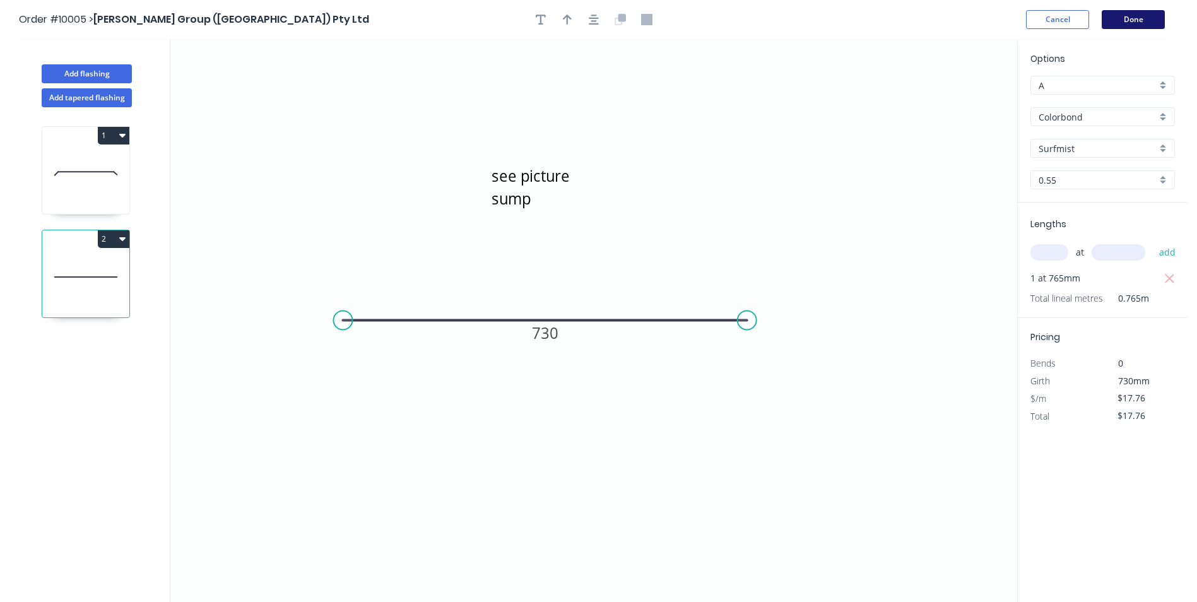
click at [1136, 18] on button "Done" at bounding box center [1133, 19] width 63 height 19
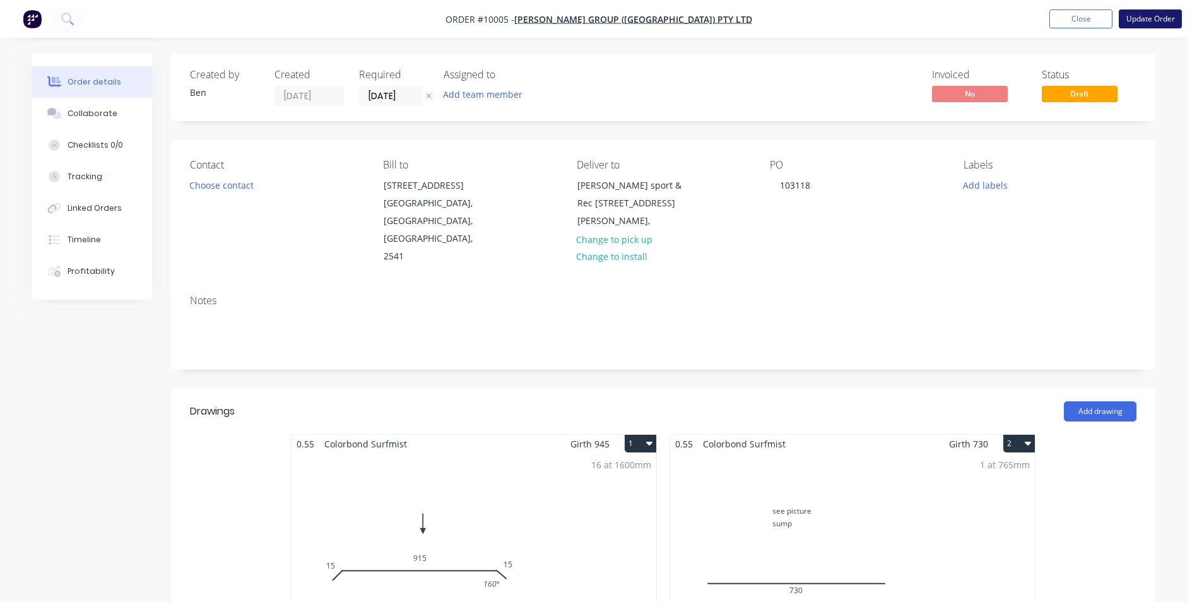
click at [1154, 16] on button "Update Order" at bounding box center [1150, 18] width 63 height 19
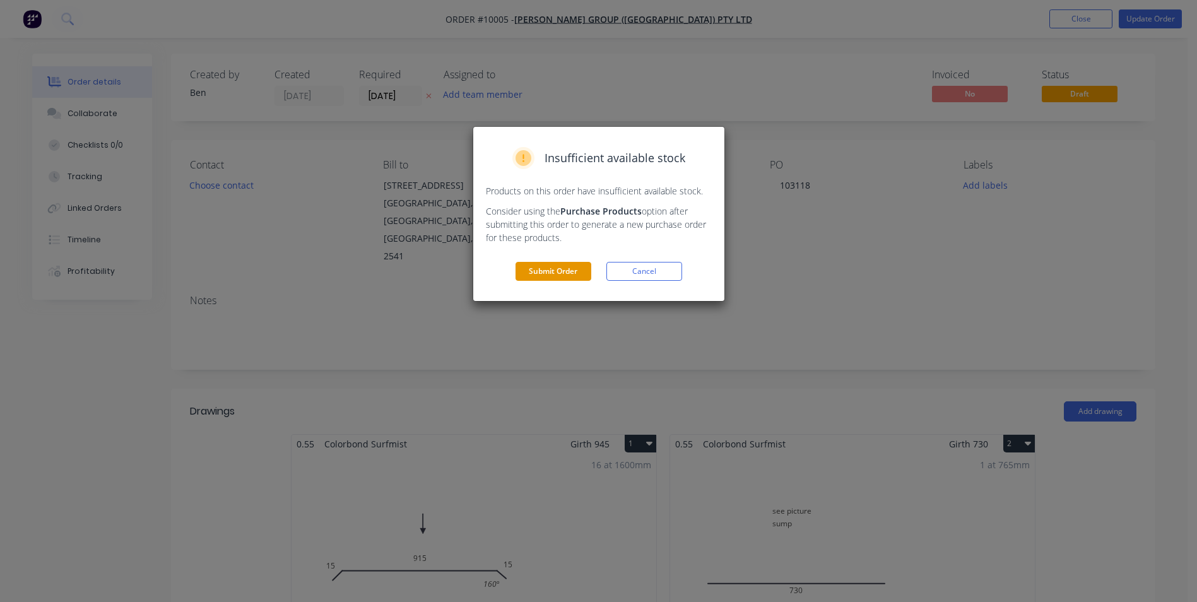
click at [561, 268] on button "Submit Order" at bounding box center [554, 271] width 76 height 19
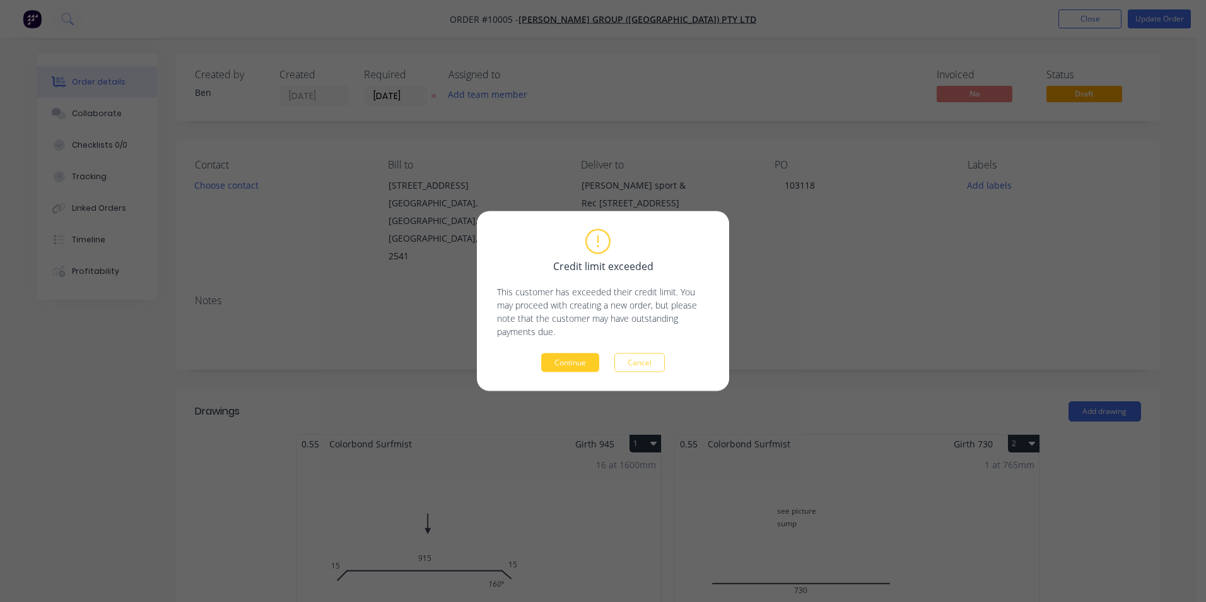
click at [579, 357] on button "Continue" at bounding box center [570, 362] width 58 height 19
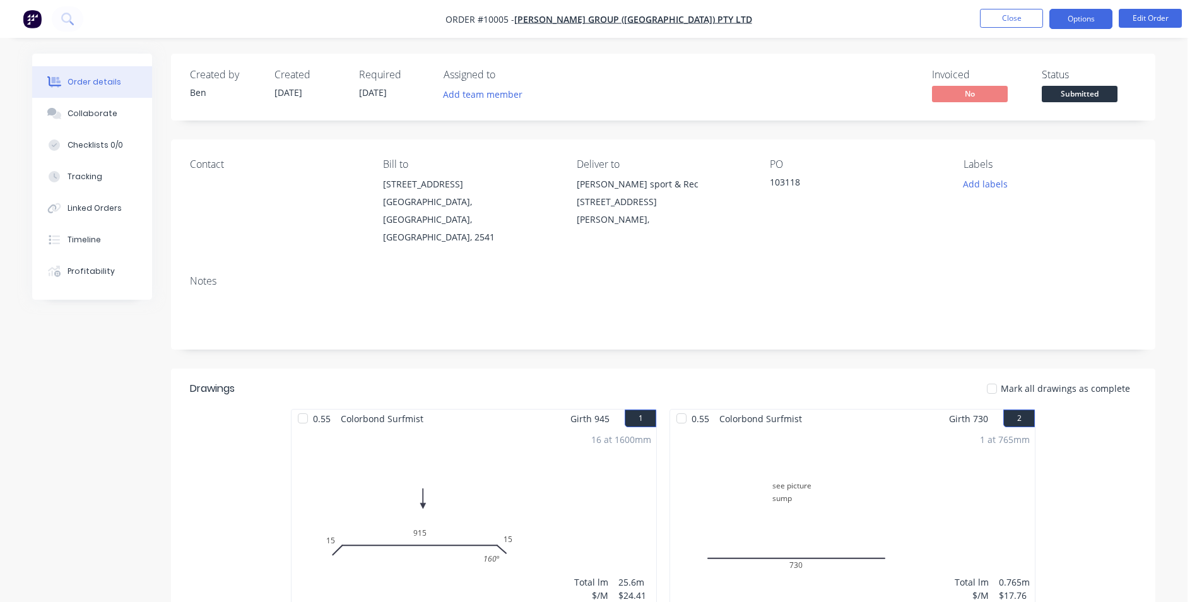
click at [1088, 13] on button "Options" at bounding box center [1080, 19] width 63 height 20
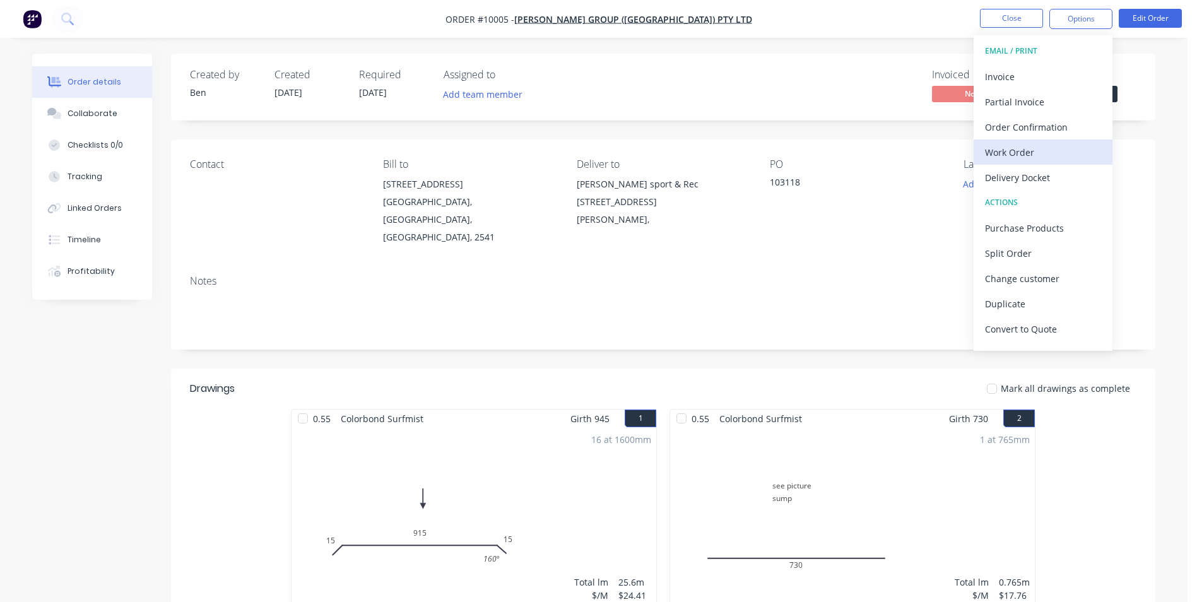
click at [1032, 149] on div "Work Order" at bounding box center [1043, 152] width 116 height 18
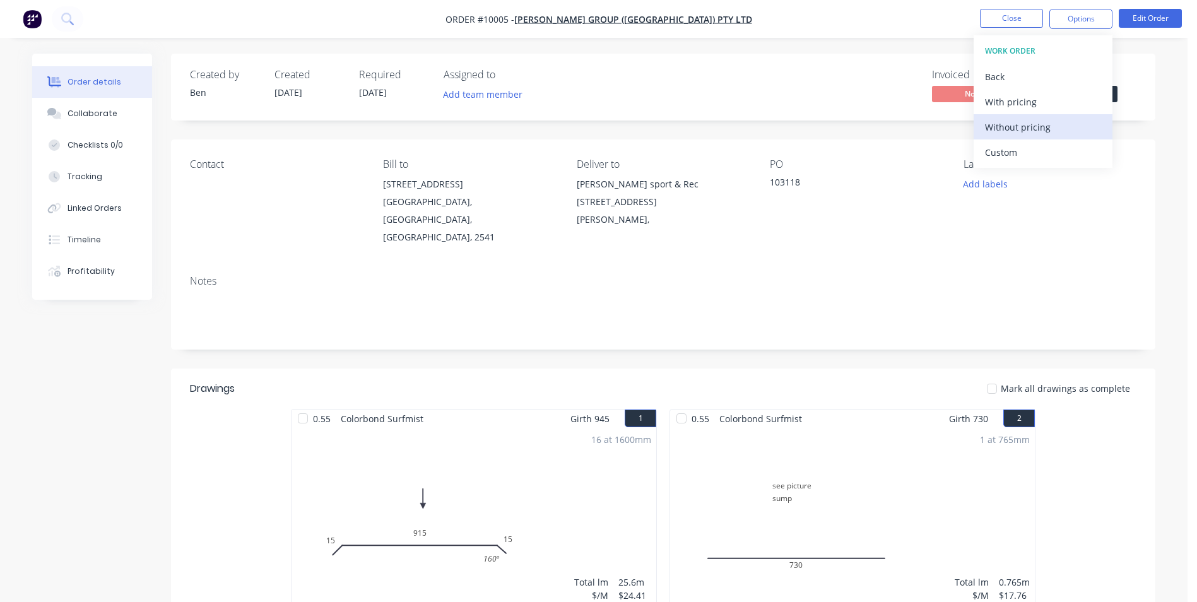
click at [1037, 127] on div "Without pricing" at bounding box center [1043, 127] width 116 height 18
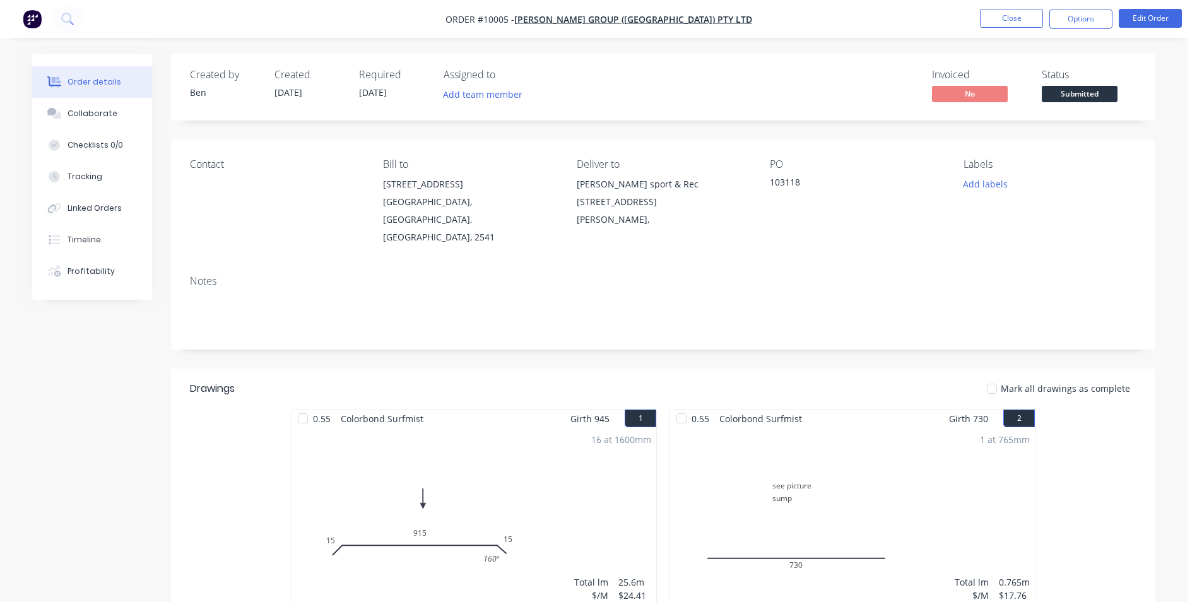
click at [820, 246] on div "Contact Bill to [STREET_ADDRESS] Deliver to [PERSON_NAME] sport & Rec [STREET_A…" at bounding box center [663, 202] width 984 height 126
click at [1068, 23] on button "Options" at bounding box center [1080, 19] width 63 height 20
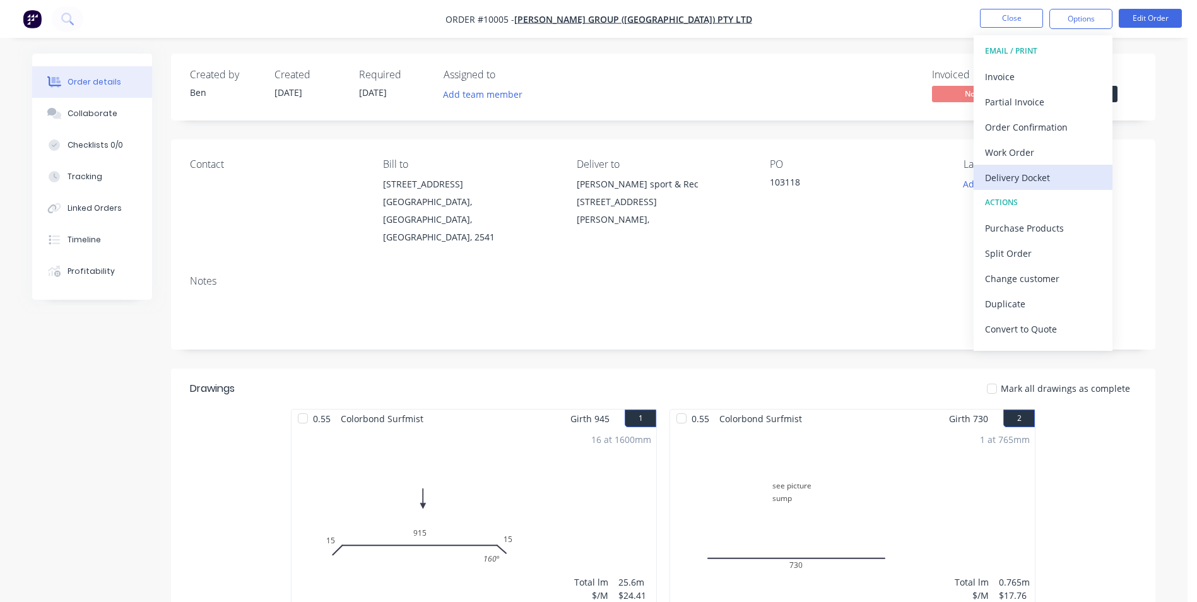
click at [1044, 169] on div "Delivery Docket" at bounding box center [1043, 177] width 116 height 18
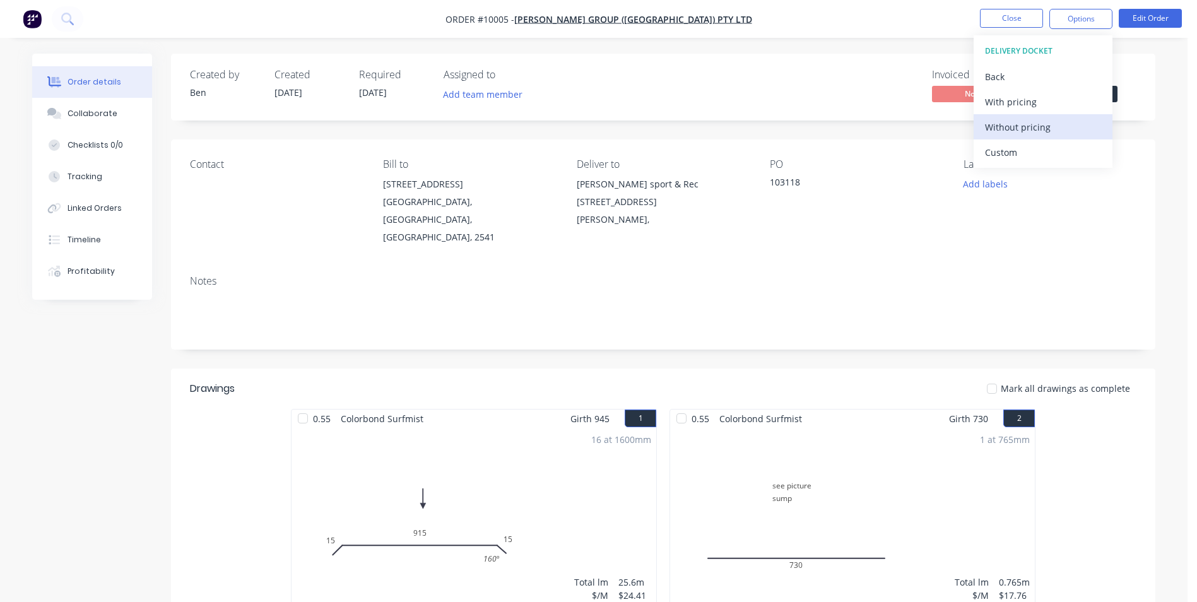
click at [1033, 124] on div "Without pricing" at bounding box center [1043, 127] width 116 height 18
click at [888, 198] on div "PO 103118" at bounding box center [856, 202] width 173 height 88
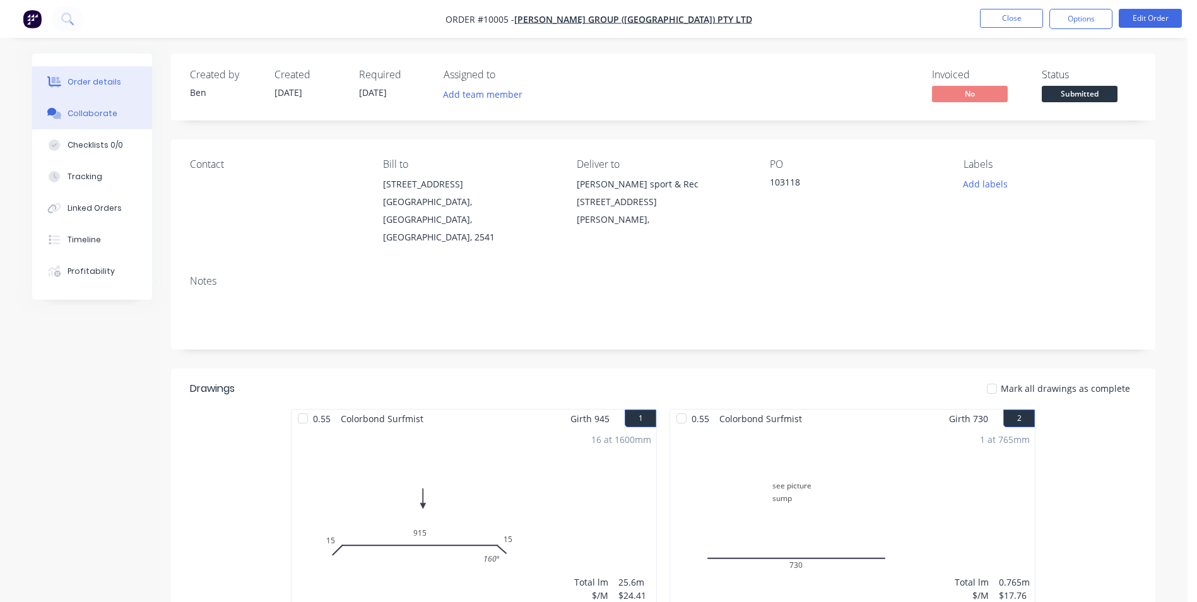
click at [102, 117] on div "Collaborate" at bounding box center [93, 113] width 50 height 11
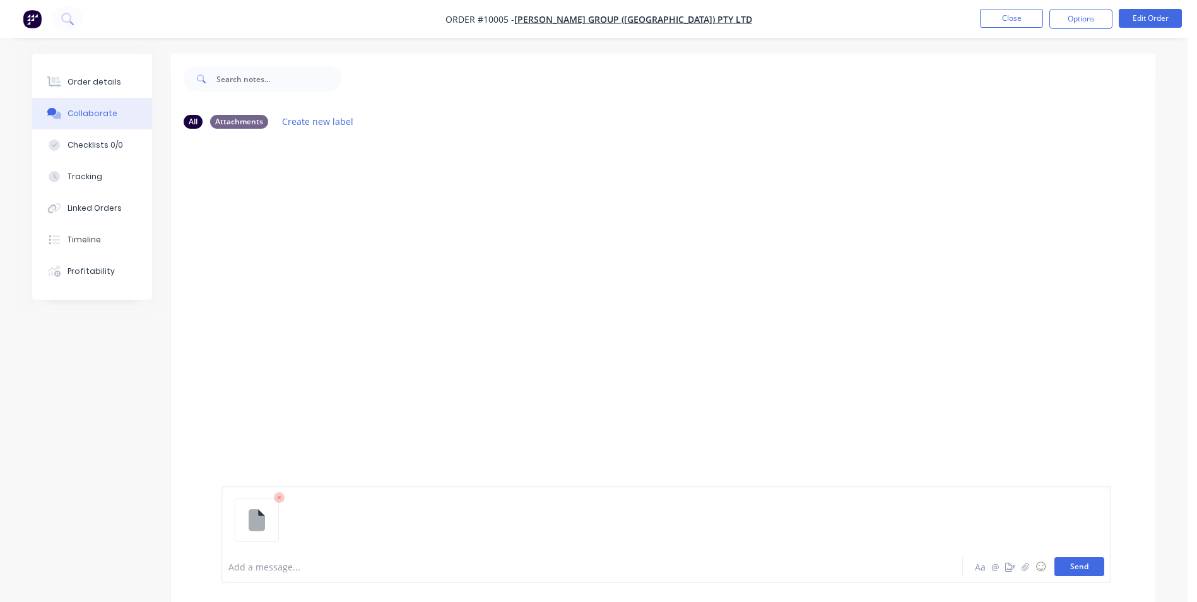
click at [1083, 564] on button "Send" at bounding box center [1079, 566] width 50 height 19
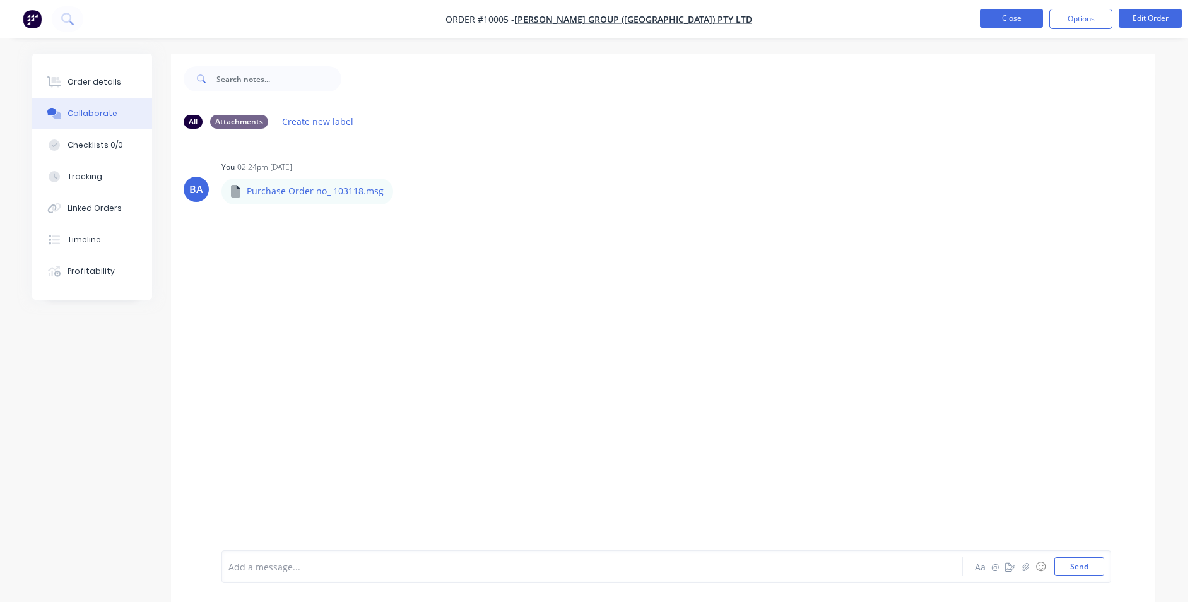
click at [985, 14] on button "Close" at bounding box center [1011, 18] width 63 height 19
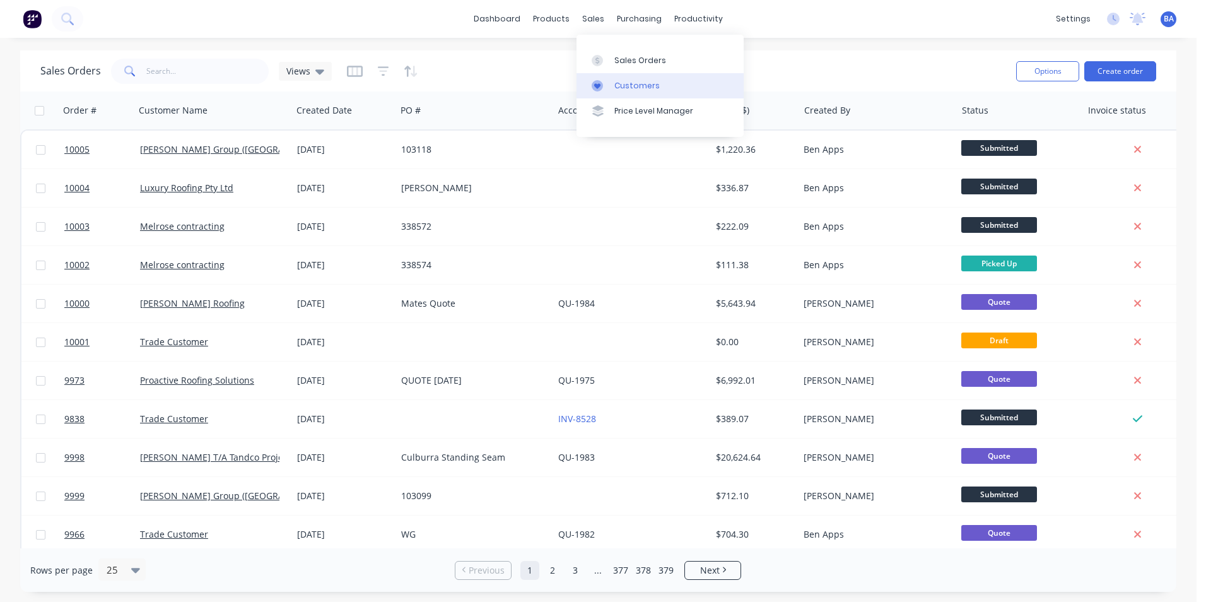
click at [599, 85] on icon at bounding box center [597, 86] width 6 height 6
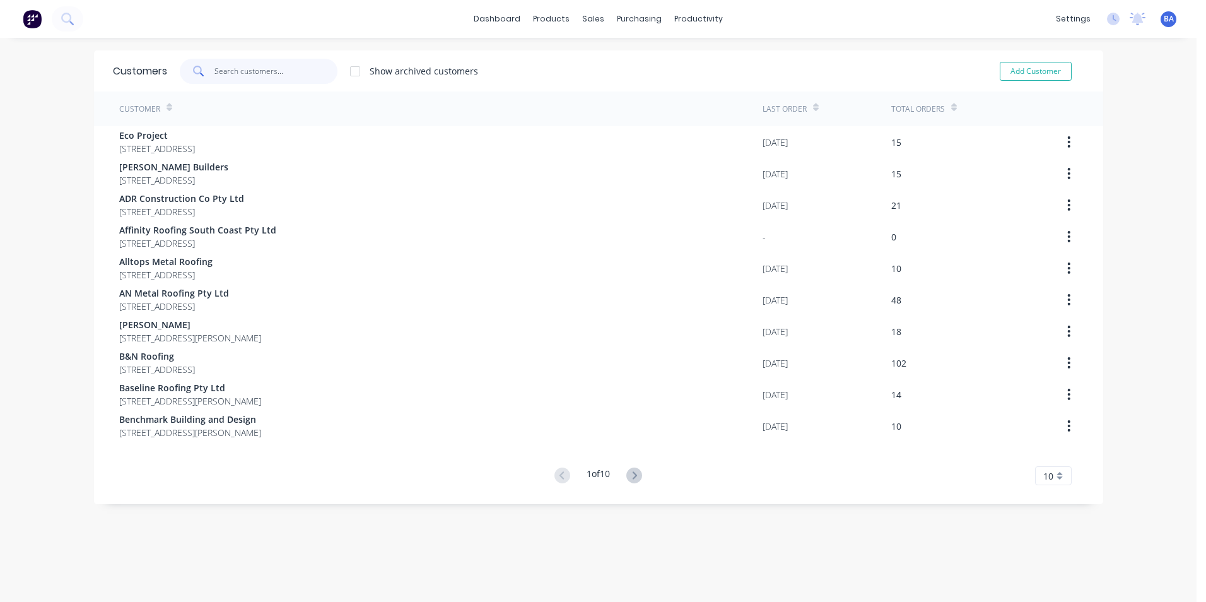
click at [268, 66] on input "text" at bounding box center [276, 71] width 123 height 25
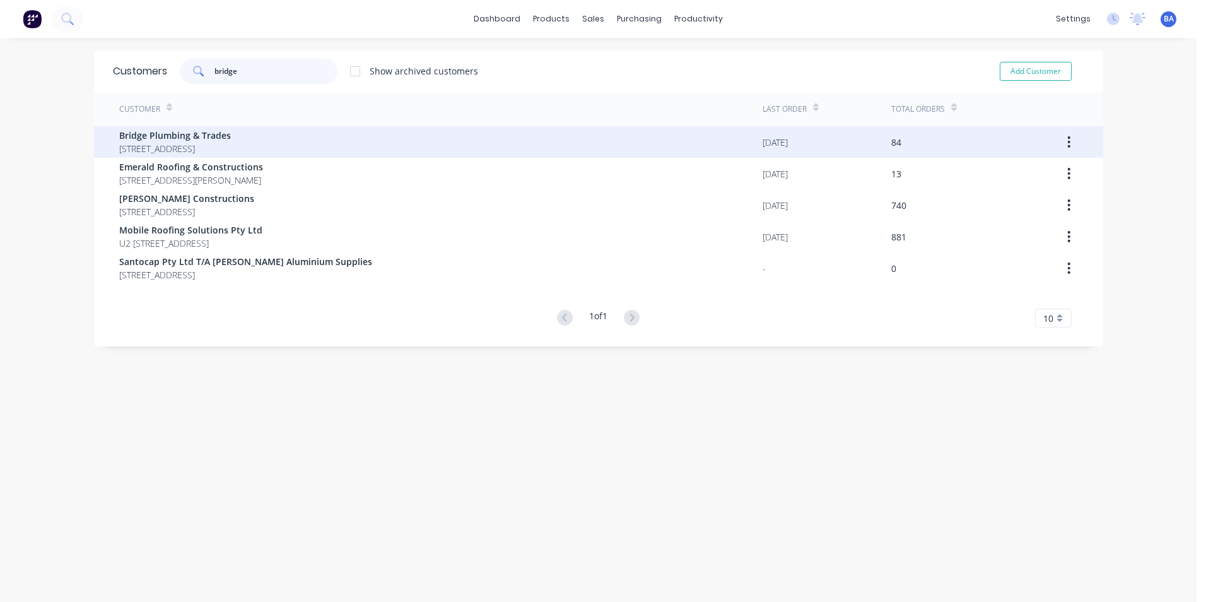
type input "bridge"
click at [231, 142] on span "[STREET_ADDRESS]" at bounding box center [175, 148] width 112 height 13
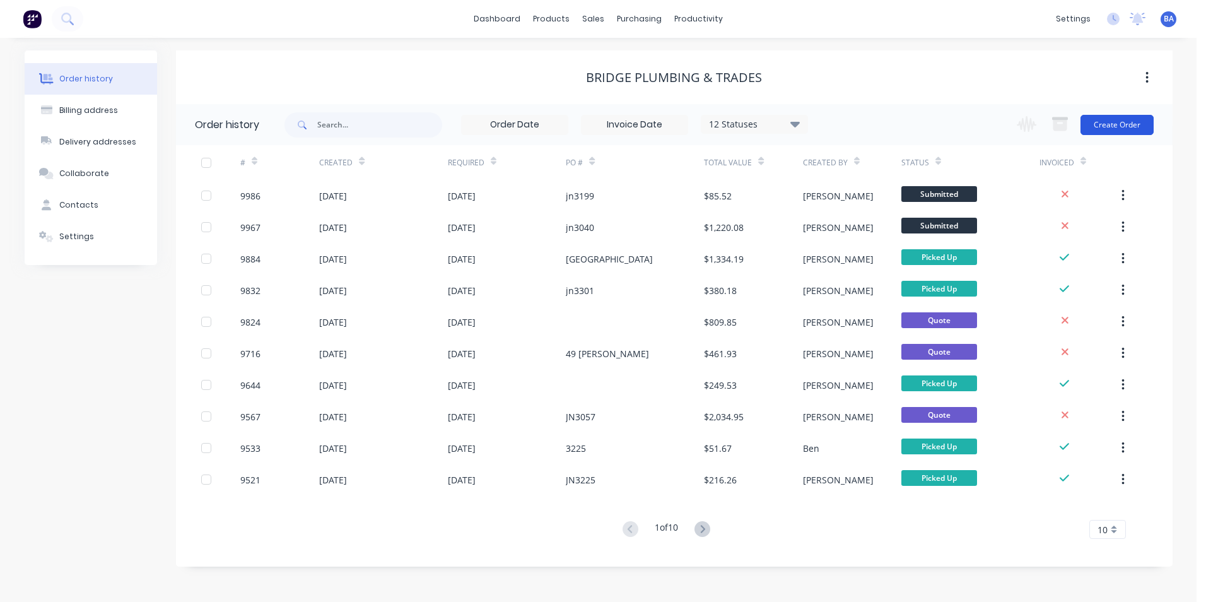
click at [1125, 122] on button "Create Order" at bounding box center [1117, 125] width 73 height 20
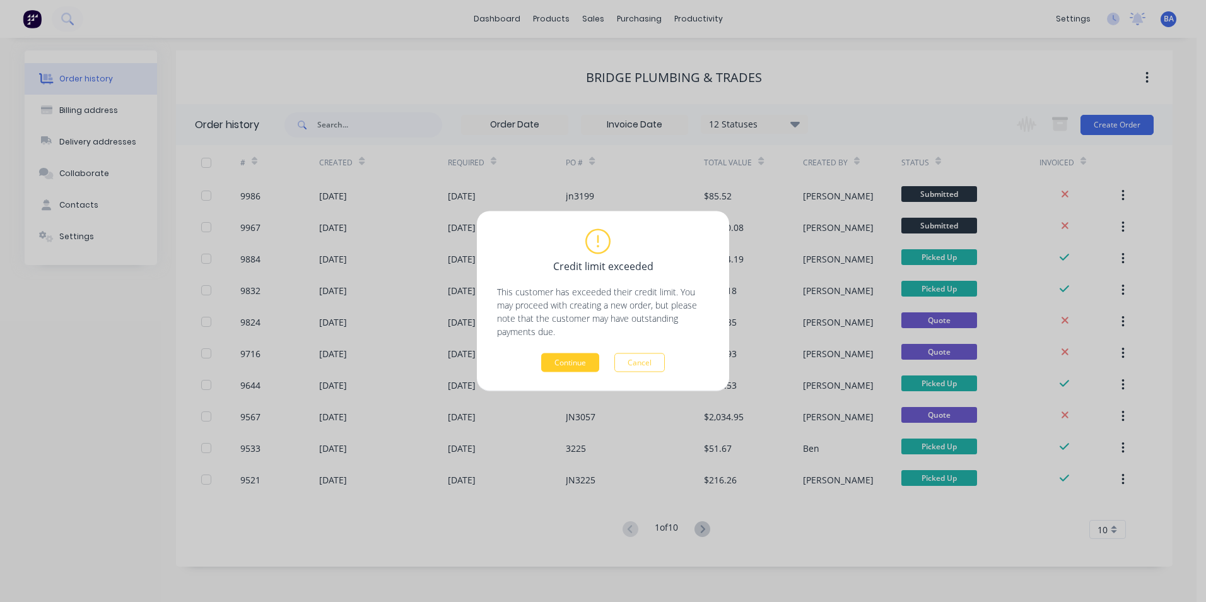
click at [581, 357] on button "Continue" at bounding box center [570, 362] width 58 height 19
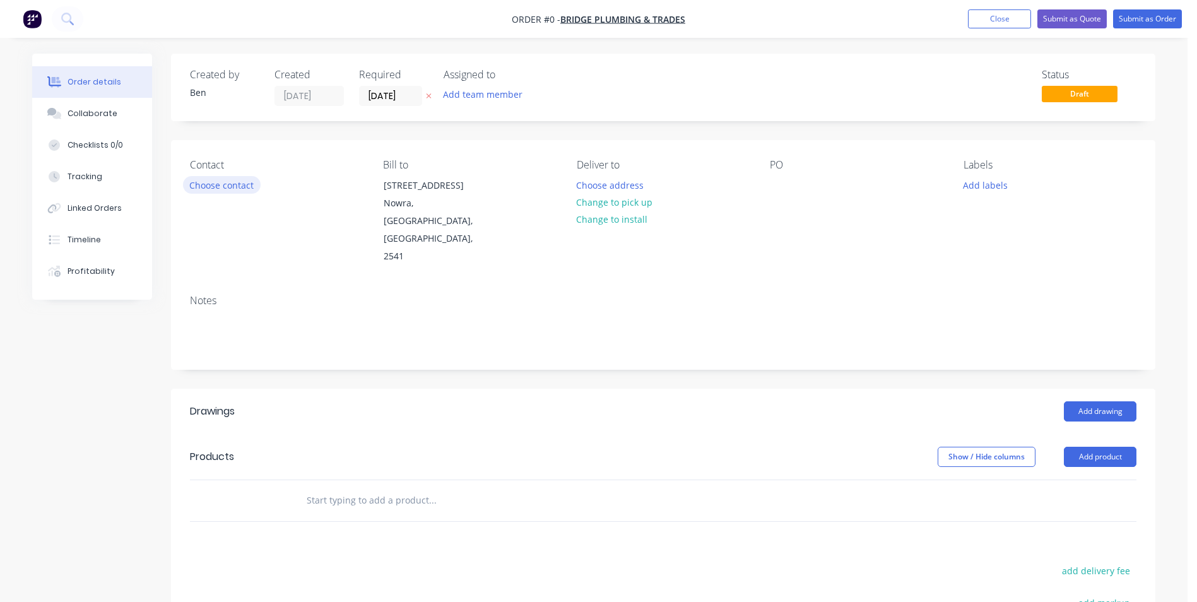
click at [230, 181] on button "Choose contact" at bounding box center [222, 184] width 78 height 17
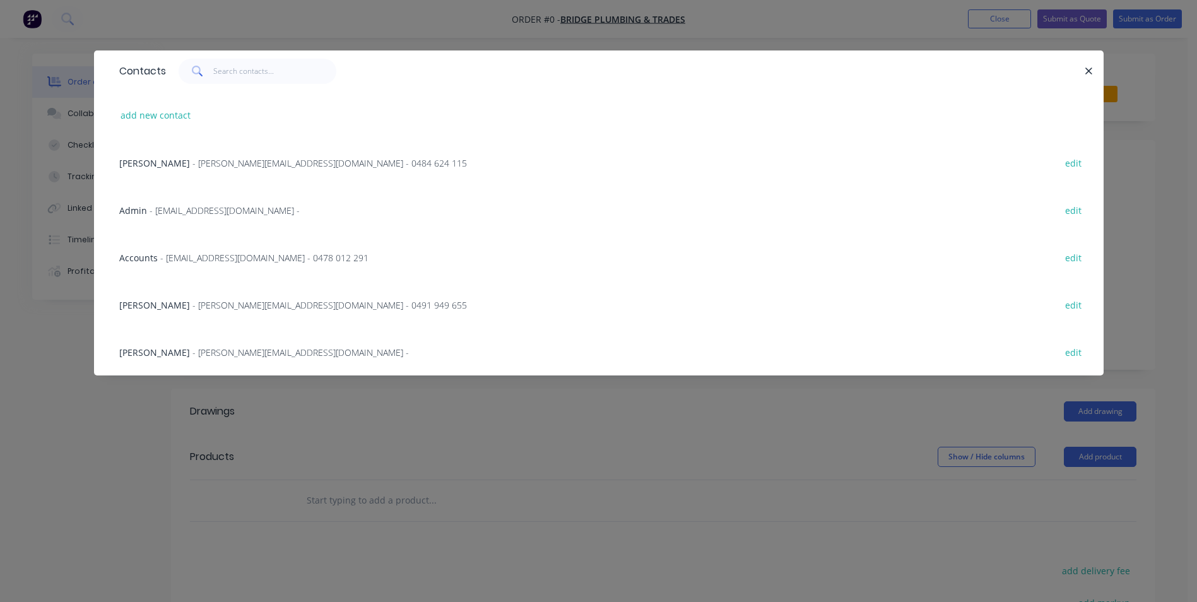
click at [220, 160] on span "- [PERSON_NAME][EMAIL_ADDRESS][DOMAIN_NAME] - 0484 624 115" at bounding box center [329, 163] width 274 height 12
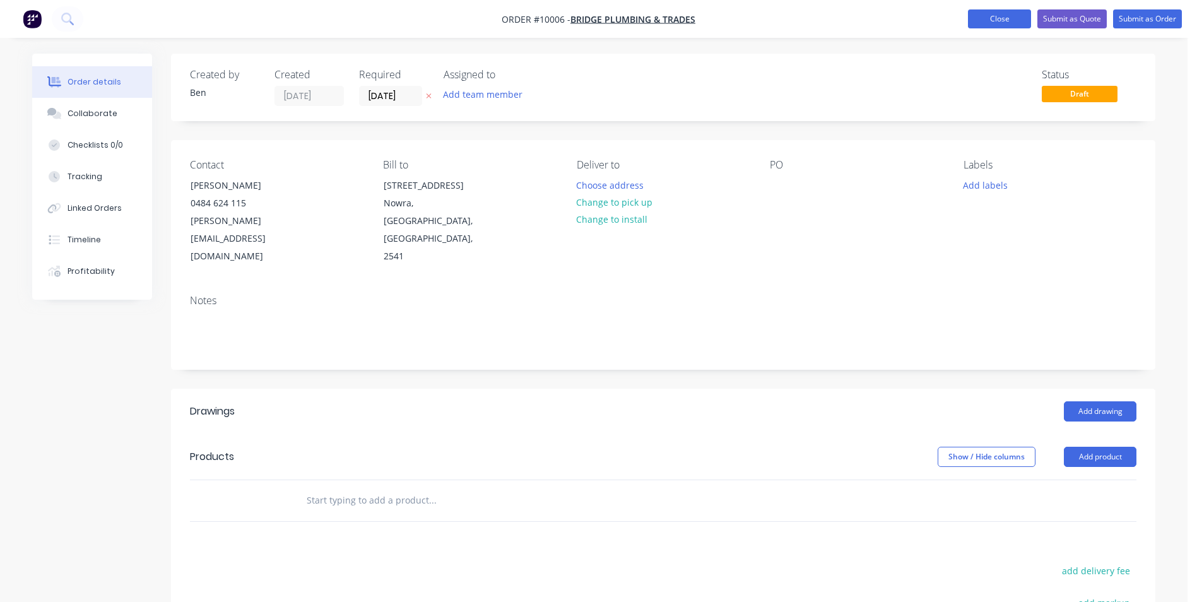
click at [995, 12] on button "Close" at bounding box center [999, 18] width 63 height 19
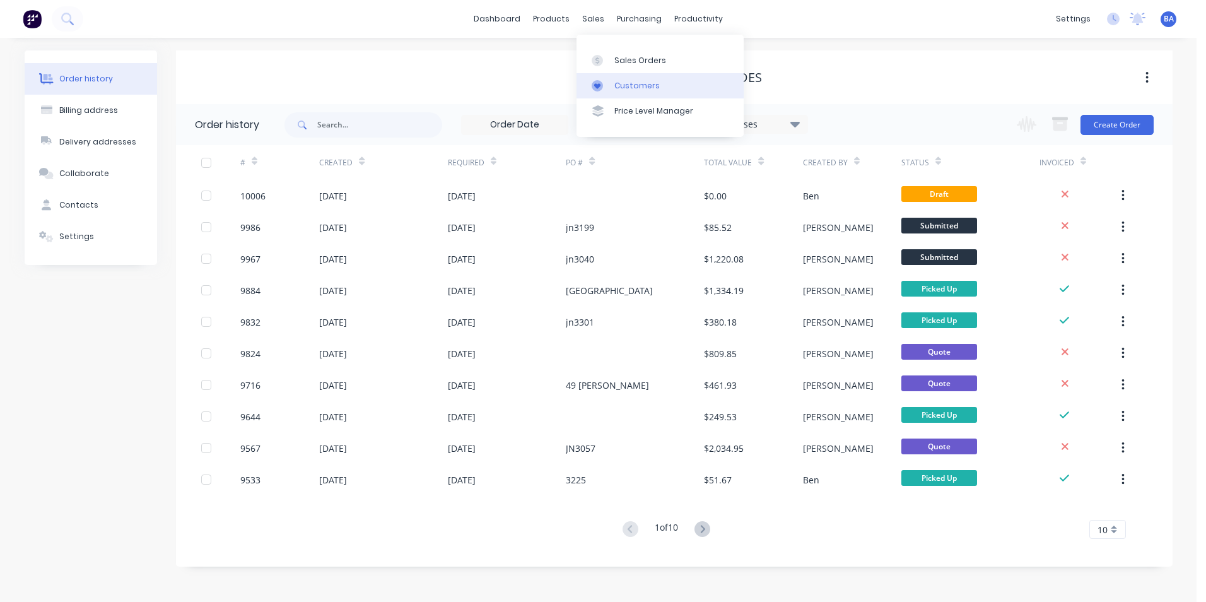
click at [615, 83] on div "Customers" at bounding box center [637, 85] width 45 height 11
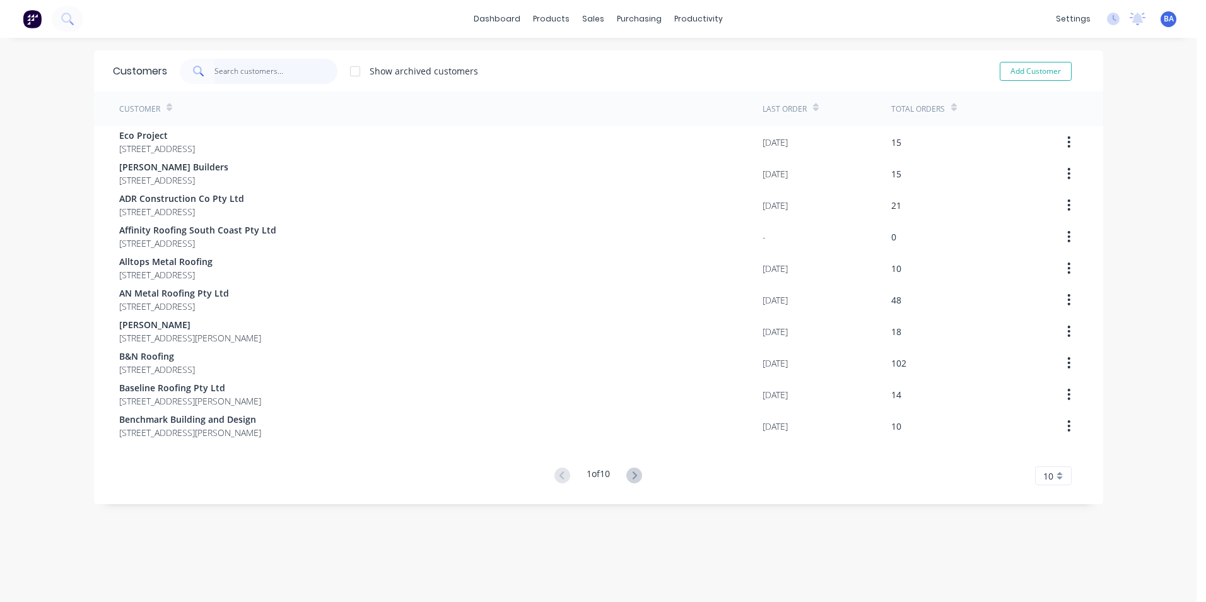
click at [264, 71] on input "text" at bounding box center [276, 71] width 123 height 25
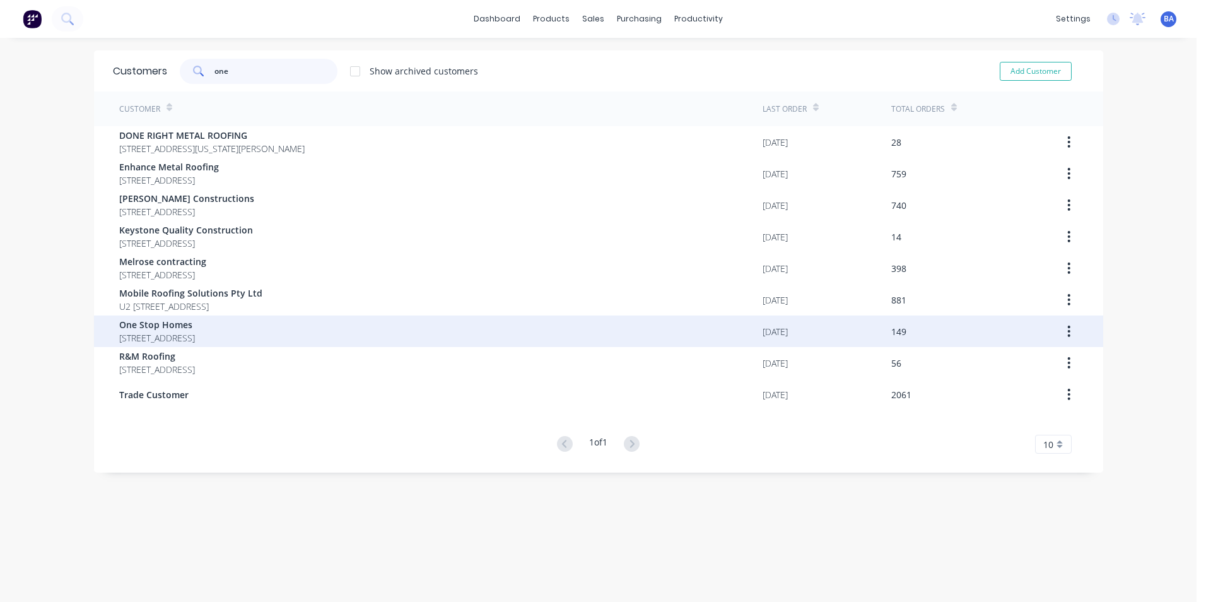
type input "one"
click at [141, 322] on span "One Stop Homes" at bounding box center [157, 324] width 76 height 13
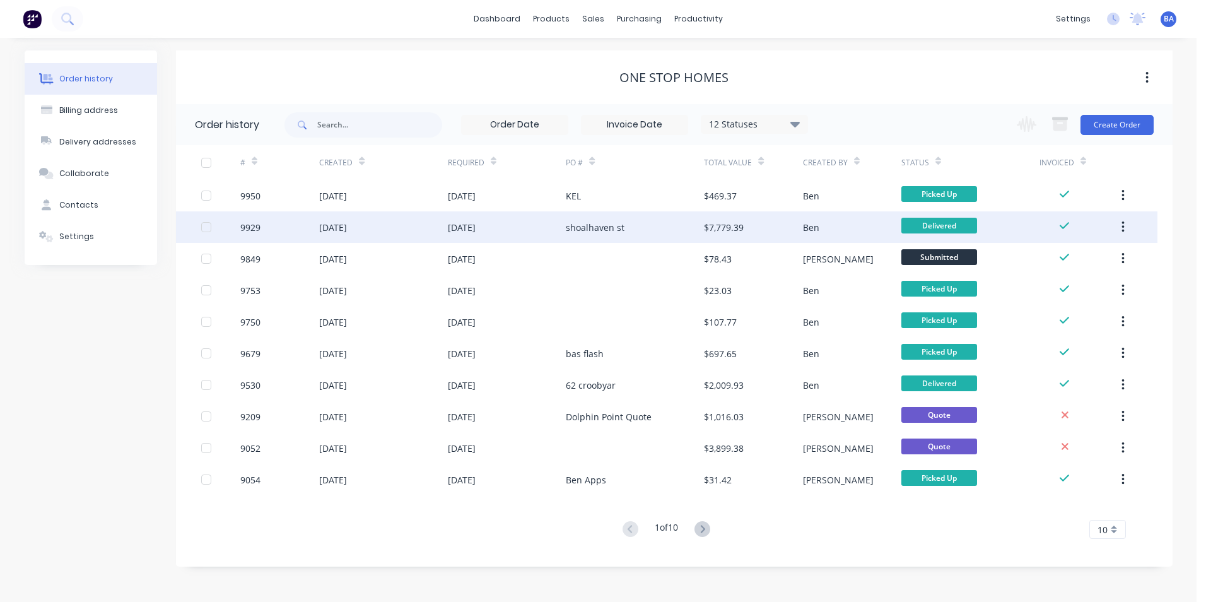
click at [629, 218] on div "shoalhaven st" at bounding box center [635, 227] width 138 height 32
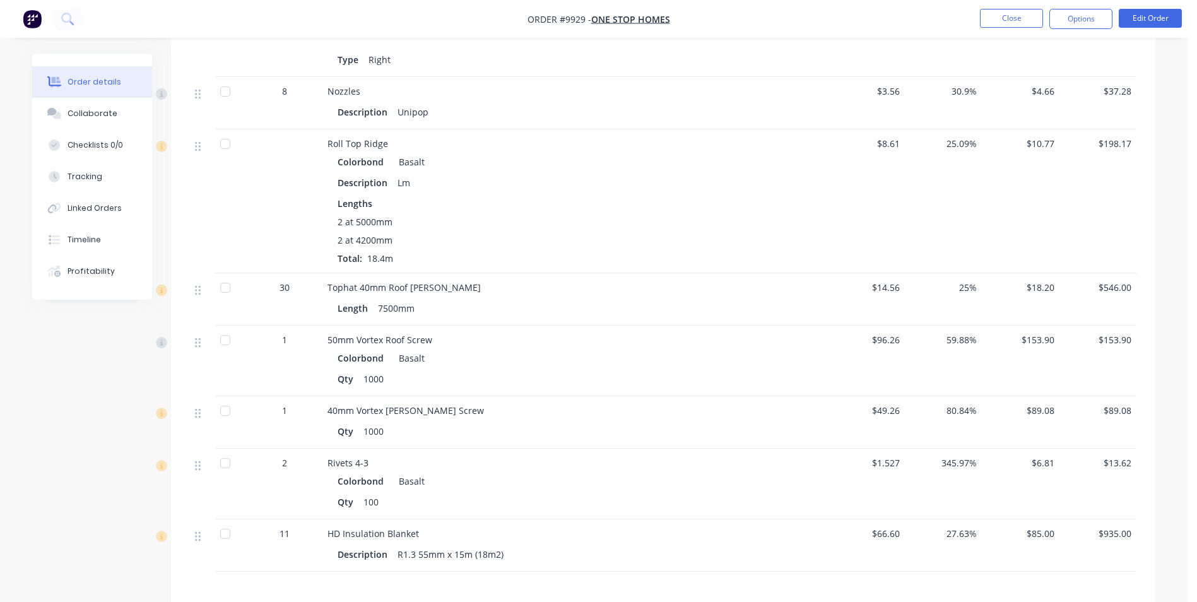
scroll to position [1388, 0]
click at [1076, 18] on button "Options" at bounding box center [1080, 19] width 63 height 20
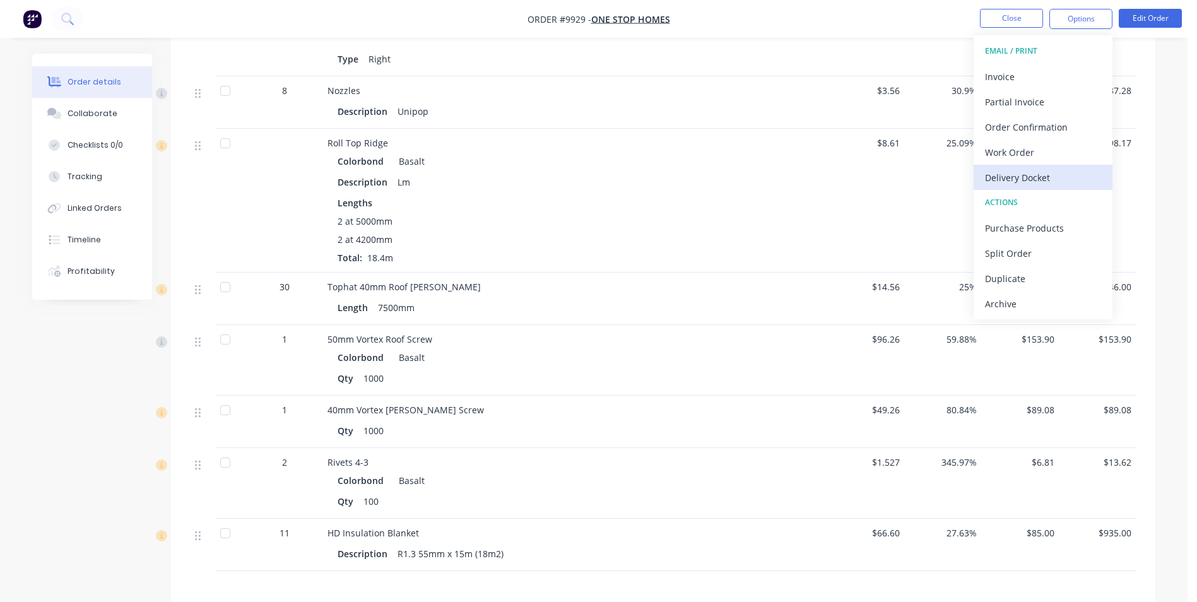
click at [1025, 173] on div "Delivery Docket" at bounding box center [1043, 177] width 116 height 18
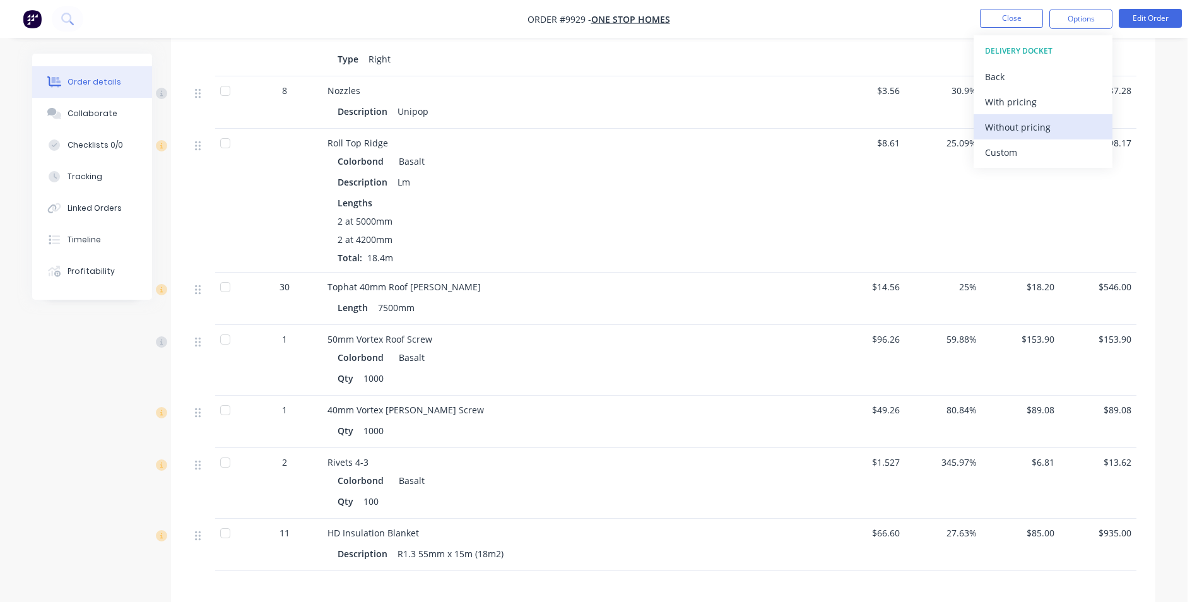
click at [1030, 128] on div "Without pricing" at bounding box center [1043, 127] width 116 height 18
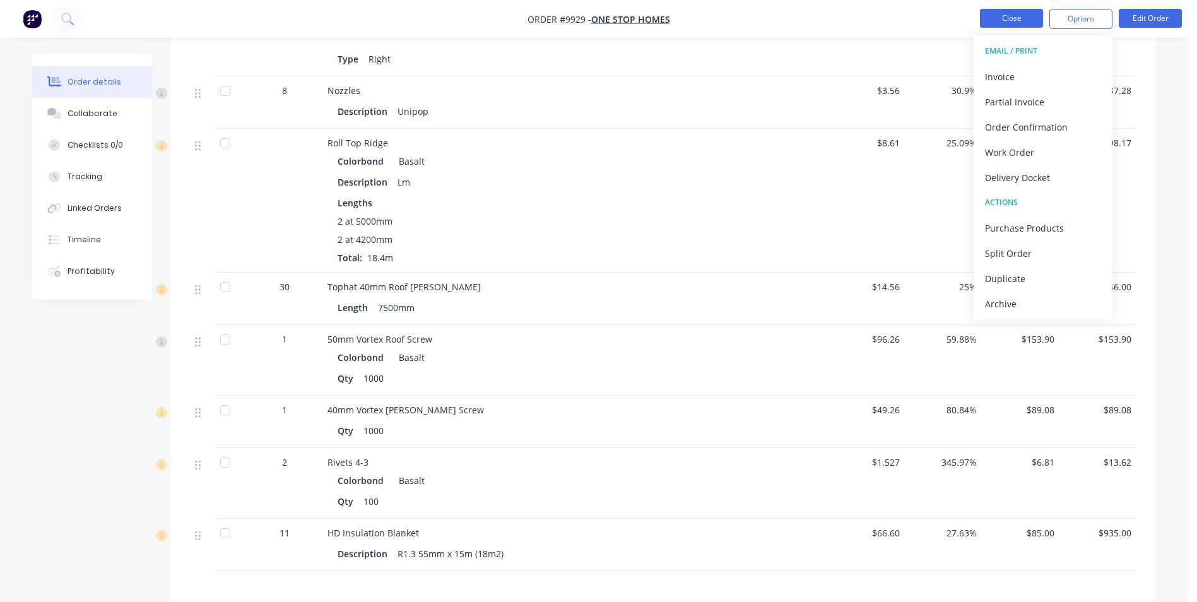
click at [996, 16] on button "Close" at bounding box center [1011, 18] width 63 height 19
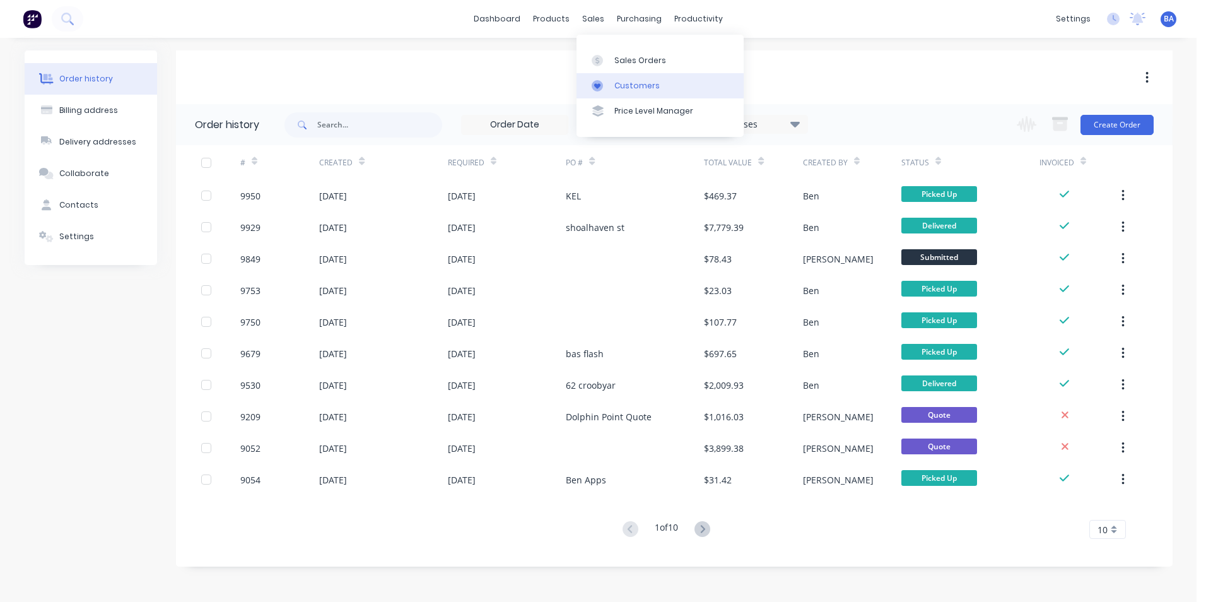
click at [597, 80] on icon at bounding box center [597, 85] width 11 height 11
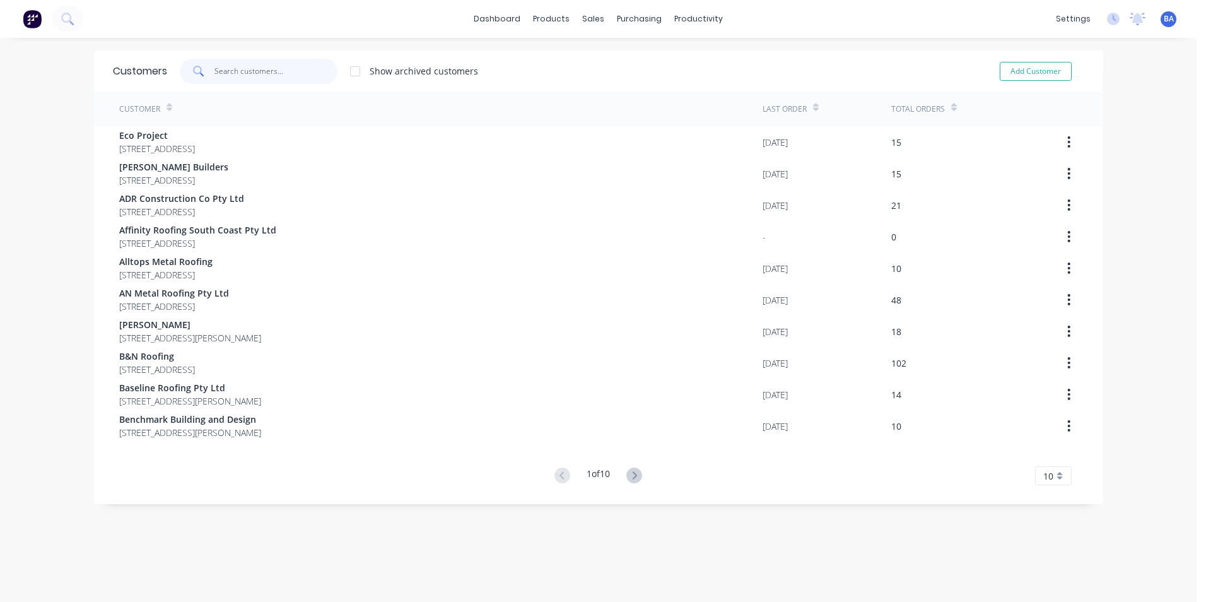
click at [284, 69] on input "text" at bounding box center [276, 71] width 123 height 25
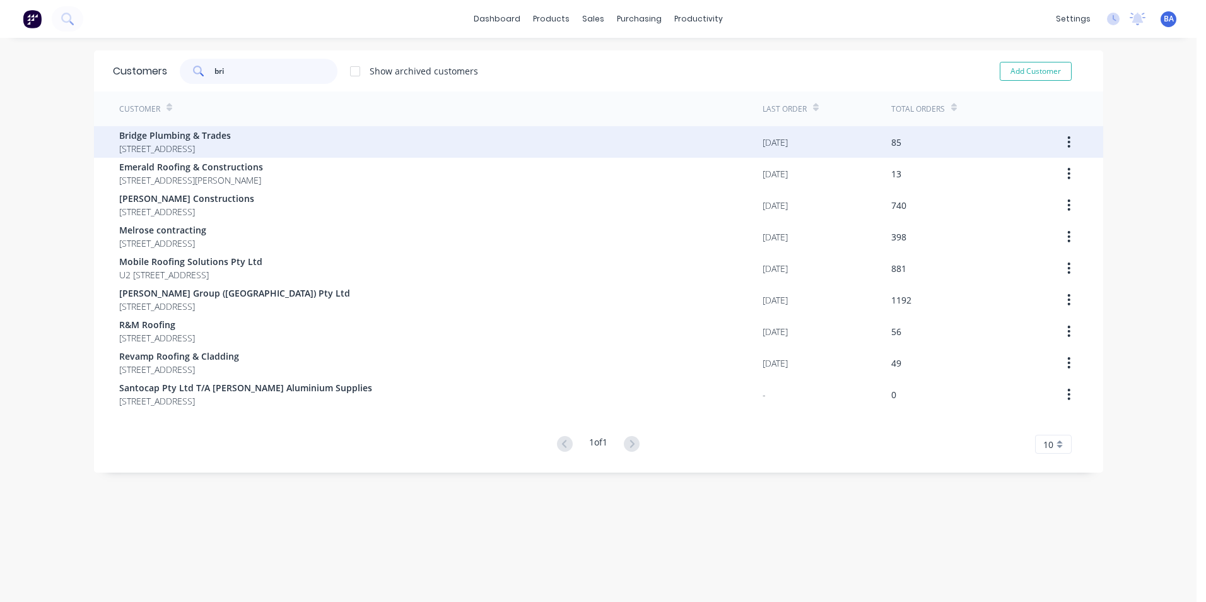
type input "bri"
click at [231, 143] on span "[STREET_ADDRESS]" at bounding box center [175, 148] width 112 height 13
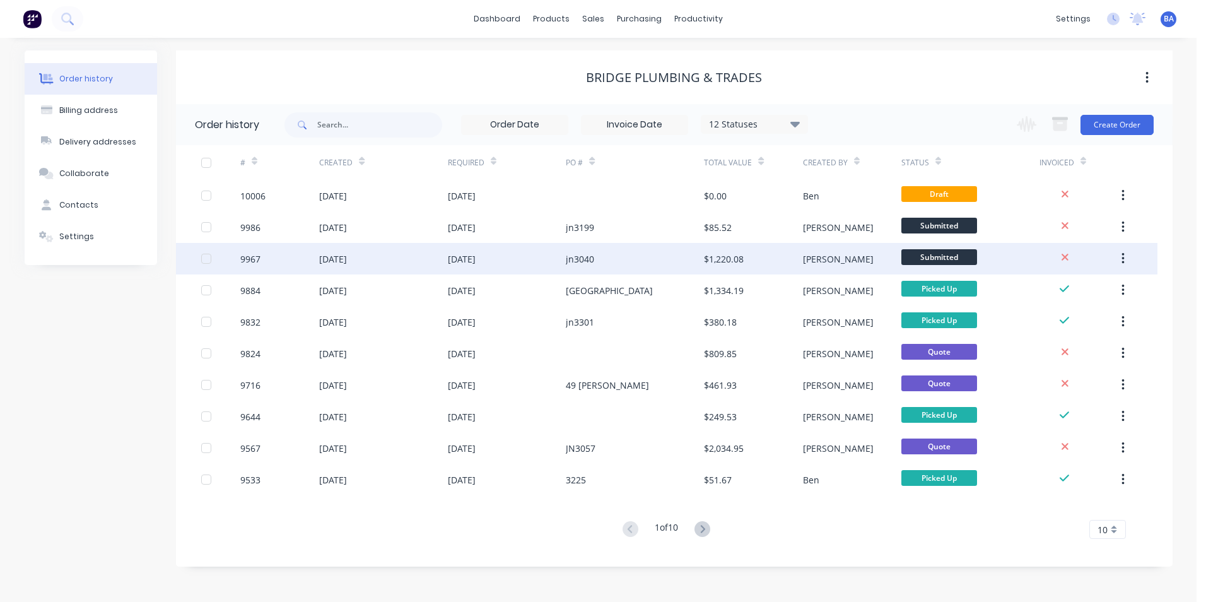
click at [623, 247] on div "jn3040" at bounding box center [635, 259] width 138 height 32
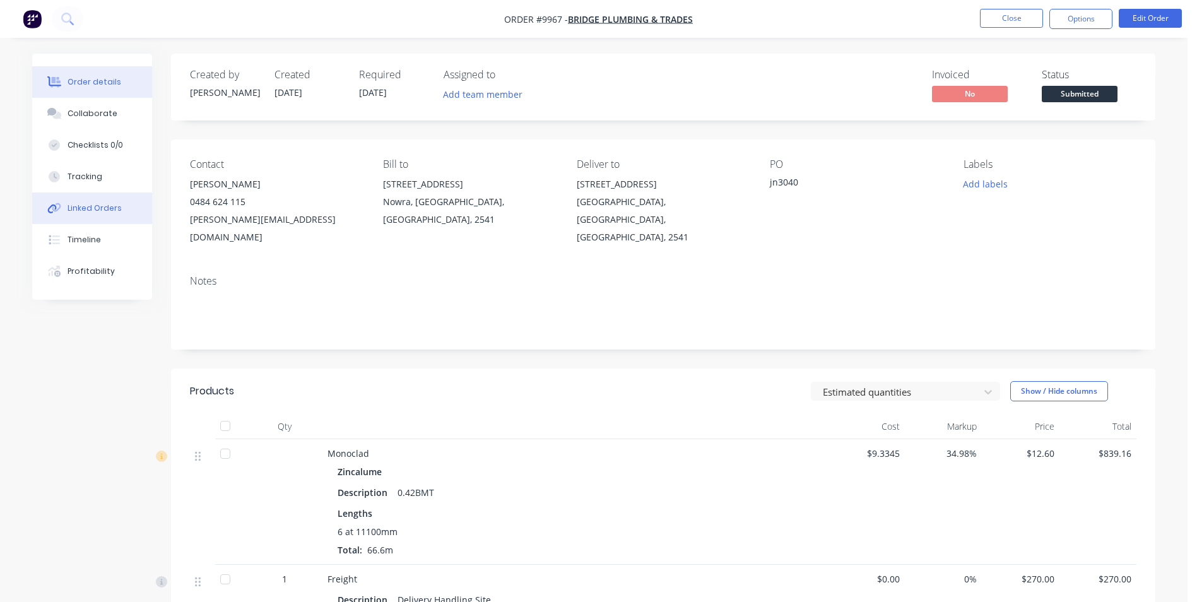
click at [131, 201] on button "Linked Orders" at bounding box center [92, 208] width 120 height 32
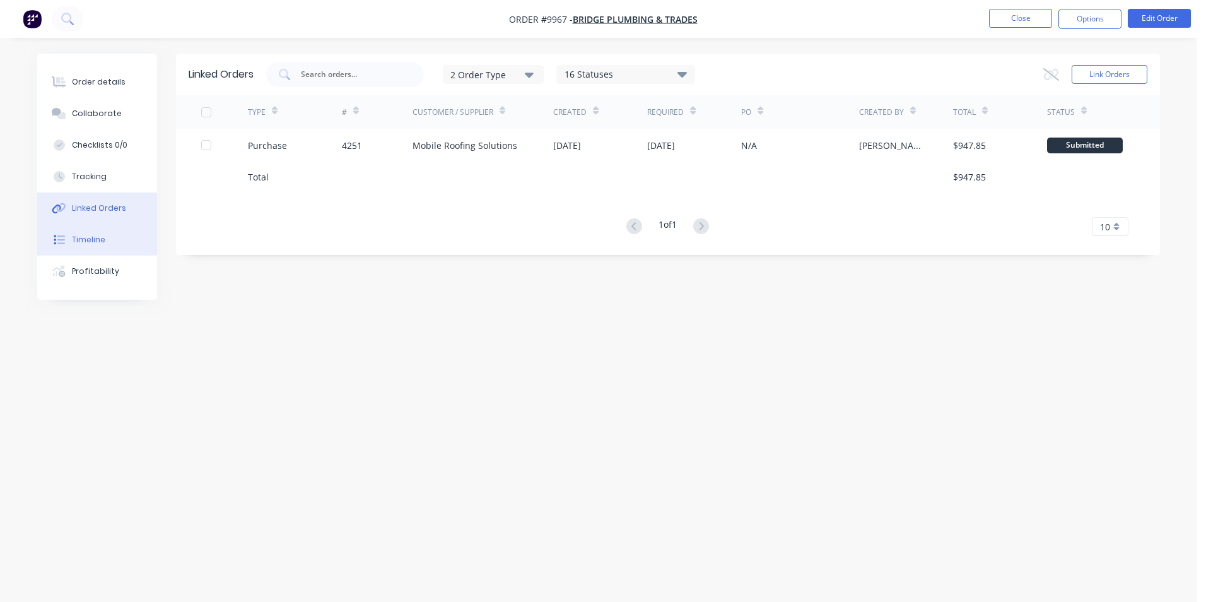
click at [115, 237] on button "Timeline" at bounding box center [97, 240] width 120 height 32
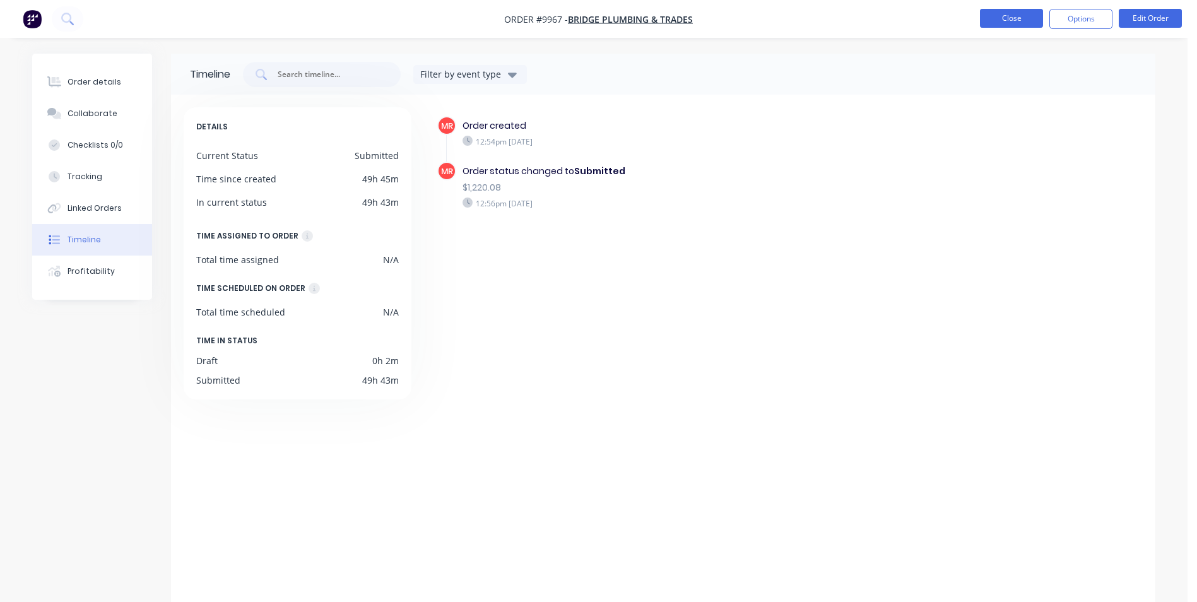
click at [997, 19] on button "Close" at bounding box center [1011, 18] width 63 height 19
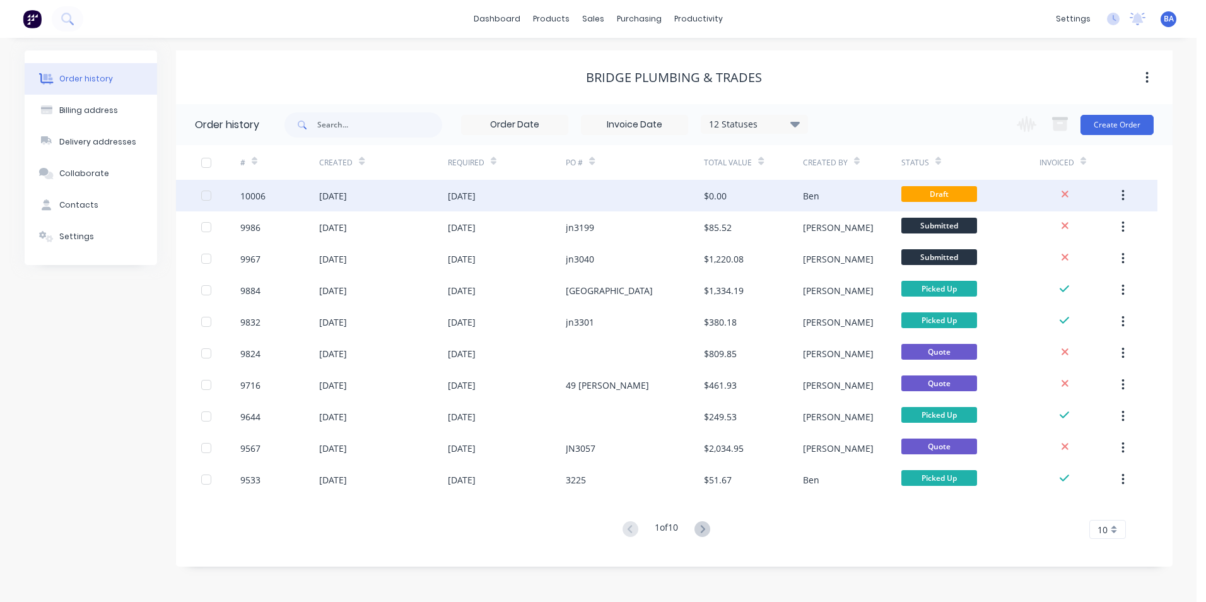
click at [597, 199] on div at bounding box center [635, 196] width 138 height 32
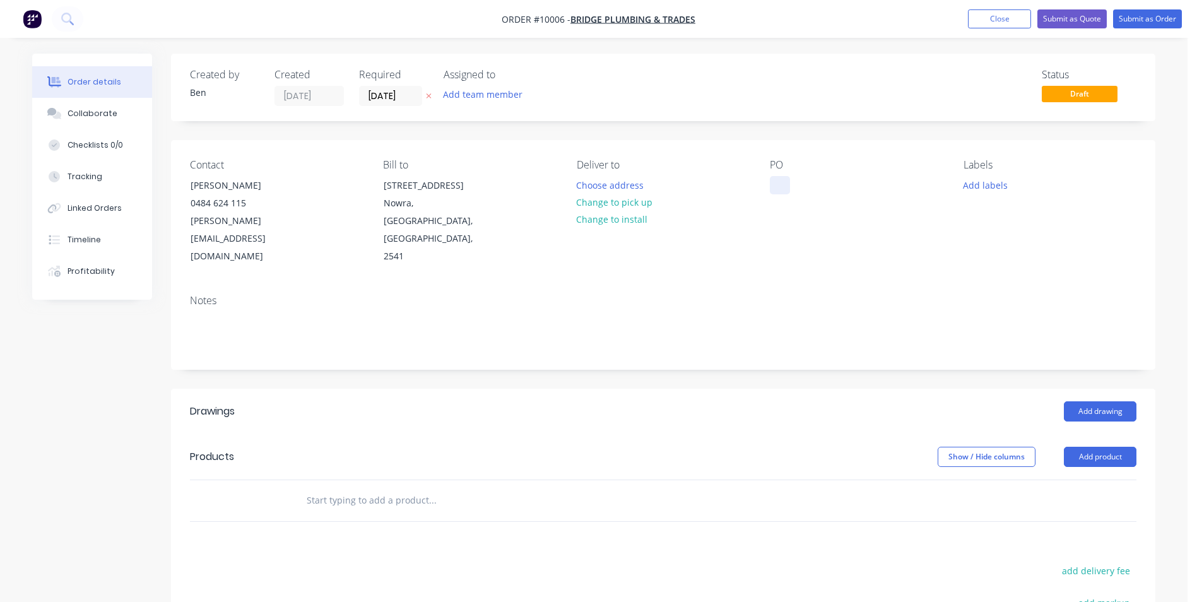
click at [782, 189] on div at bounding box center [780, 185] width 20 height 18
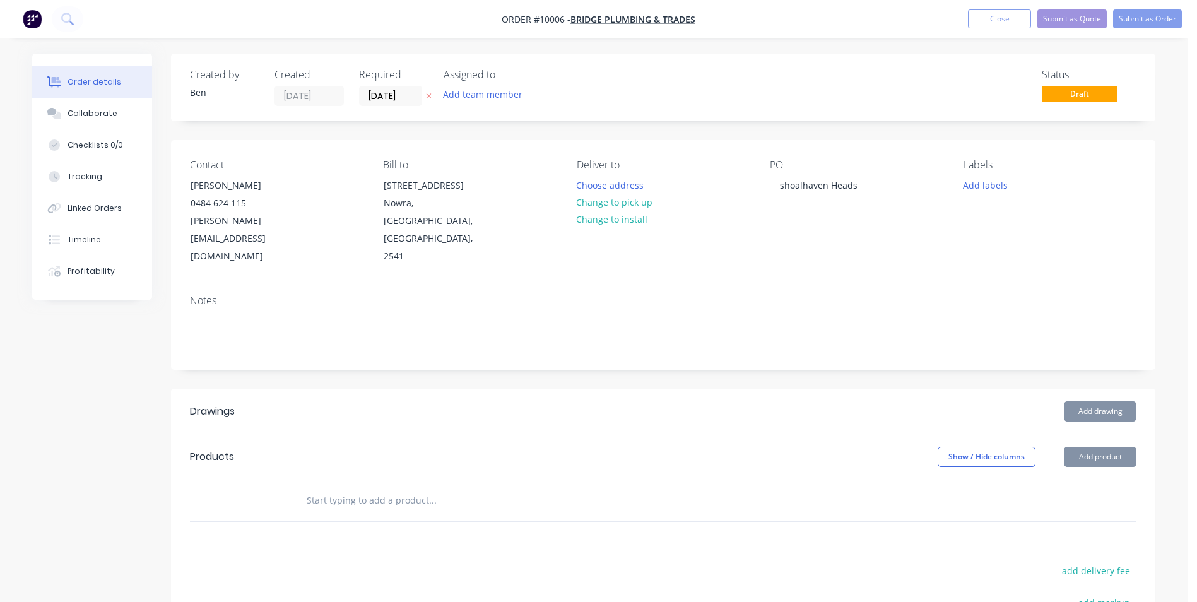
click at [852, 295] on div "Notes" at bounding box center [663, 301] width 947 height 12
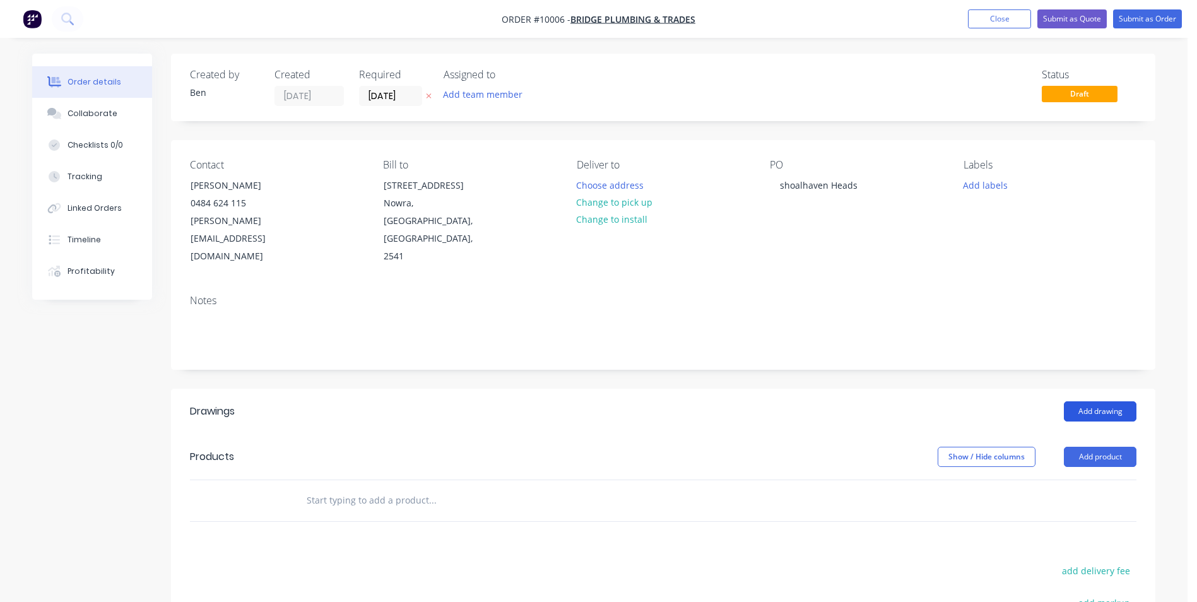
click at [1100, 401] on button "Add drawing" at bounding box center [1100, 411] width 73 height 20
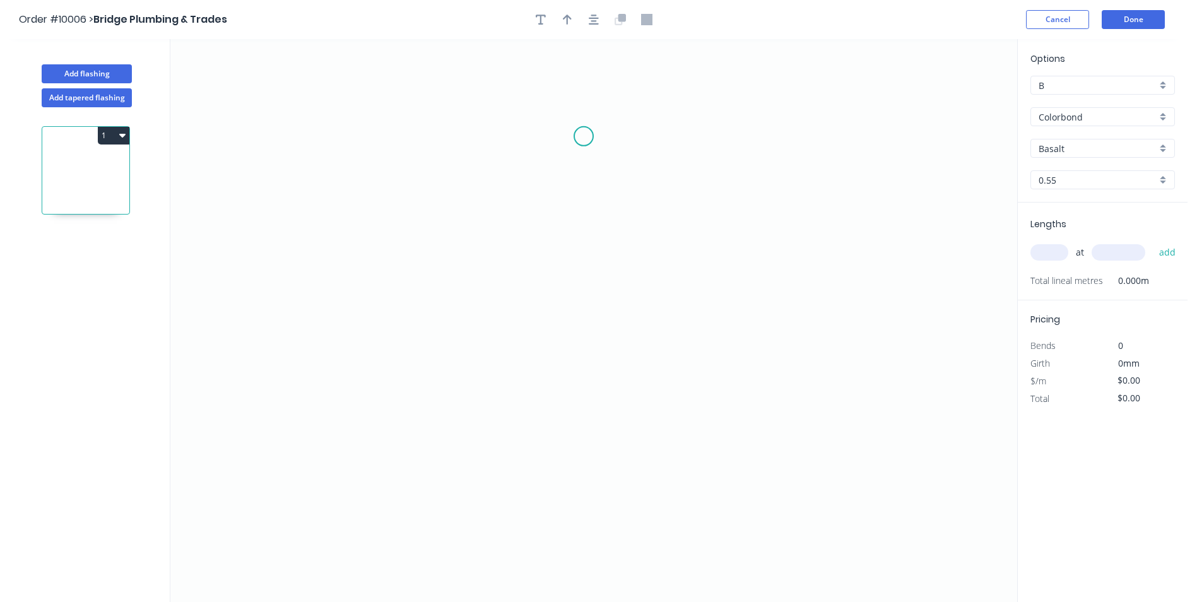
click at [584, 136] on icon "0" at bounding box center [593, 320] width 847 height 563
click at [584, 396] on icon "0" at bounding box center [593, 320] width 847 height 563
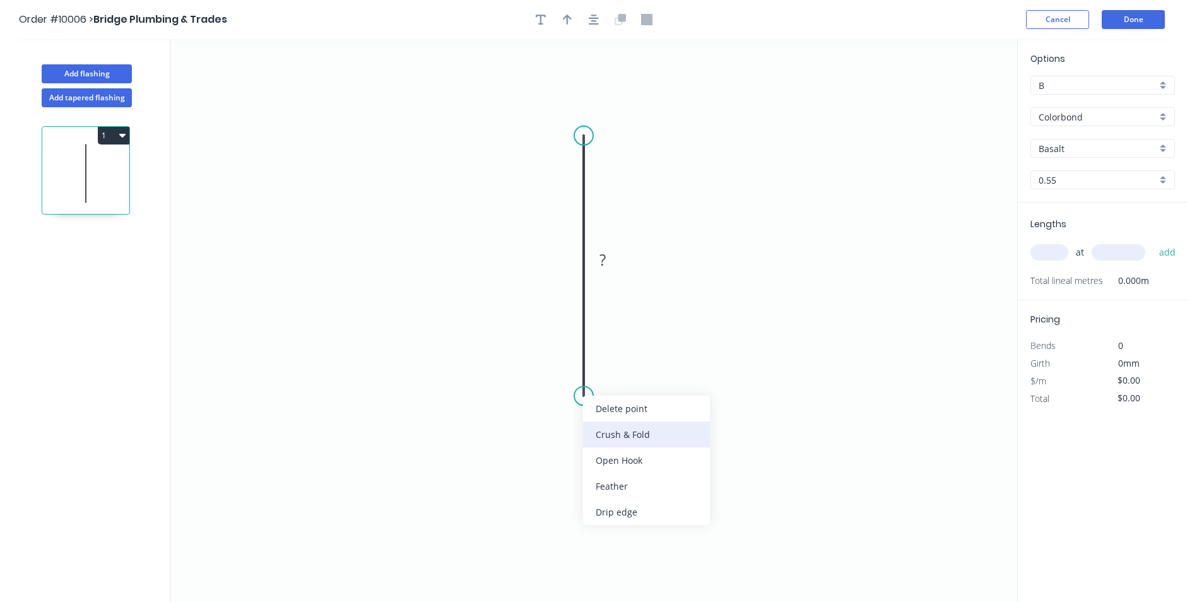
click at [603, 427] on div "Crush & Fold" at bounding box center [646, 435] width 127 height 26
click at [591, 433] on div "Flip bend" at bounding box center [645, 436] width 127 height 26
click at [606, 262] on tspan "?" at bounding box center [602, 259] width 6 height 21
click at [723, 156] on icon "0 CF 10 70" at bounding box center [593, 320] width 847 height 563
type input "$6.03"
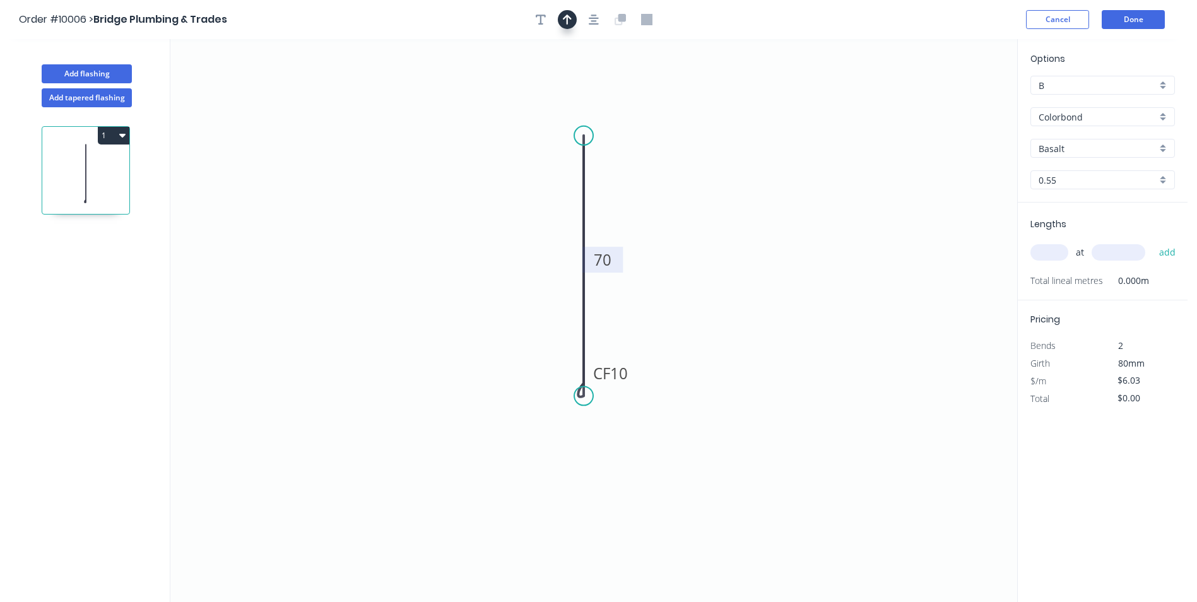
click at [569, 17] on icon "button" at bounding box center [567, 20] width 9 height 10
click at [955, 99] on icon at bounding box center [953, 88] width 11 height 40
click at [955, 99] on icon at bounding box center [964, 92] width 37 height 37
drag, startPoint x: 955, startPoint y: 99, endPoint x: 746, endPoint y: 251, distance: 258.5
click at [716, 266] on icon at bounding box center [728, 269] width 40 height 11
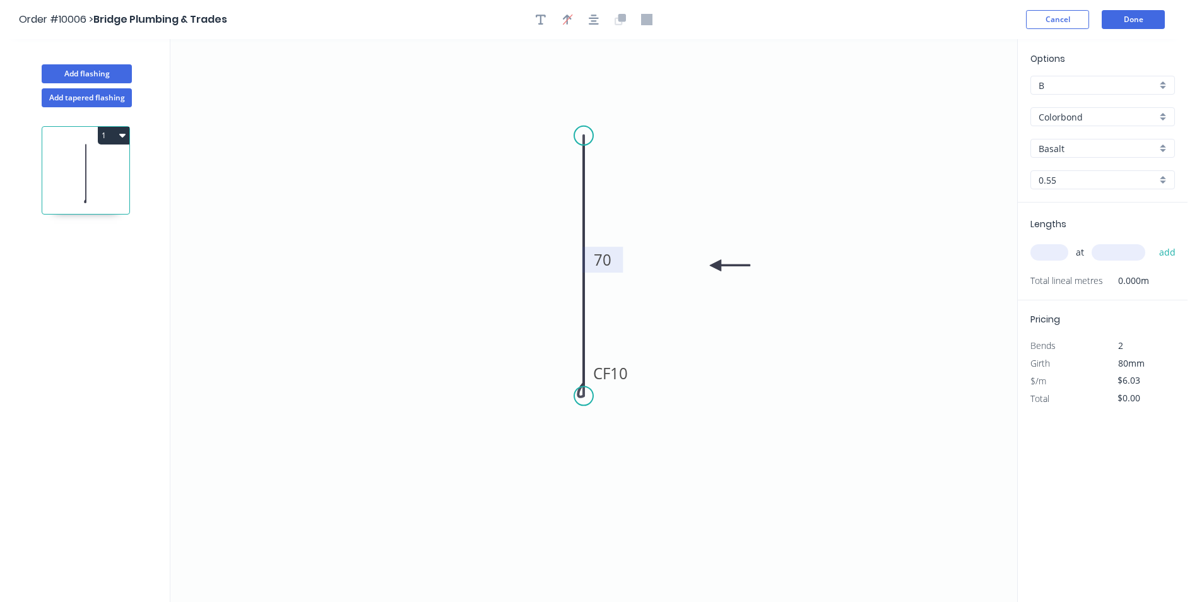
click at [1078, 150] on input "Basalt" at bounding box center [1098, 148] width 118 height 13
click at [1068, 269] on div "Paperbark" at bounding box center [1102, 273] width 143 height 22
type input "Paperbark"
click at [1050, 251] on input "text" at bounding box center [1049, 252] width 38 height 16
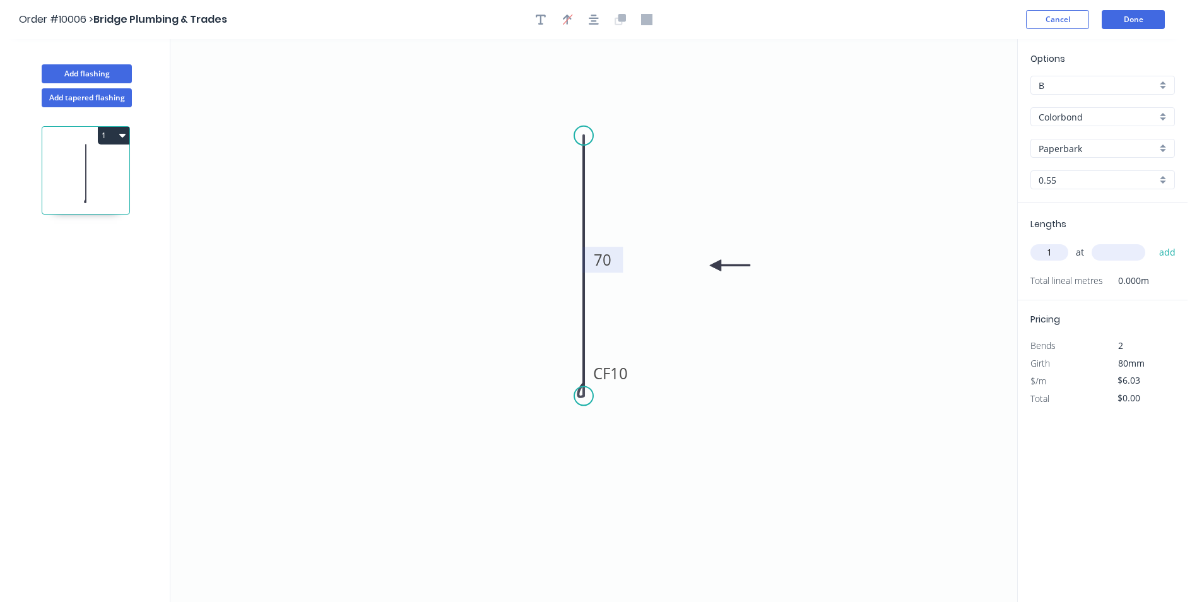
type input "1"
type input "1540"
click at [1166, 251] on button "add" at bounding box center [1168, 252] width 30 height 21
type input "$9.29"
click at [1116, 18] on button "Done" at bounding box center [1133, 19] width 63 height 19
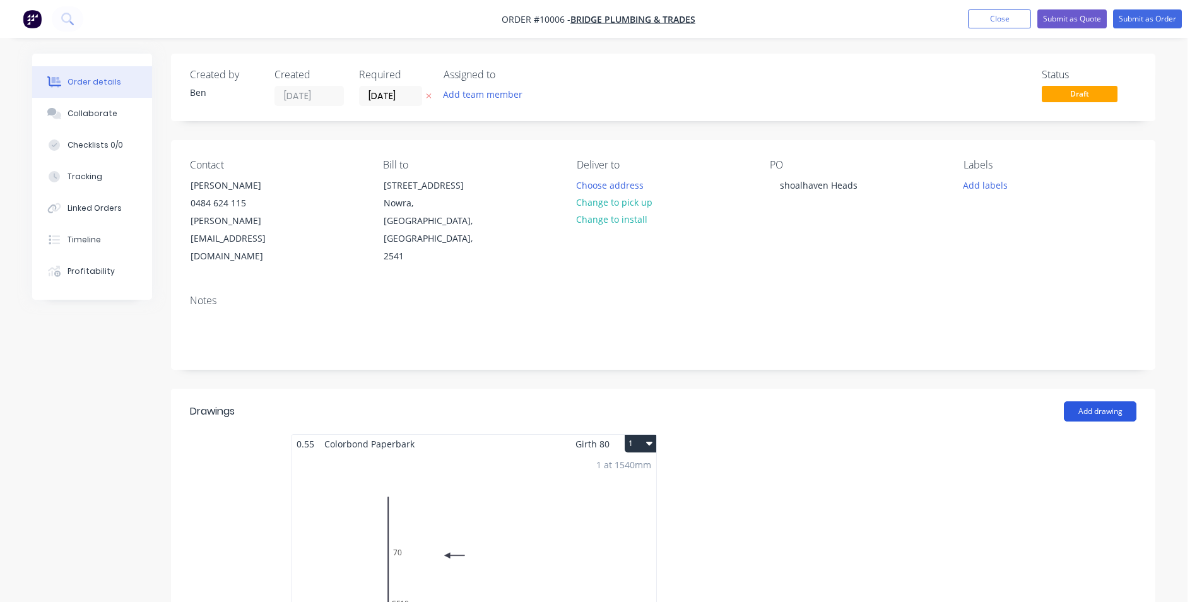
click at [1096, 401] on button "Add drawing" at bounding box center [1100, 411] width 73 height 20
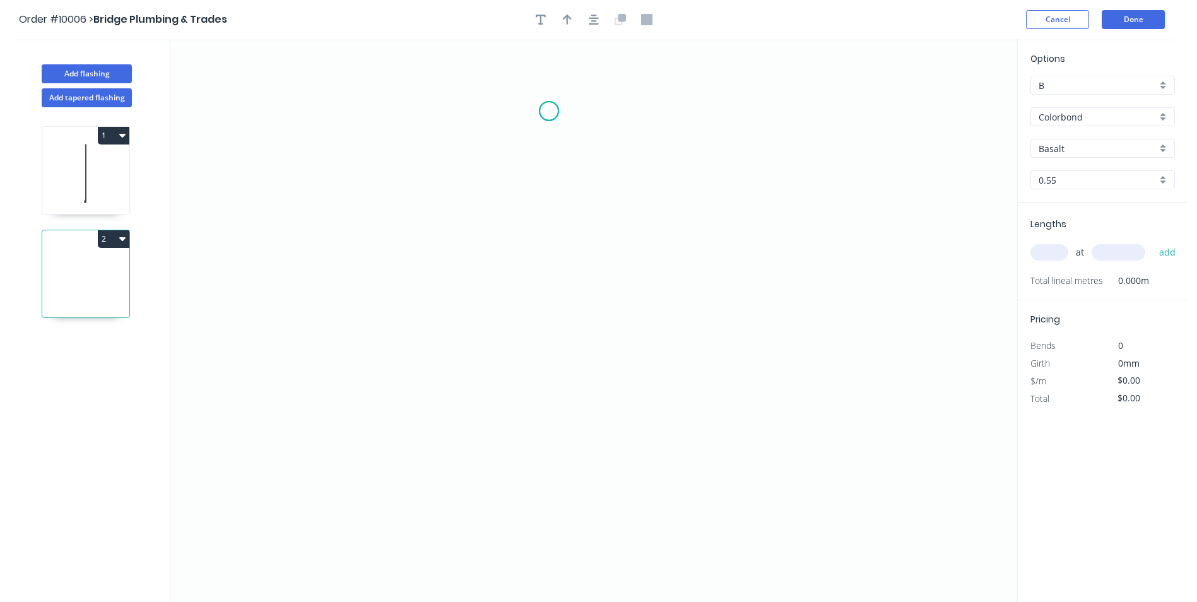
click at [549, 111] on icon "0" at bounding box center [593, 320] width 847 height 563
click at [542, 437] on icon "0" at bounding box center [593, 320] width 847 height 563
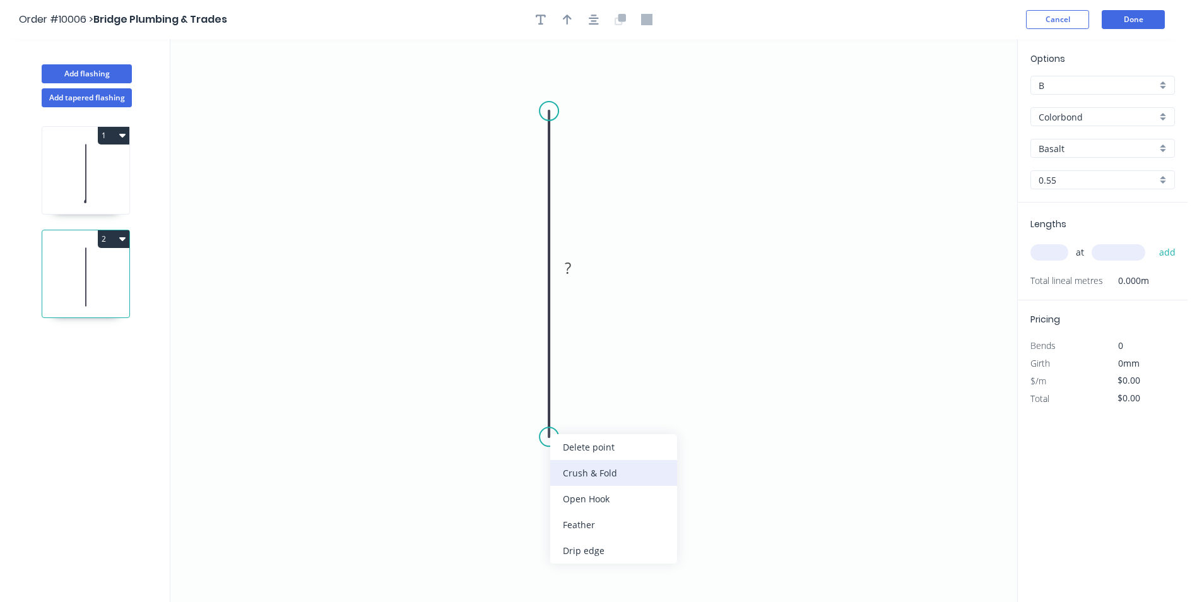
click at [558, 469] on div "Crush & Fold" at bounding box center [613, 473] width 127 height 26
click at [558, 468] on div "Flip bend" at bounding box center [613, 477] width 127 height 26
click at [574, 269] on rect at bounding box center [567, 269] width 25 height 18
click at [711, 194] on icon "0 CF 10 110" at bounding box center [593, 320] width 847 height 563
type input "$7.57"
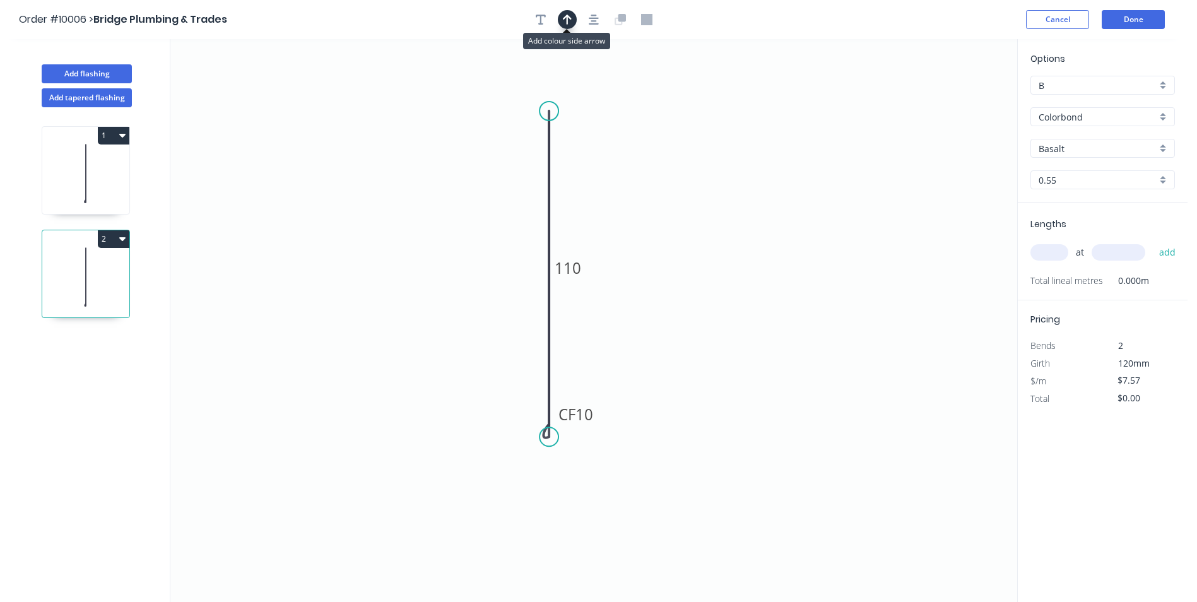
click at [569, 24] on icon "button" at bounding box center [567, 19] width 9 height 11
click at [949, 99] on icon at bounding box center [953, 88] width 11 height 40
click at [949, 99] on icon "0 CF 10 110" at bounding box center [593, 320] width 847 height 563
click at [953, 101] on icon at bounding box center [964, 92] width 37 height 37
drag, startPoint x: 954, startPoint y: 100, endPoint x: 729, endPoint y: 273, distance: 283.5
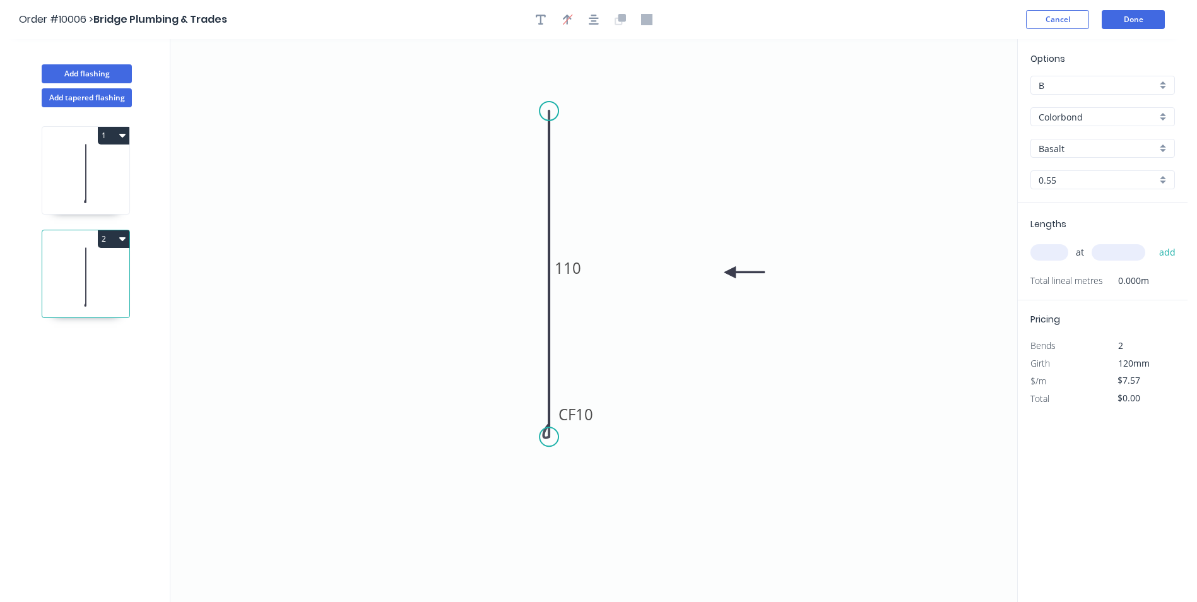
click at [729, 273] on icon at bounding box center [744, 272] width 40 height 11
click at [1082, 148] on input "Basalt" at bounding box center [1098, 148] width 118 height 13
click at [1075, 201] on div "Paperbark" at bounding box center [1102, 210] width 143 height 22
type input "Paperbark"
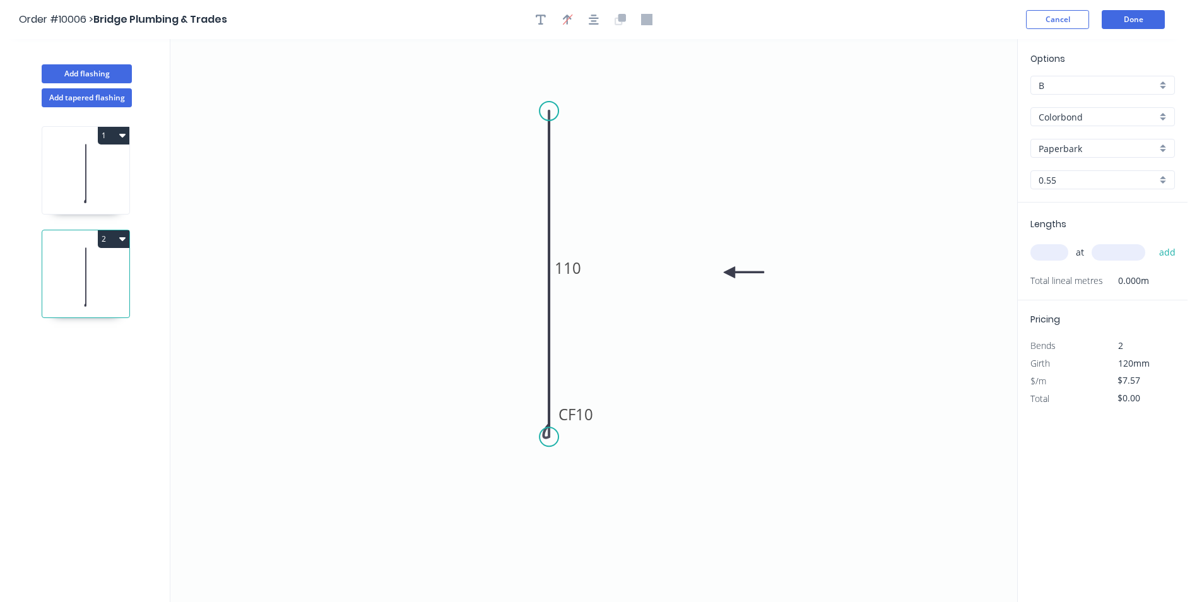
click at [1058, 252] on input "text" at bounding box center [1049, 252] width 38 height 16
type input "1"
type input "1500"
click at [1153, 242] on button "add" at bounding box center [1168, 252] width 30 height 21
type input "$11.36"
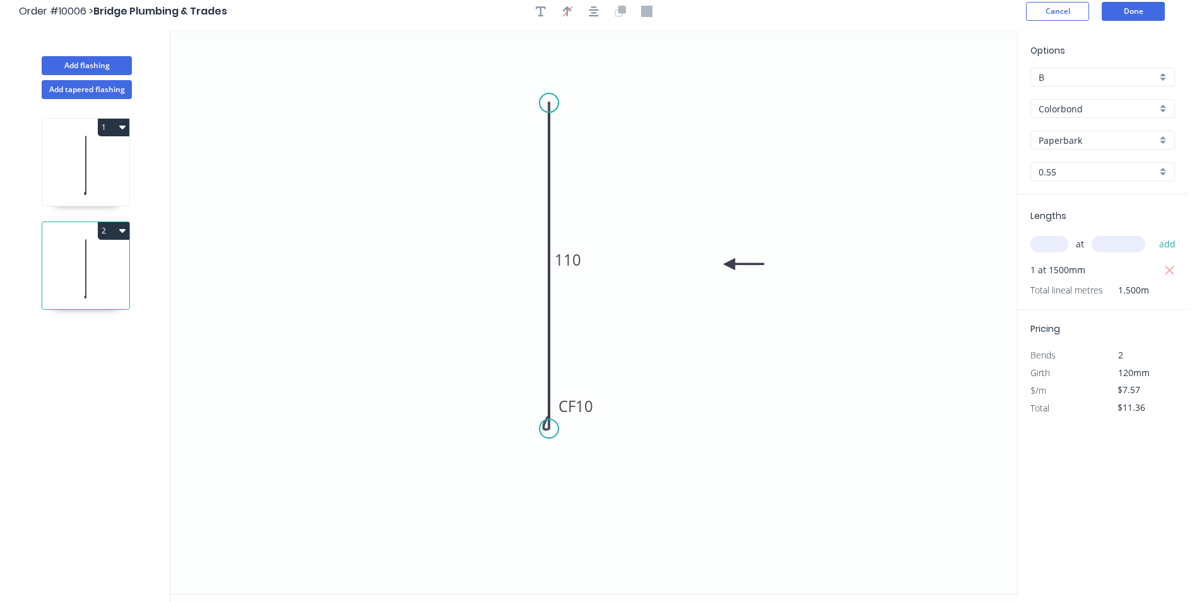
scroll to position [0, 0]
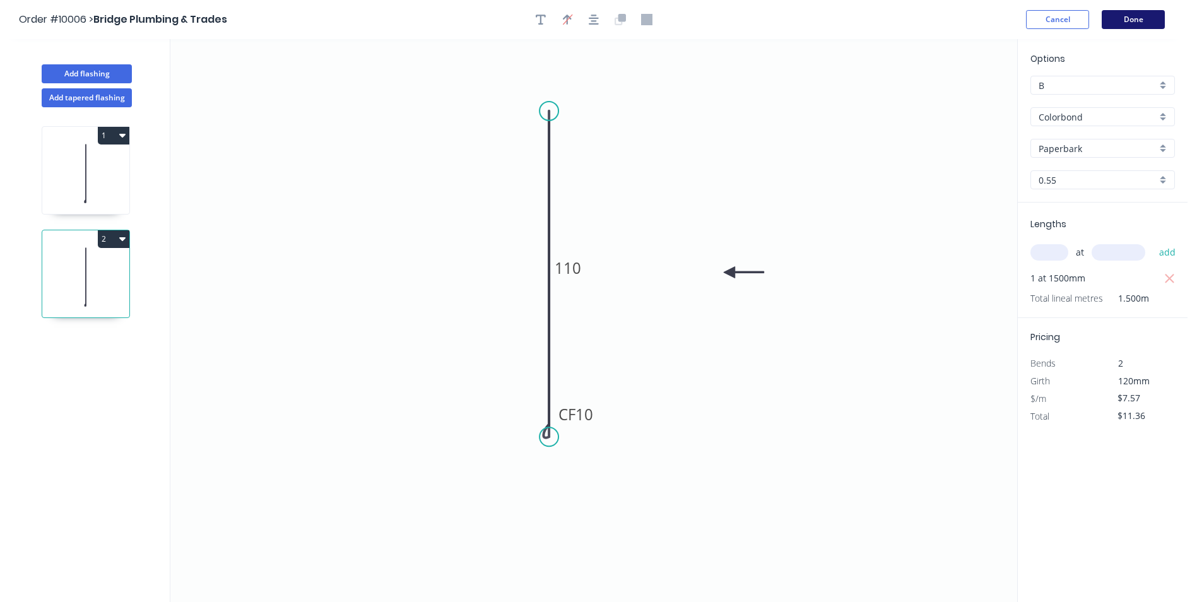
click at [1125, 16] on button "Done" at bounding box center [1133, 19] width 63 height 19
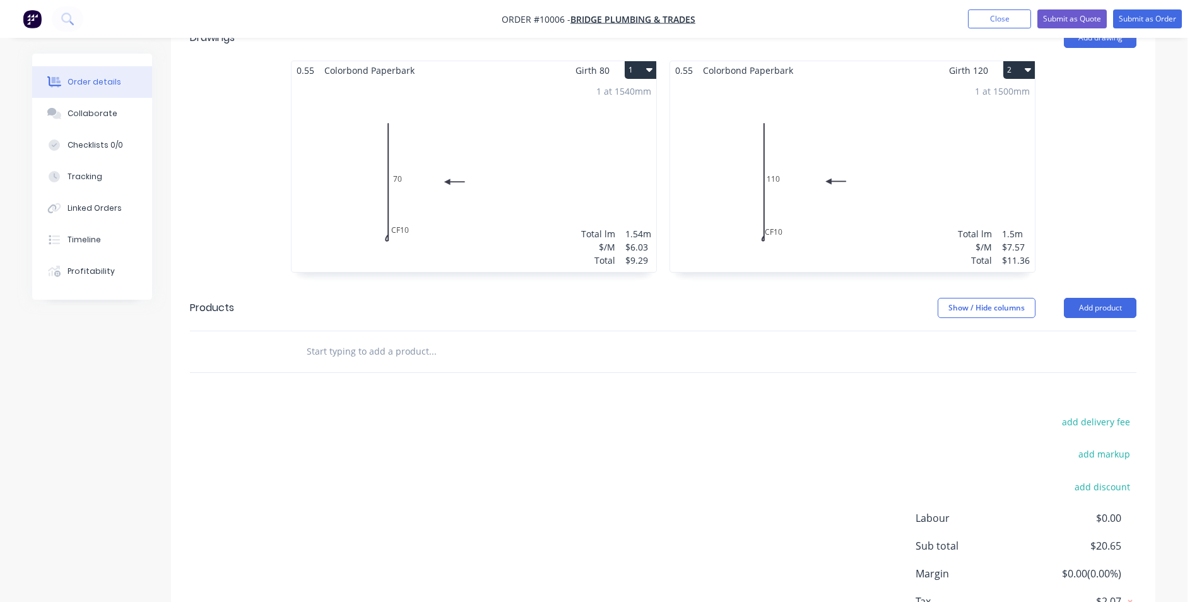
scroll to position [431, 0]
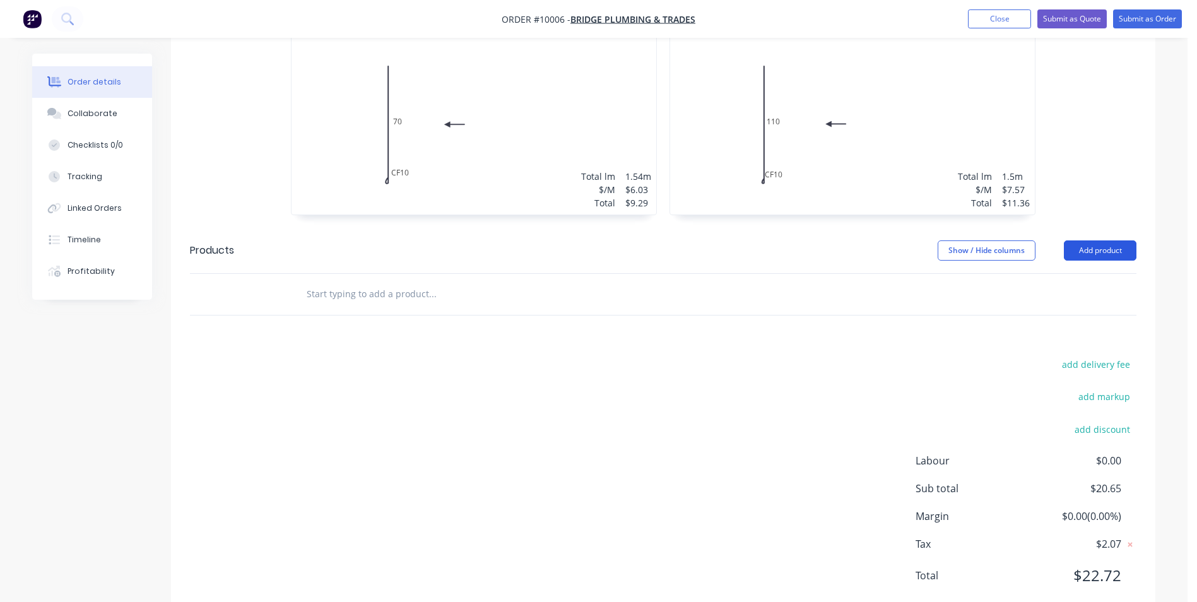
click at [1095, 240] on button "Add product" at bounding box center [1100, 250] width 73 height 20
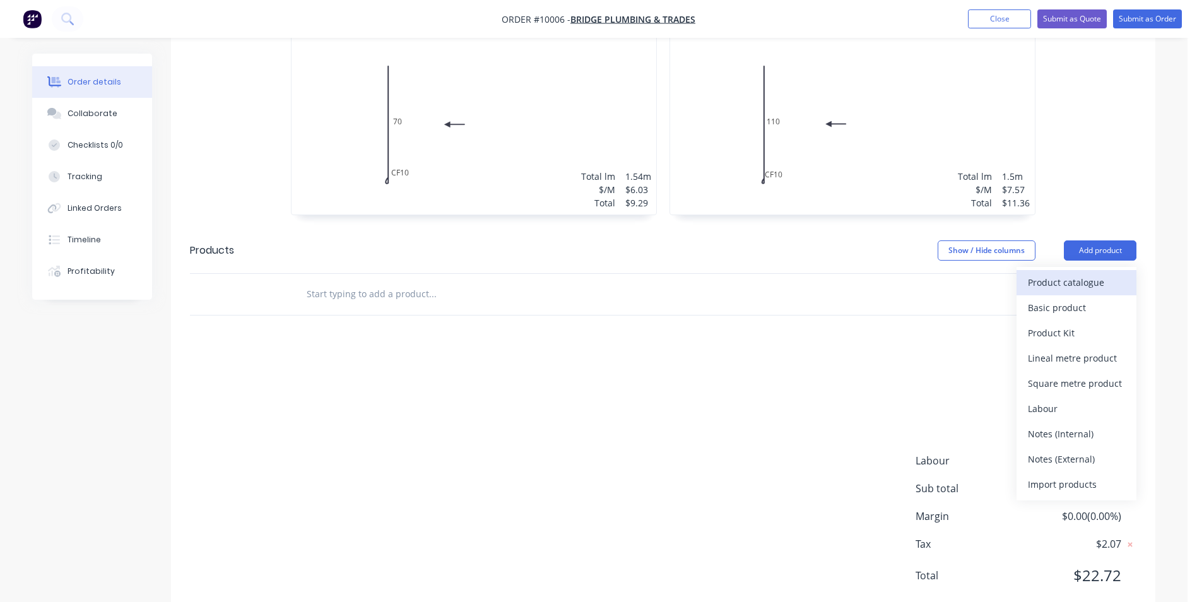
click at [1087, 273] on div "Product catalogue" at bounding box center [1076, 282] width 97 height 18
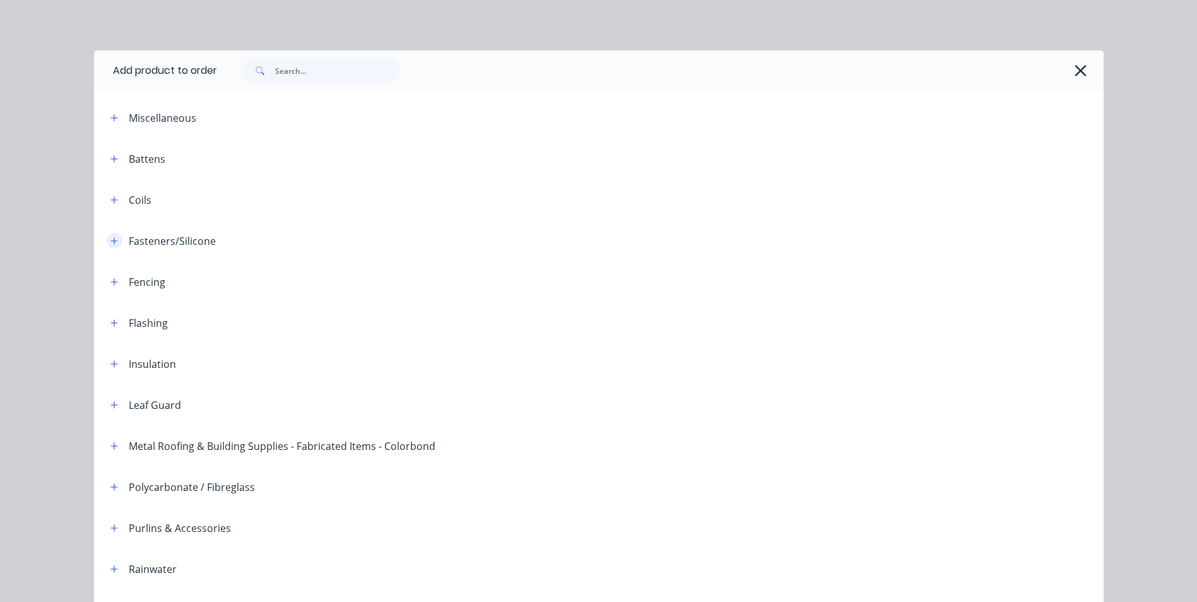
click at [110, 240] on icon "button" at bounding box center [113, 240] width 7 height 7
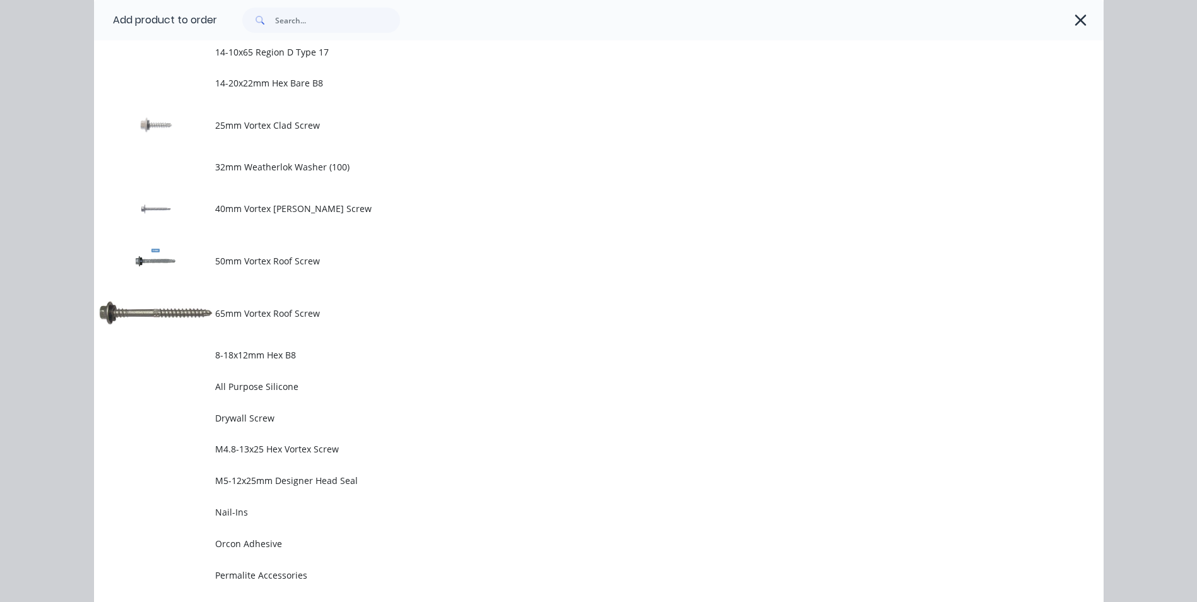
scroll to position [505, 0]
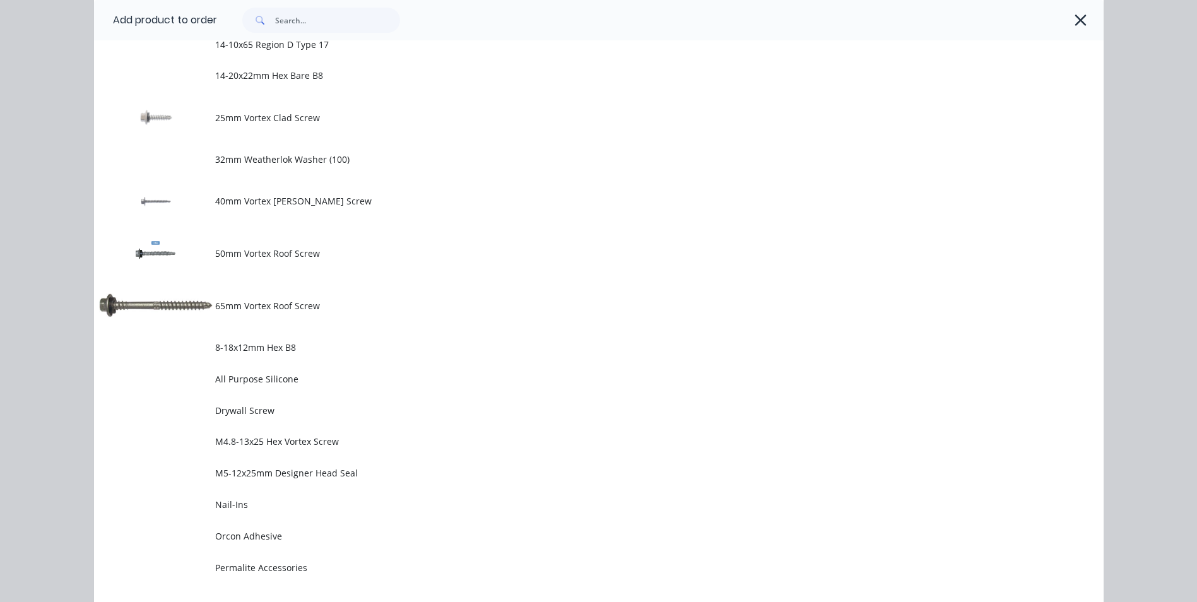
click at [249, 121] on span "25mm Vortex Clad Screw" at bounding box center [570, 117] width 711 height 13
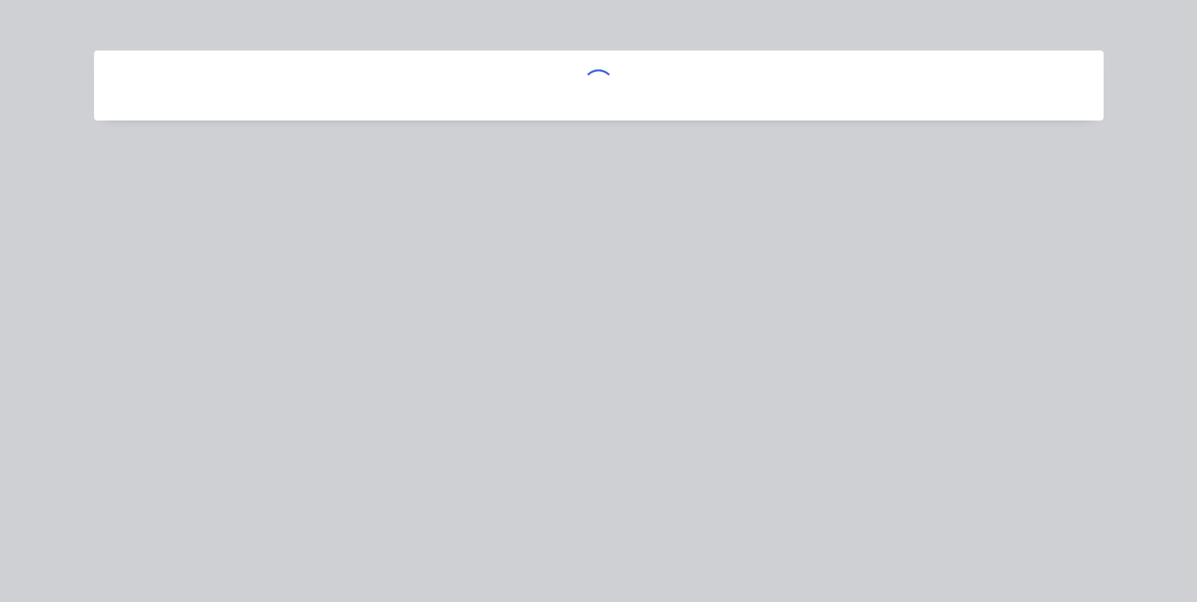
scroll to position [0, 0]
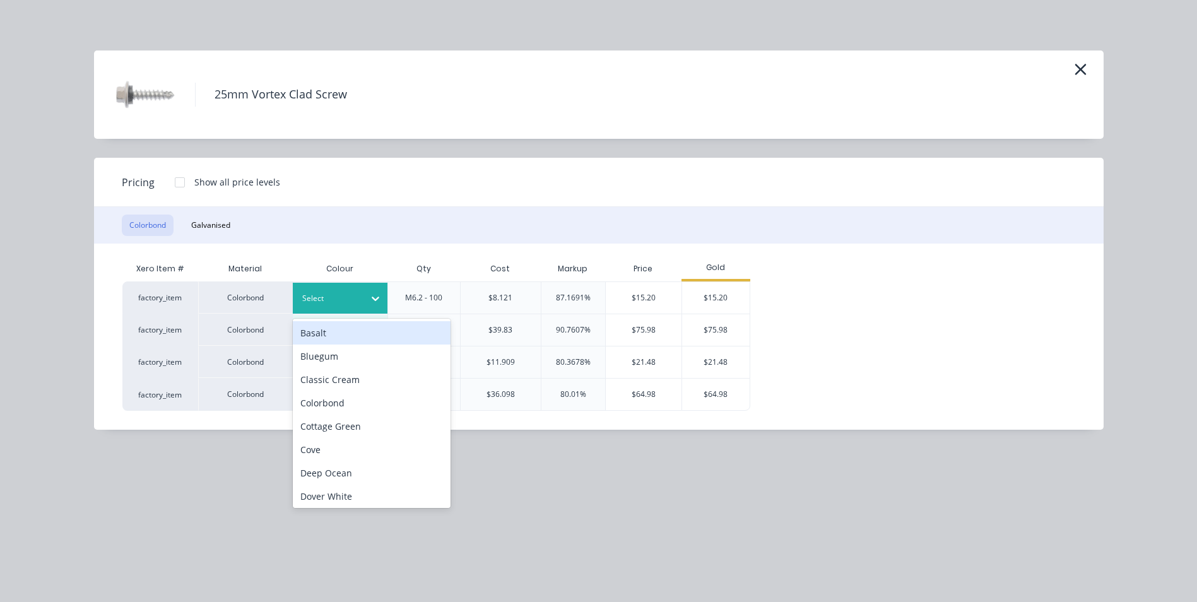
click at [367, 297] on div at bounding box center [375, 298] width 23 height 20
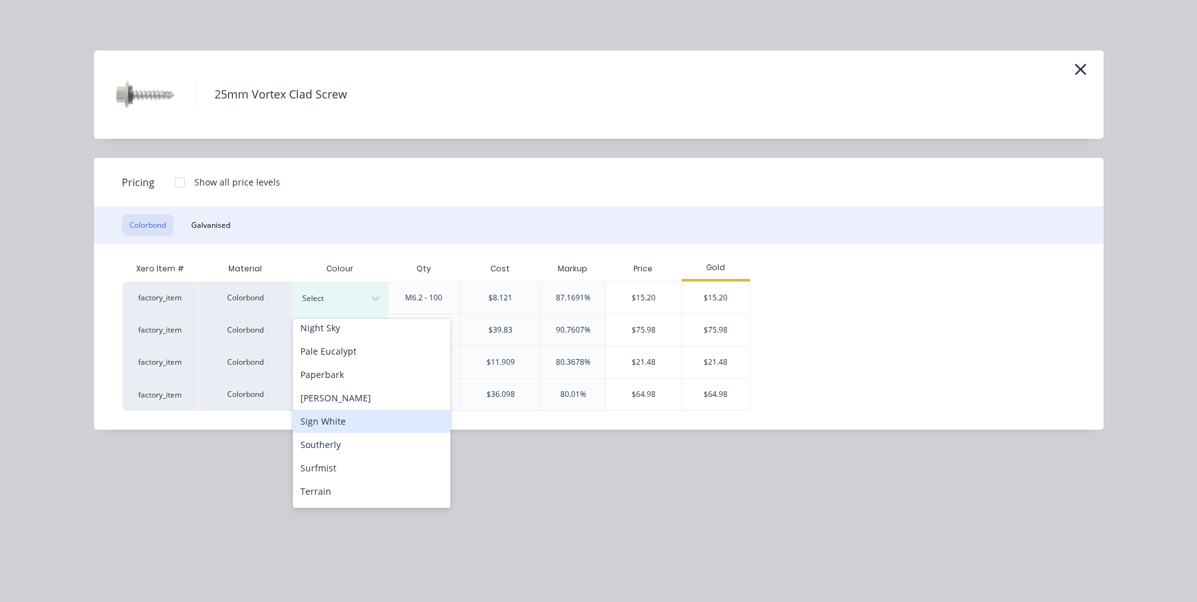
scroll to position [327, 0]
click at [339, 399] on div "Paperbark" at bounding box center [372, 402] width 158 height 23
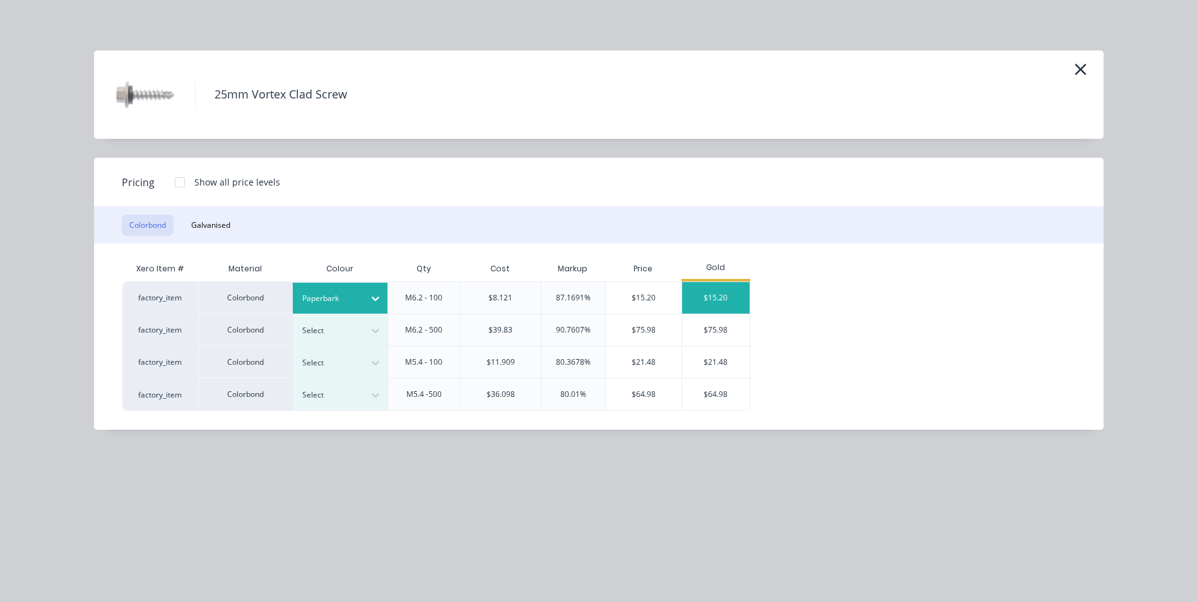
click at [693, 293] on div "$15.20" at bounding box center [716, 298] width 68 height 32
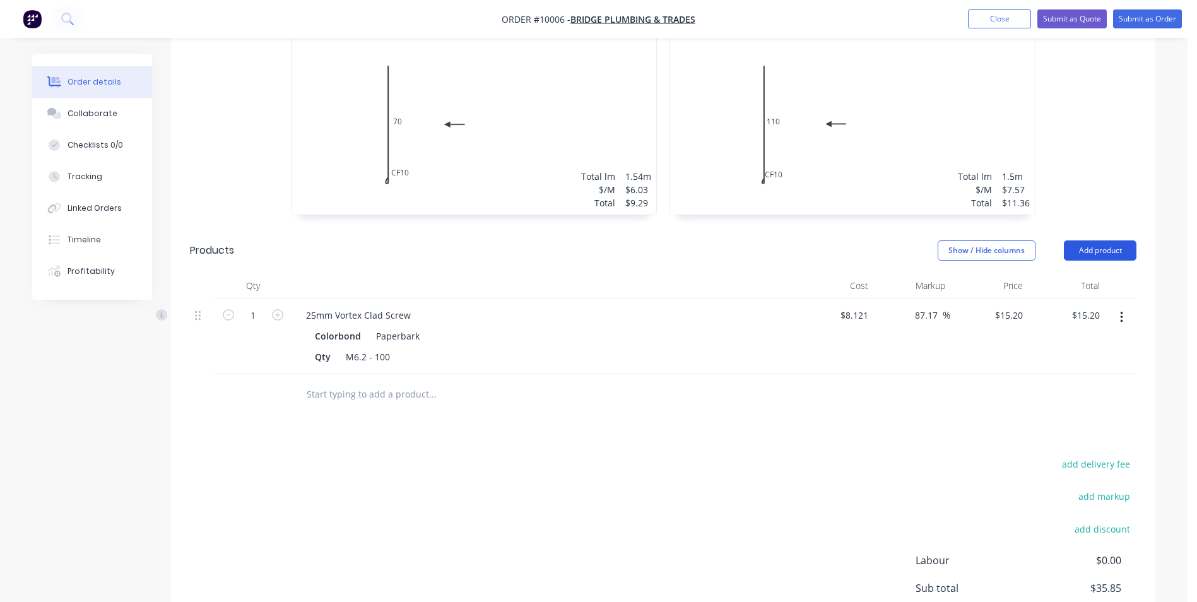
click at [1100, 240] on button "Add product" at bounding box center [1100, 250] width 73 height 20
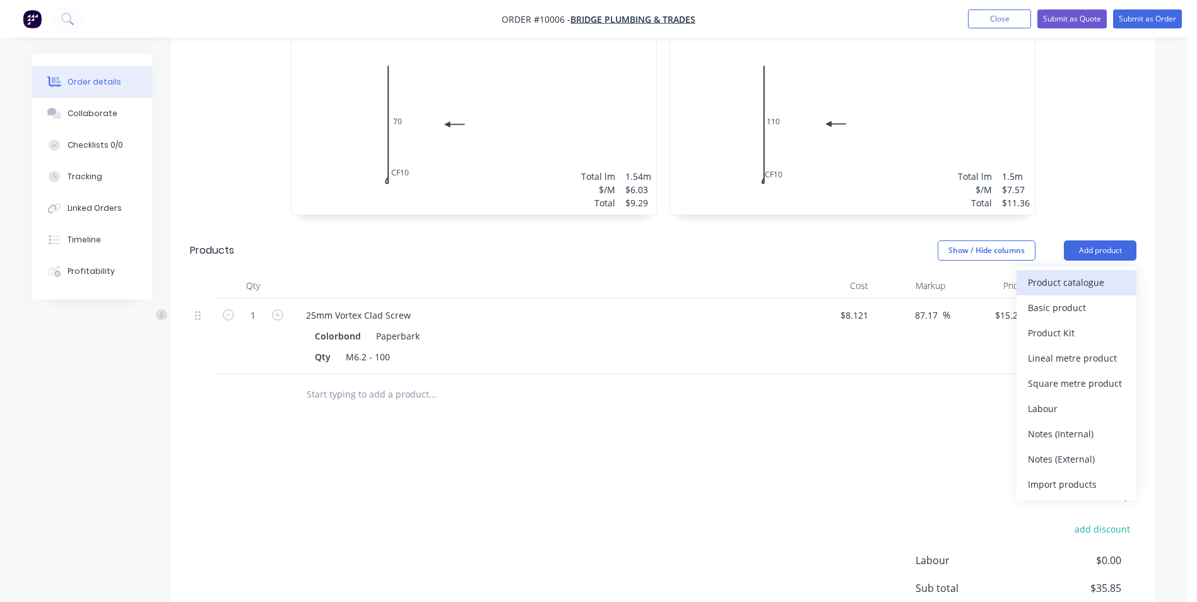
click at [1063, 273] on div "Product catalogue" at bounding box center [1076, 282] width 97 height 18
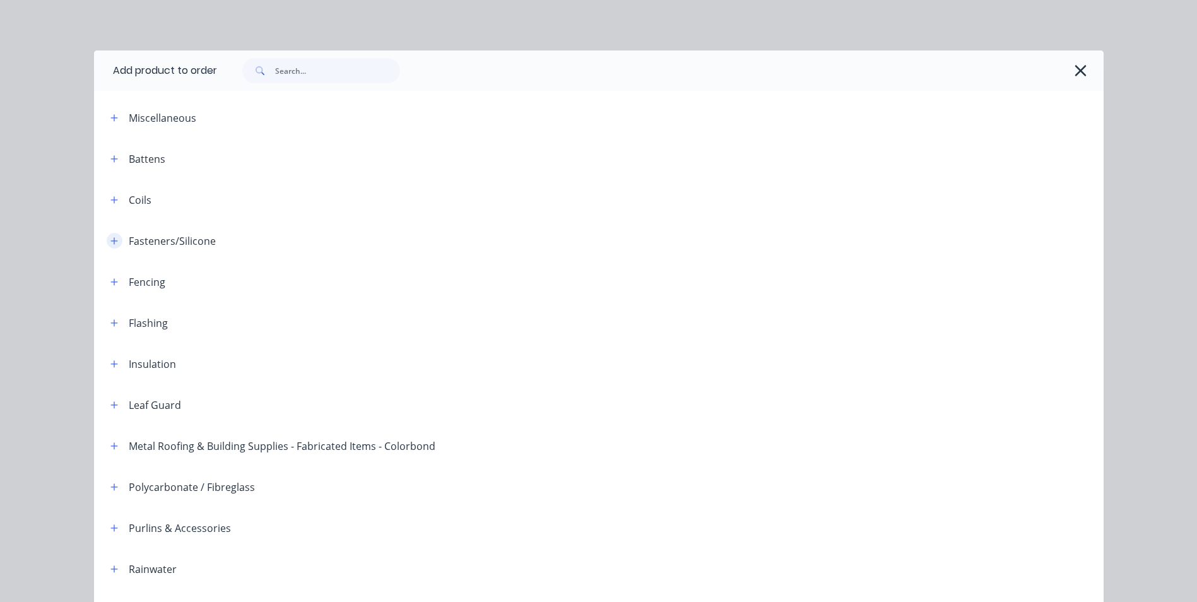
click at [112, 238] on icon "button" at bounding box center [114, 241] width 8 height 9
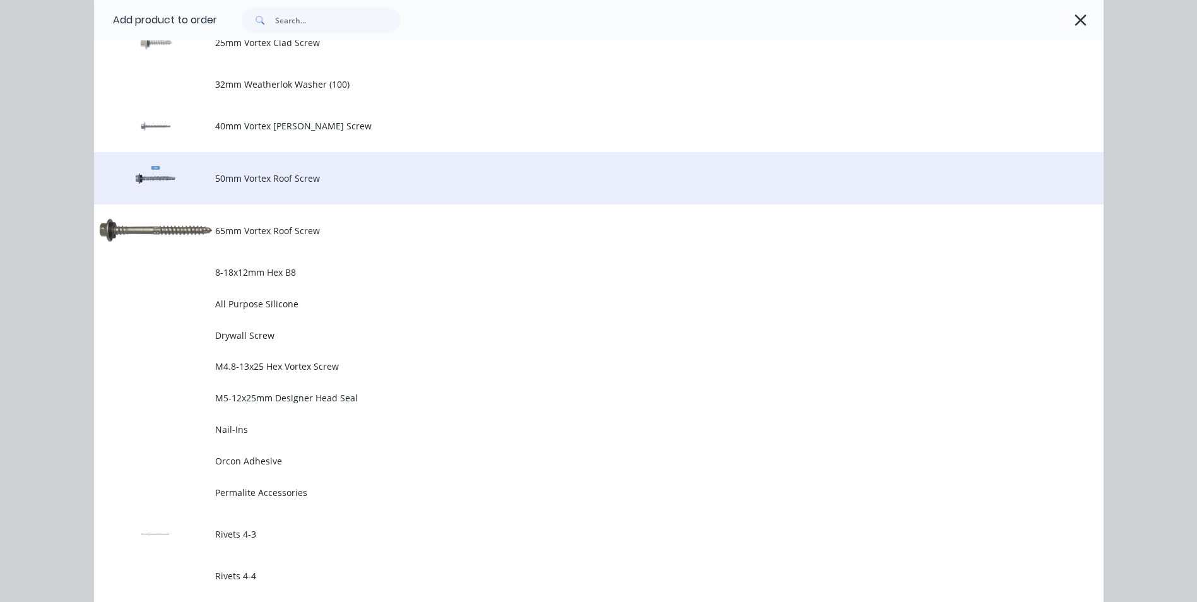
scroll to position [694, 0]
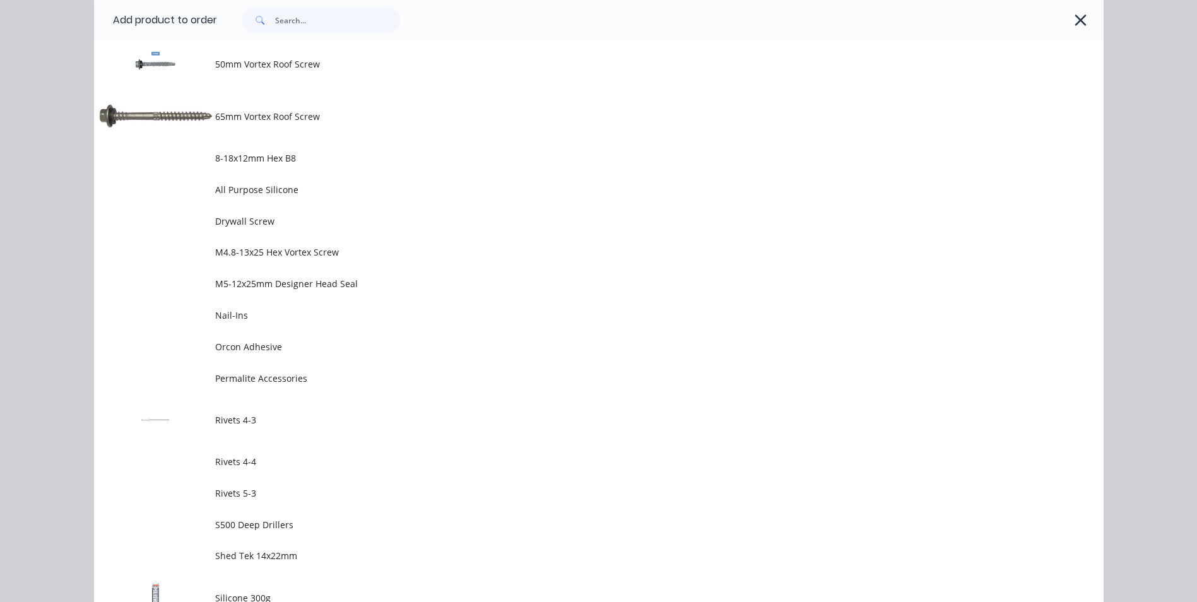
click at [233, 418] on span "Rivets 4-3" at bounding box center [570, 419] width 711 height 13
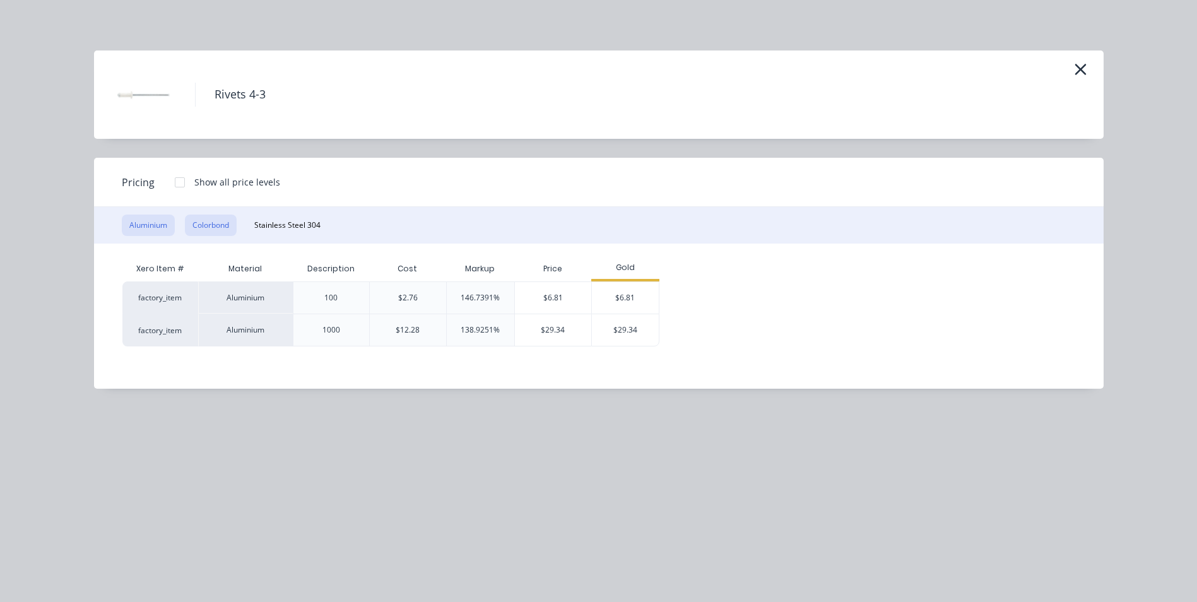
click at [228, 229] on button "Colorbond" at bounding box center [211, 225] width 52 height 21
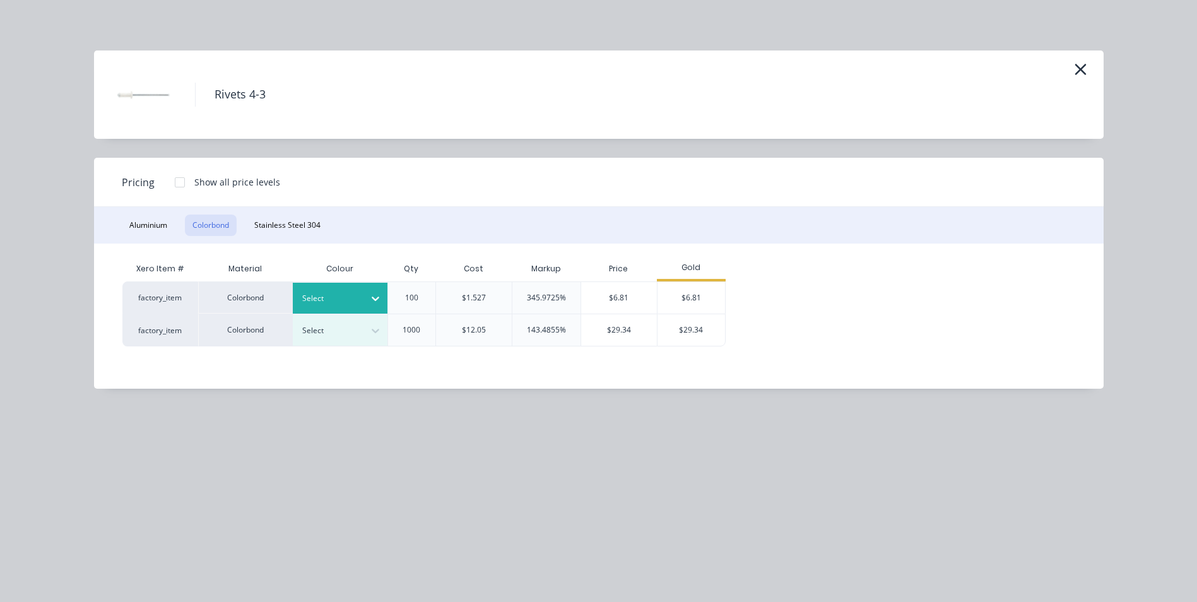
click at [375, 293] on icon at bounding box center [375, 298] width 13 height 13
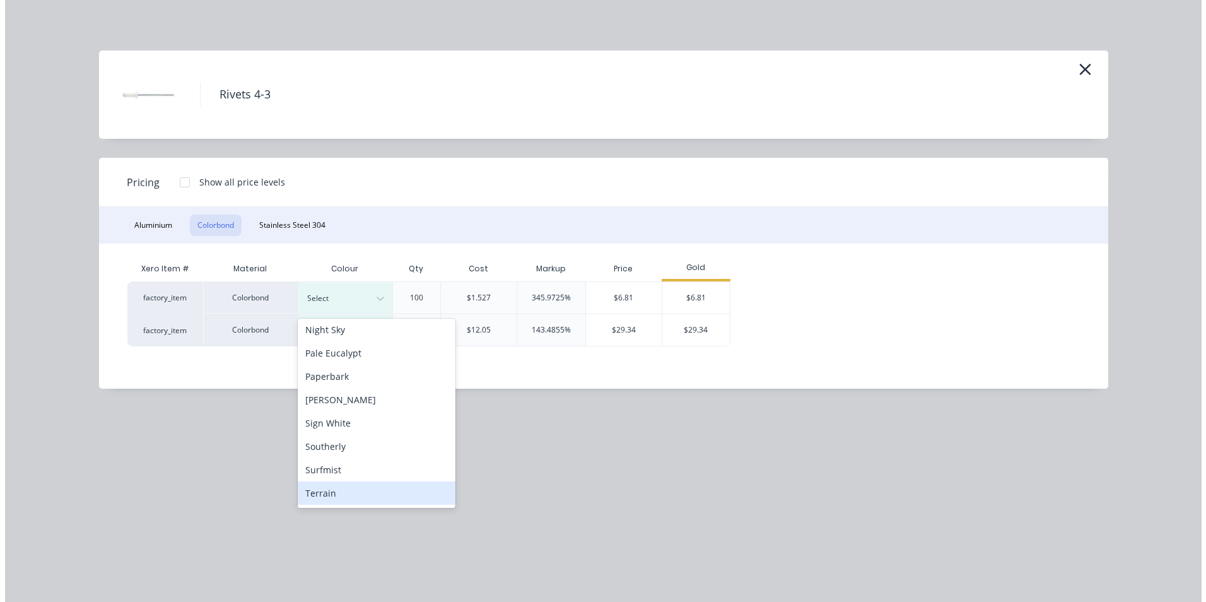
scroll to position [316, 0]
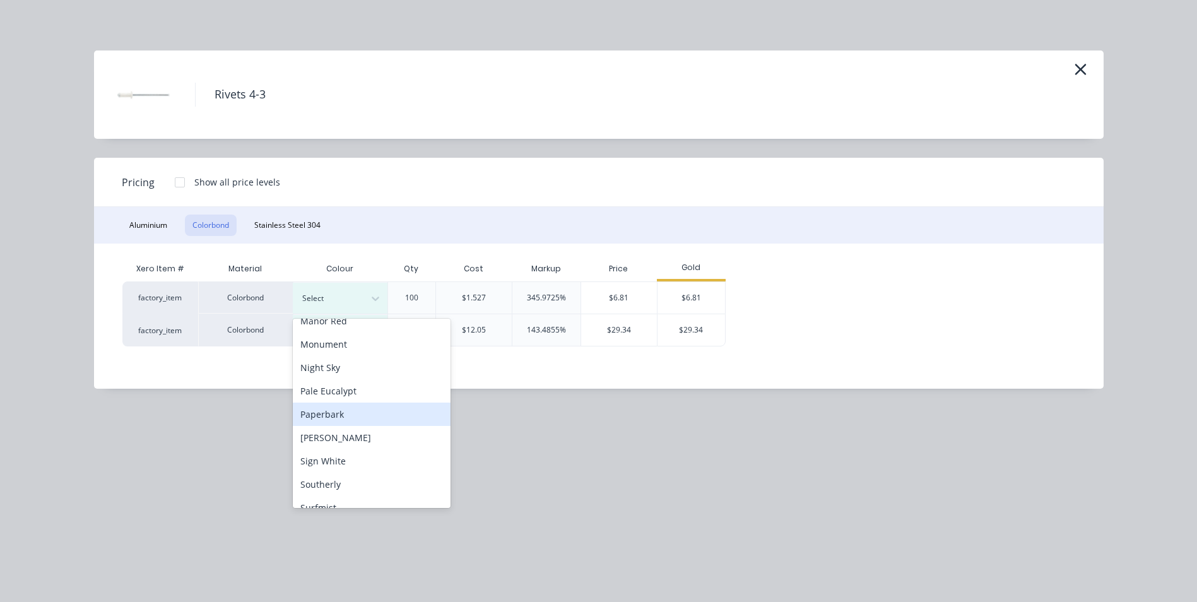
click at [338, 410] on div "Paperbark" at bounding box center [372, 414] width 158 height 23
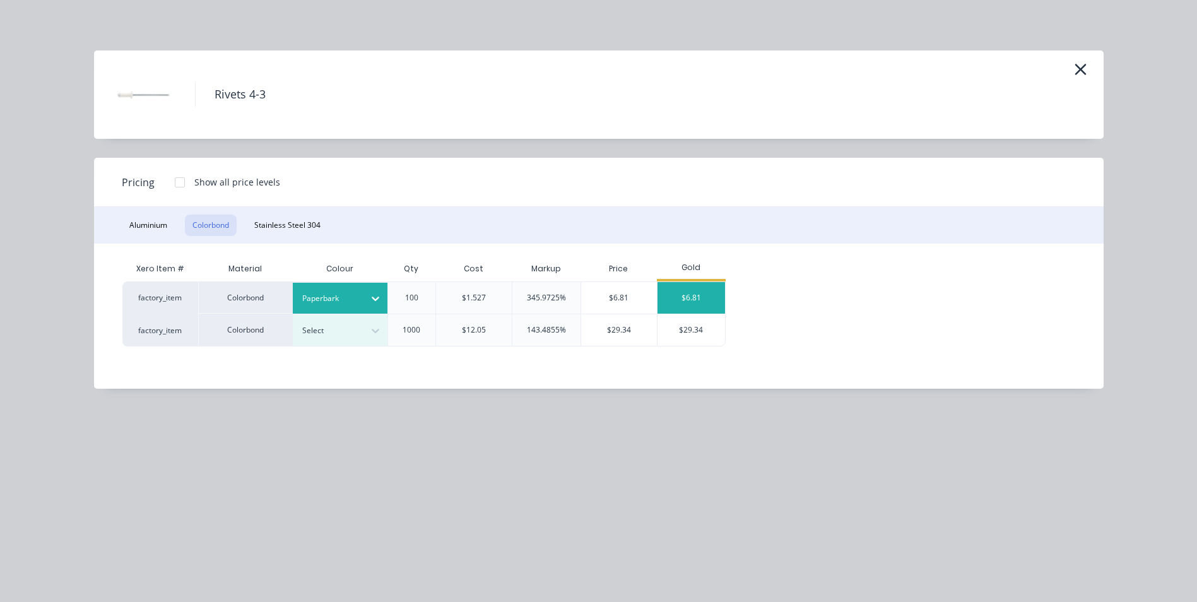
click at [687, 294] on div "$6.81" at bounding box center [692, 298] width 68 height 32
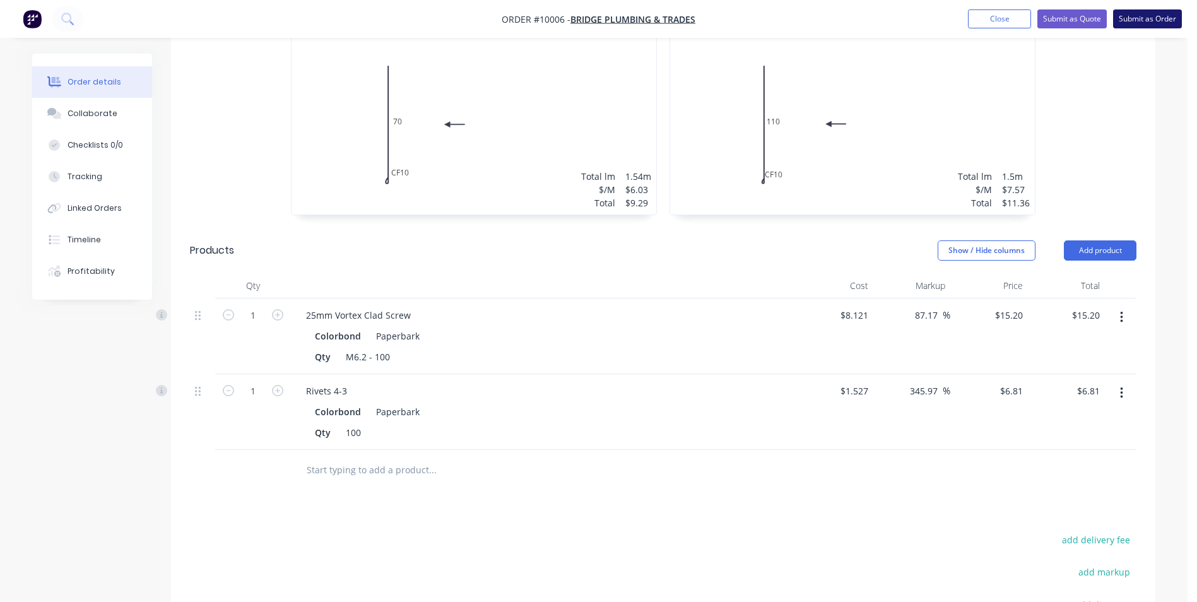
click at [1135, 15] on button "Submit as Order" at bounding box center [1147, 18] width 69 height 19
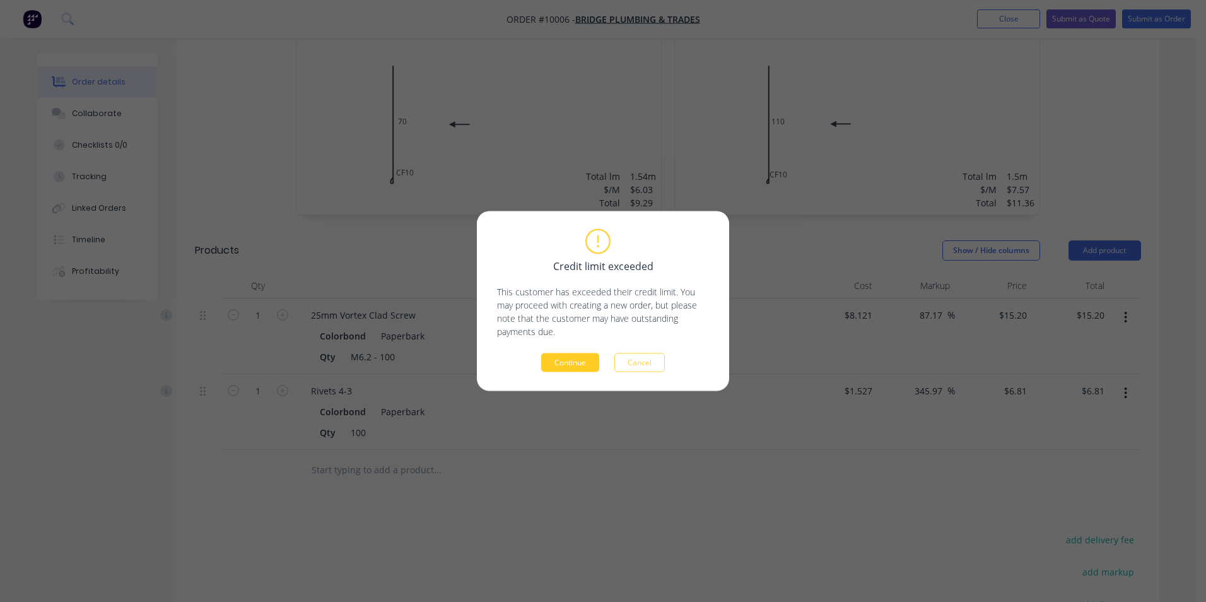
click at [563, 356] on button "Continue" at bounding box center [570, 362] width 58 height 19
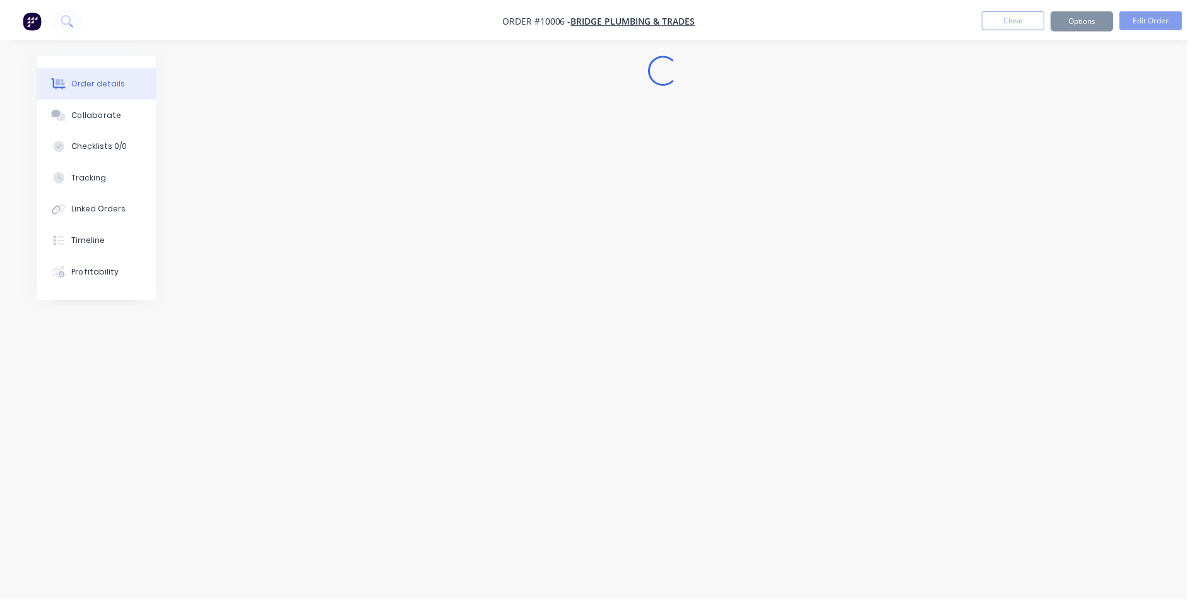
scroll to position [0, 0]
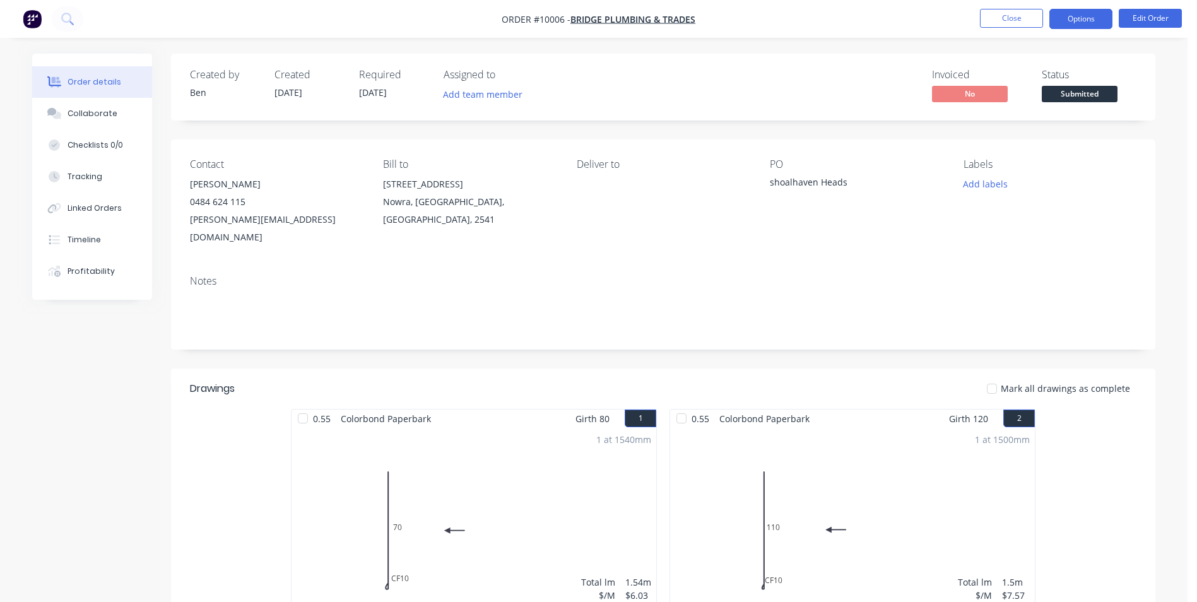
click at [1060, 21] on button "Options" at bounding box center [1080, 19] width 63 height 20
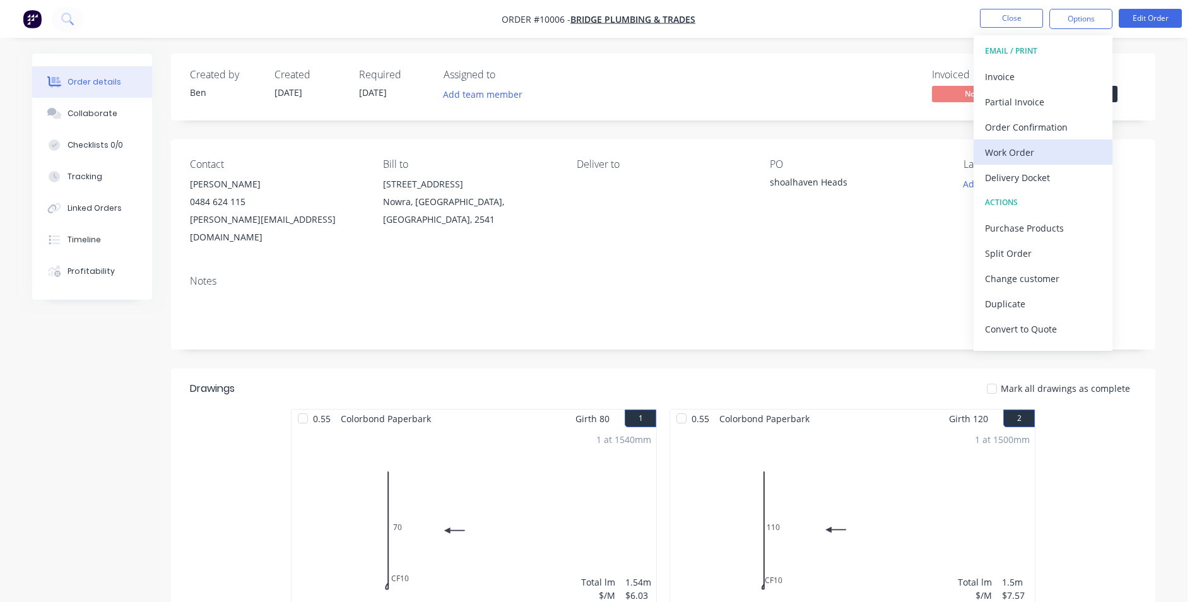
click at [1032, 147] on div "Work Order" at bounding box center [1043, 152] width 116 height 18
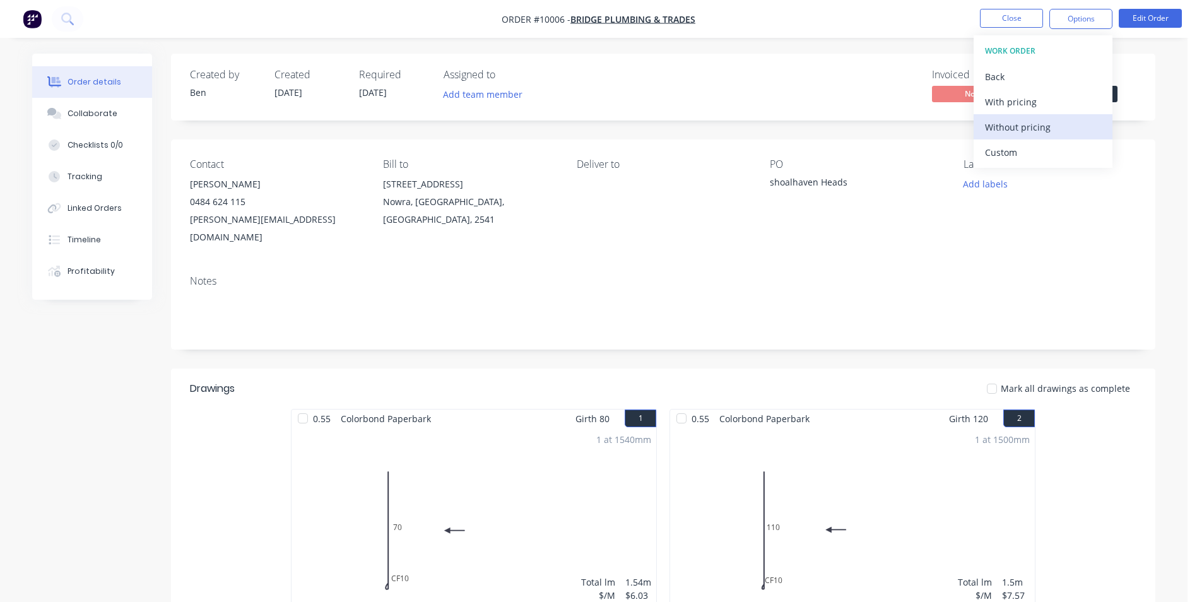
click at [1034, 128] on div "Without pricing" at bounding box center [1043, 127] width 116 height 18
